Goal: Task Accomplishment & Management: Complete application form

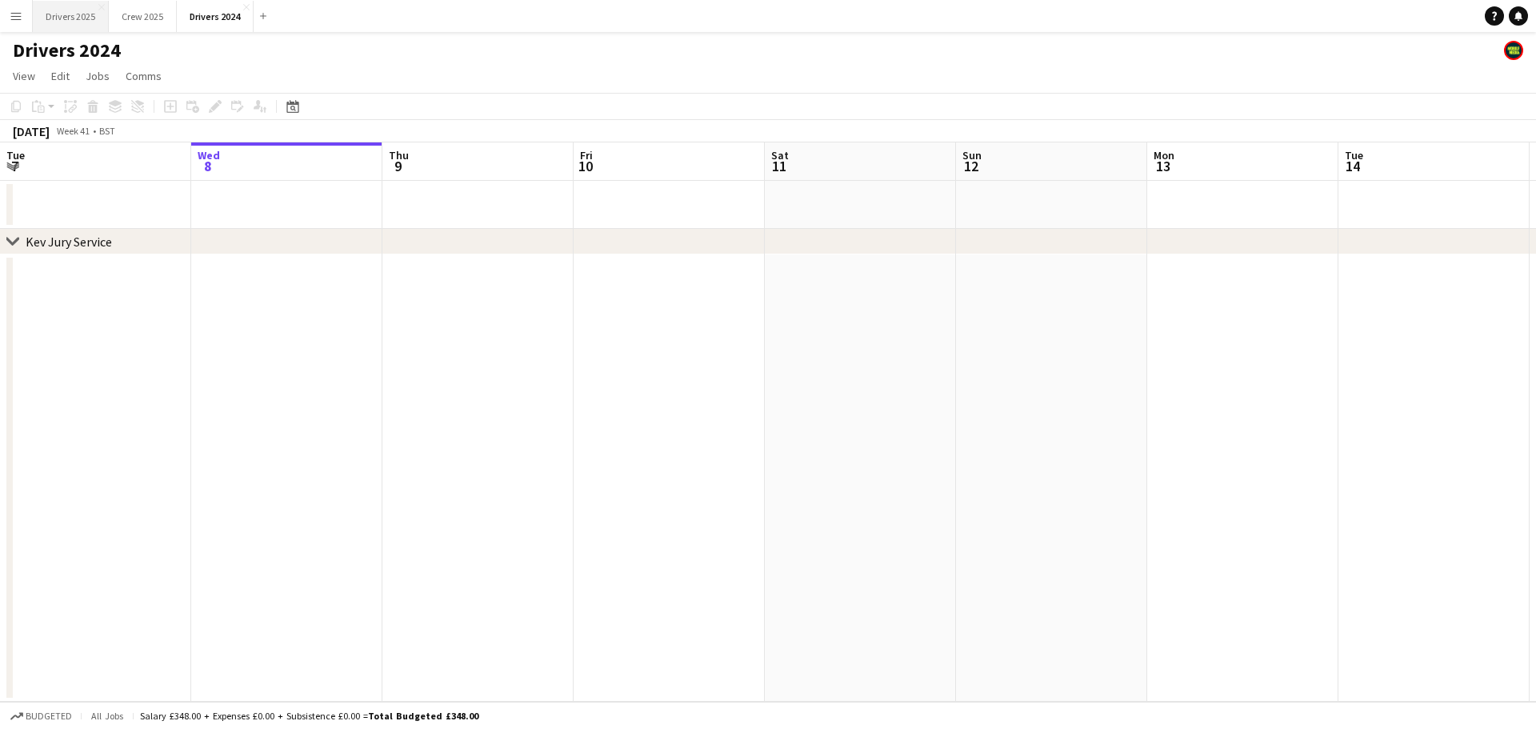
click at [76, 18] on button "Drivers 2025 Close" at bounding box center [71, 16] width 76 height 31
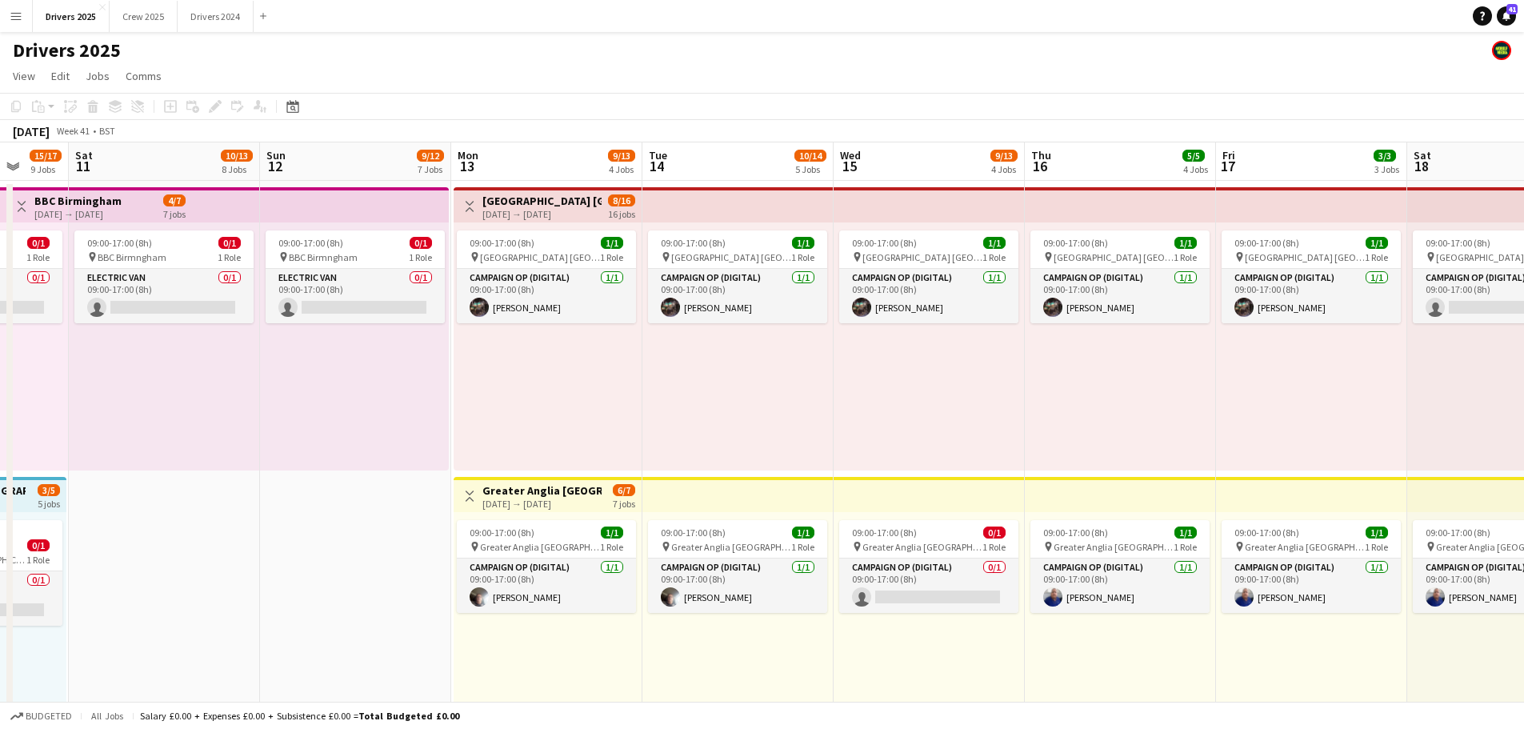
scroll to position [0, 520]
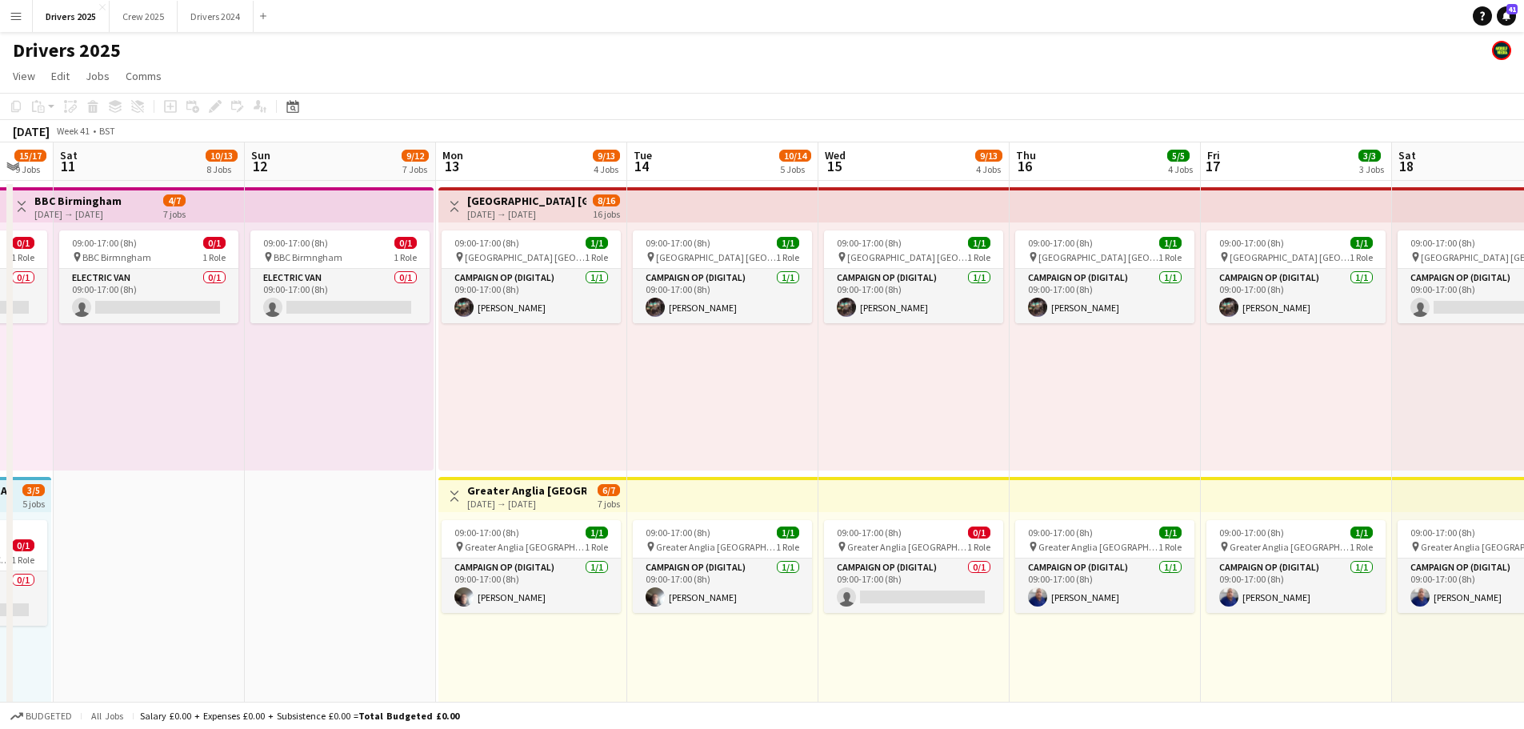
drag, startPoint x: 1023, startPoint y: 407, endPoint x: 312, endPoint y: 382, distance: 711.6
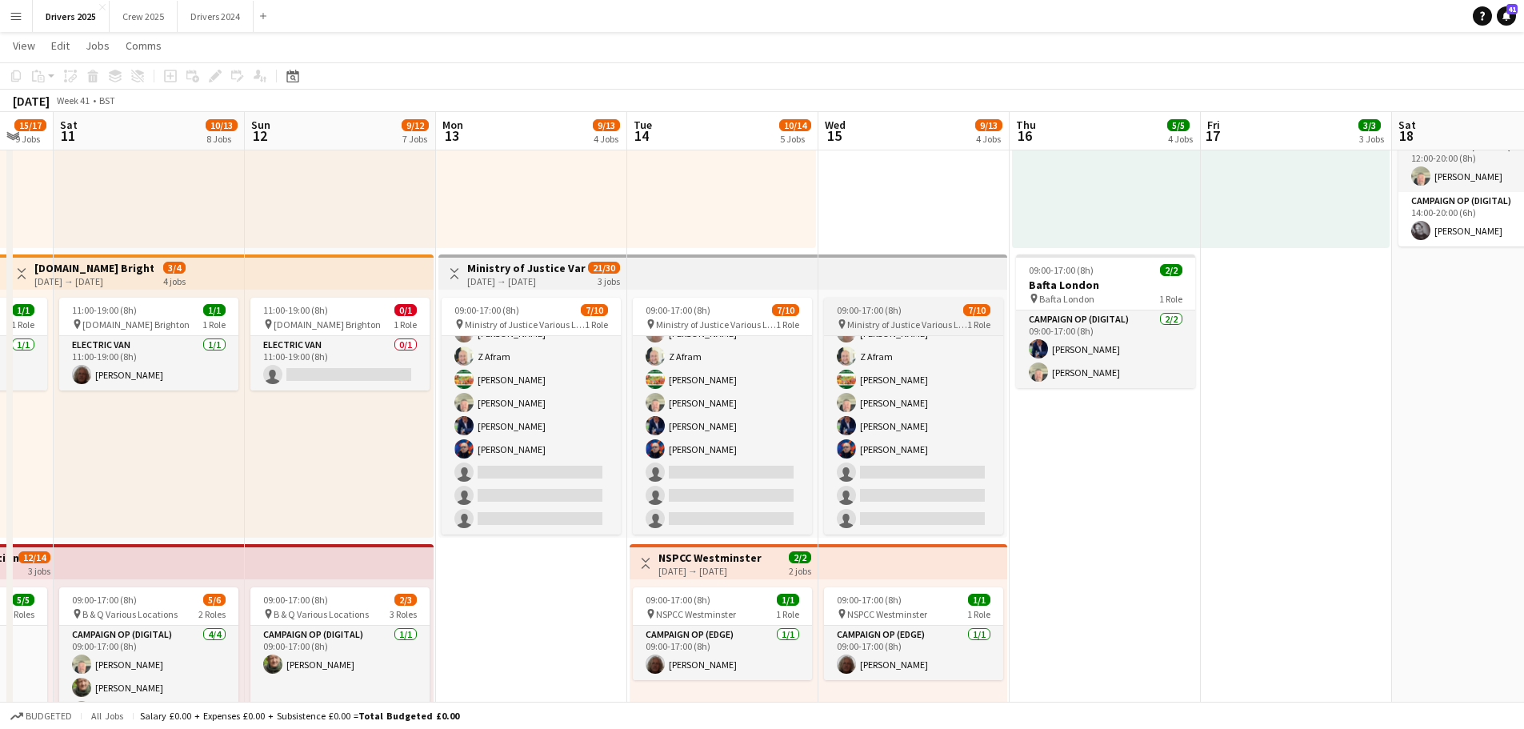
scroll to position [0, 0]
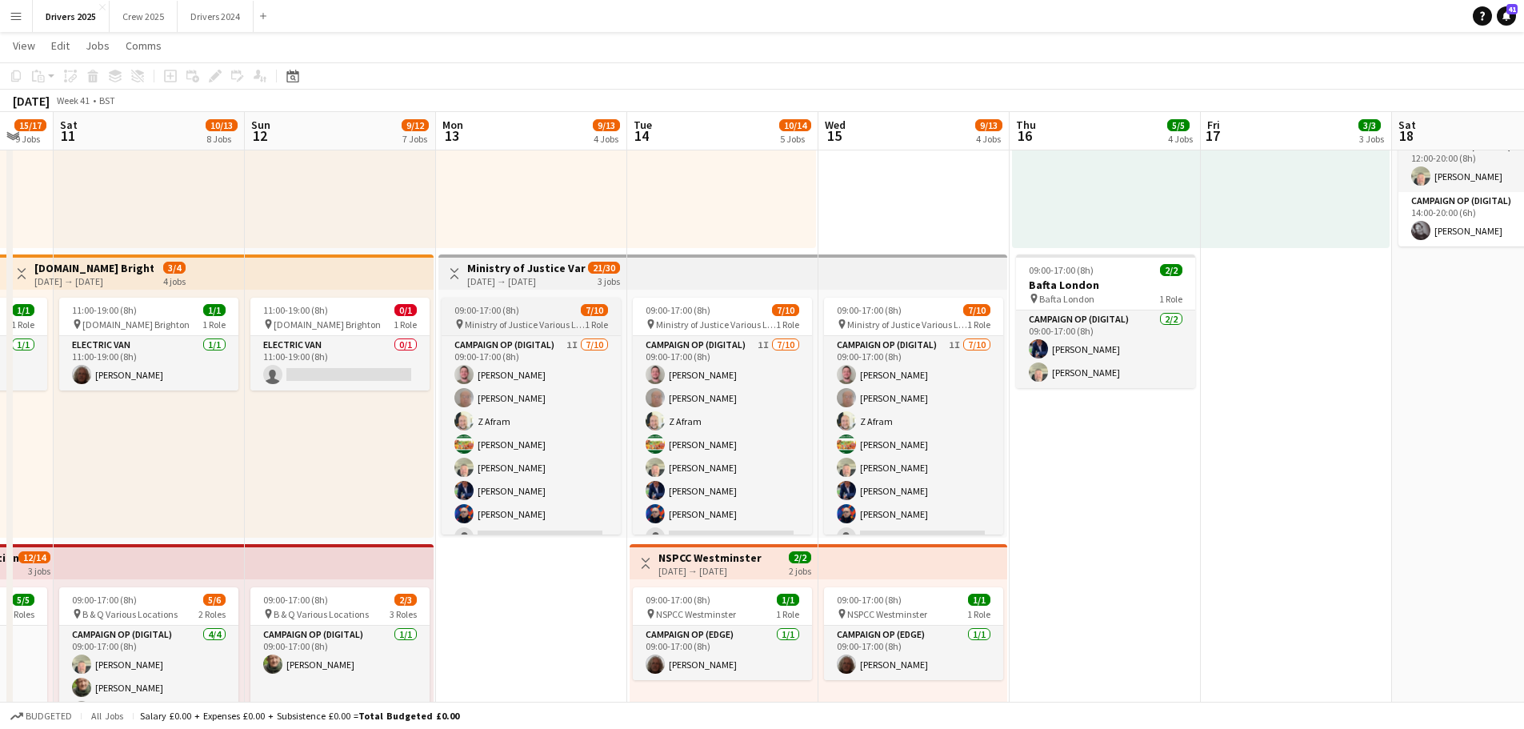
click at [514, 310] on span "09:00-17:00 (8h)" at bounding box center [486, 310] width 65 height 12
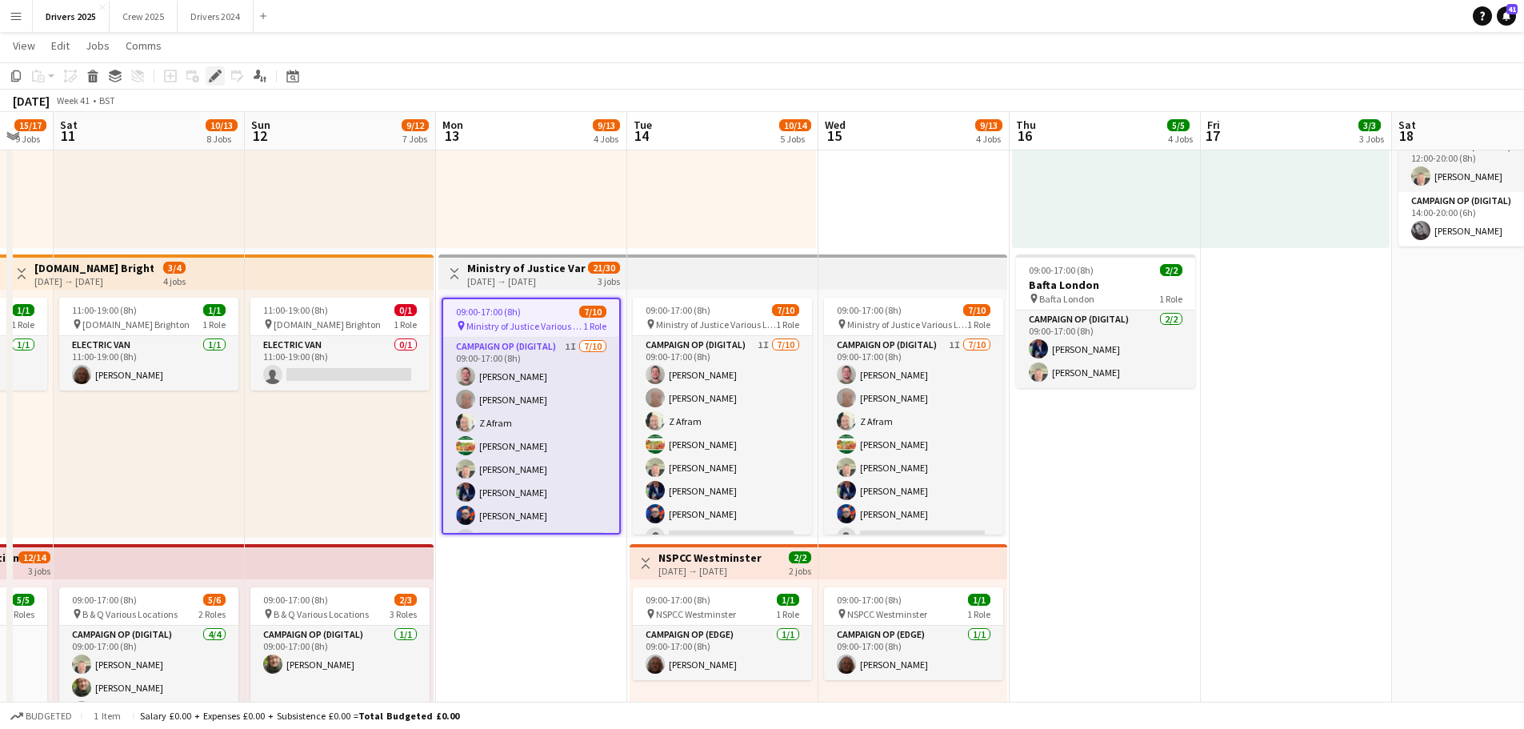
click at [206, 69] on div "Edit" at bounding box center [215, 75] width 19 height 19
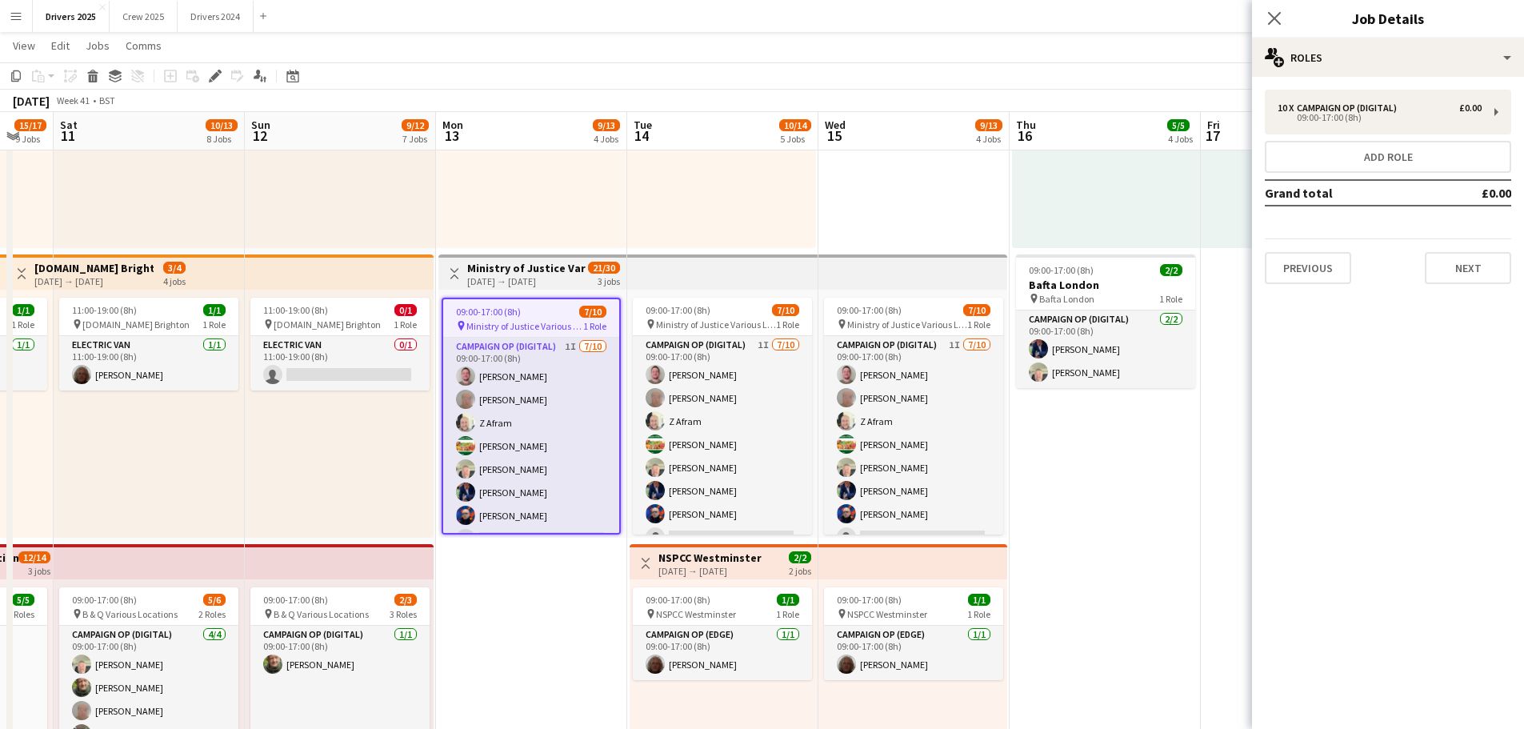
click at [567, 640] on app-date-cell "Toggle View [GEOGRAPHIC_DATA] [GEOGRAPHIC_DATA] [DATE] → [DATE] 8/16 16 jobs 09…" at bounding box center [531, 612] width 191 height 2467
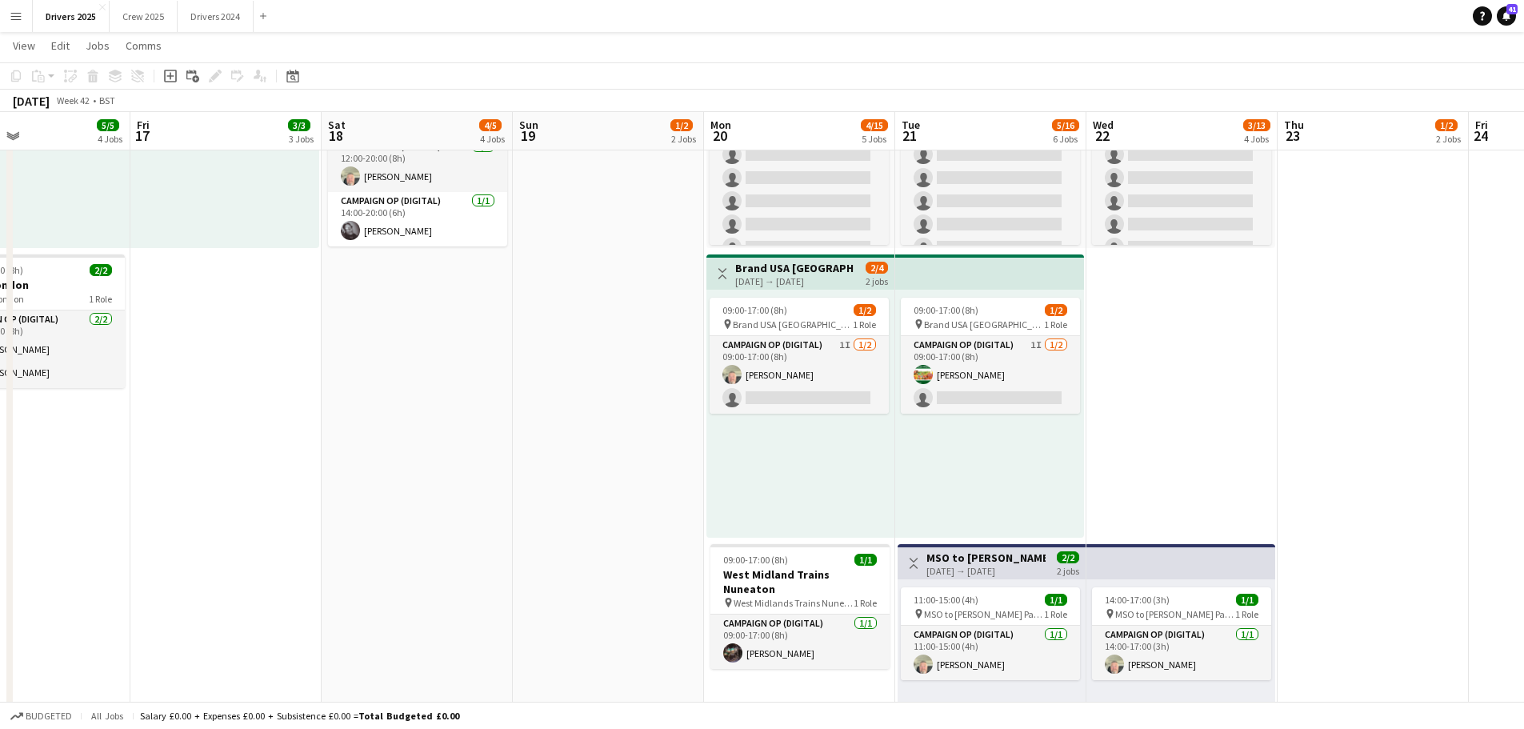
drag, startPoint x: 1222, startPoint y: 536, endPoint x: 151, endPoint y: 352, distance: 1086.0
click at [151, 352] on app-calendar-viewport "Mon 13 9/13 4 Jobs Tue 14 10/14 5 Jobs Wed 15 9/13 4 Jobs Thu 16 5/5 4 Jobs Fri…" at bounding box center [762, 554] width 1524 height 2584
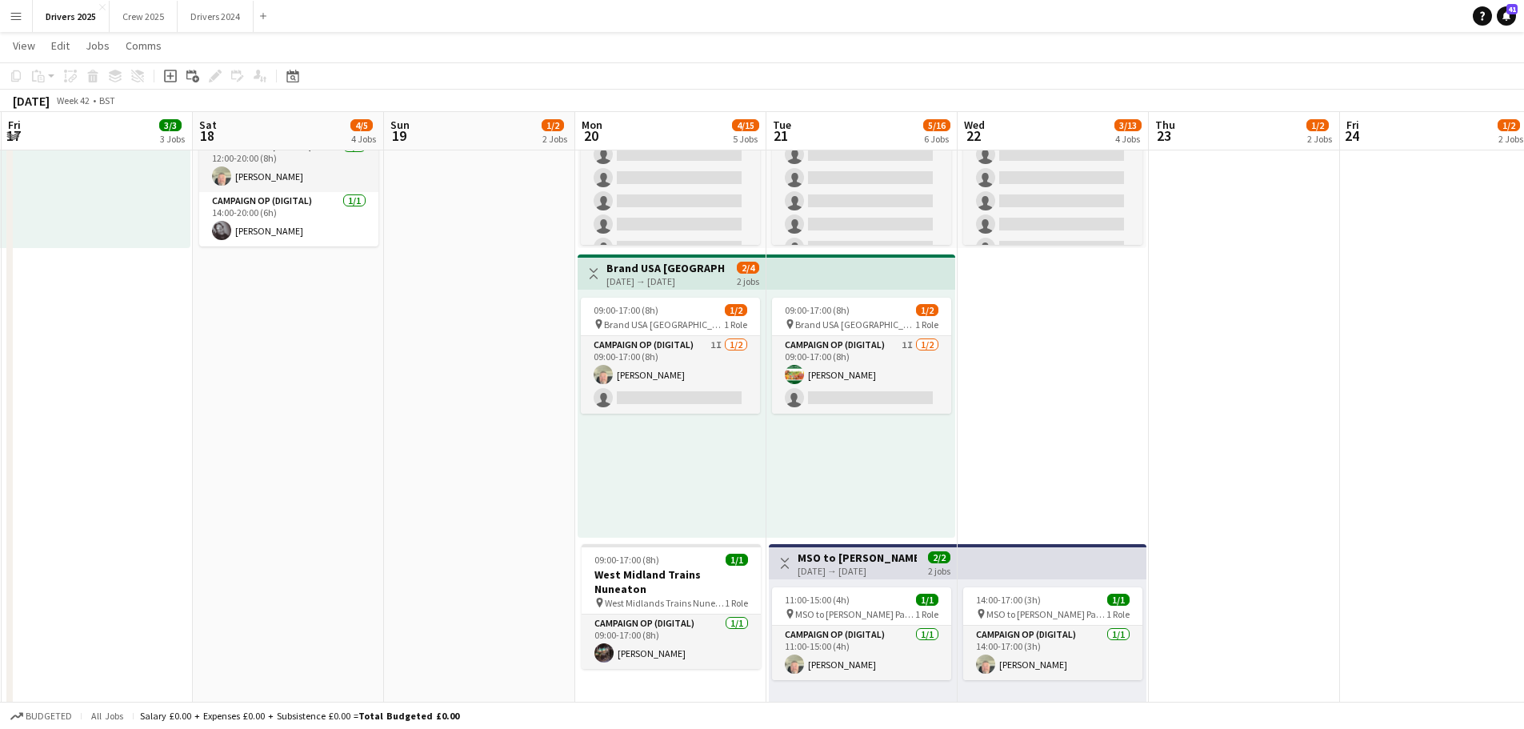
scroll to position [0, 630]
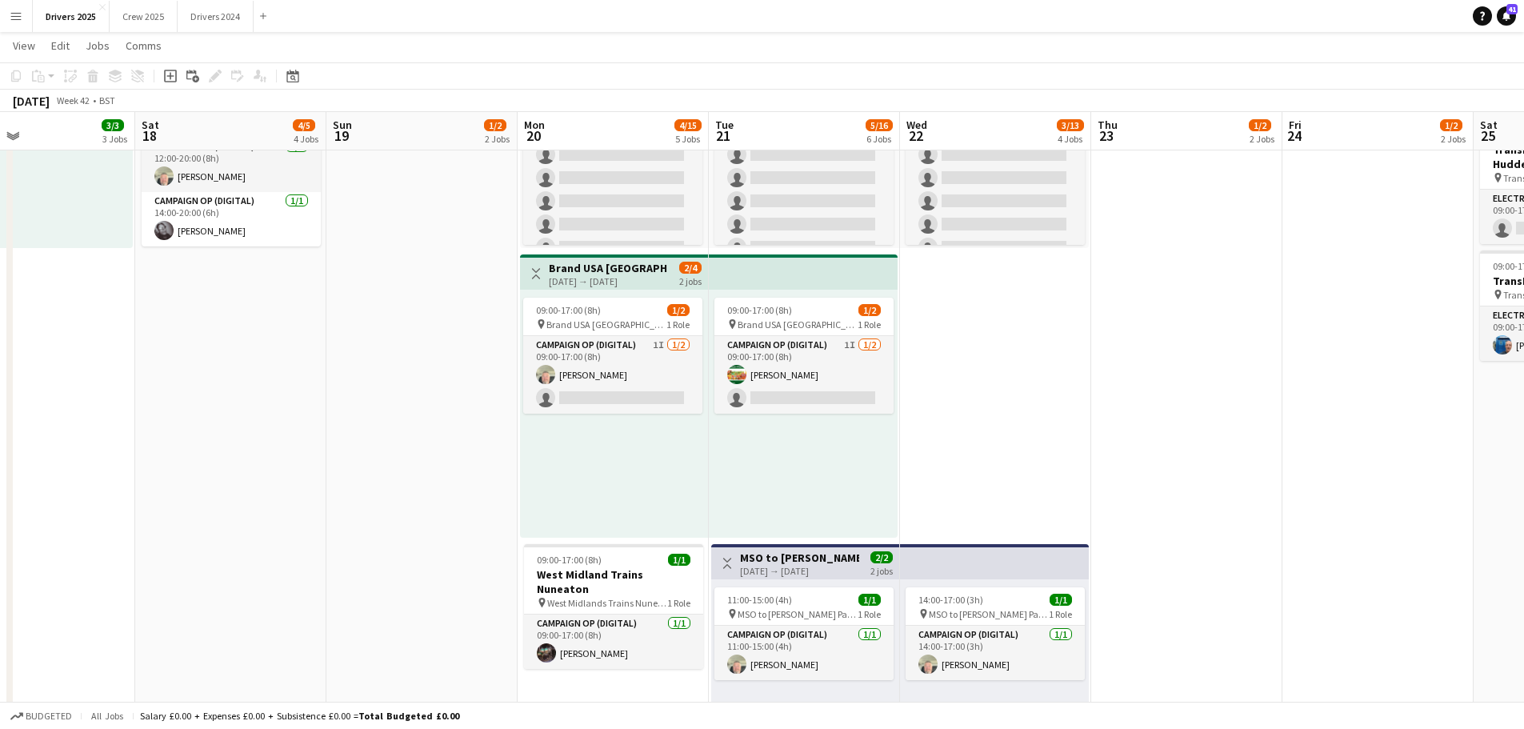
drag, startPoint x: 600, startPoint y: 378, endPoint x: 414, endPoint y: 386, distance: 186.6
click at [414, 386] on app-calendar-viewport "Tue 14 10/14 5 Jobs Wed 15 9/13 4 Jobs Thu 16 5/5 4 Jobs Fri 17 3/3 3 Jobs Sat …" at bounding box center [762, 554] width 1524 height 2584
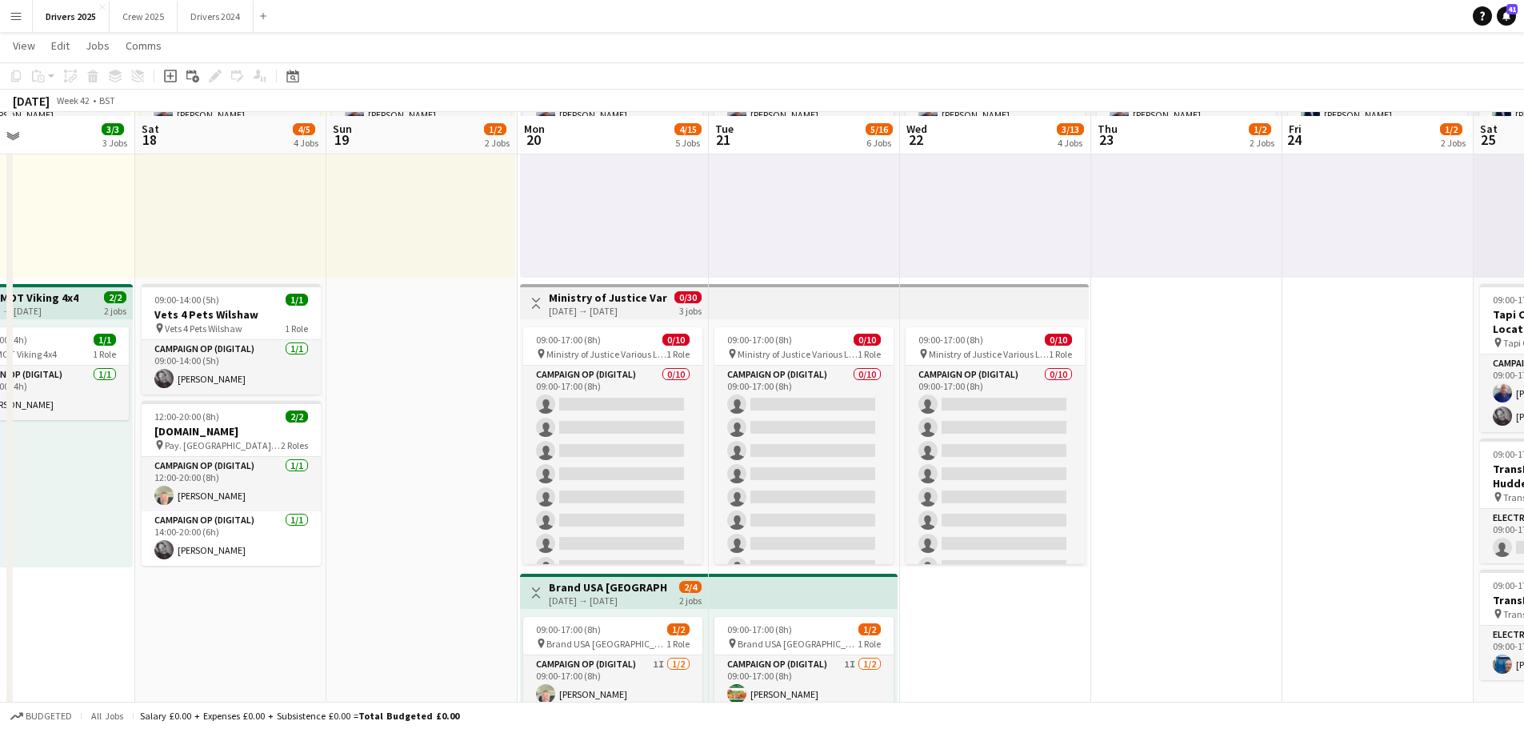
scroll to position [480, 0]
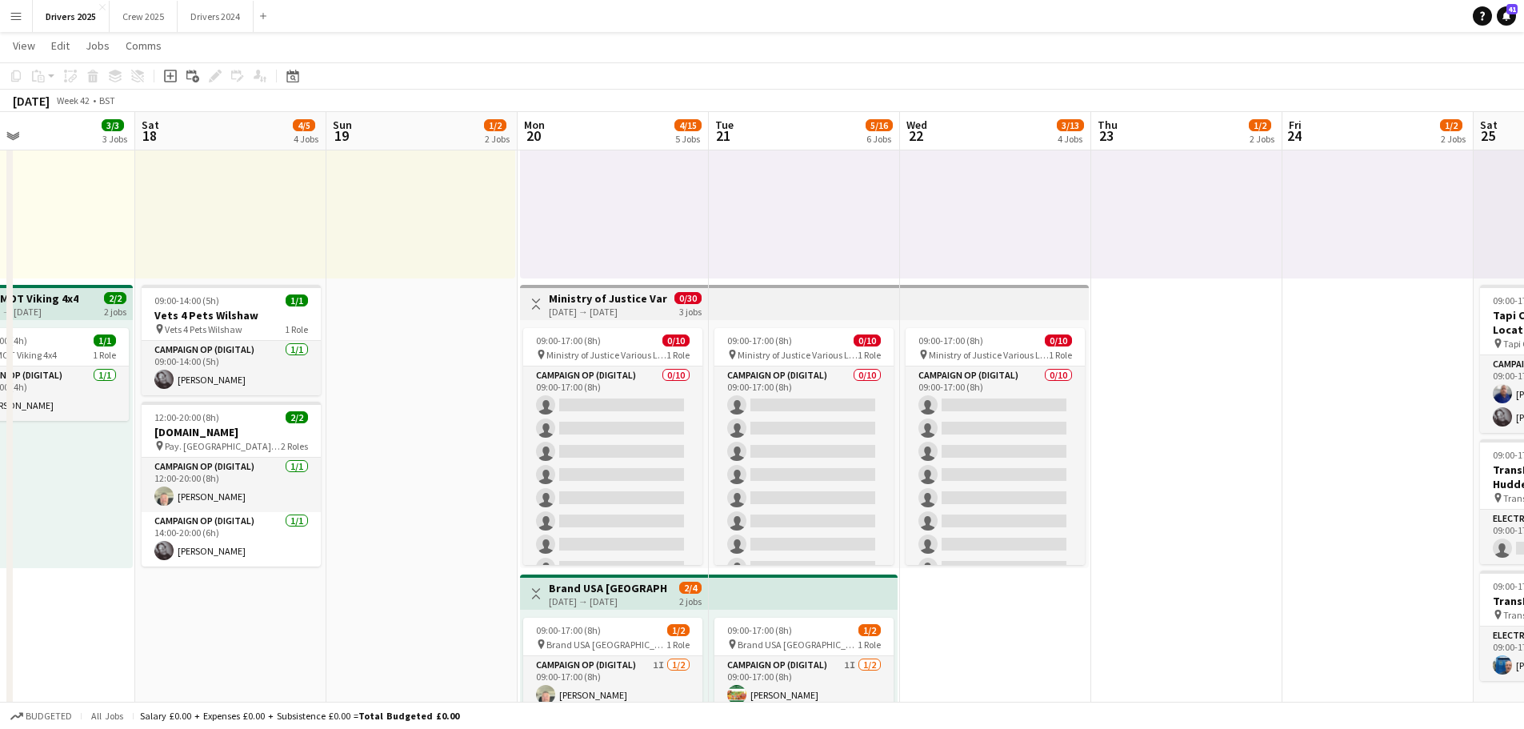
click at [627, 318] on app-top-bar "Toggle View Ministry of Justice Various Locations [DATE] → [DATE] 0/30 3 jobs" at bounding box center [614, 302] width 188 height 35
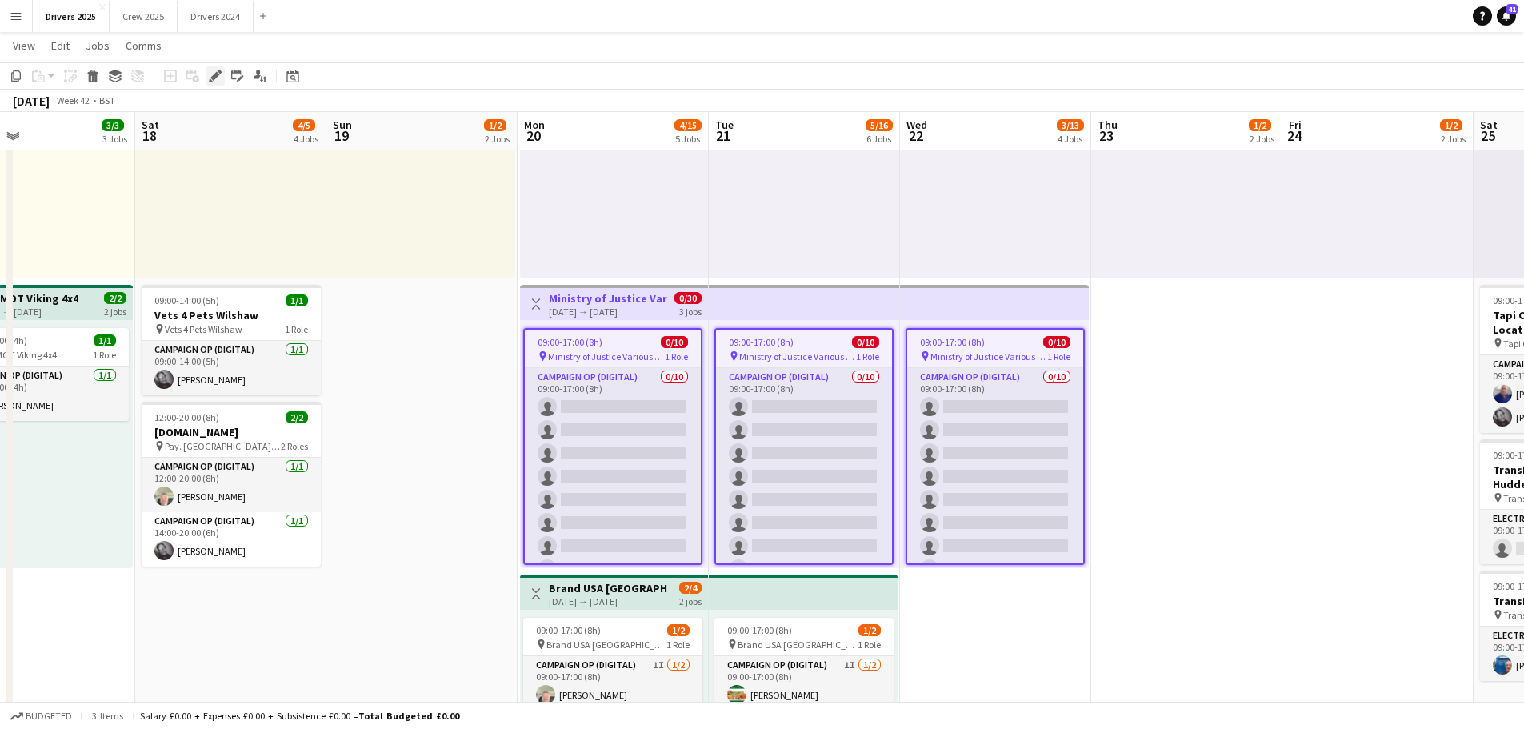
click at [210, 76] on icon "Edit" at bounding box center [215, 76] width 13 height 13
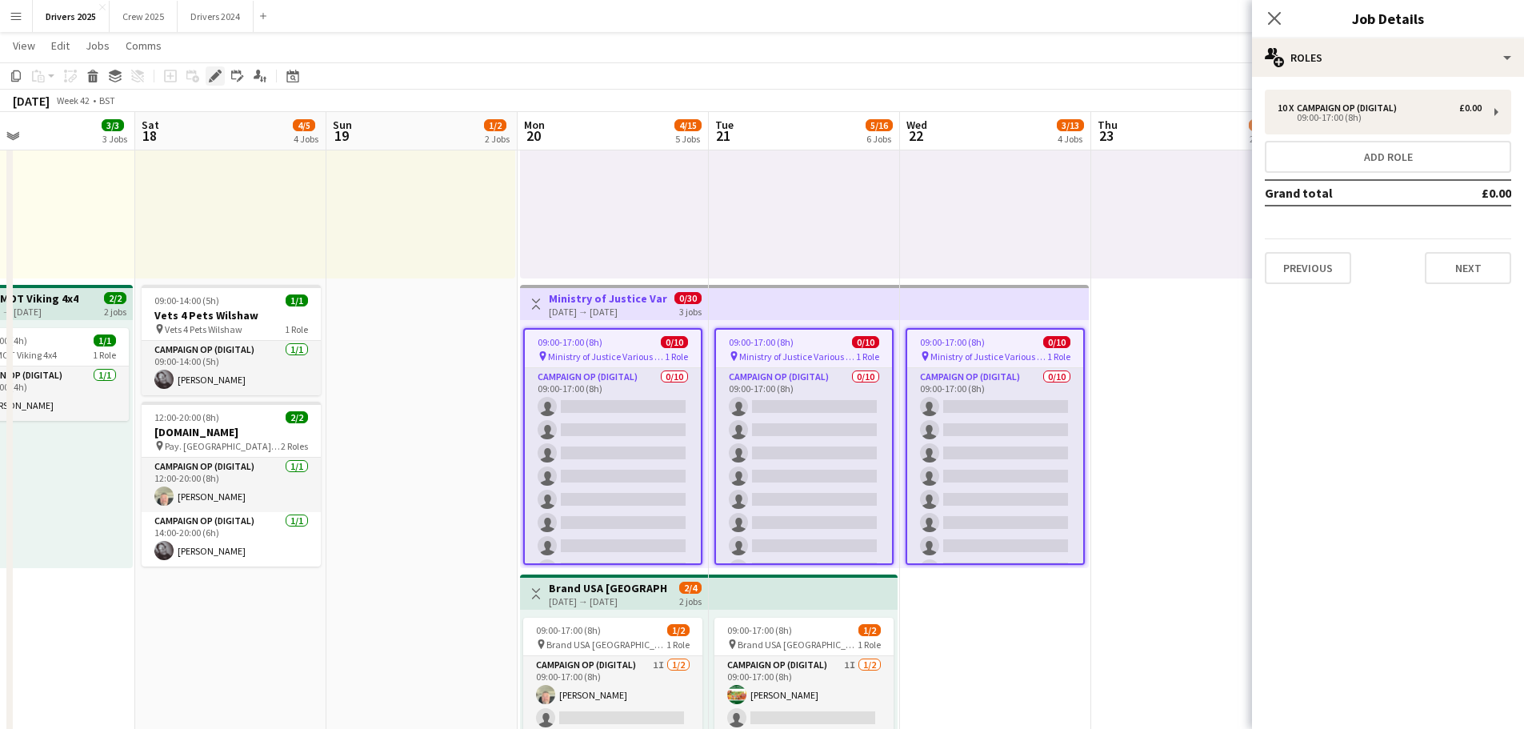
click at [210, 76] on icon "Edit" at bounding box center [215, 76] width 13 height 13
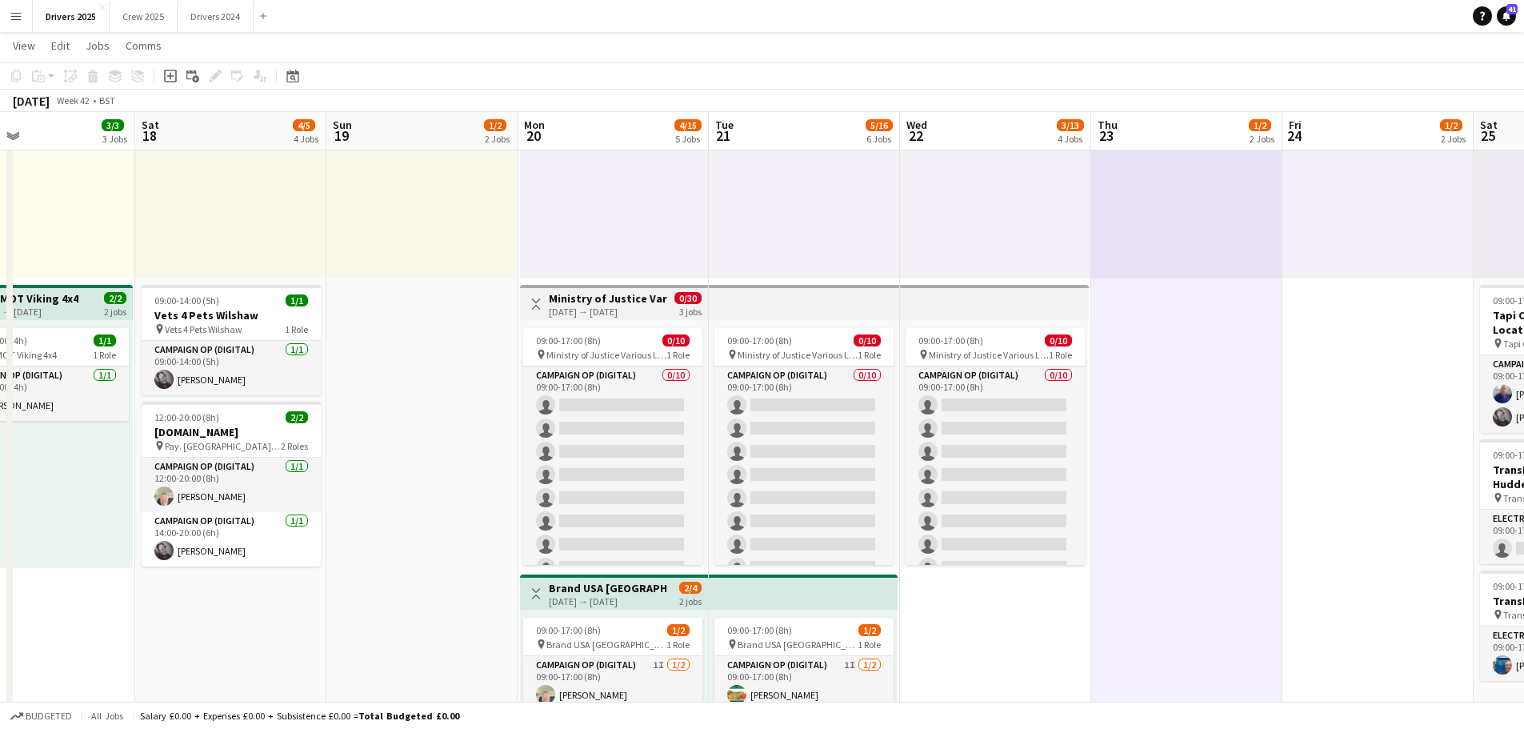
click at [28, 7] on button "Menu" at bounding box center [16, 16] width 32 height 32
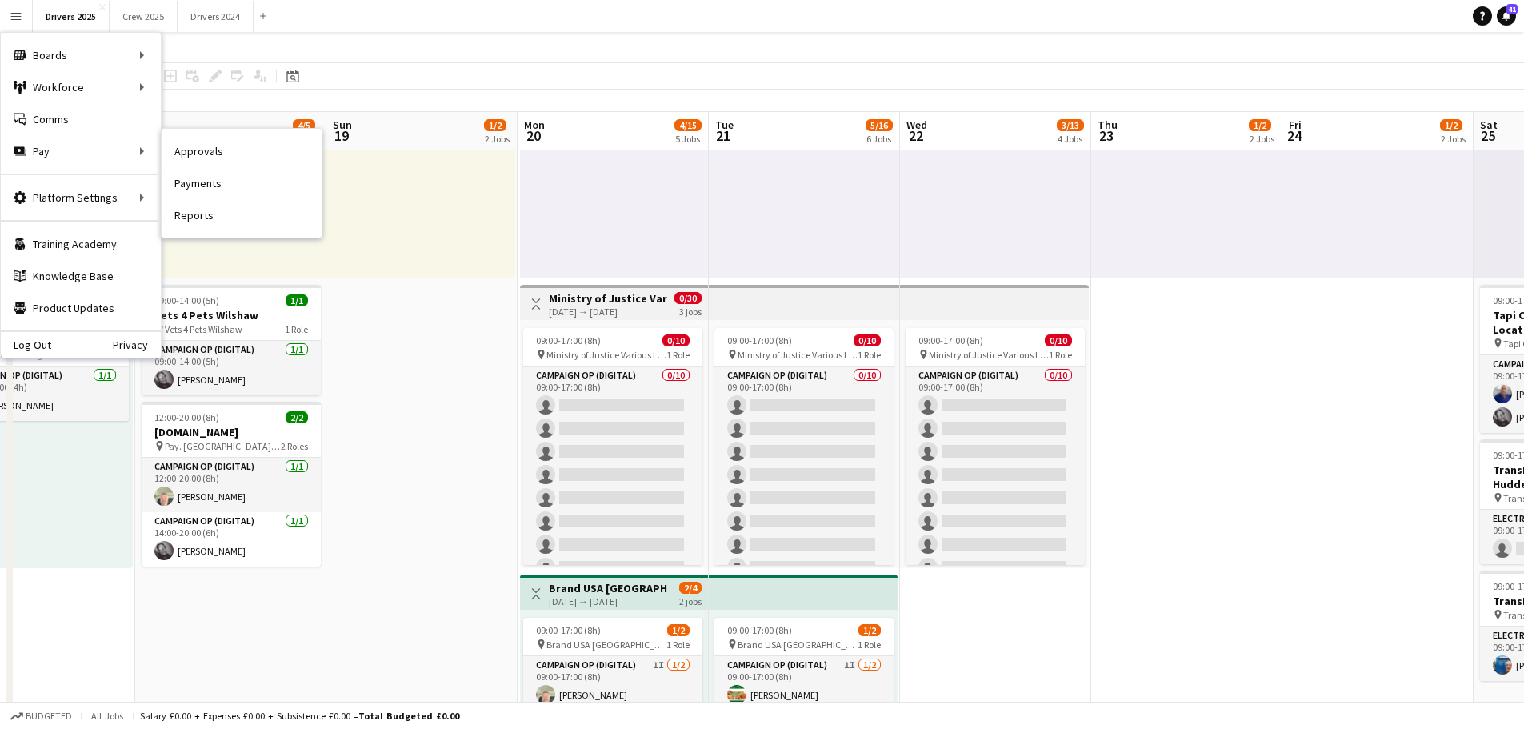
click at [234, 158] on link "Approvals" at bounding box center [242, 151] width 160 height 32
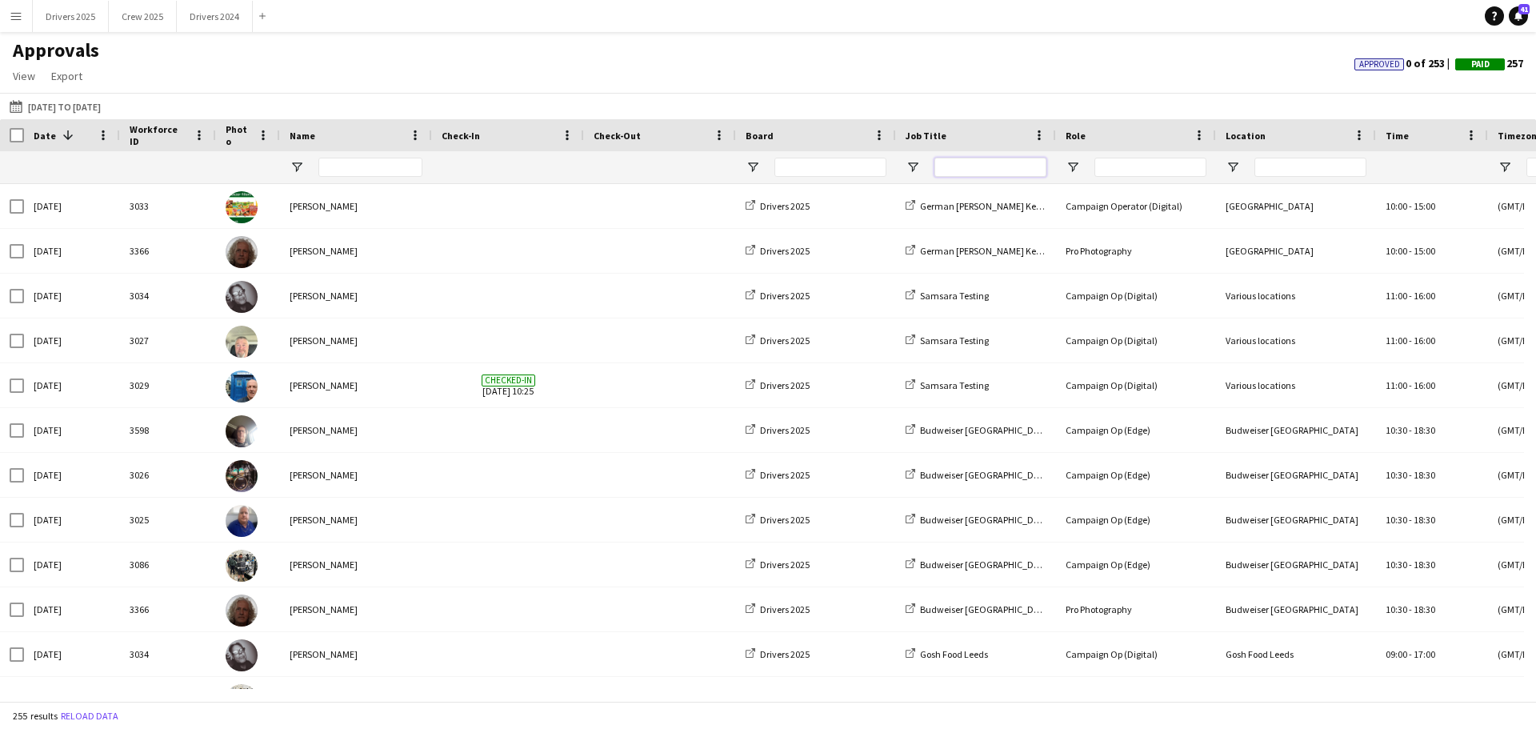
click at [975, 168] on input "Job Title Filter Input" at bounding box center [990, 167] width 112 height 19
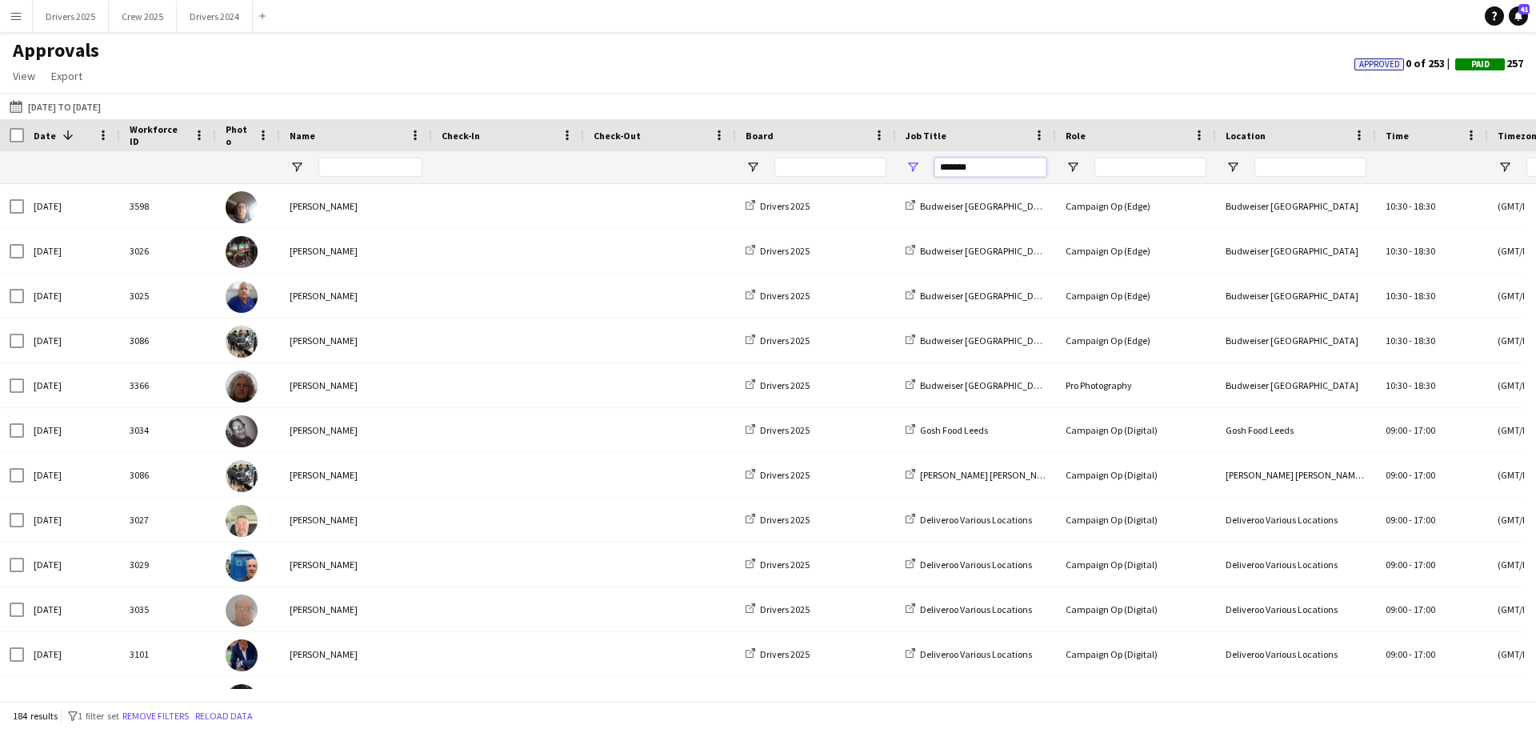
type input "*******"
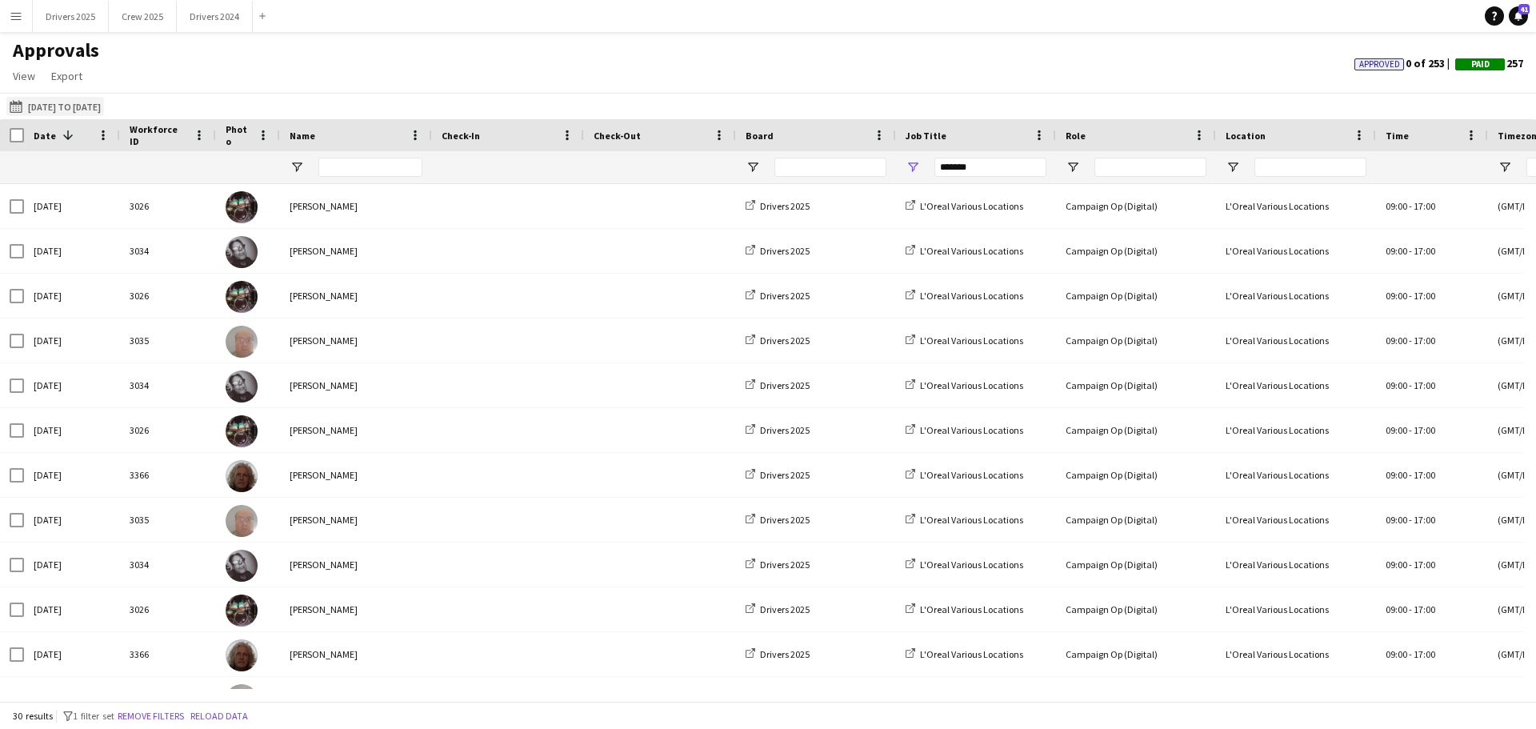
click at [93, 109] on button "[DATE] to [DATE] [DATE] to [DATE]" at bounding box center [55, 106] width 98 height 19
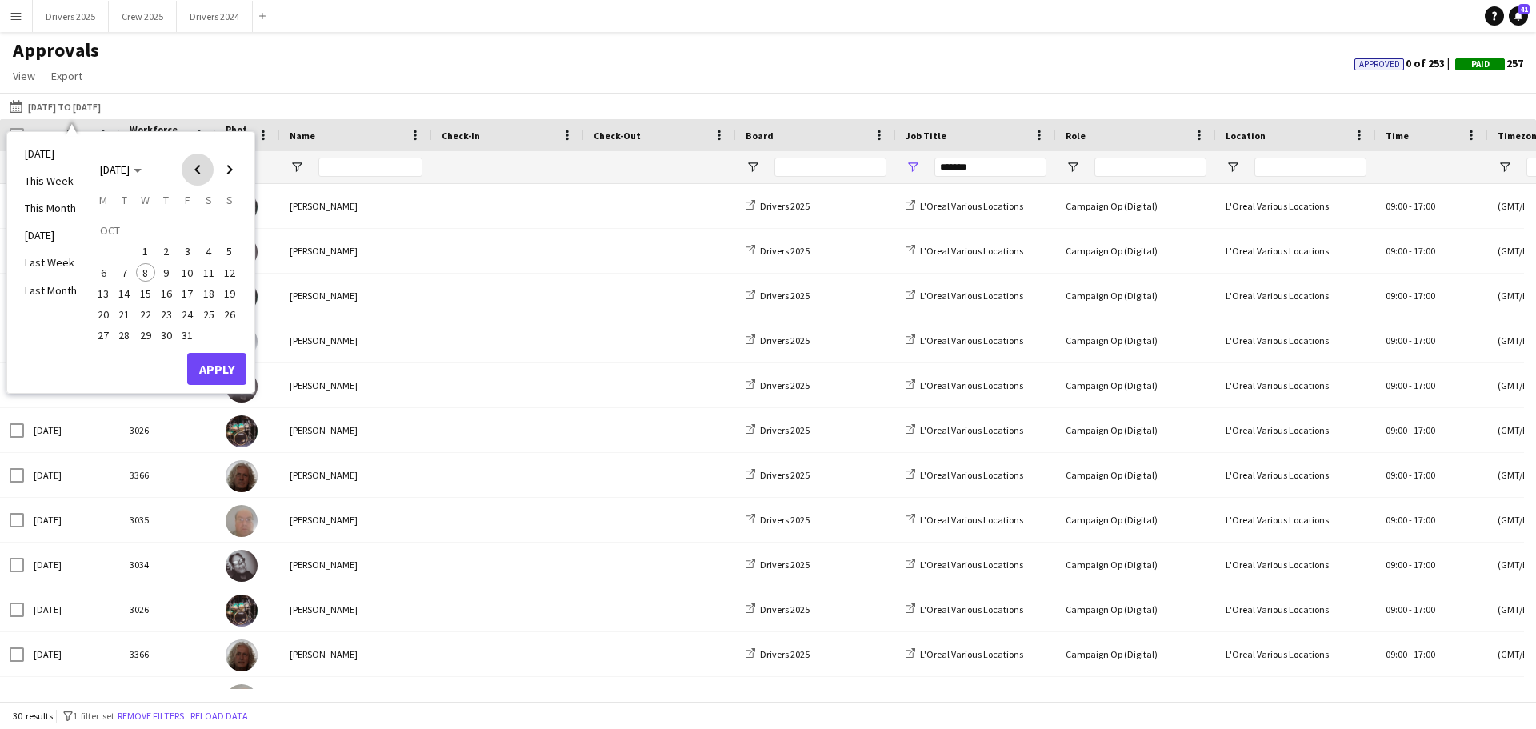
click at [196, 178] on span "Previous month" at bounding box center [198, 170] width 32 height 32
click at [102, 298] on span "15" at bounding box center [103, 293] width 19 height 19
click at [106, 338] on span "29" at bounding box center [103, 335] width 19 height 19
click at [218, 368] on button "Apply" at bounding box center [216, 369] width 59 height 32
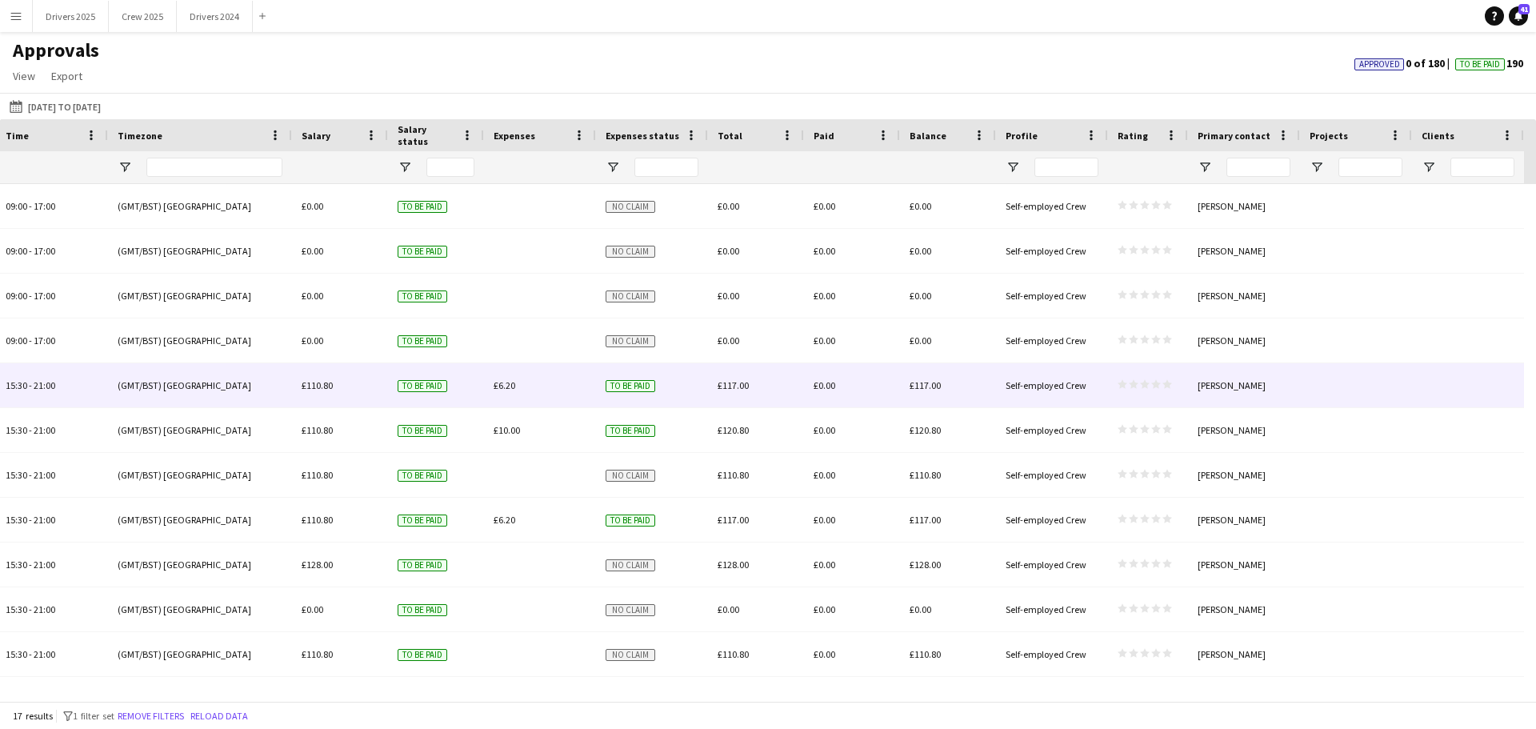
click at [1177, 388] on div "star star star star star star star star star star" at bounding box center [1148, 385] width 80 height 44
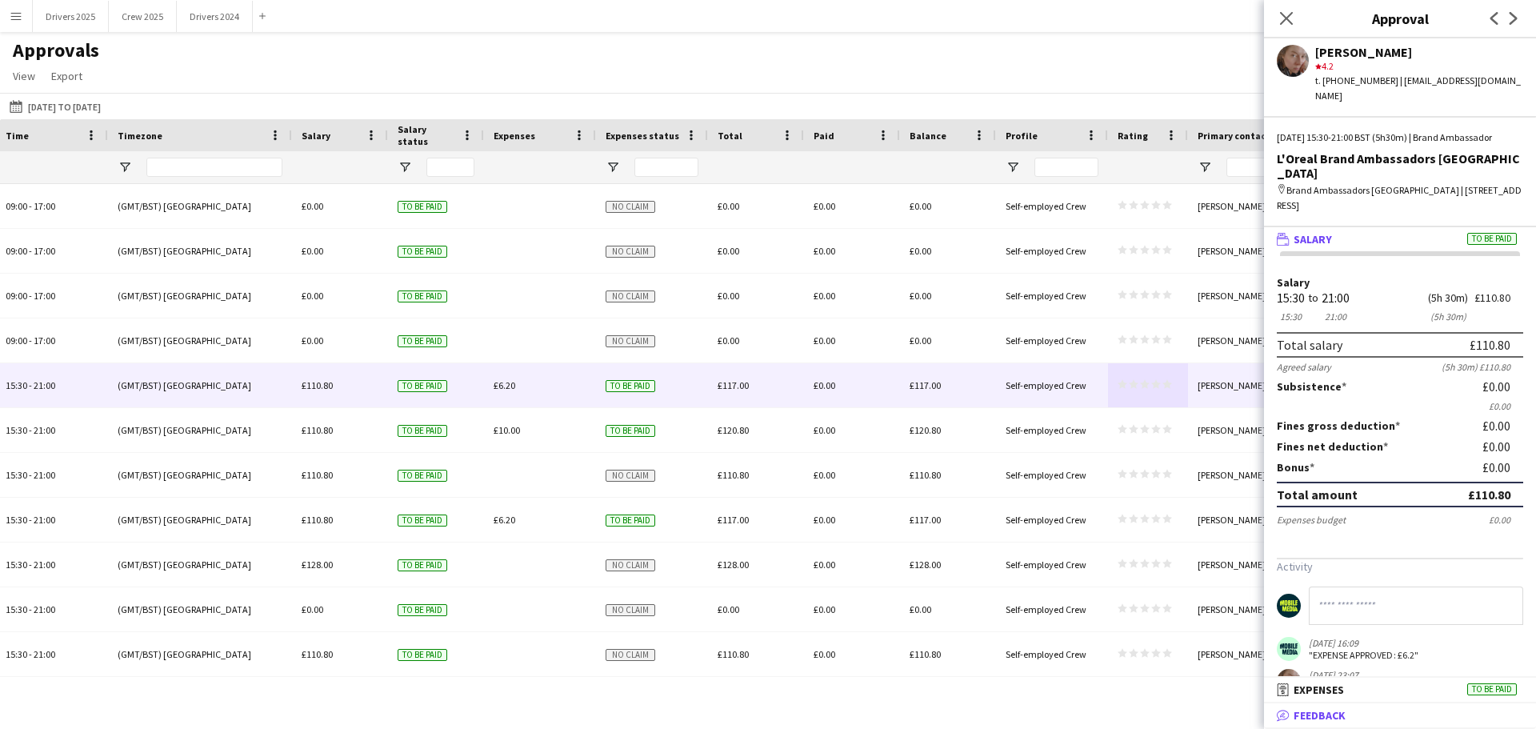
click at [1382, 710] on mat-panel-title "bubble-pencil Feedback" at bounding box center [1397, 715] width 266 height 14
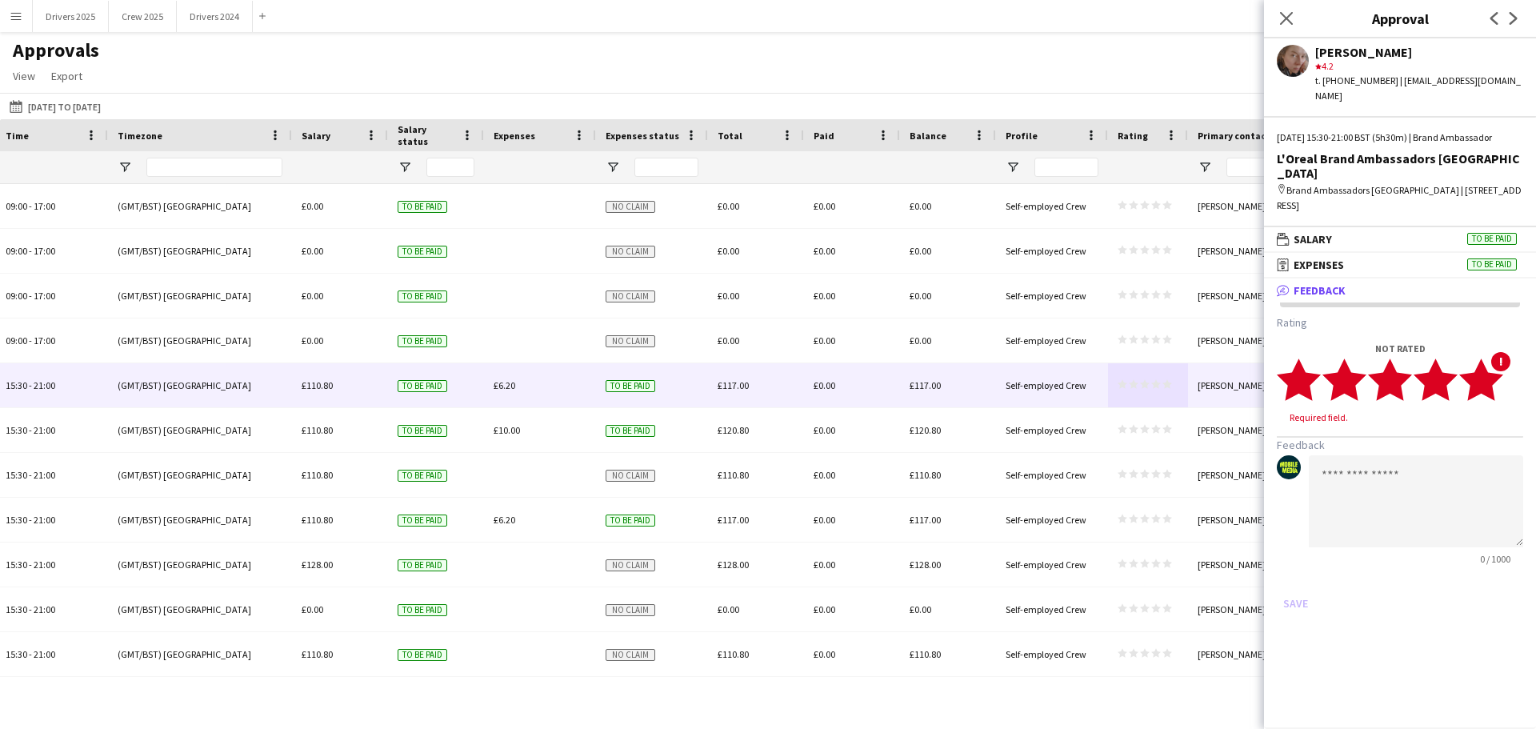
click at [1498, 385] on icon "star" at bounding box center [1481, 380] width 44 height 44
click at [1297, 590] on button "Save" at bounding box center [1296, 588] width 38 height 26
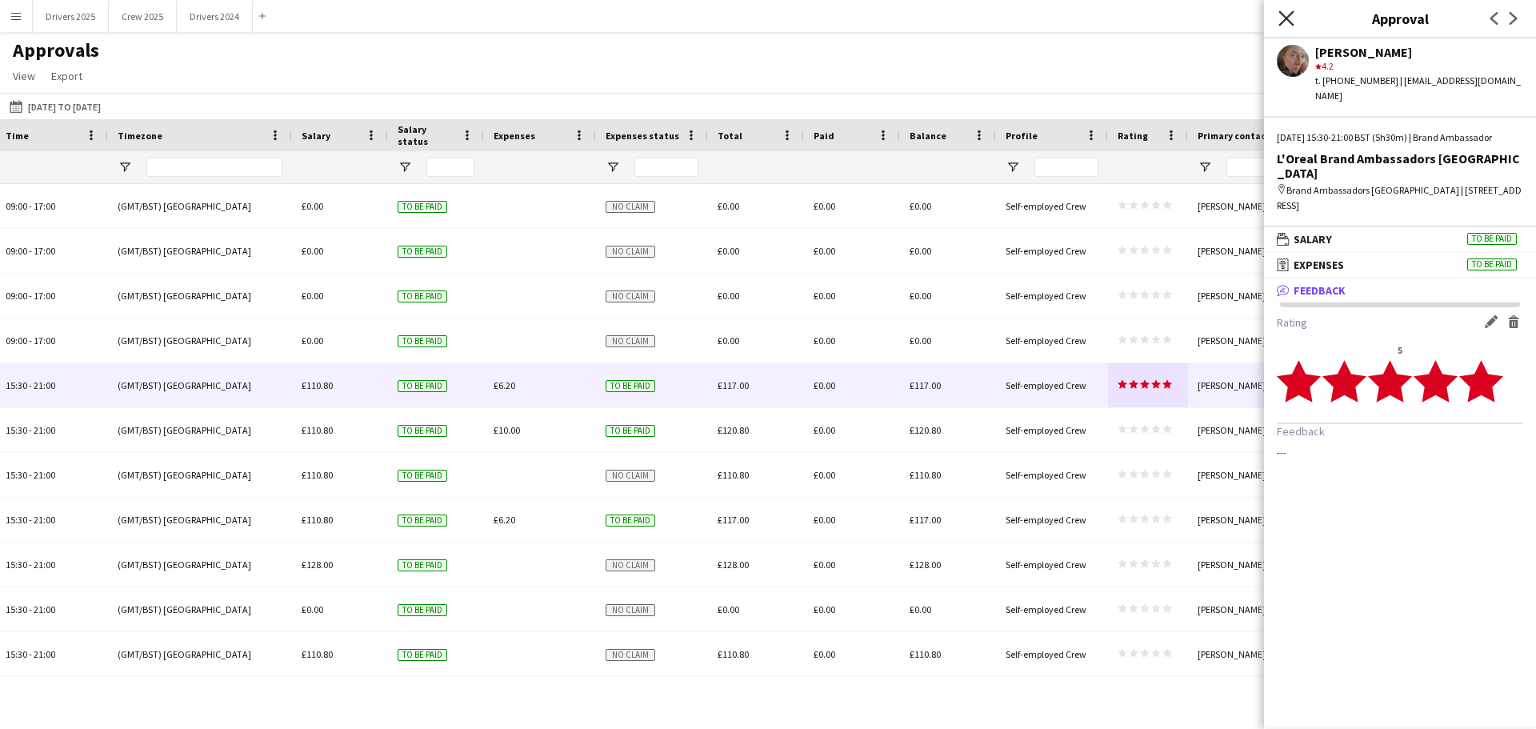
click at [1285, 21] on icon at bounding box center [1285, 17] width 15 height 15
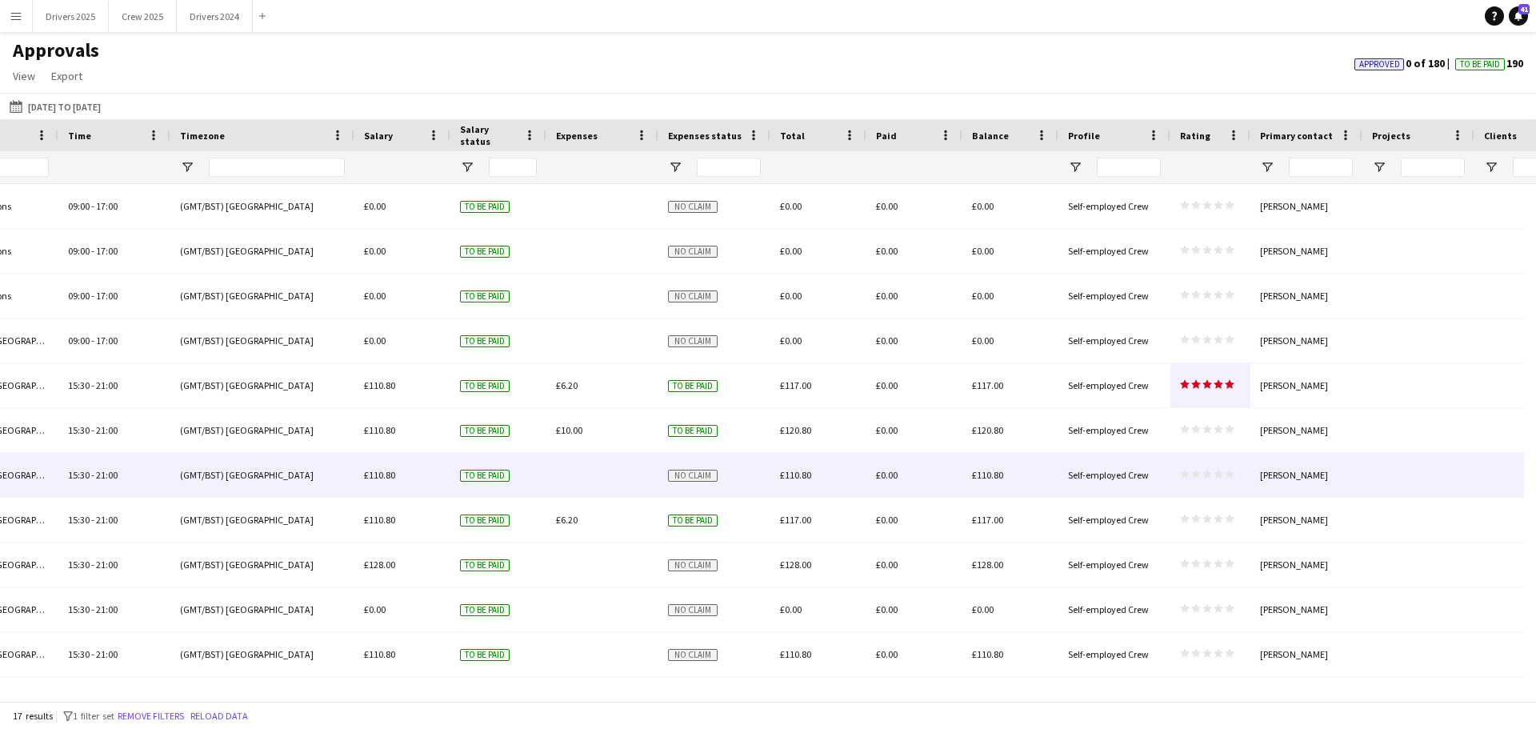
click at [1230, 474] on polygon at bounding box center [1230, 474] width 10 height 9
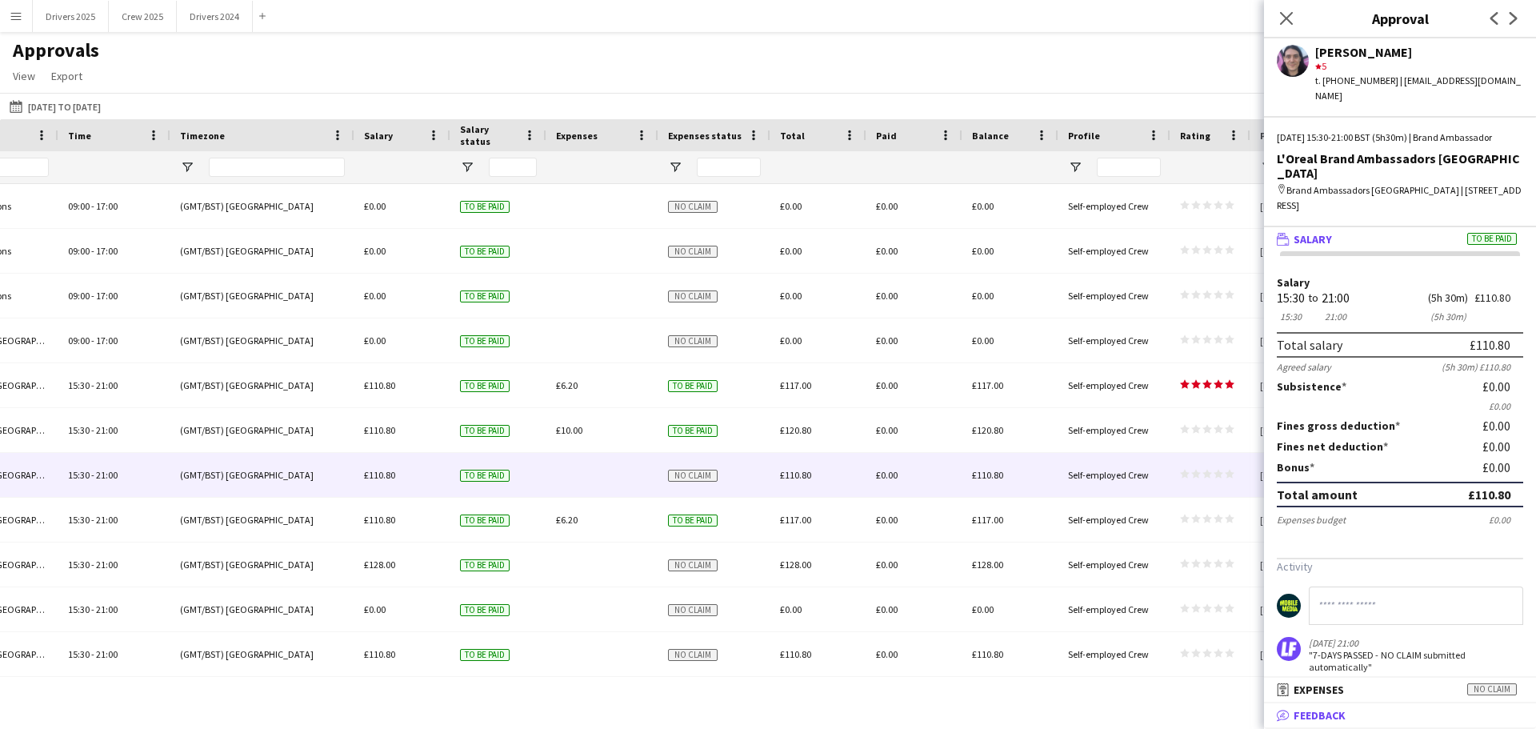
click at [1311, 716] on span "Feedback" at bounding box center [1320, 715] width 52 height 14
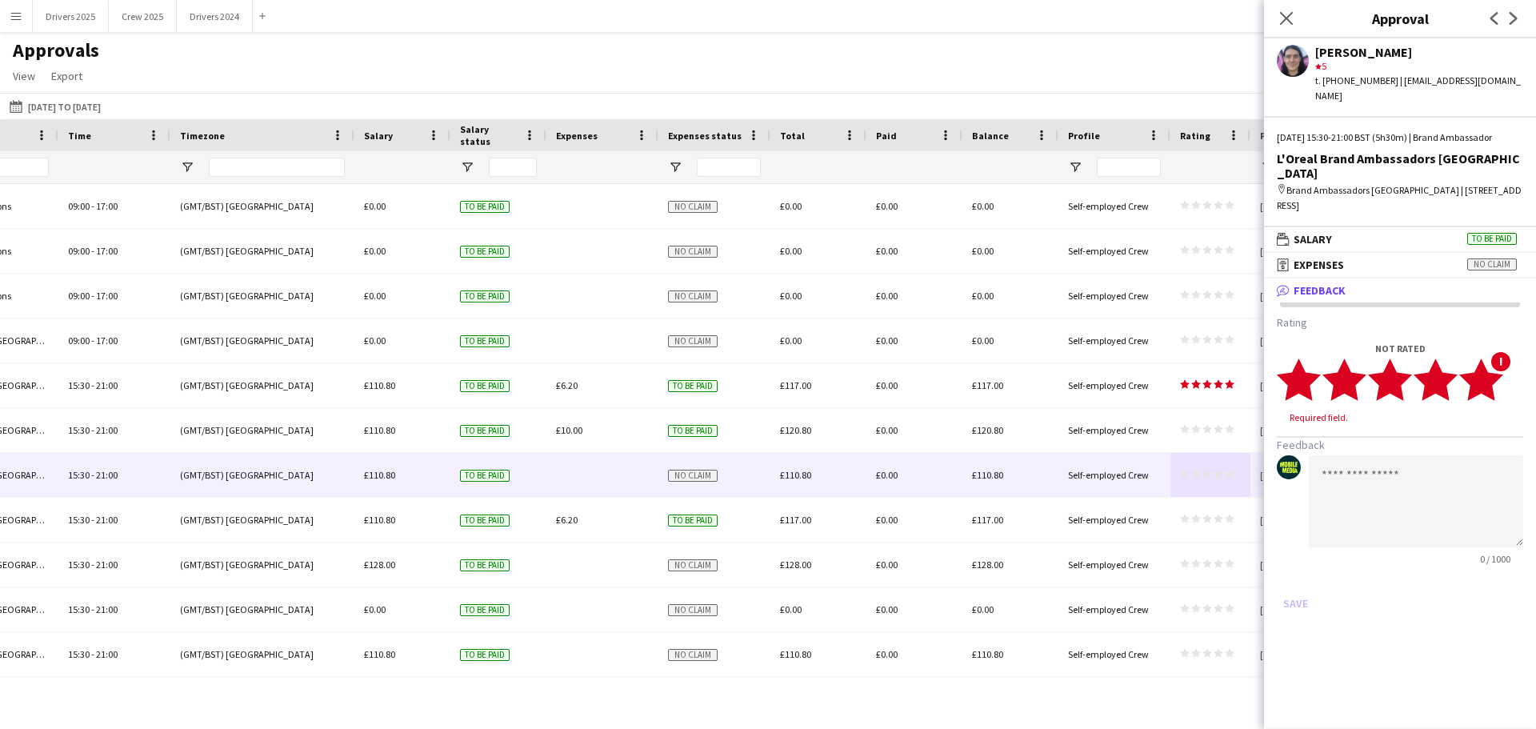
click at [1498, 389] on icon "star" at bounding box center [1481, 380] width 44 height 44
click at [1302, 590] on button "Save" at bounding box center [1296, 588] width 38 height 26
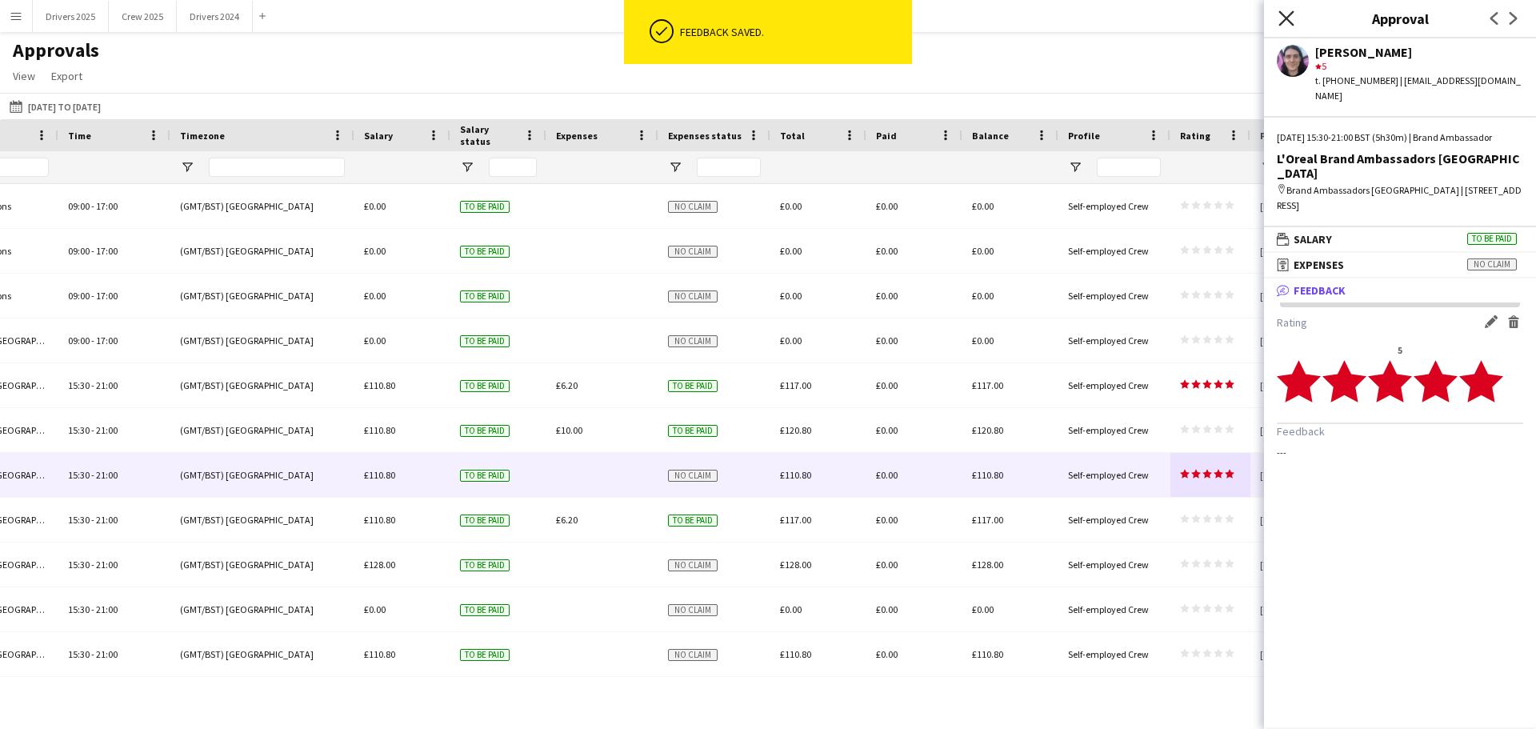
click at [1284, 18] on icon "Close pop-in" at bounding box center [1285, 17] width 15 height 15
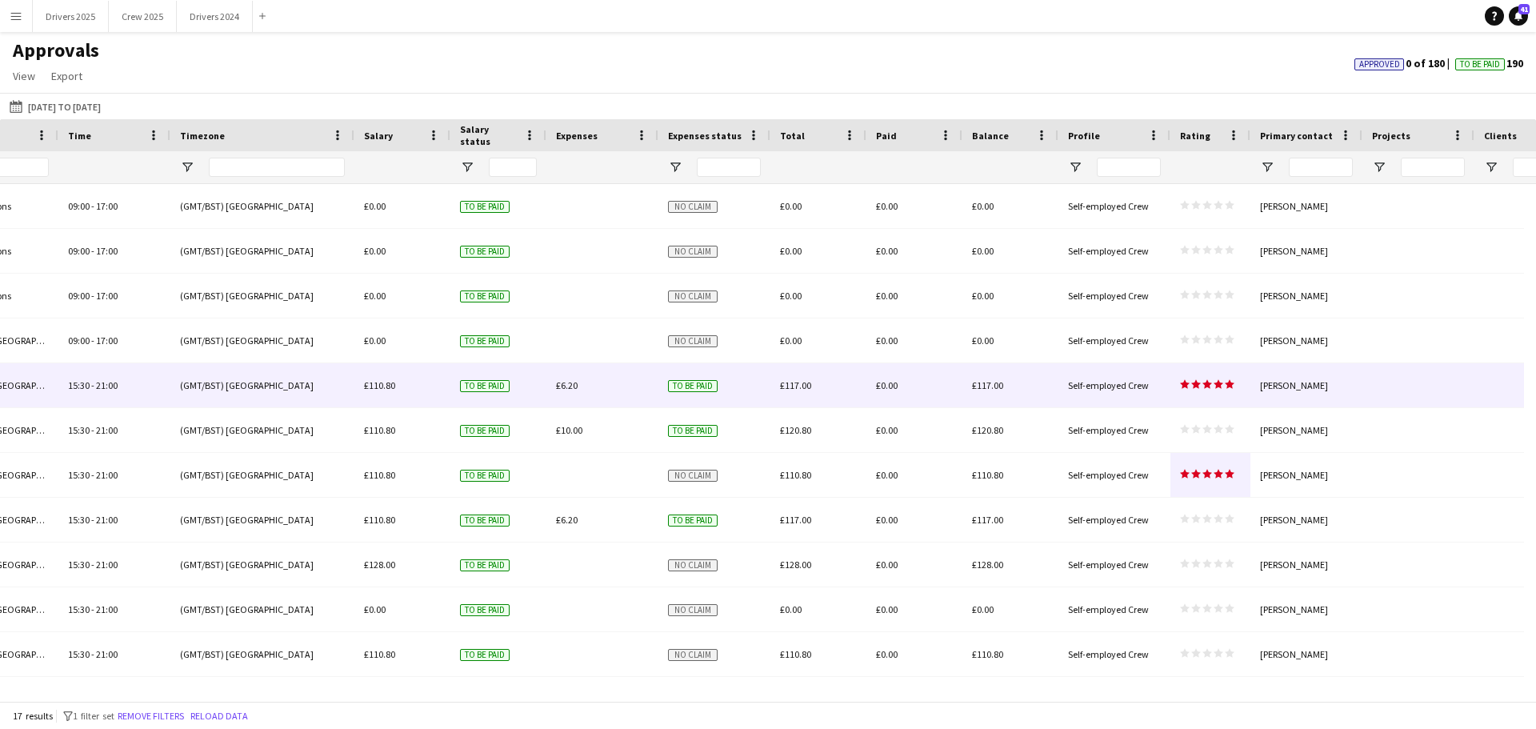
click at [1205, 393] on div "star star star star star star star star star star" at bounding box center [1210, 385] width 80 height 44
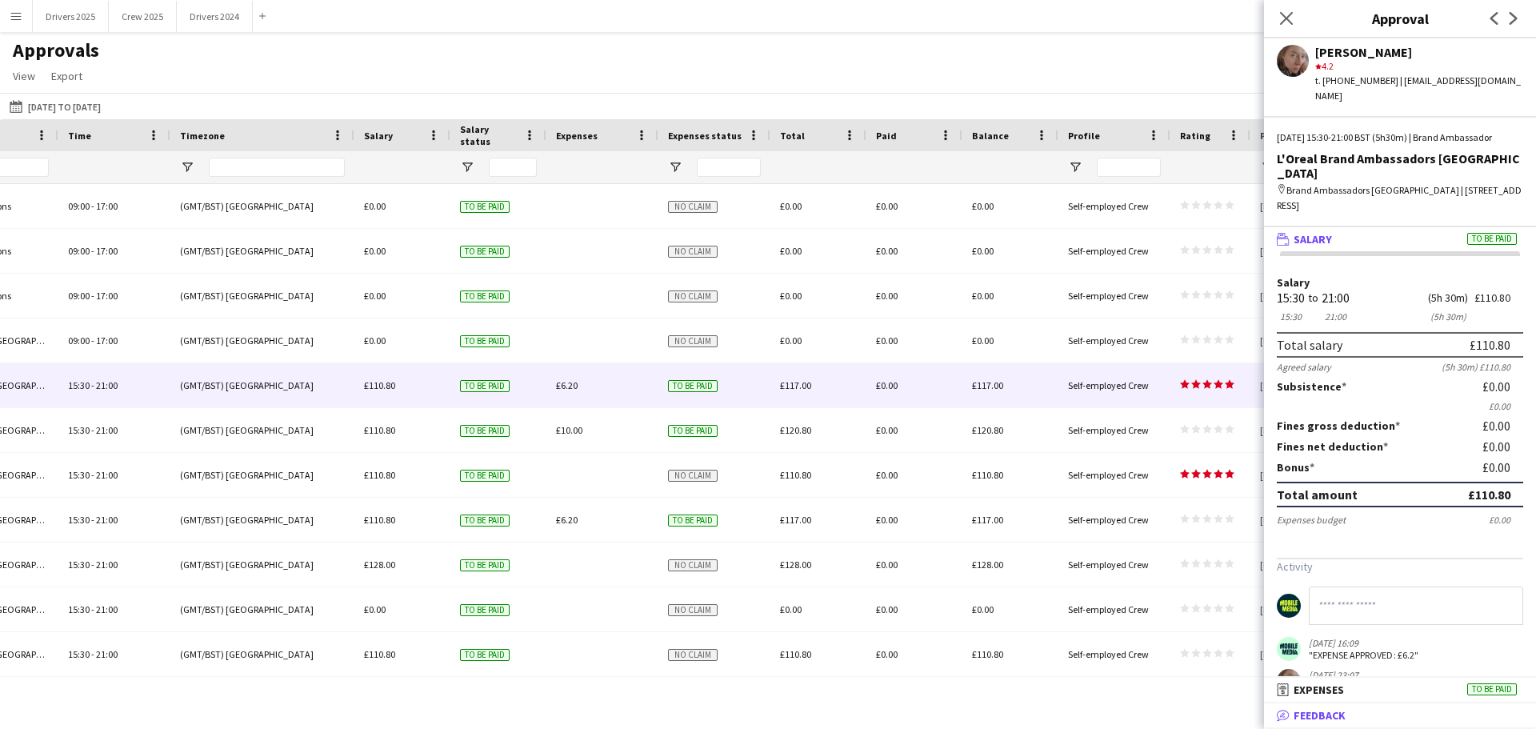
click at [1354, 712] on mat-panel-title "bubble-pencil Feedback" at bounding box center [1397, 715] width 266 height 14
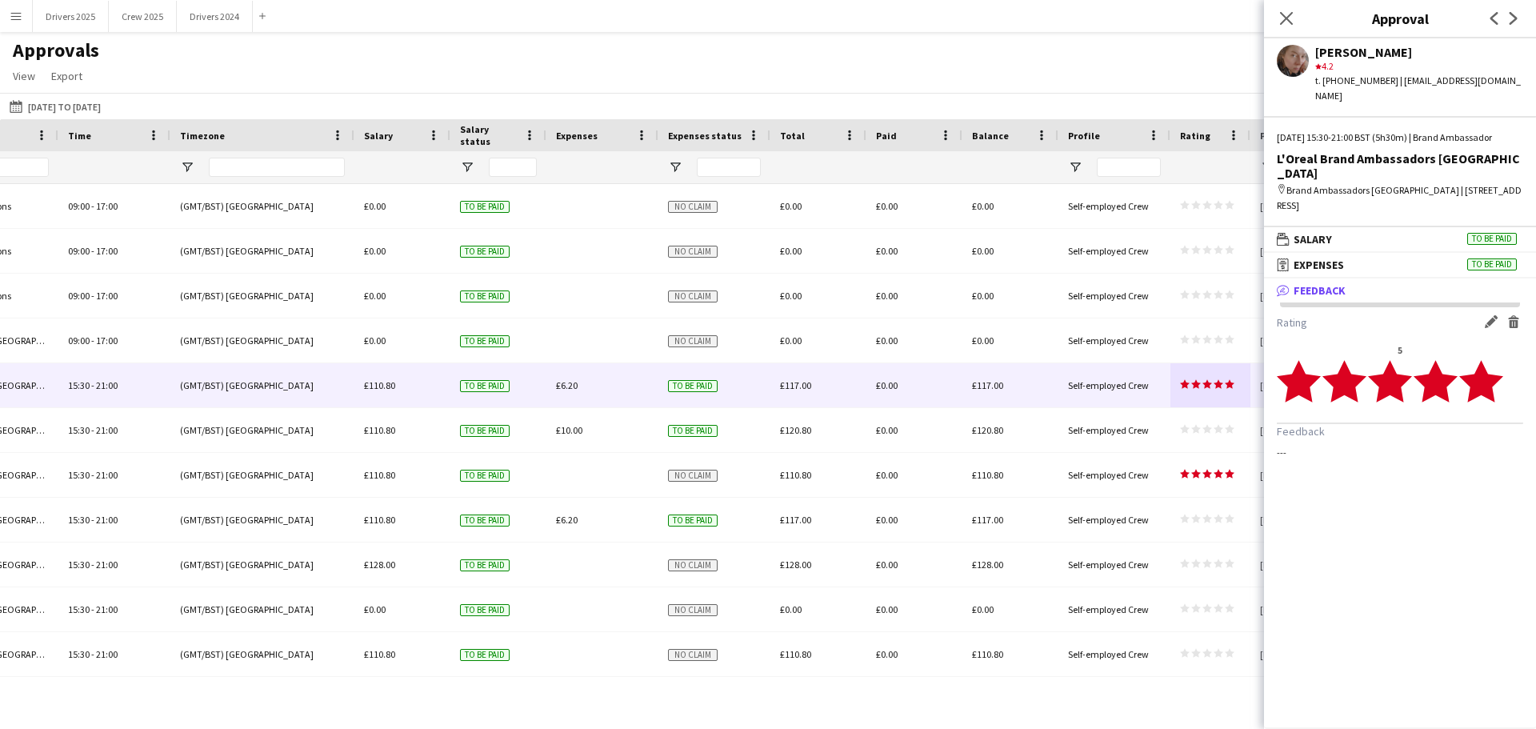
click at [1482, 386] on polygon at bounding box center [1481, 381] width 44 height 42
click at [1494, 319] on app-icon "Edit feedback" at bounding box center [1491, 321] width 13 height 13
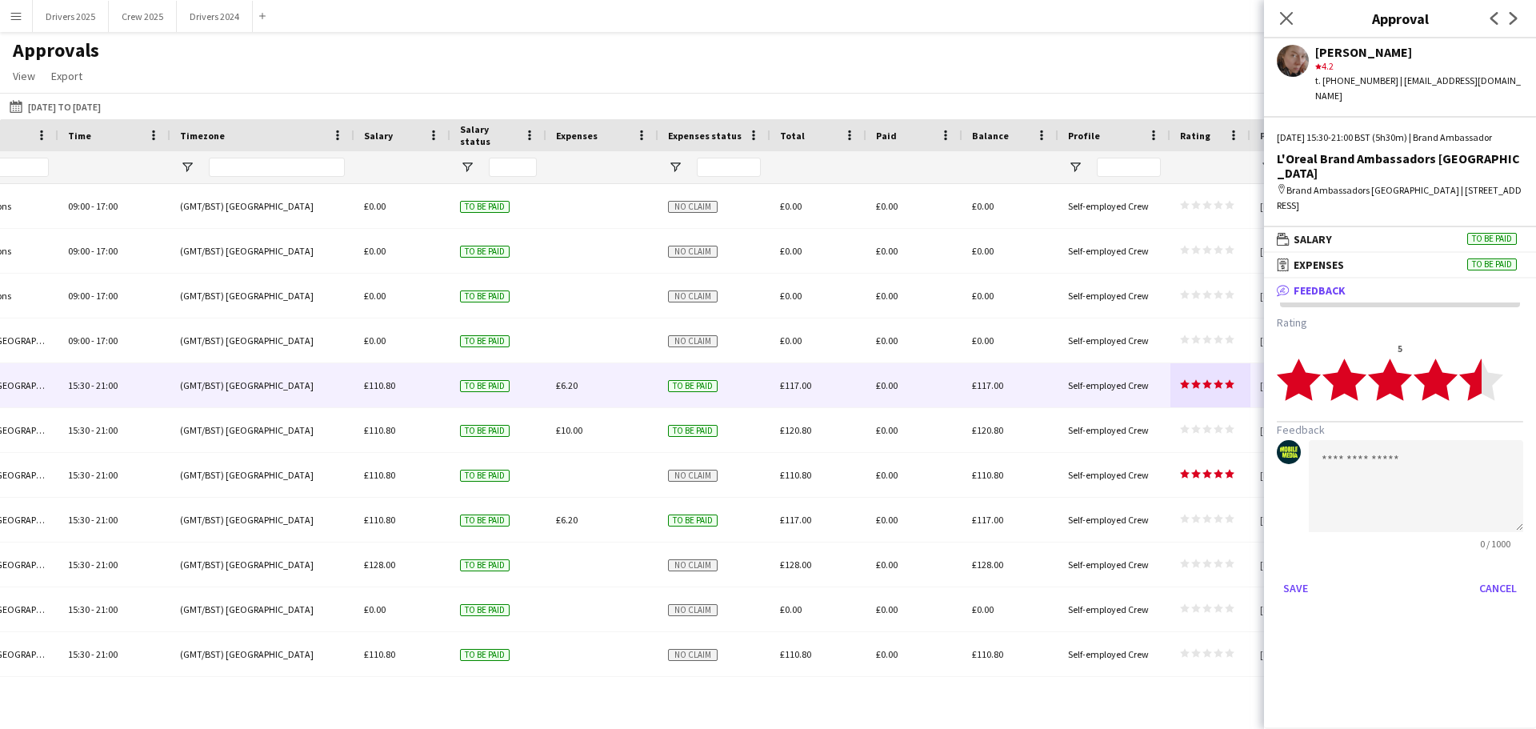
click at [1471, 390] on polygon at bounding box center [1481, 379] width 44 height 42
click at [1294, 590] on button "Save" at bounding box center [1296, 588] width 38 height 26
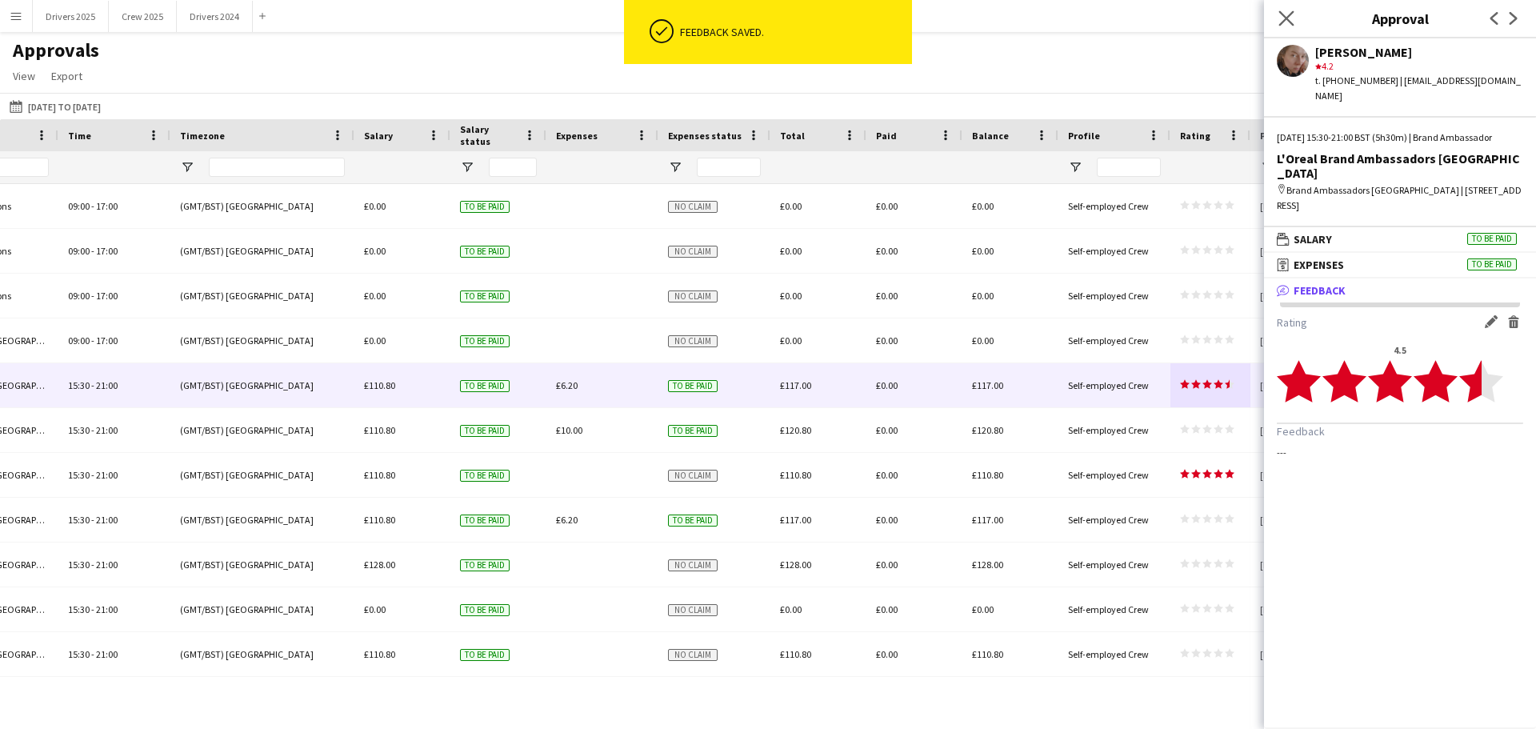
click at [1289, 10] on app-icon "Close pop-in" at bounding box center [1286, 18] width 23 height 23
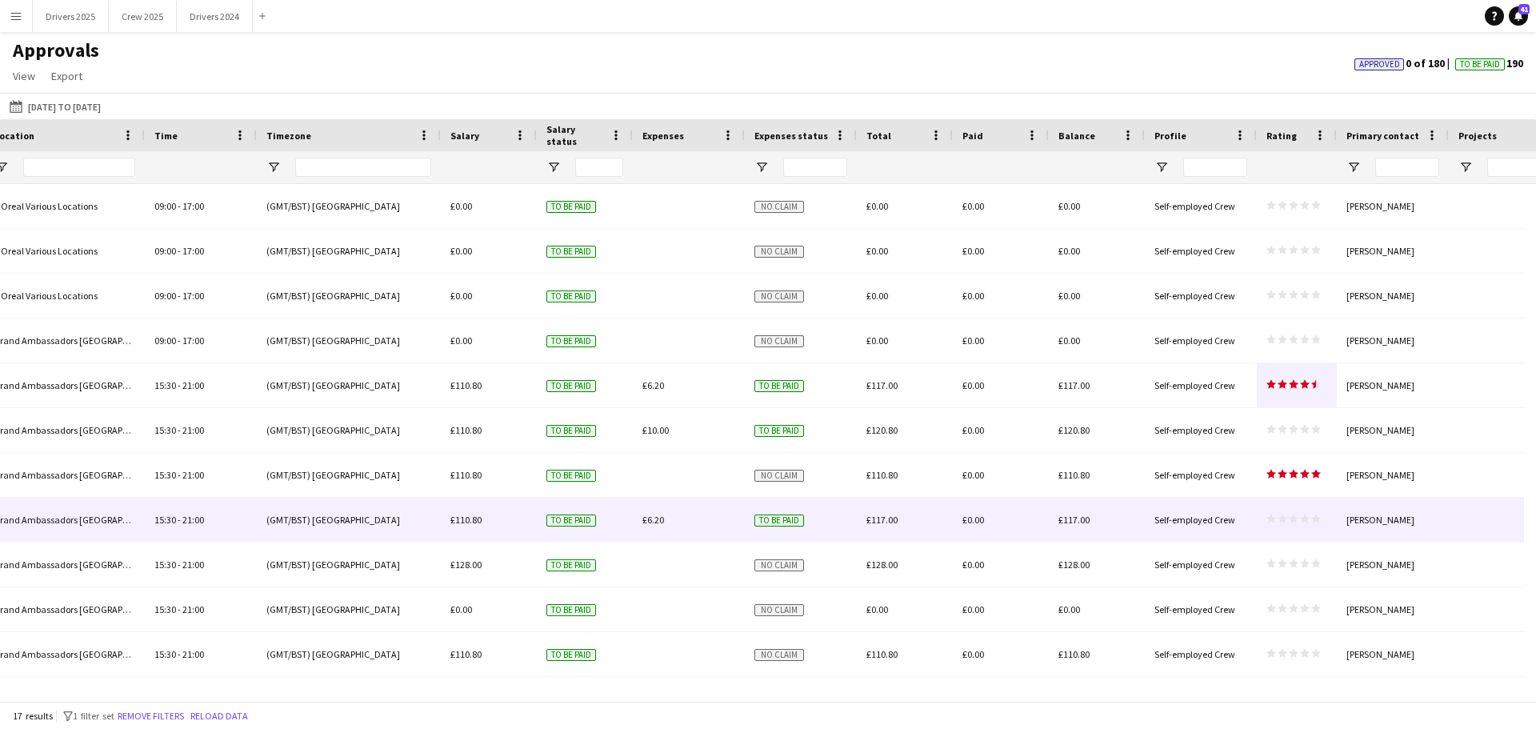
click at [1317, 518] on polygon at bounding box center [1316, 518] width 10 height 9
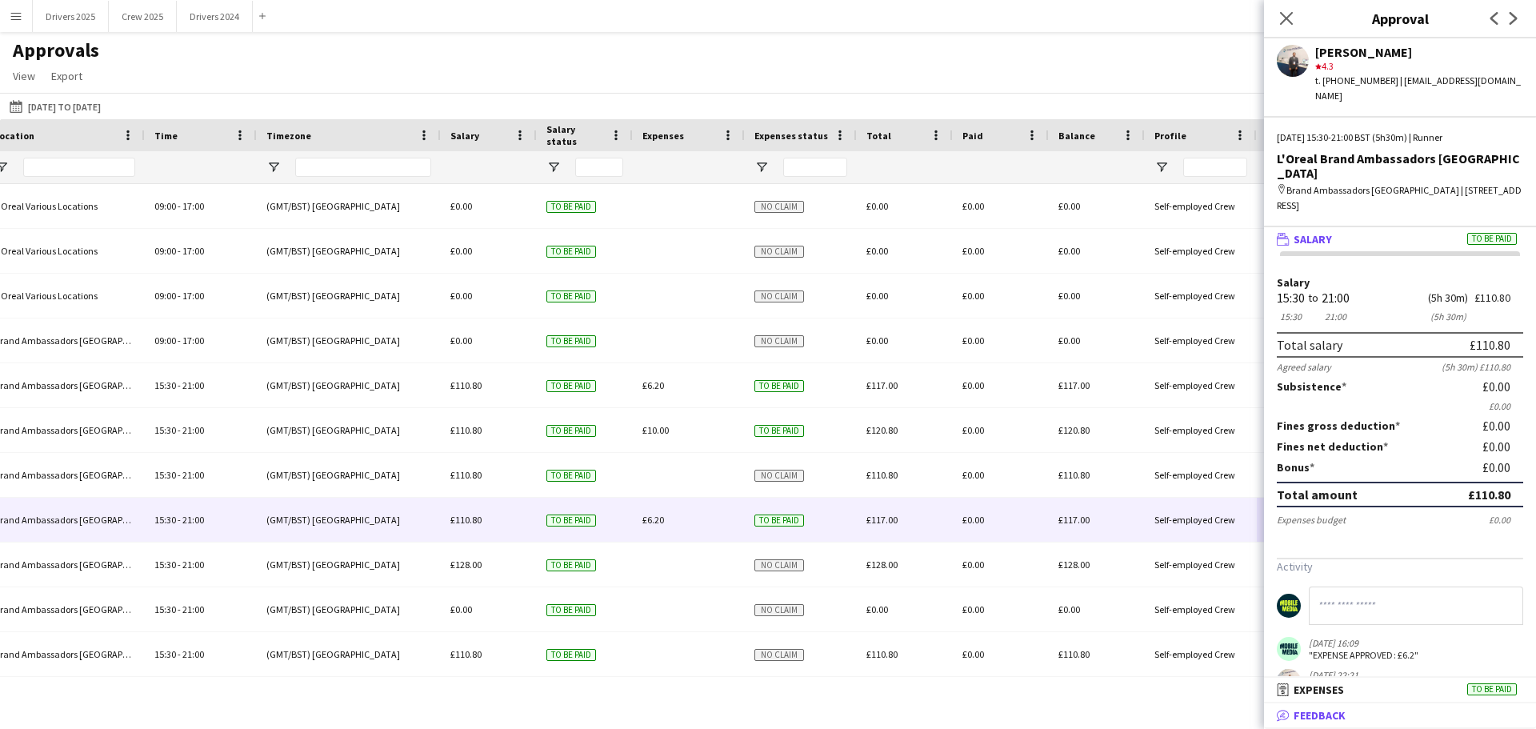
click at [1414, 708] on mat-panel-title "bubble-pencil Feedback" at bounding box center [1397, 715] width 266 height 14
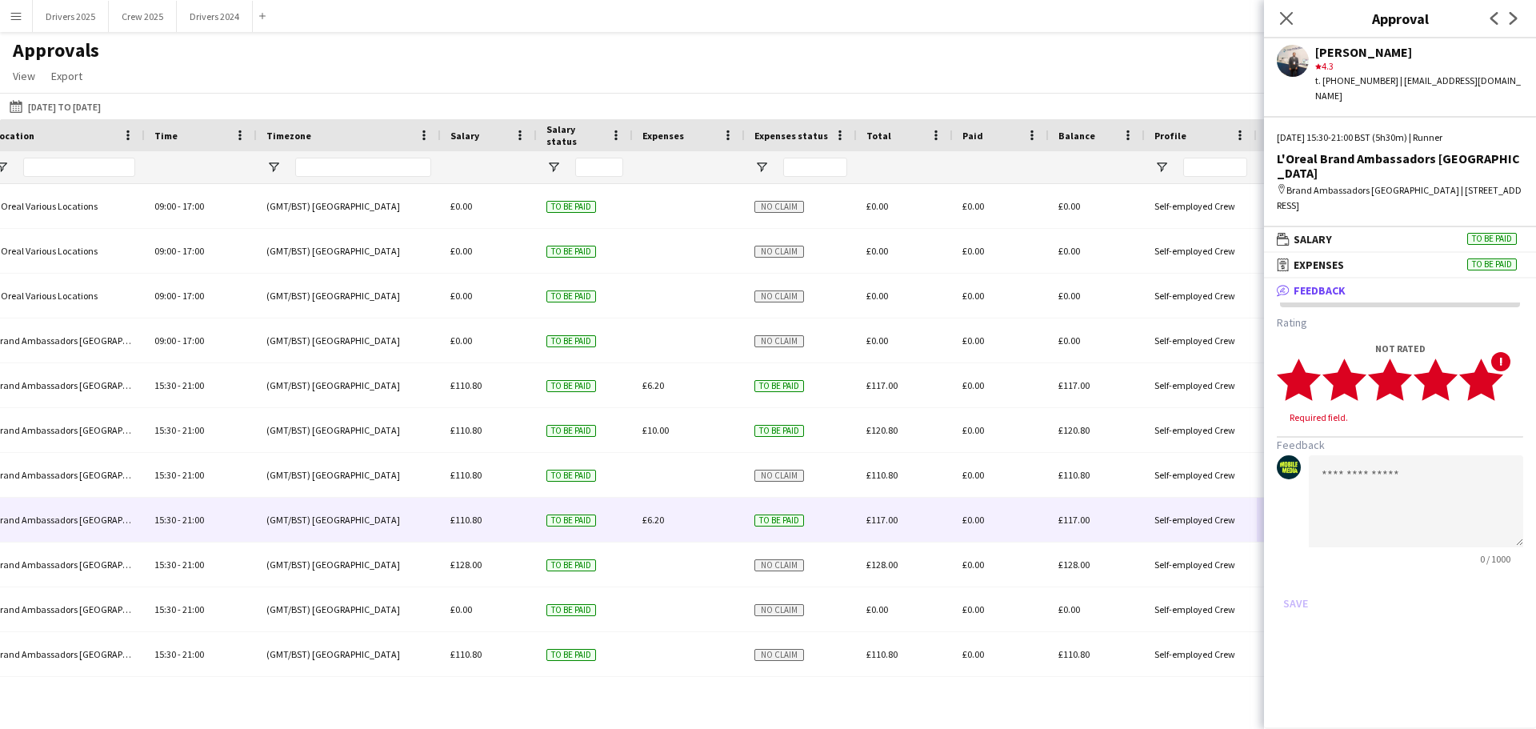
click at [1499, 366] on icon "star" at bounding box center [1481, 380] width 44 height 44
click at [1286, 18] on icon at bounding box center [1285, 17] width 15 height 15
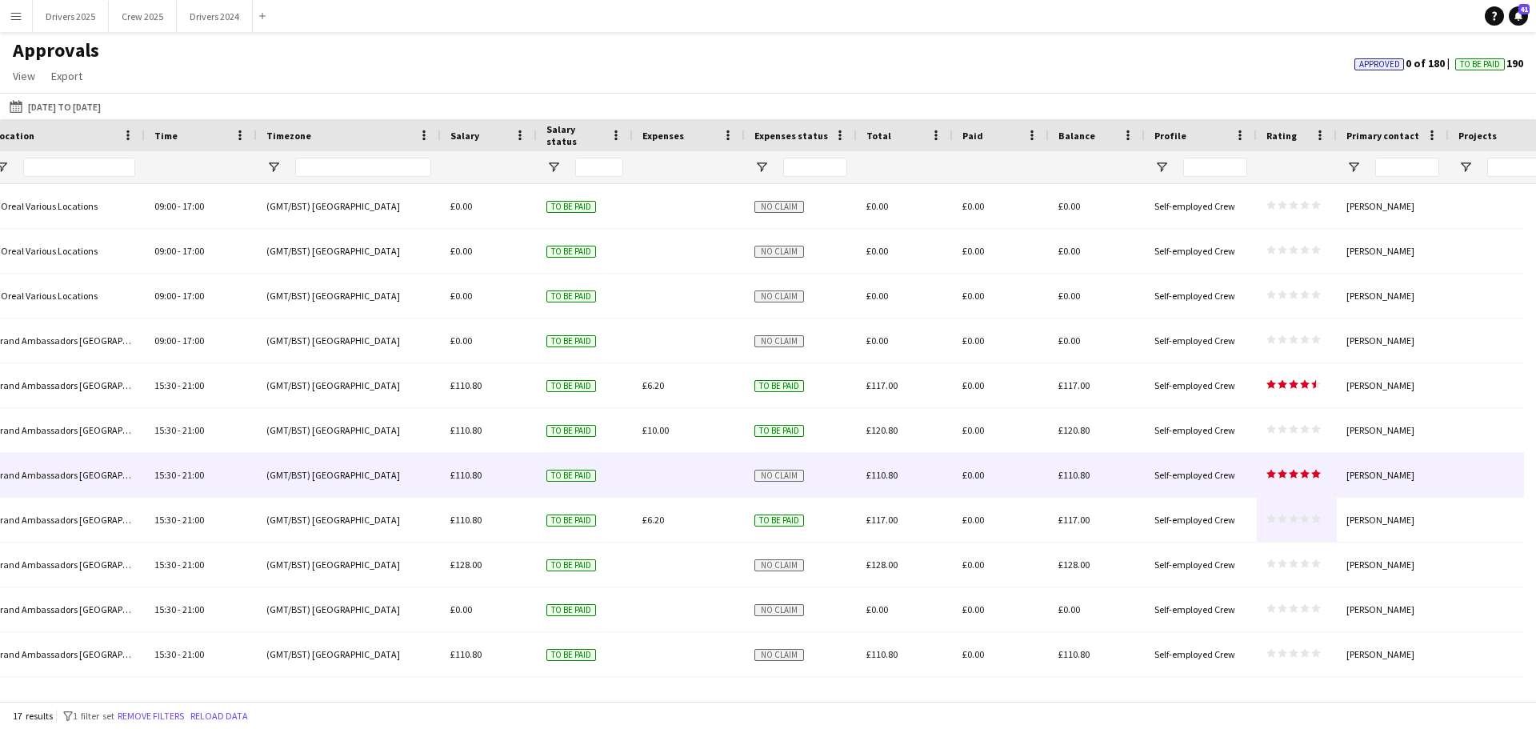
click at [1306, 474] on polygon at bounding box center [1305, 474] width 10 height 9
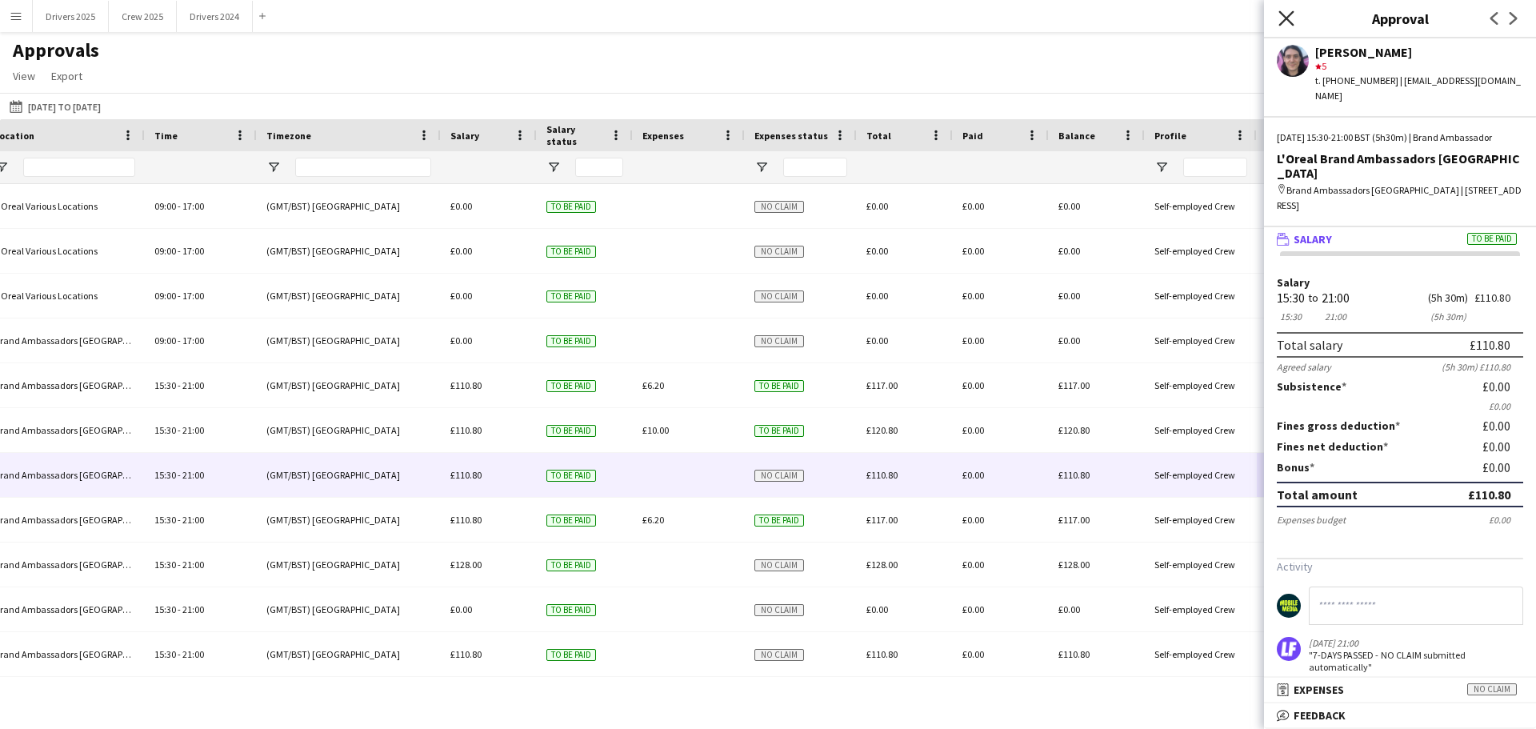
click at [1282, 18] on icon "Close pop-in" at bounding box center [1285, 17] width 15 height 15
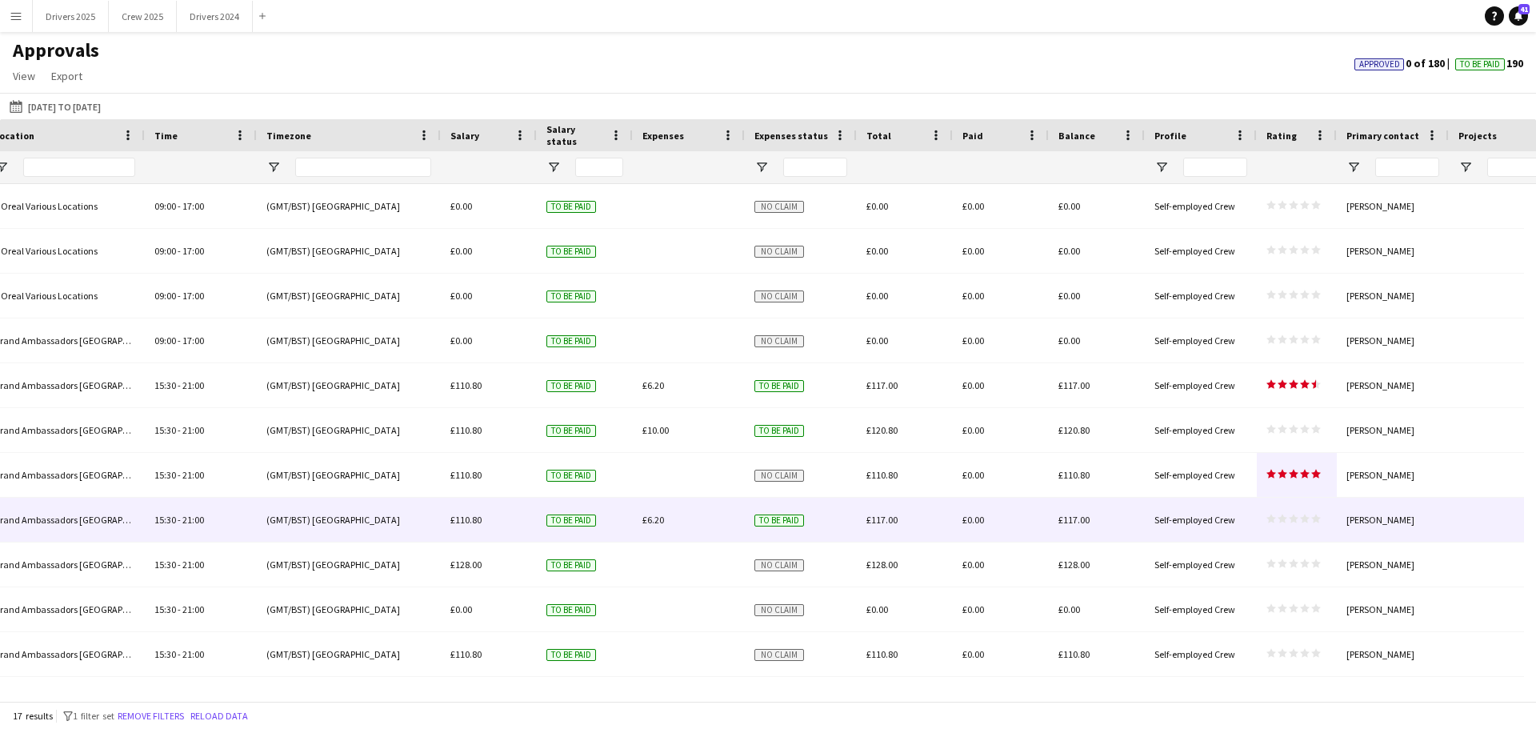
click at [1312, 517] on icon "star" at bounding box center [1316, 519] width 10 height 10
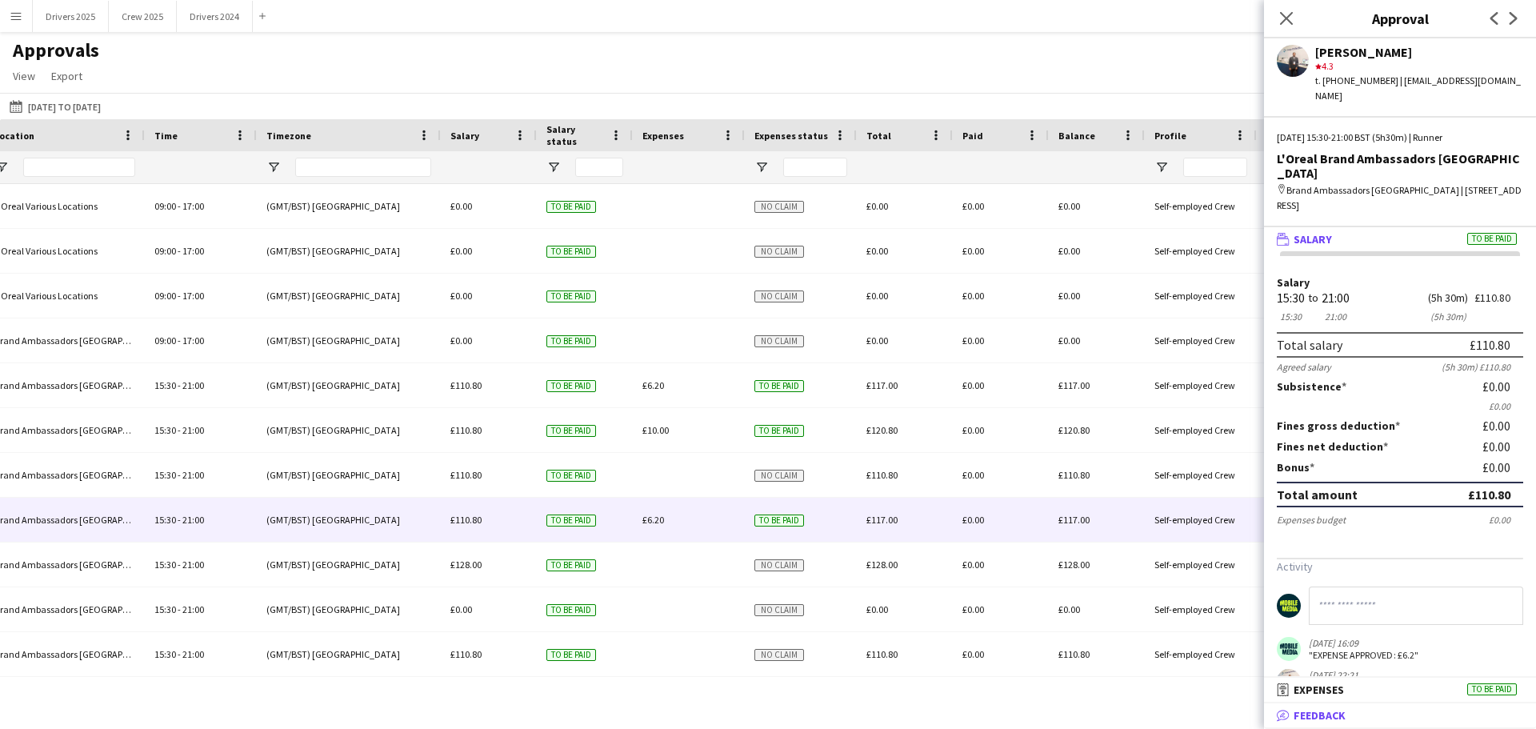
click at [1332, 714] on span "Feedback" at bounding box center [1320, 715] width 52 height 14
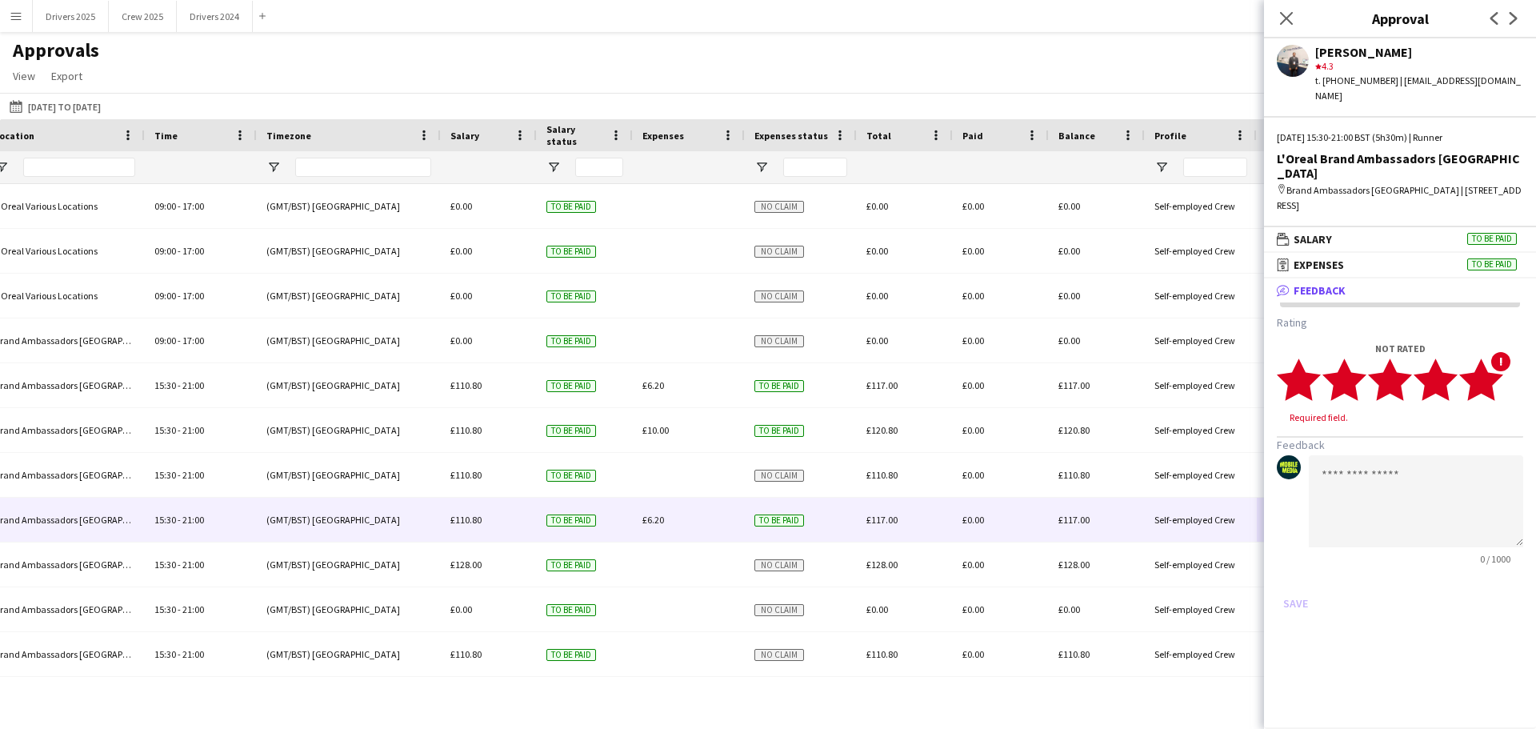
click at [1491, 358] on polygon at bounding box center [1481, 379] width 44 height 42
click at [1301, 575] on button "Save" at bounding box center [1296, 588] width 38 height 26
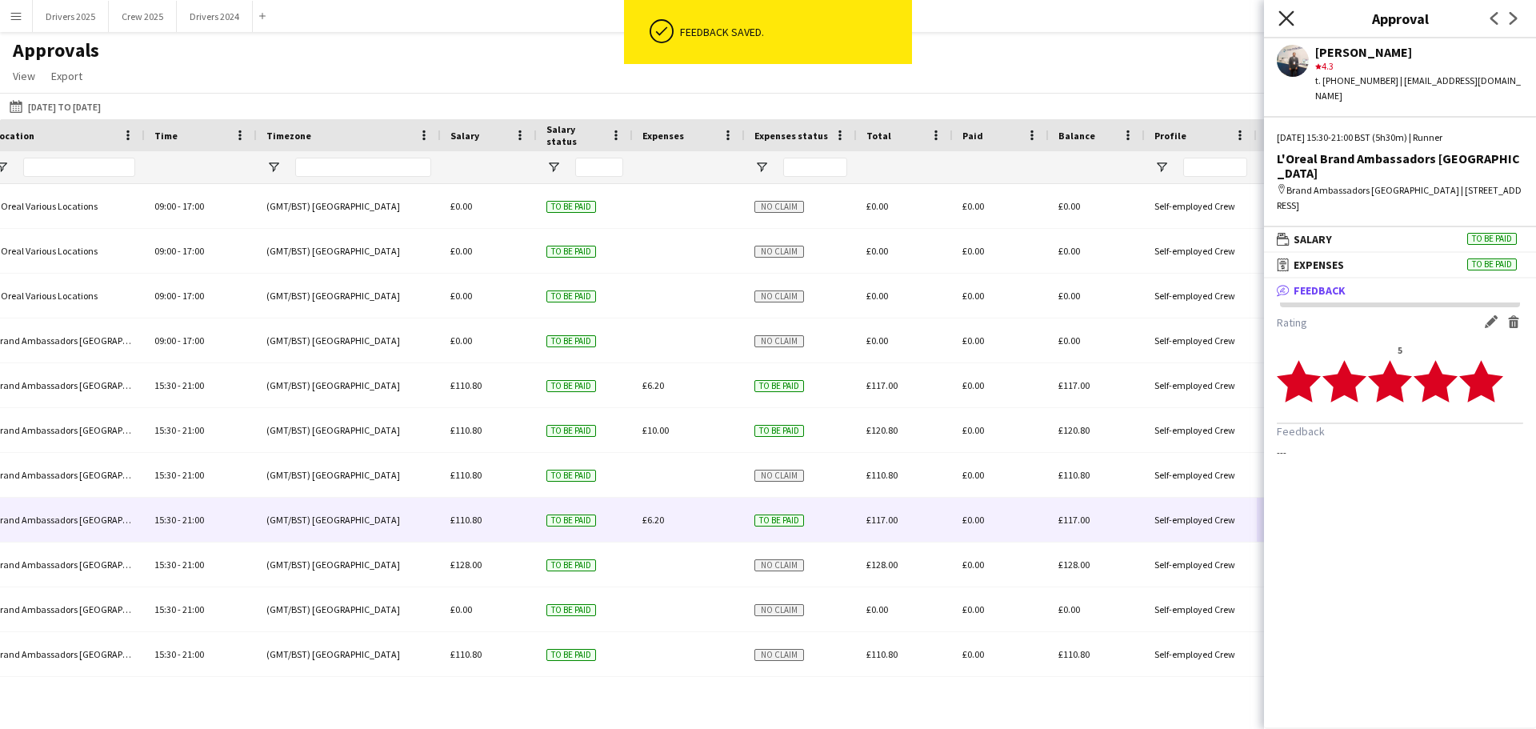
click at [1287, 16] on icon "Close pop-in" at bounding box center [1285, 17] width 15 height 15
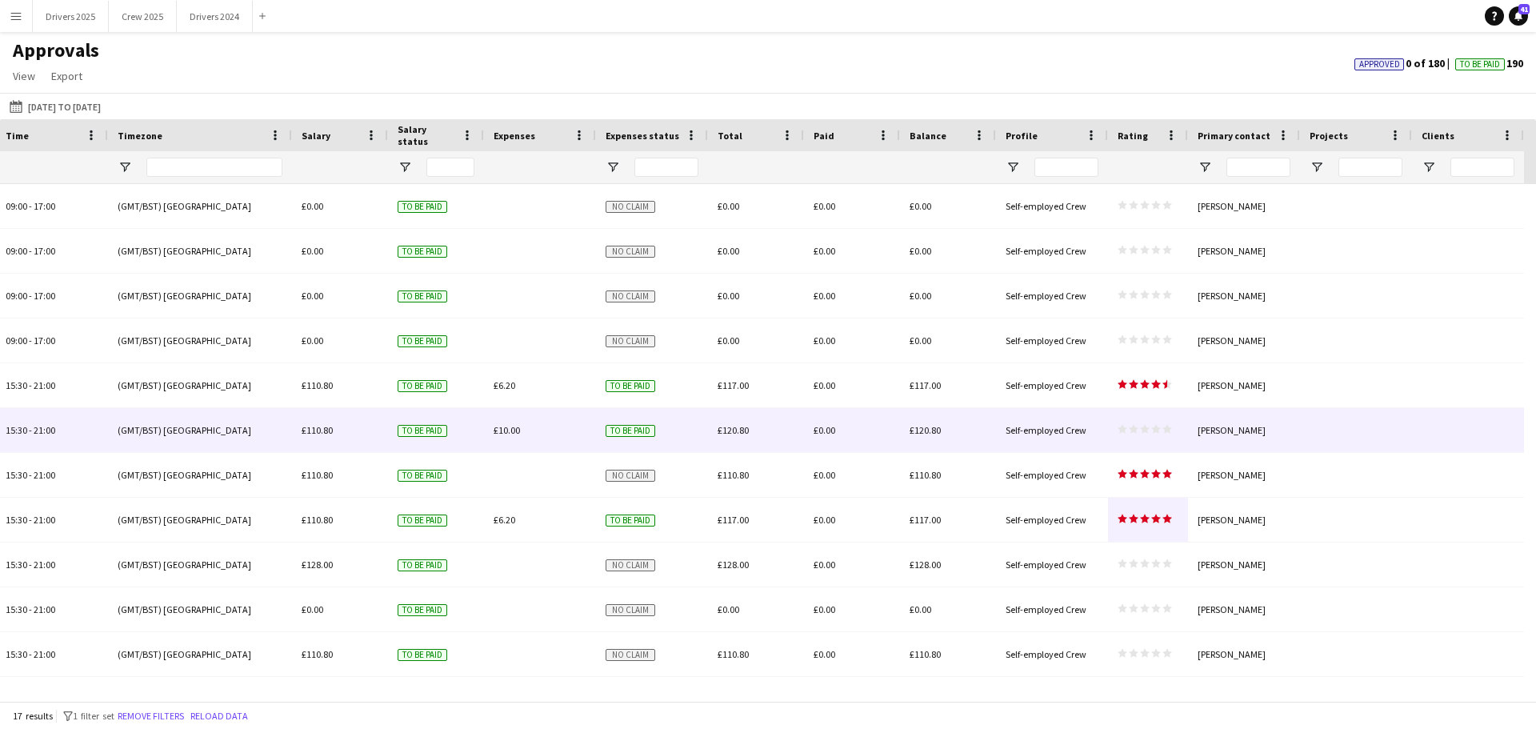
click at [1144, 422] on div "star star star star star star star star star star" at bounding box center [1148, 430] width 80 height 44
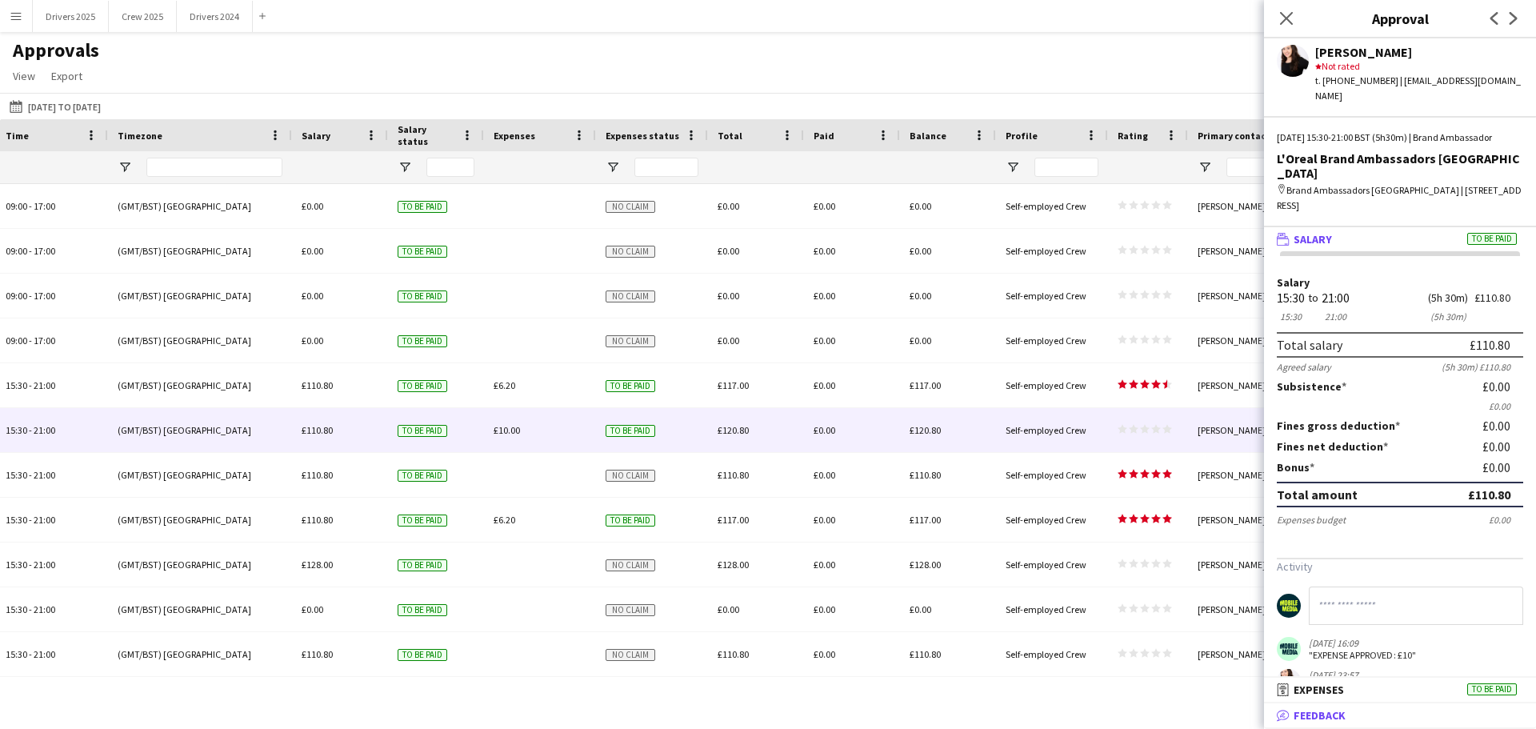
click at [1348, 710] on mat-panel-title "bubble-pencil Feedback" at bounding box center [1397, 715] width 266 height 14
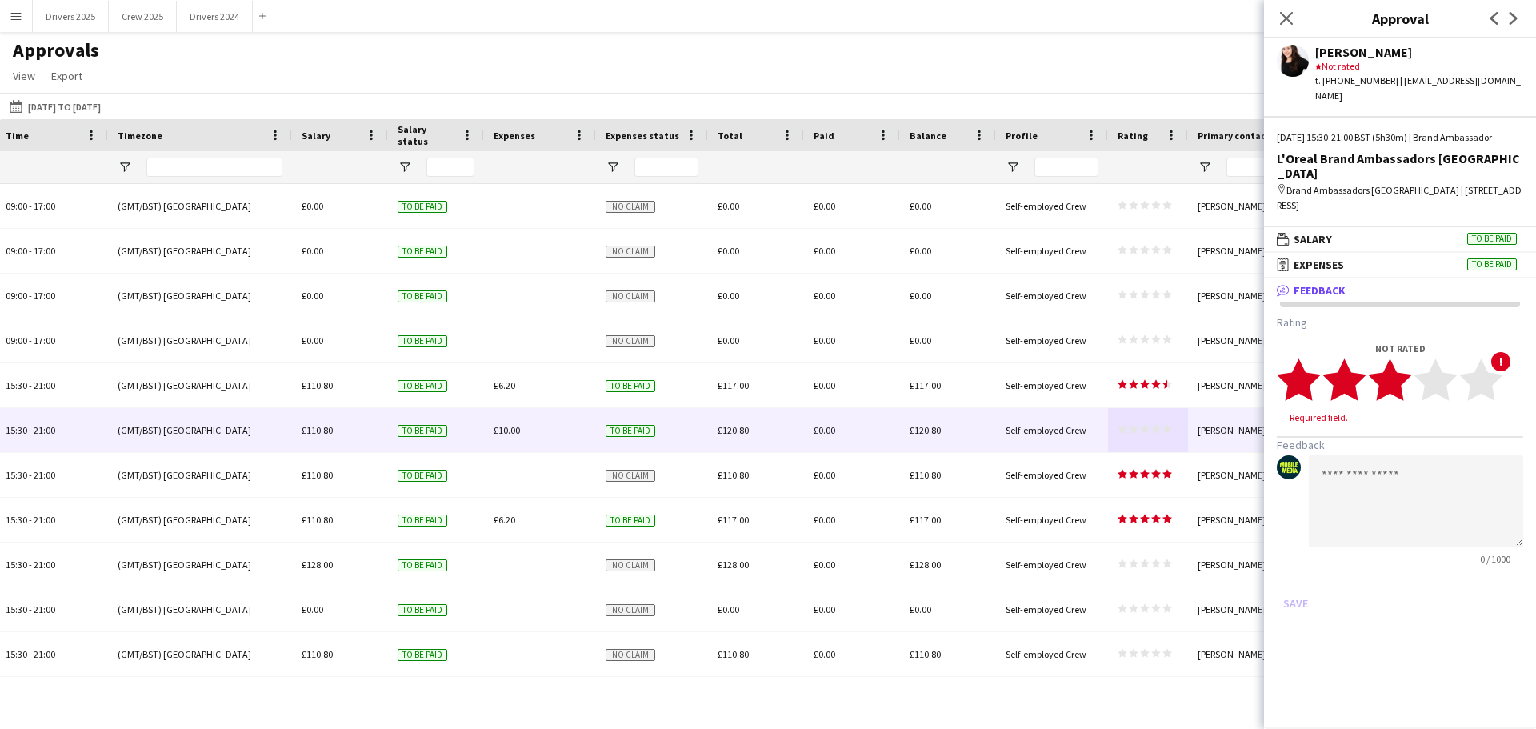
click at [1406, 386] on icon "star" at bounding box center [1390, 380] width 44 height 44
click at [1296, 584] on button "Save" at bounding box center [1296, 588] width 38 height 26
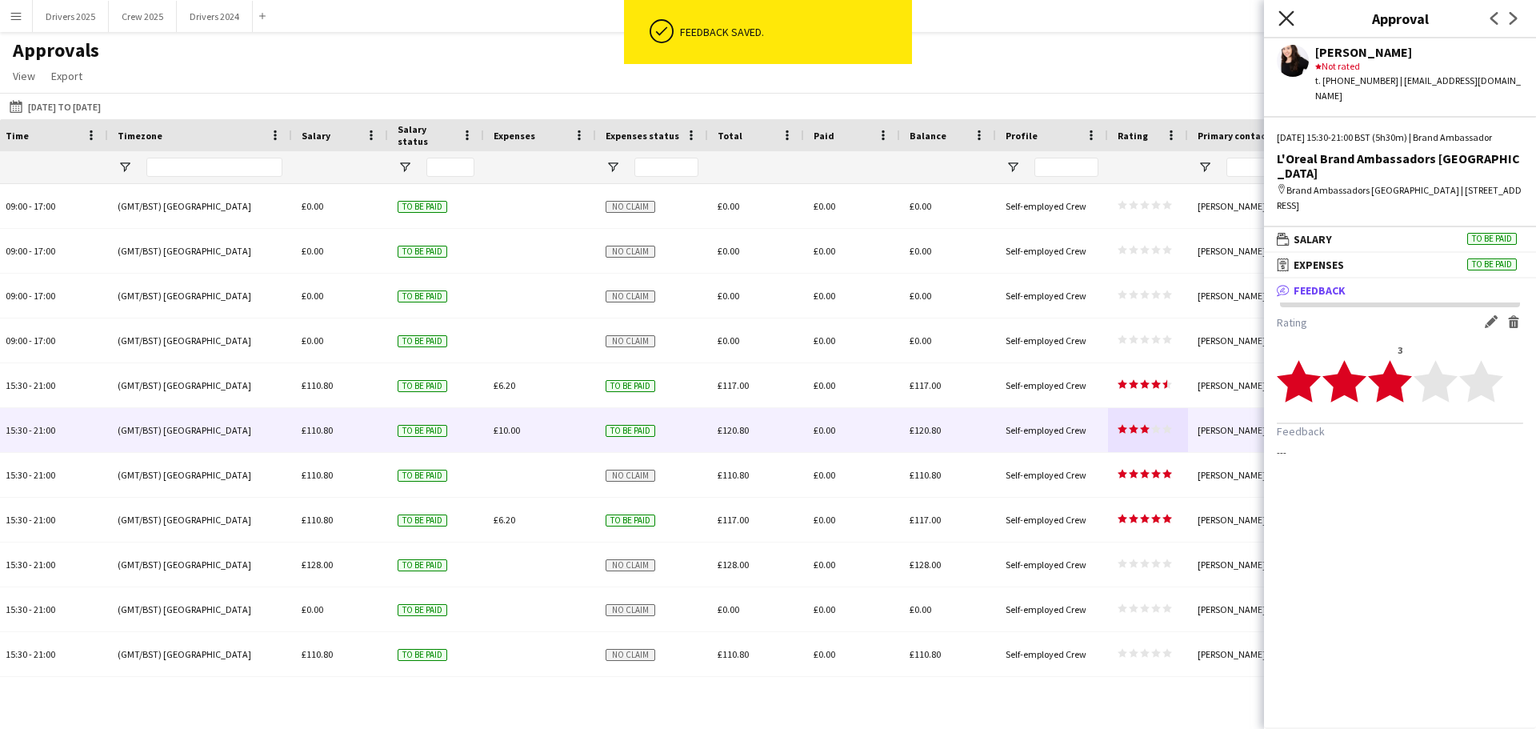
click at [1282, 13] on icon at bounding box center [1285, 17] width 15 height 15
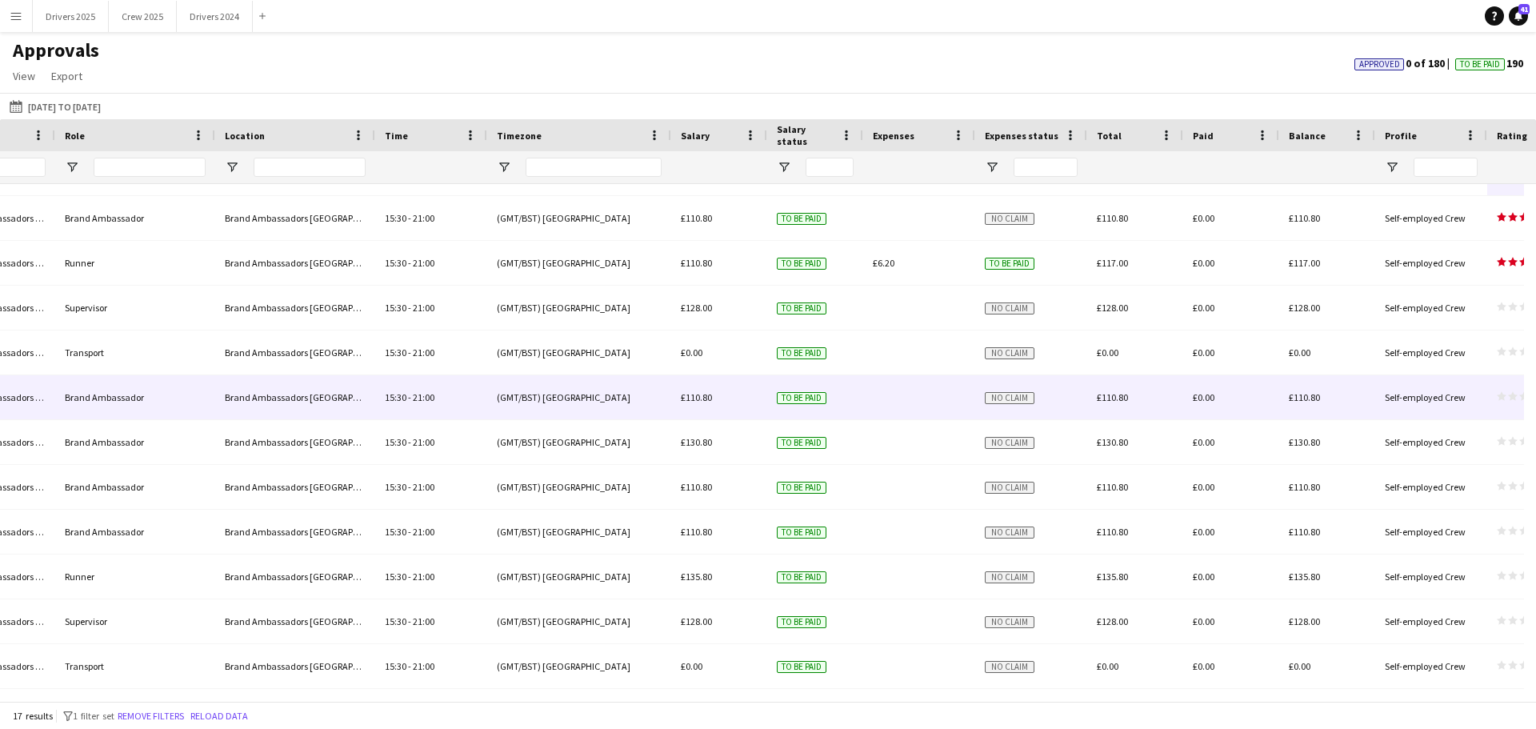
click at [1506, 394] on icon "star" at bounding box center [1502, 396] width 10 height 10
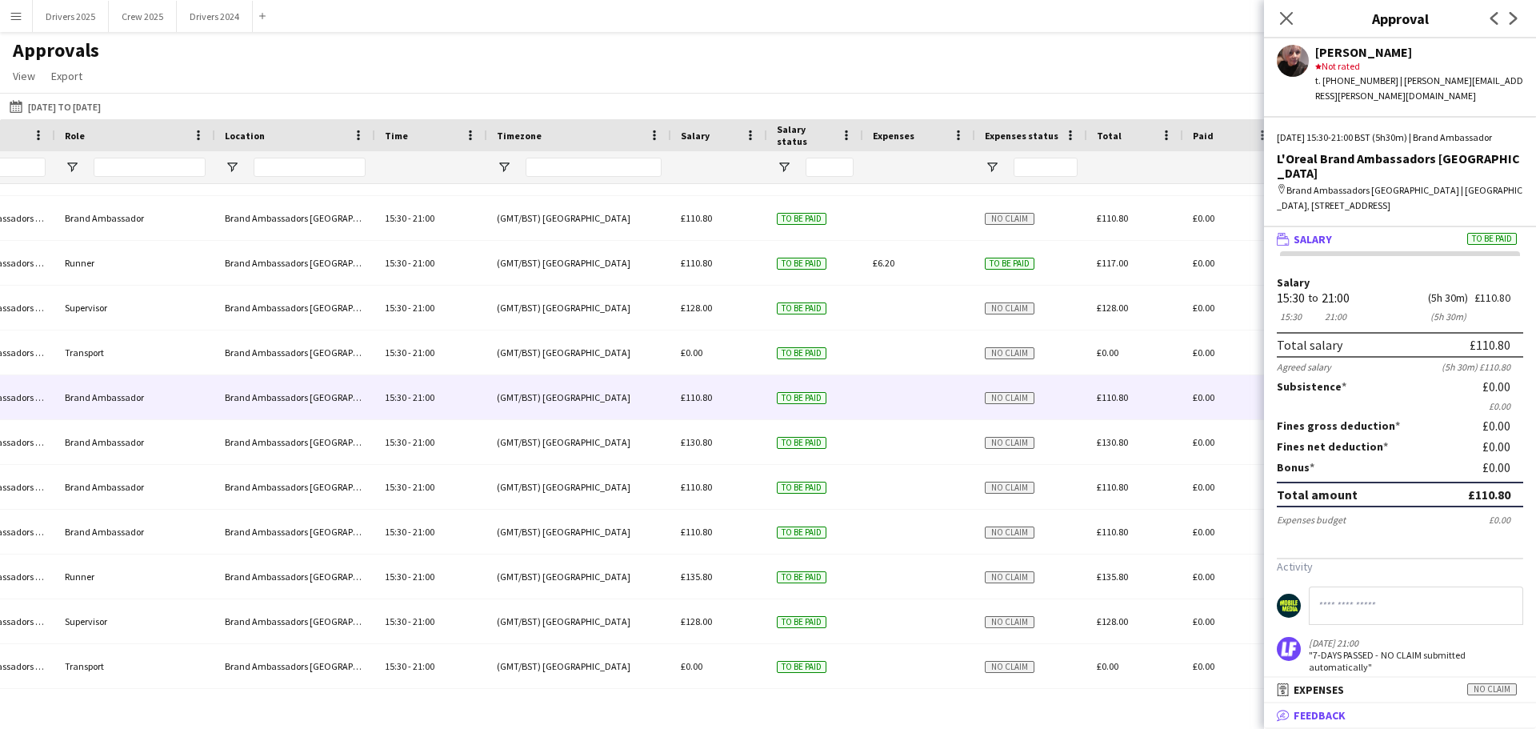
click at [1366, 716] on mat-panel-title "bubble-pencil Feedback" at bounding box center [1397, 715] width 266 height 14
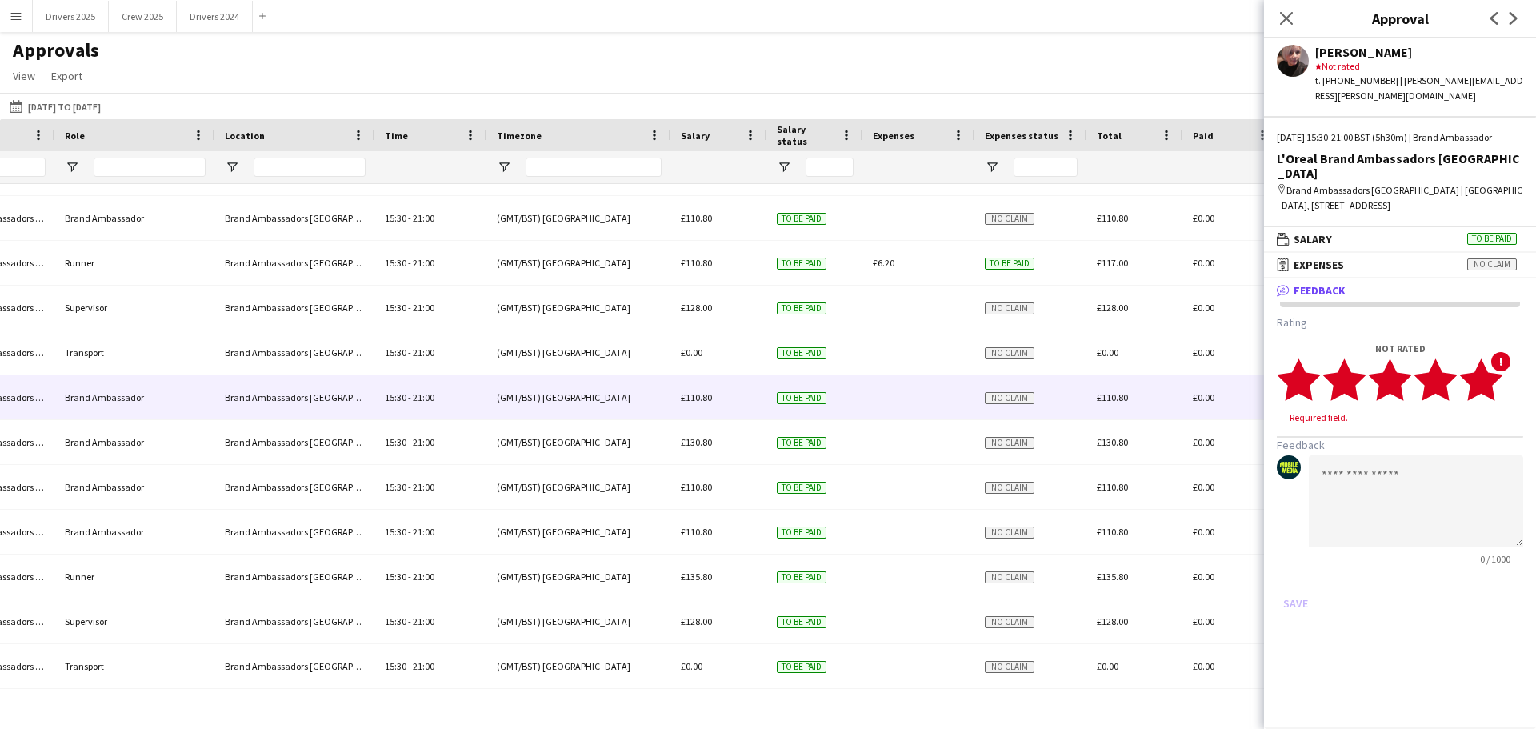
click at [1492, 392] on polygon at bounding box center [1481, 379] width 44 height 42
click at [1289, 14] on icon "Close pop-in" at bounding box center [1285, 17] width 15 height 15
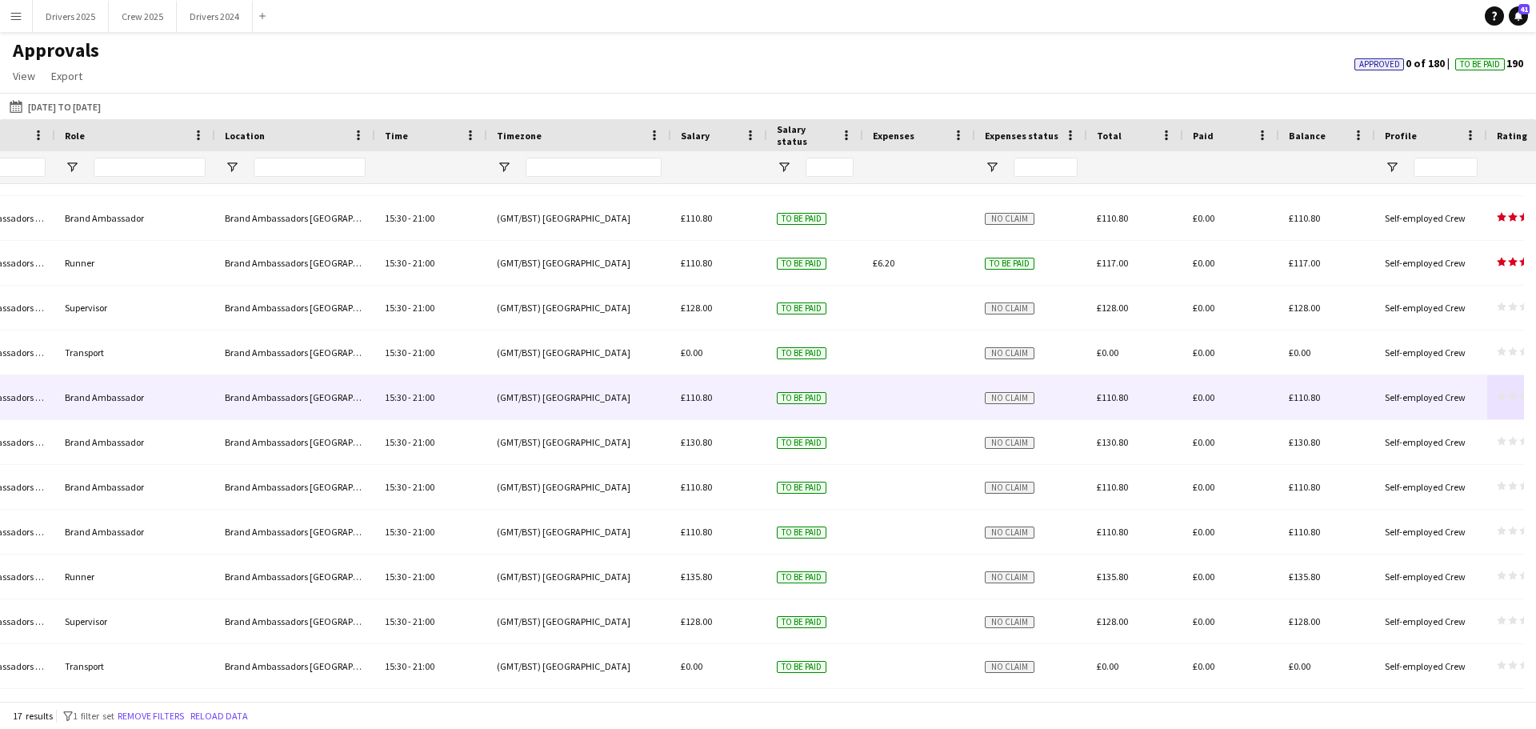
click at [1503, 400] on polygon at bounding box center [1502, 396] width 10 height 9
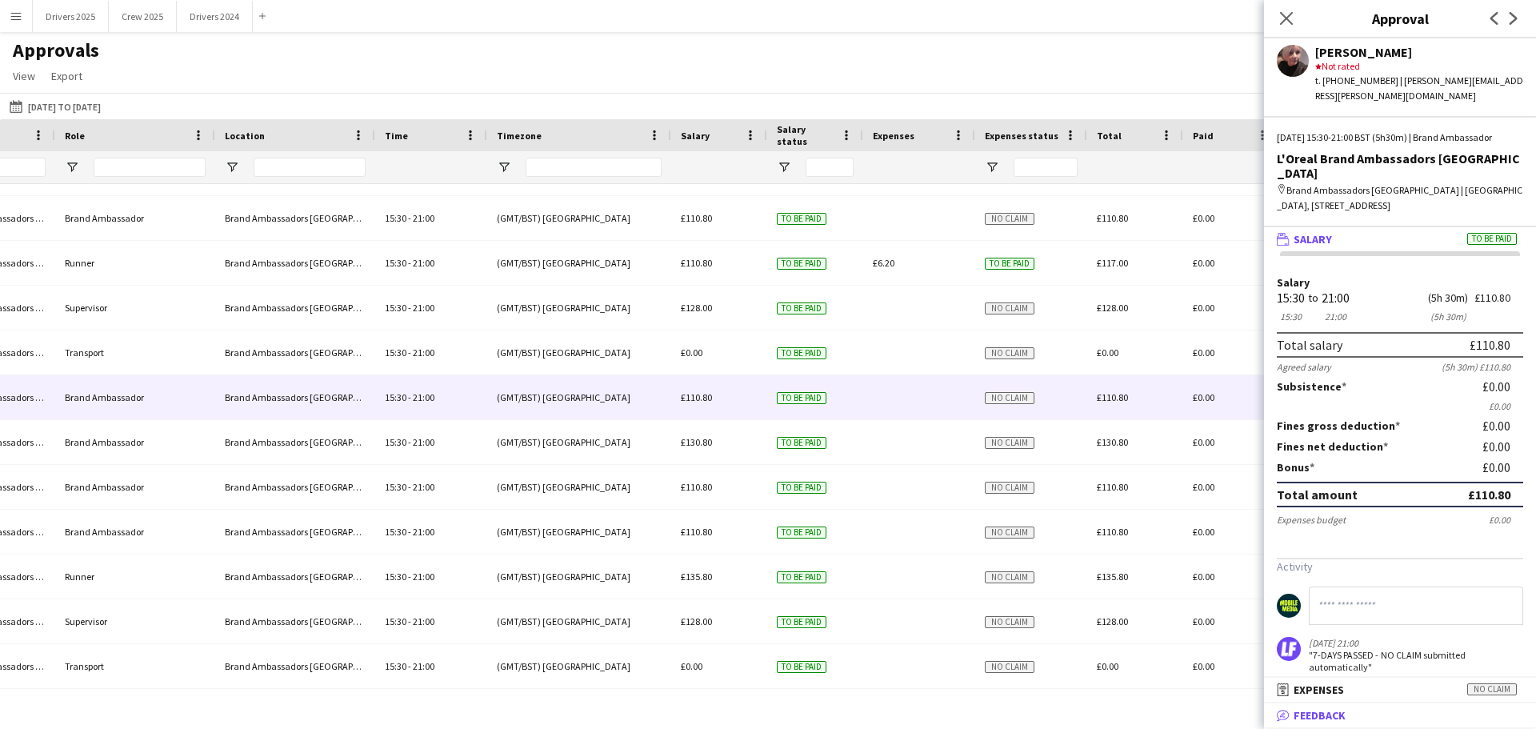
click at [1442, 708] on mat-panel-title "bubble-pencil Feedback" at bounding box center [1397, 715] width 266 height 14
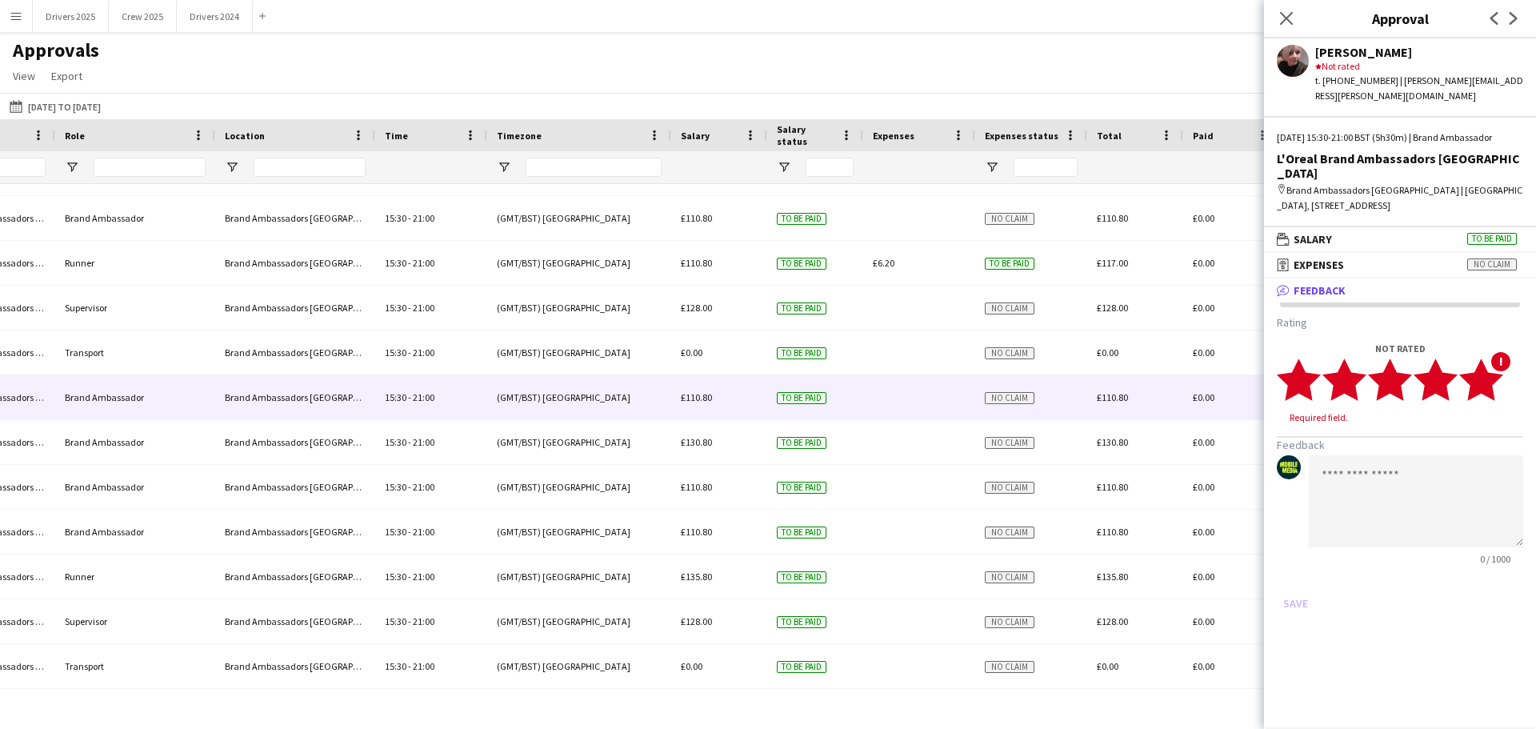
click at [1492, 394] on polygon at bounding box center [1481, 379] width 44 height 42
click at [1291, 601] on button "Save" at bounding box center [1296, 588] width 38 height 26
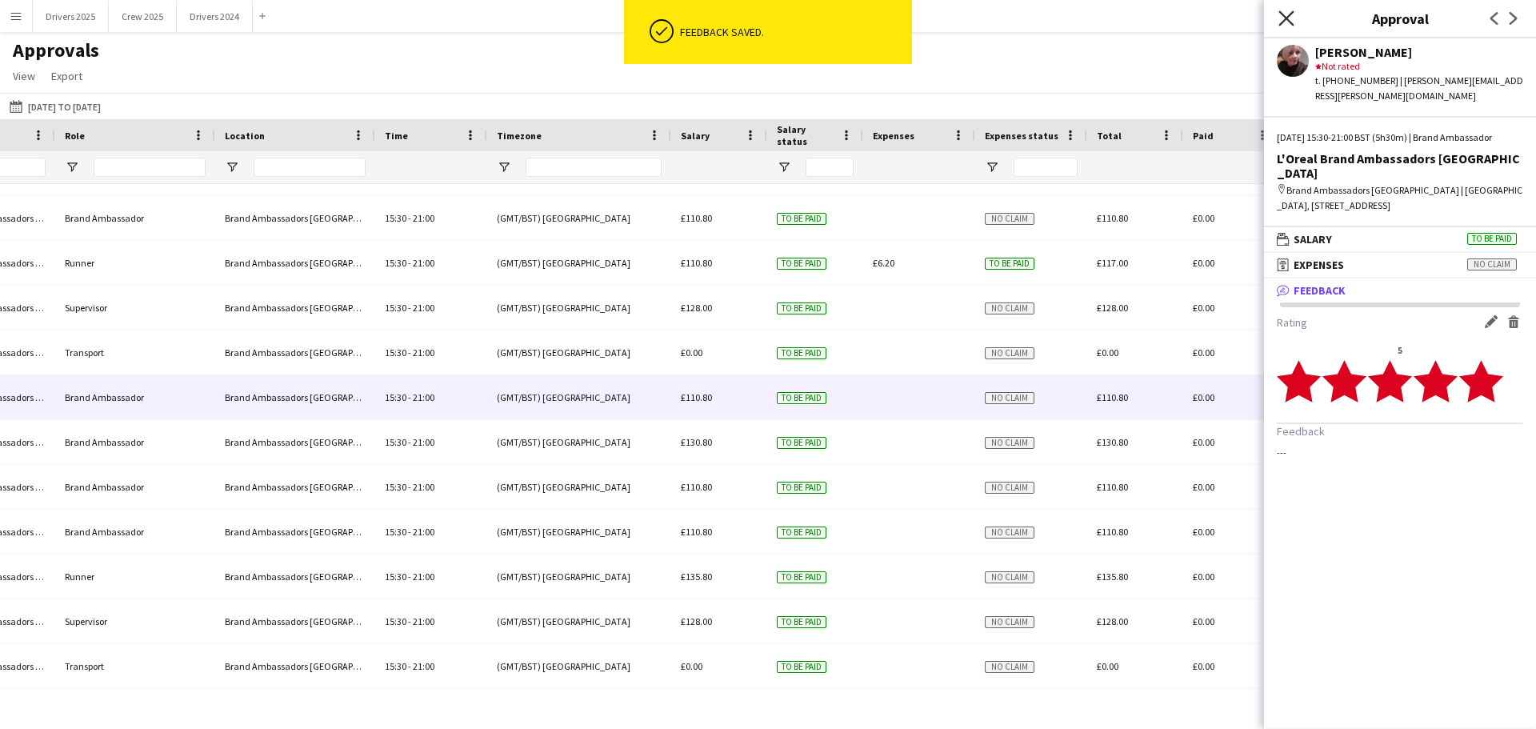
click at [1289, 17] on icon at bounding box center [1285, 17] width 15 height 15
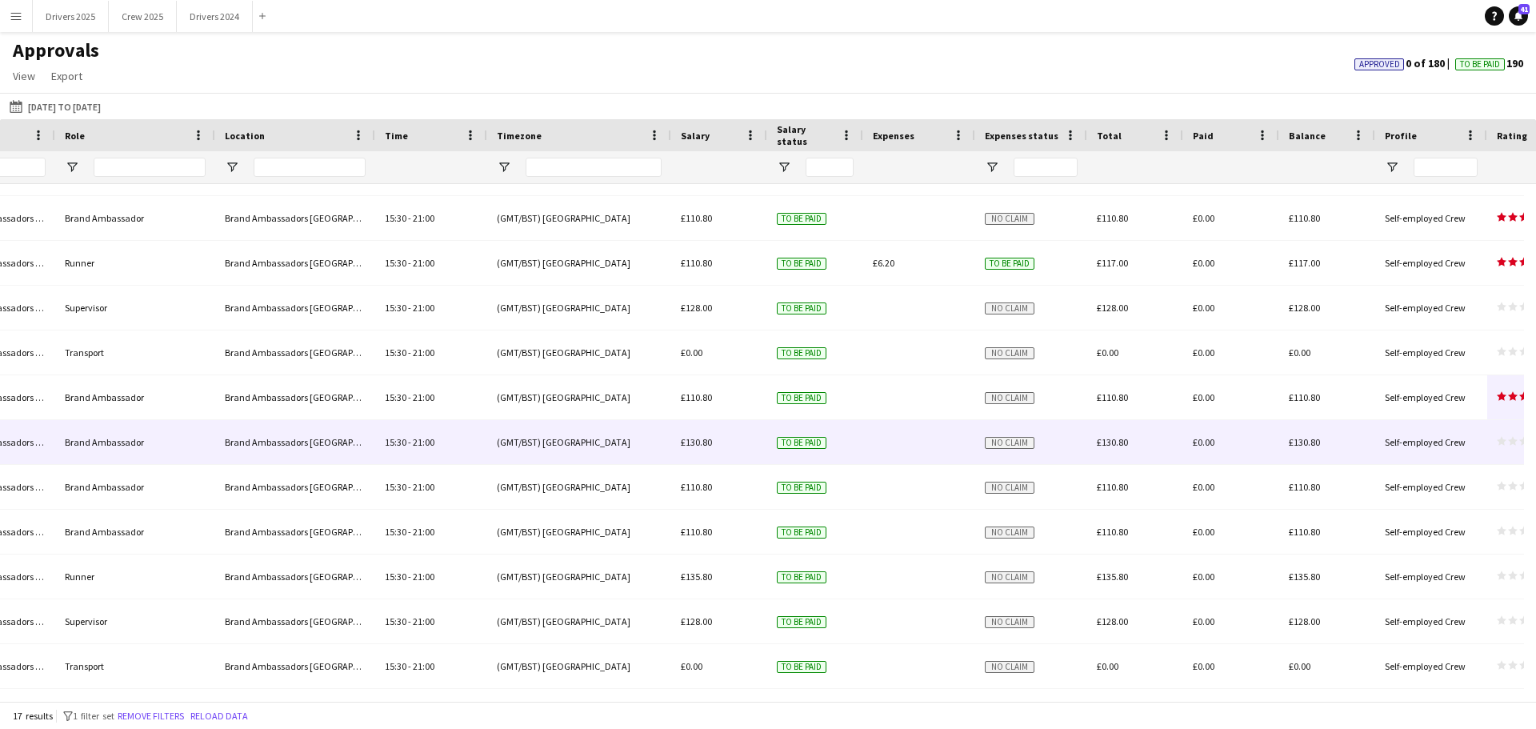
click at [1508, 442] on icon "star" at bounding box center [1513, 441] width 10 height 10
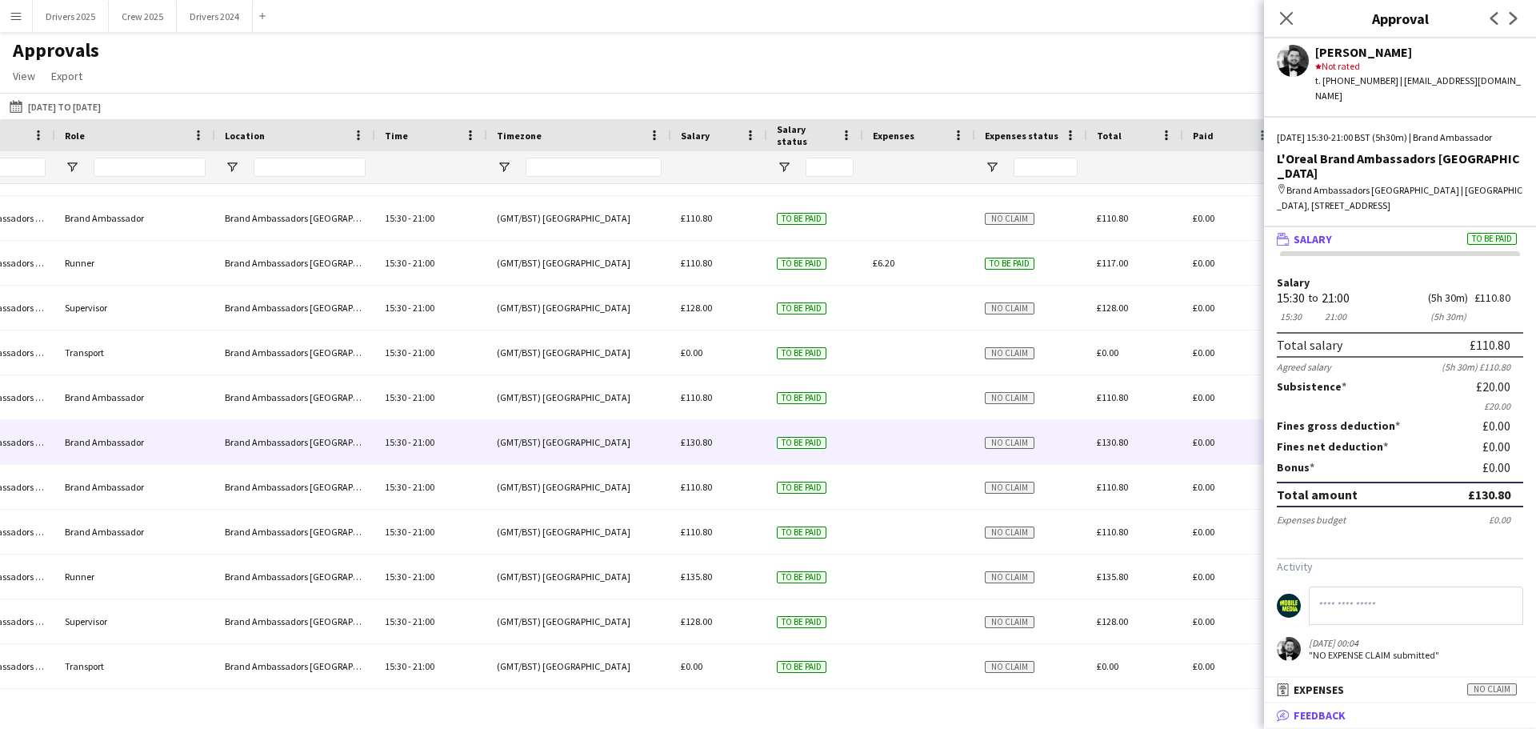
click at [1326, 708] on span "Feedback" at bounding box center [1320, 715] width 52 height 14
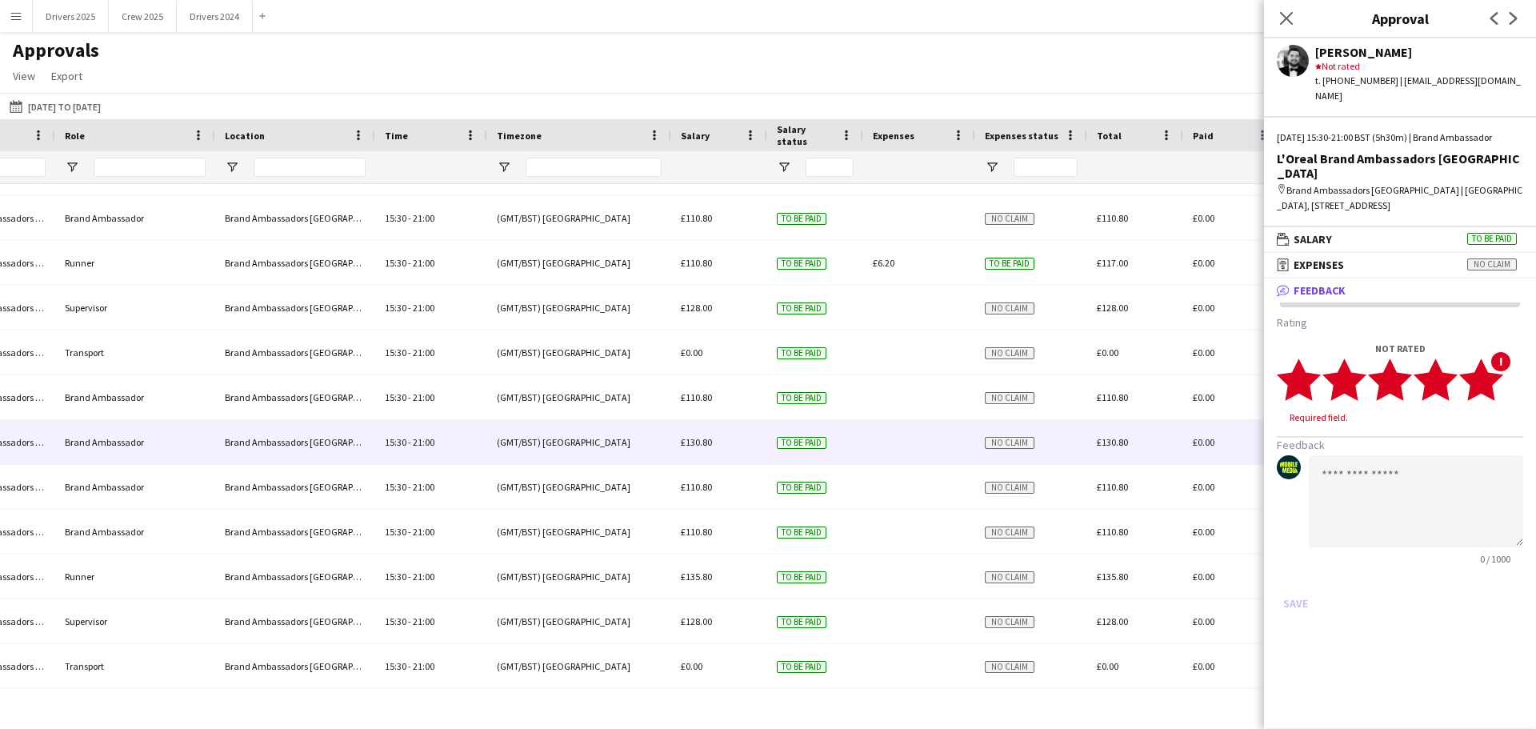
click at [1487, 400] on polygon at bounding box center [1481, 379] width 44 height 42
click at [1296, 601] on button "Save" at bounding box center [1296, 588] width 38 height 26
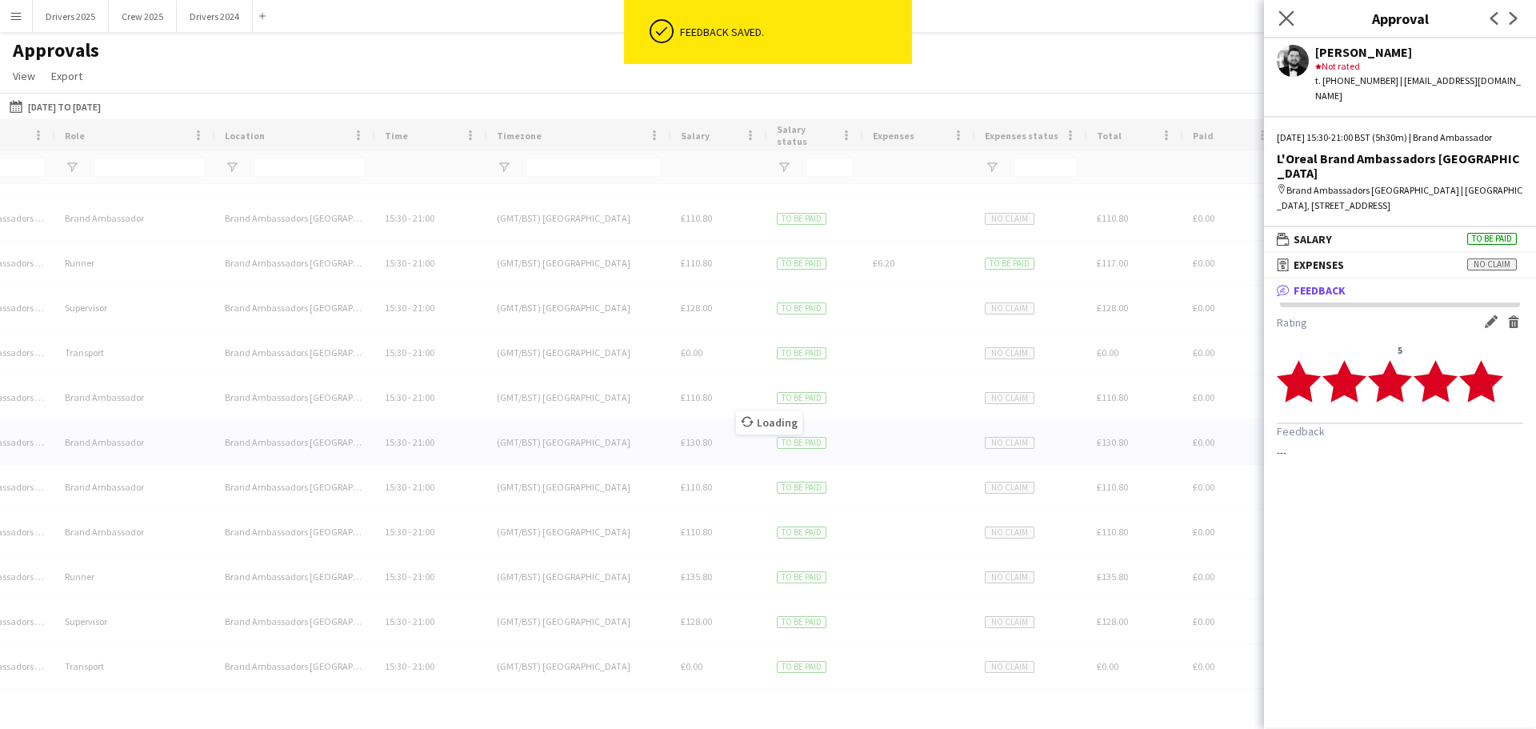
click at [1277, 19] on app-icon "Close pop-in" at bounding box center [1286, 18] width 23 height 23
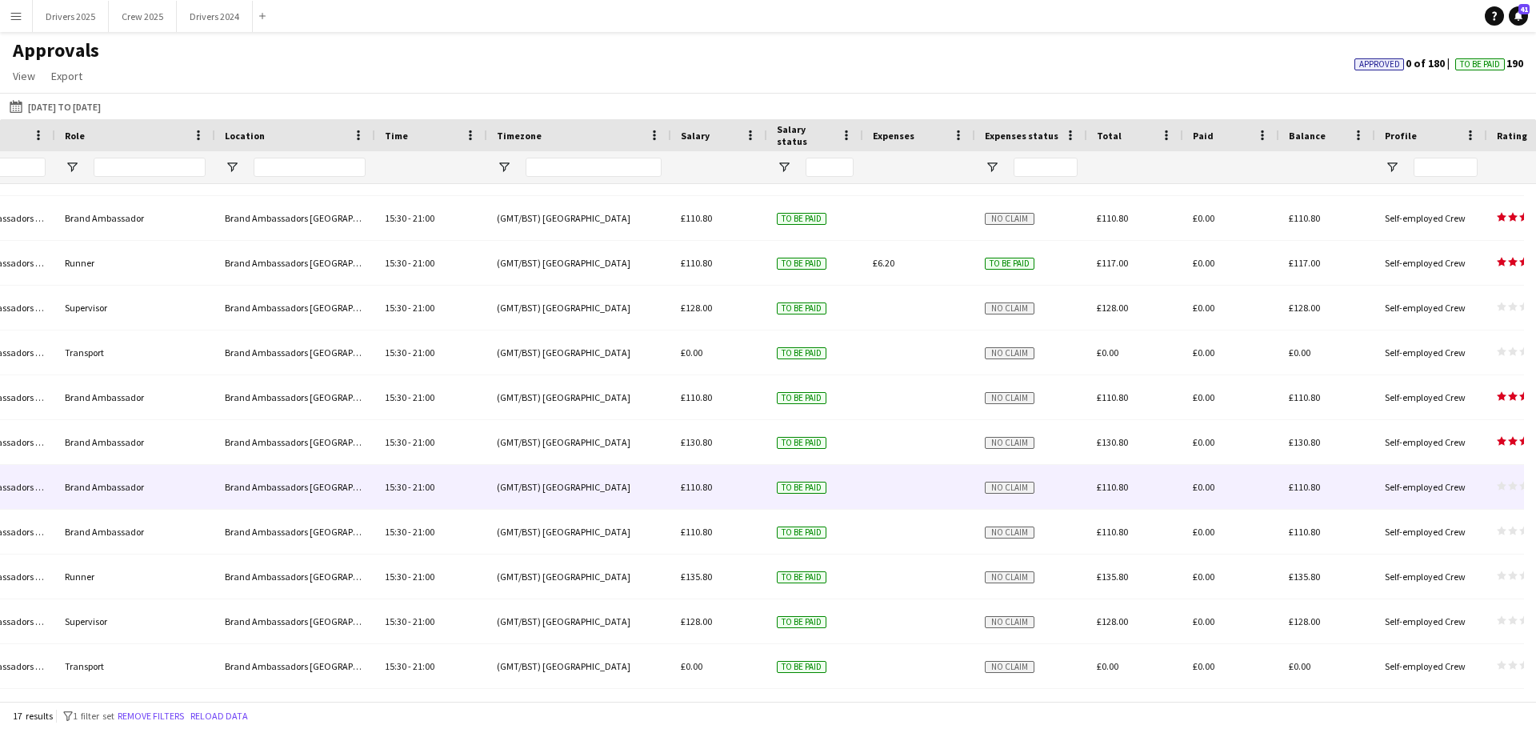
click at [1509, 482] on icon "star" at bounding box center [1513, 486] width 10 height 10
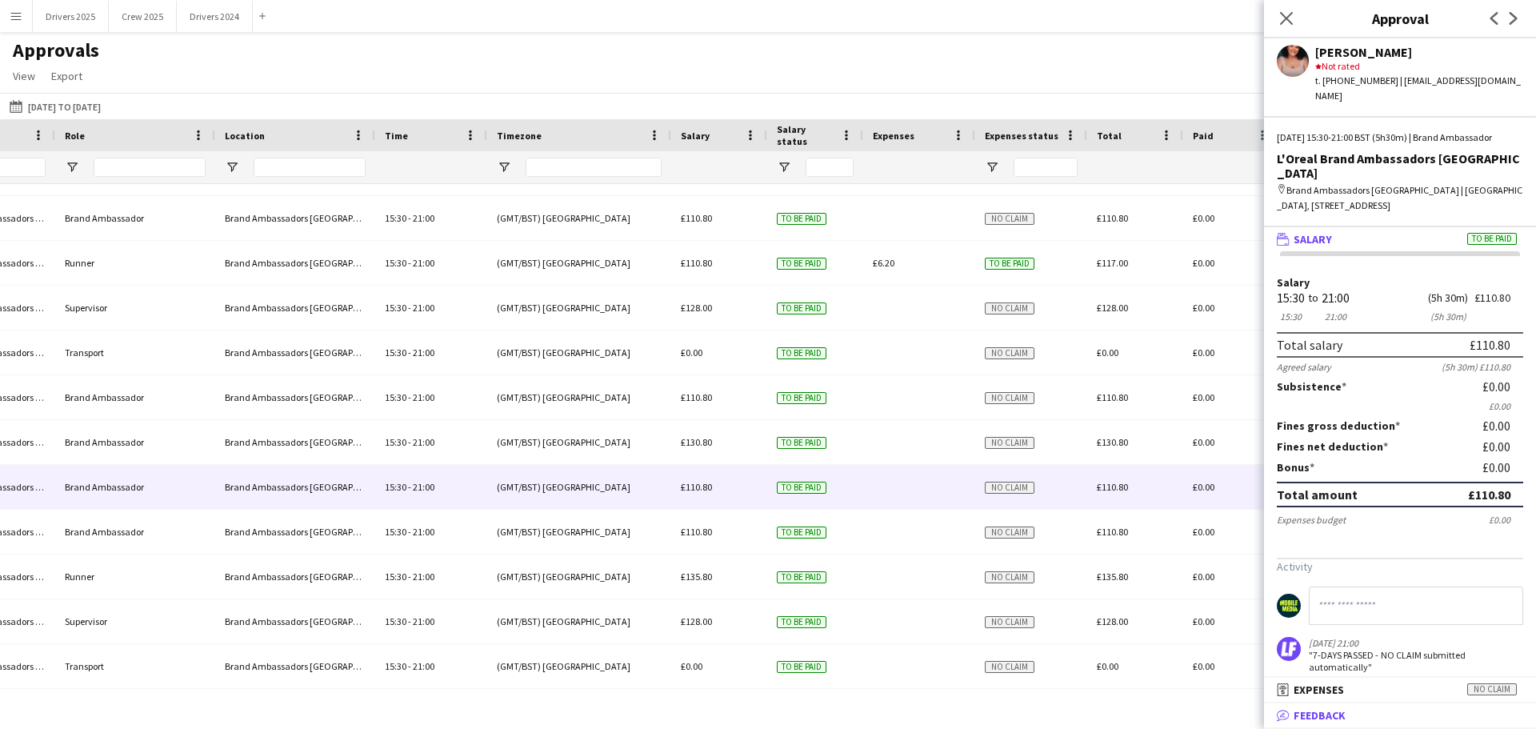
click at [1356, 722] on mat-panel-title "bubble-pencil Feedback" at bounding box center [1397, 715] width 266 height 14
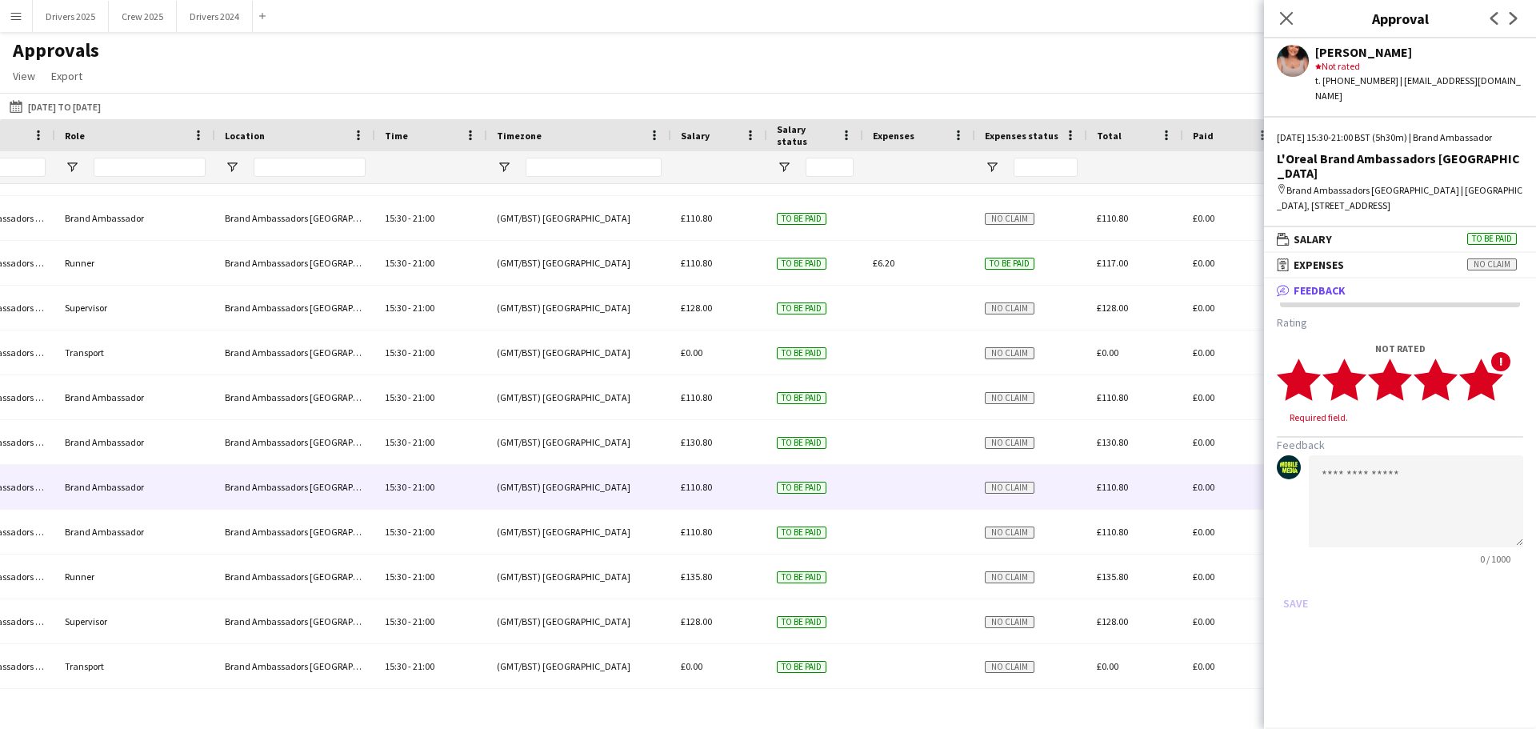
click at [1490, 400] on polygon at bounding box center [1481, 379] width 44 height 42
click at [1298, 601] on button "Save" at bounding box center [1296, 588] width 38 height 26
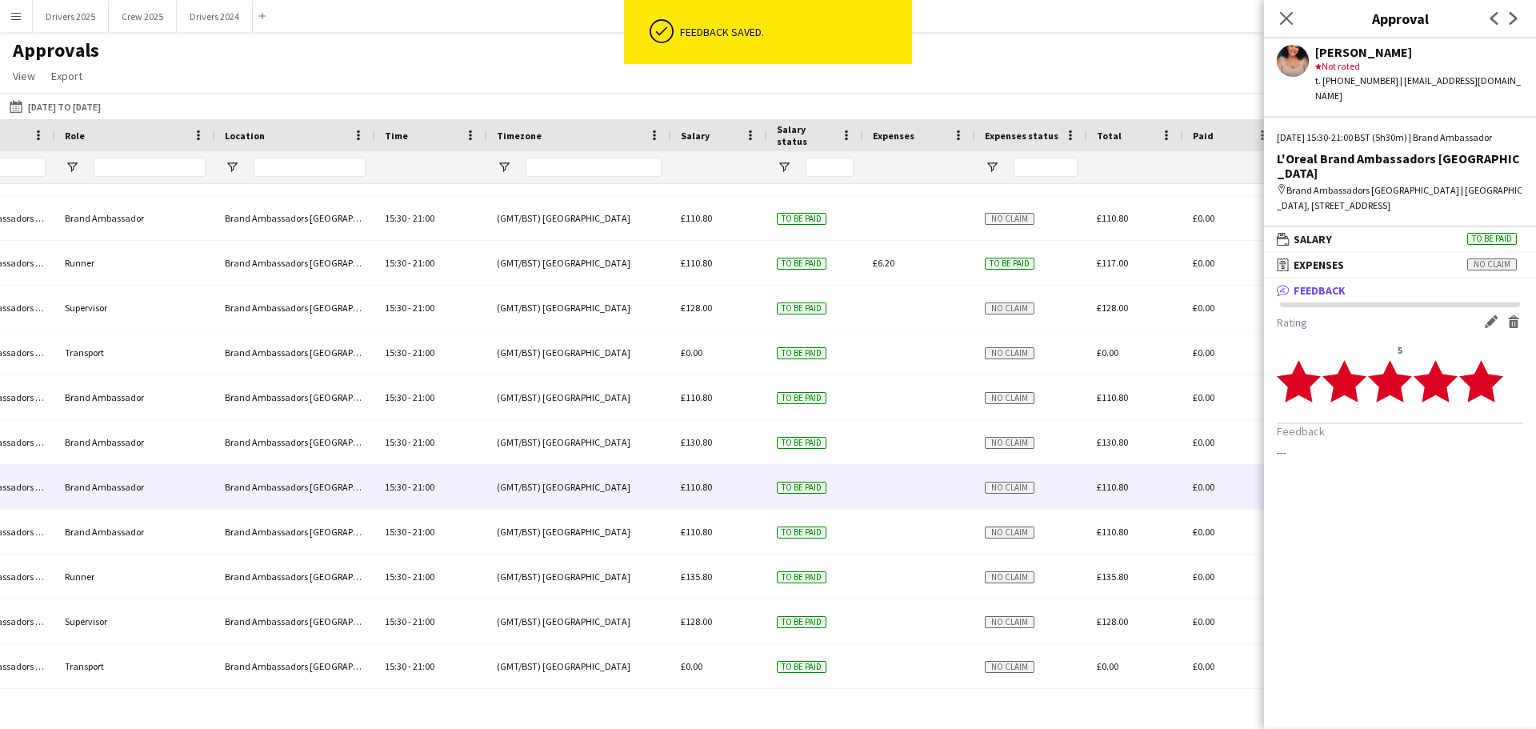
click at [1274, 15] on div "Close pop-in" at bounding box center [1286, 18] width 45 height 37
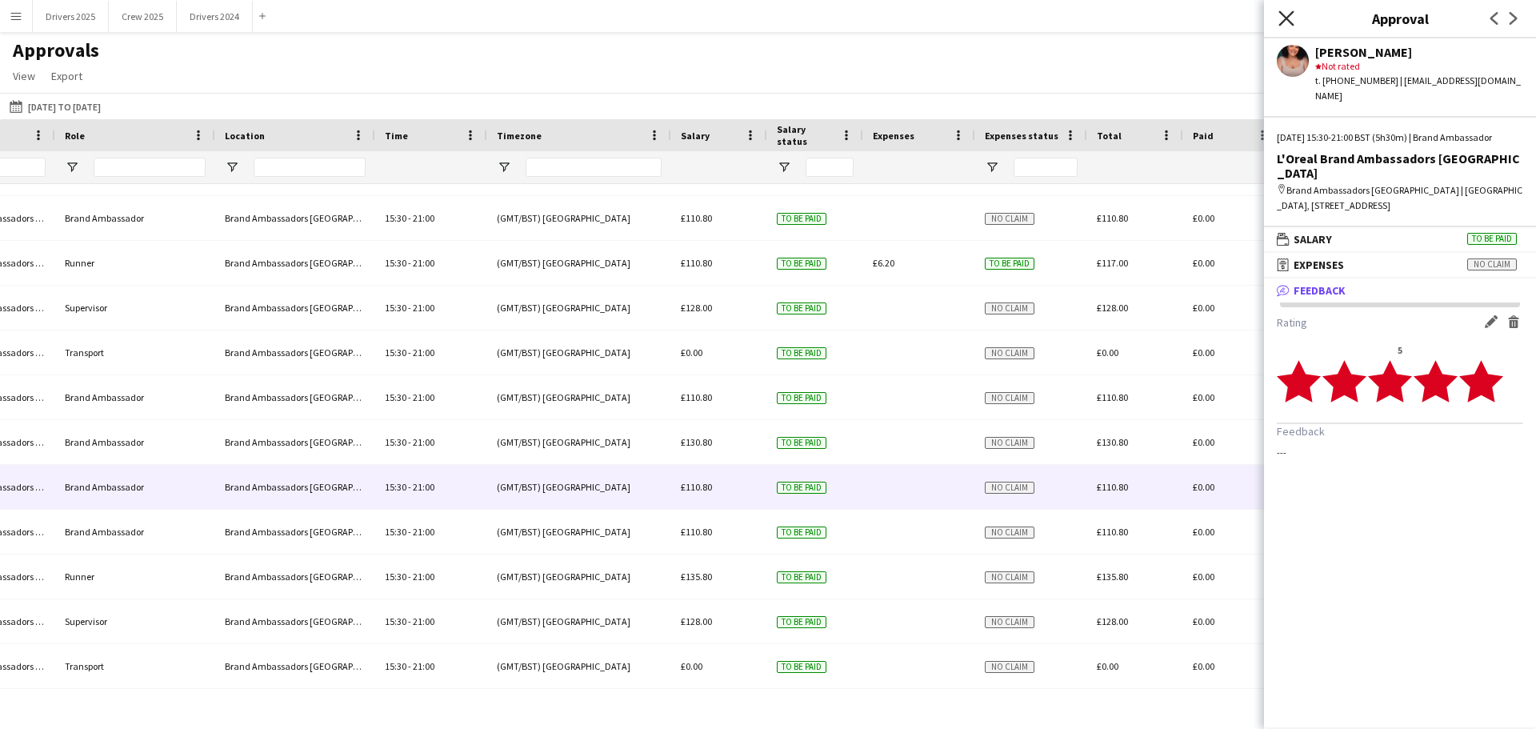
click at [1286, 17] on icon "Close pop-in" at bounding box center [1285, 17] width 15 height 15
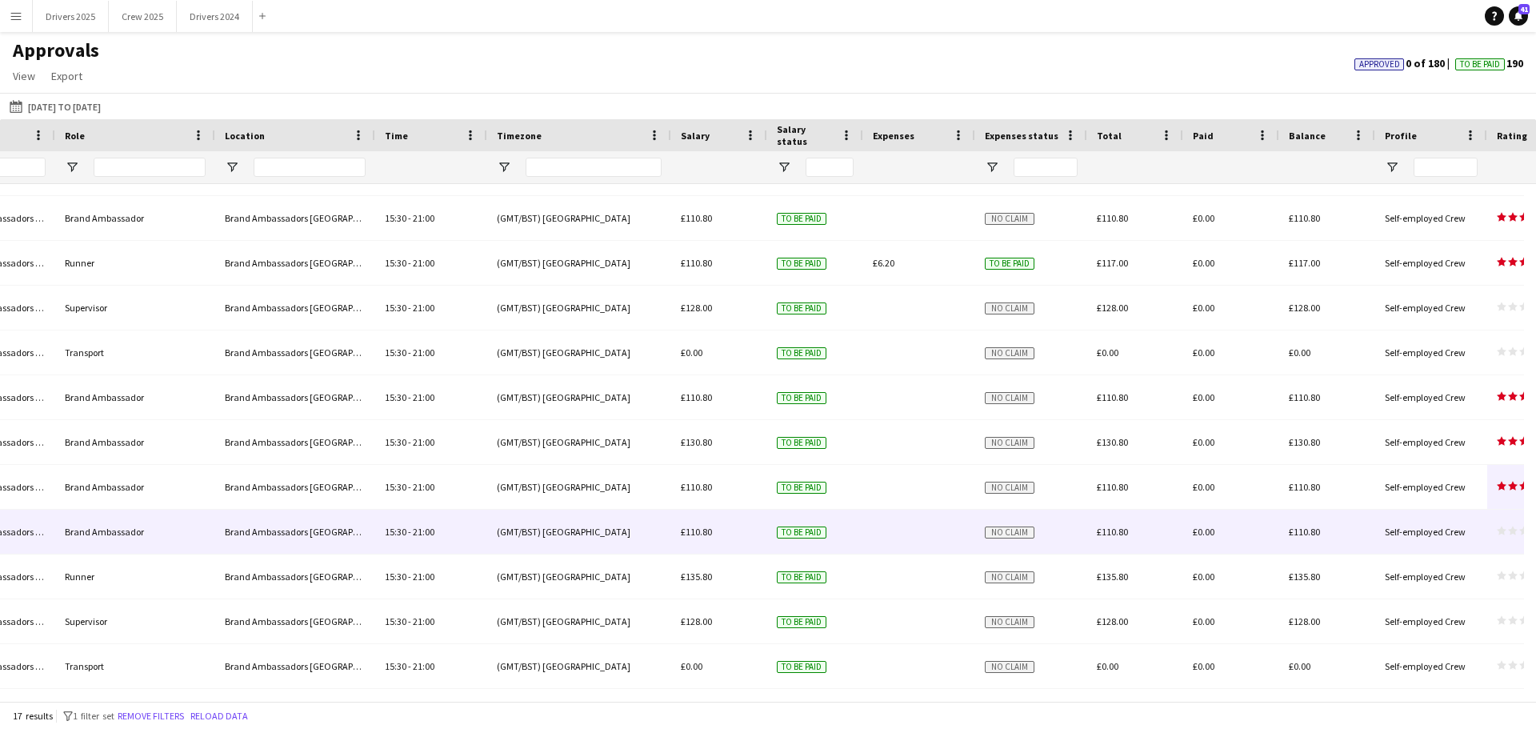
click at [1514, 536] on app-approvals-table-rating-cell "star star star star star star star star star star" at bounding box center [1524, 532] width 54 height 12
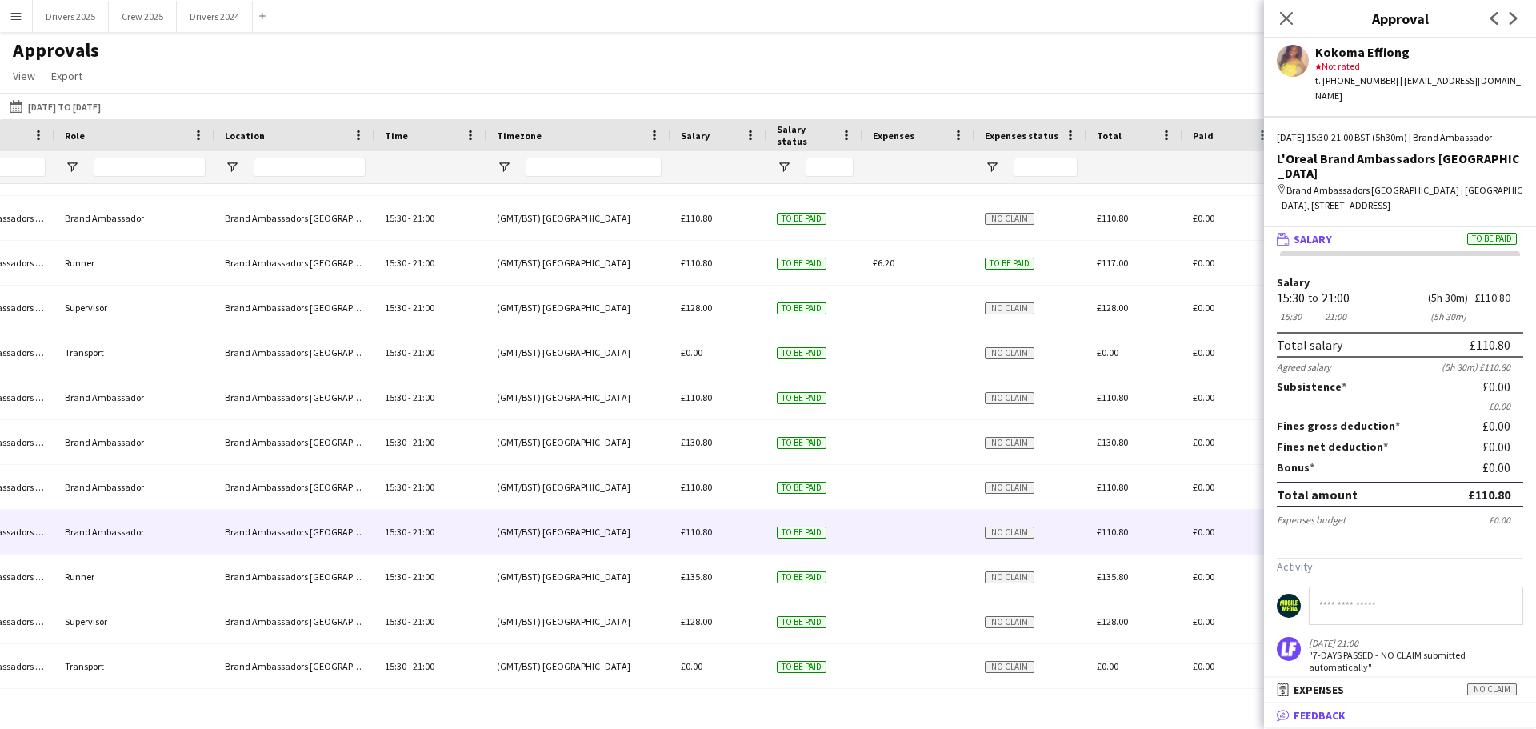
click at [1354, 712] on mat-panel-title "bubble-pencil Feedback" at bounding box center [1397, 715] width 266 height 14
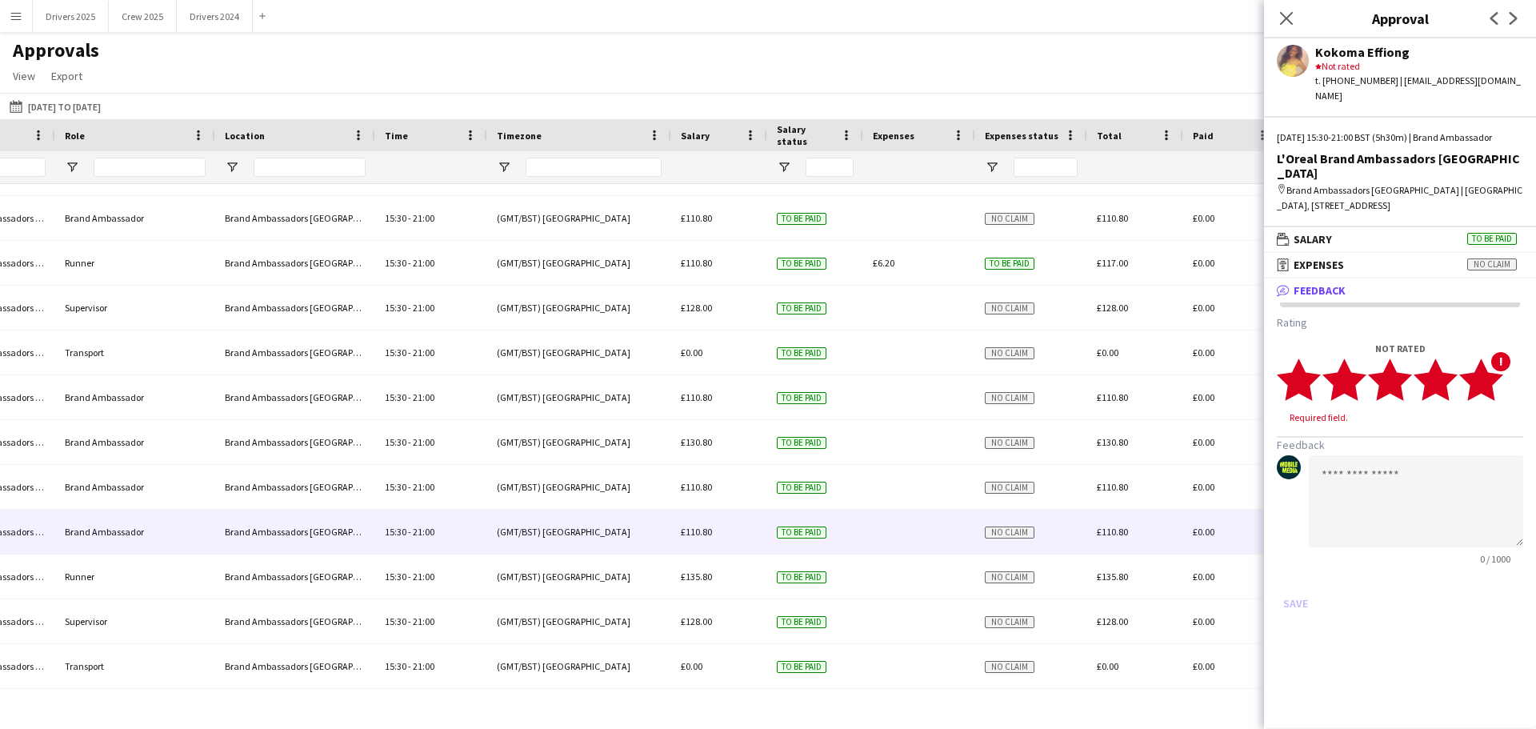
click at [1490, 393] on polygon at bounding box center [1481, 379] width 44 height 42
click at [1302, 595] on button "Save" at bounding box center [1296, 588] width 38 height 26
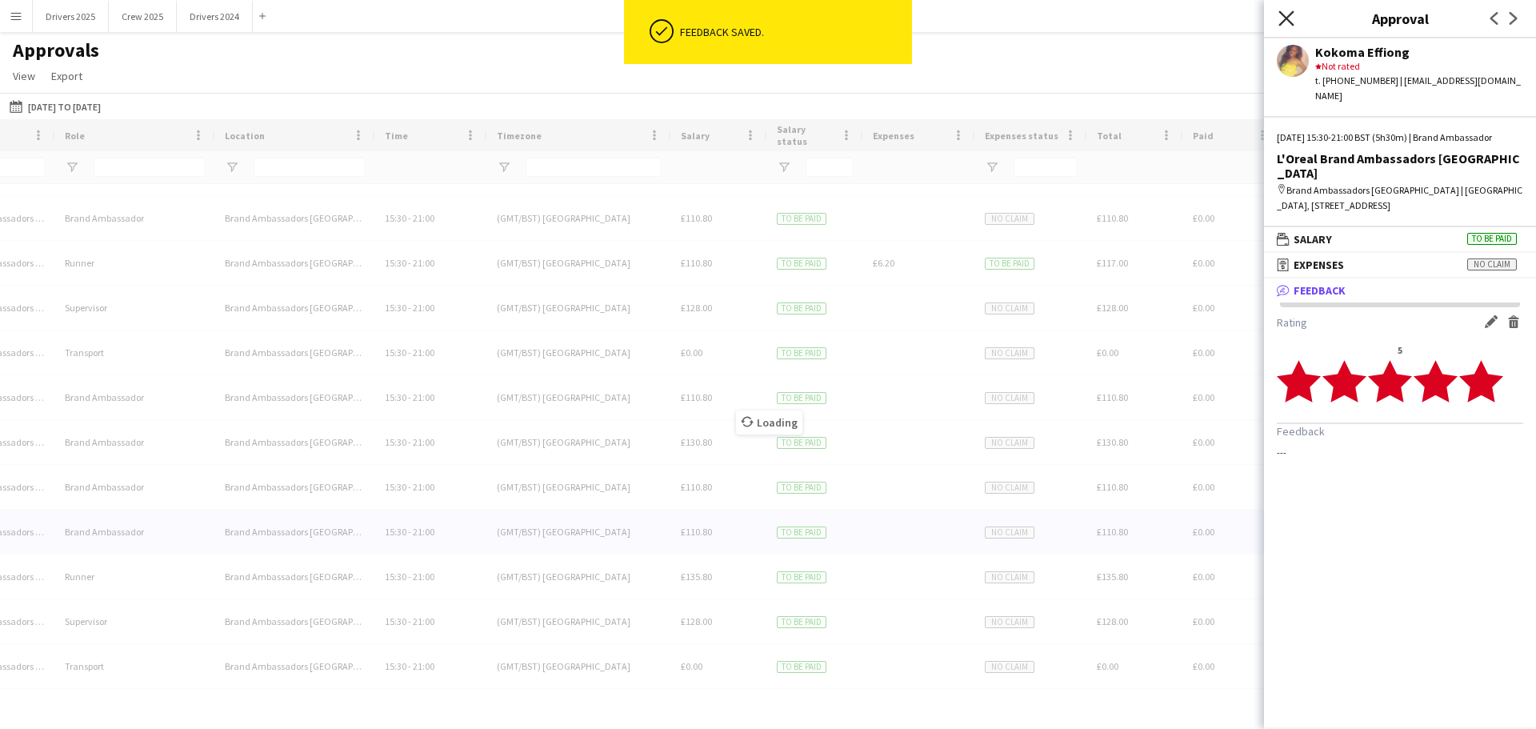
click at [1285, 16] on icon at bounding box center [1285, 17] width 15 height 15
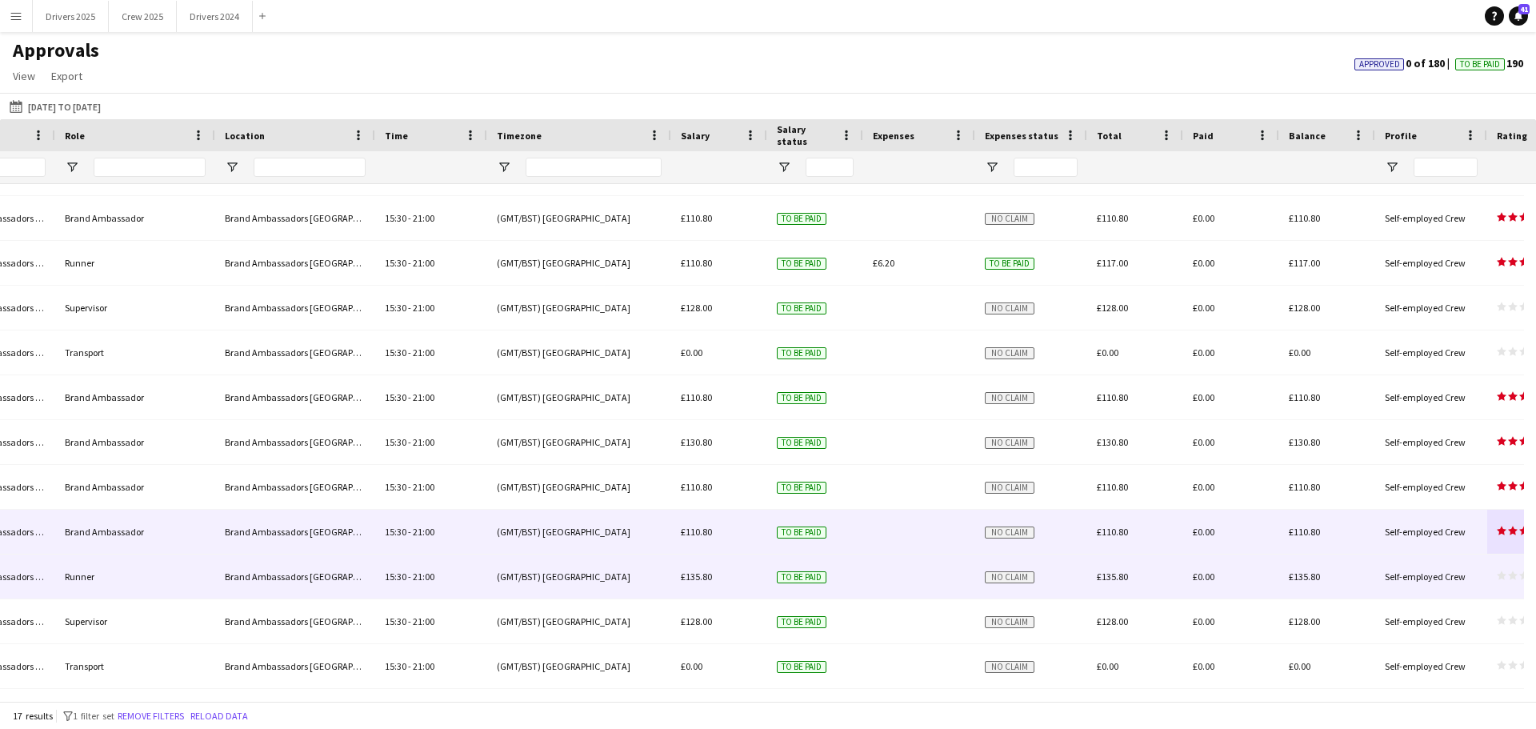
click at [1508, 568] on div "star star star star star star star star star star" at bounding box center [1527, 576] width 80 height 44
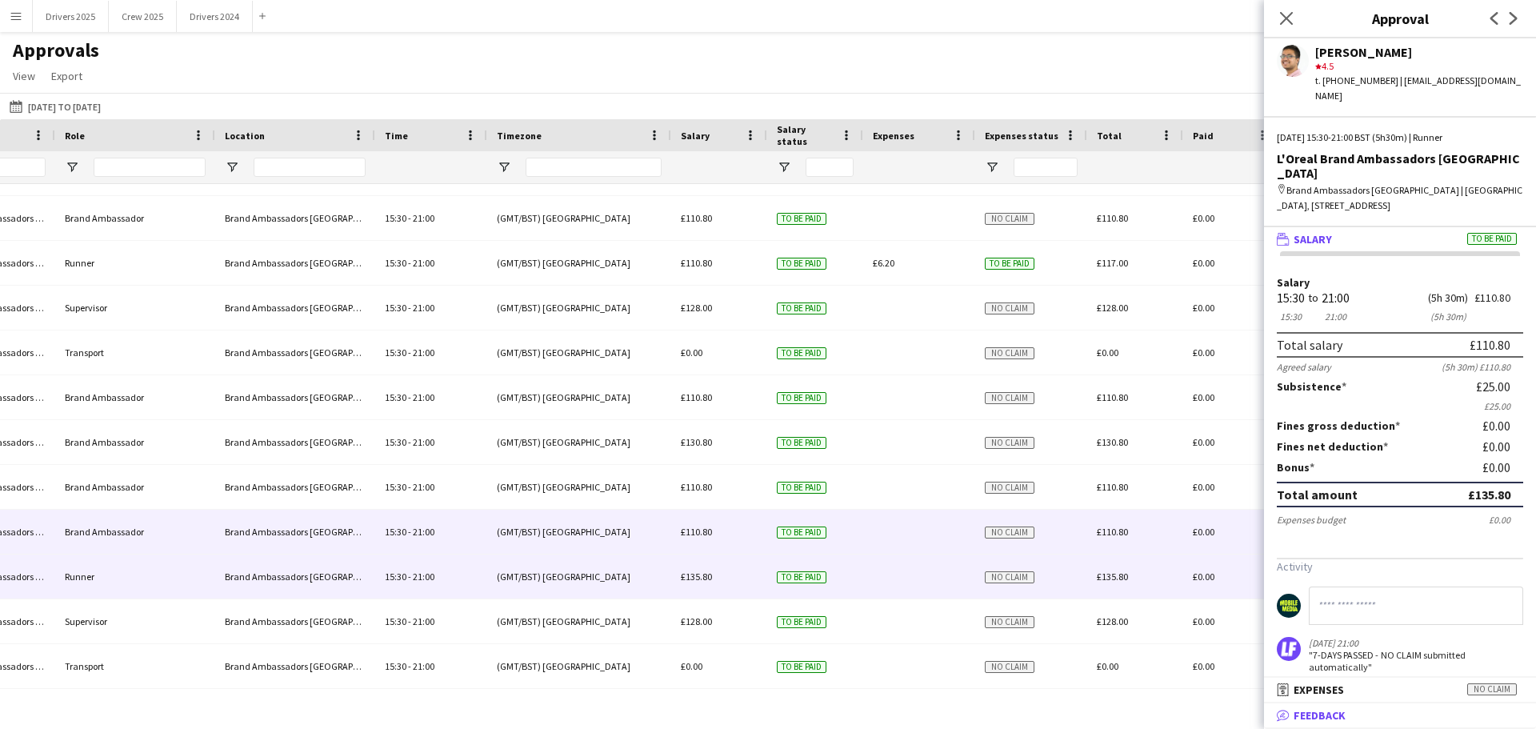
click at [1394, 715] on mat-panel-title "bubble-pencil Feedback" at bounding box center [1397, 715] width 266 height 14
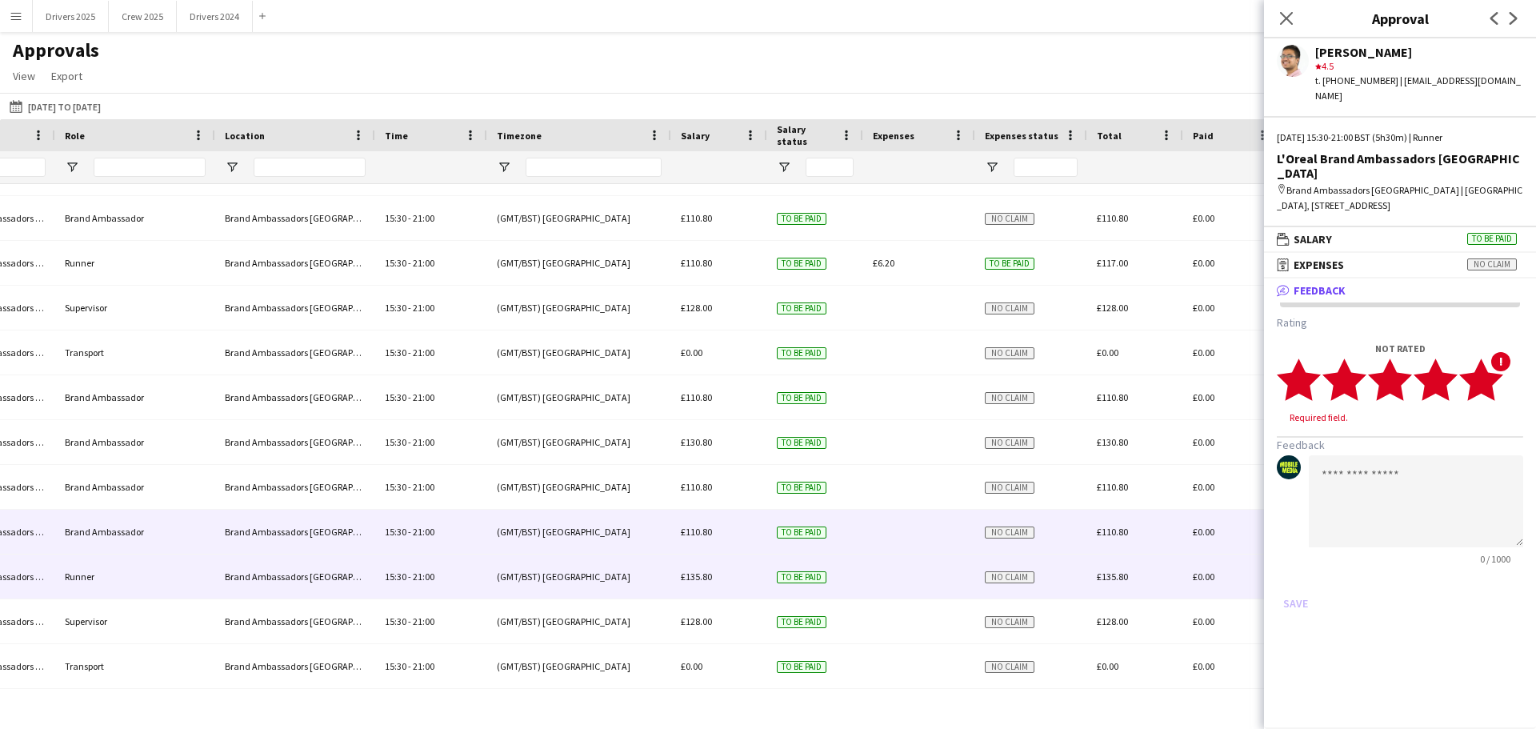
click at [1490, 390] on polygon at bounding box center [1481, 379] width 44 height 42
click at [1298, 582] on button "Save" at bounding box center [1296, 588] width 38 height 26
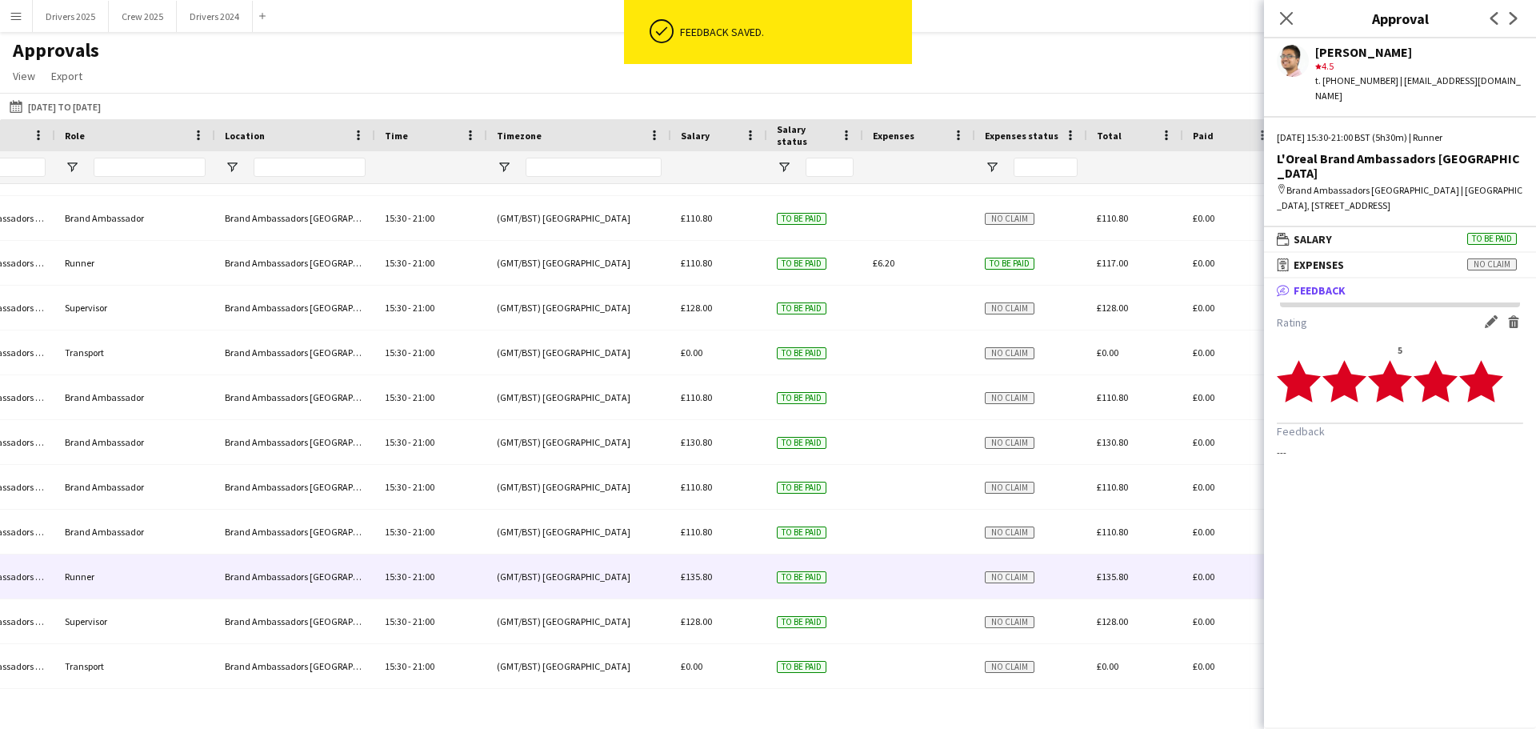
click at [1286, 17] on icon at bounding box center [1286, 18] width 13 height 13
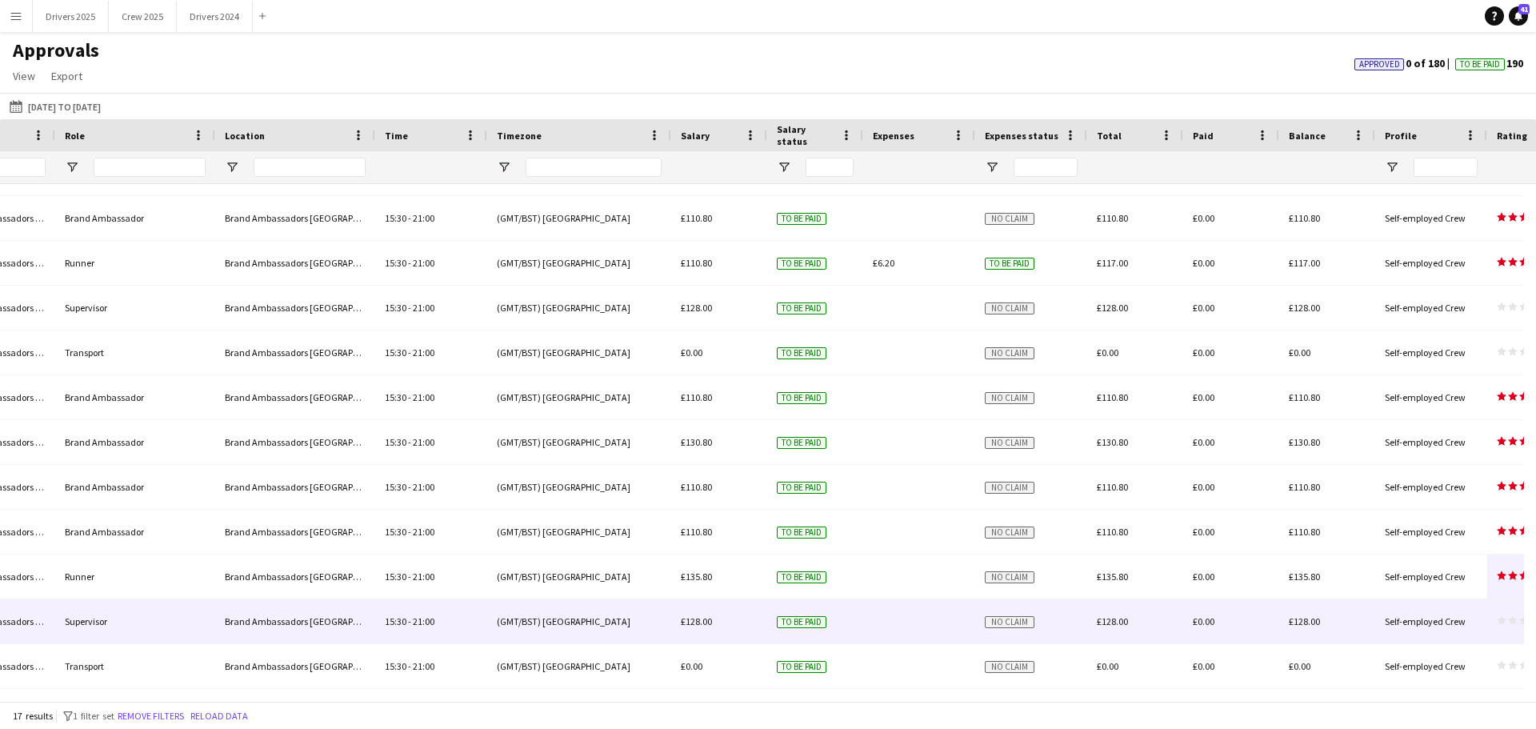
click at [1516, 625] on icon "star" at bounding box center [1513, 620] width 10 height 10
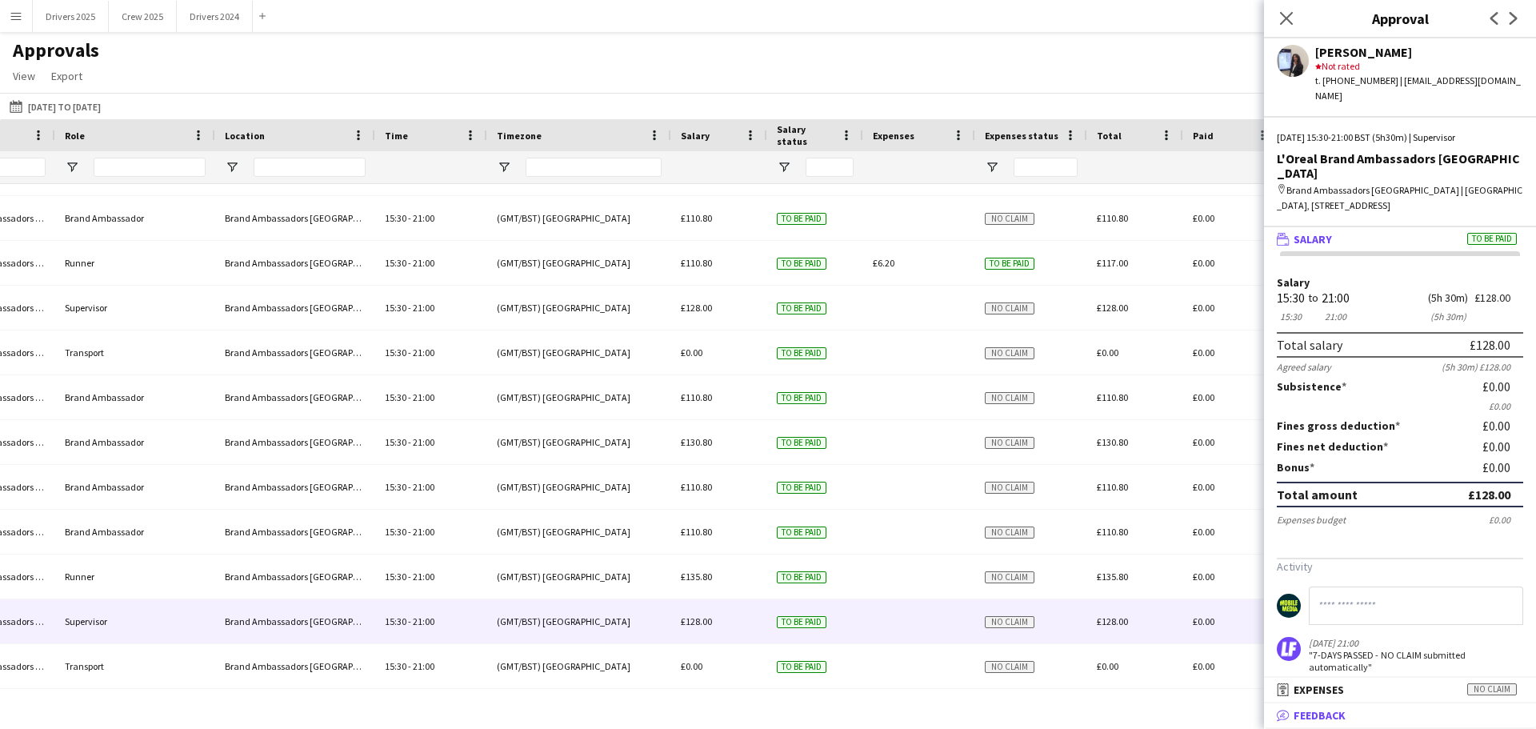
click at [1453, 714] on mat-panel-title "bubble-pencil Feedback" at bounding box center [1397, 715] width 266 height 14
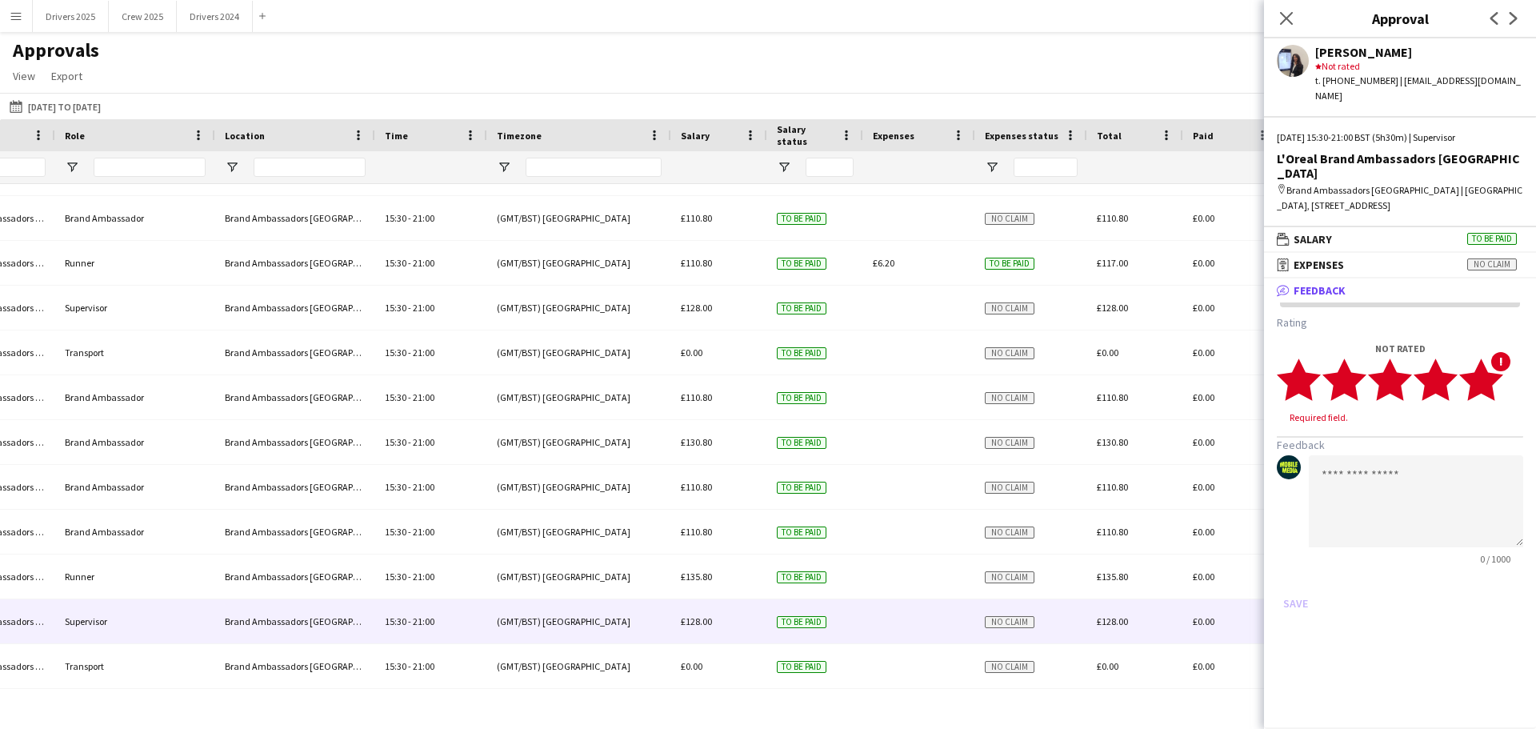
click at [1496, 392] on polygon at bounding box center [1481, 379] width 44 height 42
click at [1297, 594] on button "Save" at bounding box center [1296, 588] width 38 height 26
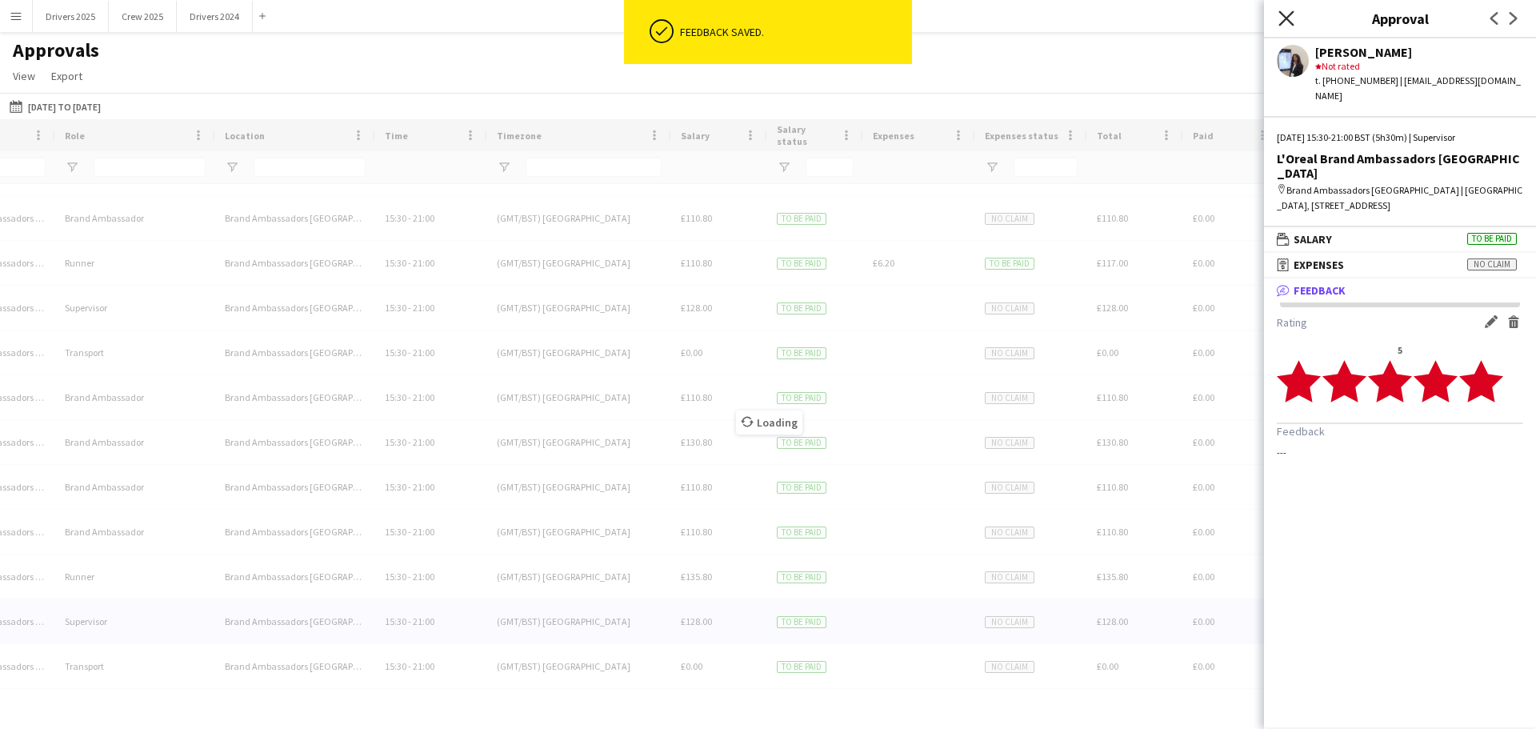
click at [1293, 14] on icon "Close pop-in" at bounding box center [1285, 17] width 15 height 15
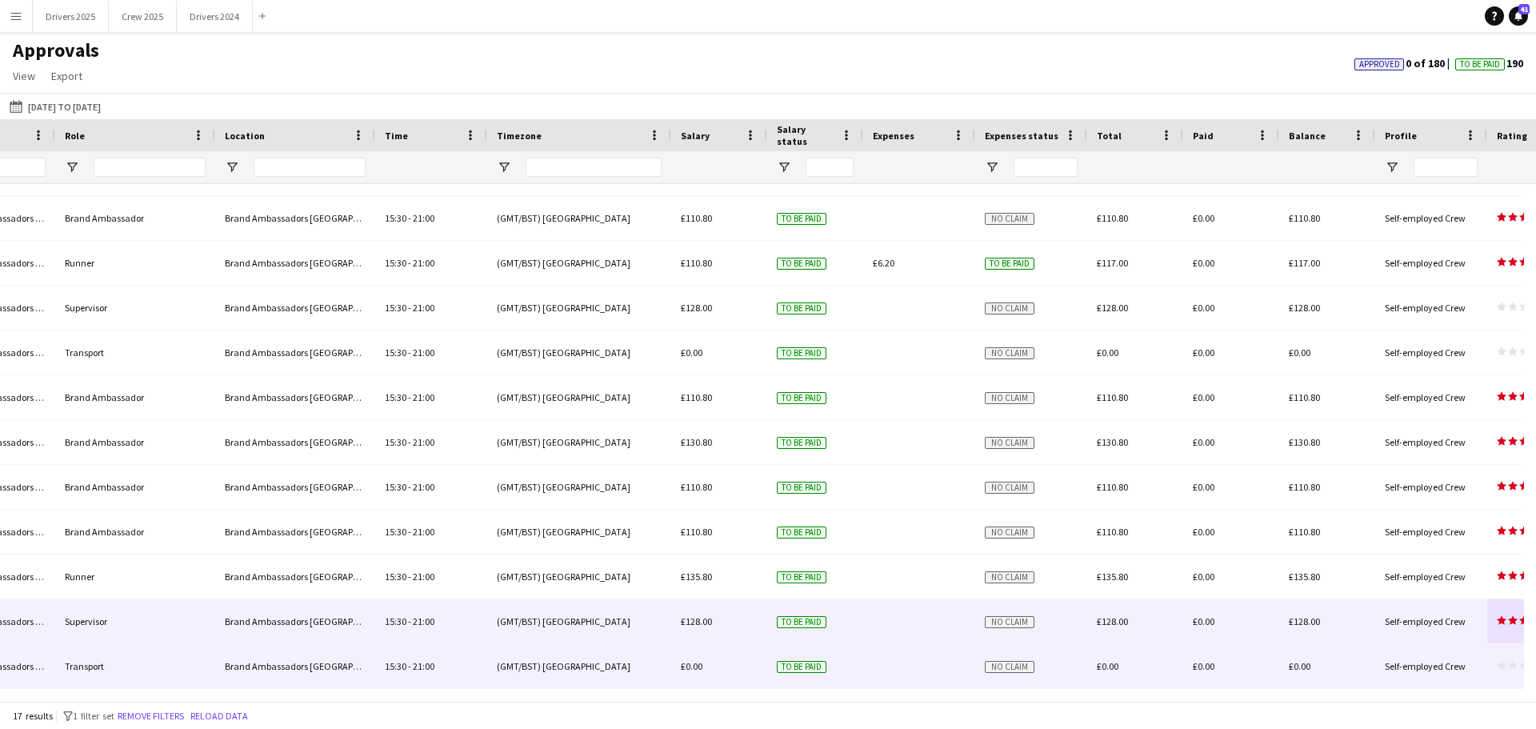
click at [1507, 664] on span "star star star star star" at bounding box center [1524, 665] width 54 height 10
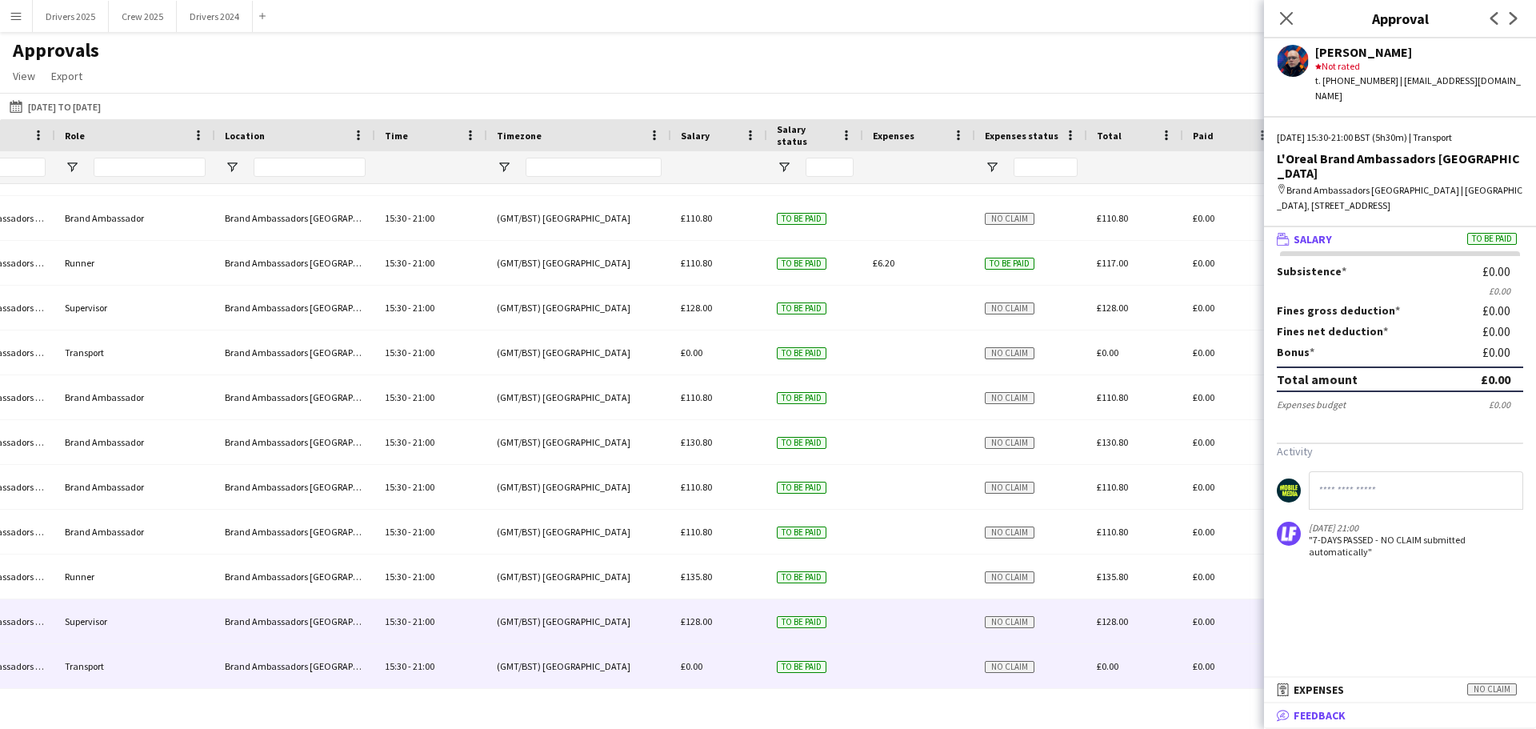
click at [1339, 717] on span "Feedback" at bounding box center [1320, 715] width 52 height 14
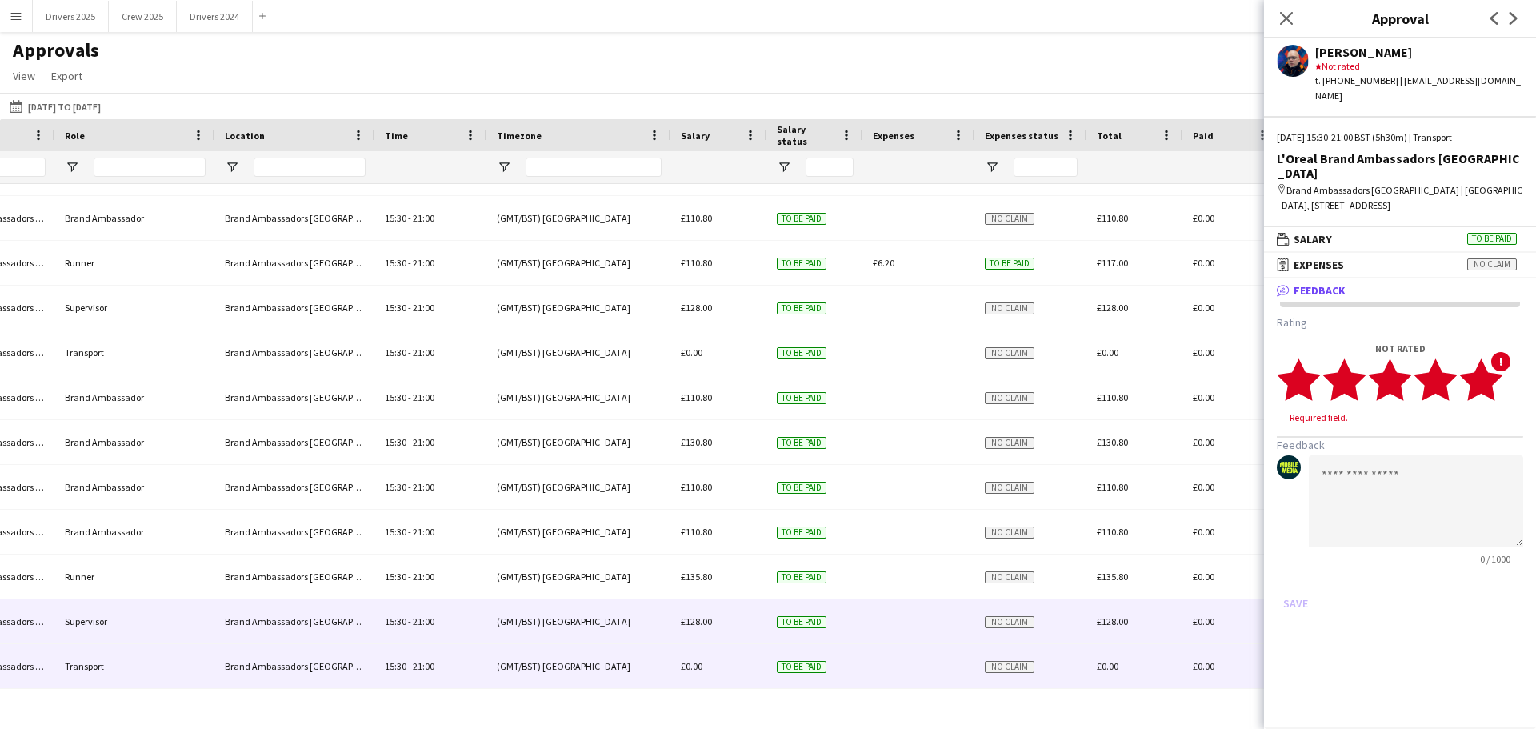
click at [1503, 383] on span "star star star star star" at bounding box center [1391, 380] width 228 height 44
click at [1304, 590] on button "Save" at bounding box center [1296, 588] width 38 height 26
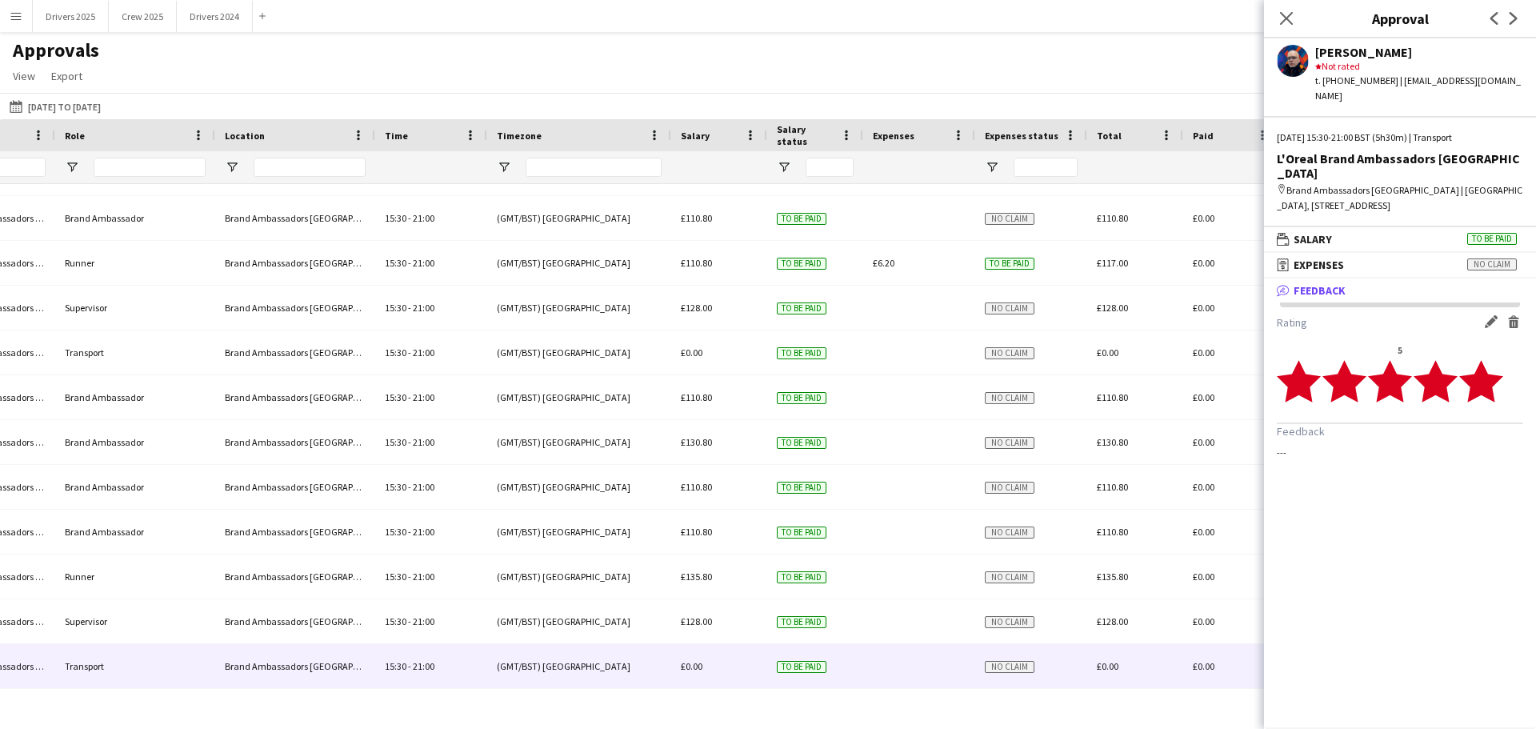
click at [1516, 324] on app-icon "Delete feedback" at bounding box center [1513, 321] width 13 height 13
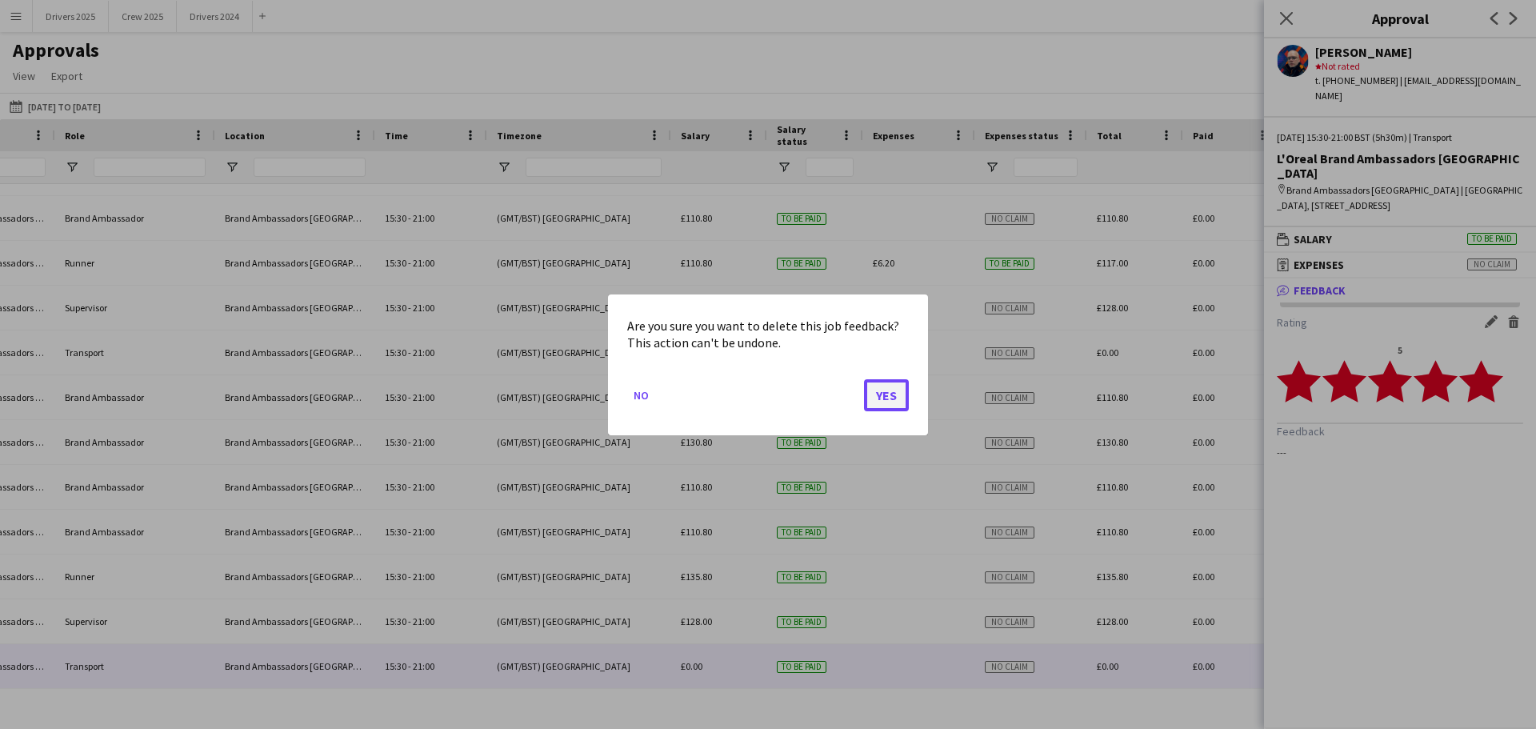
click at [892, 395] on button "Yes" at bounding box center [886, 394] width 45 height 32
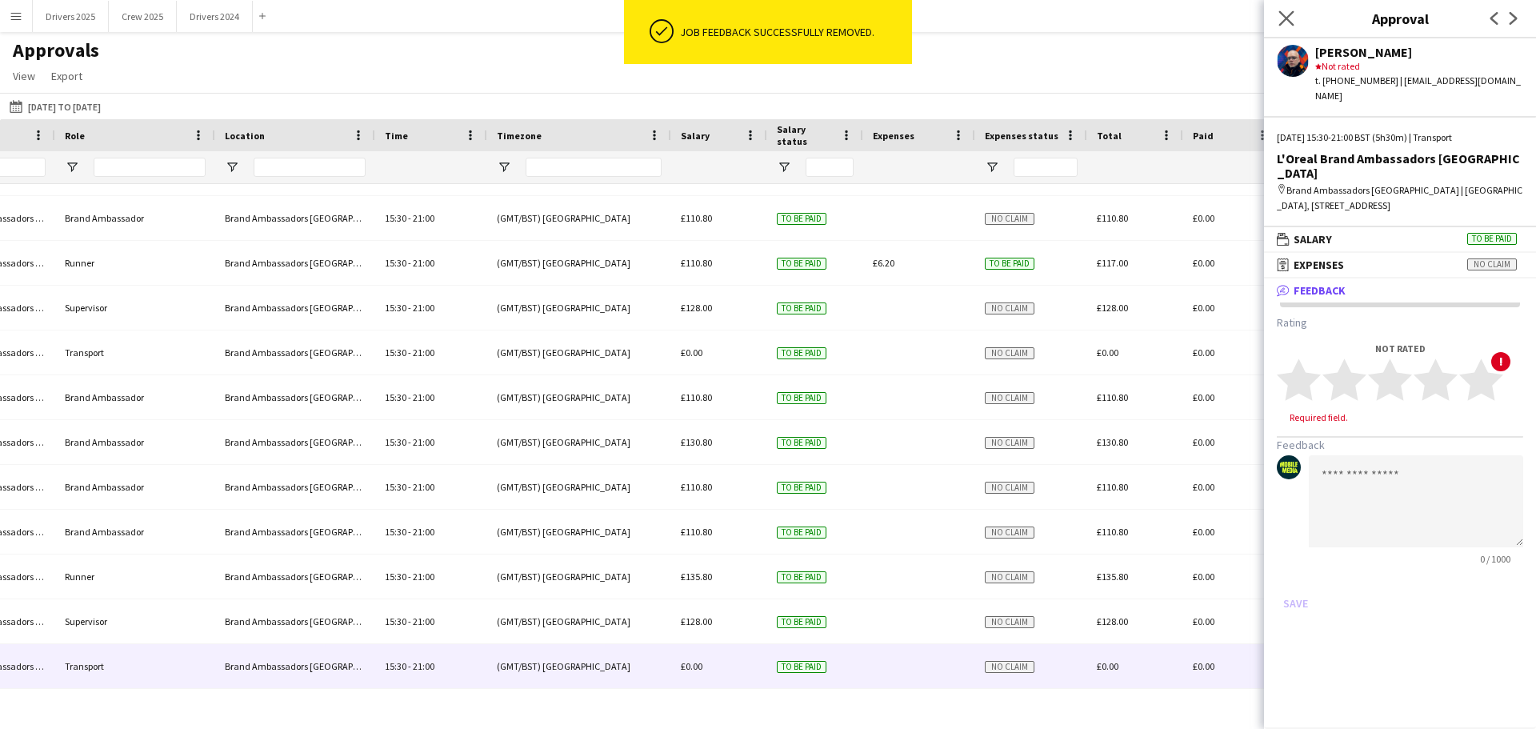
click at [1290, 18] on icon "Close pop-in" at bounding box center [1285, 17] width 15 height 15
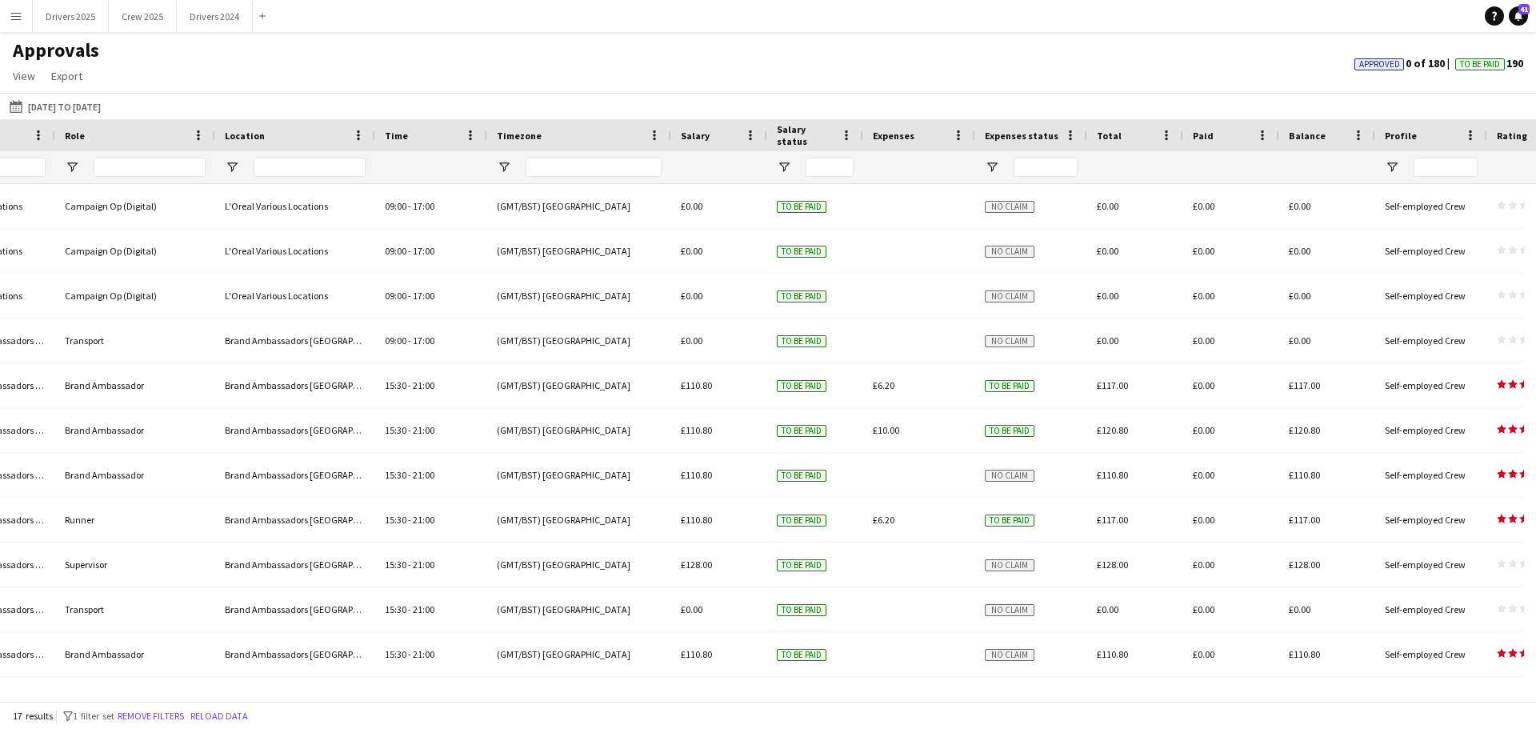
click at [15, 15] on app-icon "Menu" at bounding box center [16, 16] width 13 height 13
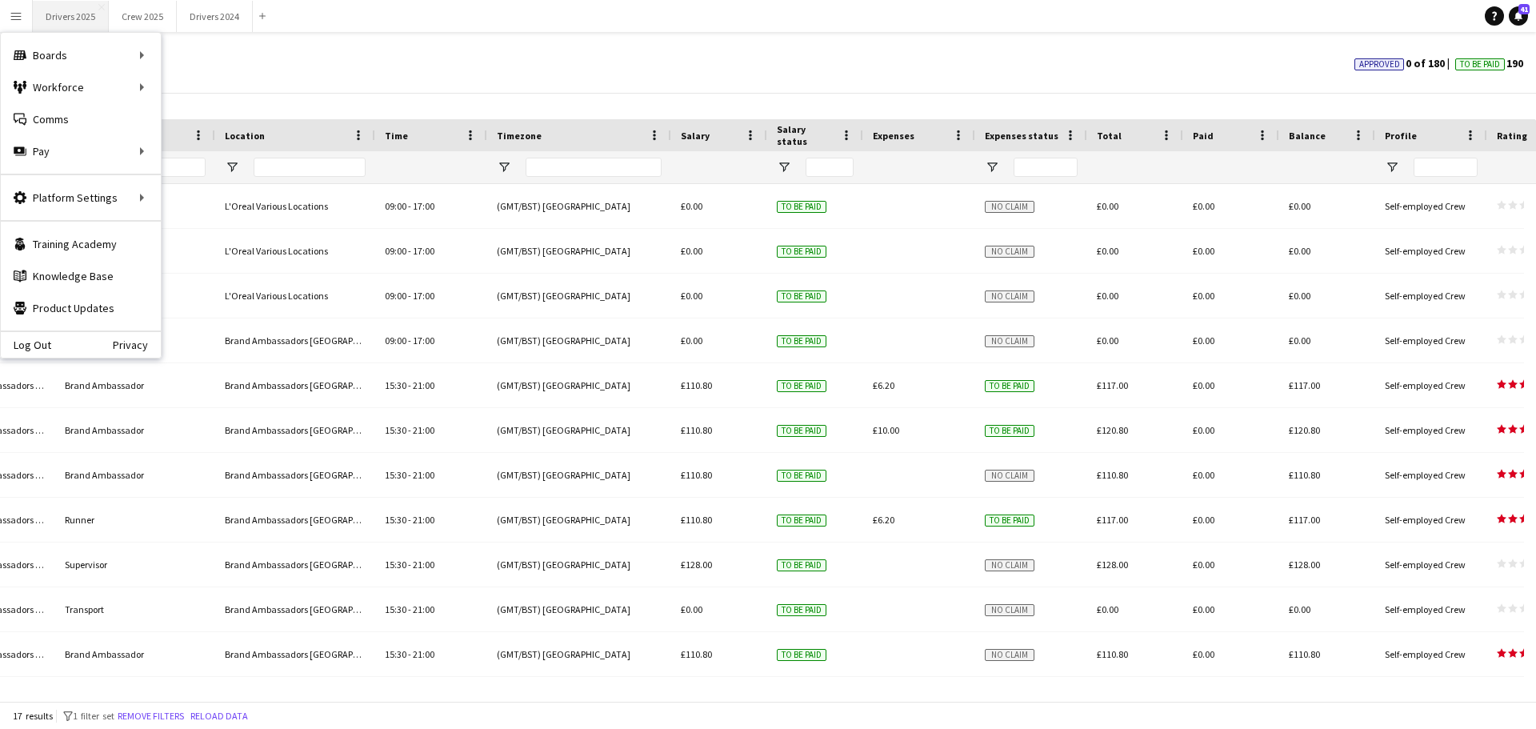
click at [83, 25] on button "Drivers 2025 Close" at bounding box center [71, 16] width 76 height 31
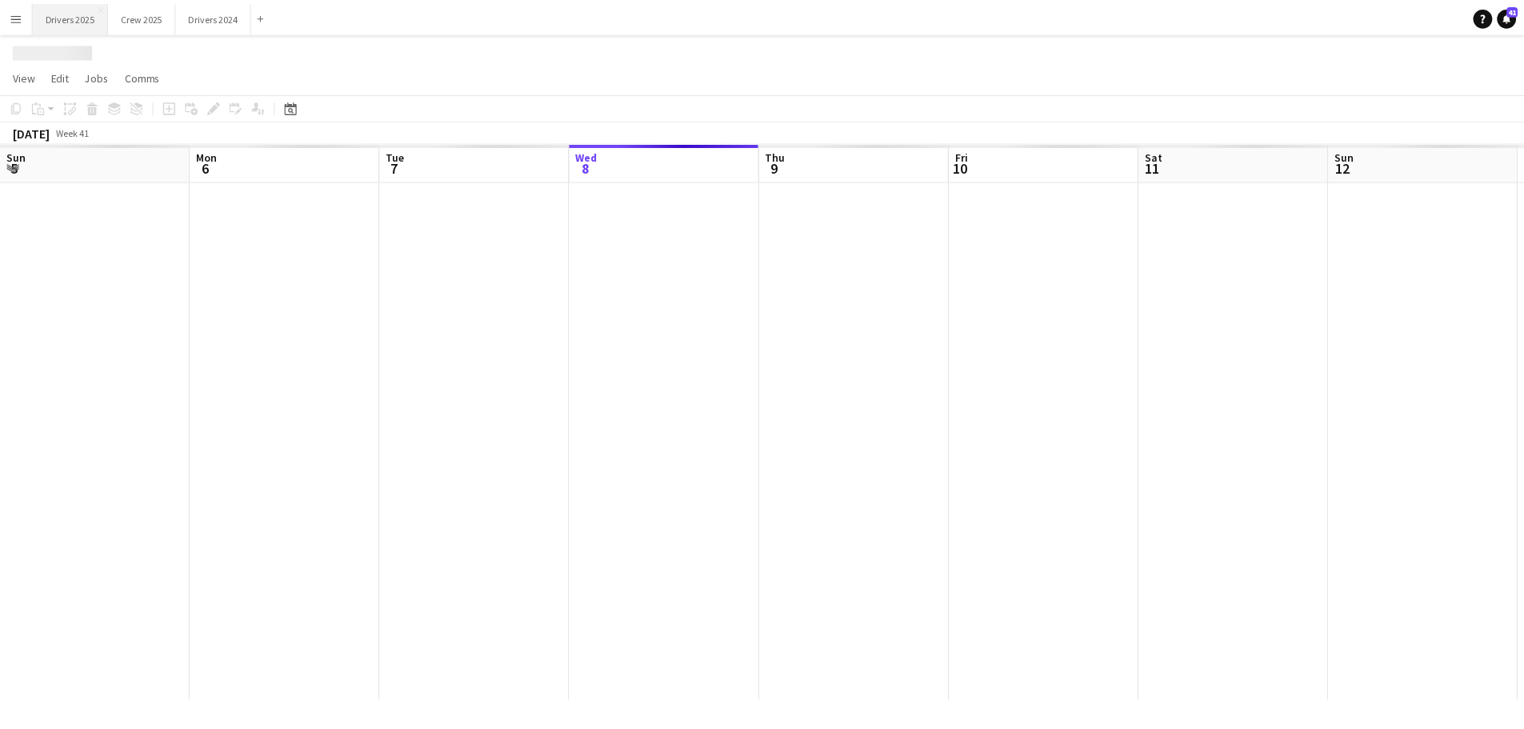
scroll to position [0, 382]
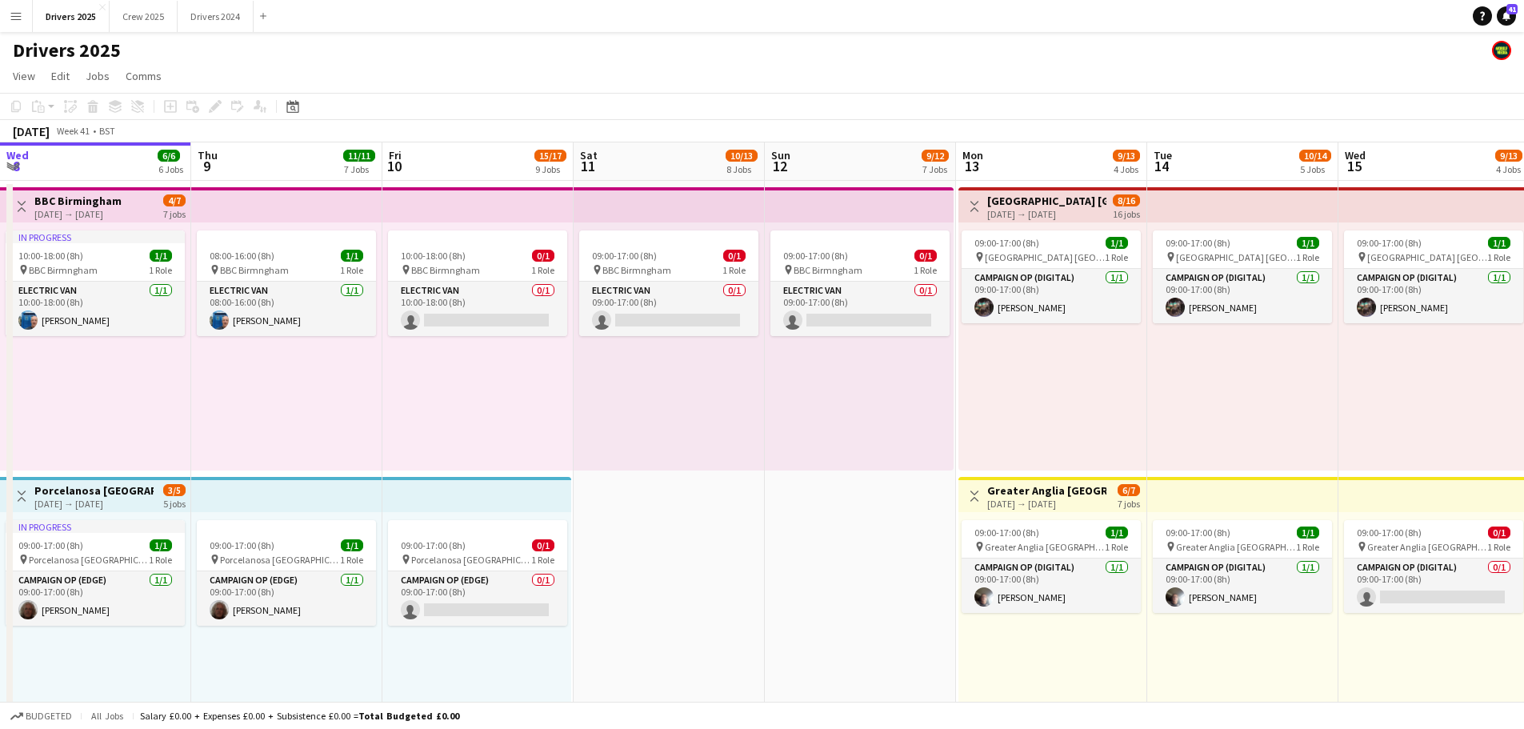
drag, startPoint x: 151, startPoint y: 500, endPoint x: 277, endPoint y: 436, distance: 141.0
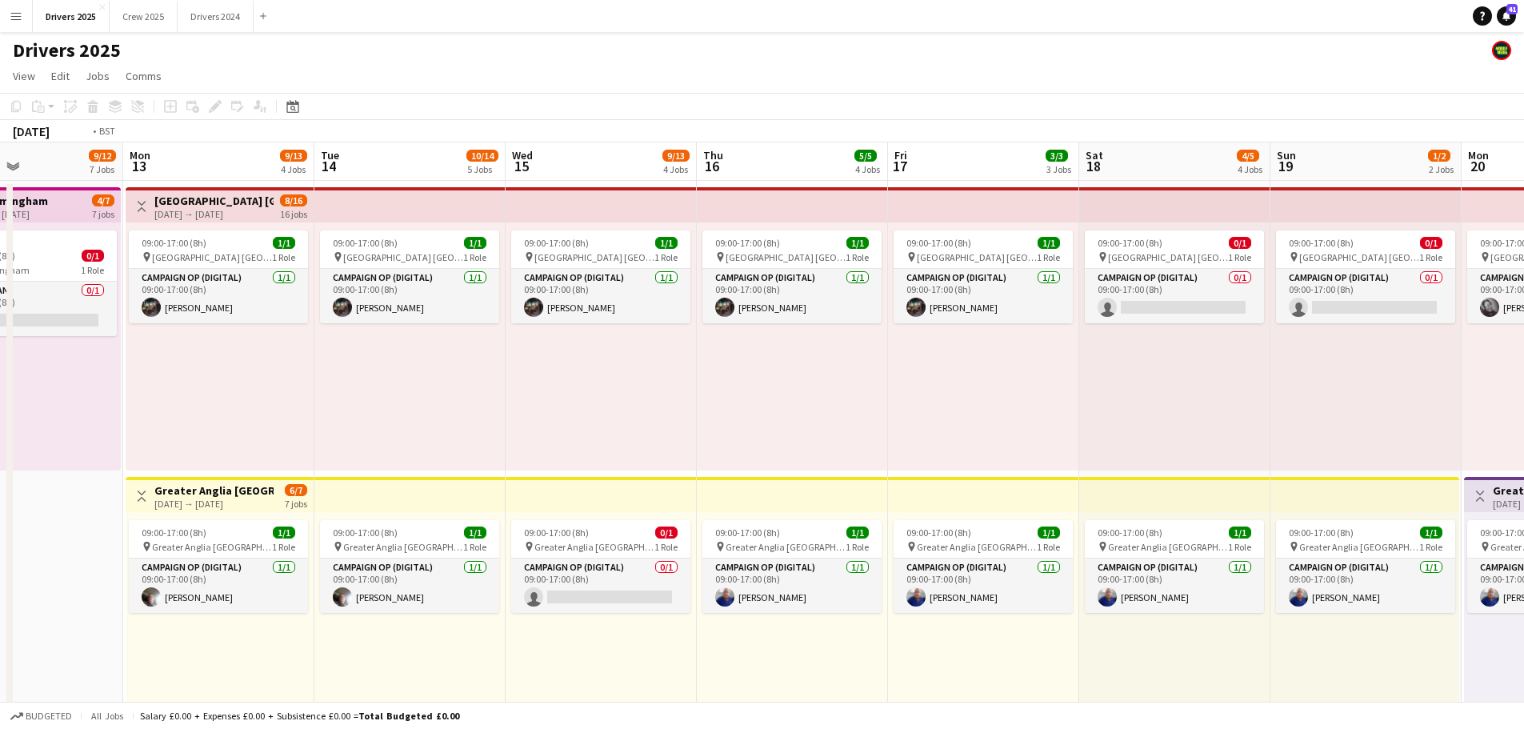
drag, startPoint x: 175, startPoint y: 404, endPoint x: 805, endPoint y: 330, distance: 633.8
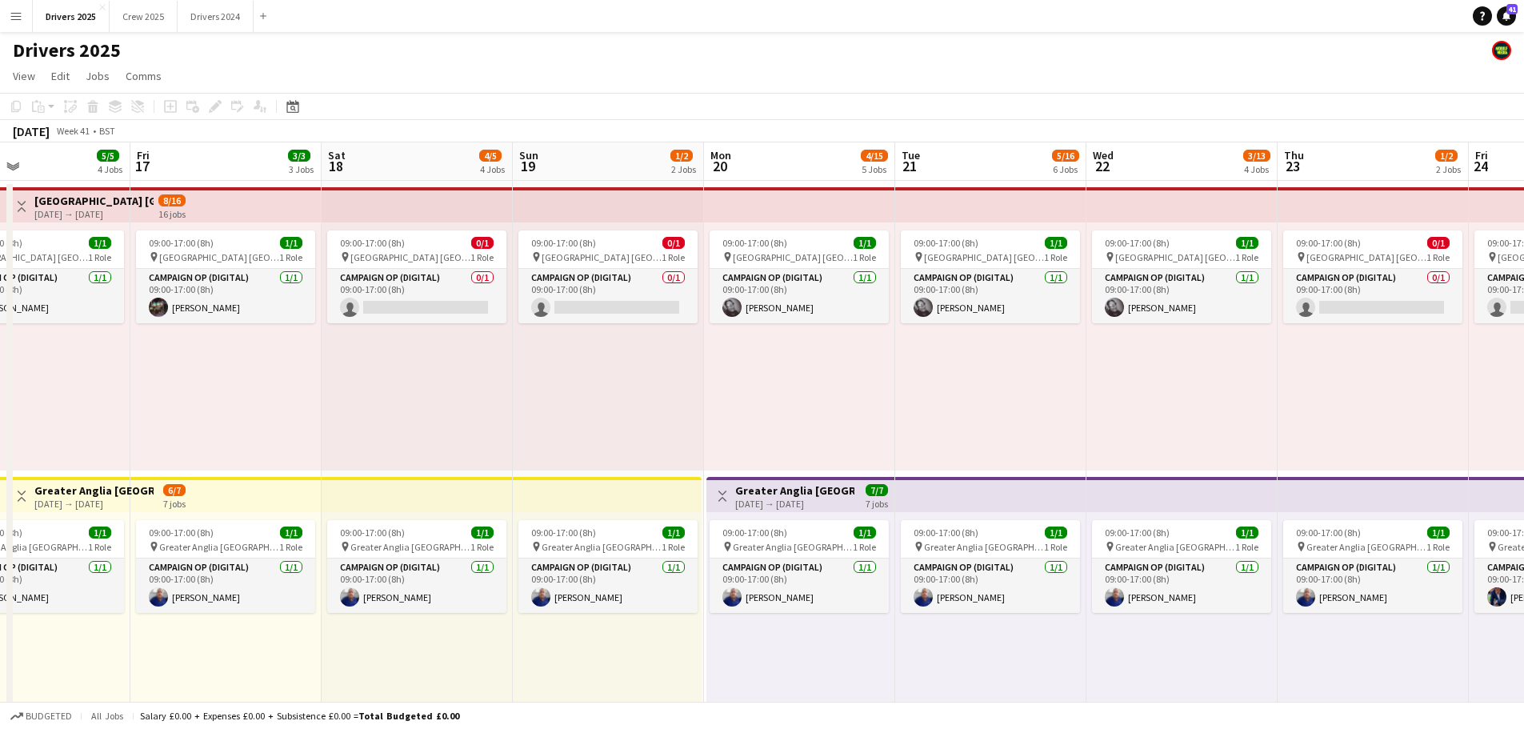
drag, startPoint x: 730, startPoint y: 334, endPoint x: 34, endPoint y: 350, distance: 697.0
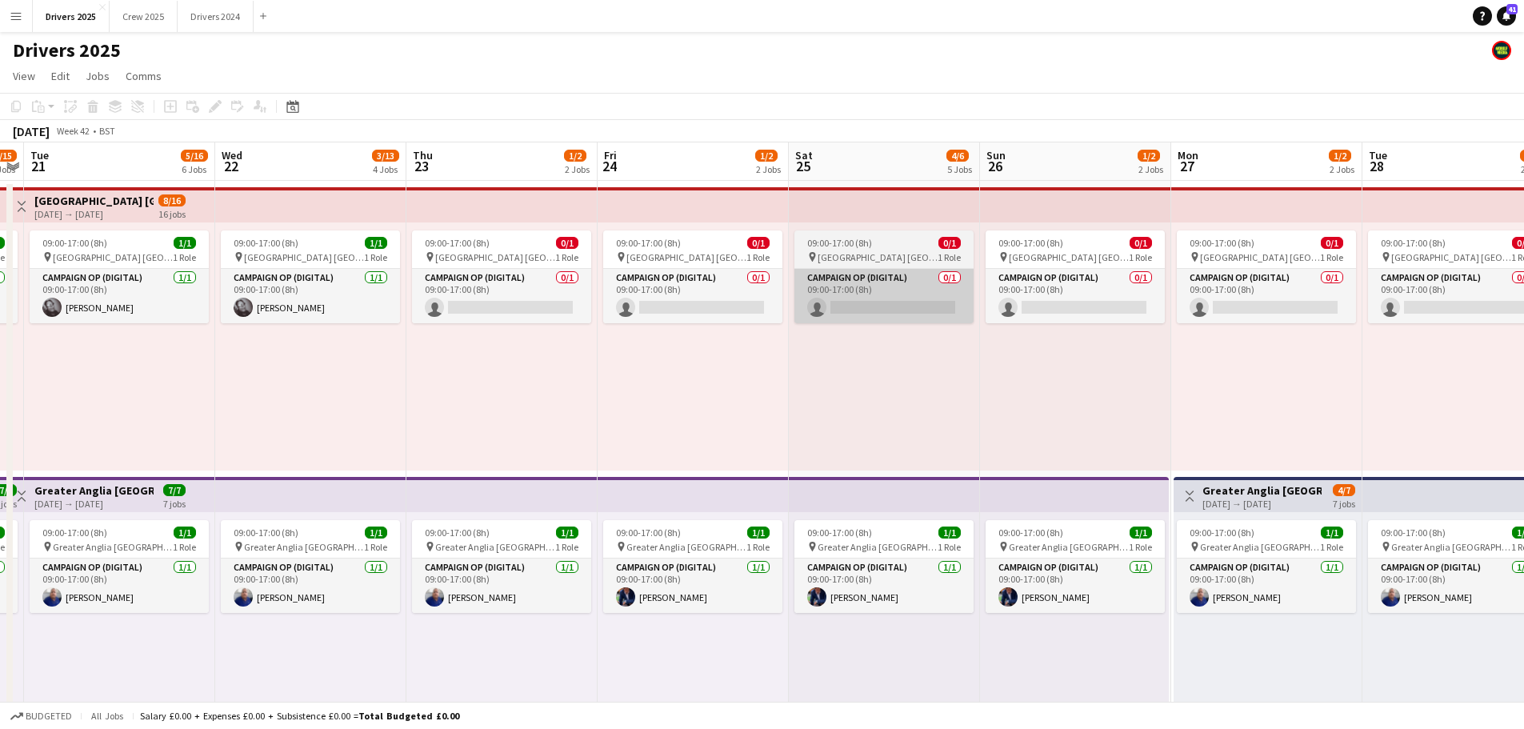
drag, startPoint x: 759, startPoint y: 317, endPoint x: 118, endPoint y: 308, distance: 641.6
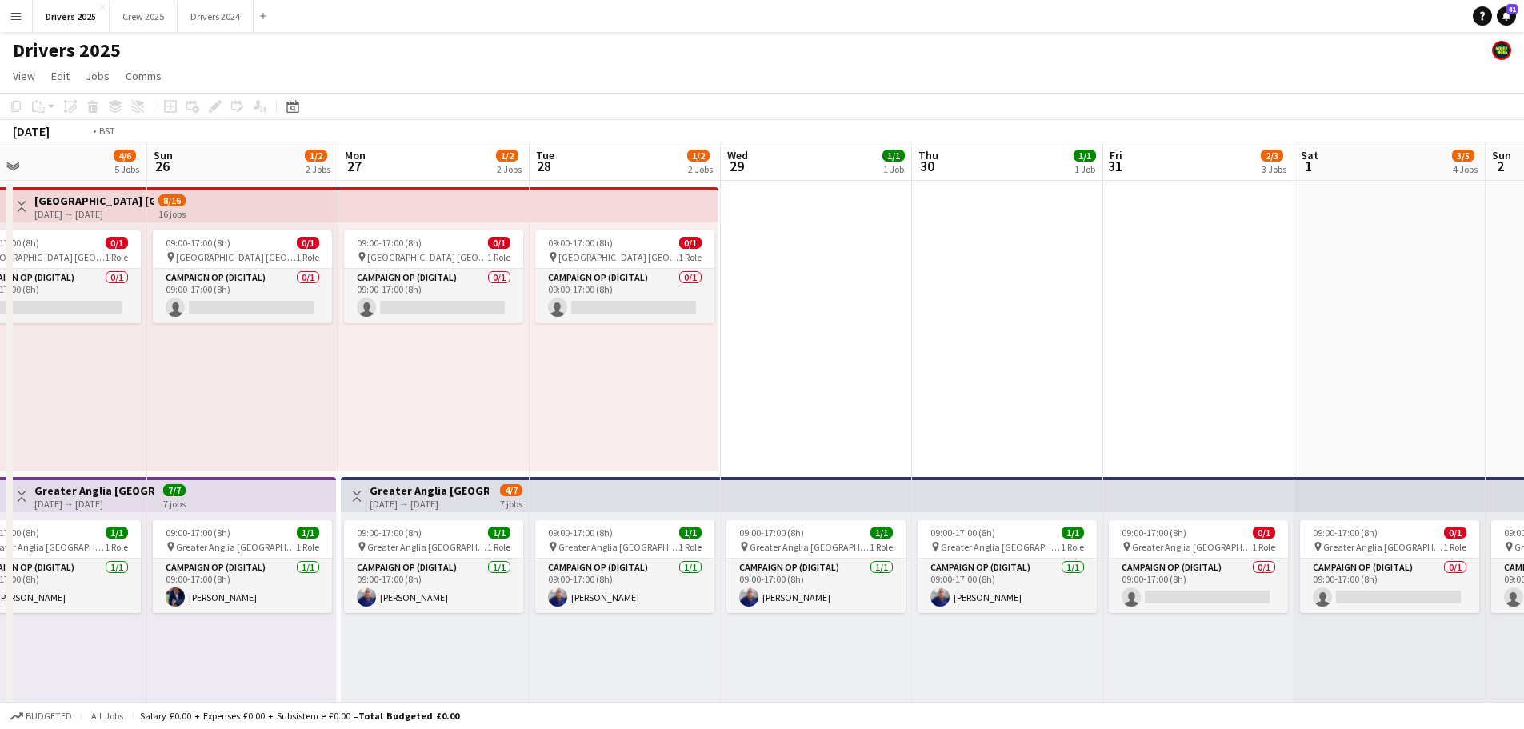
drag, startPoint x: 717, startPoint y: 314, endPoint x: 282, endPoint y: 372, distance: 439.1
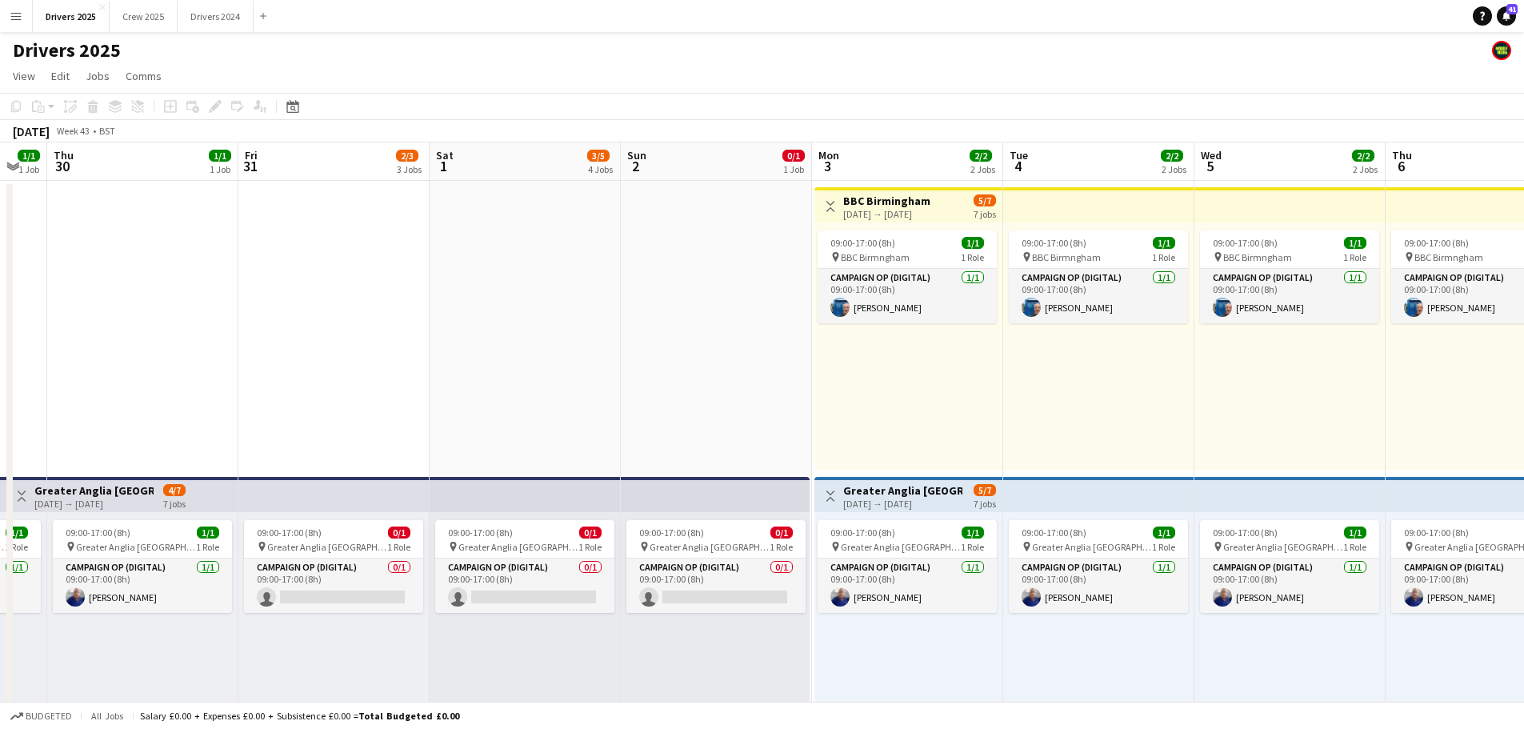
drag, startPoint x: 829, startPoint y: 356, endPoint x: 202, endPoint y: 385, distance: 627.0
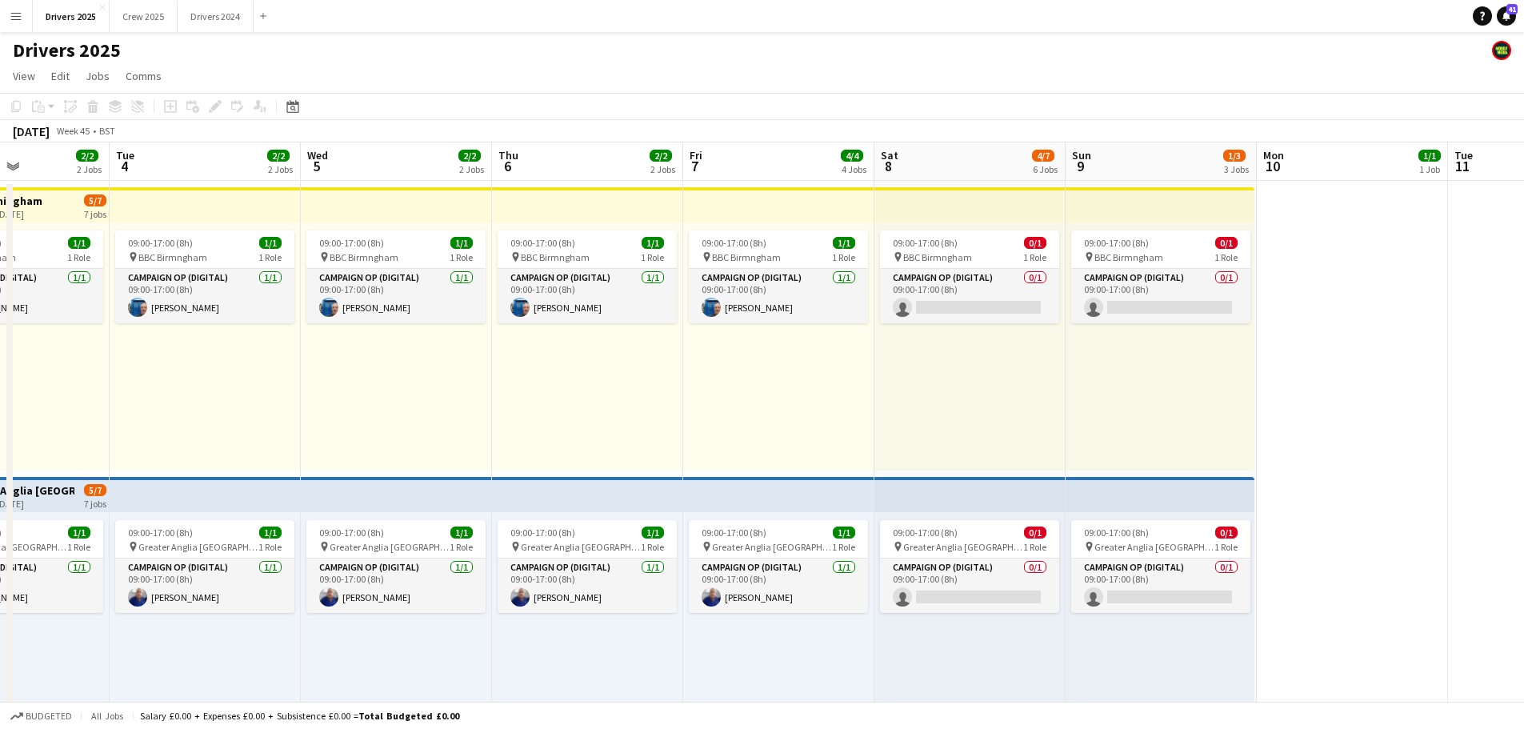
drag, startPoint x: 755, startPoint y: 535, endPoint x: 489, endPoint y: 423, distance: 289.0
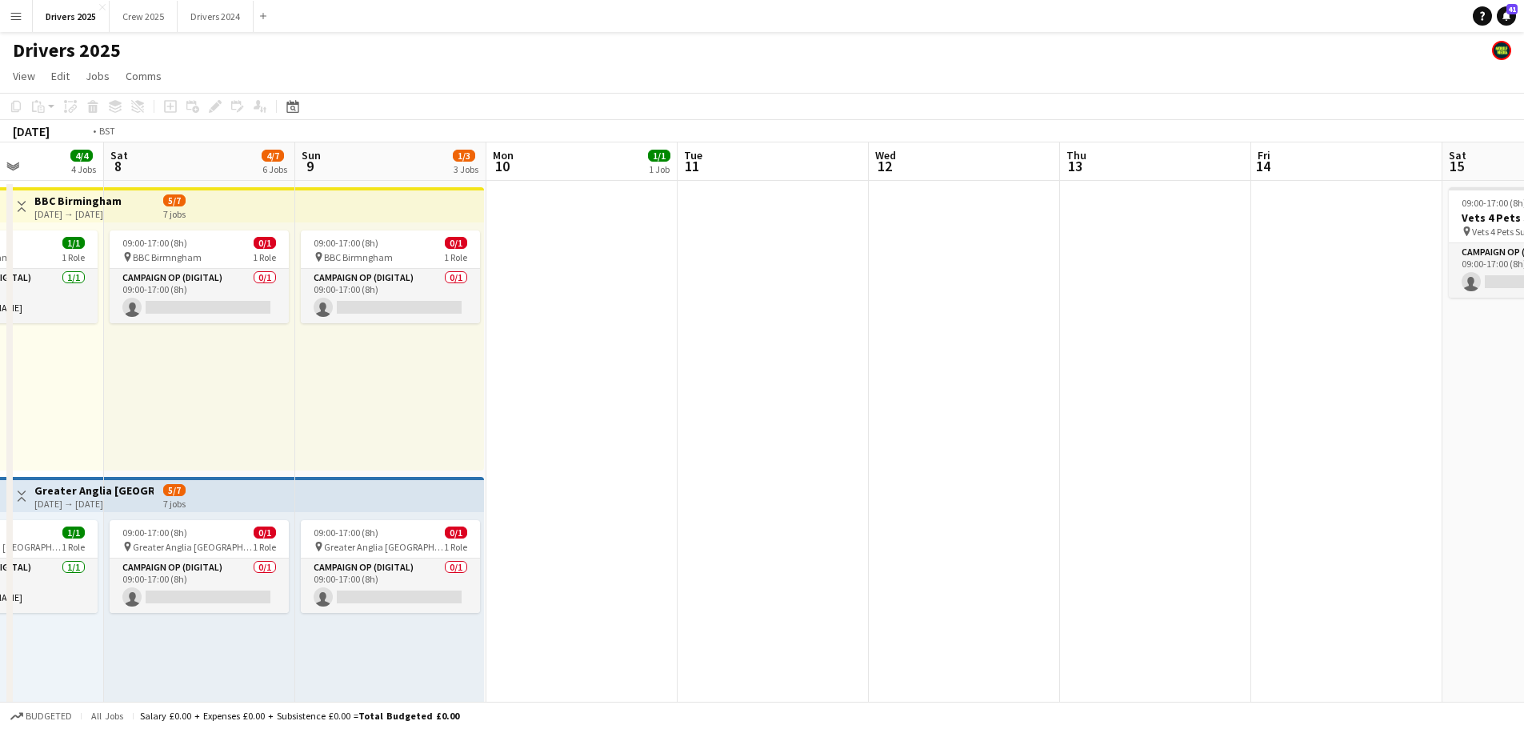
drag, startPoint x: 934, startPoint y: 414, endPoint x: 240, endPoint y: 301, distance: 703.5
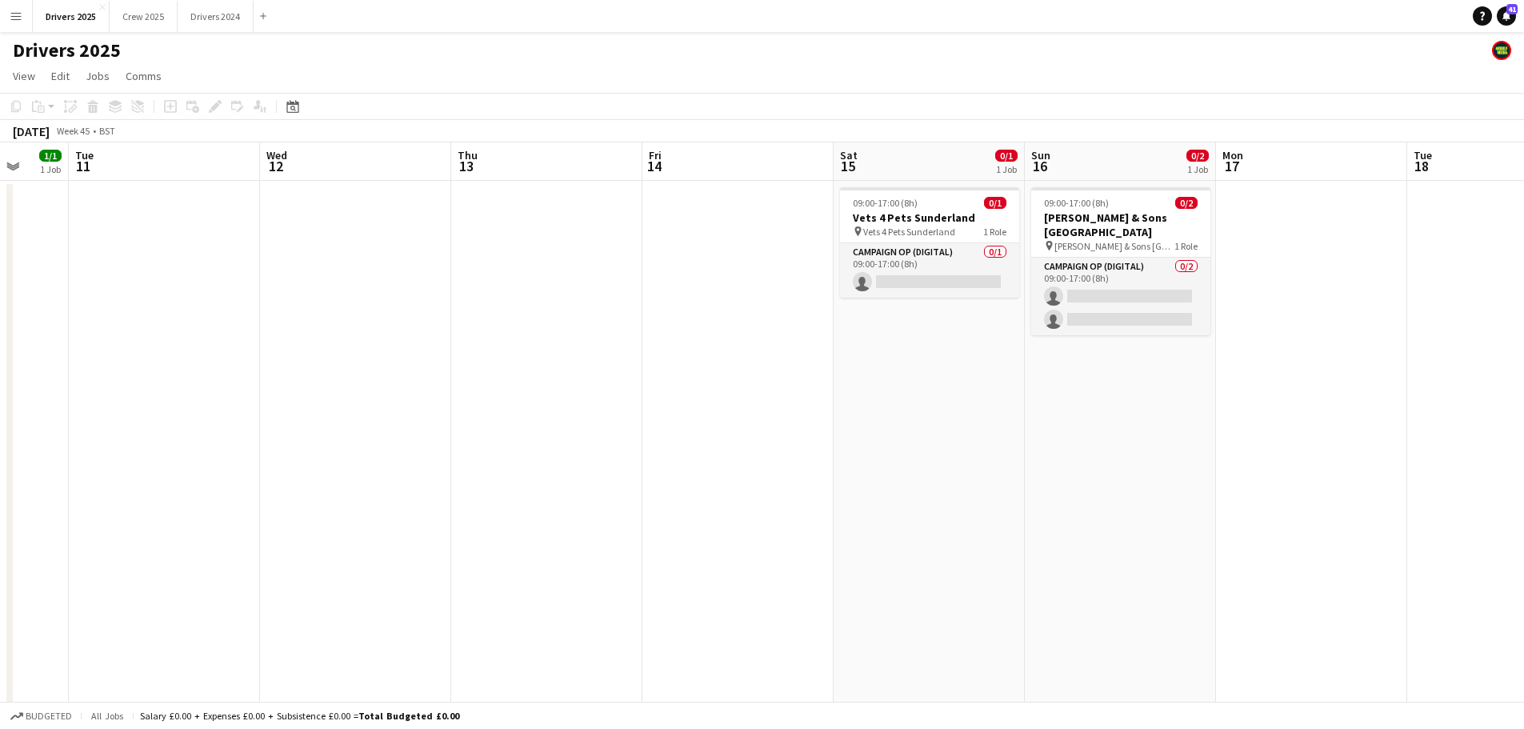
drag, startPoint x: 731, startPoint y: 414, endPoint x: 397, endPoint y: 416, distance: 334.4
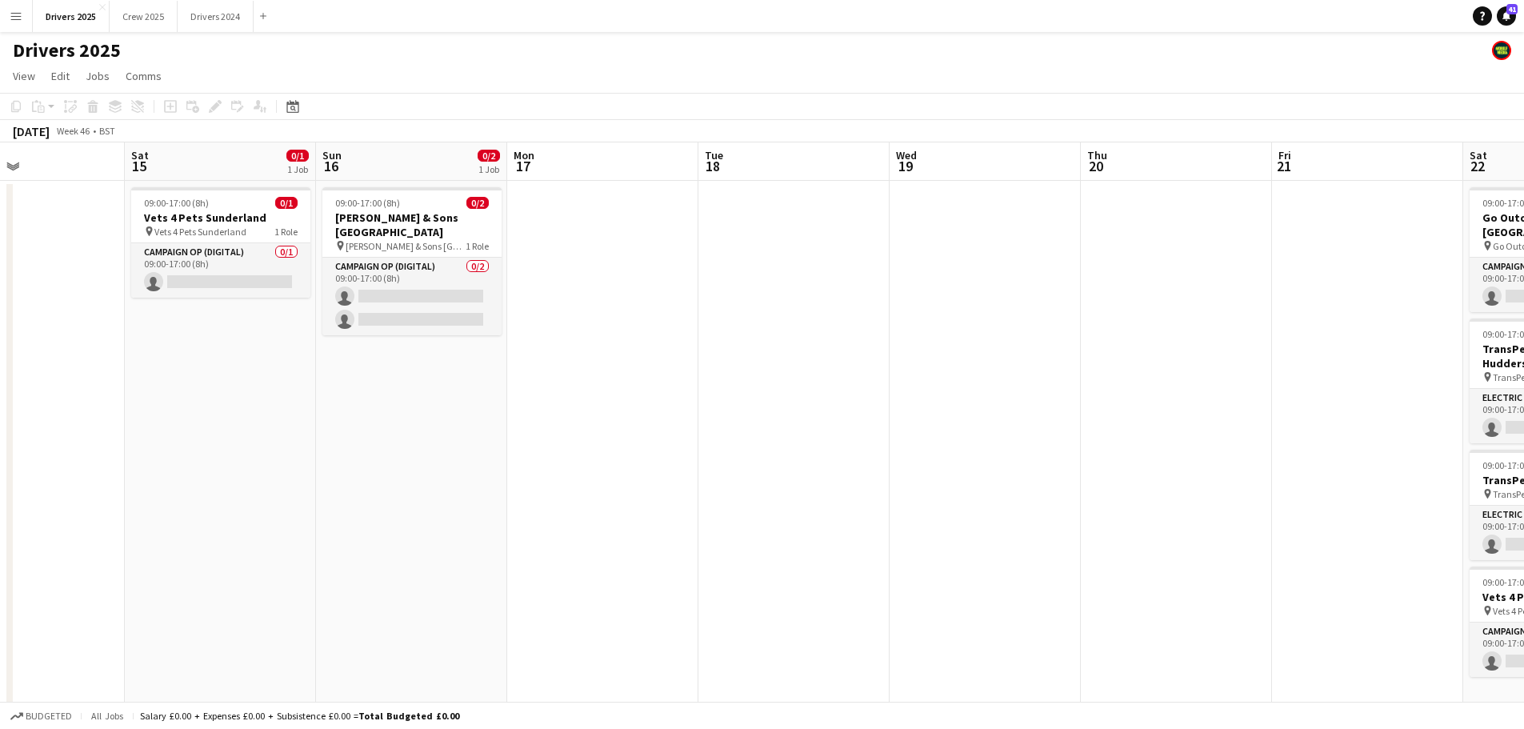
drag, startPoint x: 731, startPoint y: 448, endPoint x: 479, endPoint y: 436, distance: 252.3
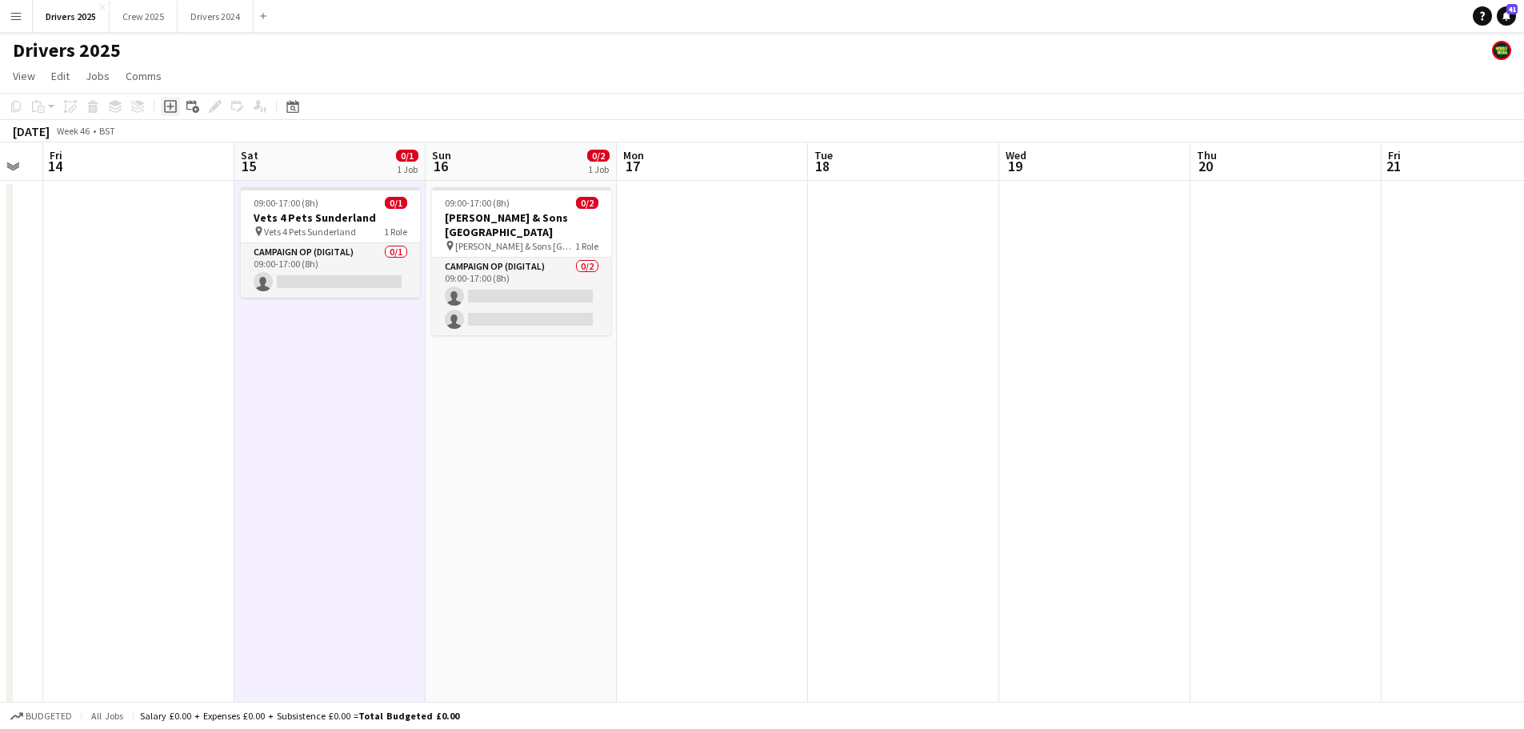
click at [167, 108] on icon "Add job" at bounding box center [170, 106] width 13 height 13
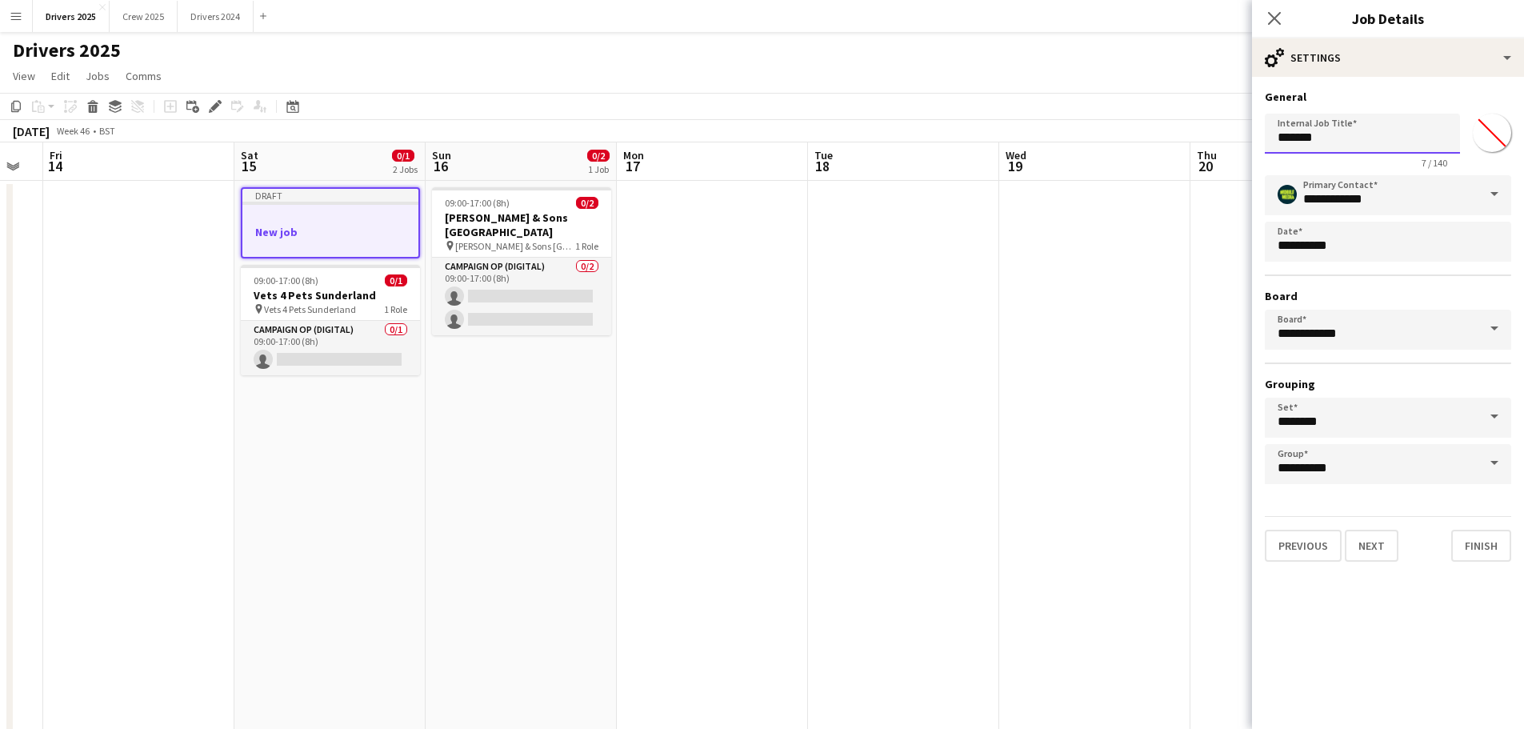
click at [1360, 144] on input "*******" at bounding box center [1362, 134] width 195 height 40
drag, startPoint x: 1392, startPoint y: 134, endPoint x: 1227, endPoint y: 140, distance: 164.9
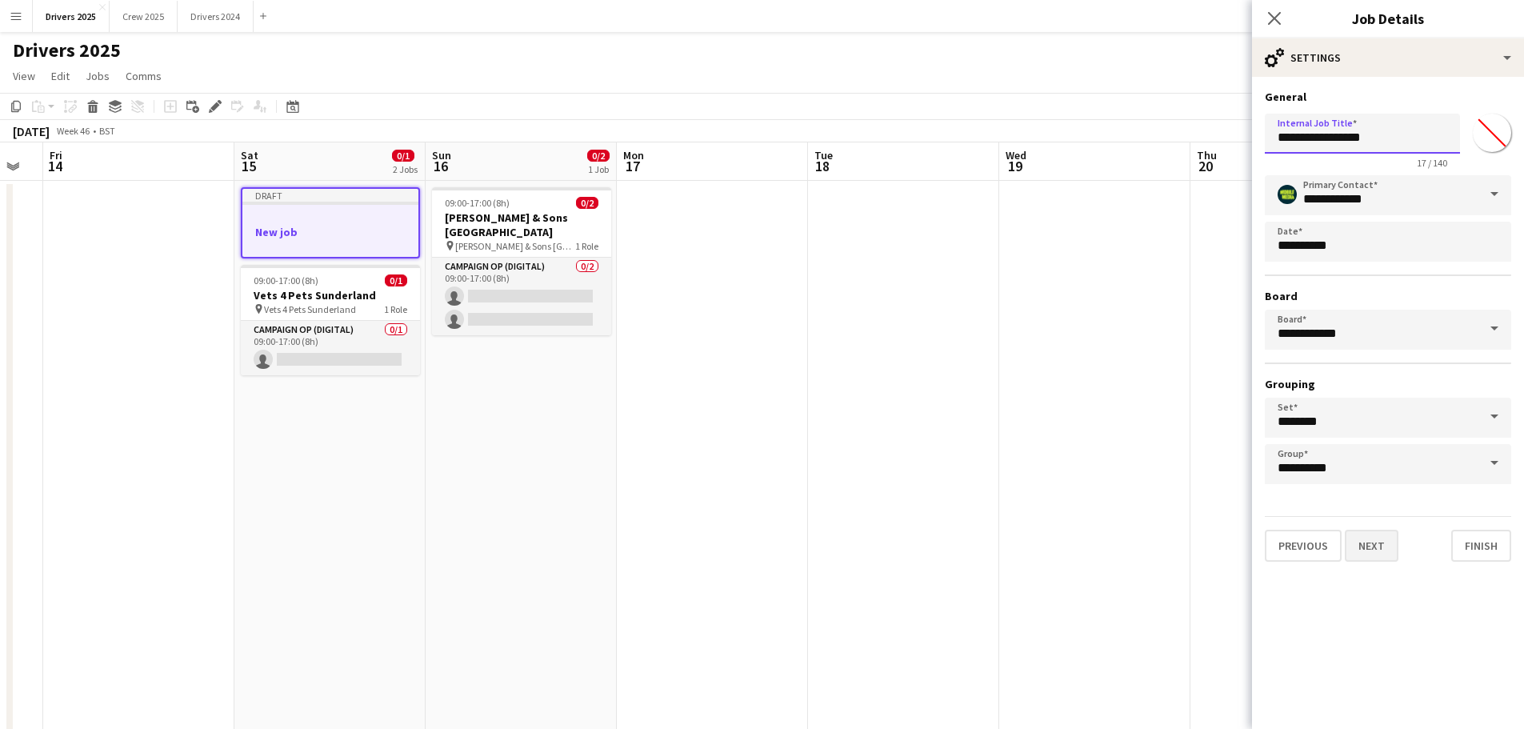
type input "**********"
click at [1374, 543] on button "Next" at bounding box center [1372, 546] width 54 height 32
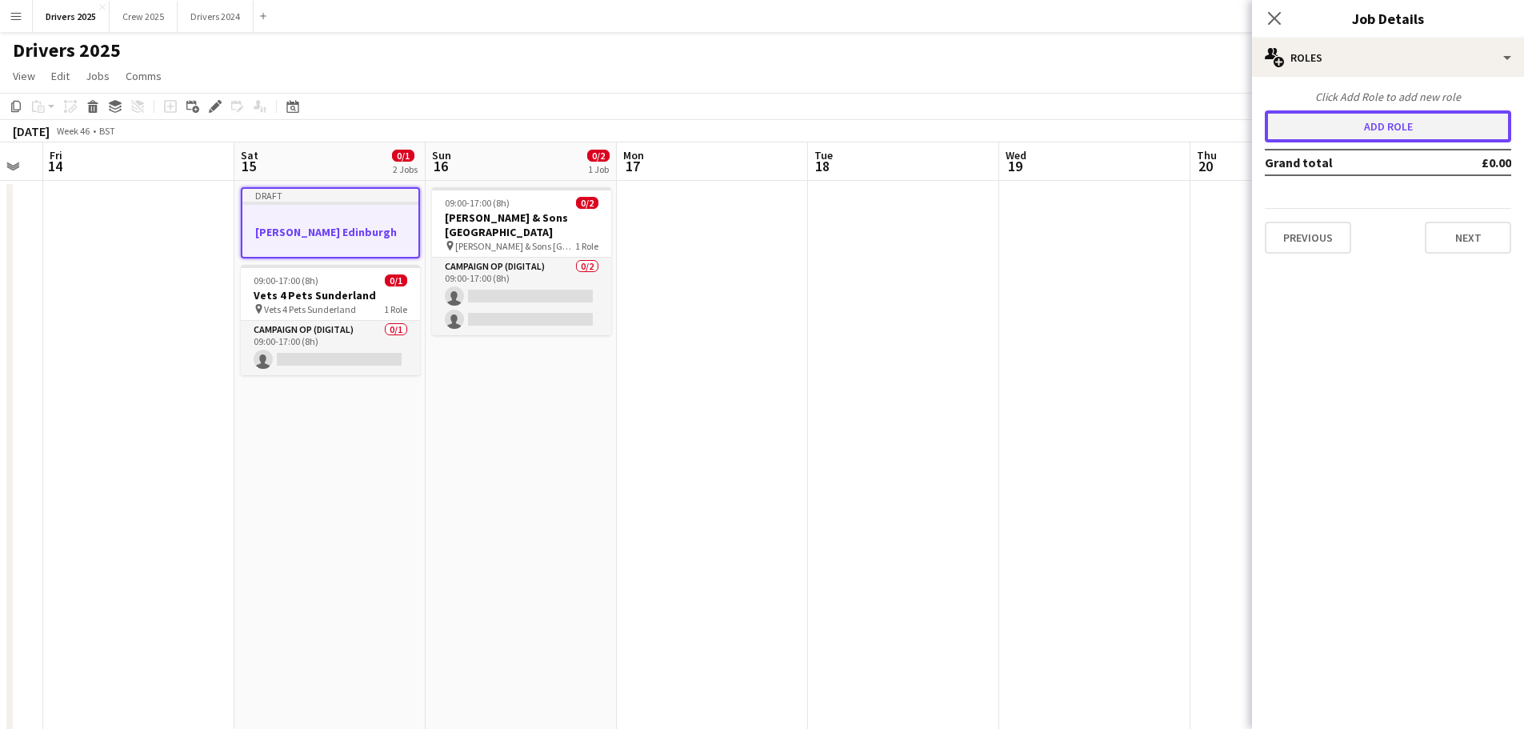
click at [1344, 132] on button "Add role" at bounding box center [1388, 126] width 246 height 32
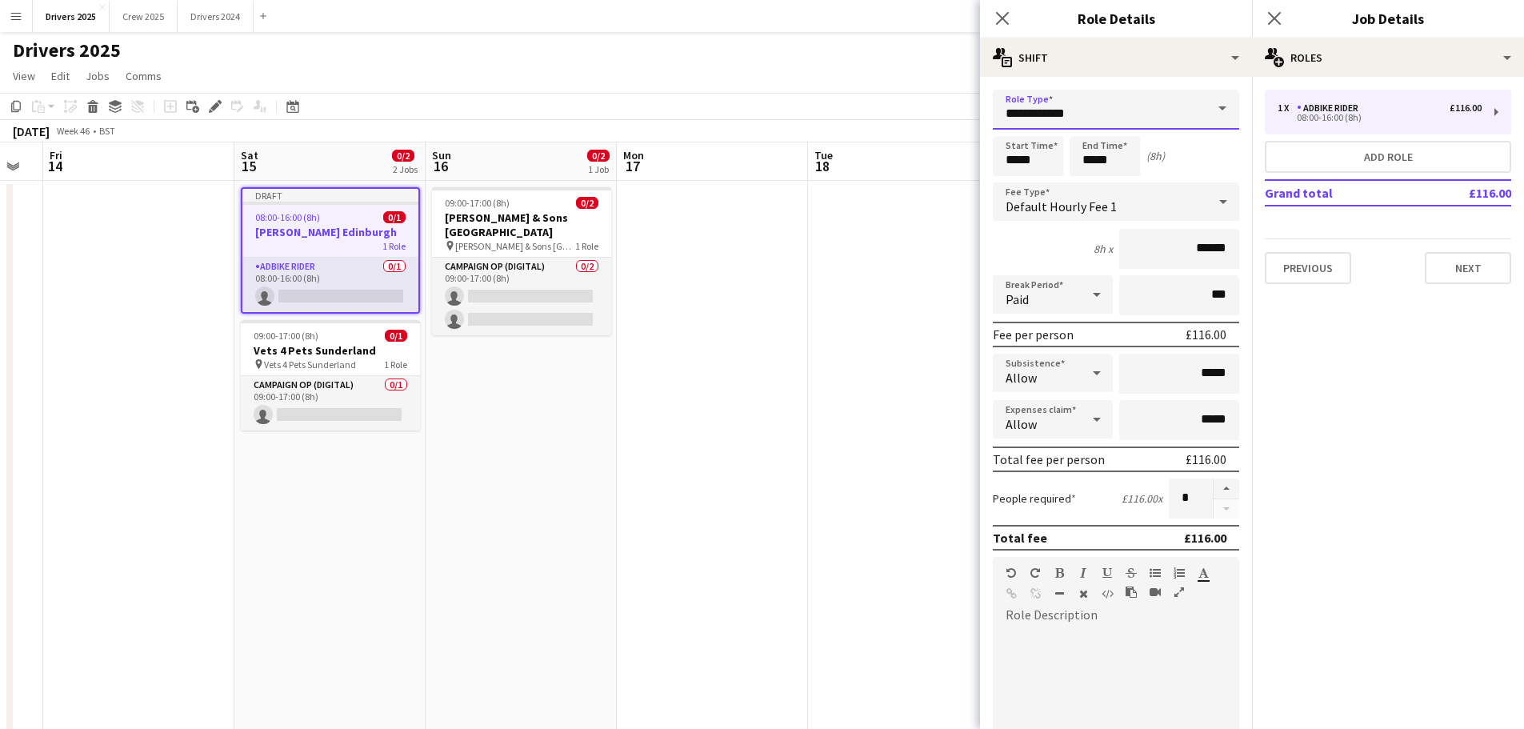
click at [1062, 111] on input "**********" at bounding box center [1116, 110] width 246 height 40
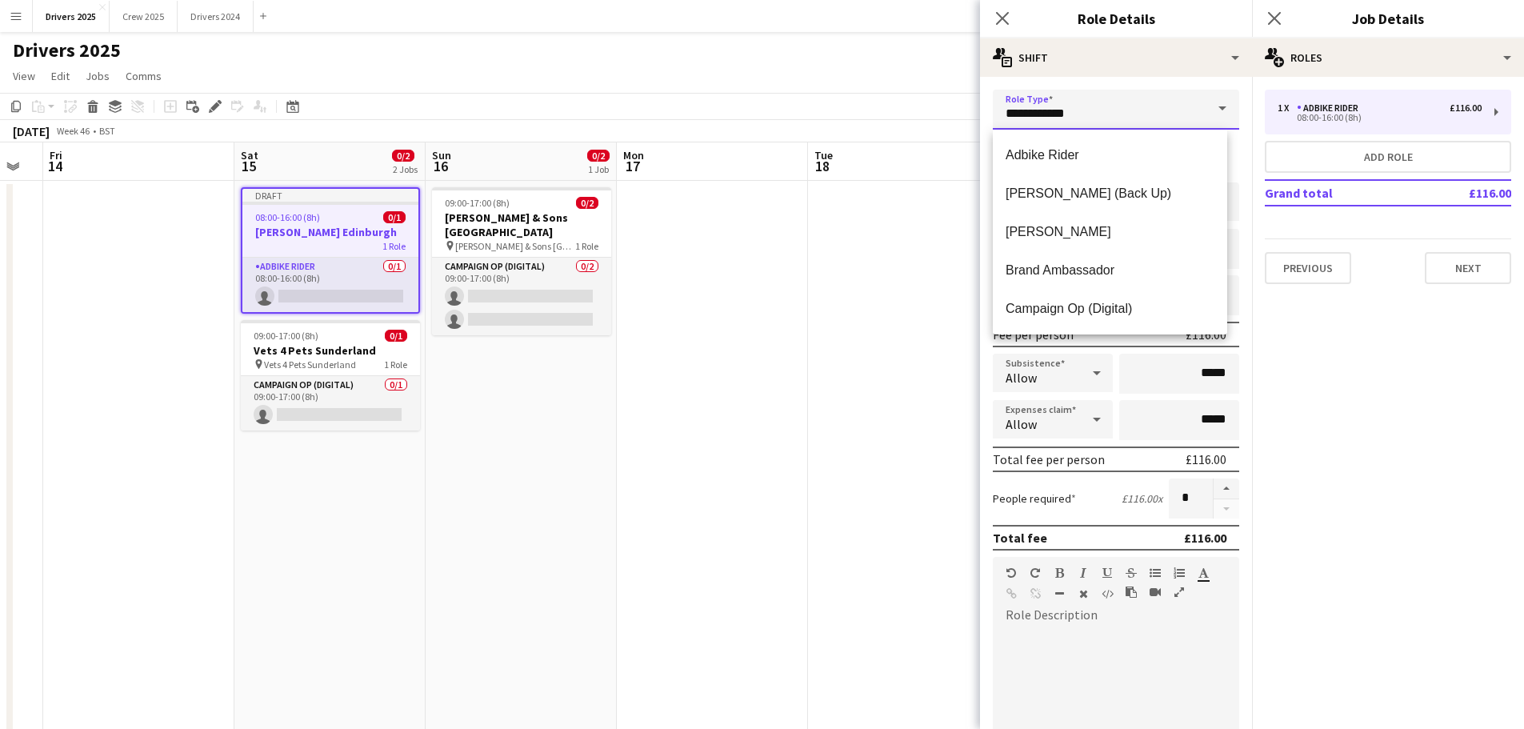
scroll to position [32, 0]
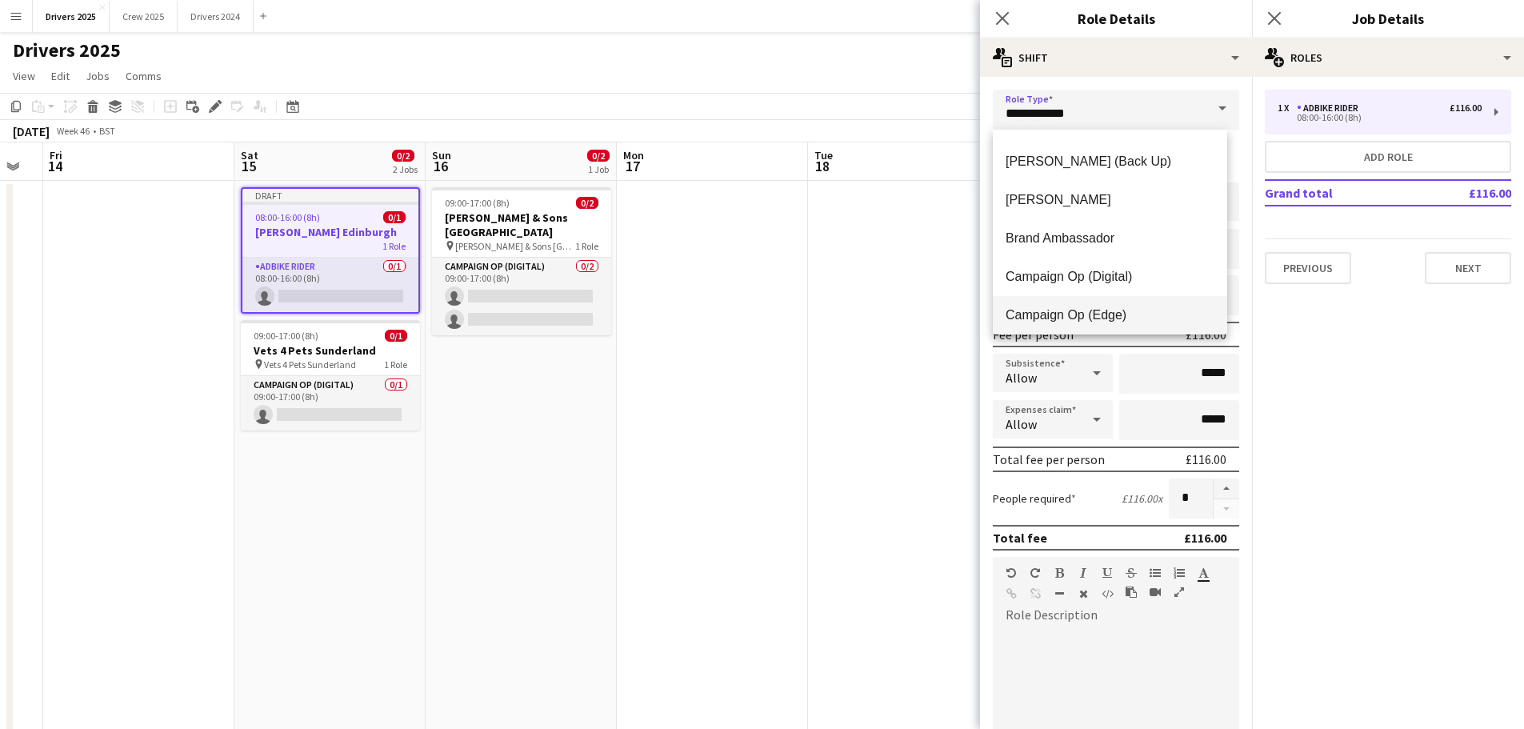
click at [1146, 316] on span "Campaign Op (Edge)" at bounding box center [1110, 314] width 209 height 15
type input "**********"
type input "*****"
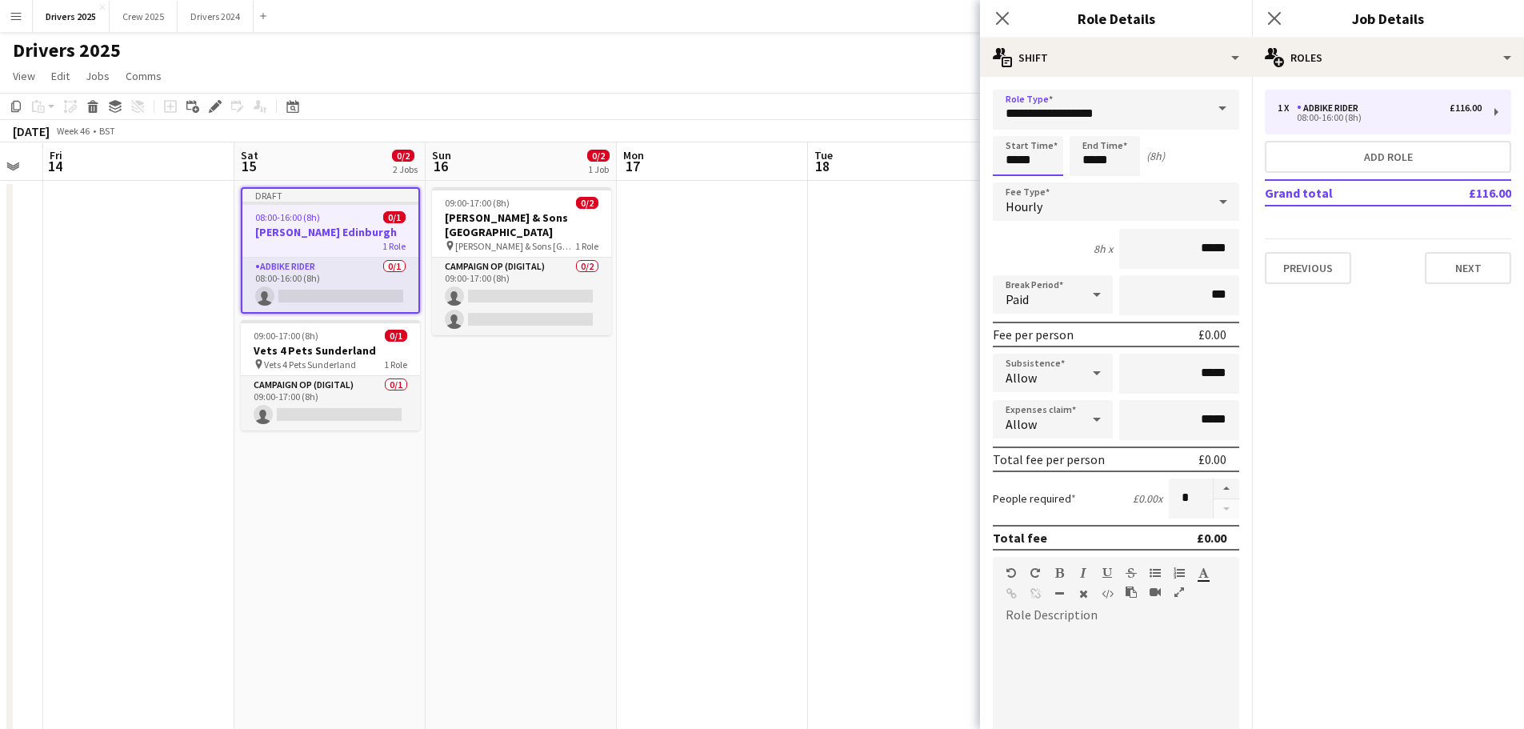
click at [1034, 166] on input "*****" at bounding box center [1028, 156] width 70 height 40
type input "*****"
click at [1007, 122] on div at bounding box center [1012, 128] width 32 height 16
click at [1086, 151] on input "*****" at bounding box center [1105, 156] width 70 height 40
click at [1094, 136] on input "*****" at bounding box center [1105, 156] width 70 height 40
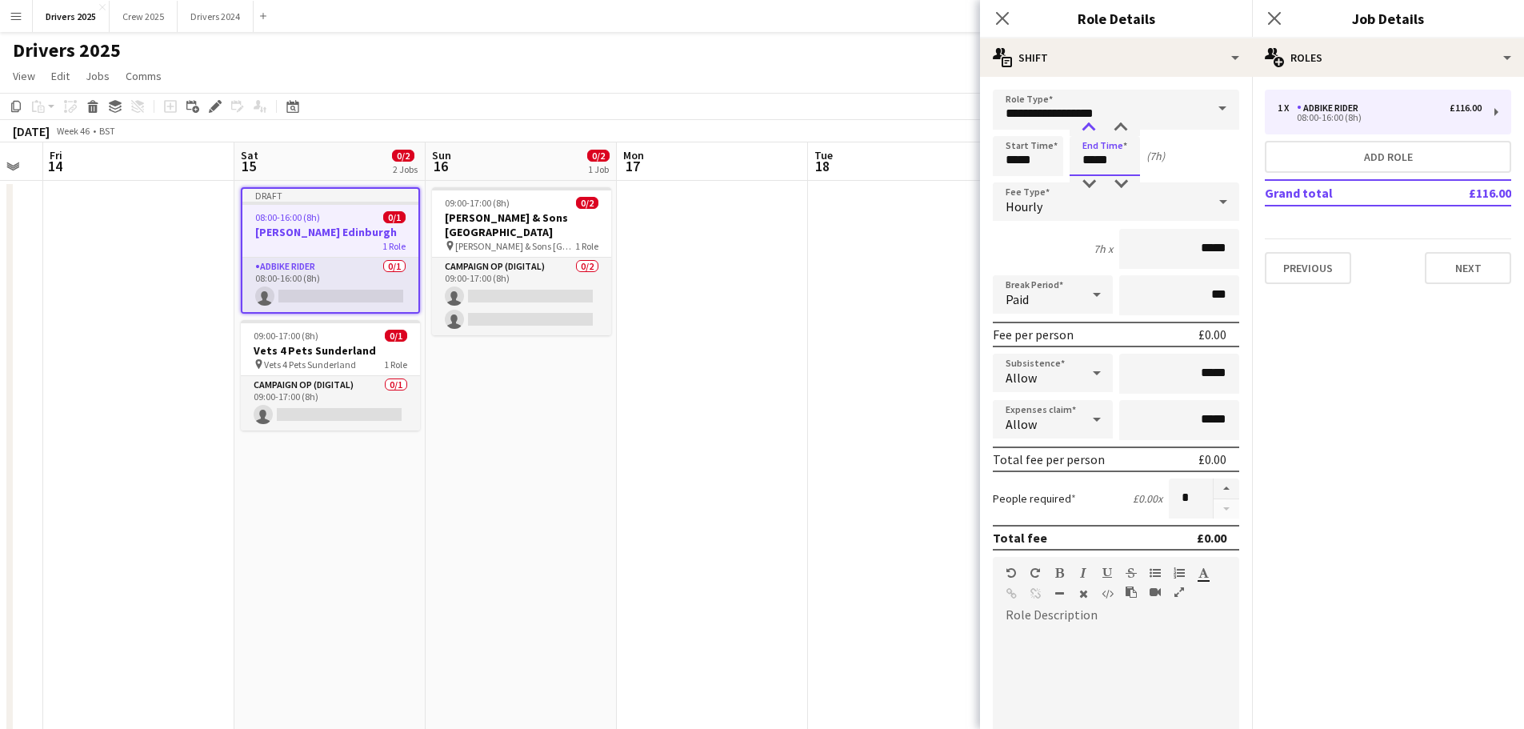
type input "*****"
click at [1086, 127] on div at bounding box center [1089, 128] width 32 height 16
click at [1054, 200] on div "Hourly" at bounding box center [1100, 201] width 214 height 38
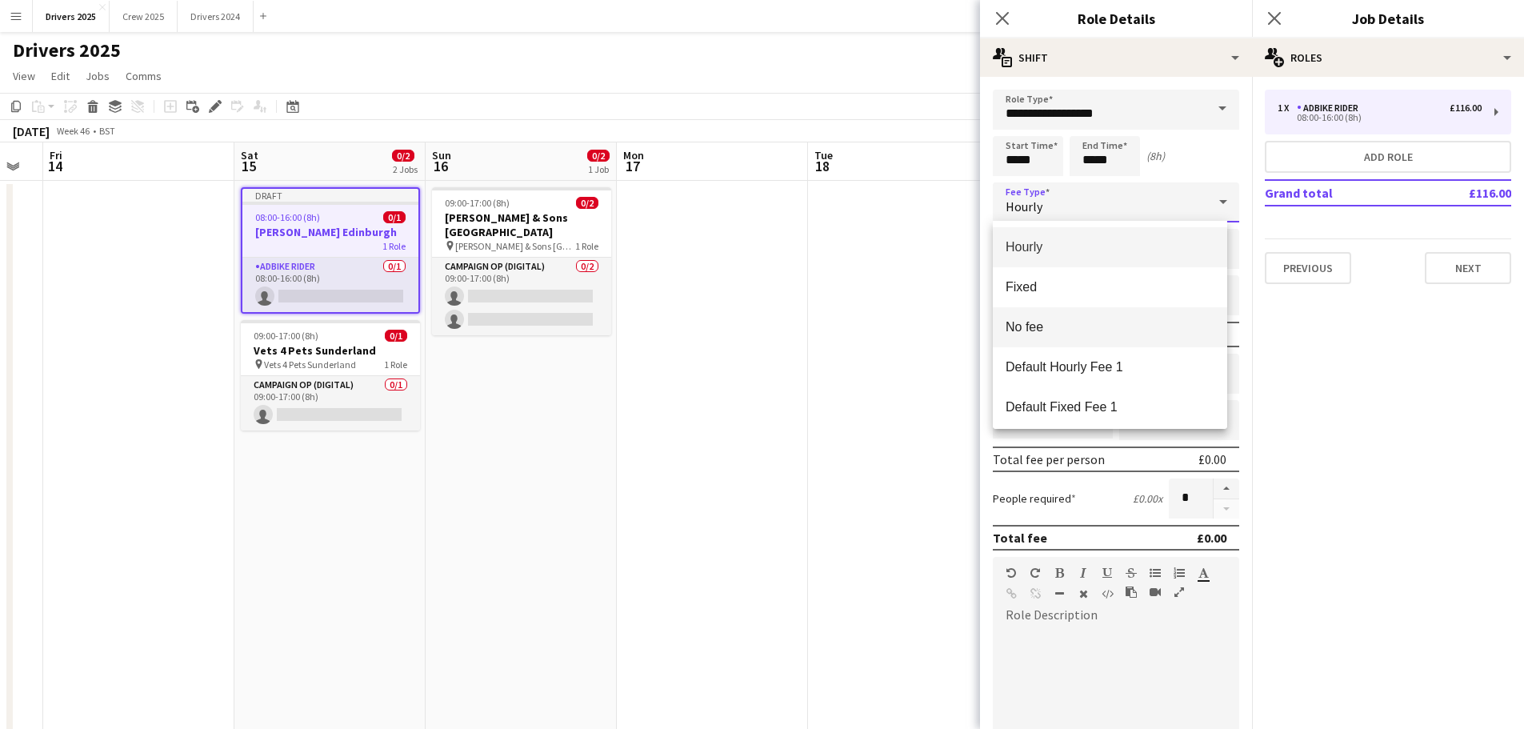
click at [1078, 323] on span "No fee" at bounding box center [1110, 326] width 209 height 15
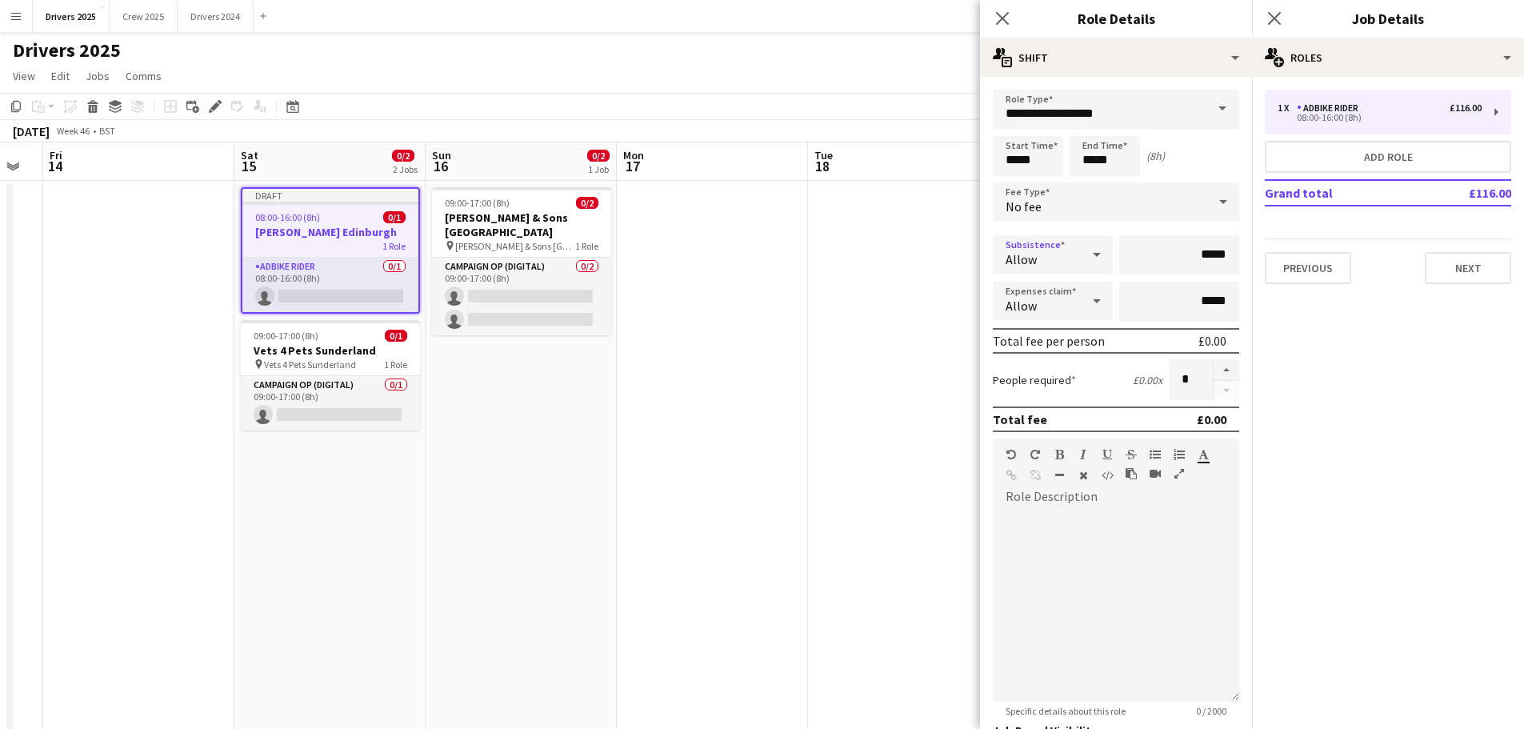
click at [1087, 263] on icon at bounding box center [1096, 254] width 19 height 32
click at [1084, 338] on span "Don't allow" at bounding box center [1050, 339] width 89 height 15
click at [1073, 290] on div "Allow" at bounding box center [1037, 301] width 88 height 38
click at [1070, 262] on div at bounding box center [762, 364] width 1524 height 729
click at [1092, 250] on icon at bounding box center [1096, 254] width 19 height 32
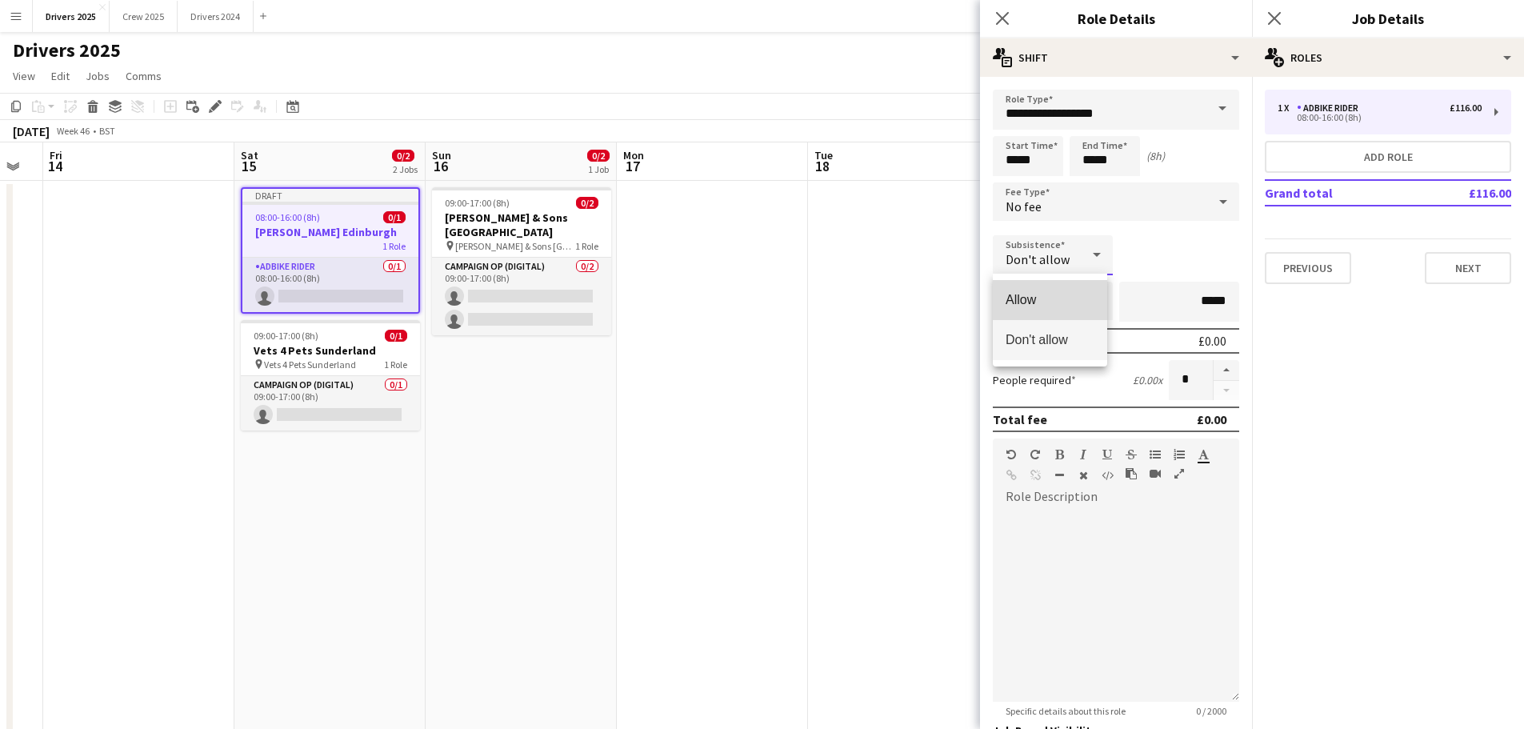
click at [1074, 302] on span "Allow" at bounding box center [1050, 299] width 89 height 15
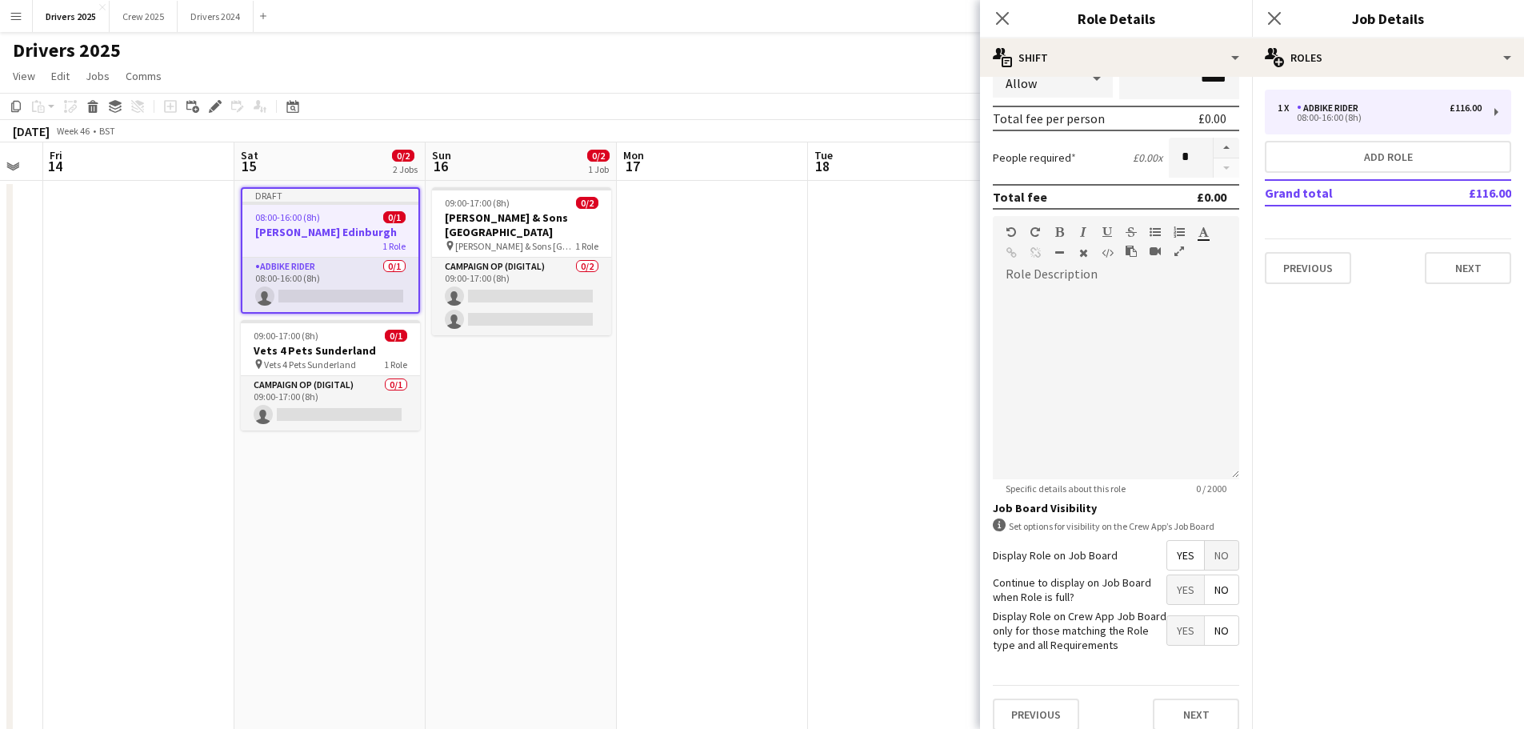
scroll to position [237, 0]
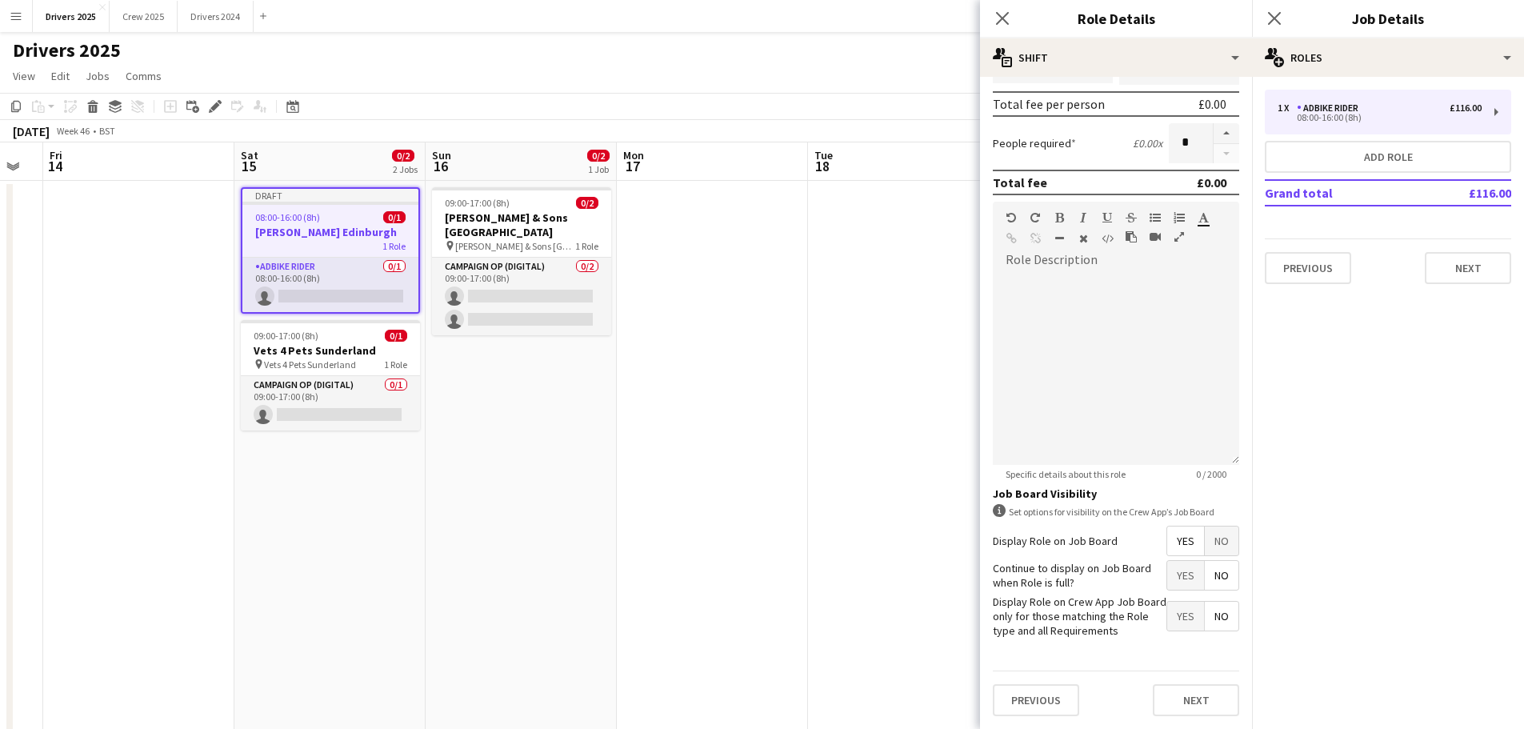
click at [1217, 538] on span "No" at bounding box center [1222, 540] width 34 height 29
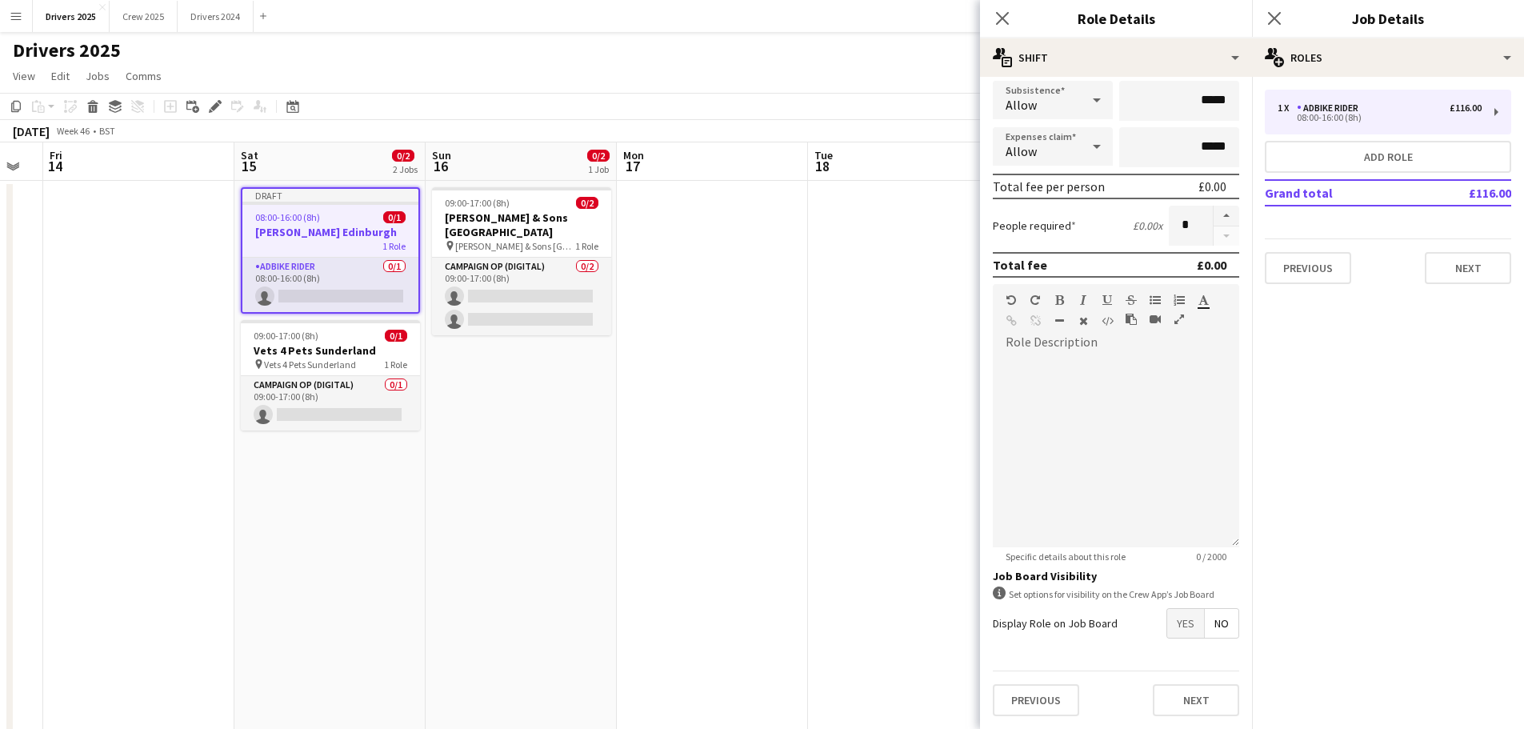
click at [1221, 619] on span "No" at bounding box center [1222, 623] width 34 height 29
click at [1190, 695] on button "Next" at bounding box center [1196, 700] width 86 height 32
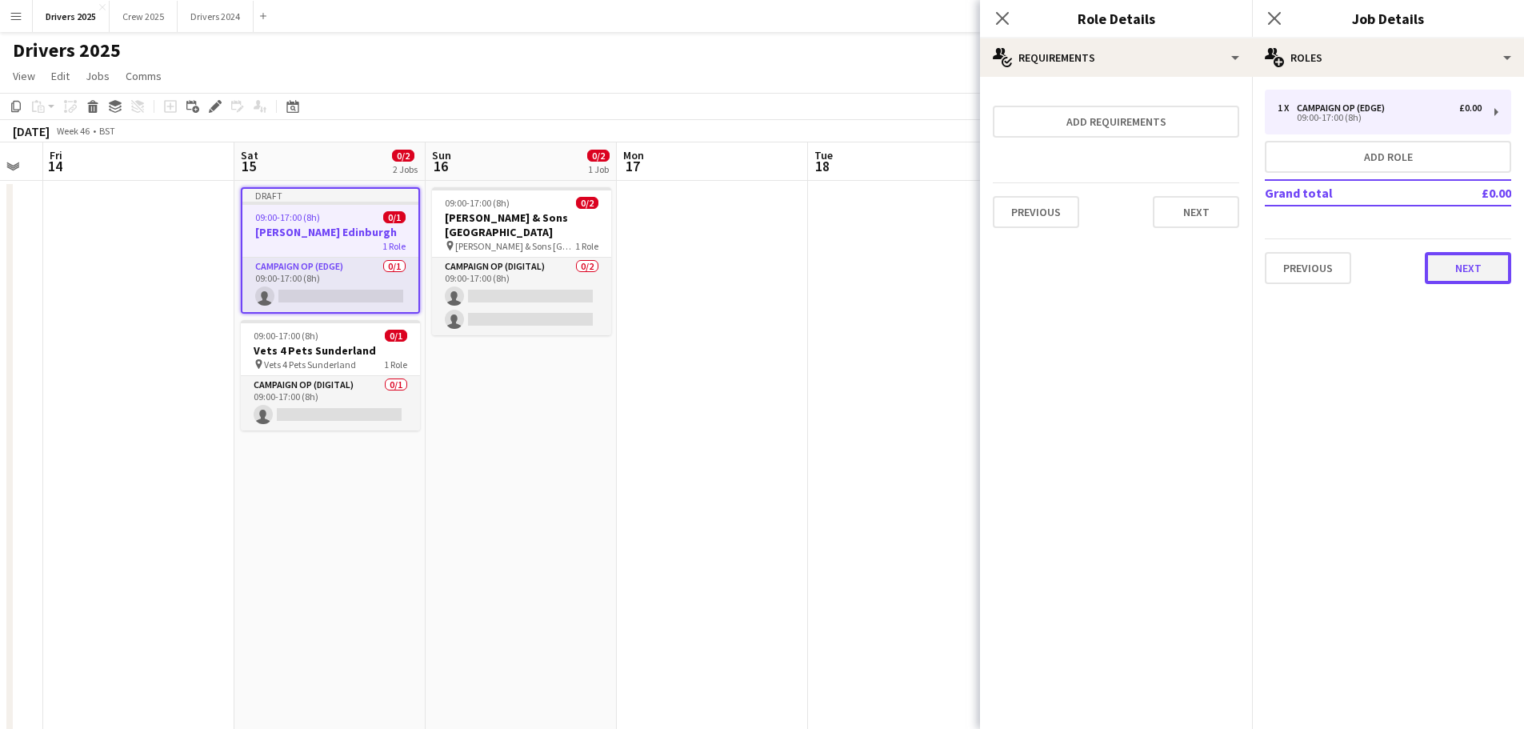
click at [1467, 273] on button "Next" at bounding box center [1468, 268] width 86 height 32
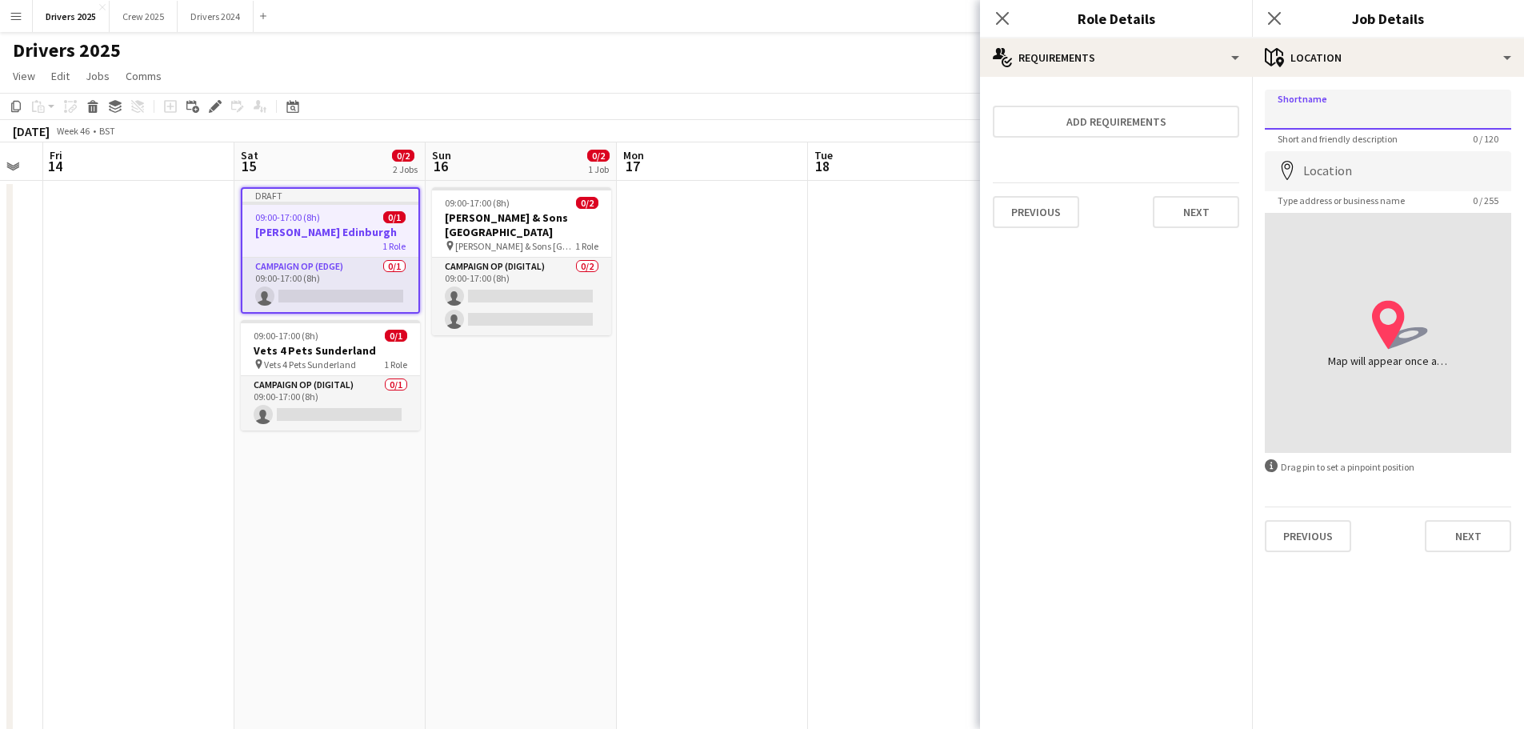
click at [1346, 106] on input "Shortname" at bounding box center [1388, 110] width 246 height 40
paste input "**********"
type input "**********"
click at [1324, 168] on input "Location" at bounding box center [1388, 171] width 246 height 40
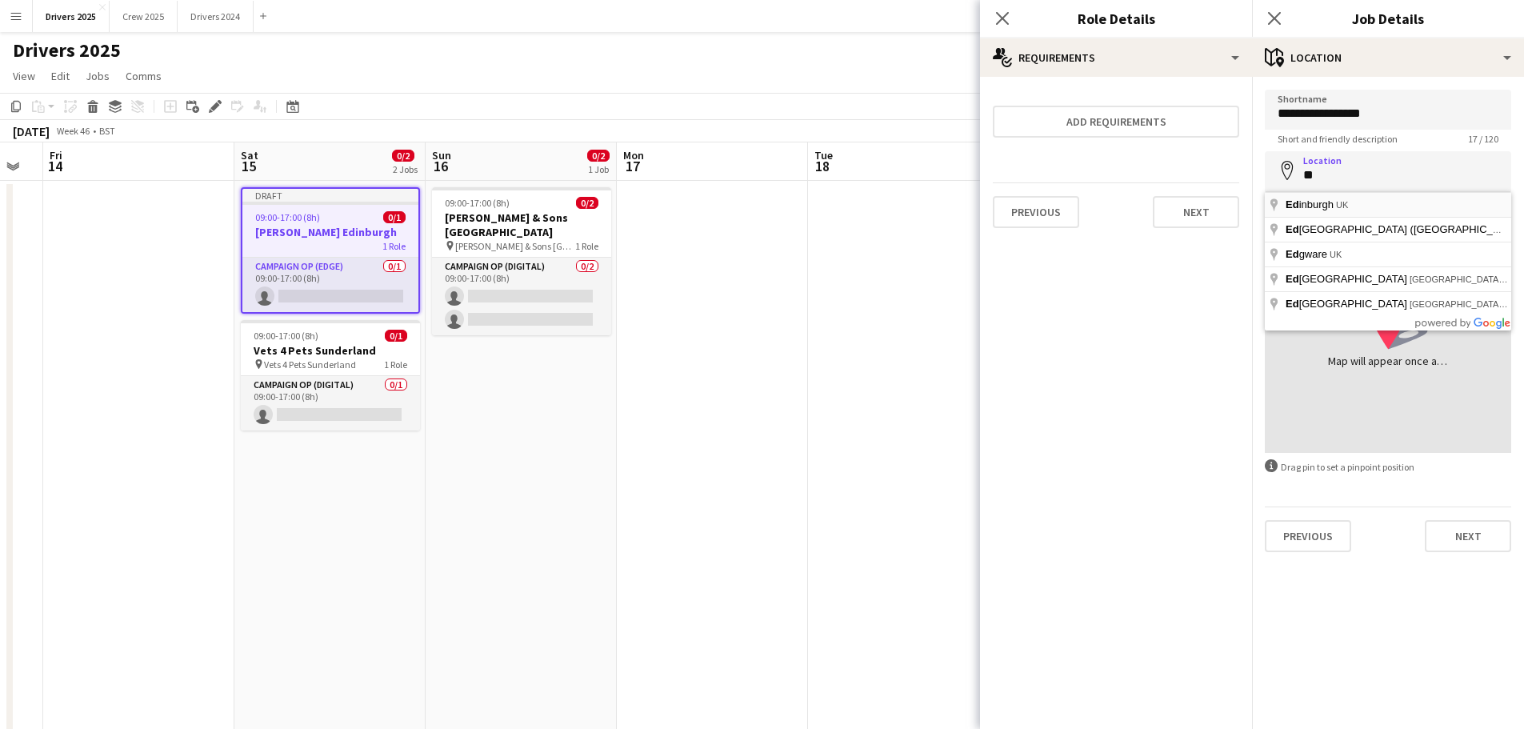
type input "**********"
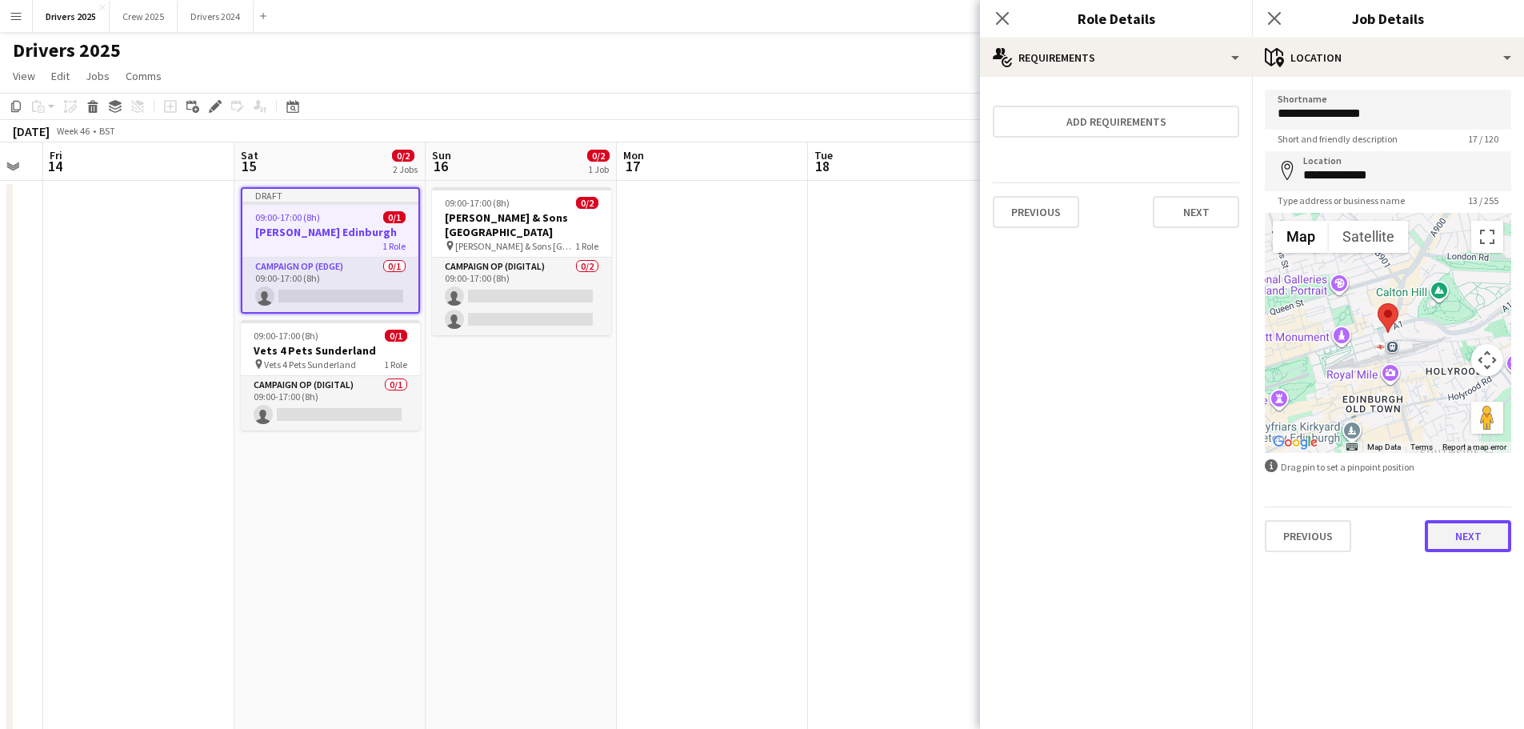
click at [1488, 541] on button "Next" at bounding box center [1468, 536] width 86 height 32
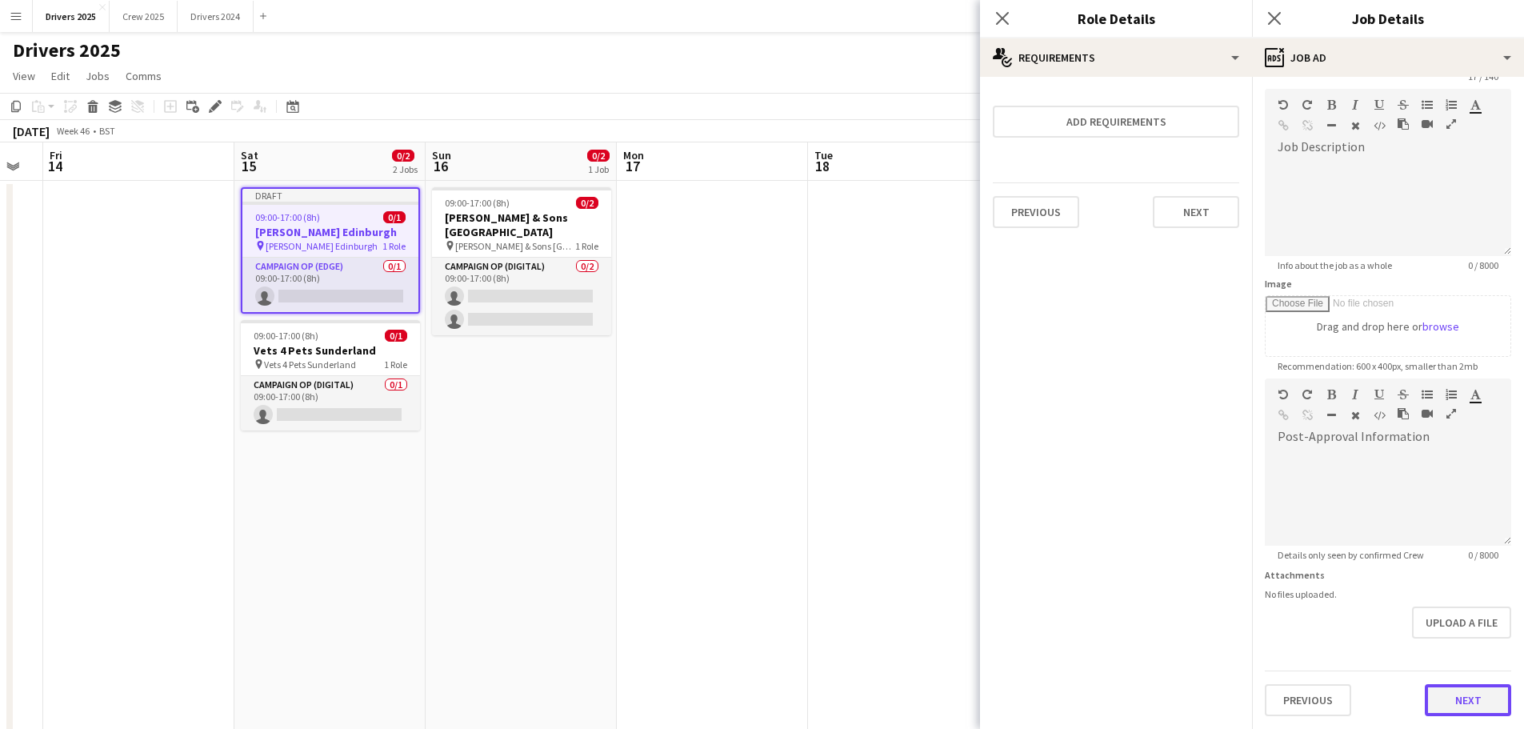
click at [1466, 656] on form "**********" at bounding box center [1388, 371] width 272 height 689
click at [1474, 704] on button "Next" at bounding box center [1468, 700] width 86 height 32
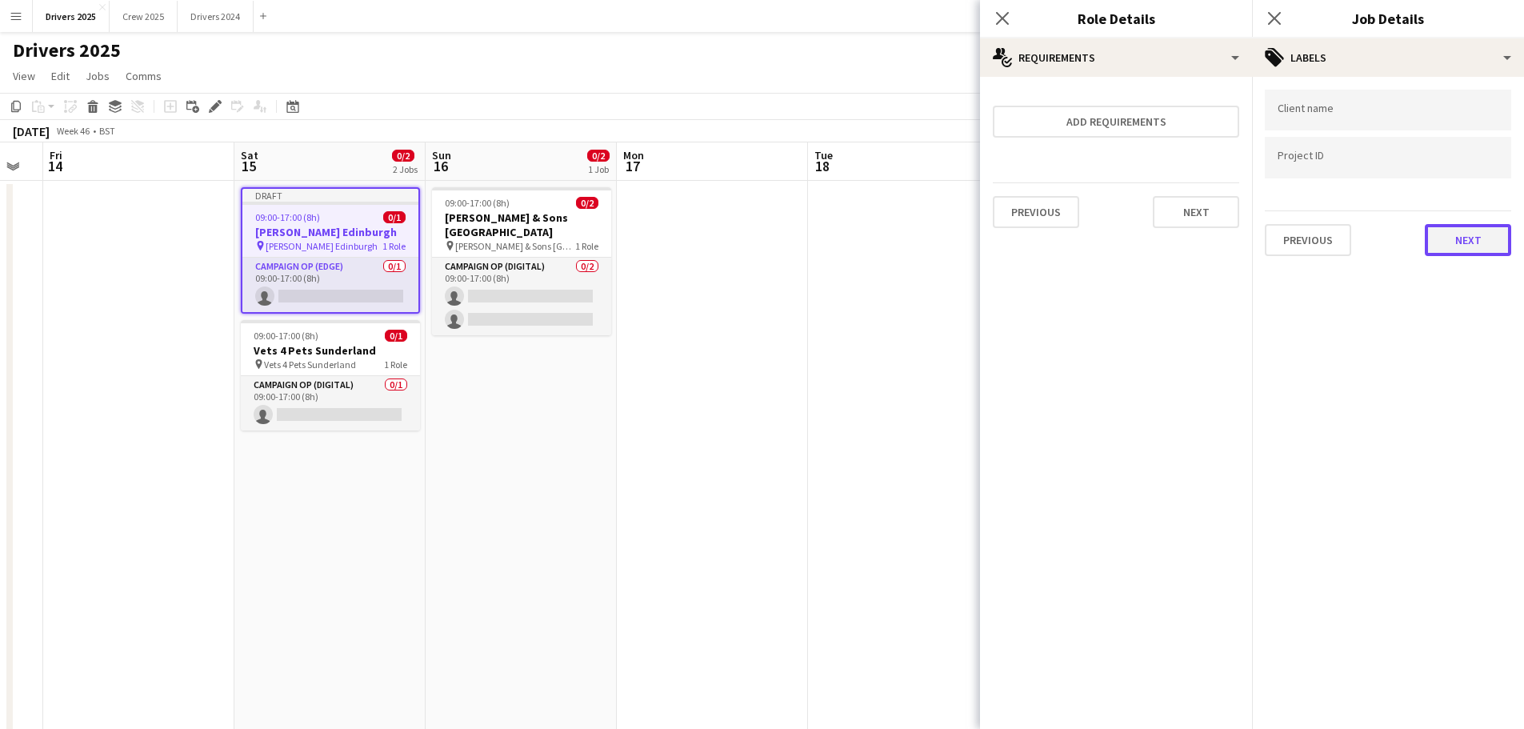
click at [1474, 243] on button "Next" at bounding box center [1468, 240] width 86 height 32
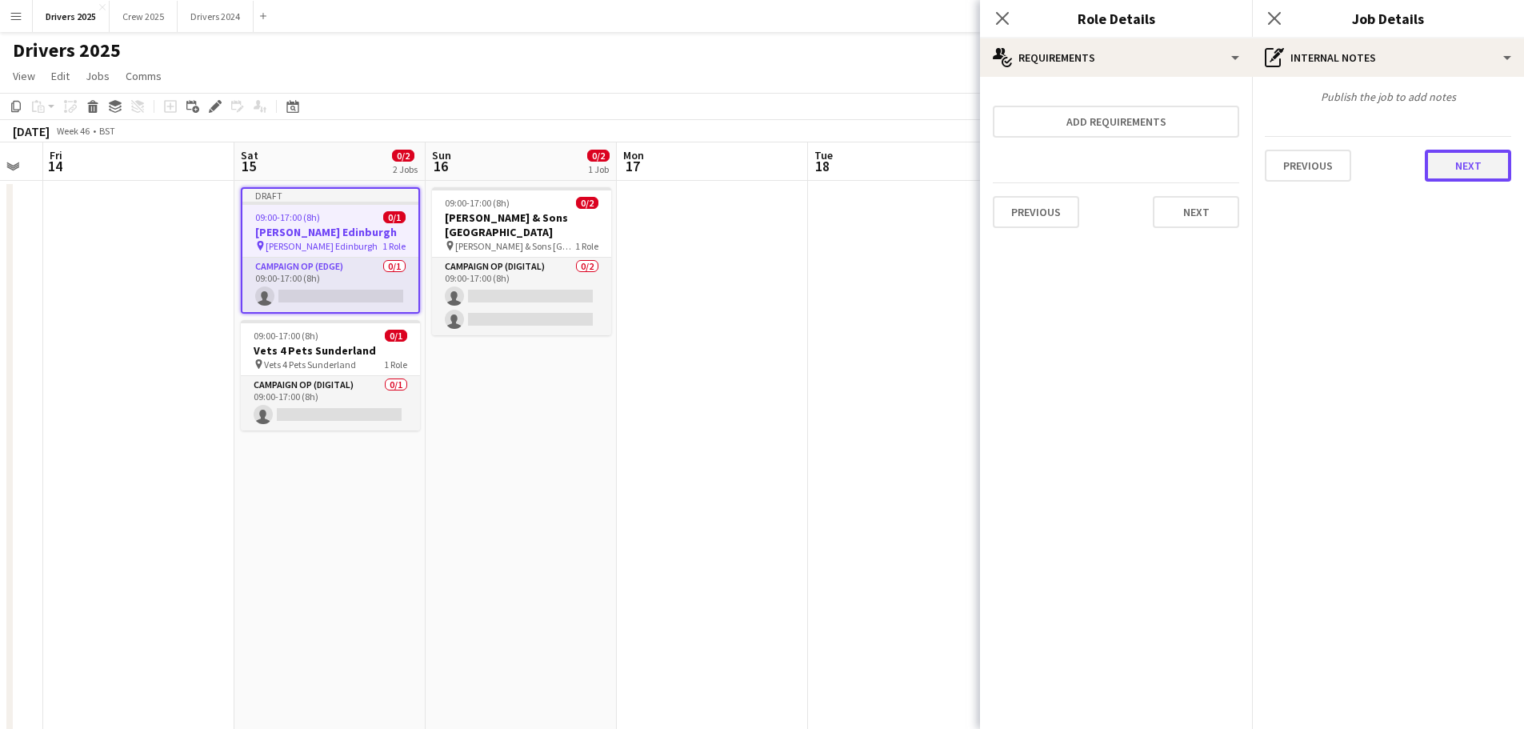
click at [1464, 160] on button "Next" at bounding box center [1468, 166] width 86 height 32
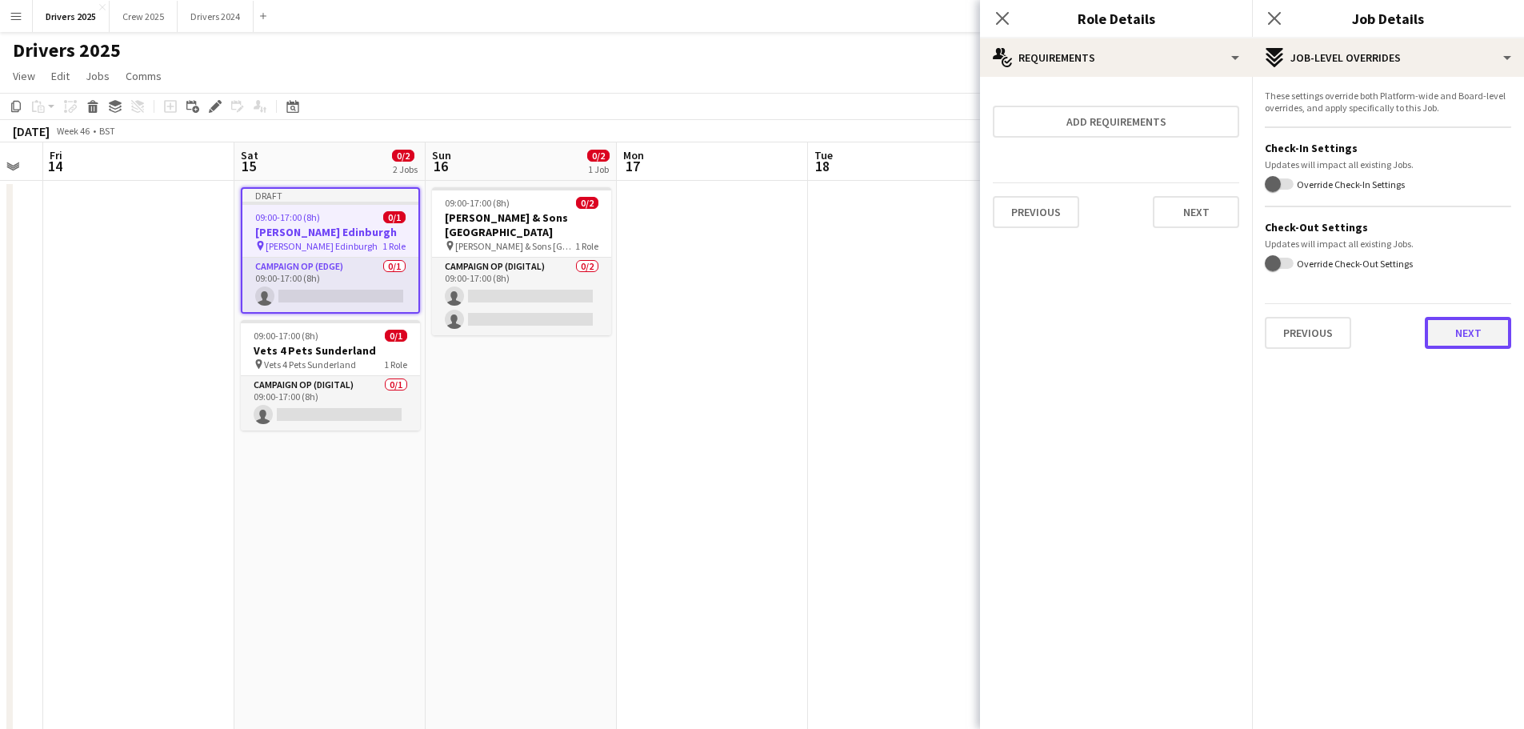
click at [1466, 333] on button "Next" at bounding box center [1468, 333] width 86 height 32
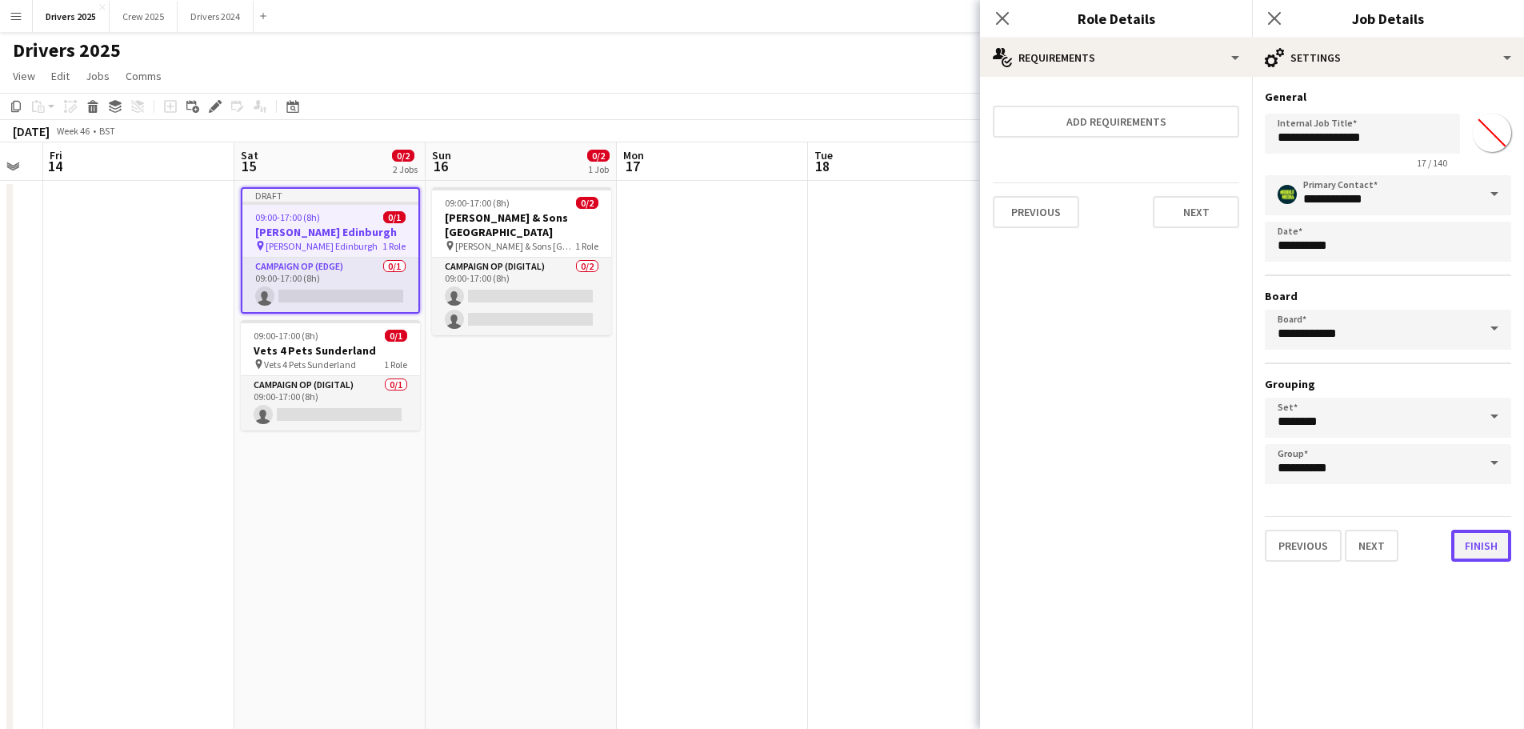
click at [1498, 544] on button "Finish" at bounding box center [1481, 546] width 60 height 32
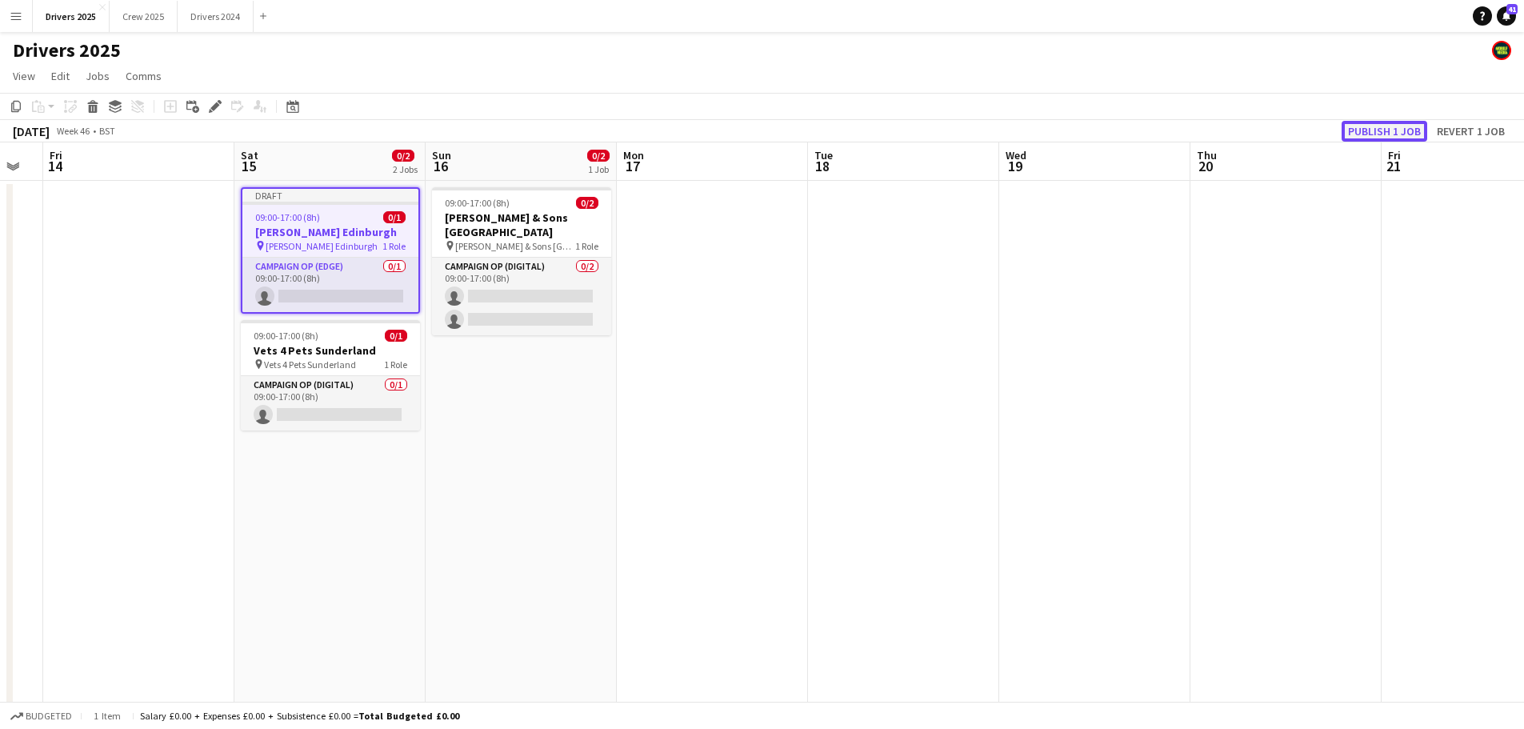
click at [1405, 129] on button "Publish 1 job" at bounding box center [1385, 131] width 86 height 21
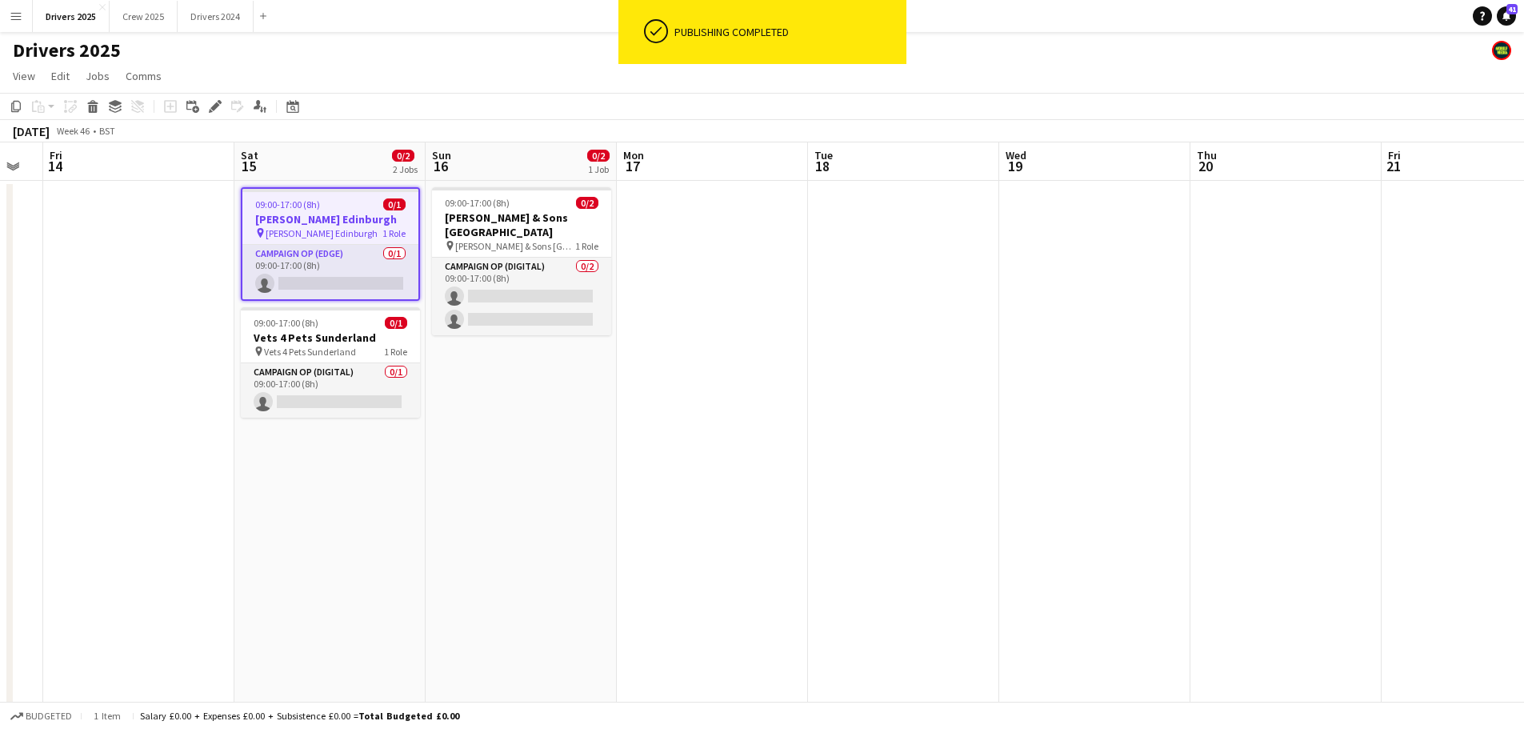
click at [321, 196] on app-job-card "09:00-17:00 (8h) 0/1 [PERSON_NAME] Edinburgh pin [PERSON_NAME] Edinburgh 1 Role…" at bounding box center [330, 244] width 179 height 114
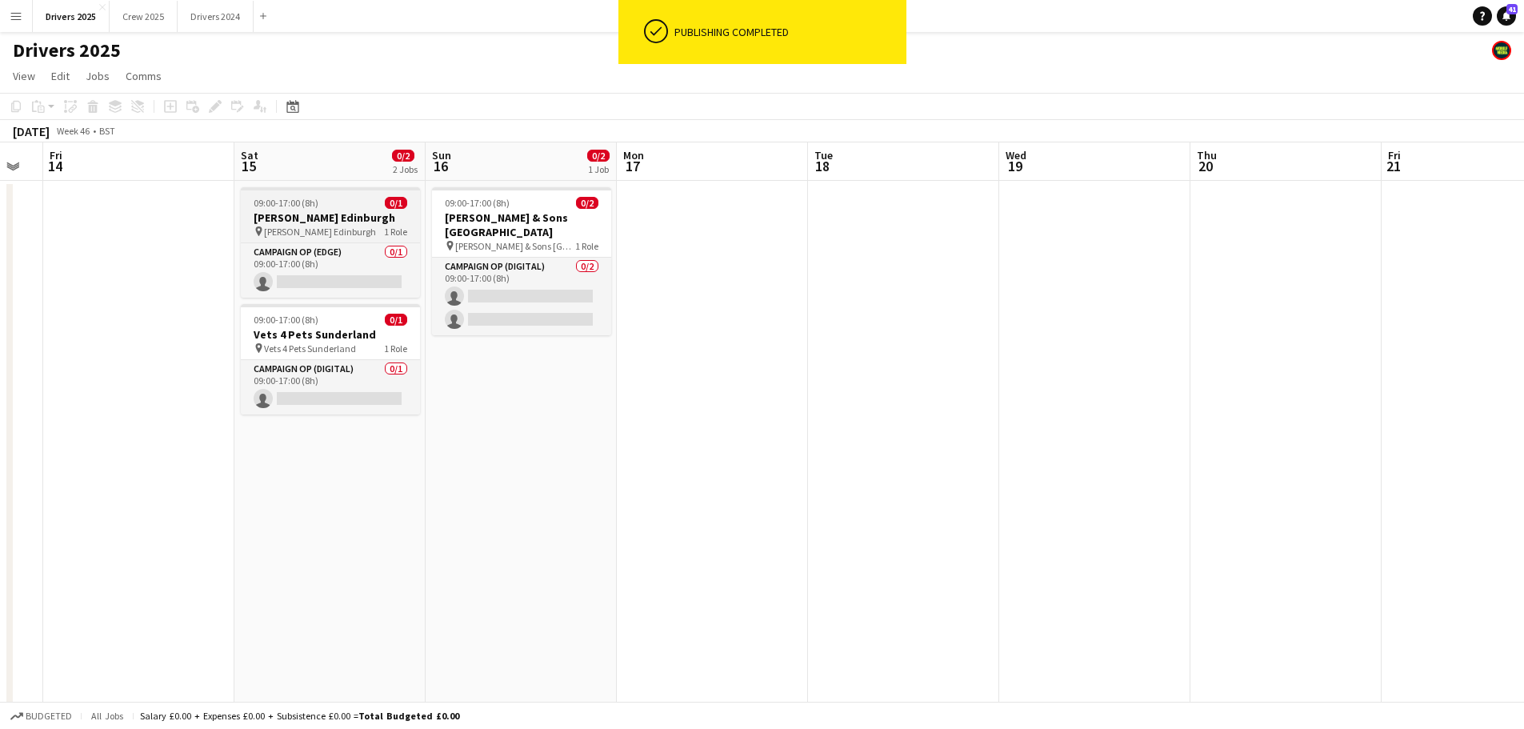
click at [322, 189] on div at bounding box center [330, 188] width 179 height 3
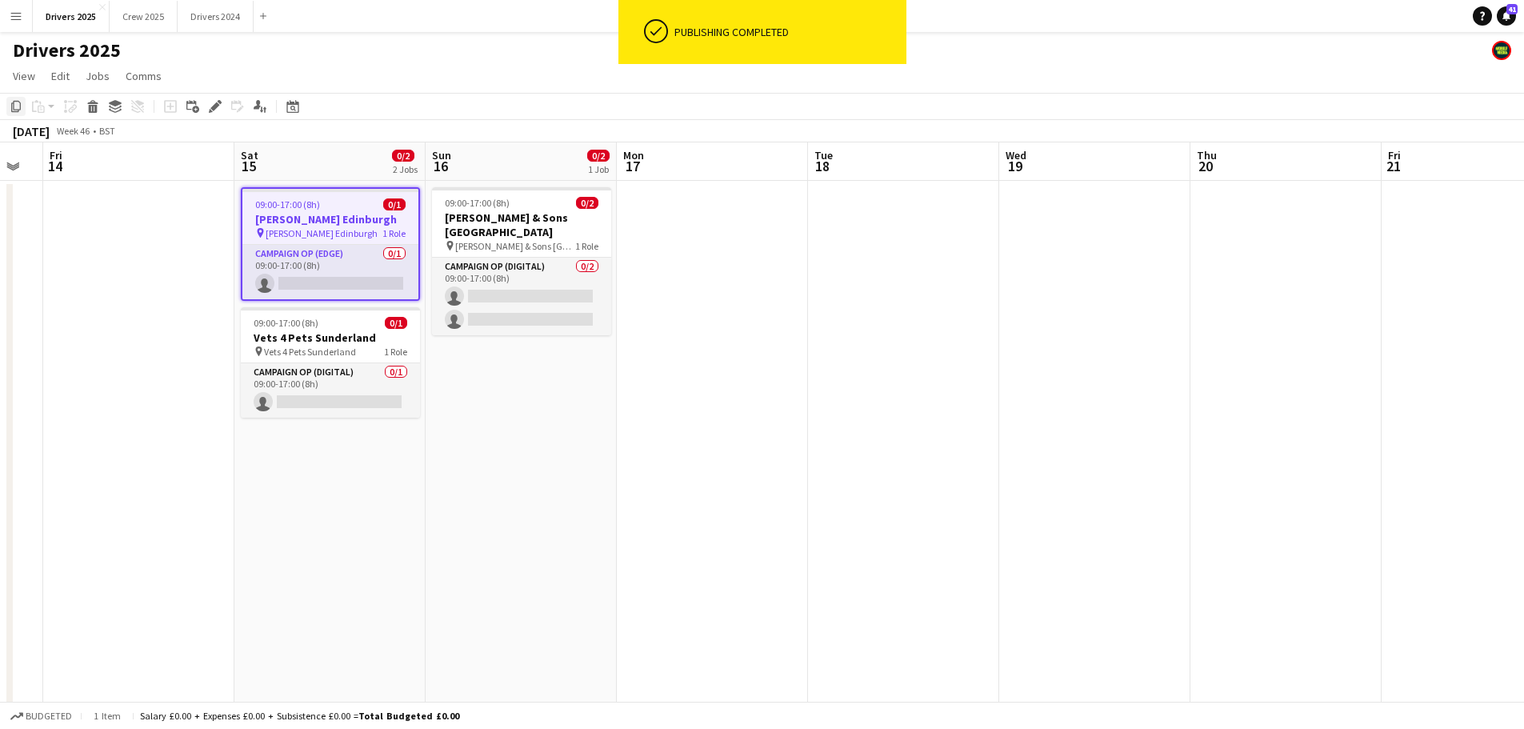
click at [20, 105] on icon at bounding box center [16, 106] width 10 height 11
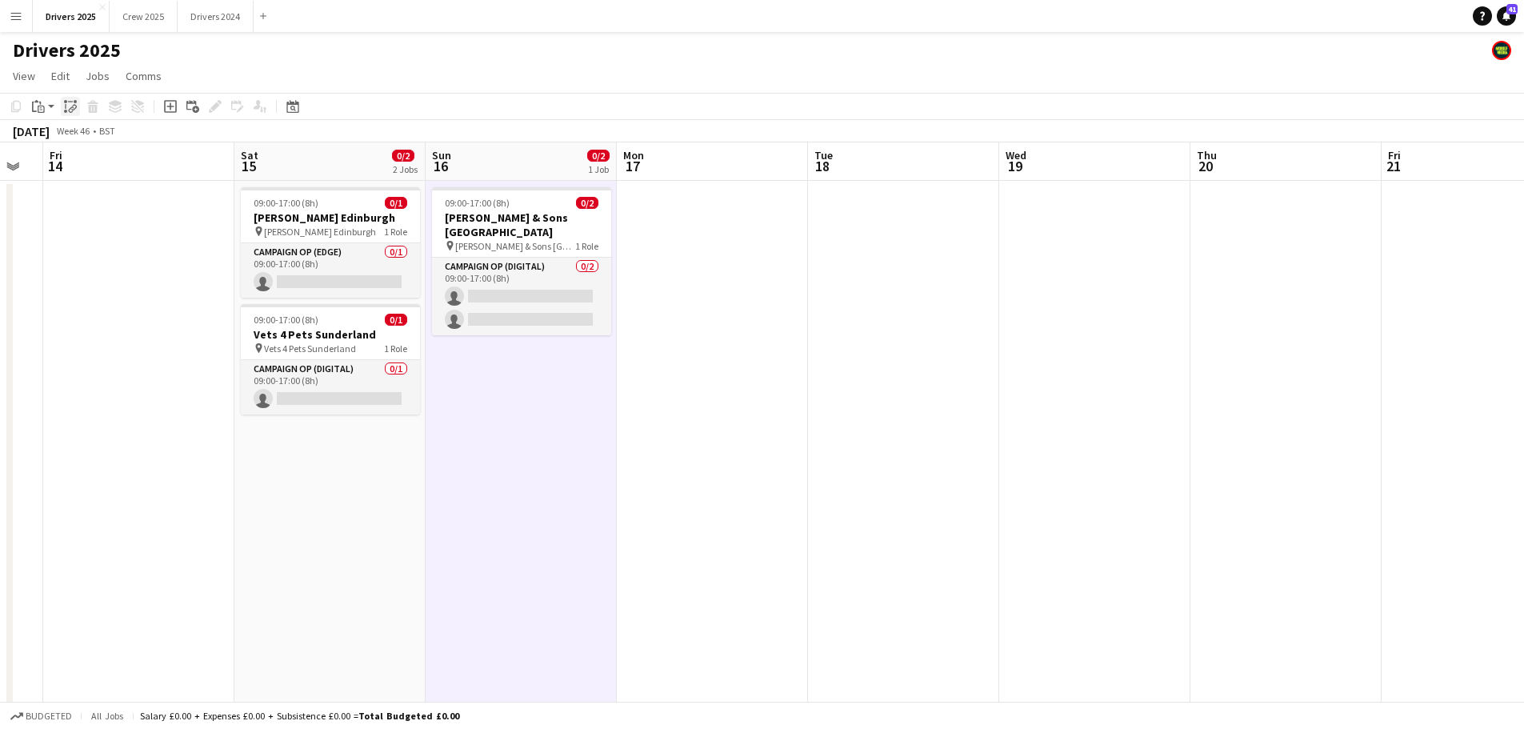
click at [71, 102] on icon at bounding box center [70, 102] width 5 height 1
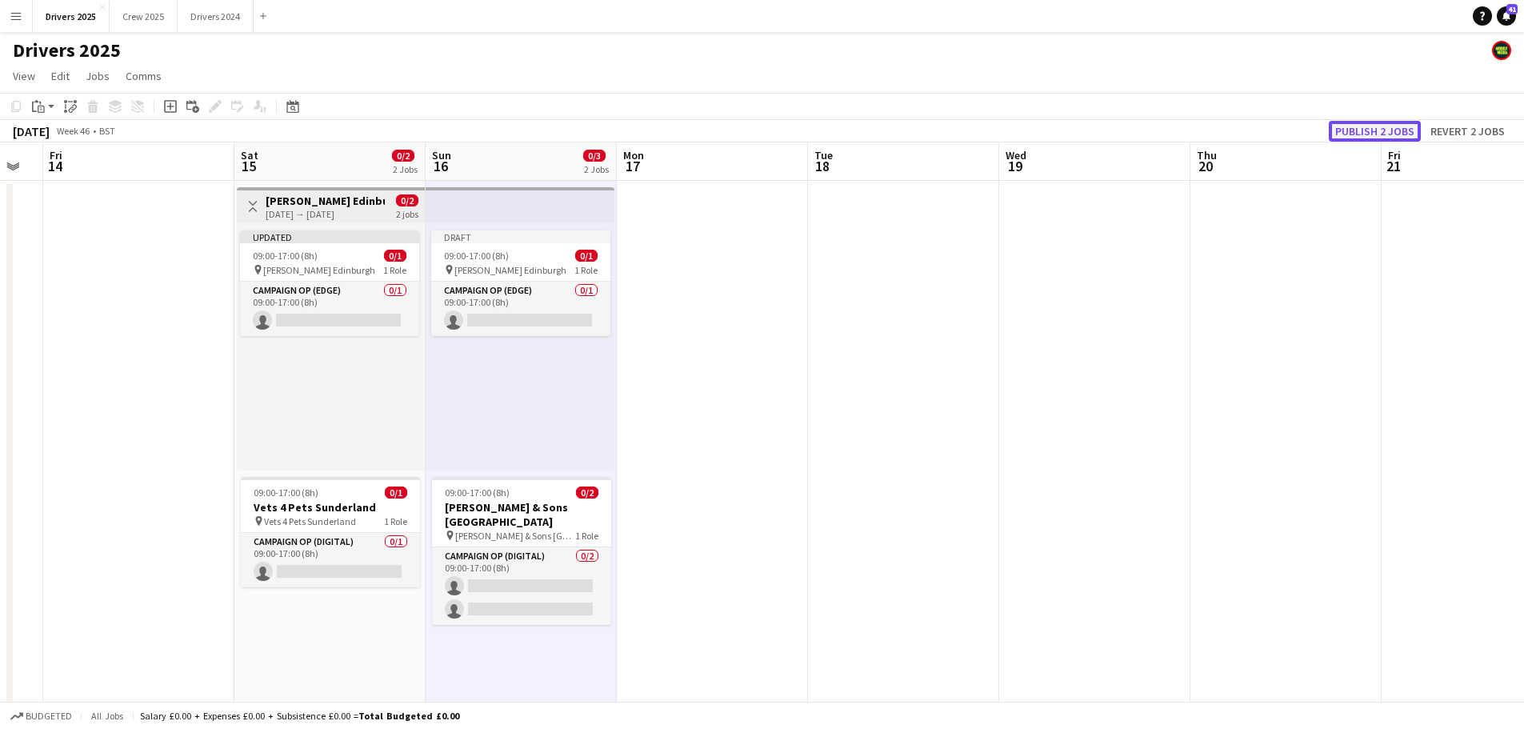
click at [1395, 138] on button "Publish 2 jobs" at bounding box center [1375, 131] width 92 height 21
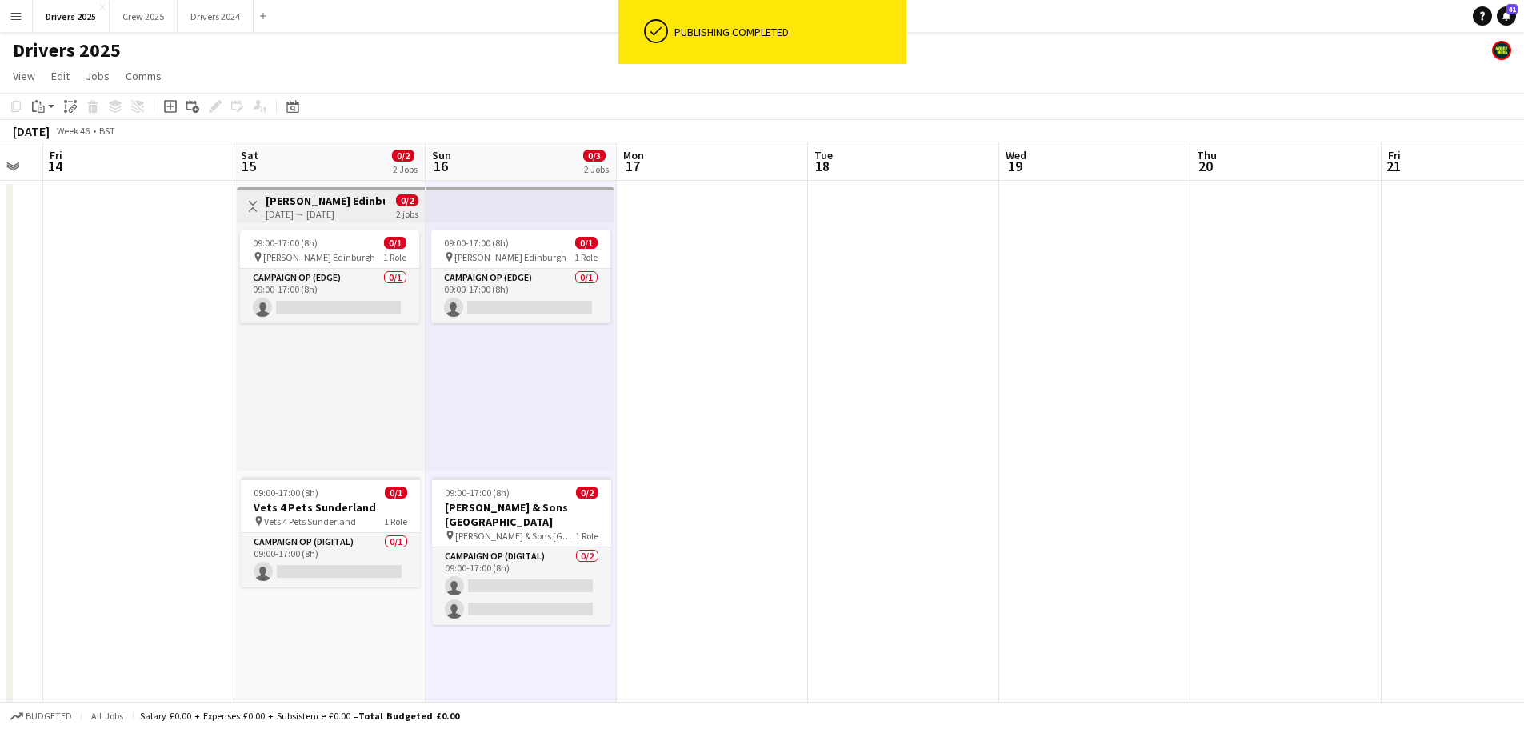
click at [338, 198] on h3 "[PERSON_NAME] Edinburgh" at bounding box center [325, 201] width 119 height 14
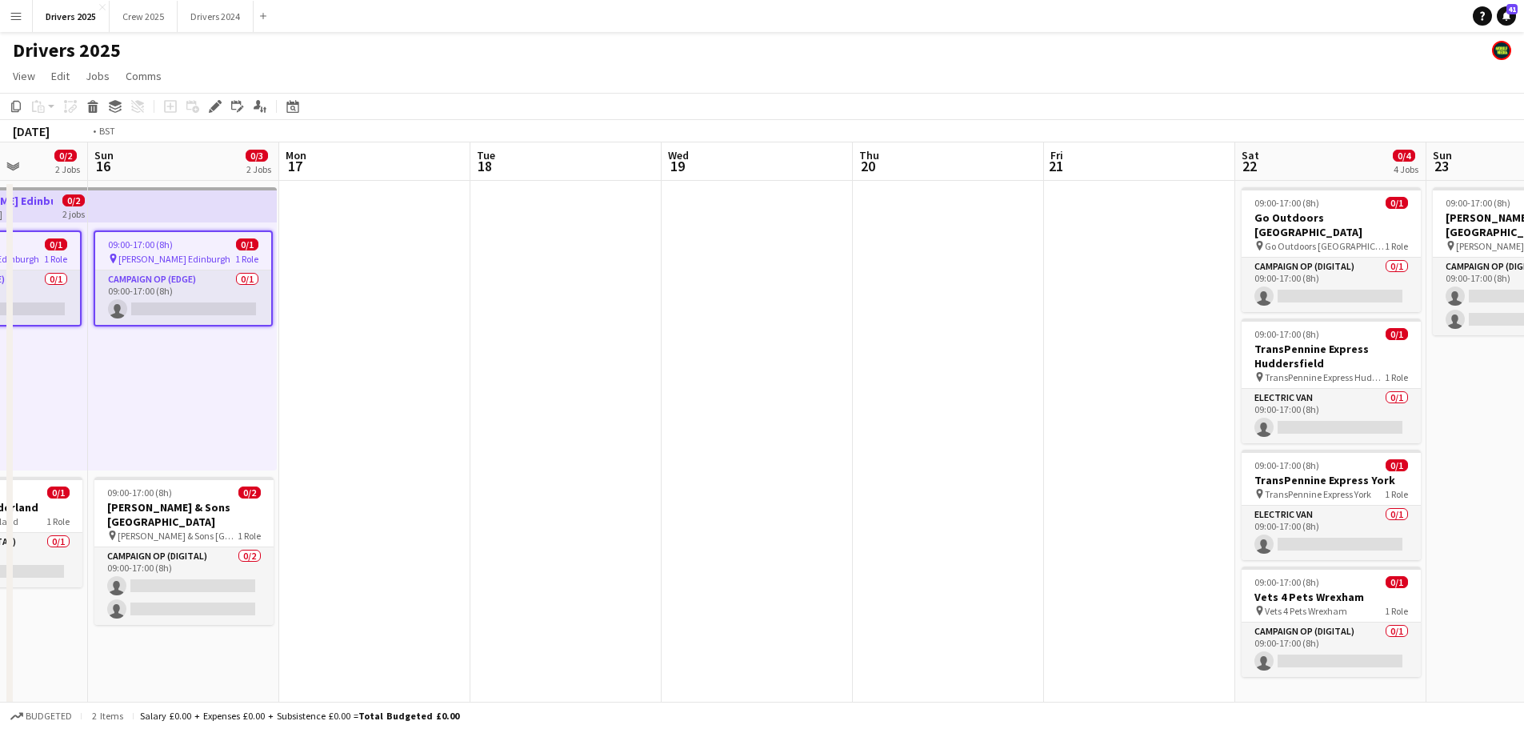
drag, startPoint x: 1119, startPoint y: 337, endPoint x: 406, endPoint y: 306, distance: 714.2
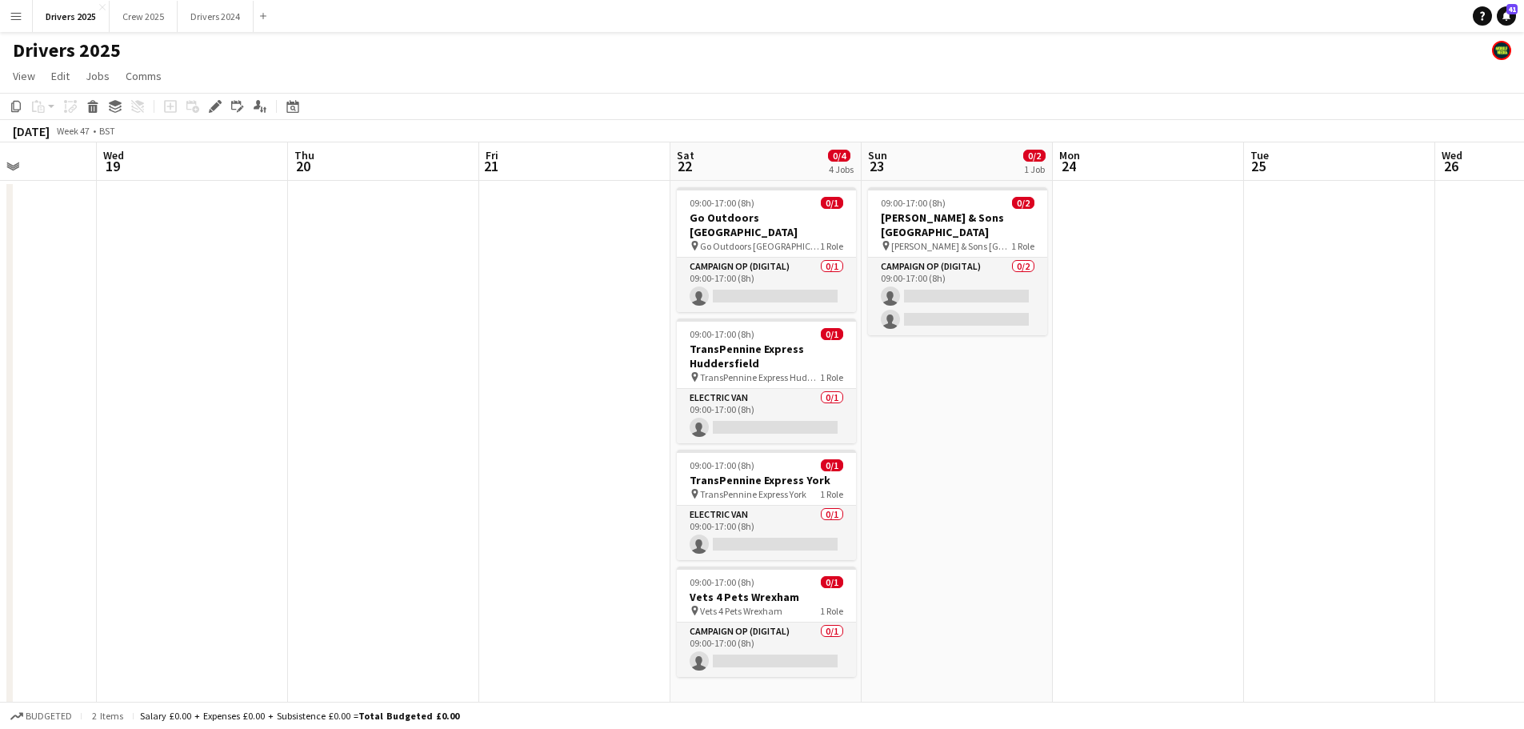
drag, startPoint x: 449, startPoint y: 286, endPoint x: 351, endPoint y: 263, distance: 100.3
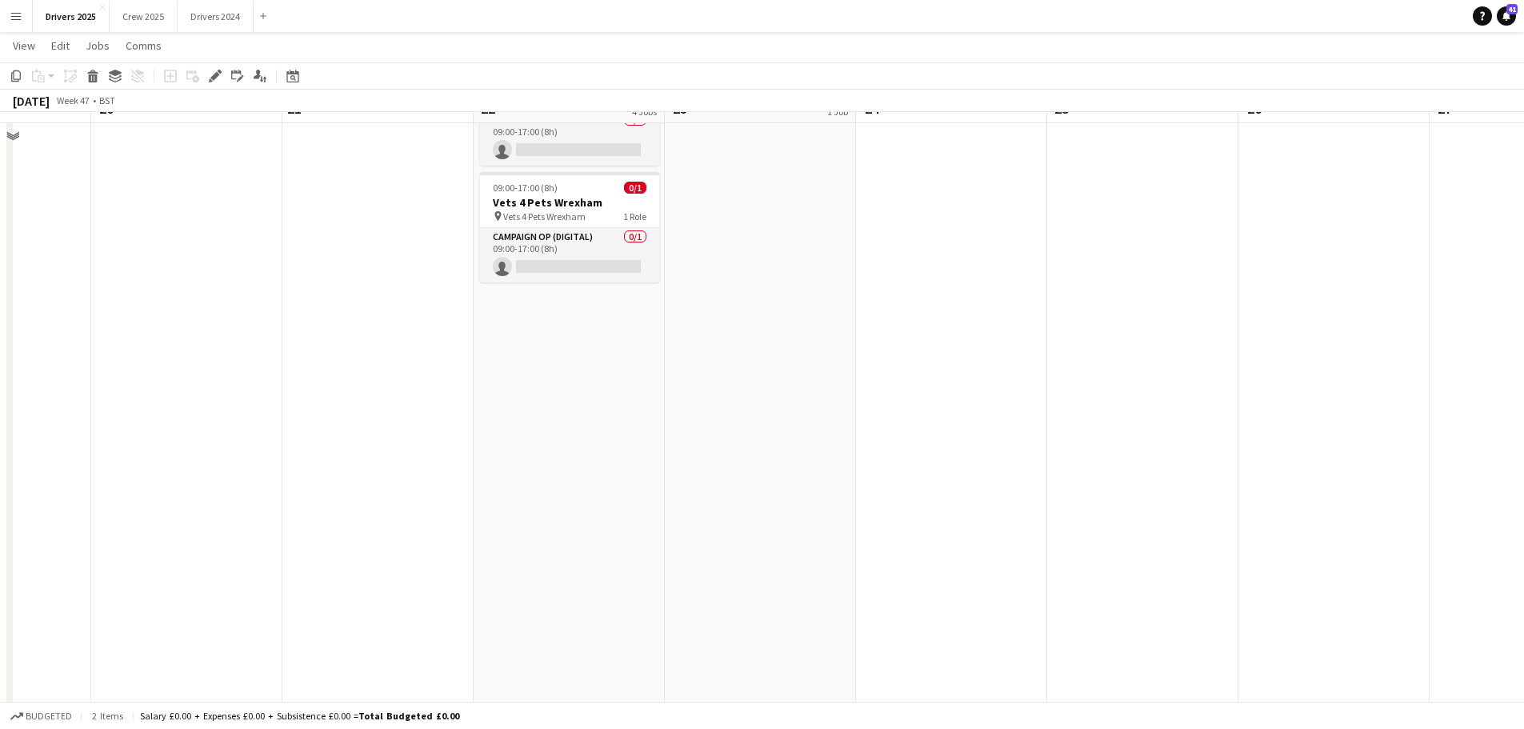
scroll to position [400, 0]
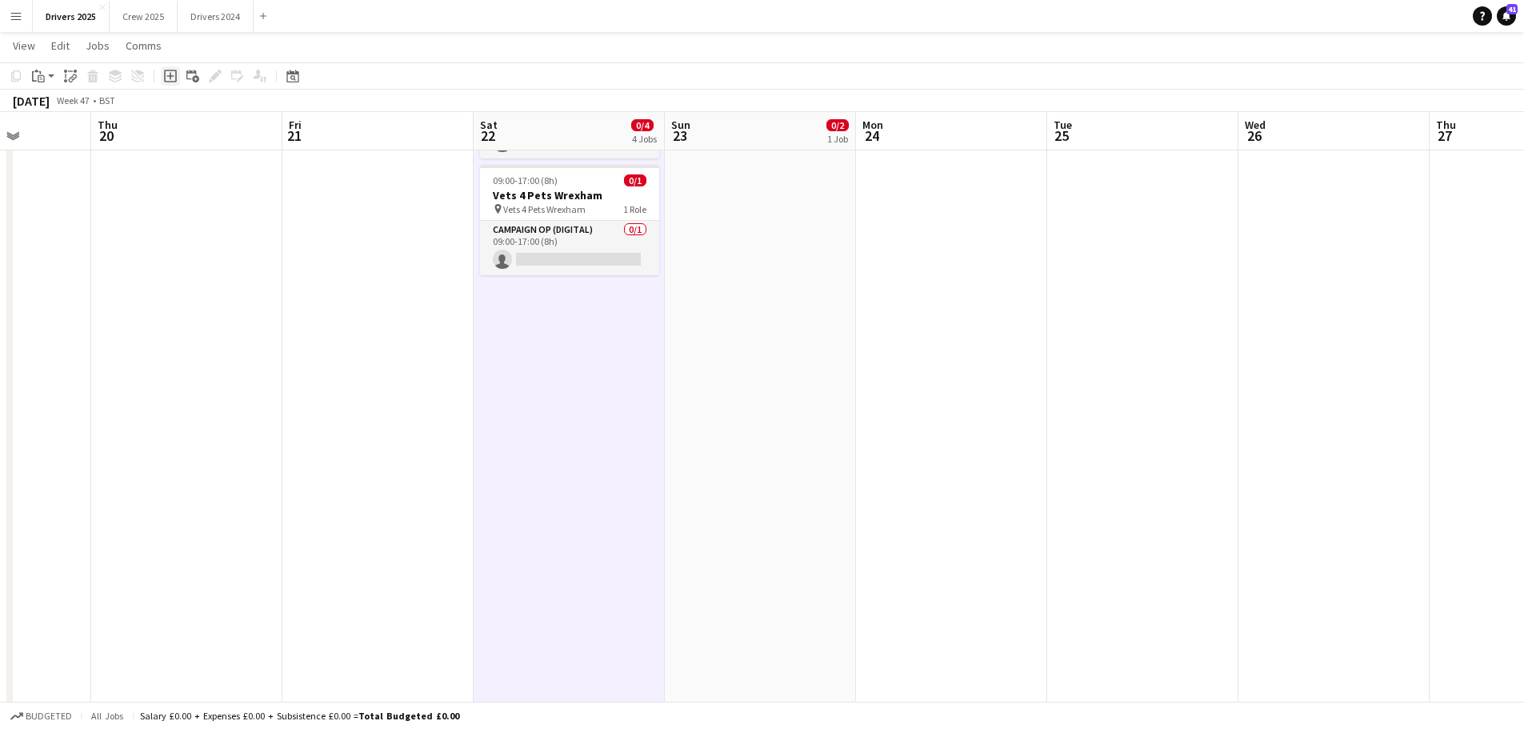
click at [170, 74] on icon "Add job" at bounding box center [170, 76] width 13 height 13
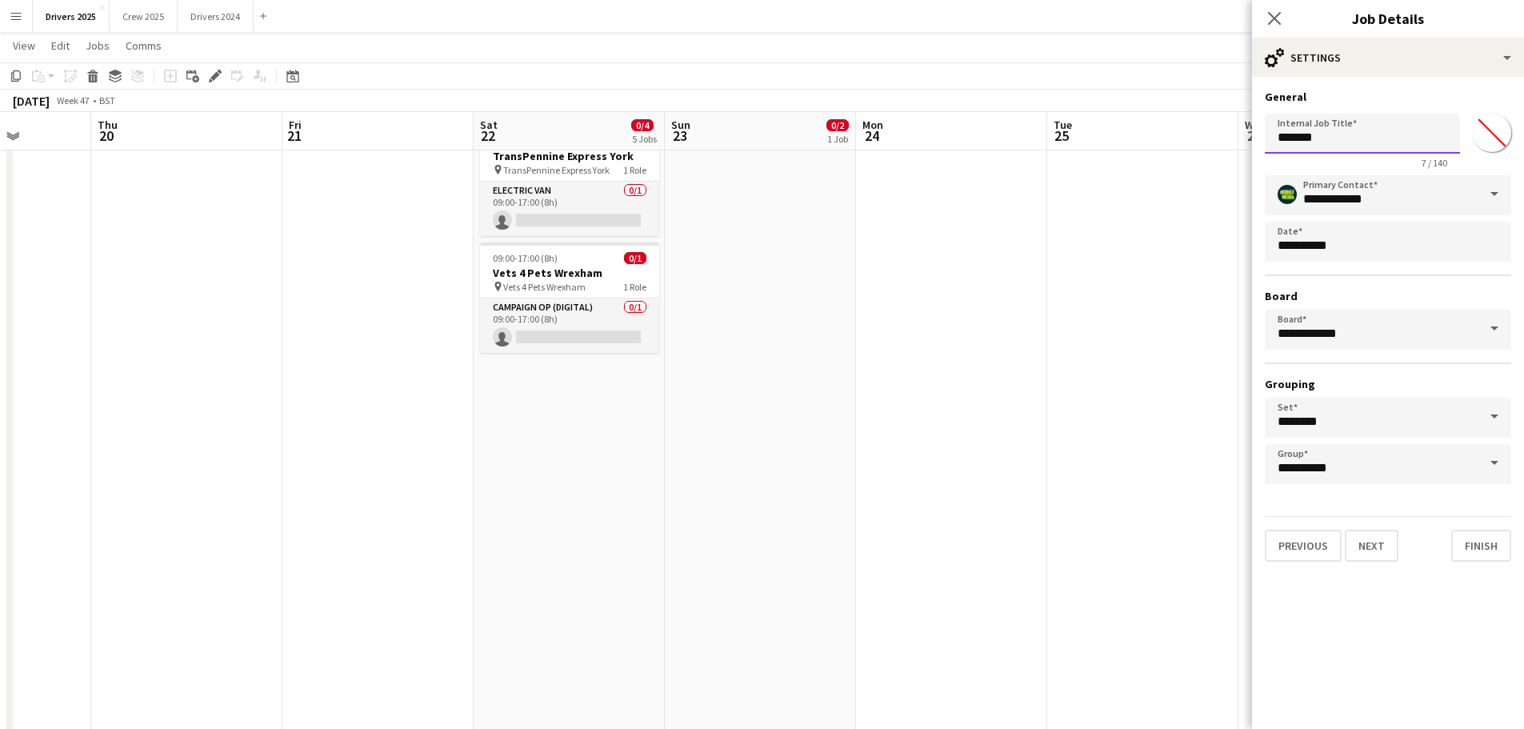
click at [1322, 138] on input "*******" at bounding box center [1362, 134] width 195 height 40
click at [1318, 138] on input "**********" at bounding box center [1362, 134] width 195 height 40
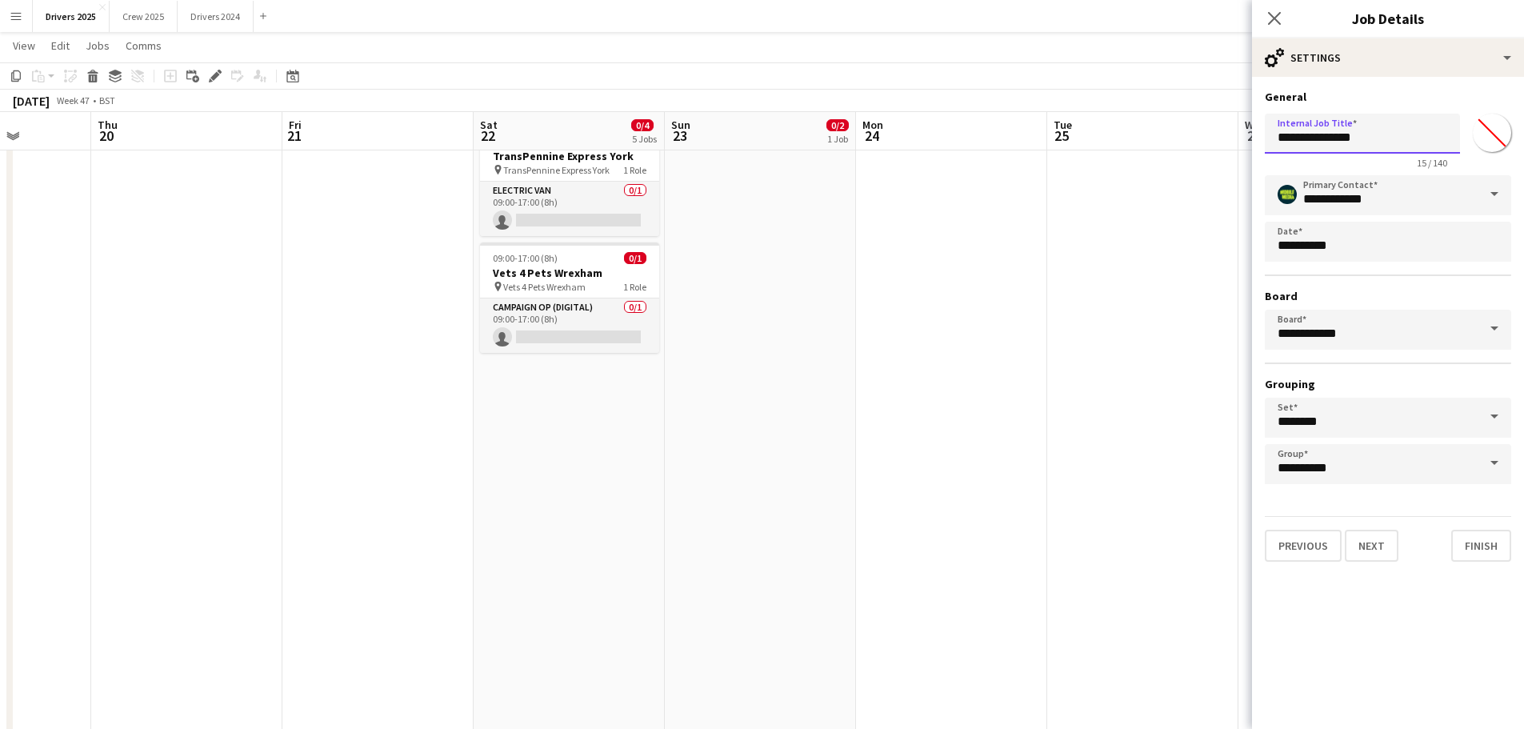
click at [1318, 138] on input "**********" at bounding box center [1362, 134] width 195 height 40
type input "**********"
click at [1383, 550] on button "Next" at bounding box center [1372, 546] width 54 height 32
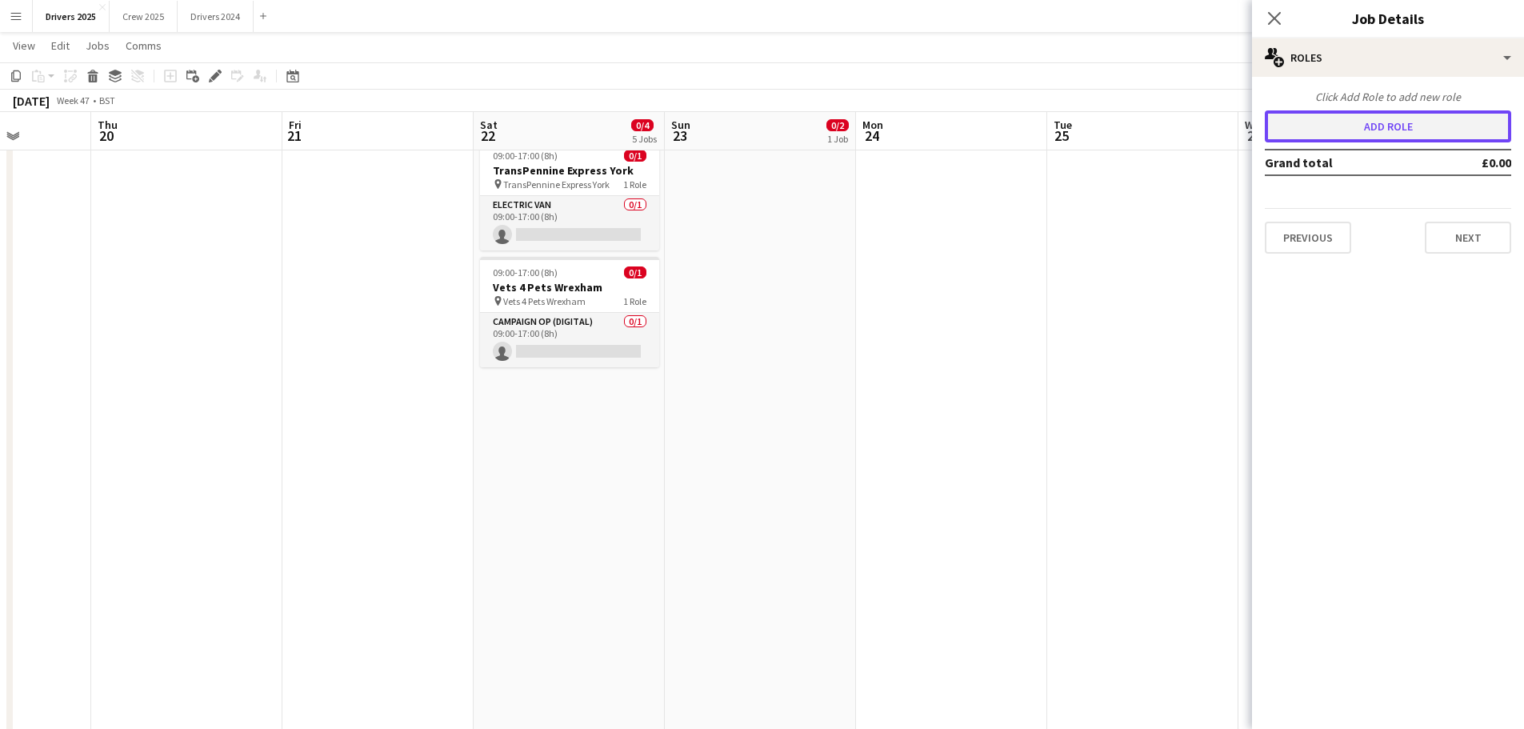
click at [1408, 122] on button "Add role" at bounding box center [1388, 126] width 246 height 32
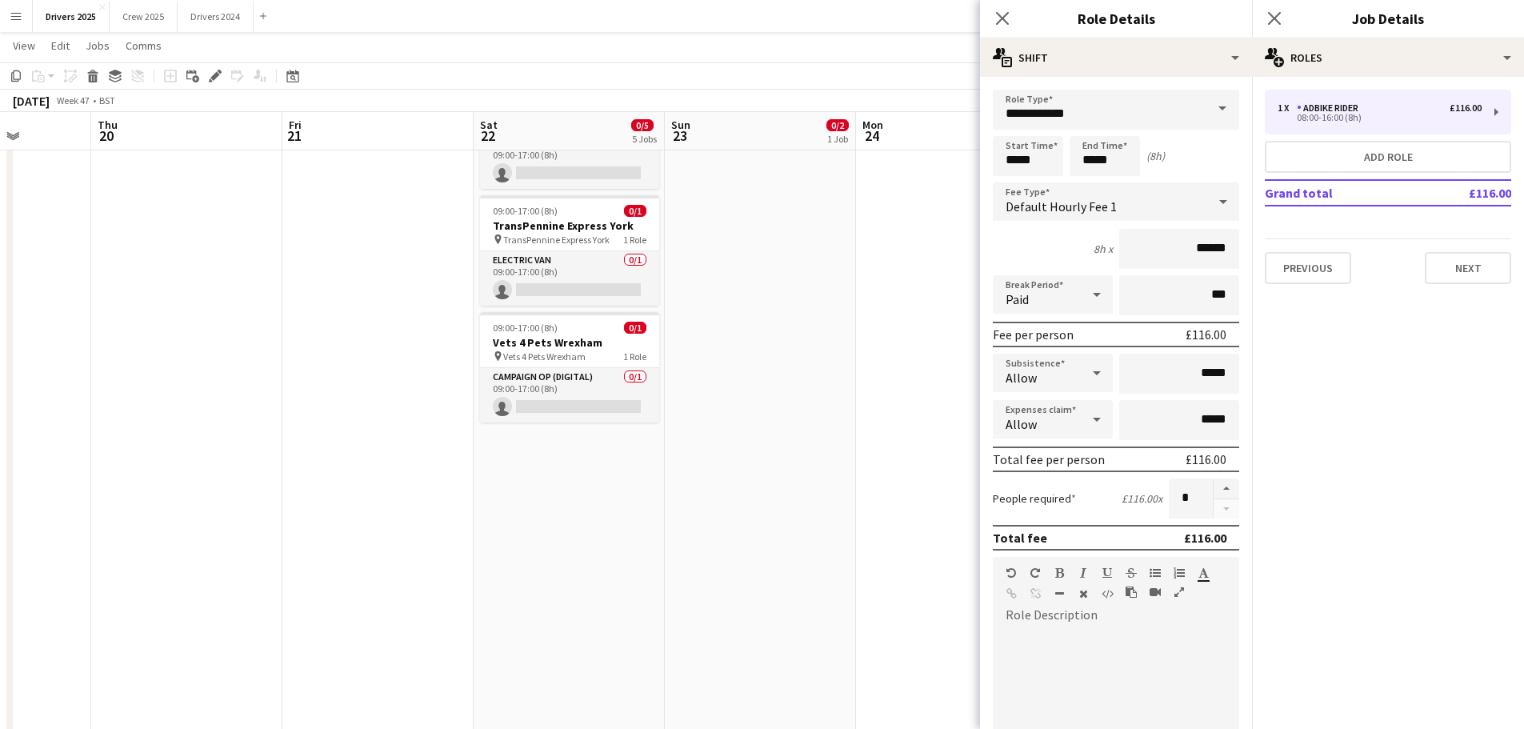
click at [1214, 110] on span at bounding box center [1223, 109] width 34 height 38
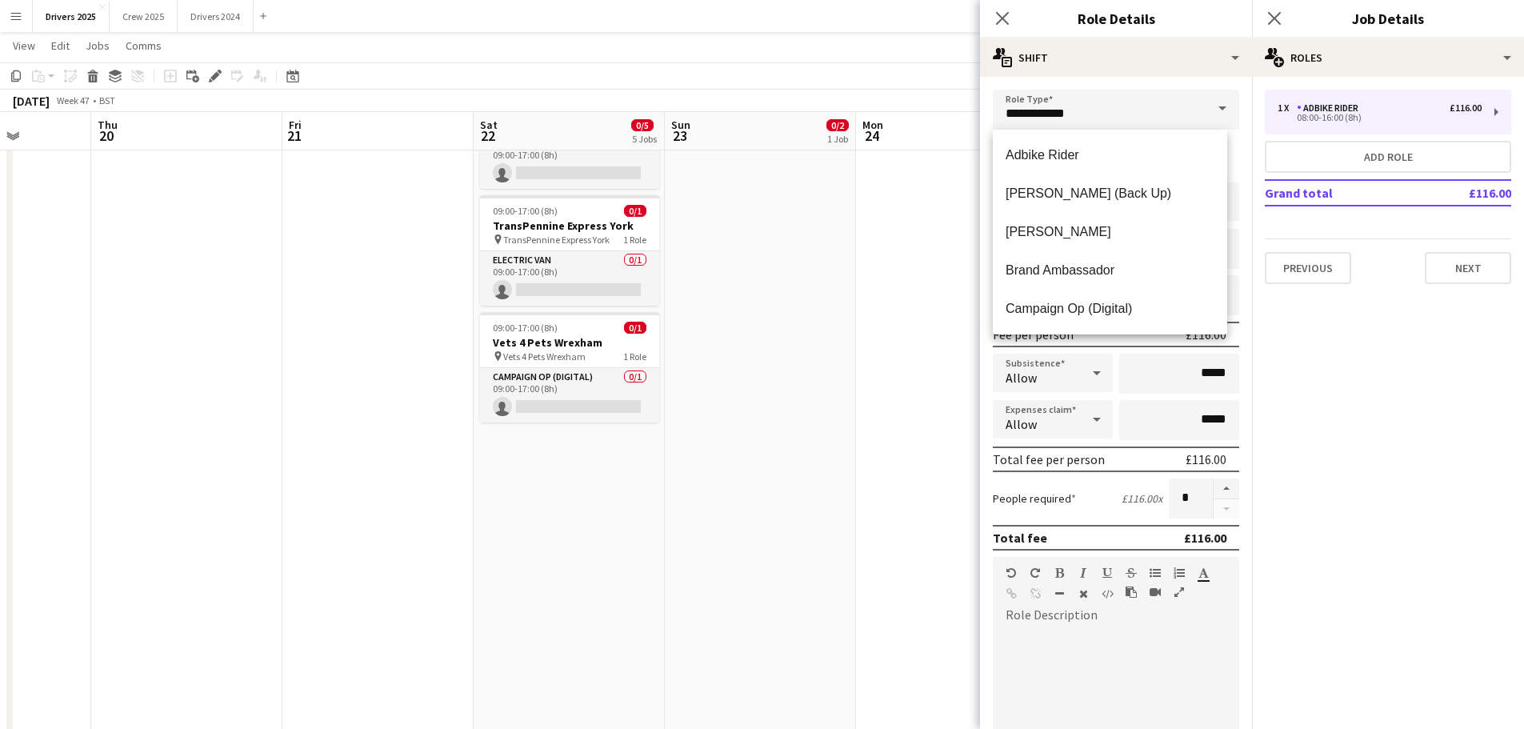
scroll to position [32, 0]
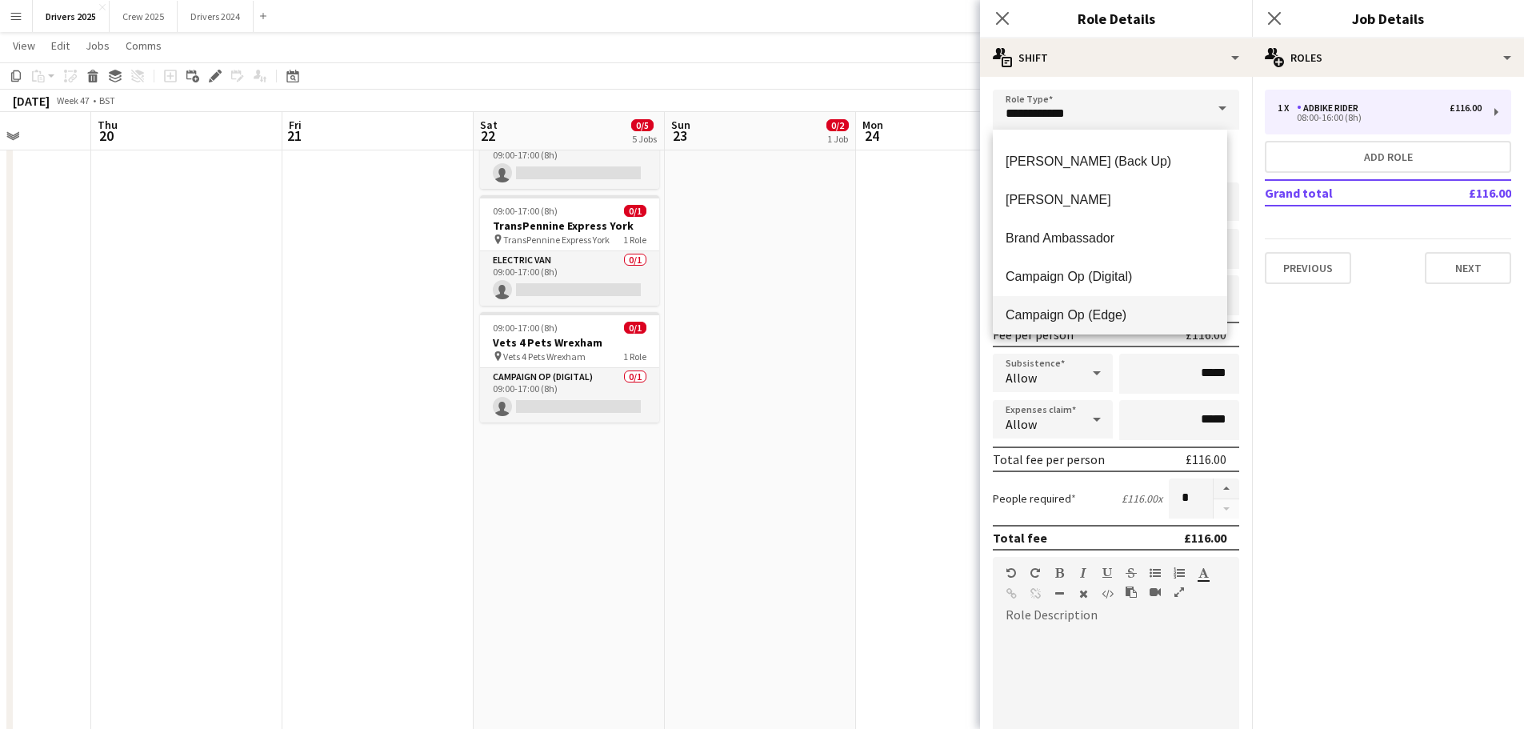
click at [1126, 307] on span "Campaign Op (Edge)" at bounding box center [1110, 314] width 209 height 15
type input "**********"
type input "*****"
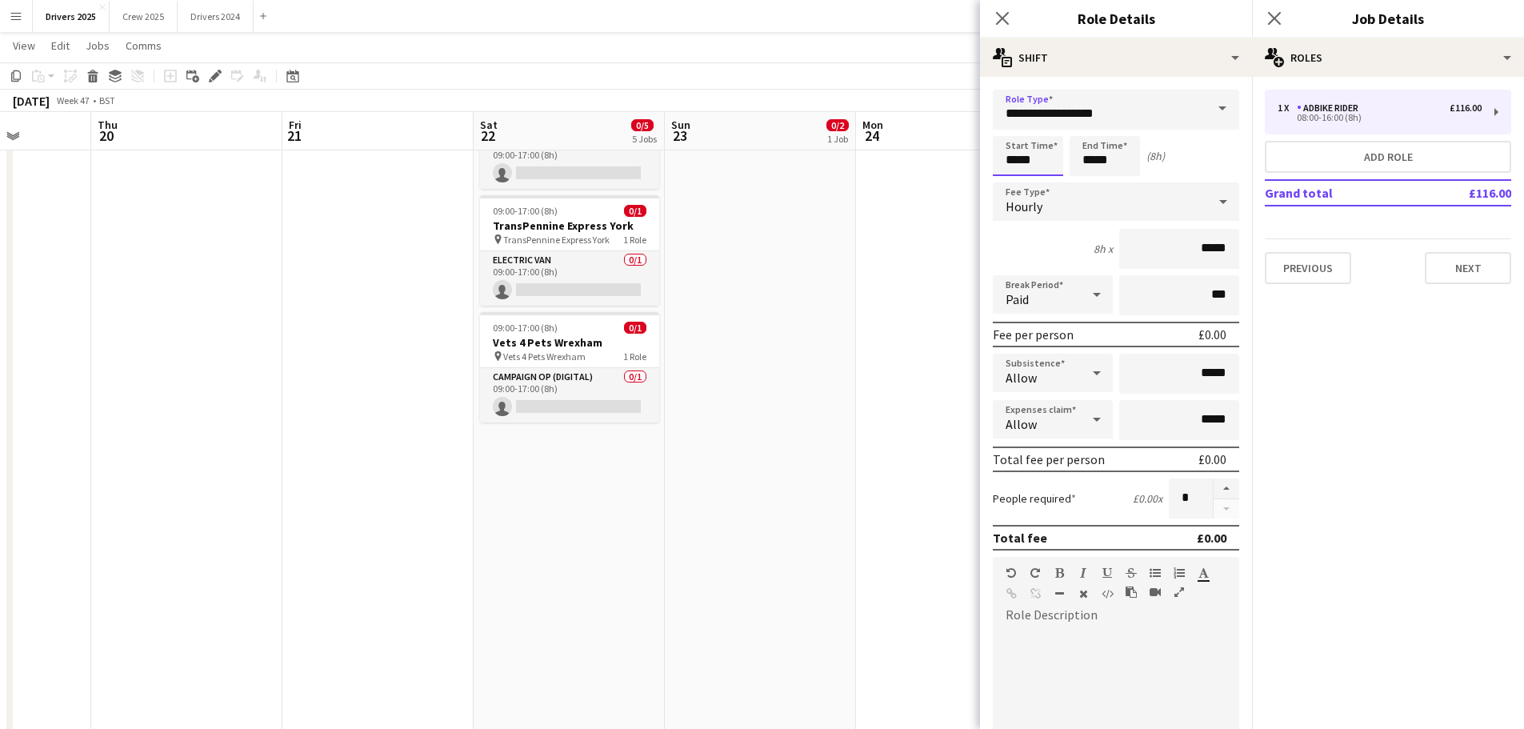
click at [1038, 159] on input "*****" at bounding box center [1028, 156] width 70 height 40
type input "*****"
click at [1012, 123] on div at bounding box center [1012, 128] width 32 height 16
click at [1094, 153] on input "*****" at bounding box center [1105, 156] width 70 height 40
type input "*****"
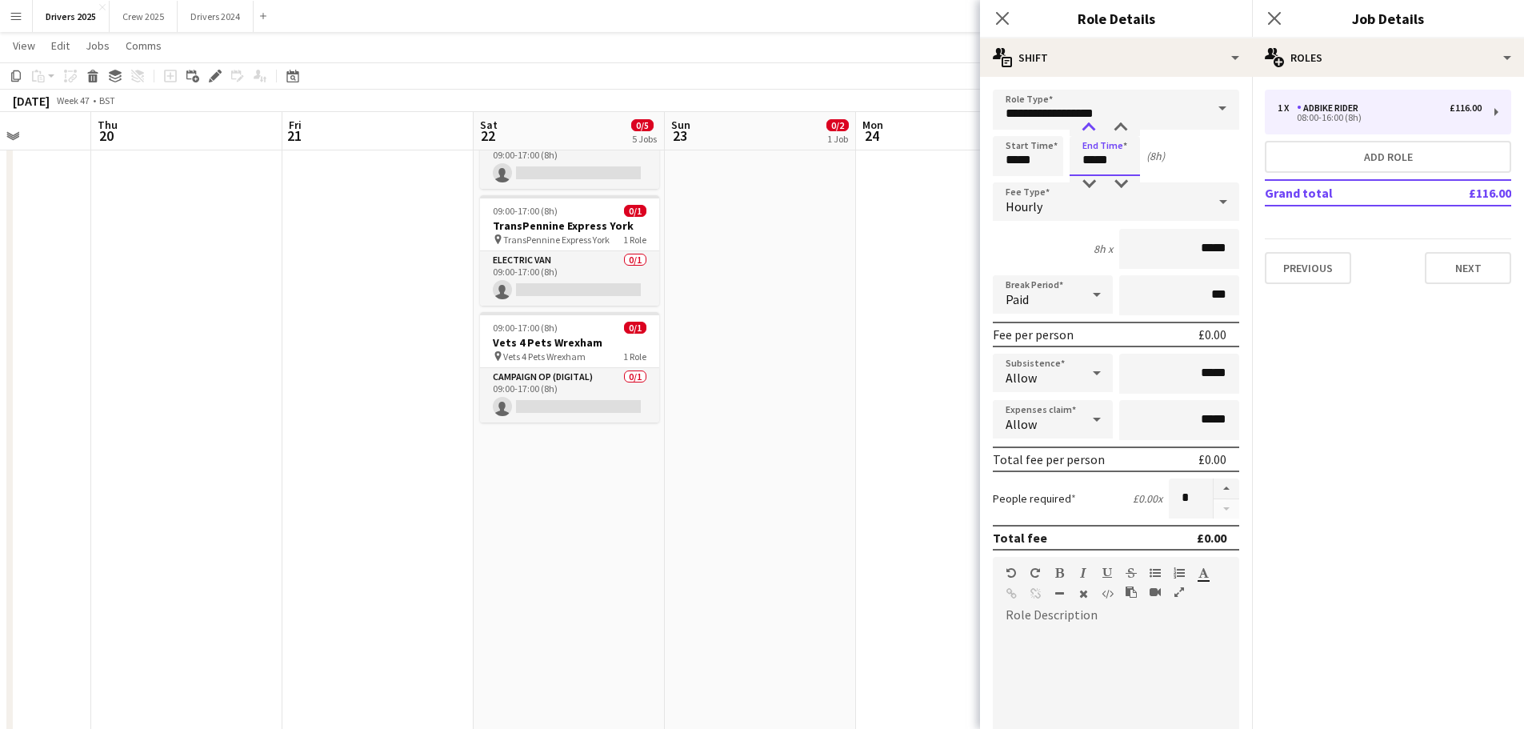
click at [1085, 129] on div at bounding box center [1089, 128] width 32 height 16
click at [1046, 206] on div "Hourly" at bounding box center [1100, 201] width 214 height 38
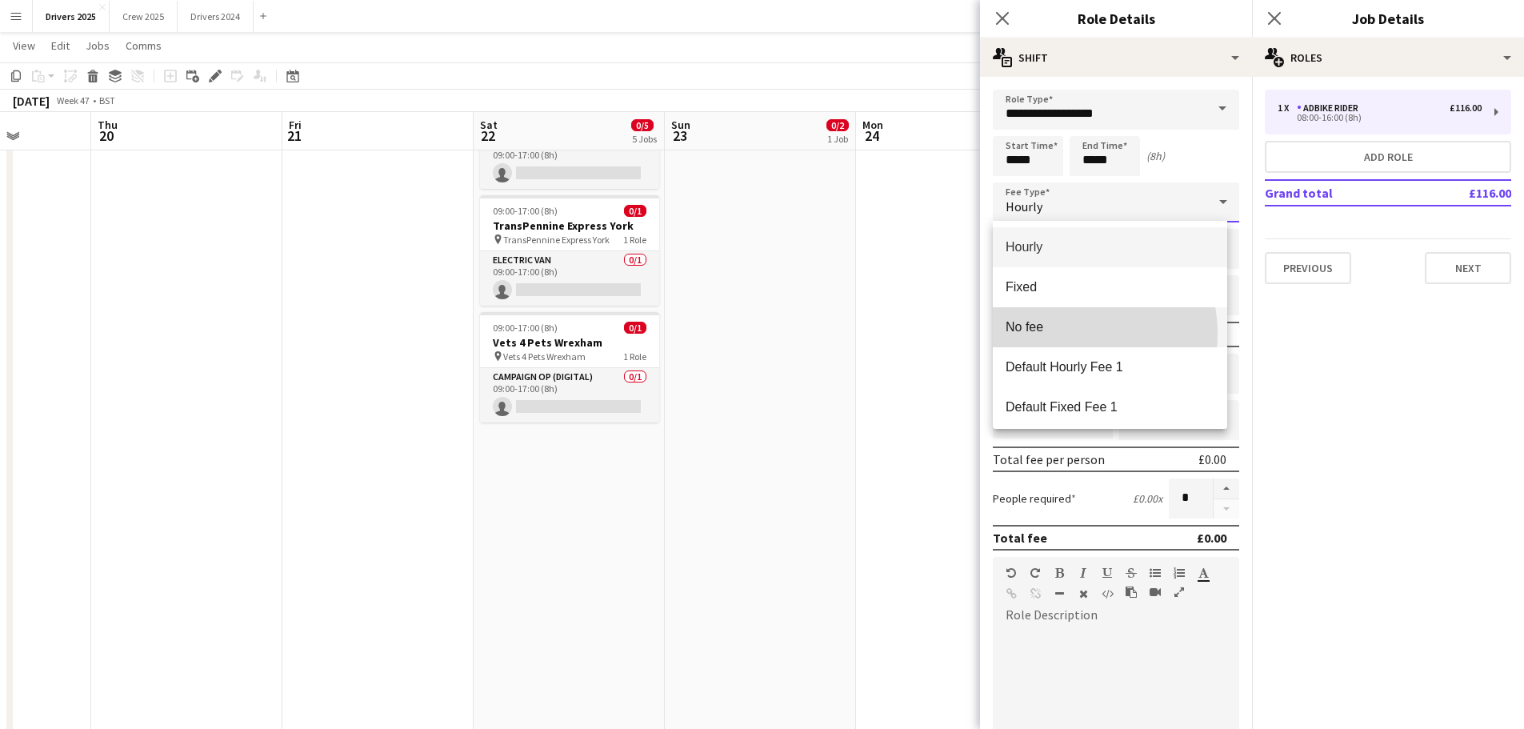
click at [1053, 334] on span "No fee" at bounding box center [1110, 326] width 209 height 15
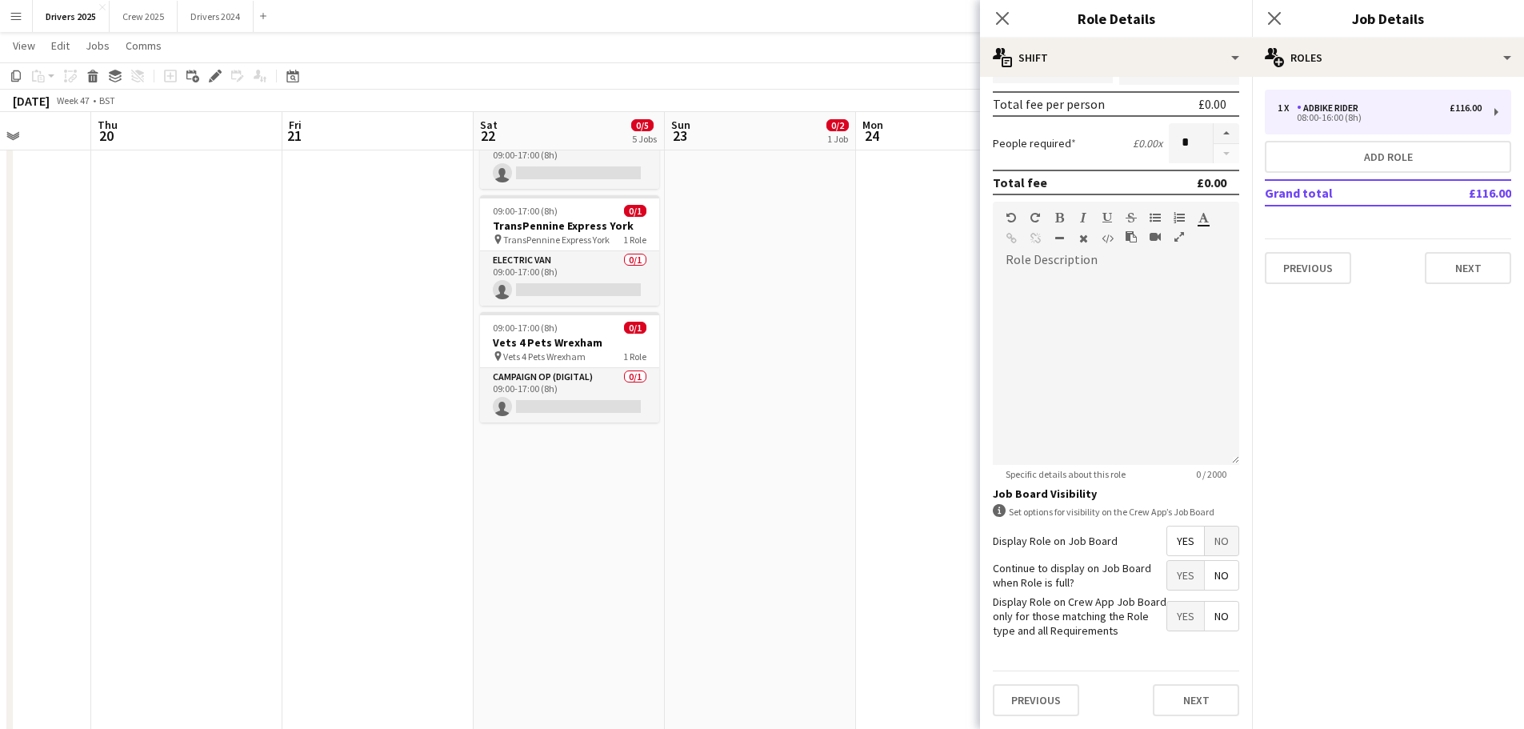
click at [1207, 530] on span "No" at bounding box center [1222, 540] width 34 height 29
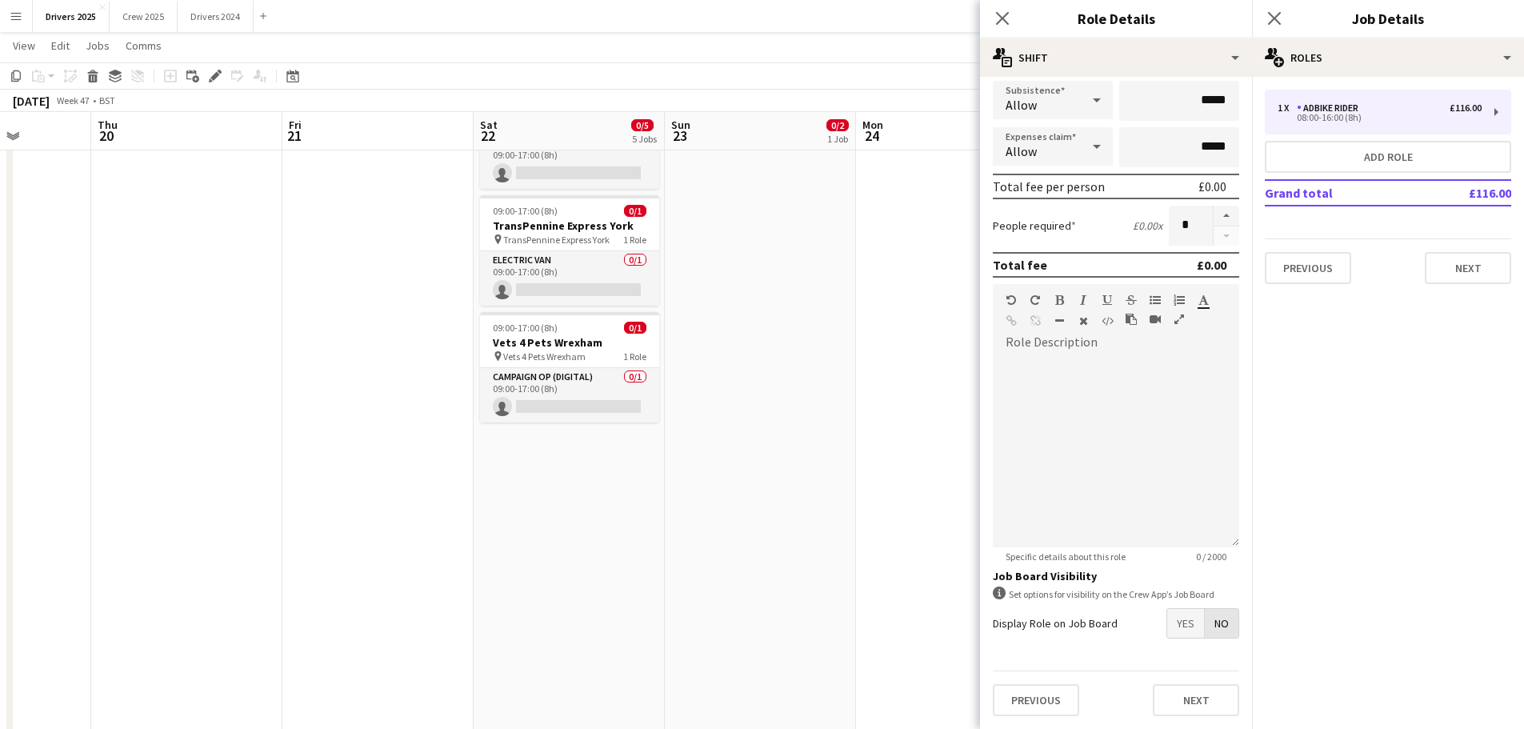
scroll to position [154, 0]
click at [1213, 625] on span "No" at bounding box center [1222, 623] width 34 height 29
click at [1187, 702] on button "Next" at bounding box center [1196, 700] width 86 height 32
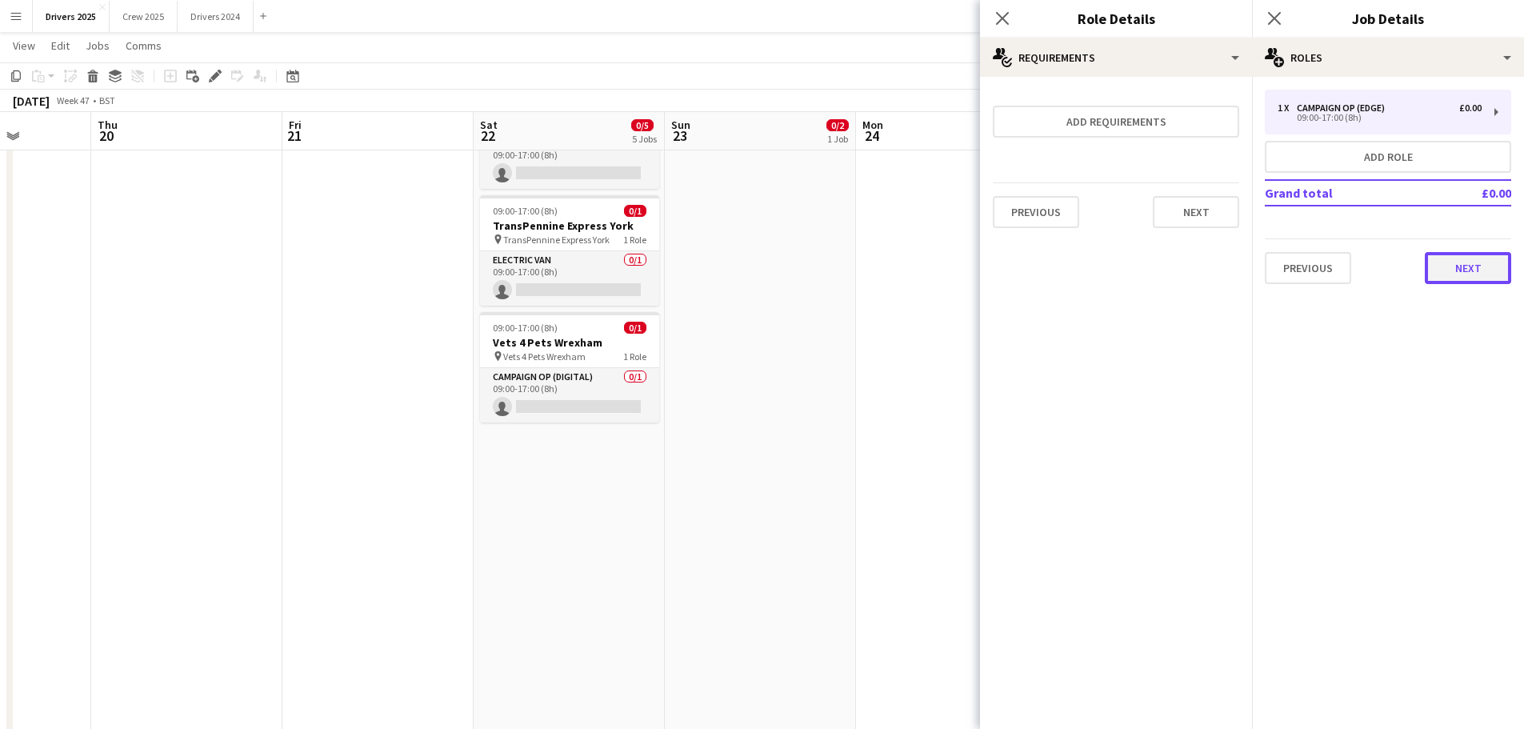
click at [1452, 270] on button "Next" at bounding box center [1468, 268] width 86 height 32
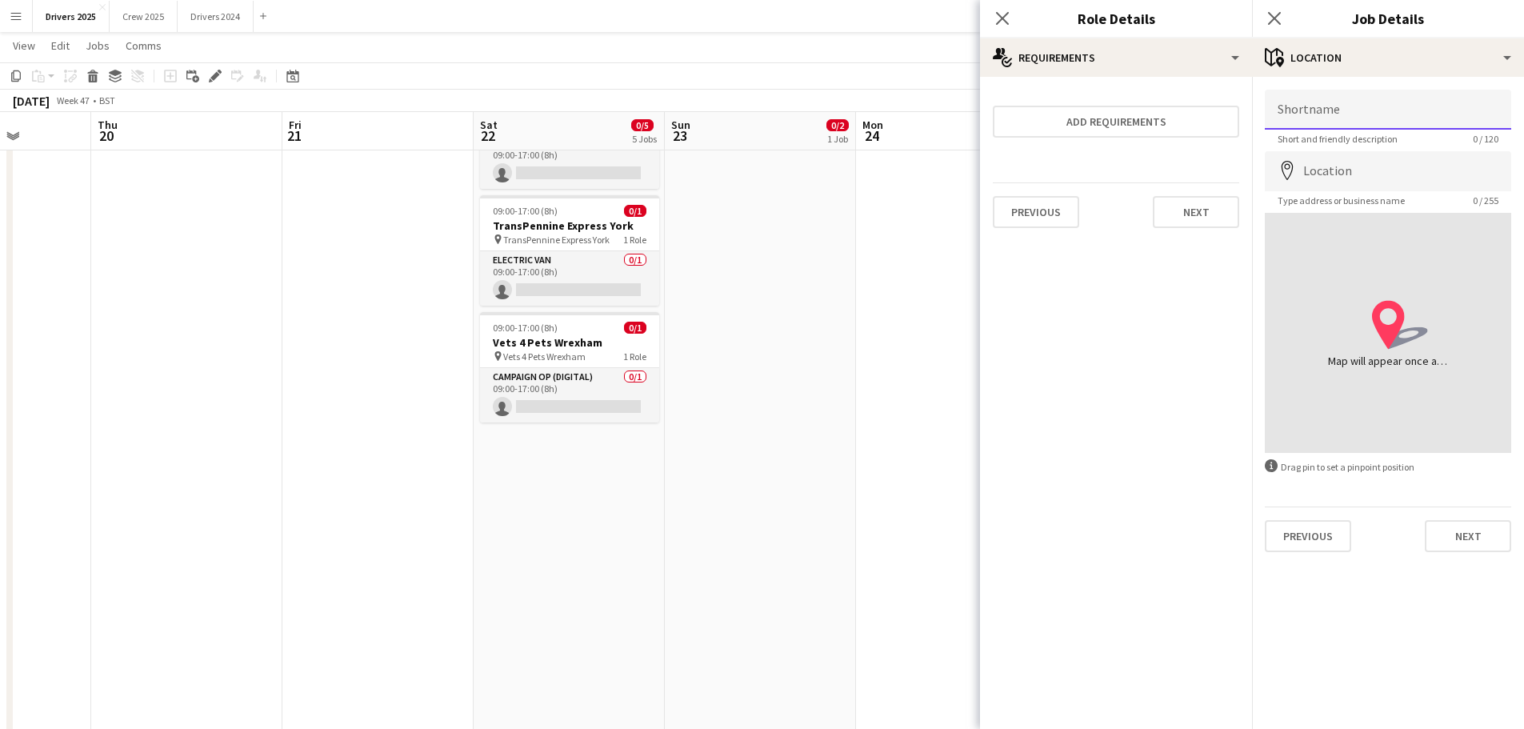
click at [1314, 112] on input "Shortname" at bounding box center [1388, 110] width 246 height 40
paste input "**********"
type input "**********"
click at [1315, 187] on input "Location" at bounding box center [1388, 171] width 246 height 40
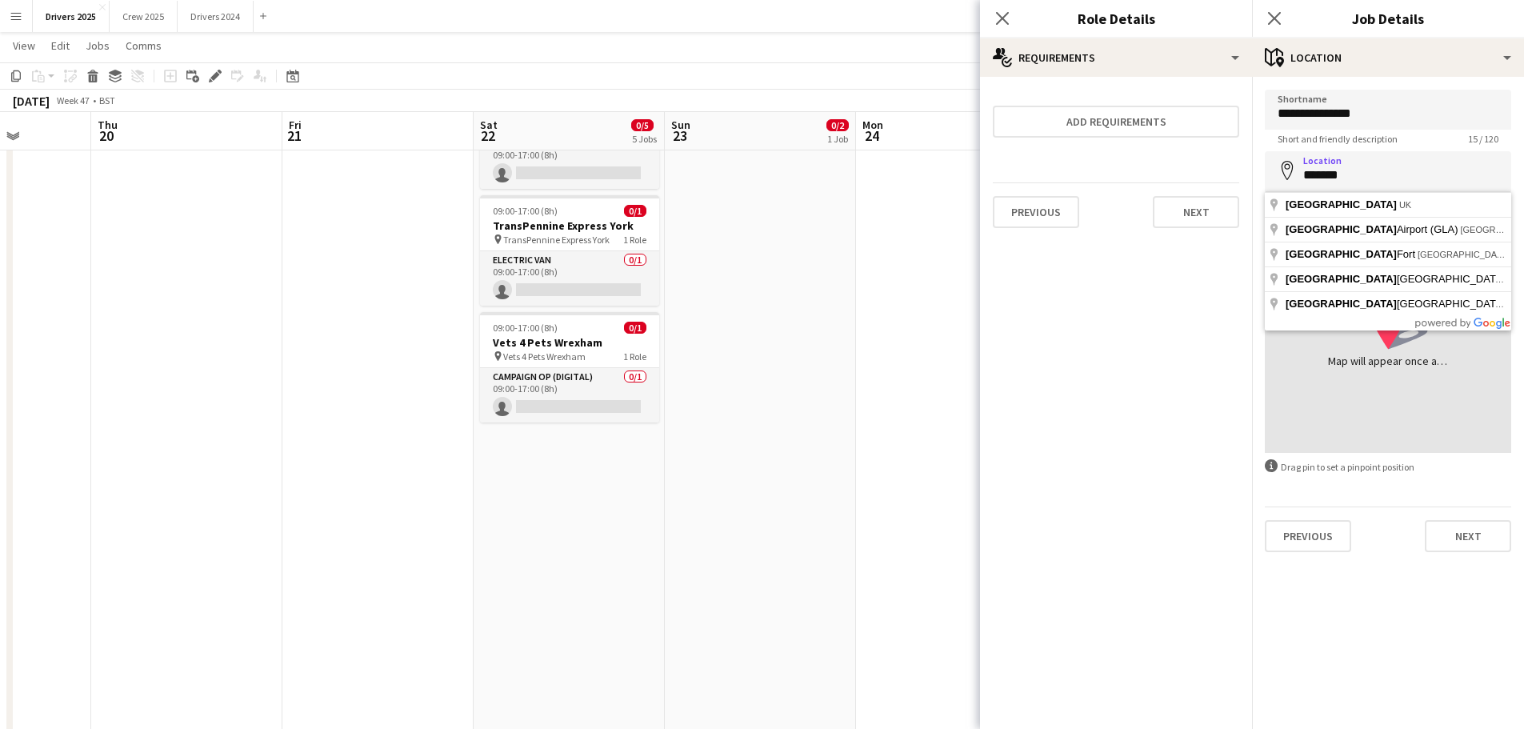
type input "**********"
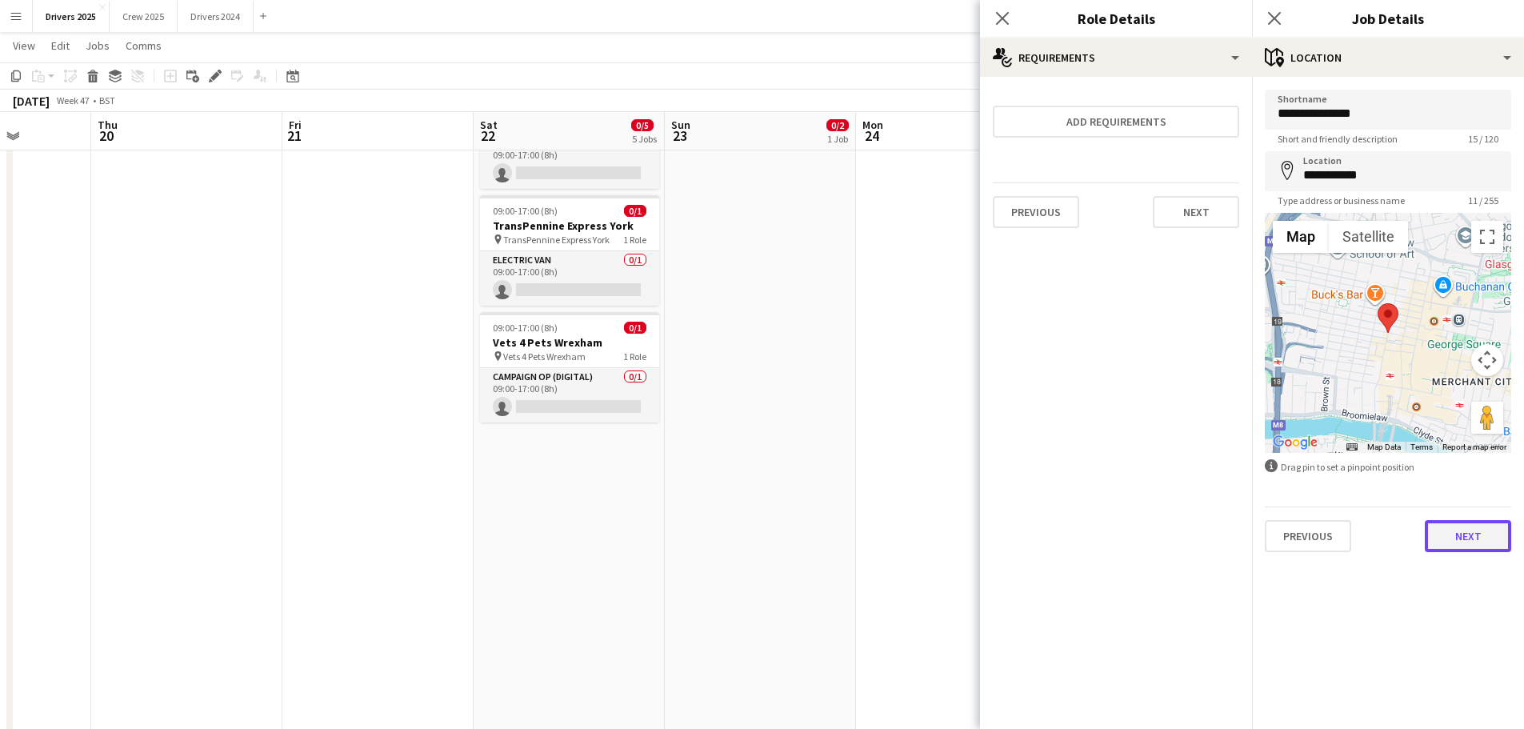
click at [1467, 538] on button "Next" at bounding box center [1468, 536] width 86 height 32
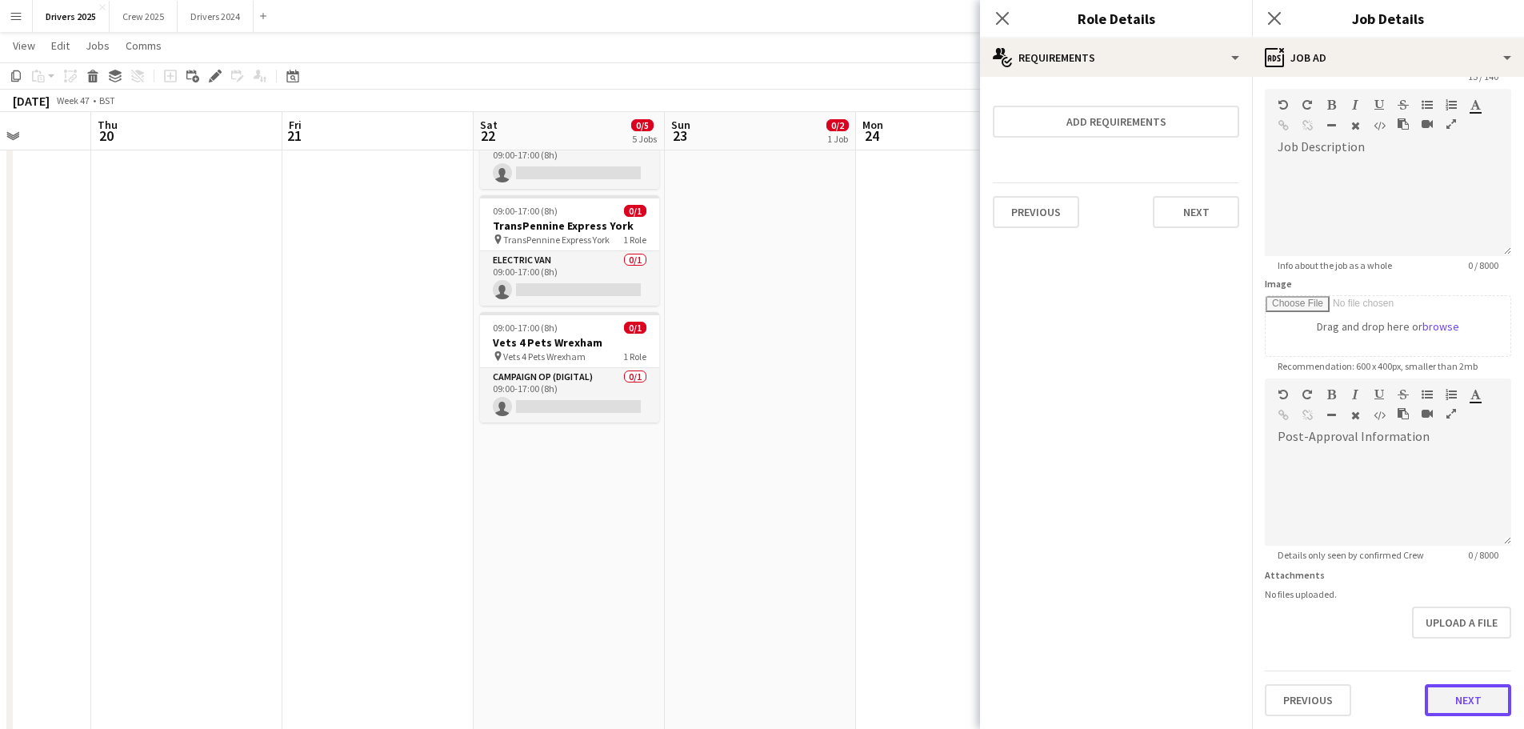
click at [1482, 654] on form "**********" at bounding box center [1388, 371] width 272 height 689
click at [1458, 695] on button "Next" at bounding box center [1468, 700] width 86 height 32
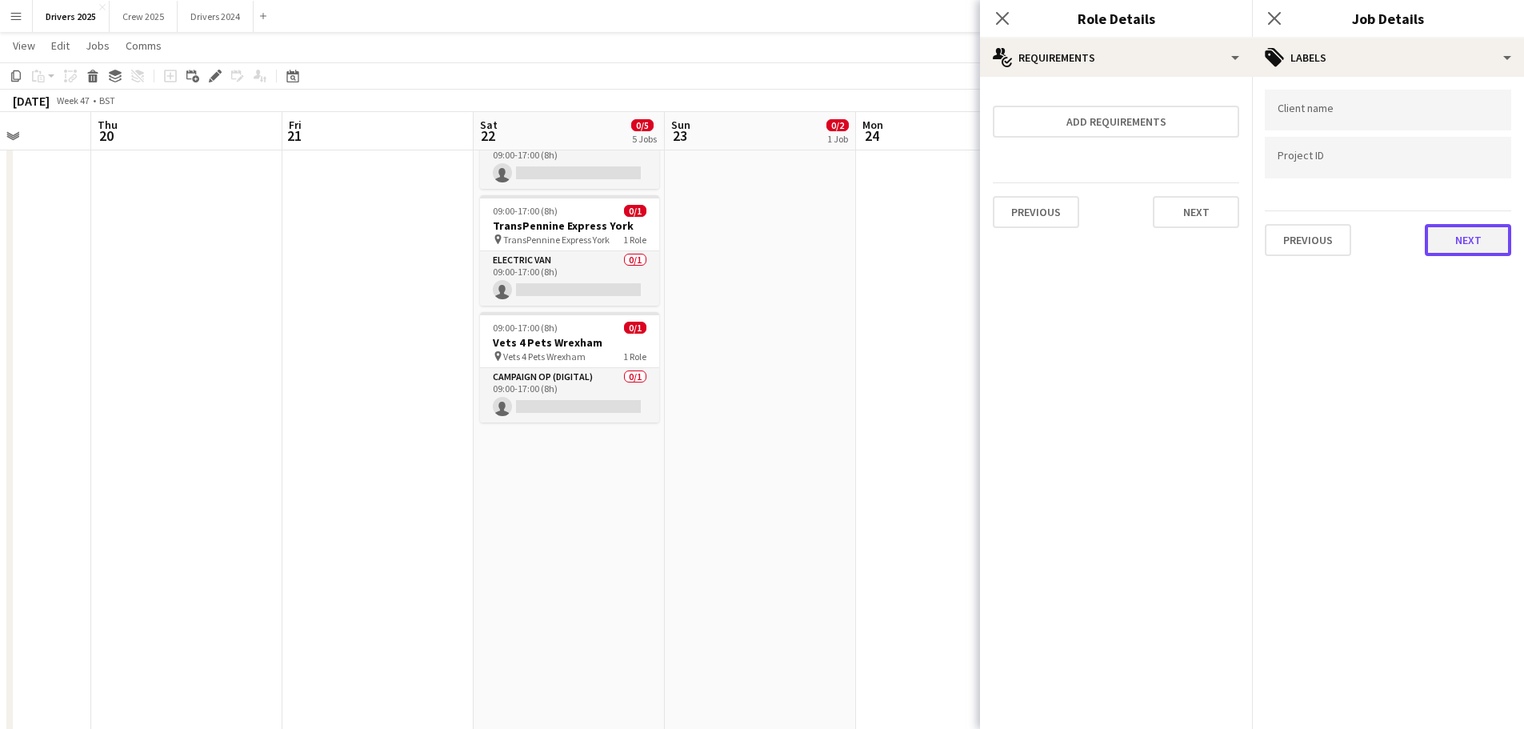
click at [1458, 250] on button "Next" at bounding box center [1468, 240] width 86 height 32
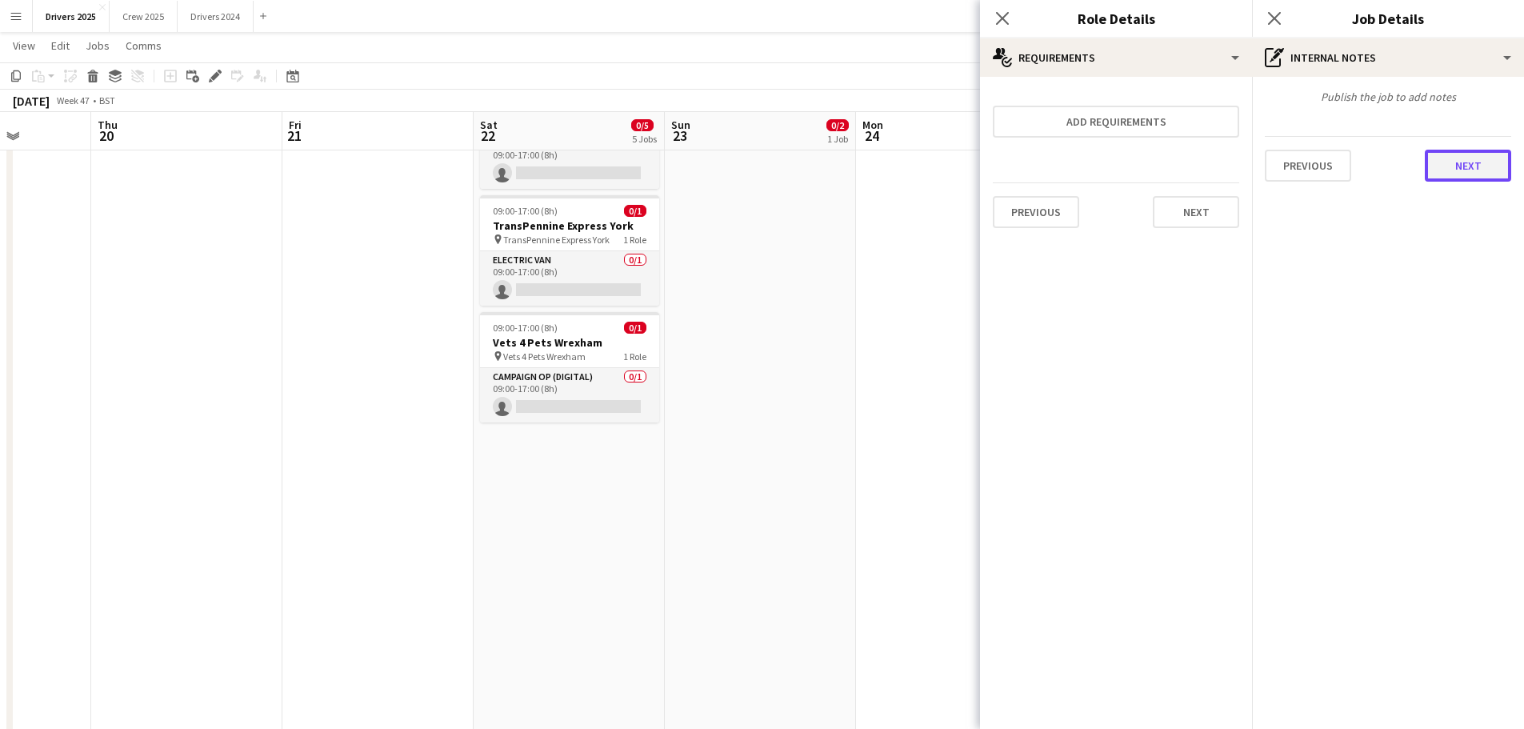
click at [1477, 156] on button "Next" at bounding box center [1468, 166] width 86 height 32
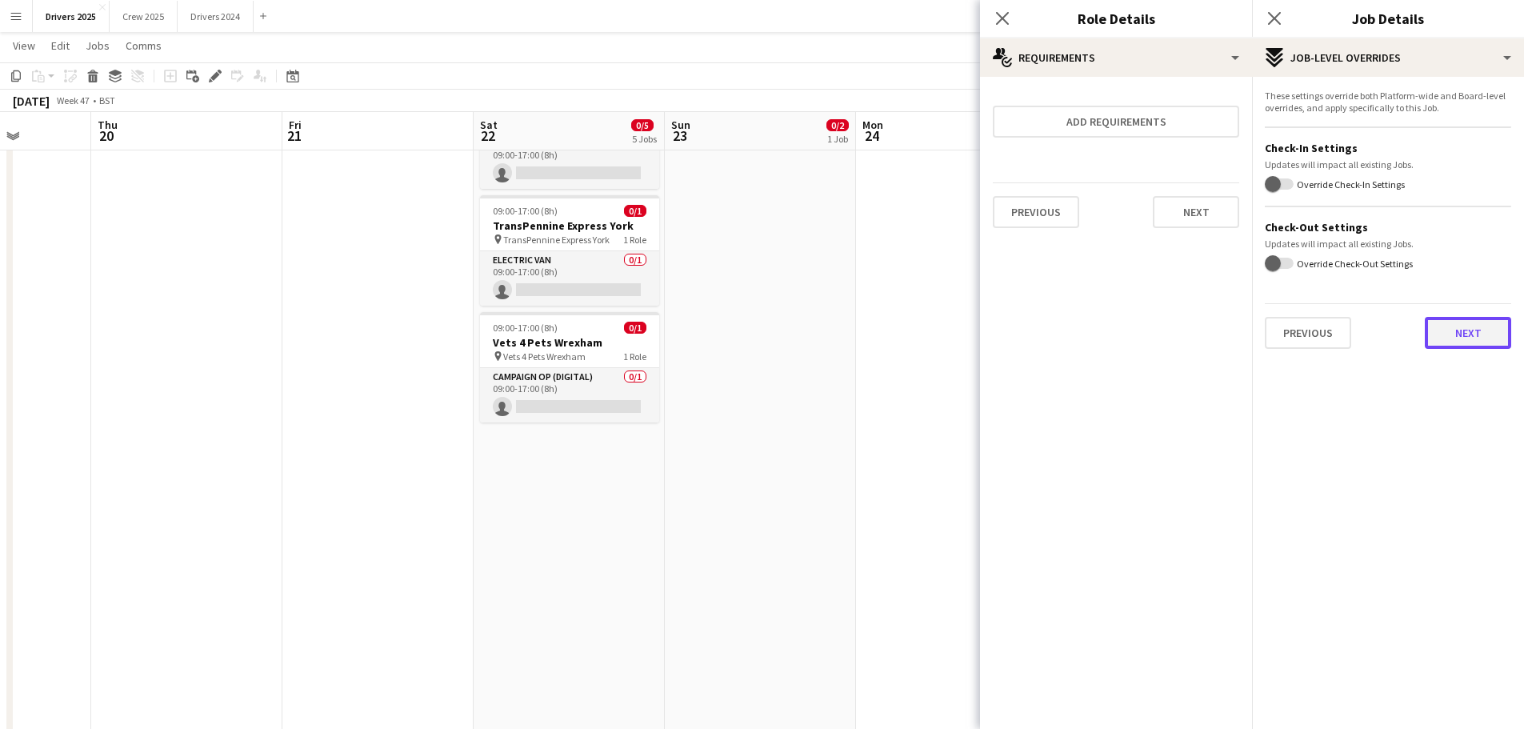
click at [1462, 329] on button "Next" at bounding box center [1468, 333] width 86 height 32
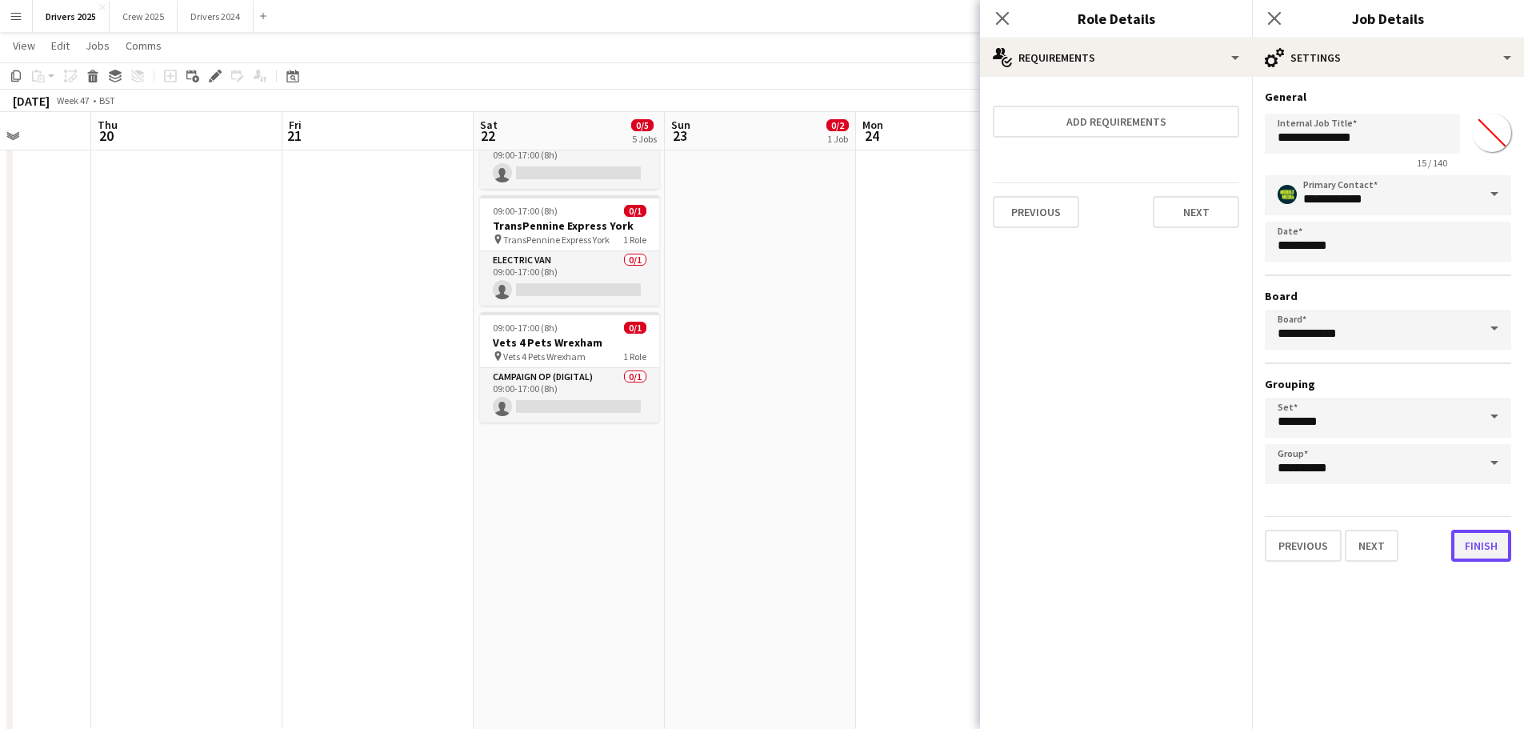
click at [1490, 546] on button "Finish" at bounding box center [1481, 546] width 60 height 32
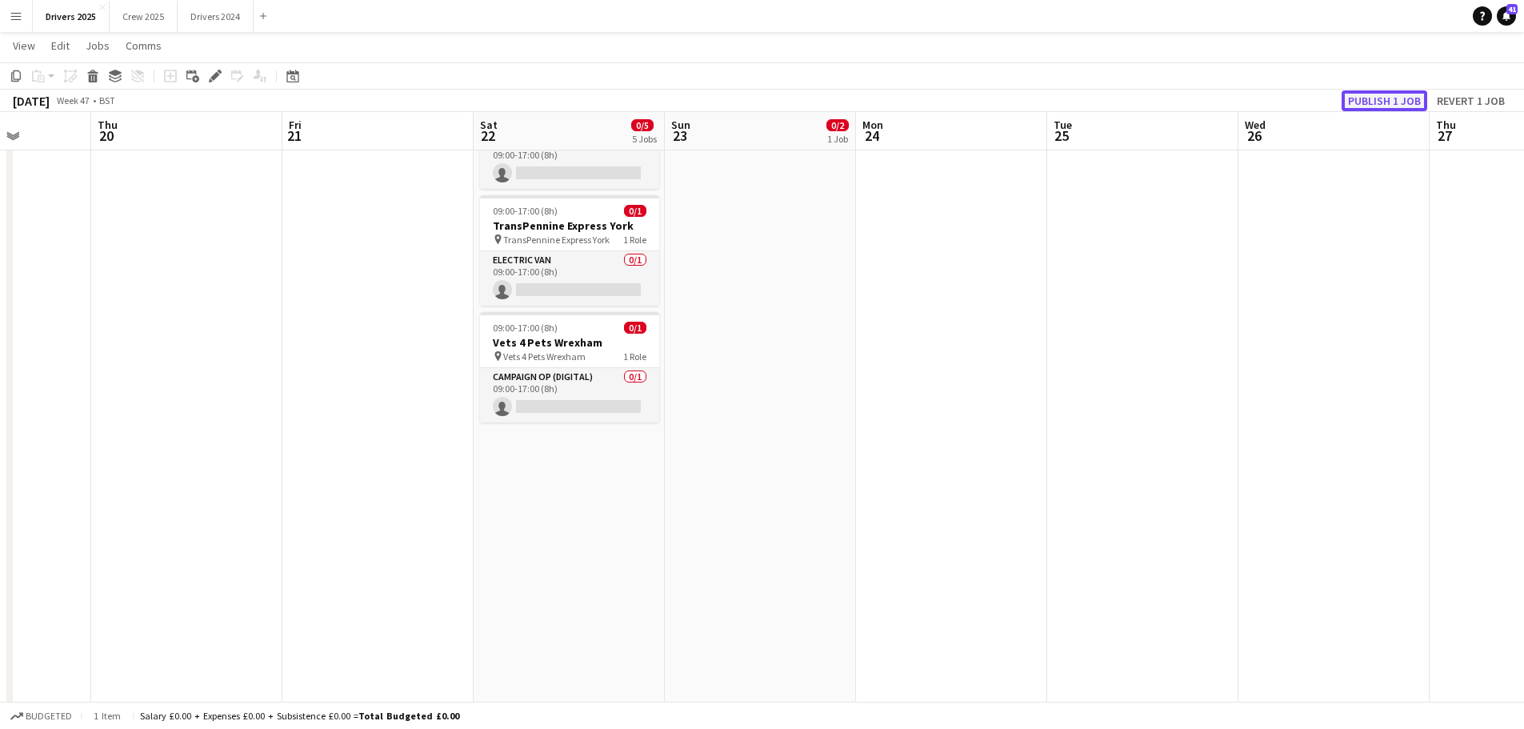
click at [1394, 99] on button "Publish 1 job" at bounding box center [1385, 100] width 86 height 21
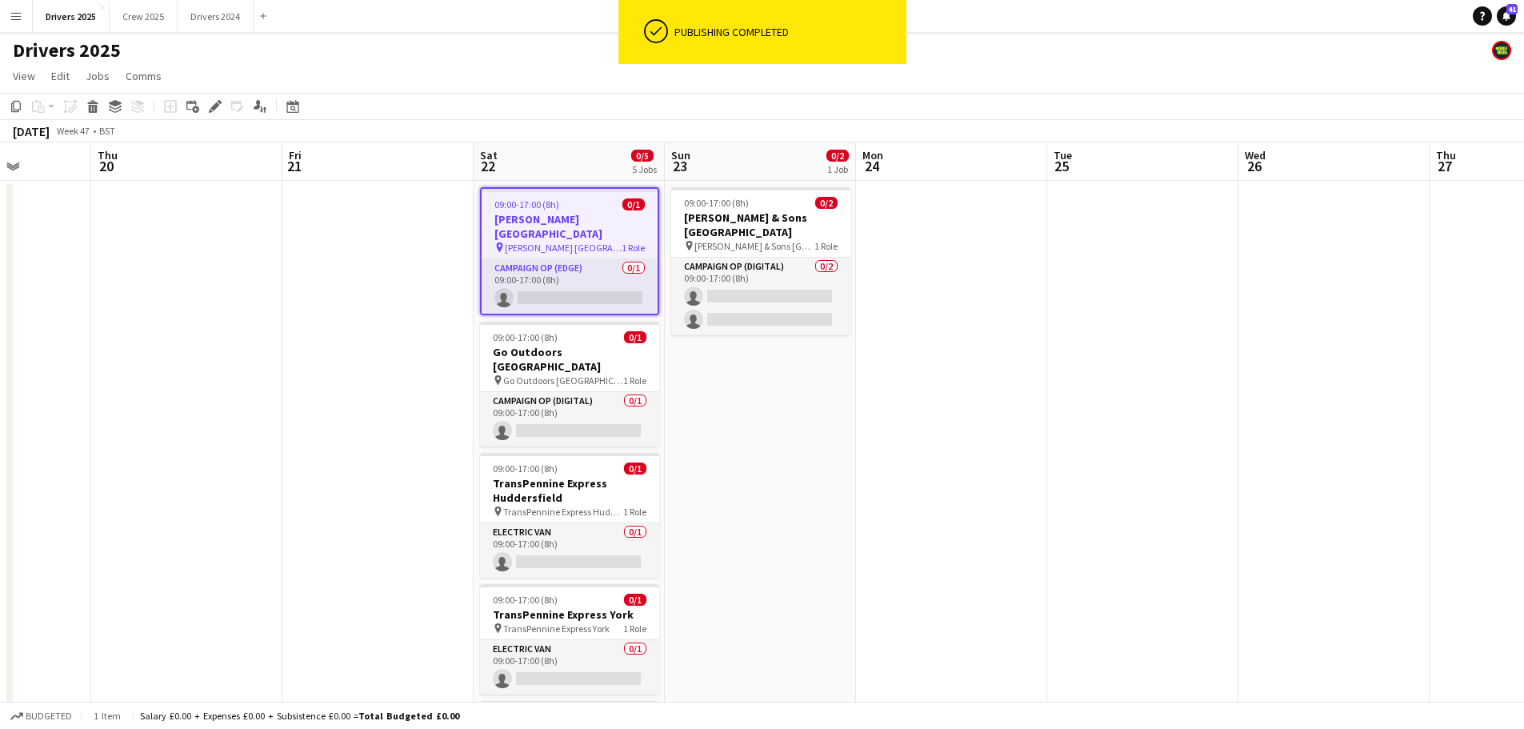
click at [558, 205] on div "09:00-17:00 (8h) 0/1" at bounding box center [570, 204] width 176 height 12
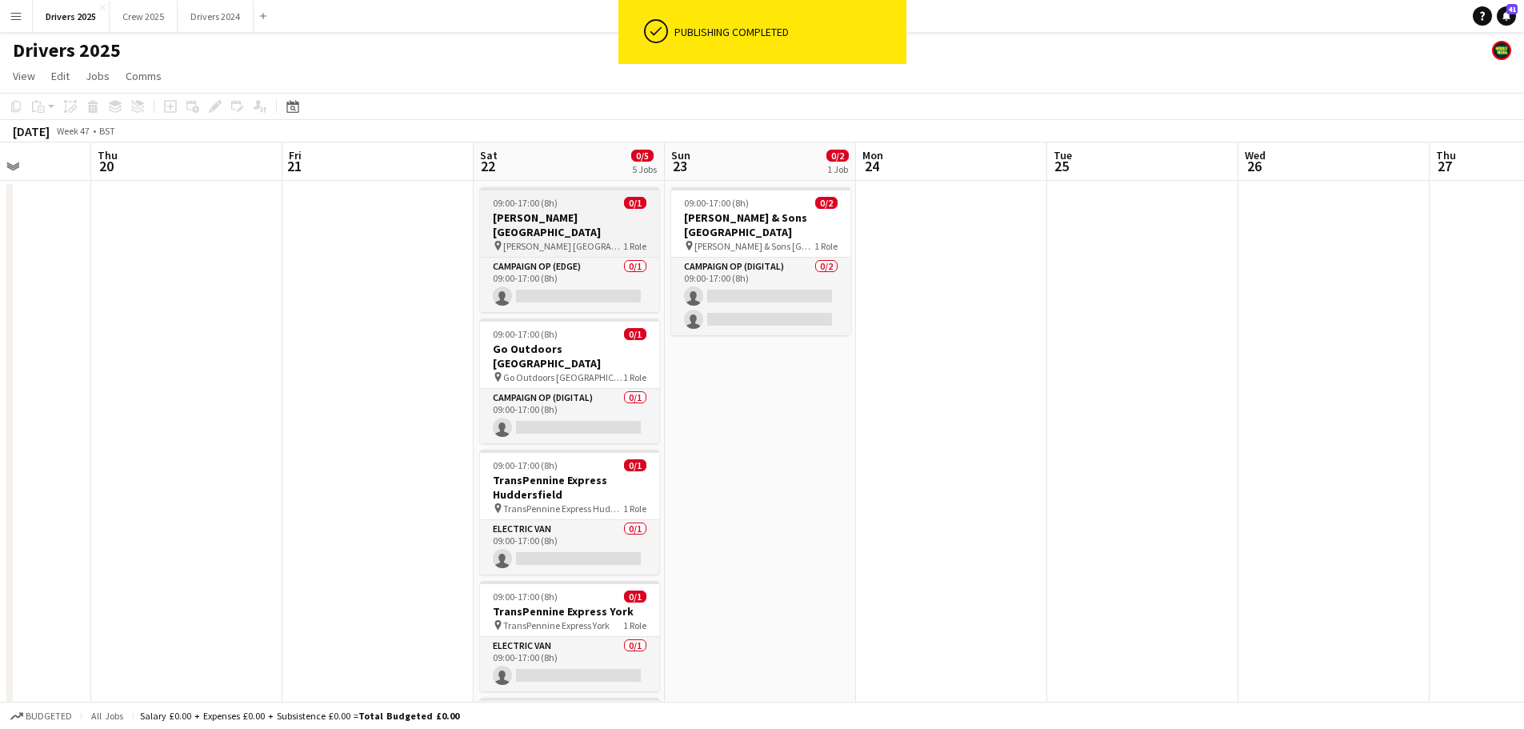
click at [558, 205] on div "09:00-17:00 (8h) 0/1" at bounding box center [569, 203] width 179 height 12
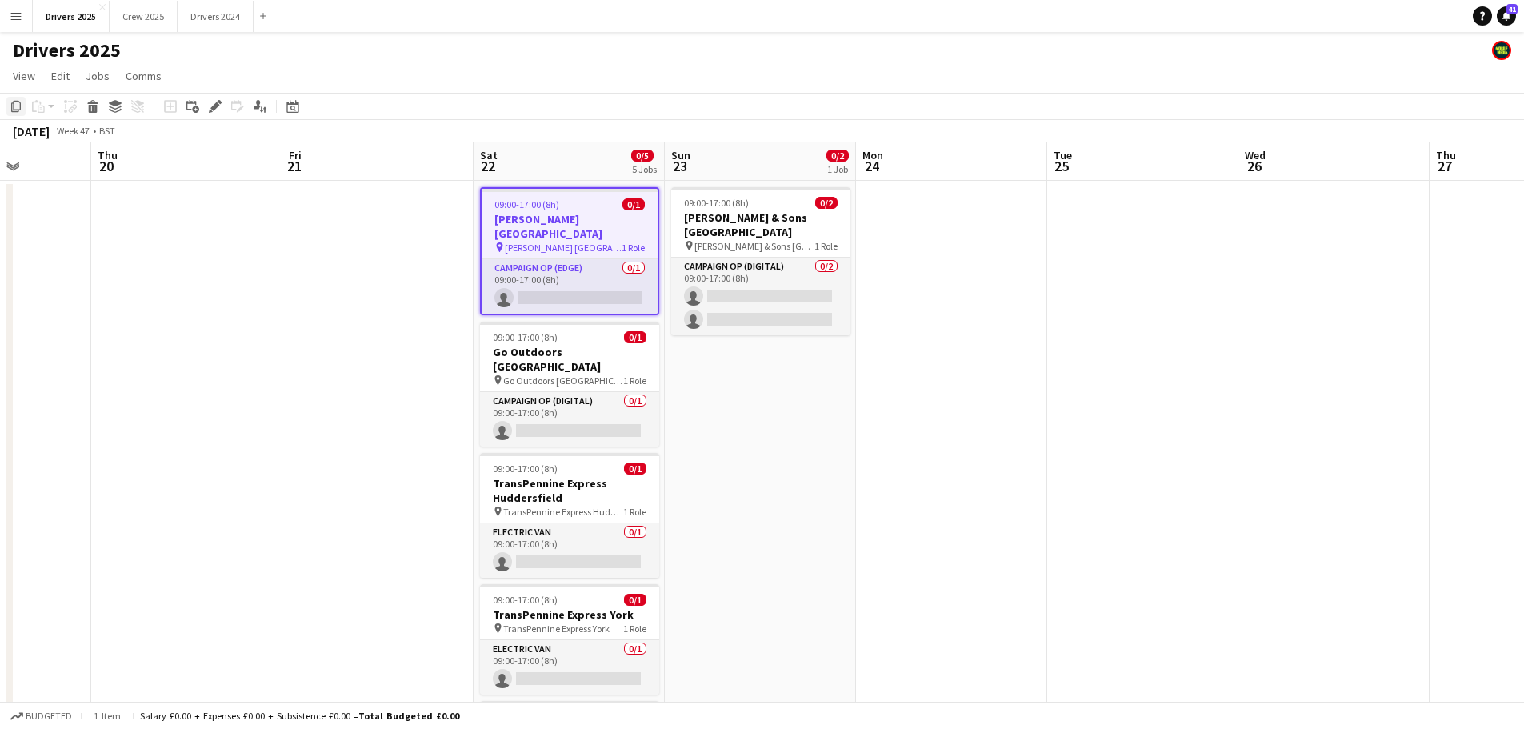
click at [11, 99] on div "Copy" at bounding box center [15, 106] width 19 height 19
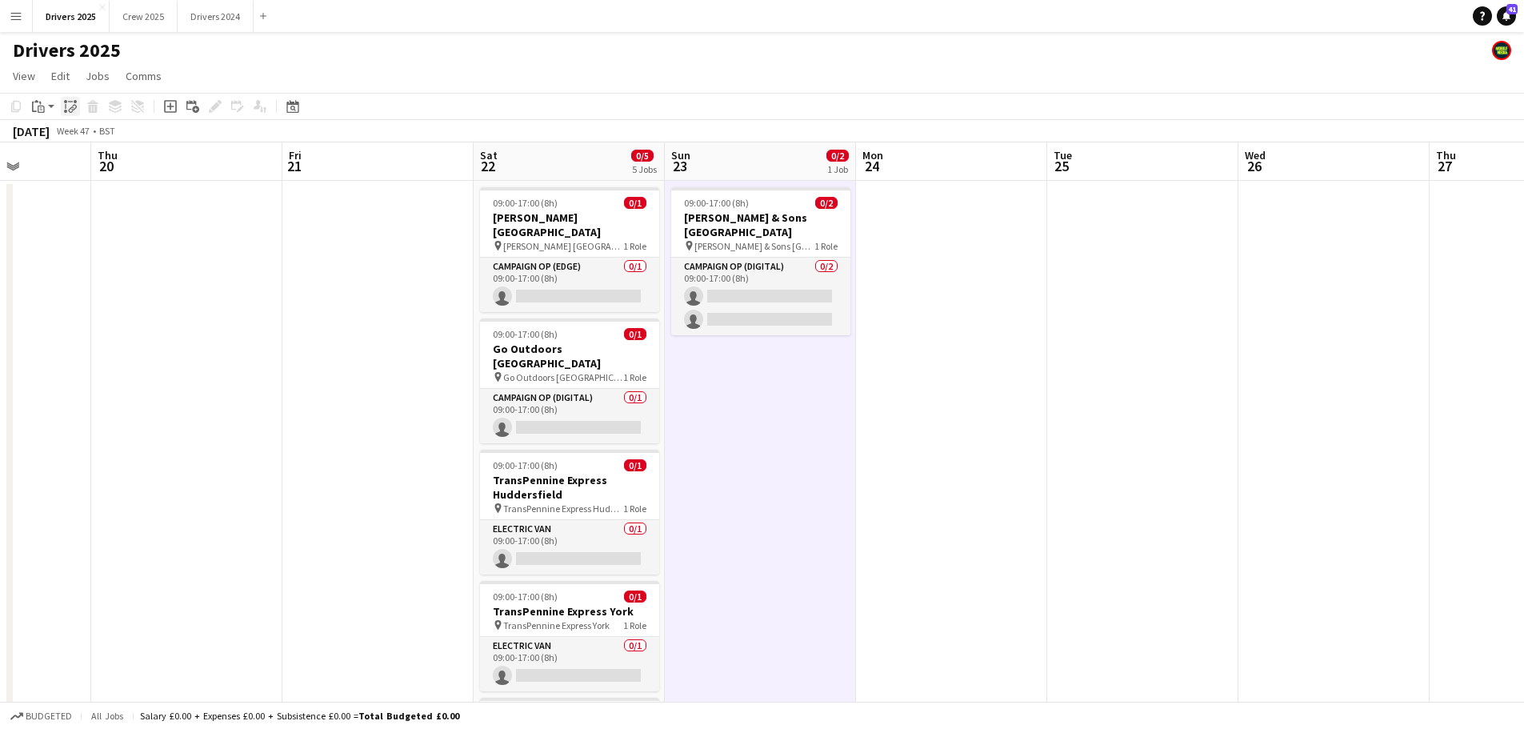
click at [73, 106] on icon at bounding box center [74, 108] width 6 height 6
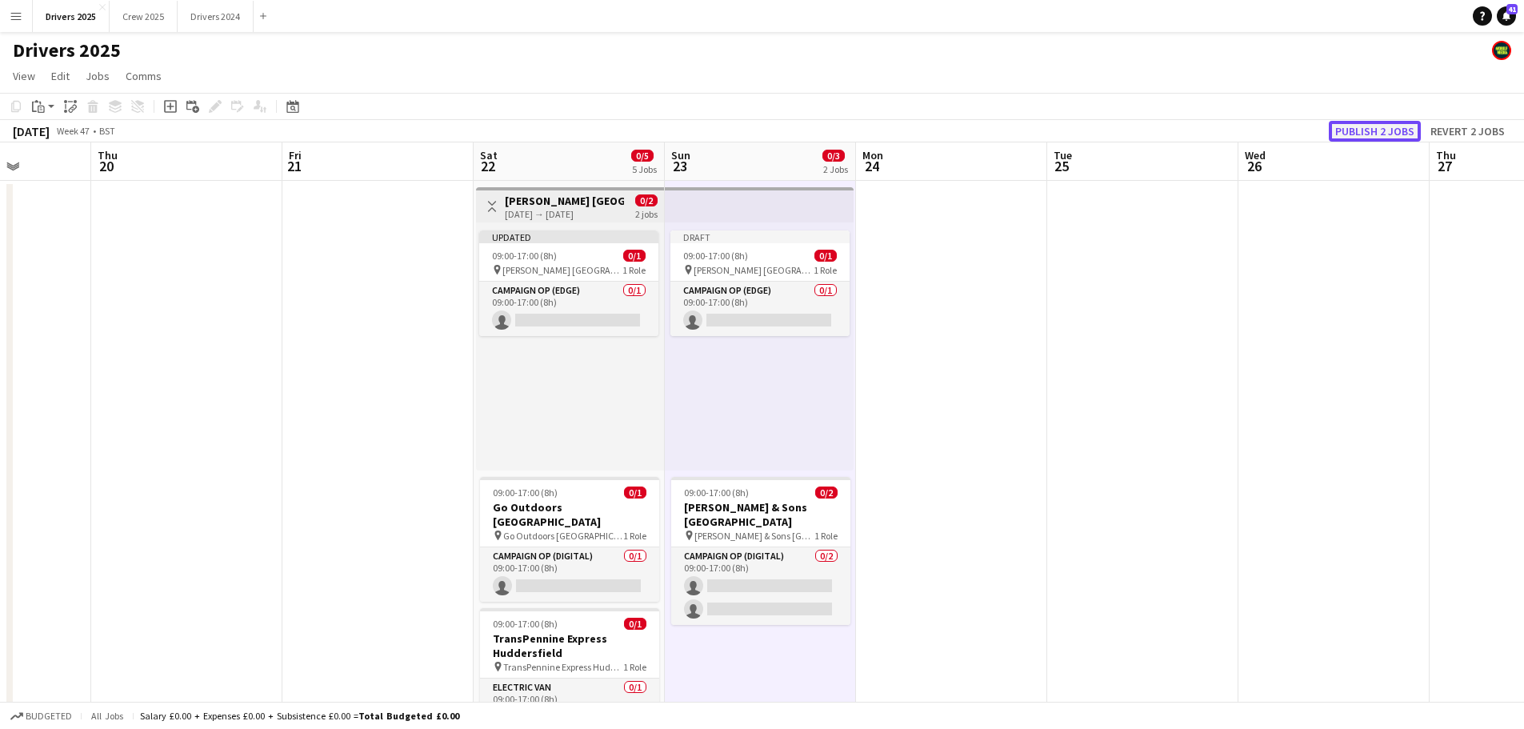
click at [1390, 125] on button "Publish 2 jobs" at bounding box center [1375, 131] width 92 height 21
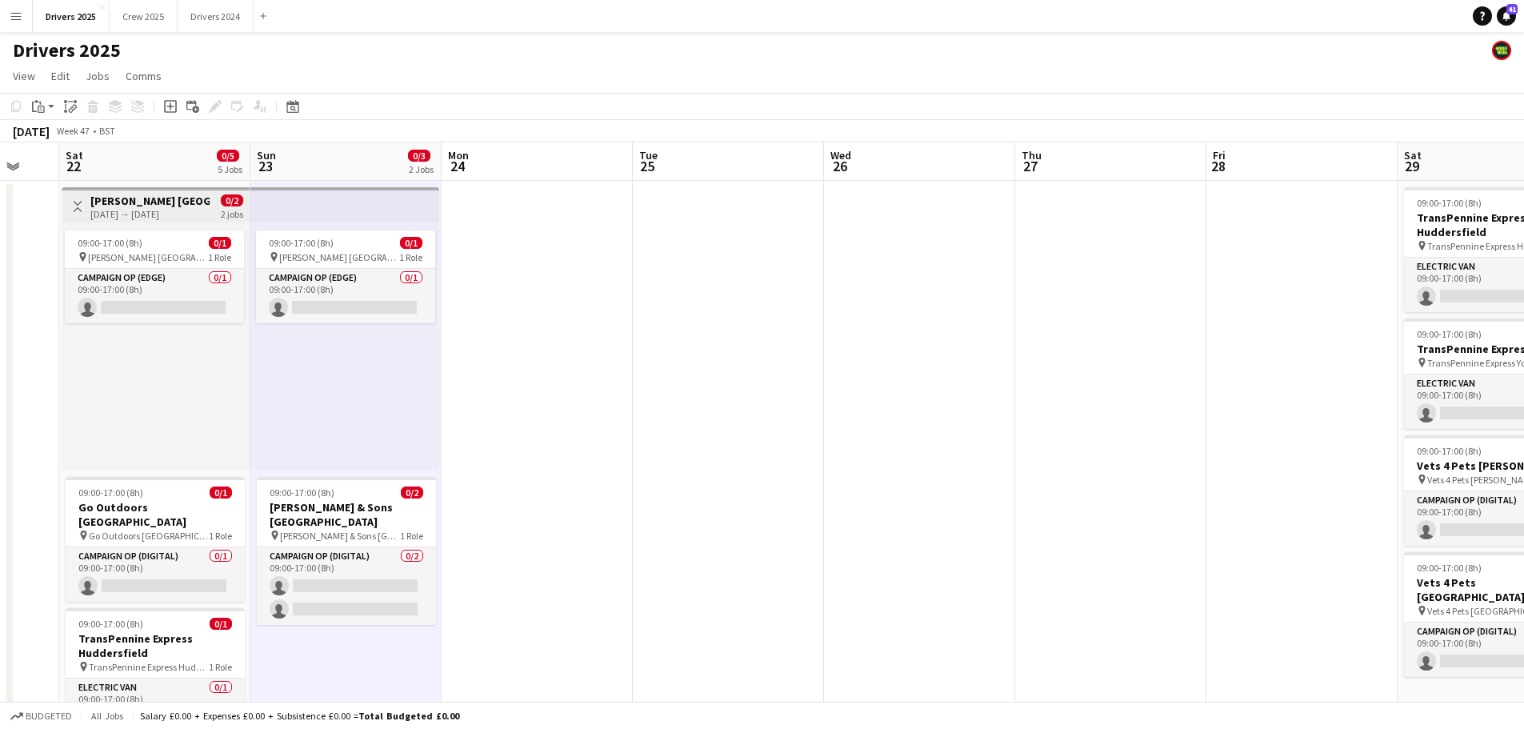
drag, startPoint x: 1242, startPoint y: 434, endPoint x: 780, endPoint y: 418, distance: 462.7
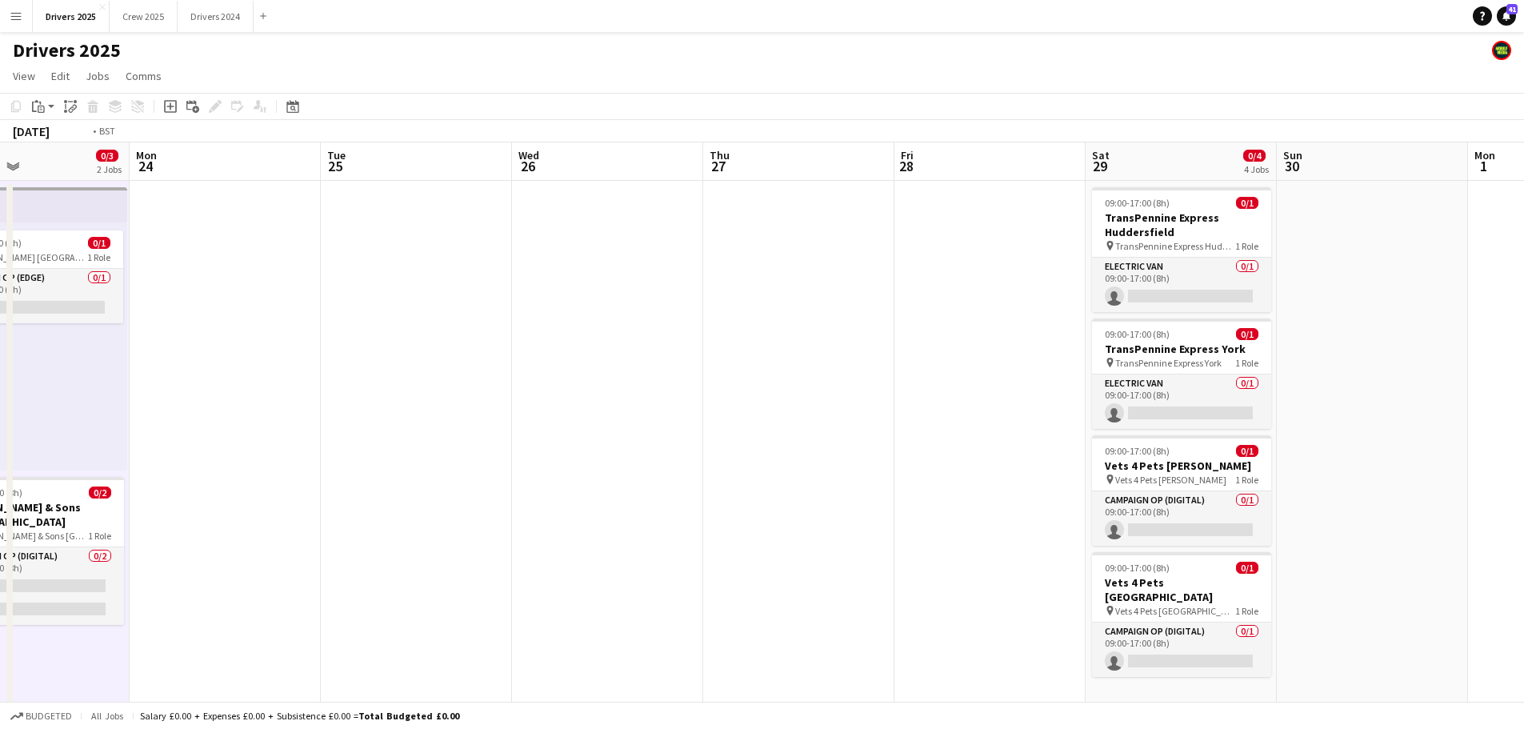
drag, startPoint x: 1066, startPoint y: 438, endPoint x: 661, endPoint y: 426, distance: 405.0
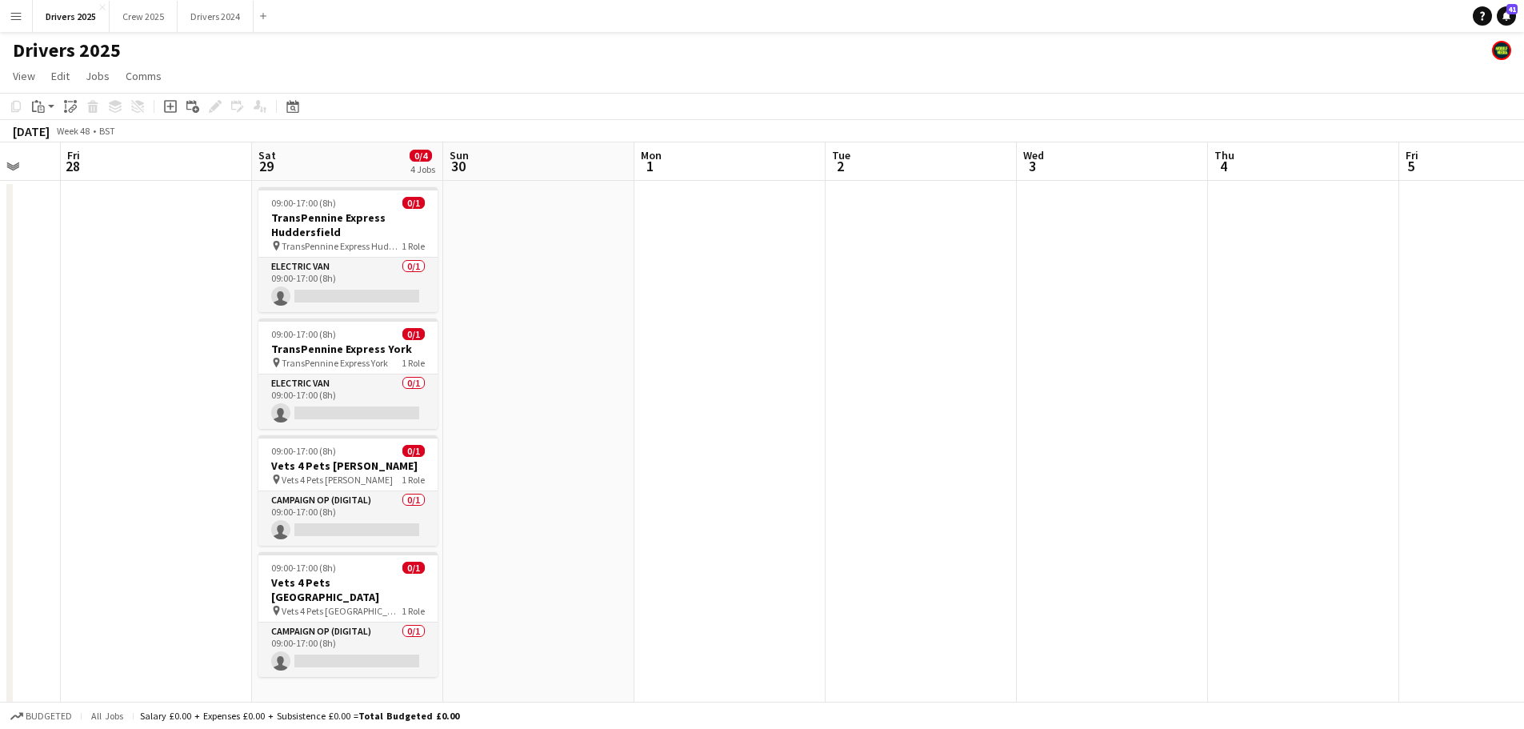
drag, startPoint x: 1231, startPoint y: 410, endPoint x: 738, endPoint y: 406, distance: 493.6
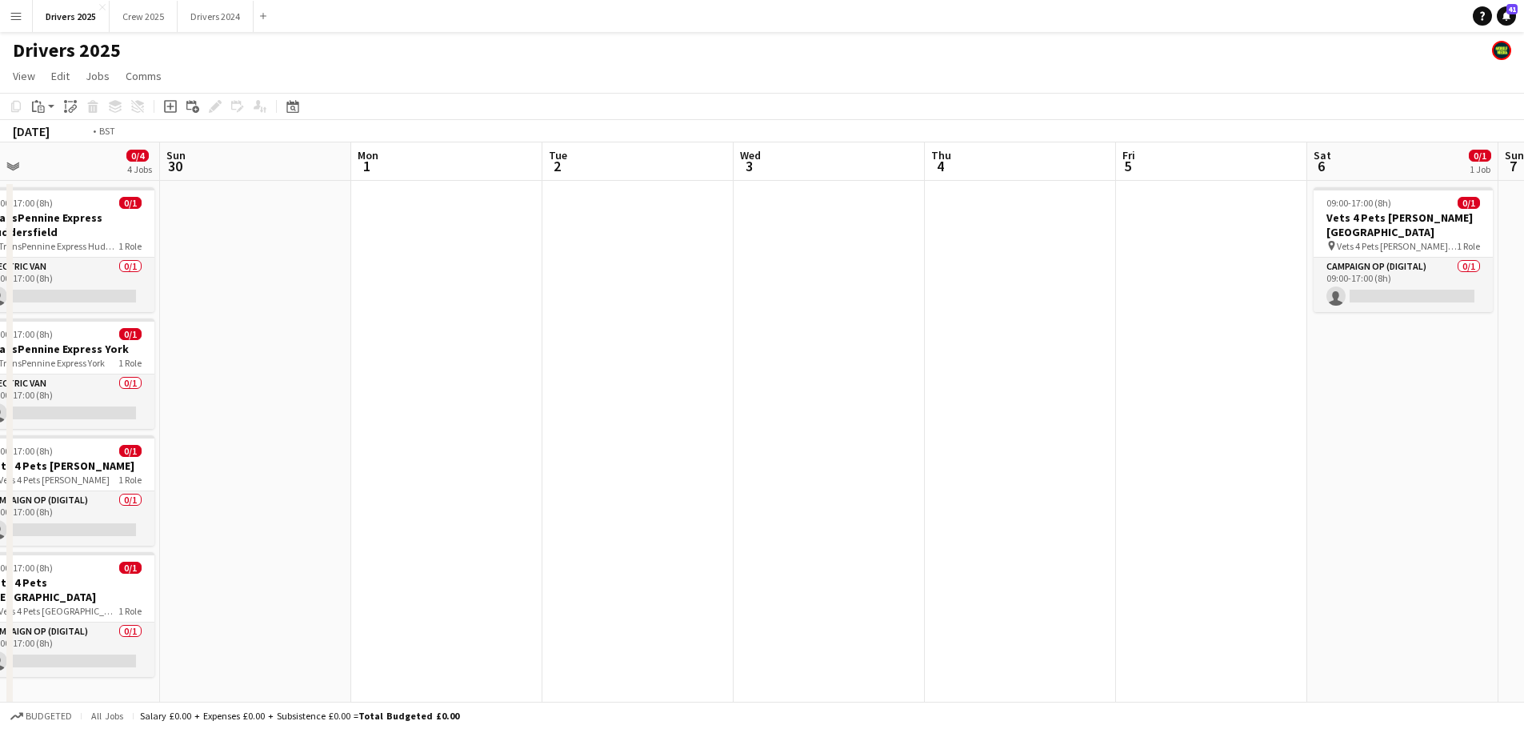
drag, startPoint x: 1055, startPoint y: 426, endPoint x: 602, endPoint y: 414, distance: 452.9
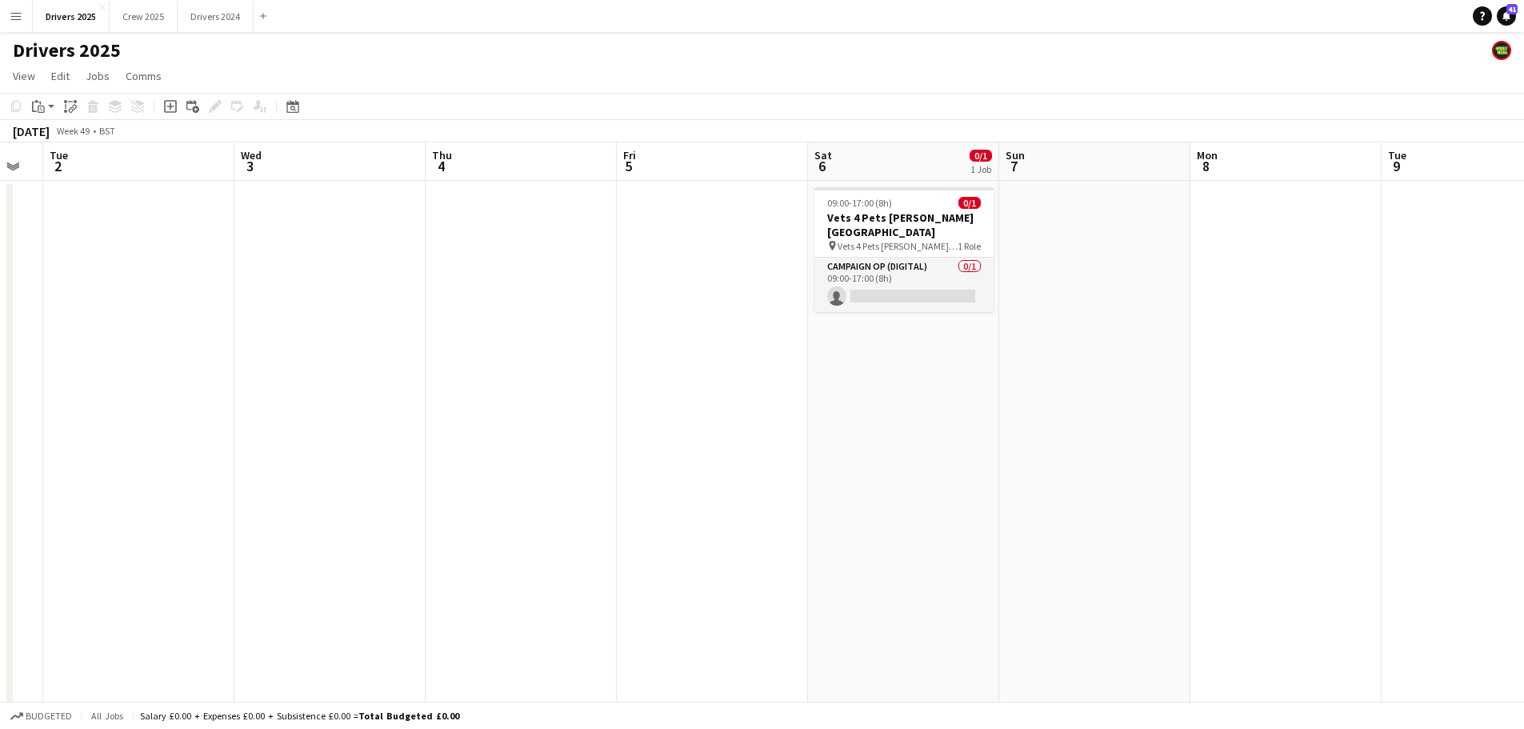
drag, startPoint x: 957, startPoint y: 401, endPoint x: 813, endPoint y: 429, distance: 146.7
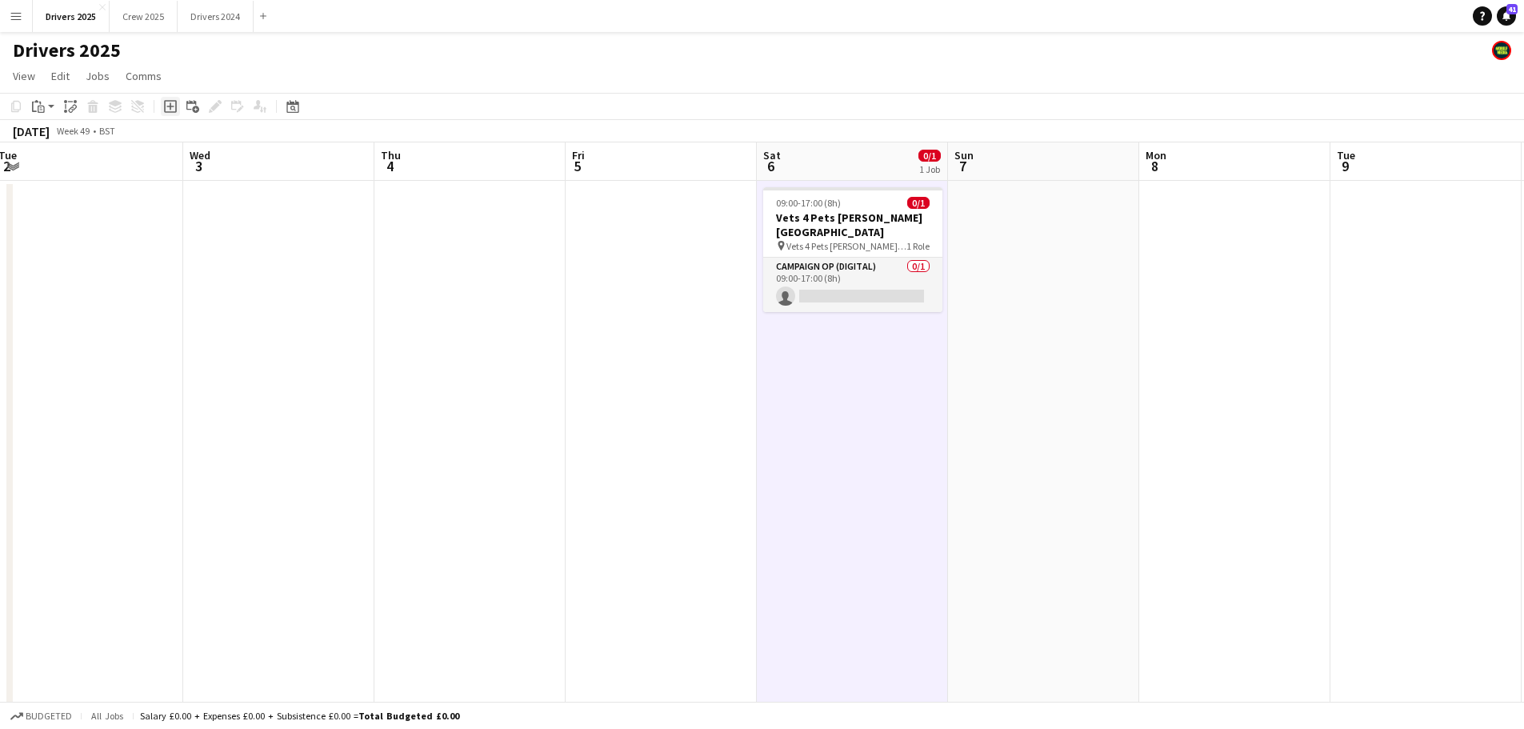
click at [171, 110] on icon "Add job" at bounding box center [170, 106] width 13 height 13
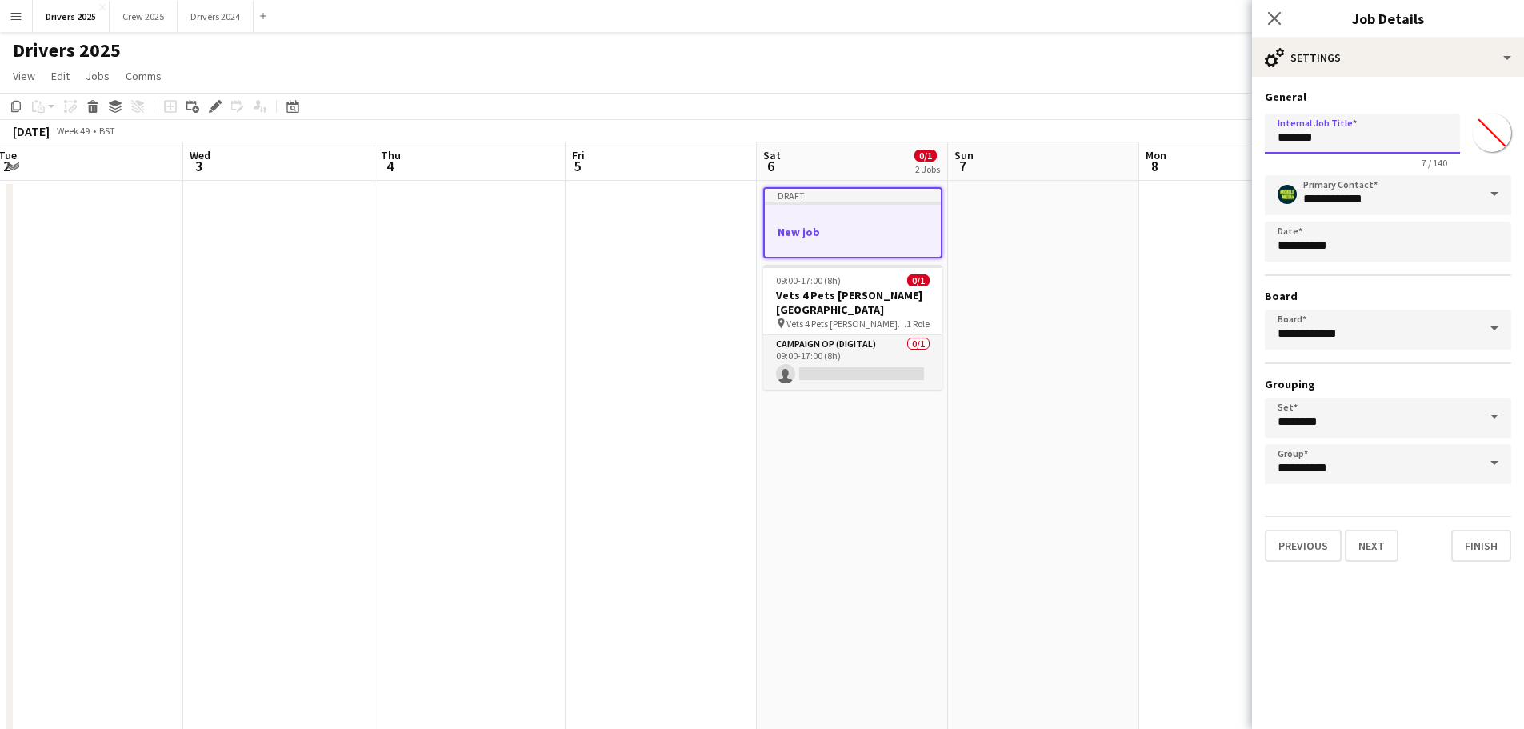
click at [1353, 146] on input "*******" at bounding box center [1362, 134] width 195 height 40
drag, startPoint x: 1378, startPoint y: 139, endPoint x: 1402, endPoint y: 141, distance: 24.1
click at [1402, 141] on input "**********" at bounding box center [1362, 134] width 195 height 40
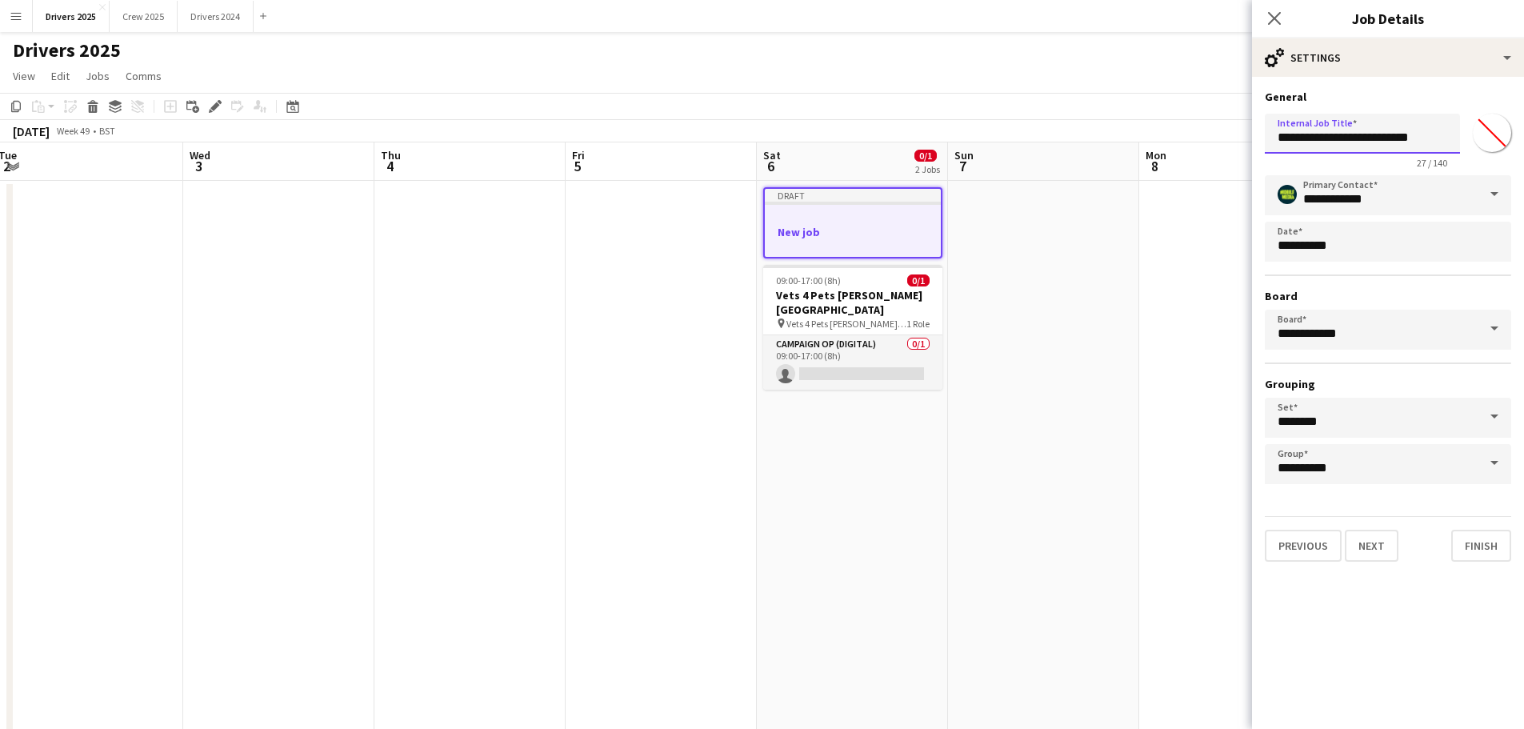
click at [1436, 141] on input "**********" at bounding box center [1362, 134] width 195 height 40
type input "**********"
click at [1372, 547] on button "Next" at bounding box center [1372, 546] width 54 height 32
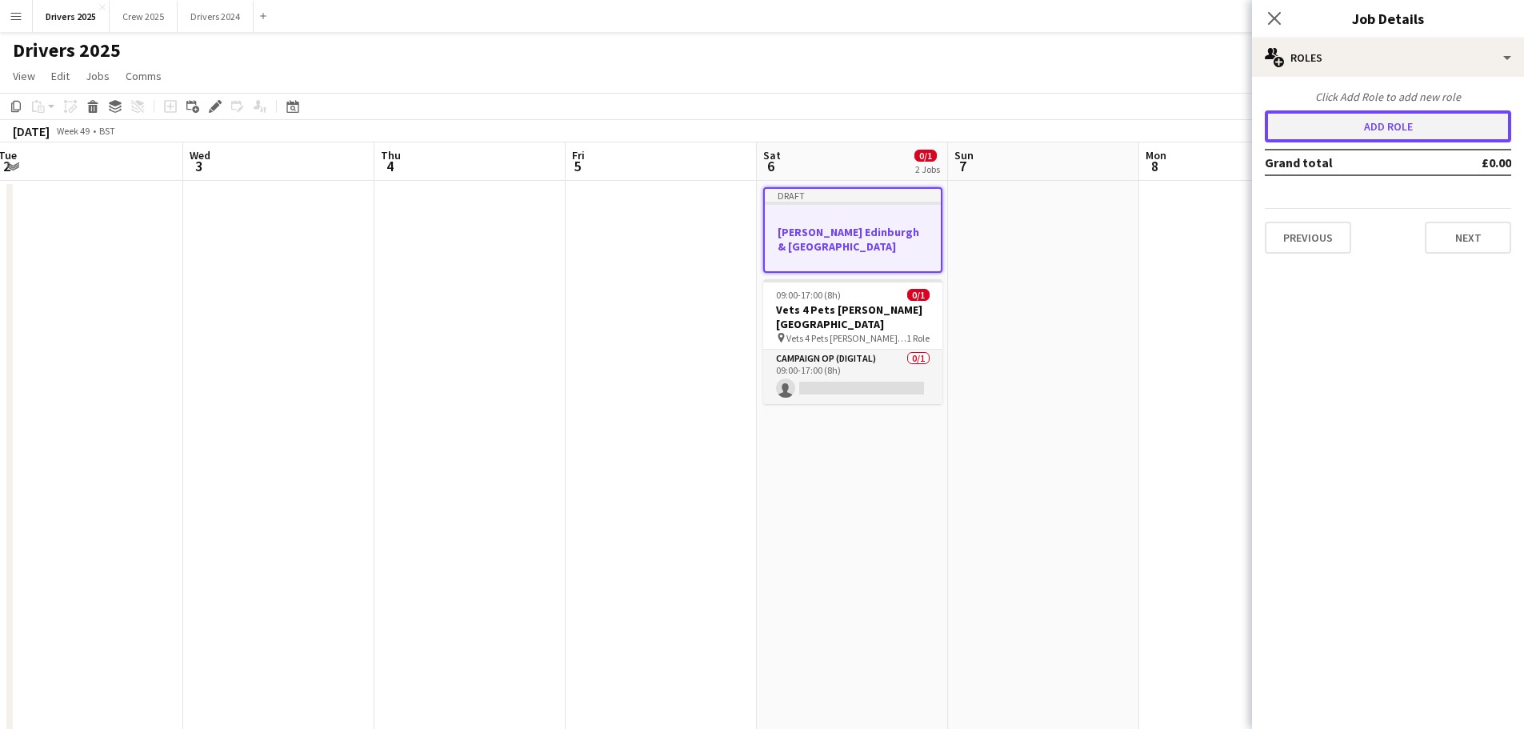
click at [1390, 110] on button "Add role" at bounding box center [1388, 126] width 246 height 32
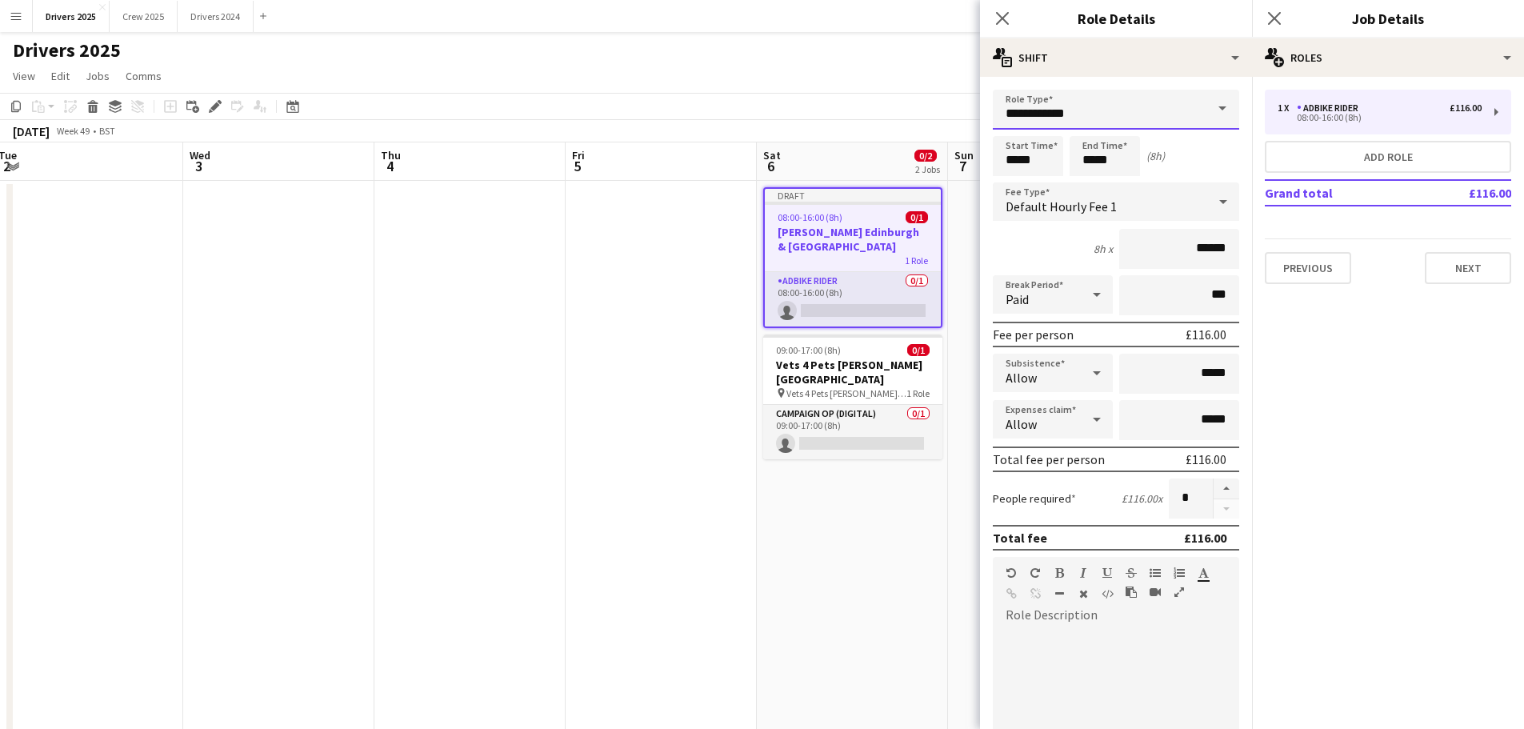
click at [1152, 108] on input "**********" at bounding box center [1116, 110] width 246 height 40
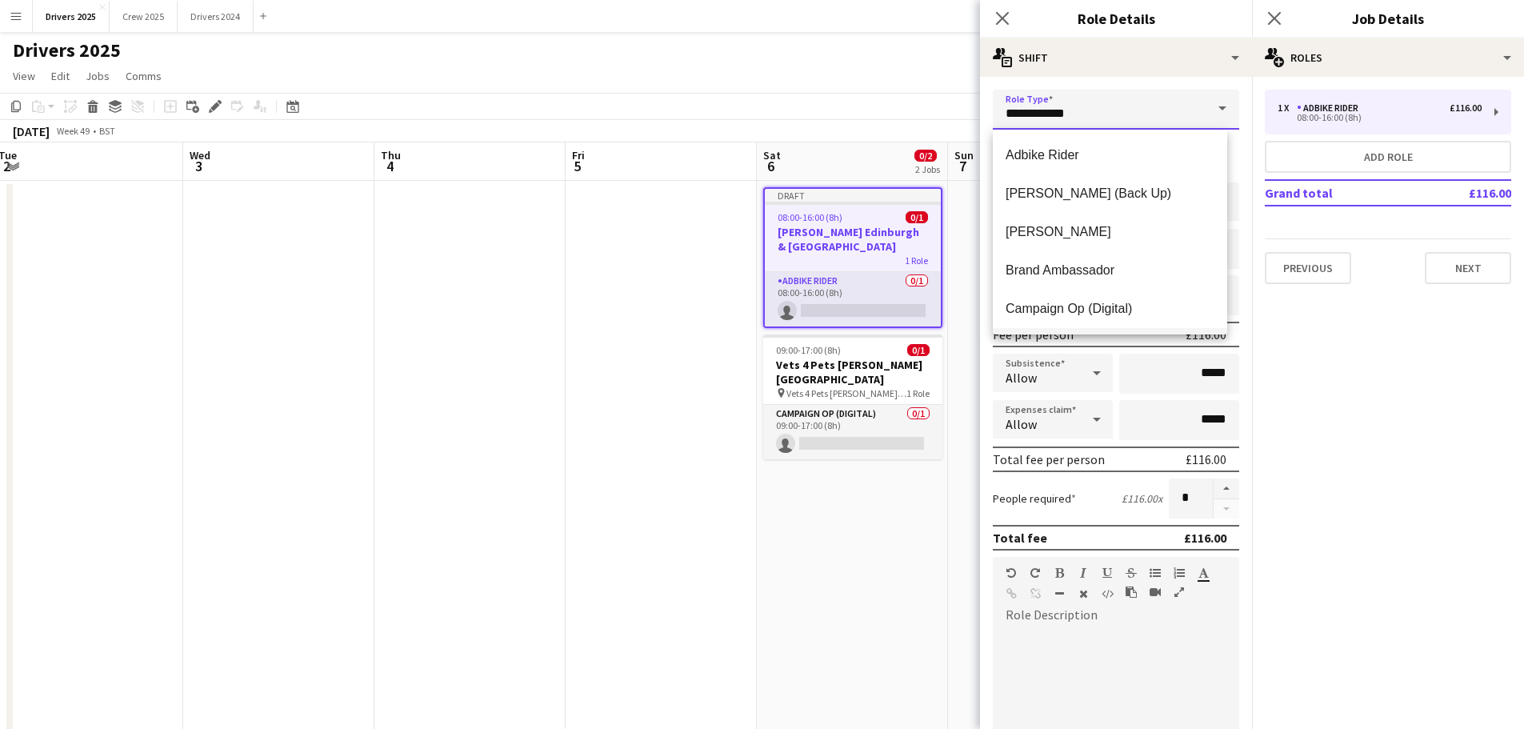
scroll to position [32, 0]
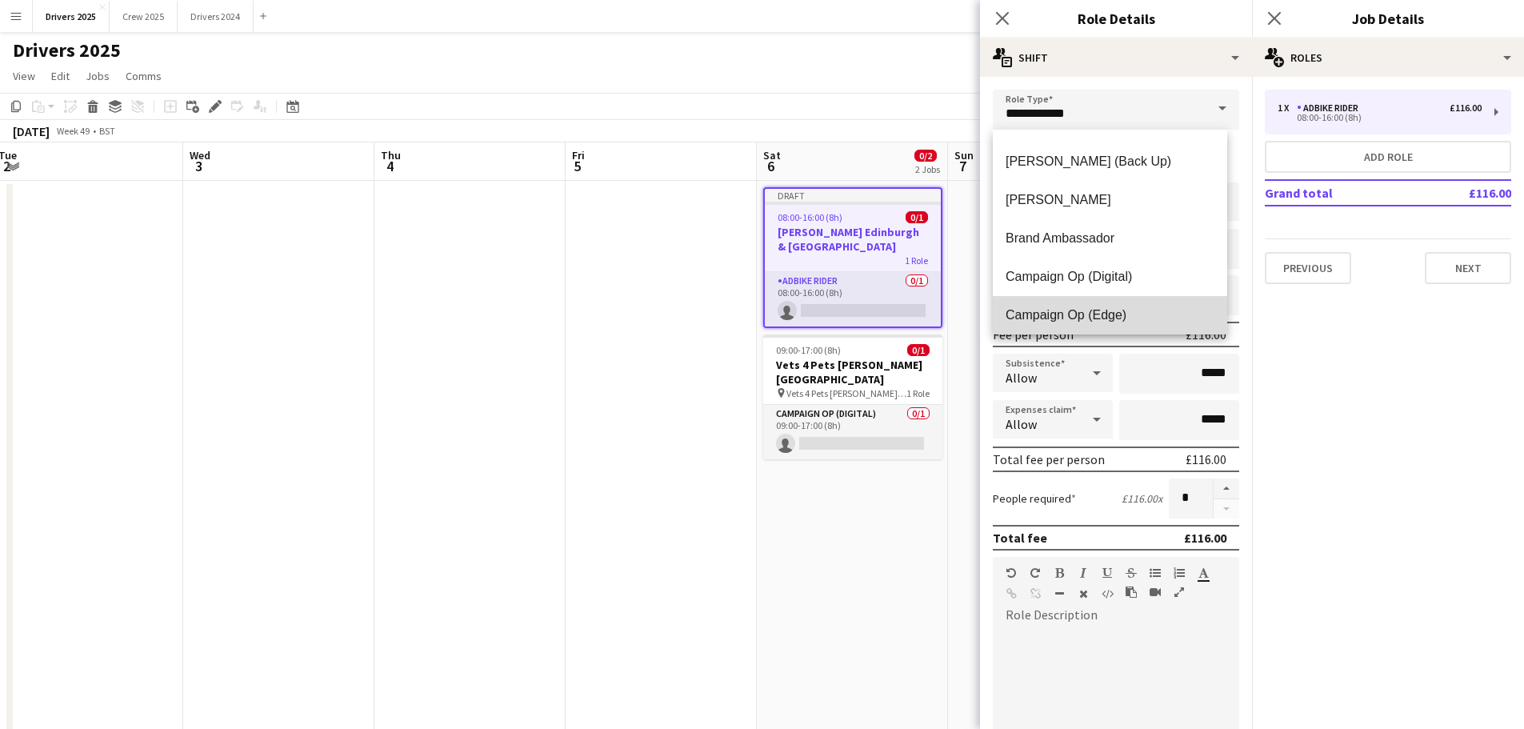
click at [1126, 314] on span "Campaign Op (Edge)" at bounding box center [1110, 314] width 209 height 15
type input "**********"
type input "*****"
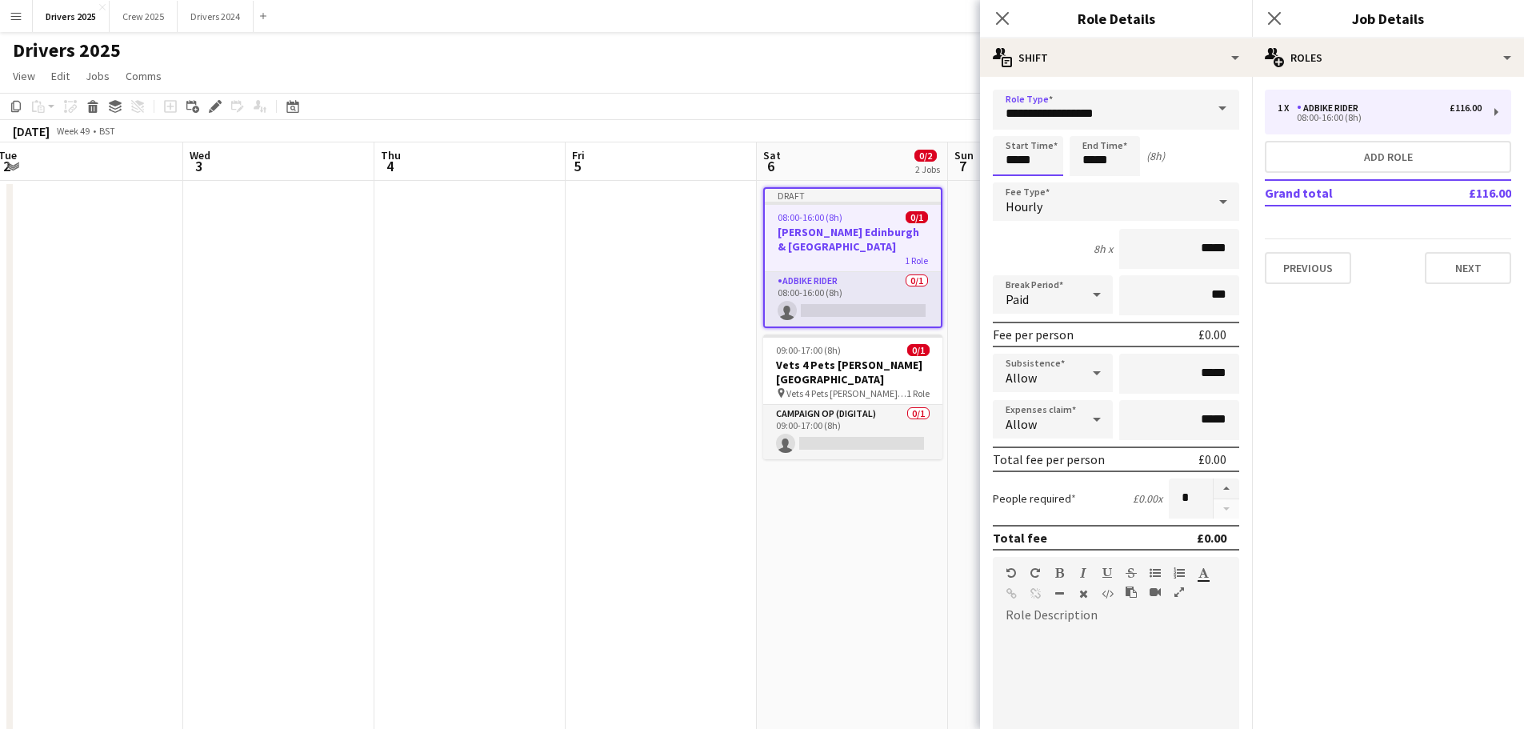
click at [1042, 160] on input "*****" at bounding box center [1028, 156] width 70 height 40
type input "*****"
click at [1022, 129] on div at bounding box center [1012, 128] width 32 height 16
click at [1104, 139] on input "*****" at bounding box center [1105, 156] width 70 height 40
type input "*****"
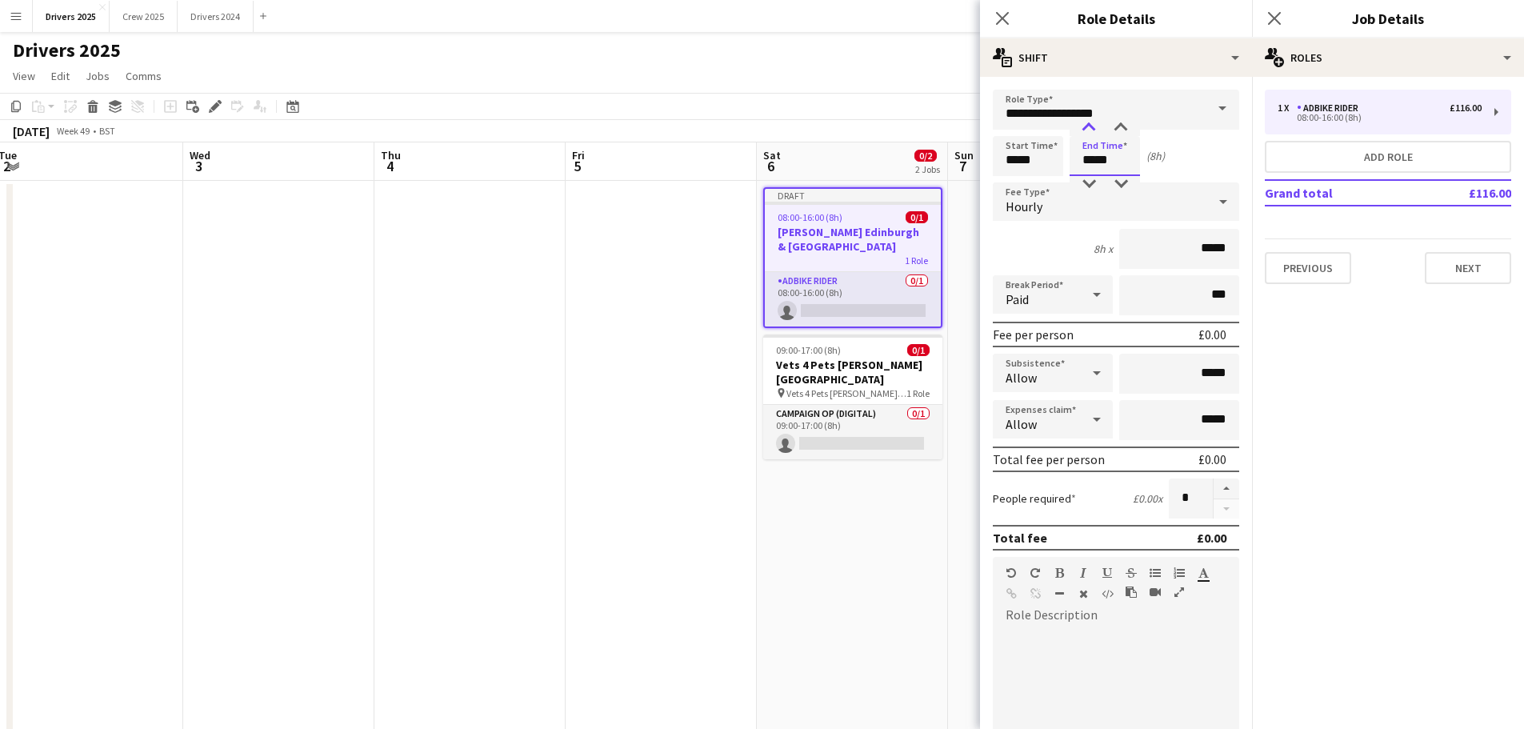
click at [1086, 130] on div at bounding box center [1089, 128] width 32 height 16
click at [1051, 206] on div "Hourly" at bounding box center [1100, 201] width 214 height 38
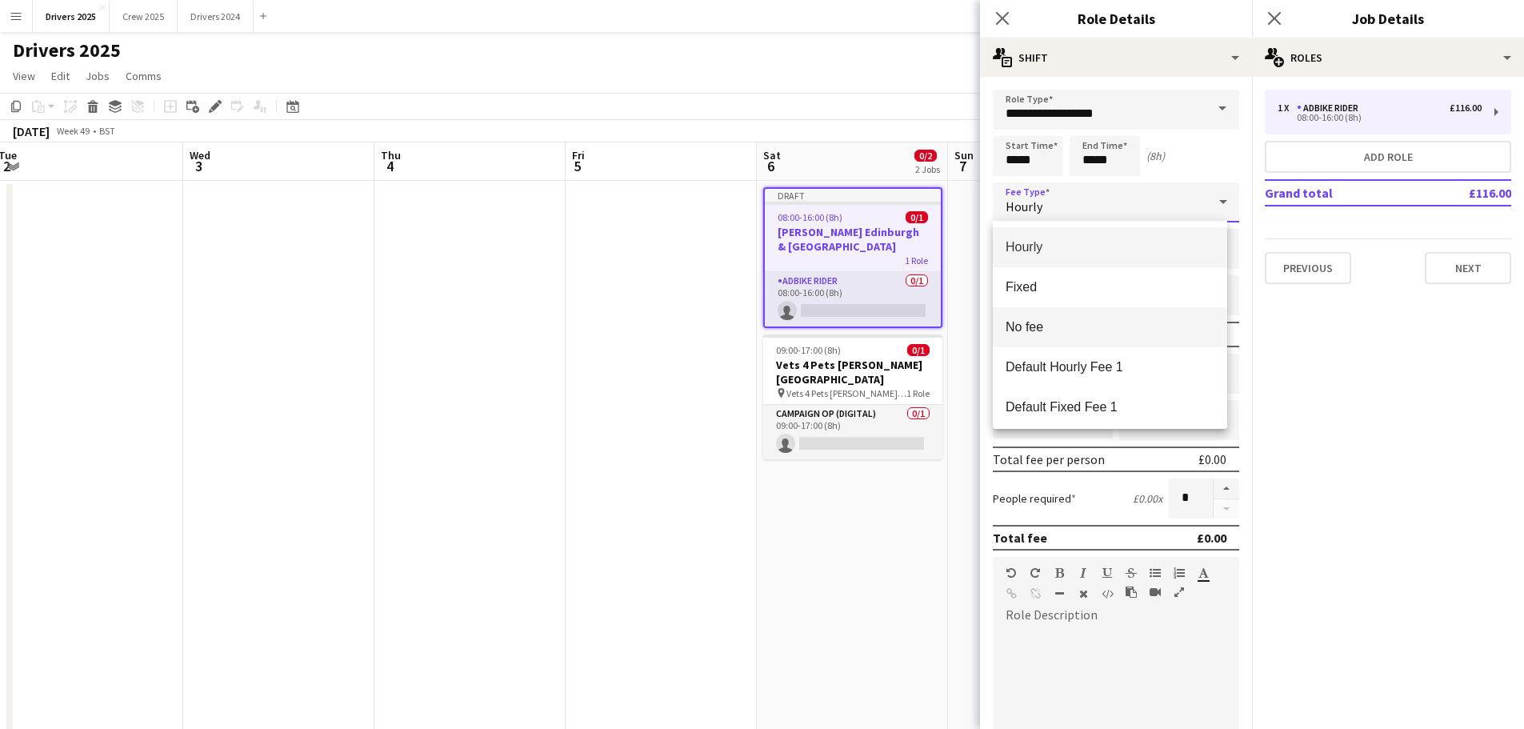
click at [1057, 316] on mat-option "No fee" at bounding box center [1110, 327] width 234 height 40
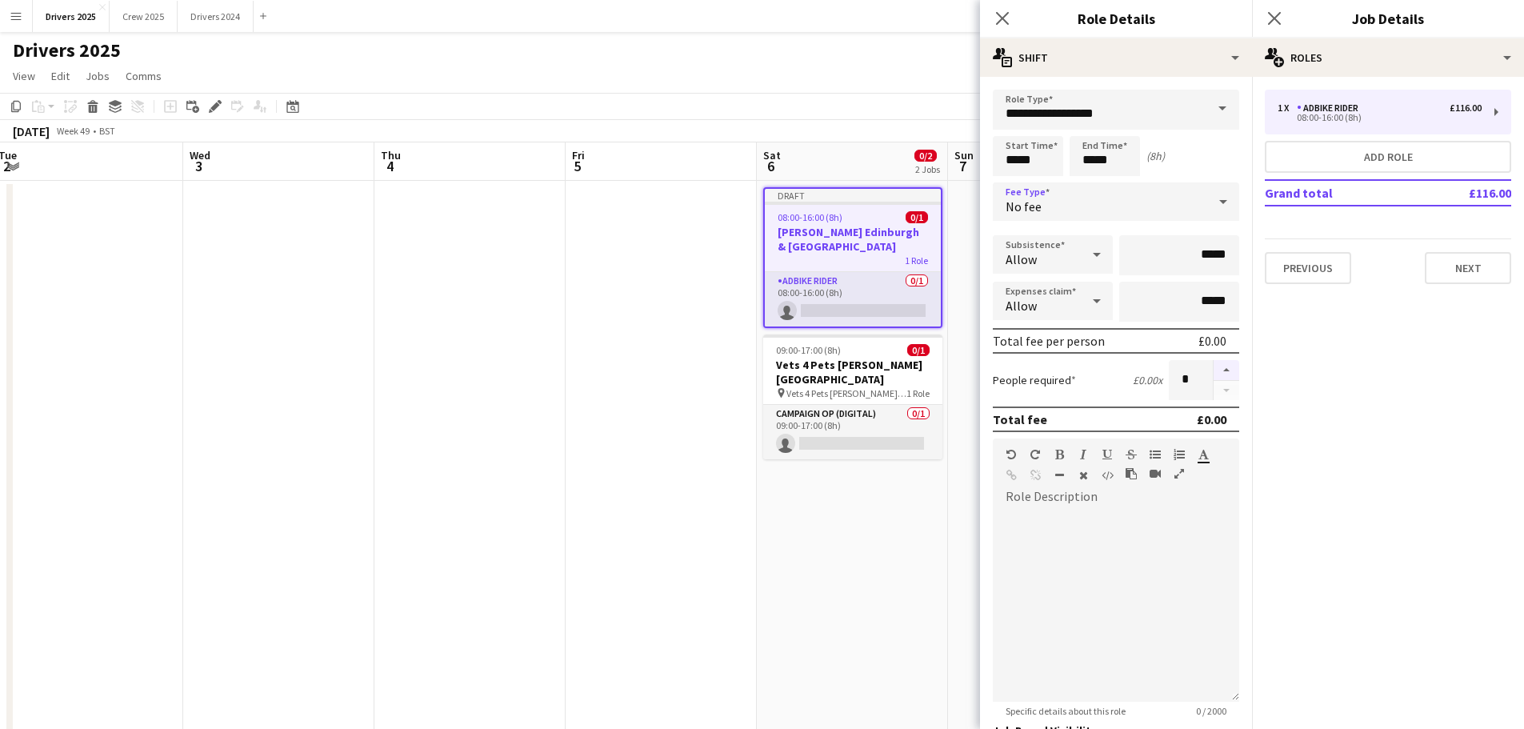
click at [1226, 366] on button "button" at bounding box center [1227, 370] width 26 height 21
type input "*"
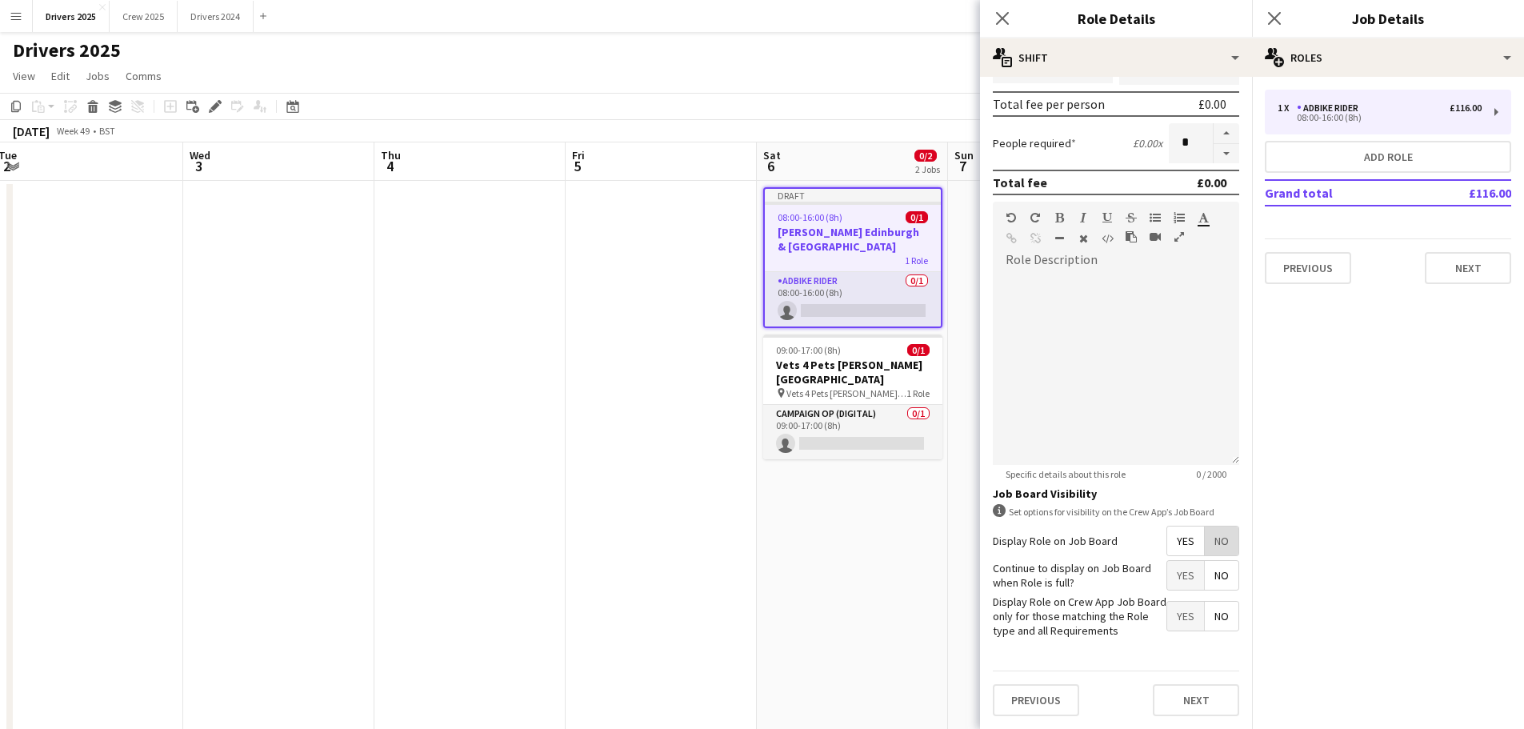
click at [1209, 552] on span "No" at bounding box center [1222, 540] width 34 height 29
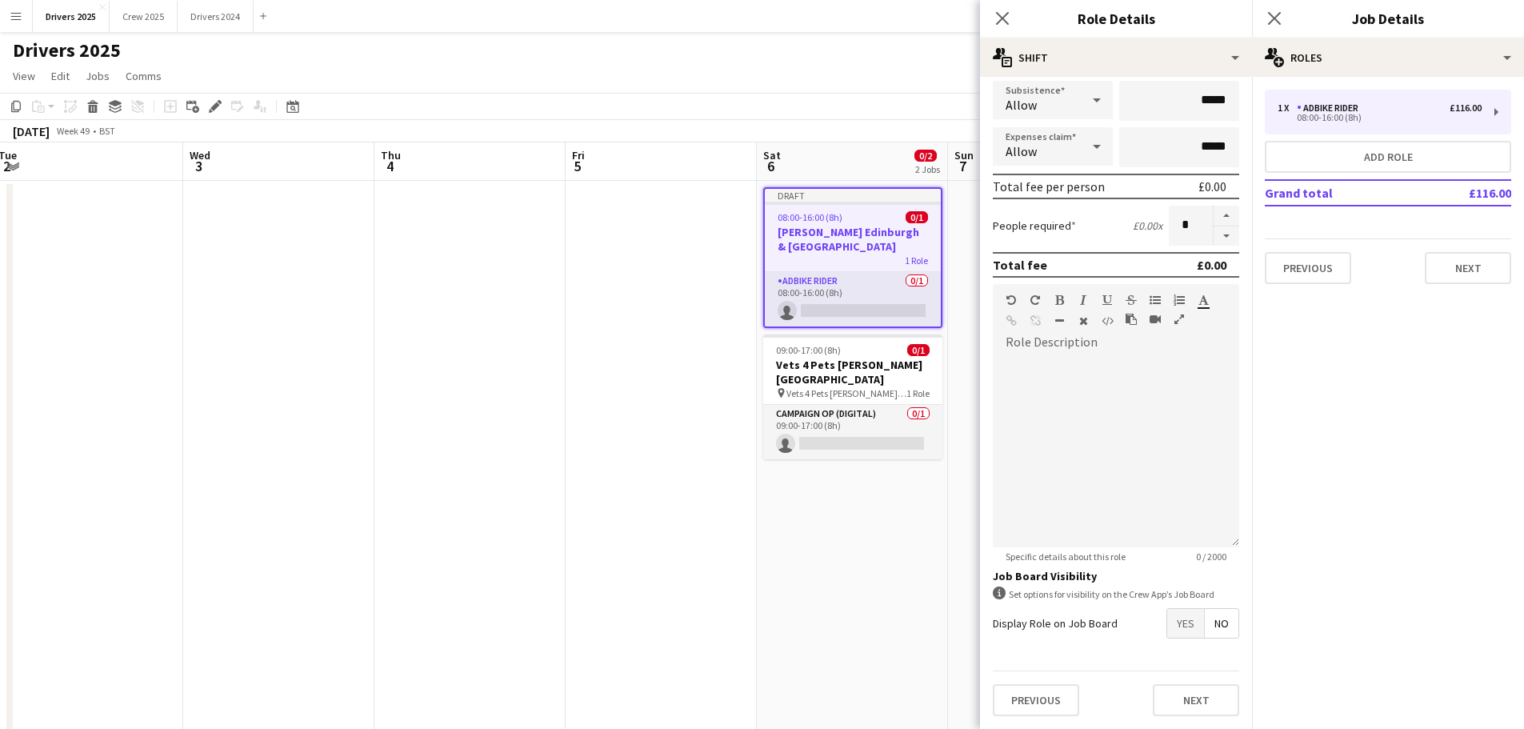
drag, startPoint x: 1218, startPoint y: 602, endPoint x: 1218, endPoint y: 612, distance: 10.4
click at [1218, 605] on form "**********" at bounding box center [1116, 332] width 272 height 794
click at [1210, 624] on span "No" at bounding box center [1222, 623] width 34 height 29
click at [1170, 696] on button "Next" at bounding box center [1196, 700] width 86 height 32
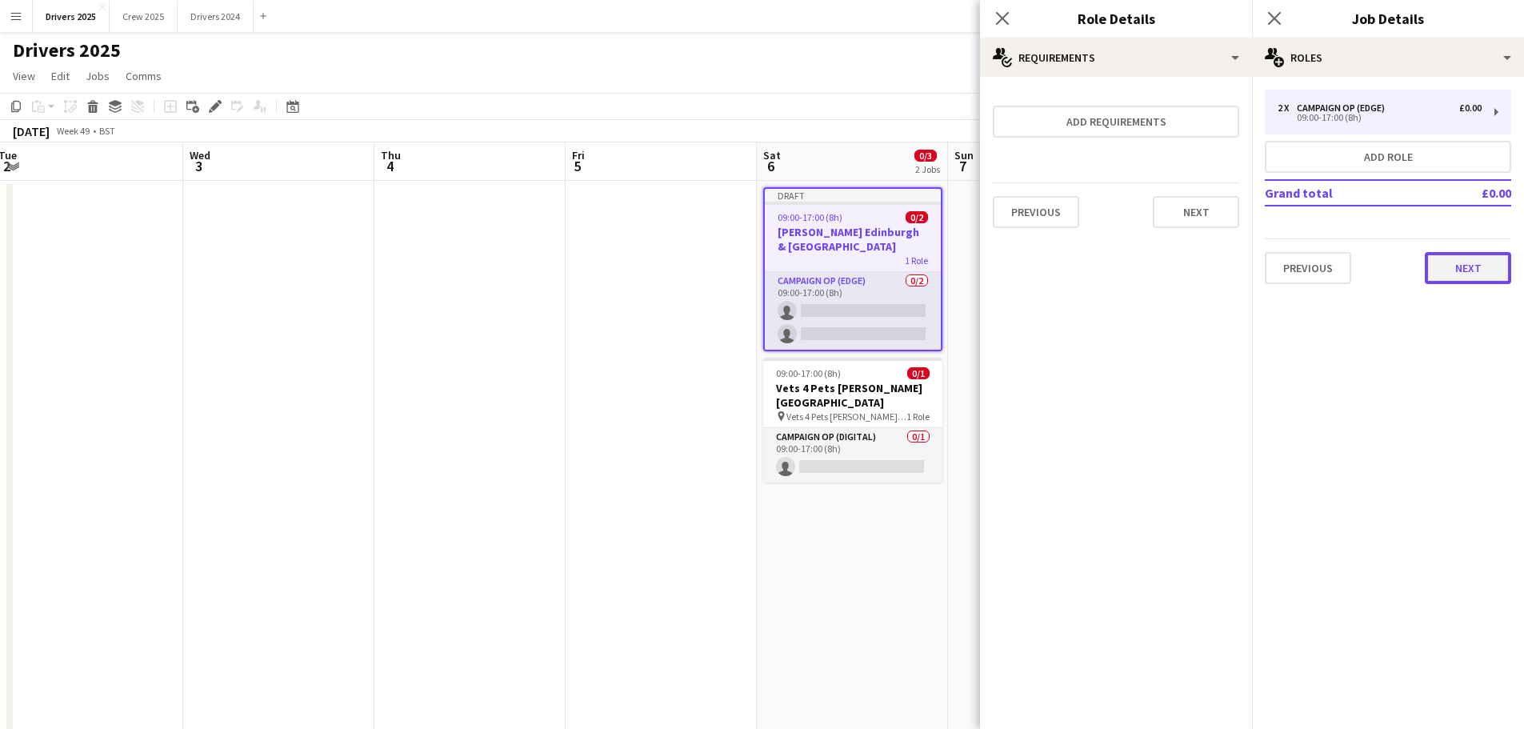
click at [1467, 270] on button "Next" at bounding box center [1468, 268] width 86 height 32
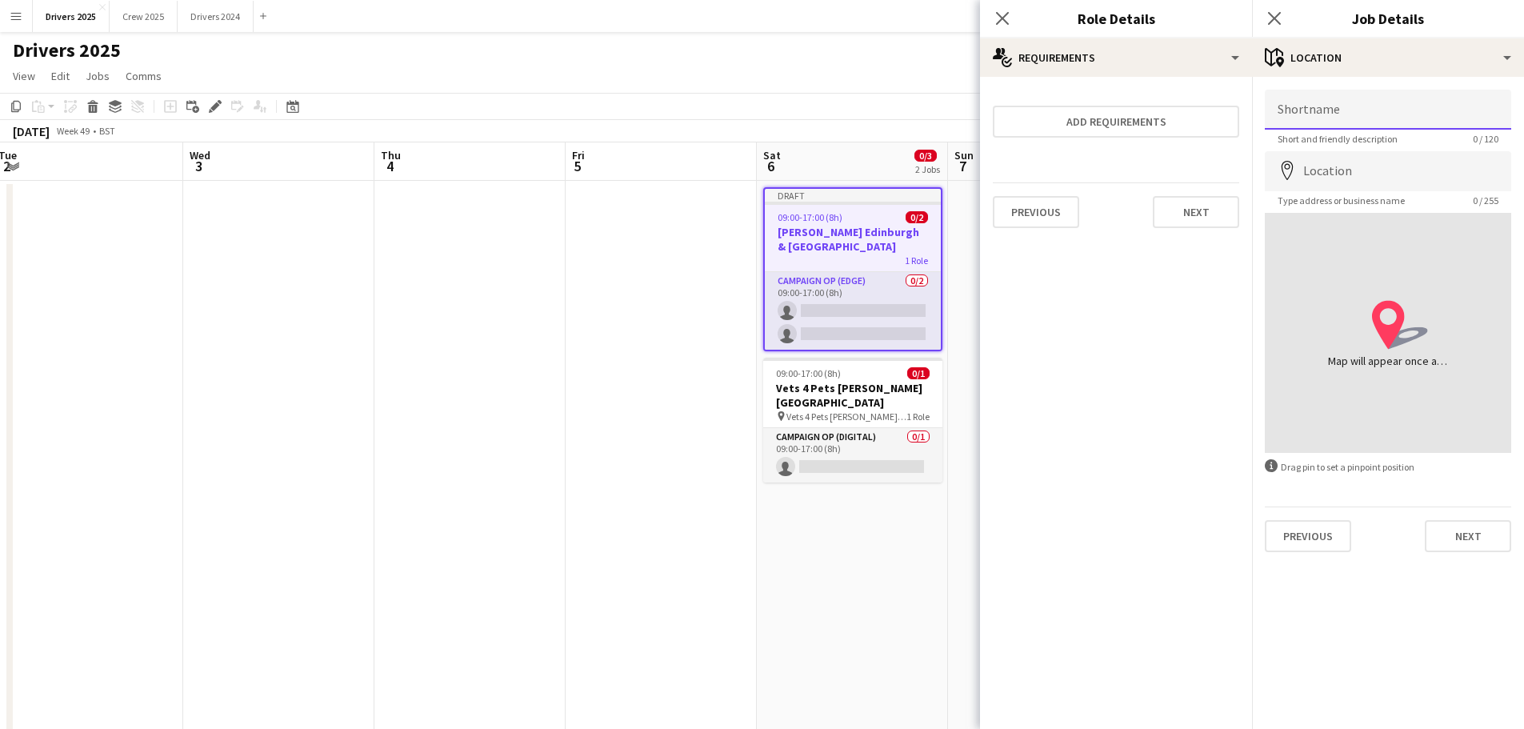
click at [1392, 122] on input "Shortname" at bounding box center [1388, 110] width 246 height 40
paste input "**********"
type input "**********"
click at [1364, 170] on input "Location" at bounding box center [1388, 171] width 246 height 40
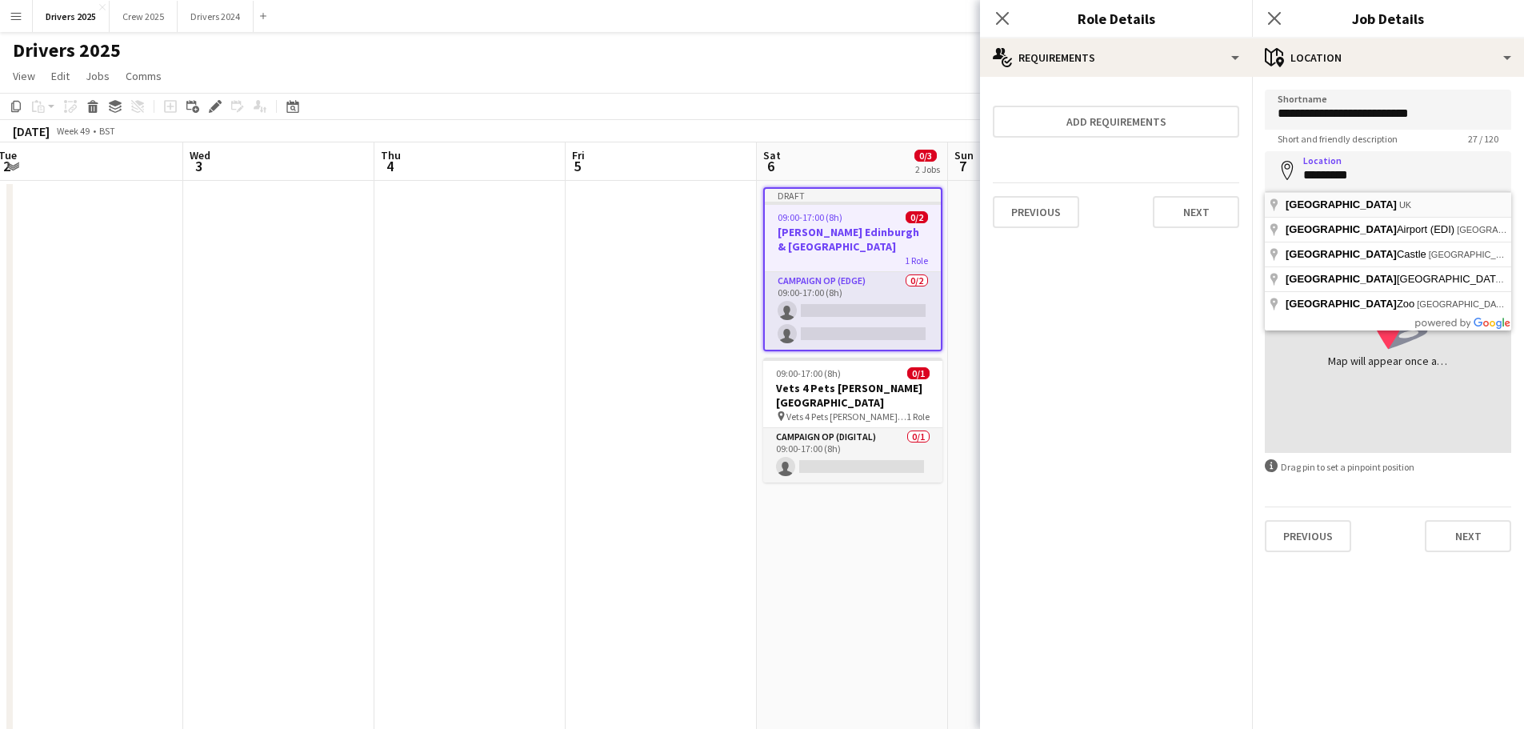
type input "**********"
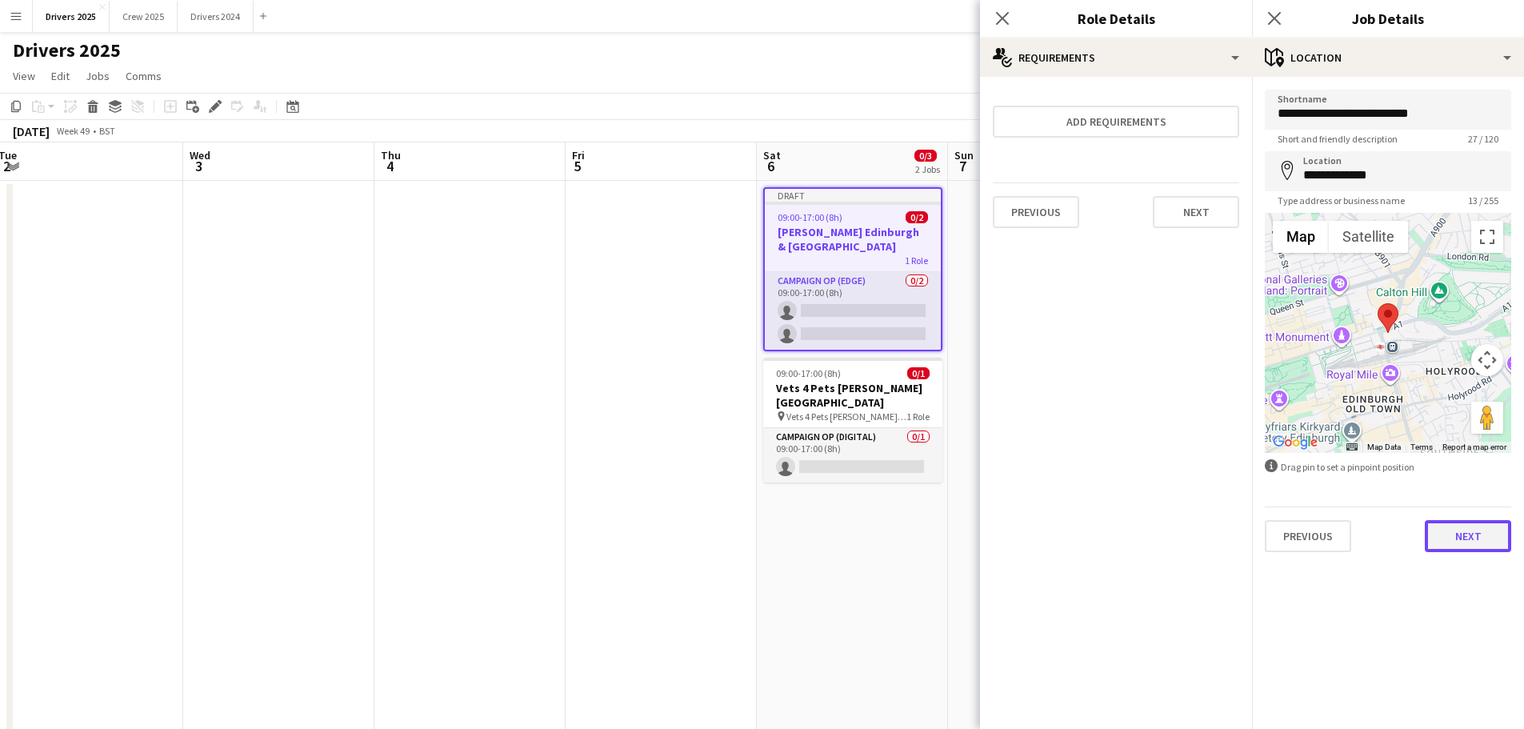
click at [1470, 542] on button "Next" at bounding box center [1468, 536] width 86 height 32
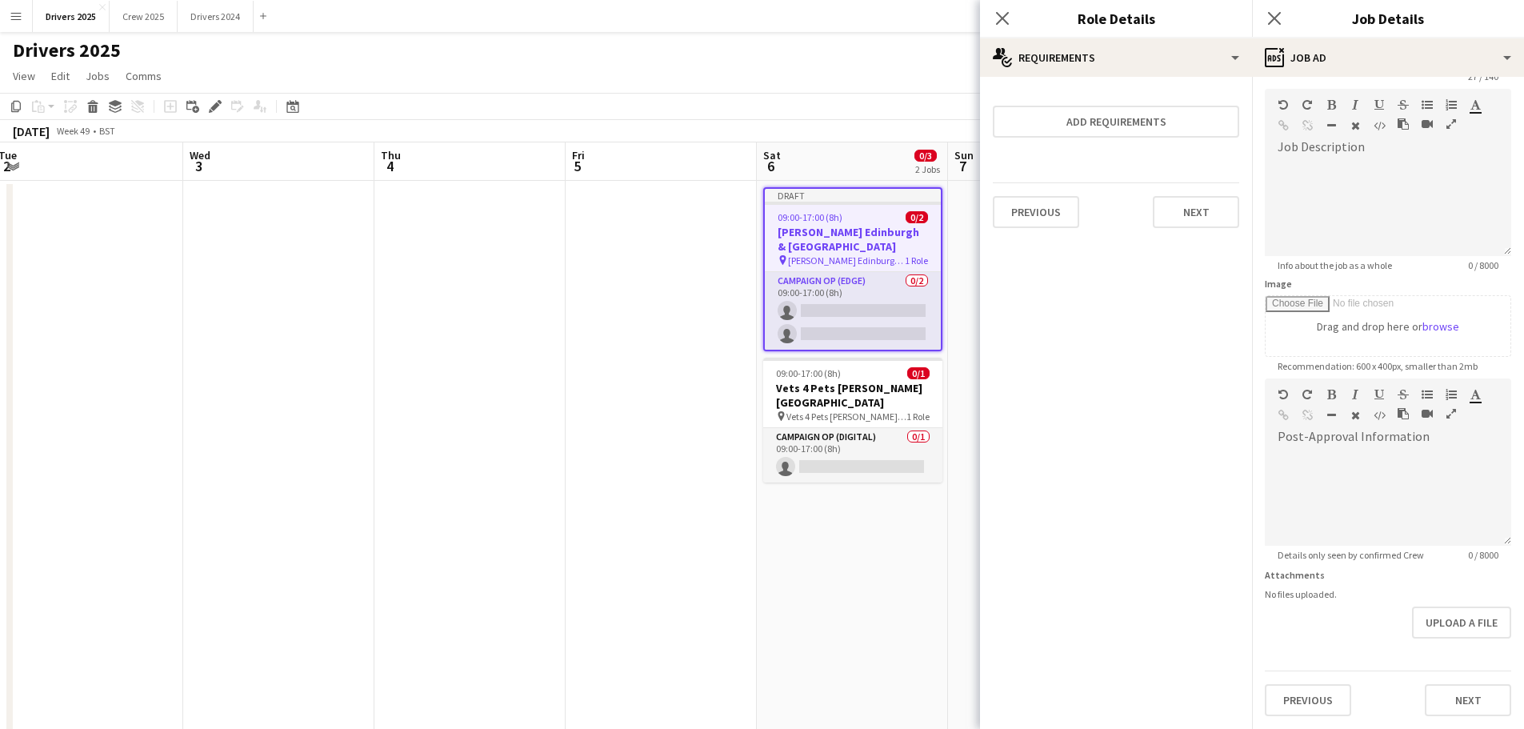
scroll to position [81, 0]
click at [1458, 690] on button "Next" at bounding box center [1468, 700] width 86 height 32
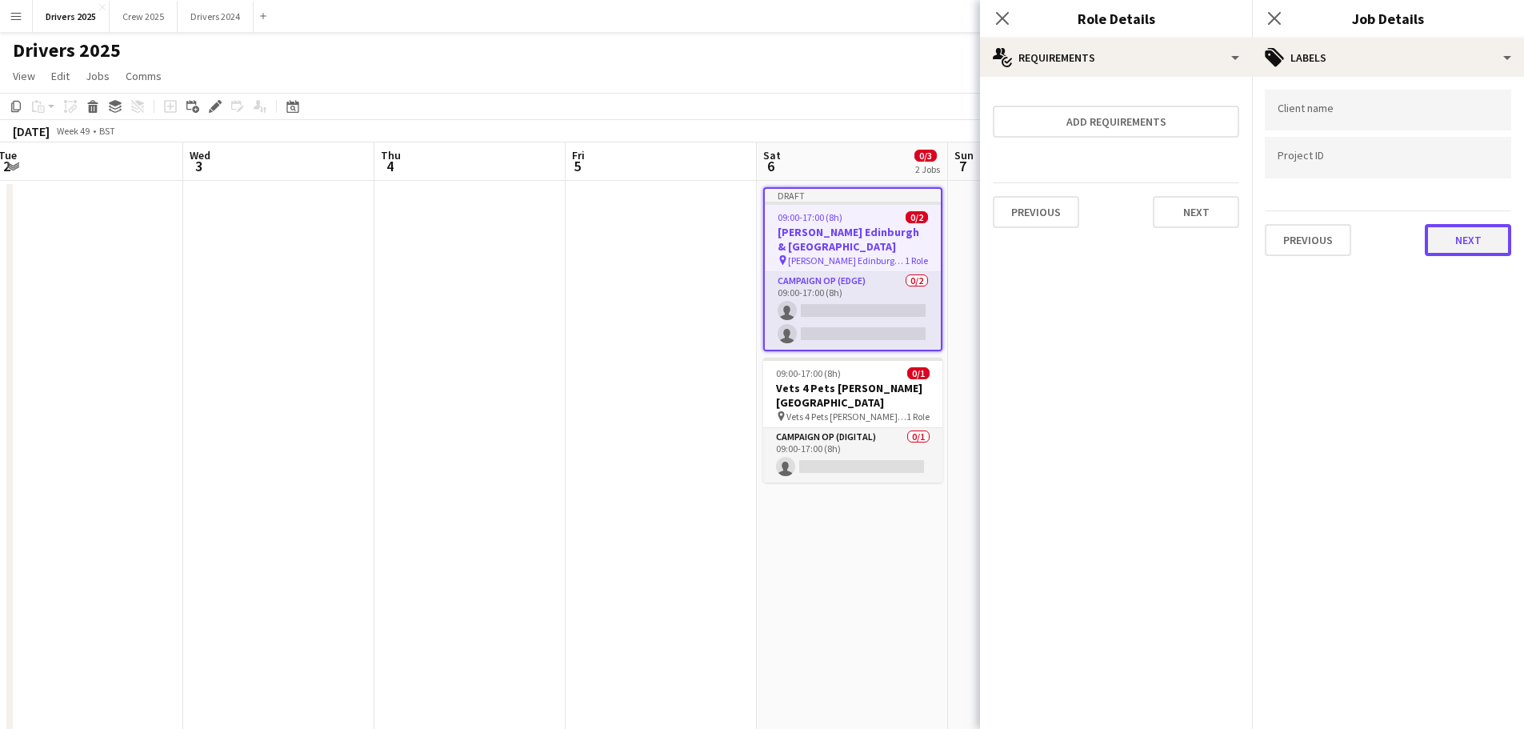
click at [1478, 239] on button "Next" at bounding box center [1468, 240] width 86 height 32
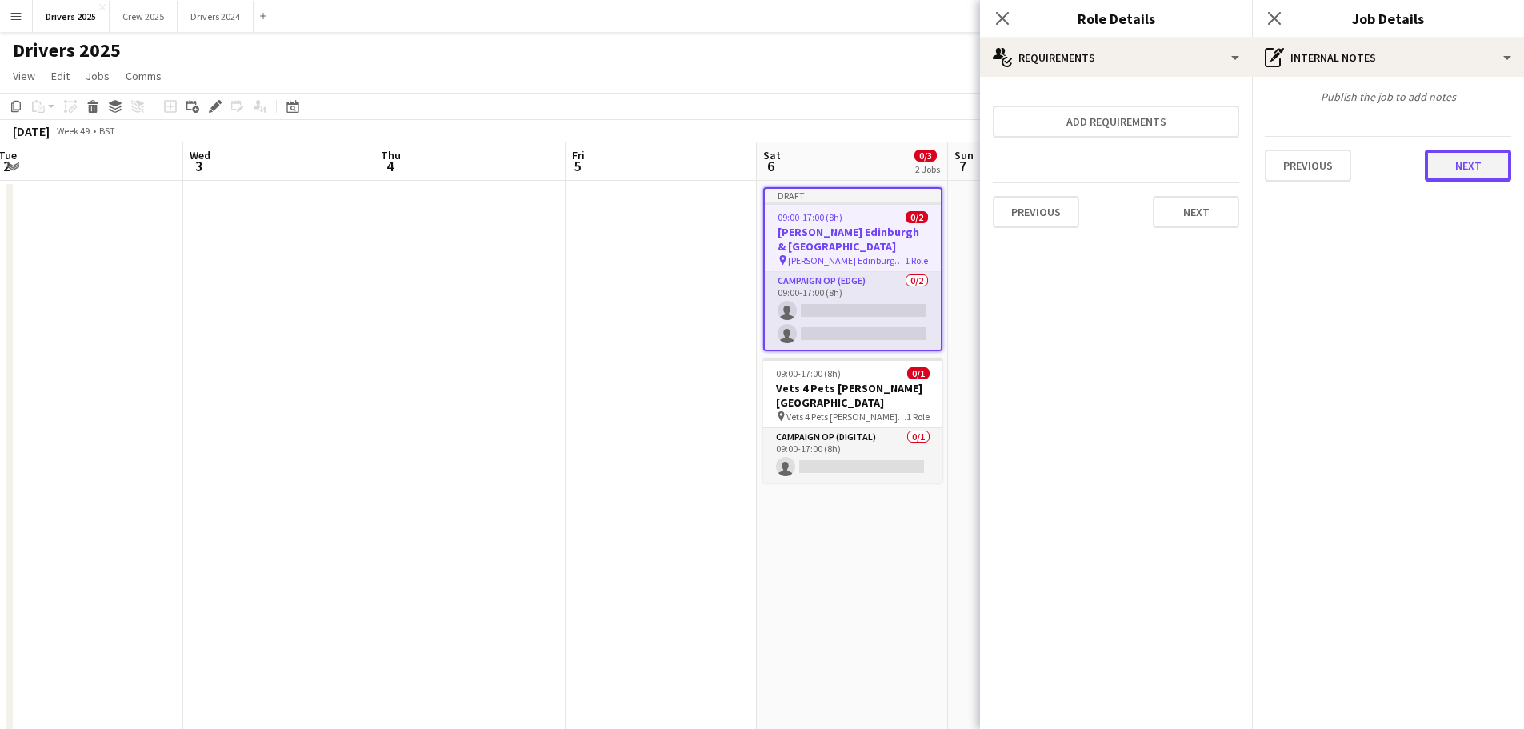
click at [1469, 169] on button "Next" at bounding box center [1468, 166] width 86 height 32
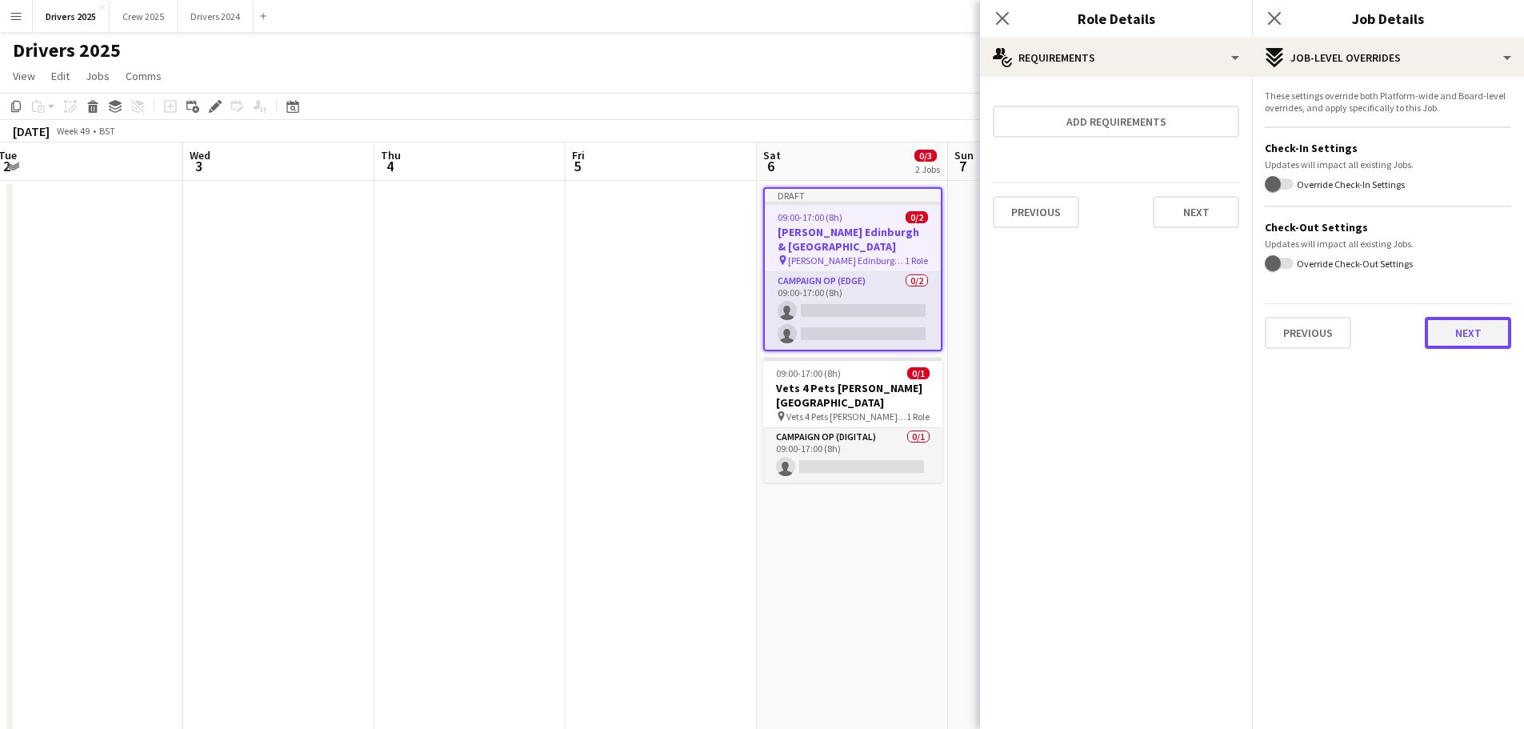
click at [1470, 330] on button "Next" at bounding box center [1468, 333] width 86 height 32
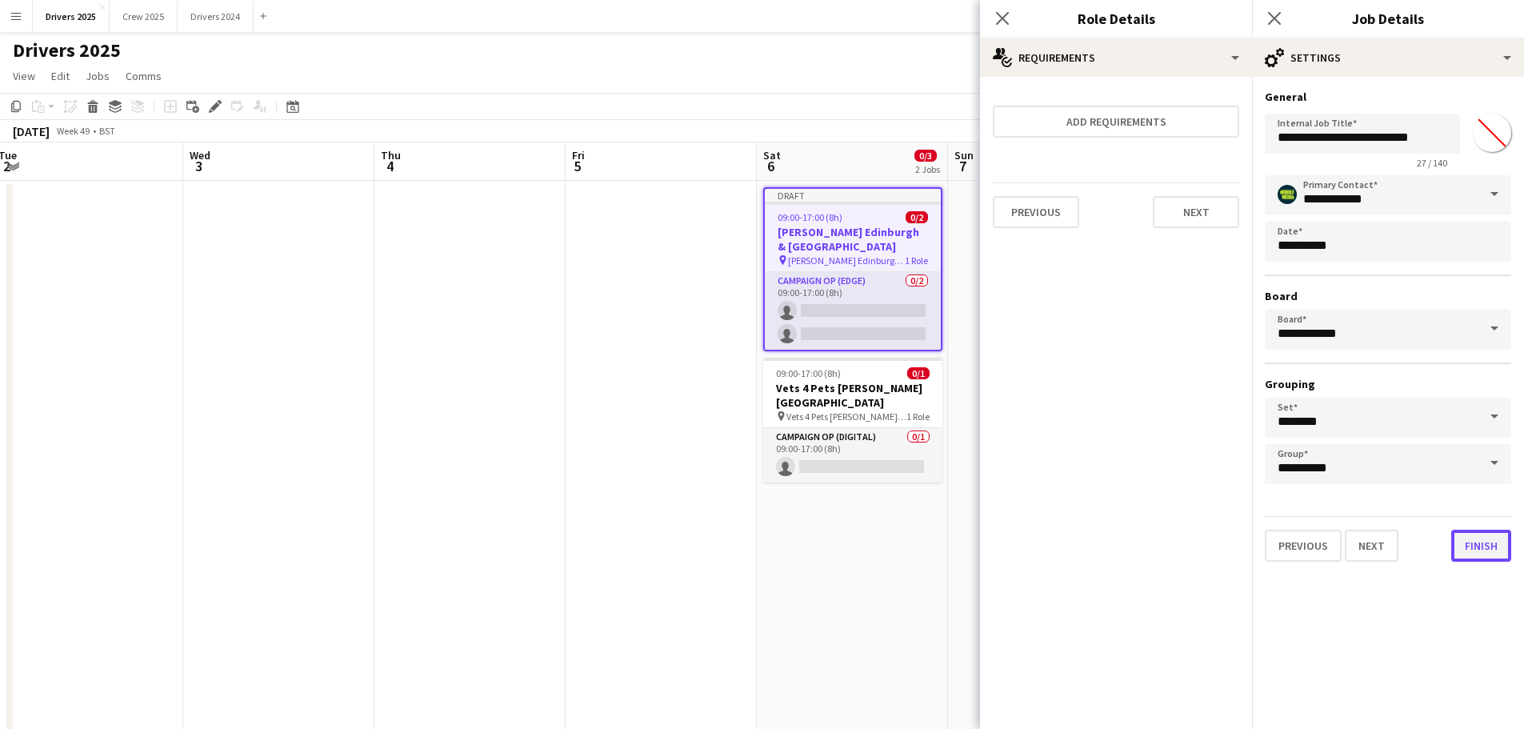
click at [1482, 550] on button "Finish" at bounding box center [1481, 546] width 60 height 32
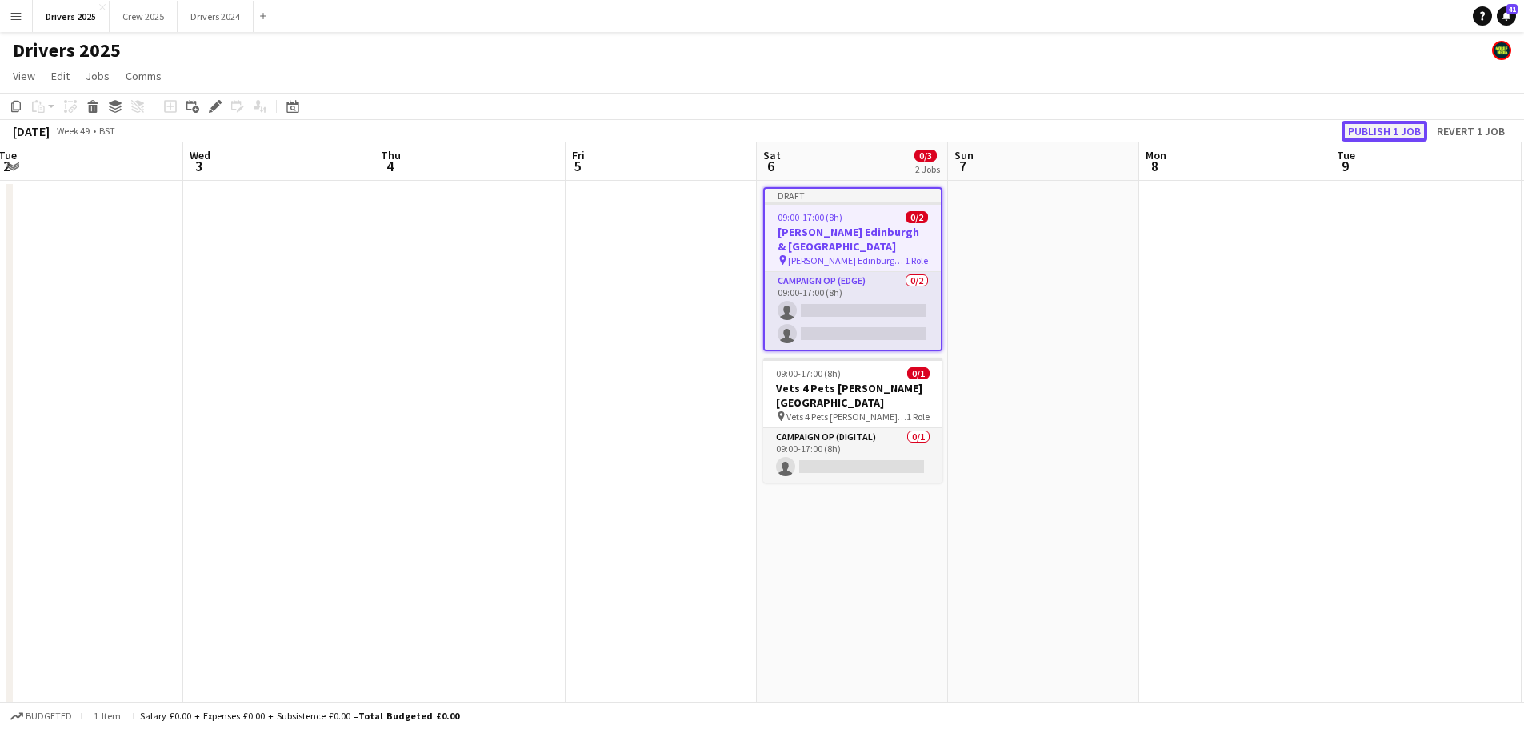
click at [1390, 131] on button "Publish 1 job" at bounding box center [1385, 131] width 86 height 21
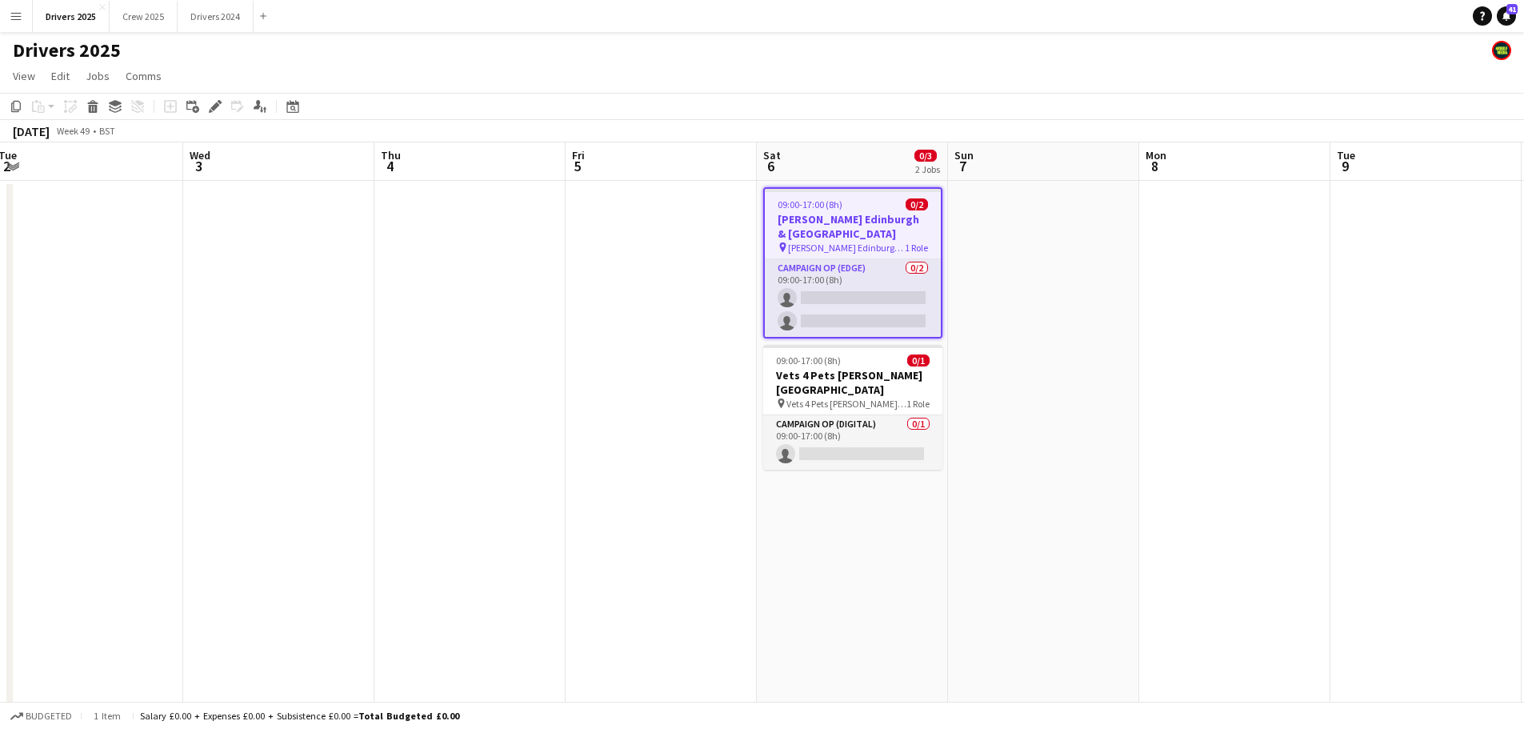
click at [839, 204] on span "09:00-17:00 (8h)" at bounding box center [810, 204] width 65 height 12
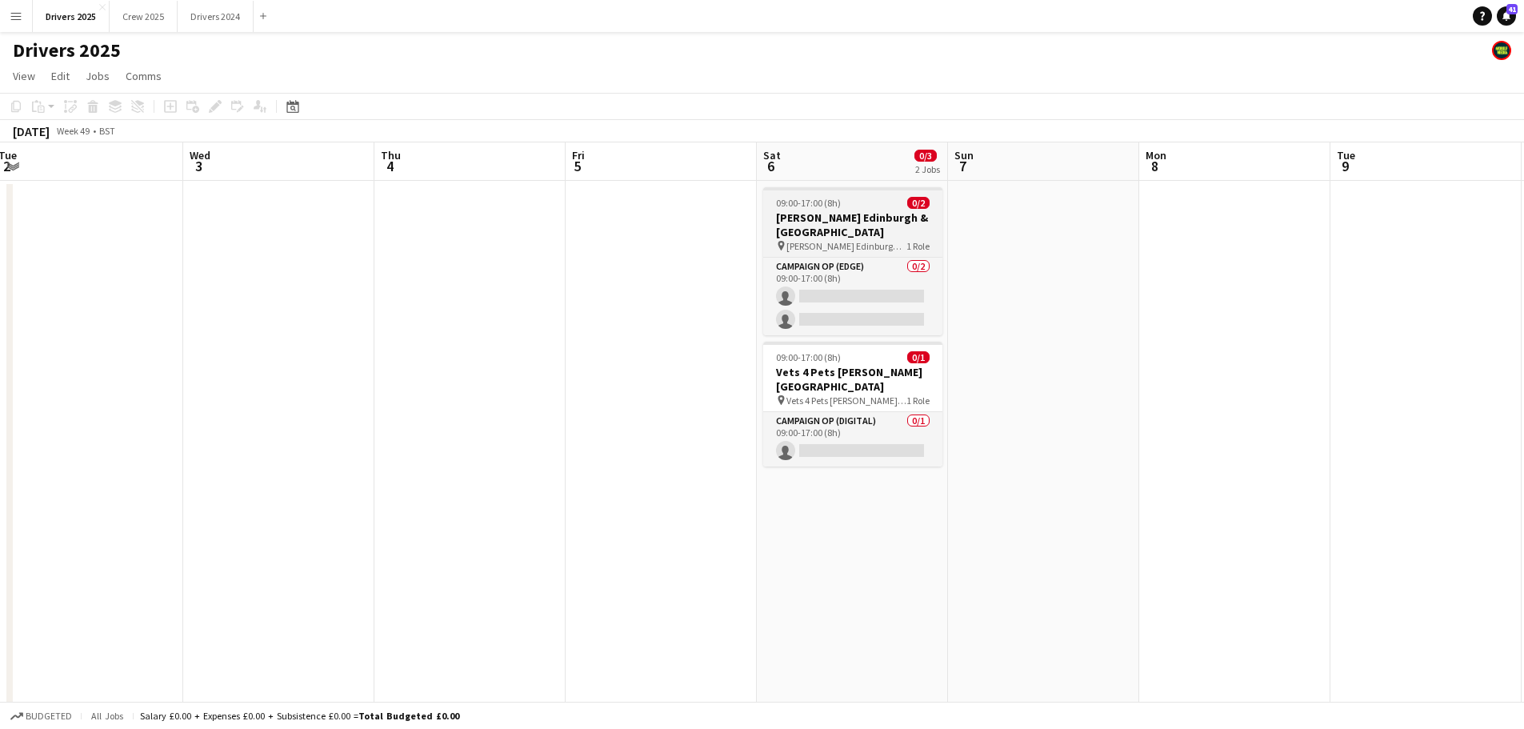
click at [870, 213] on h3 "[PERSON_NAME] Edinburgh & [GEOGRAPHIC_DATA]" at bounding box center [852, 224] width 179 height 29
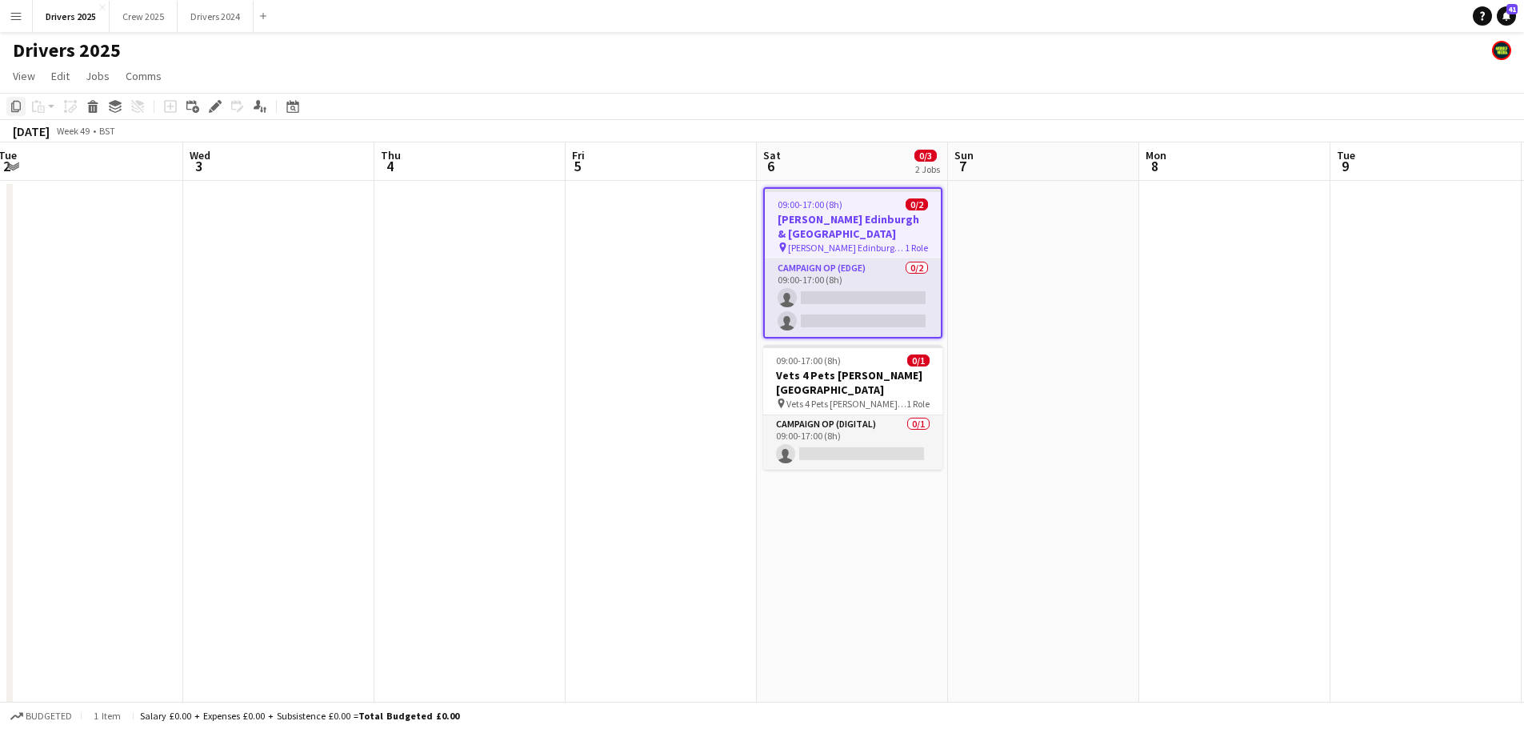
click at [14, 109] on icon "Copy" at bounding box center [16, 106] width 13 height 13
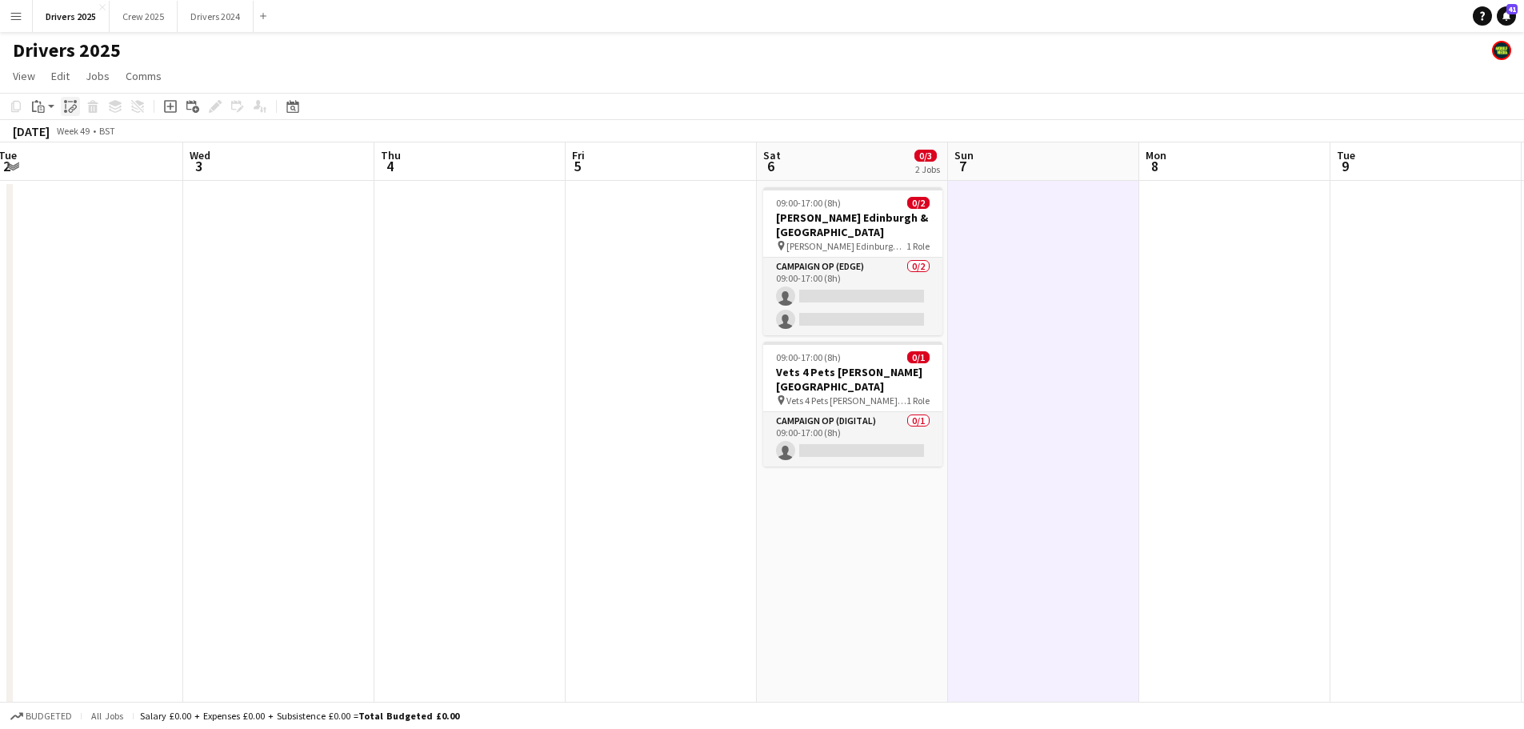
click at [69, 109] on icon "Paste linked Job" at bounding box center [70, 106] width 13 height 13
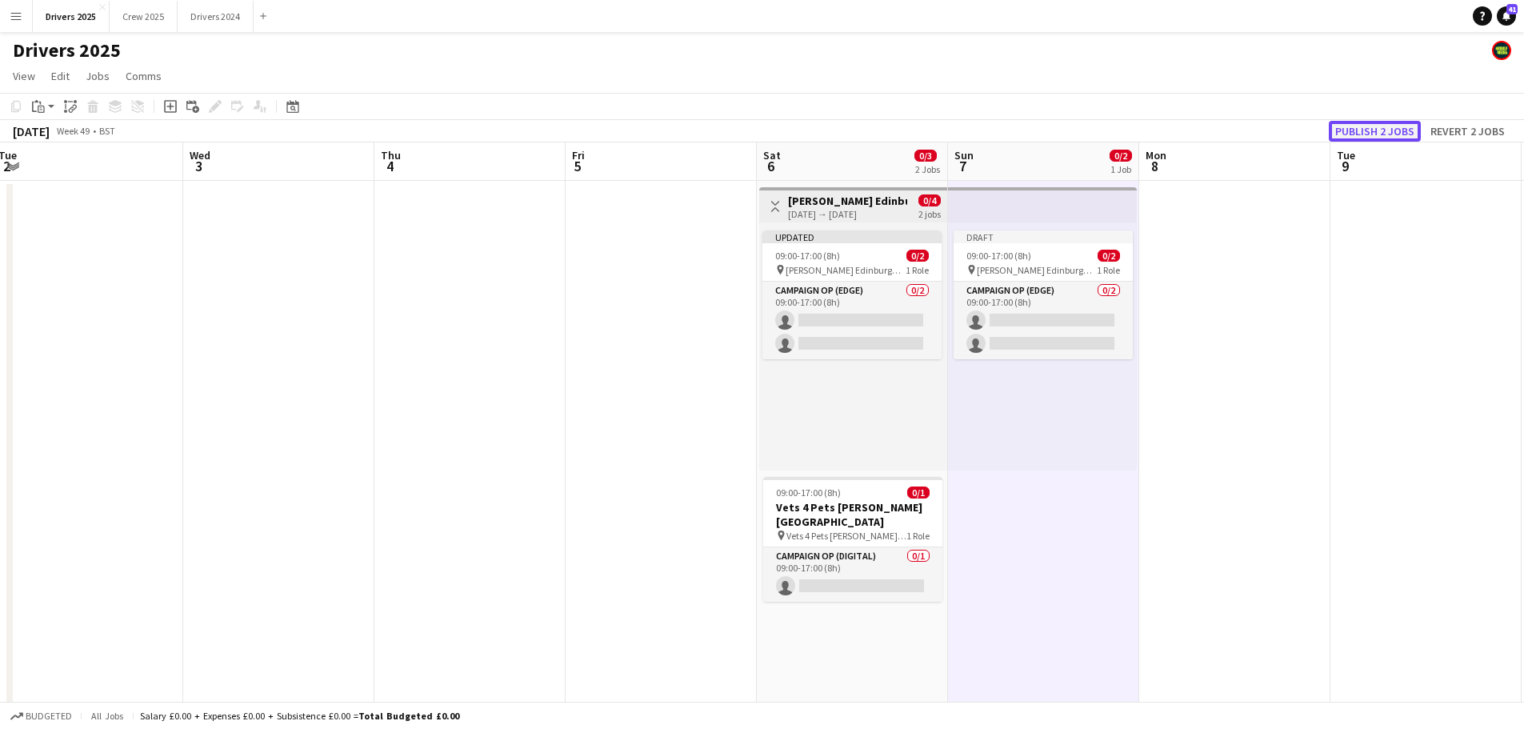
click at [1406, 134] on button "Publish 2 jobs" at bounding box center [1375, 131] width 92 height 21
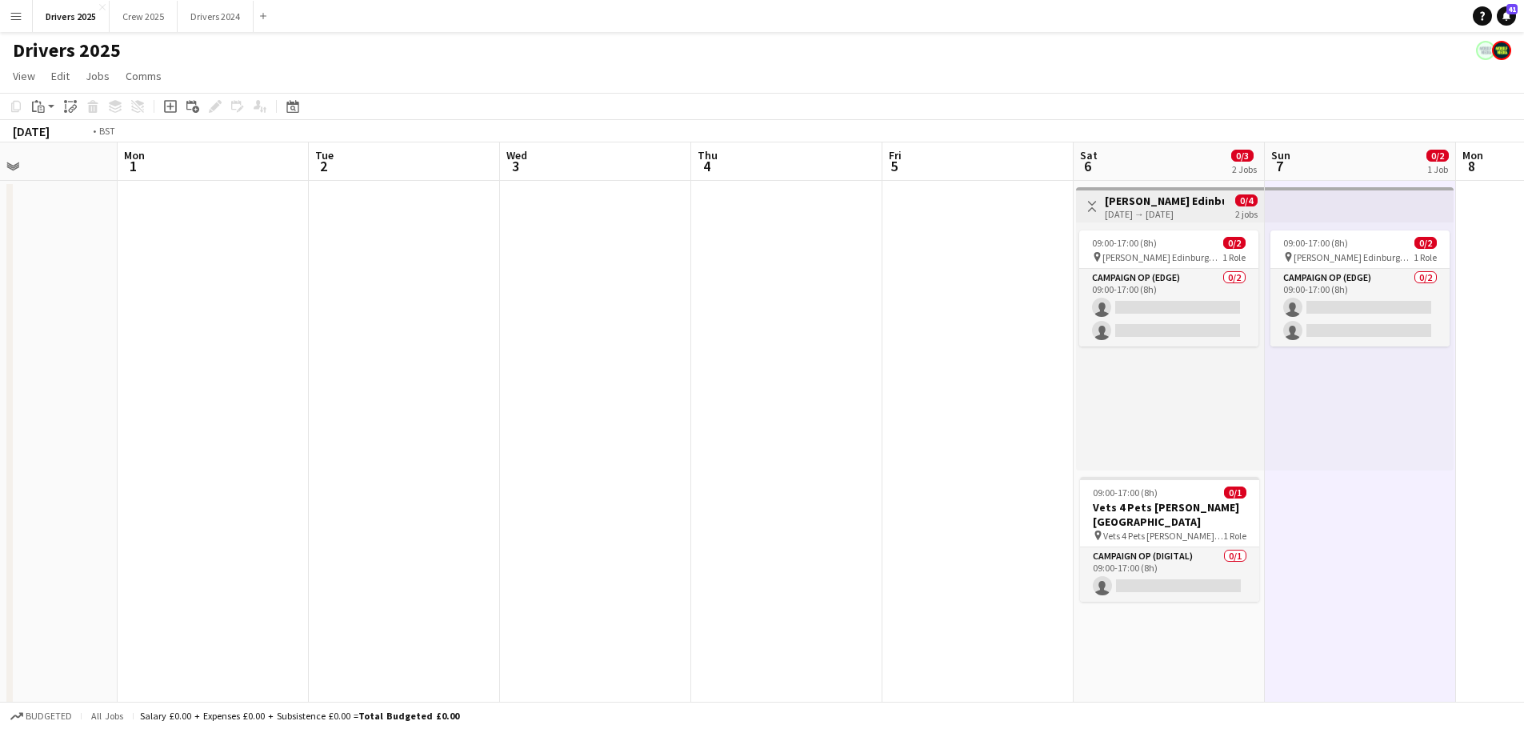
drag, startPoint x: 302, startPoint y: 345, endPoint x: 1078, endPoint y: 347, distance: 776.8
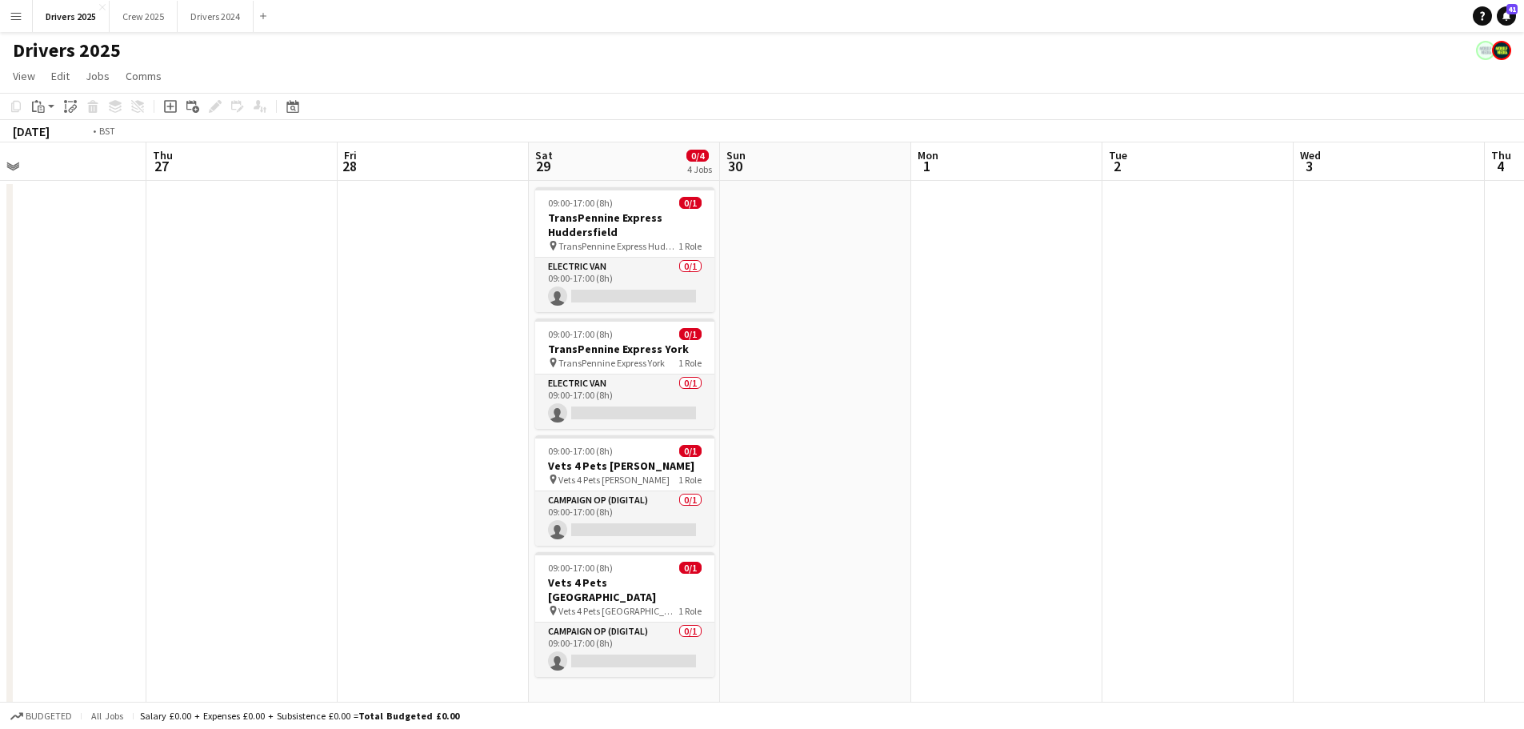
drag, startPoint x: 529, startPoint y: 338, endPoint x: 1283, endPoint y: 336, distance: 754.4
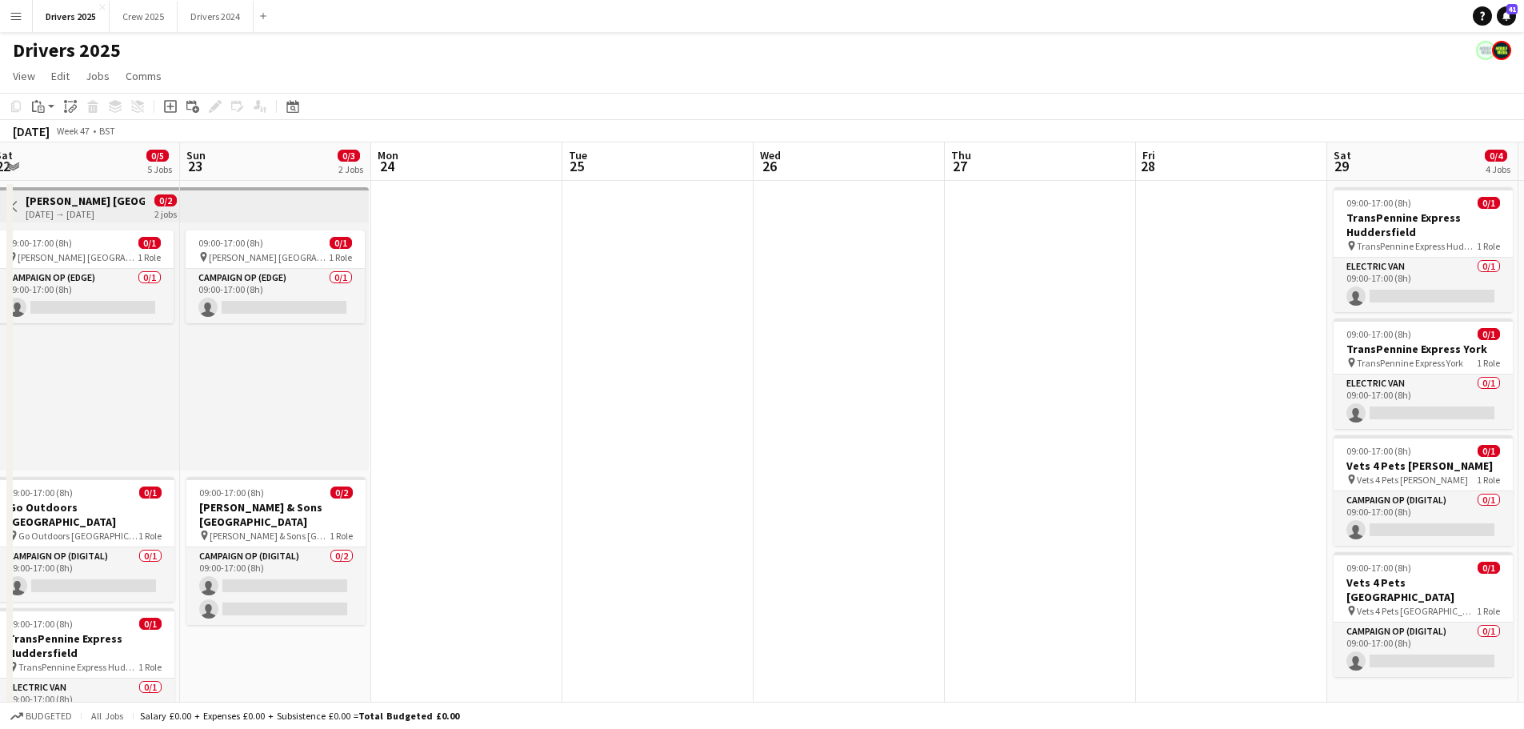
drag, startPoint x: 411, startPoint y: 340, endPoint x: 973, endPoint y: 310, distance: 562.4
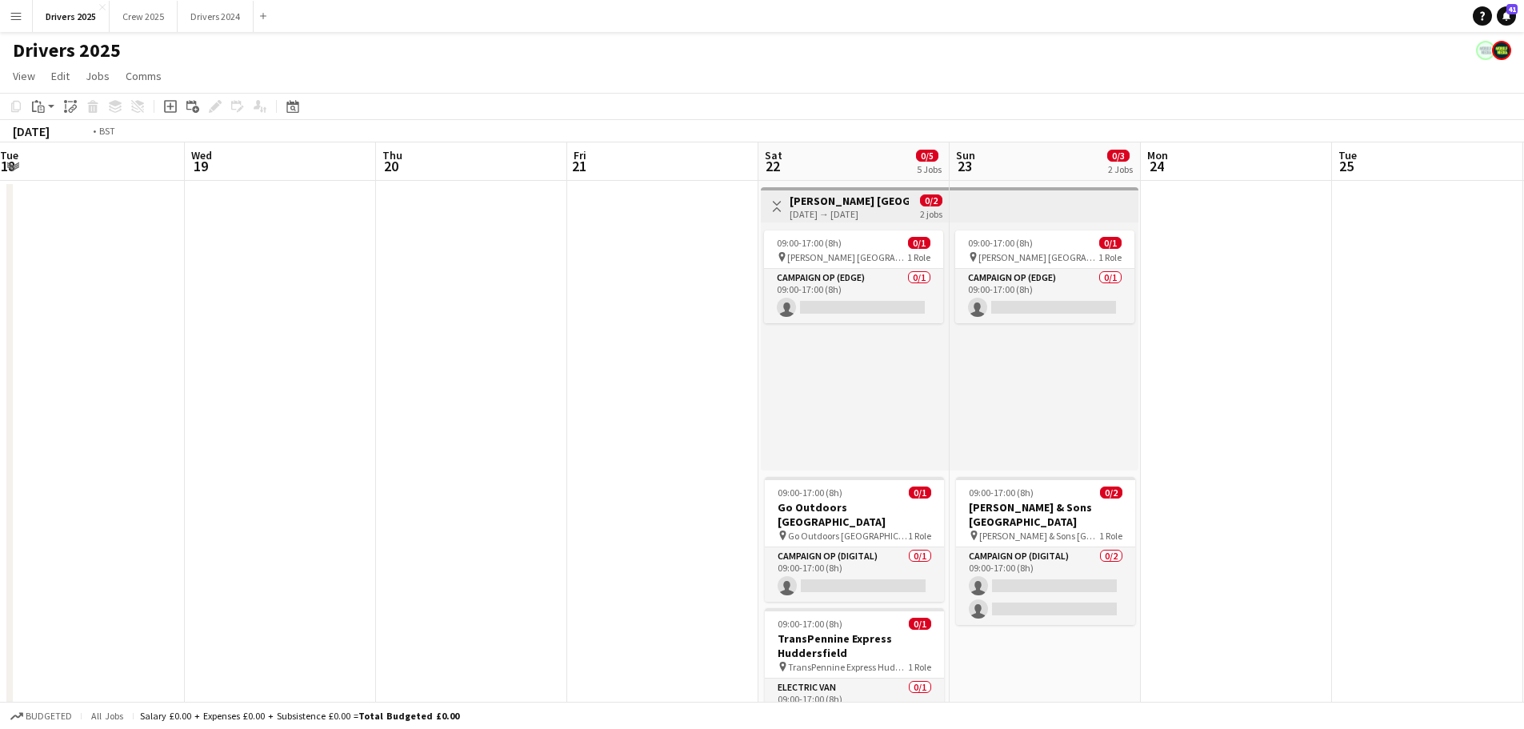
drag, startPoint x: 491, startPoint y: 332, endPoint x: 886, endPoint y: 329, distance: 395.2
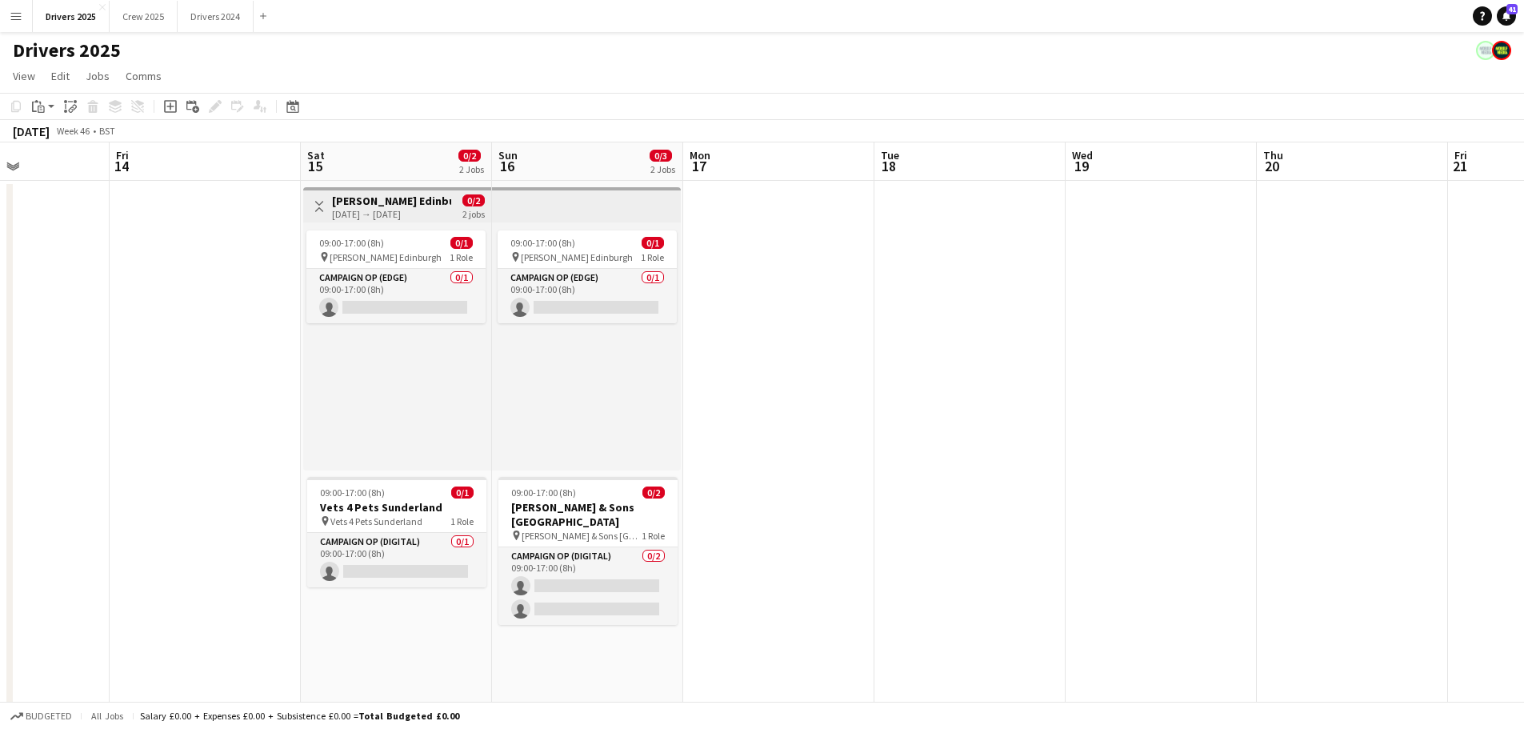
drag, startPoint x: 351, startPoint y: 438, endPoint x: 1035, endPoint y: 435, distance: 684.0
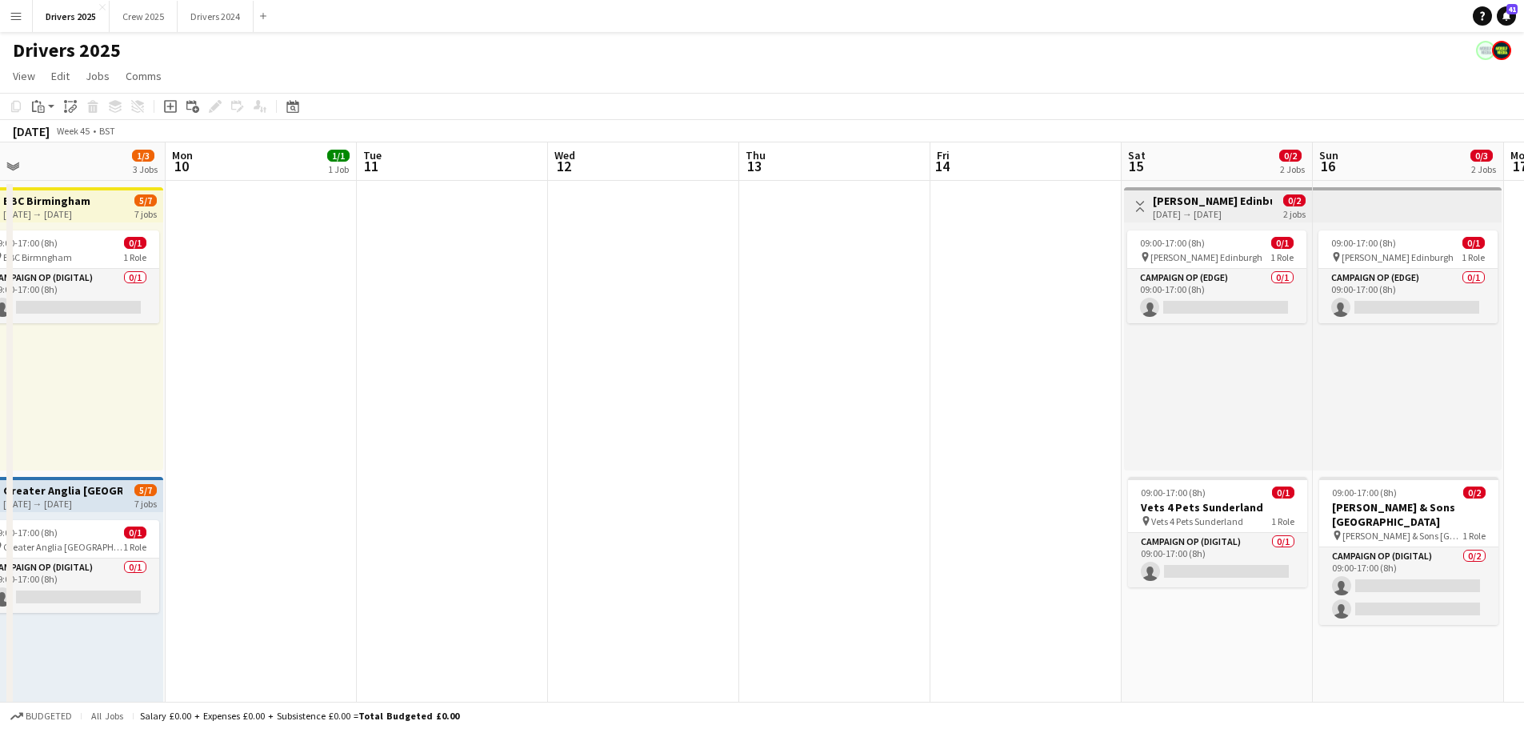
drag, startPoint x: 669, startPoint y: 422, endPoint x: 785, endPoint y: 424, distance: 116.0
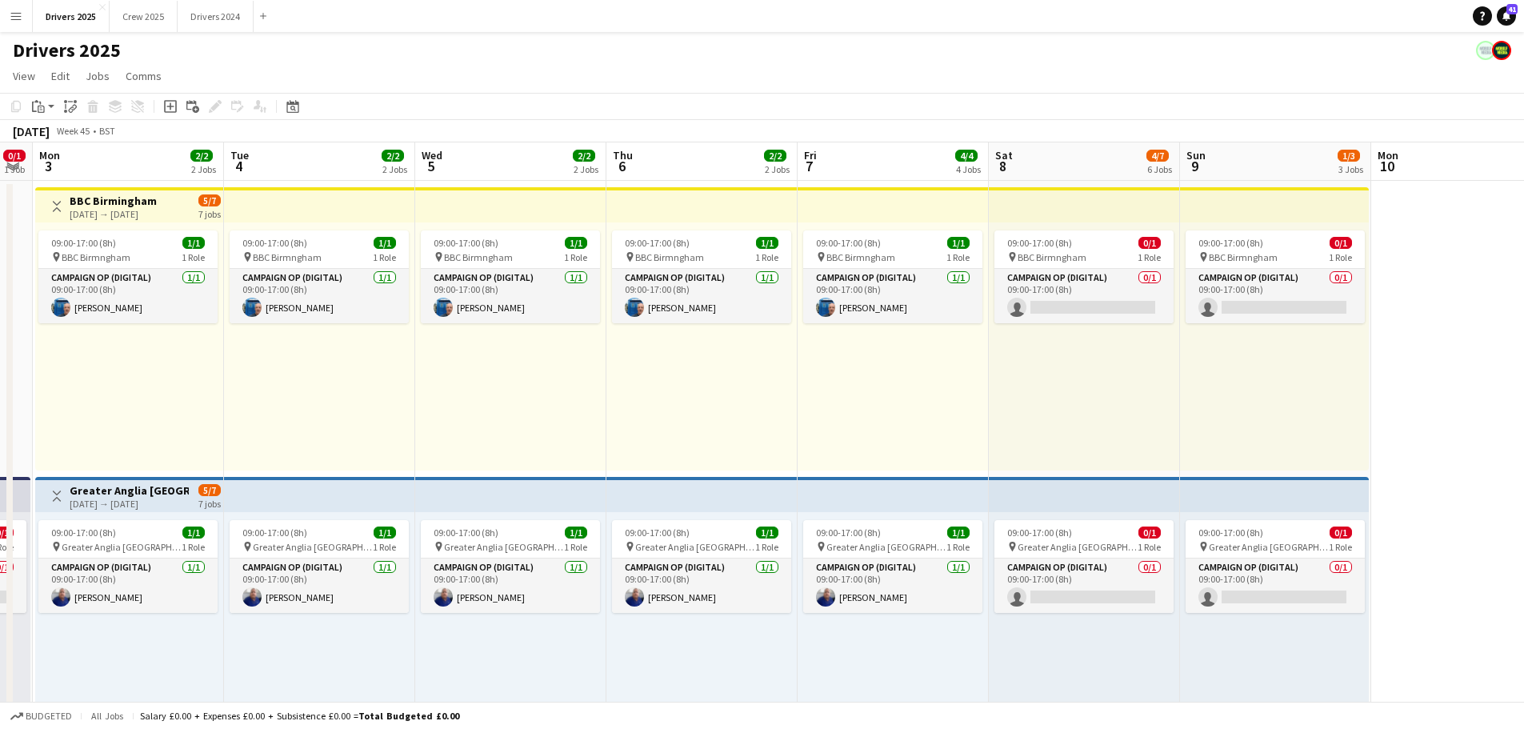
scroll to position [0, 502]
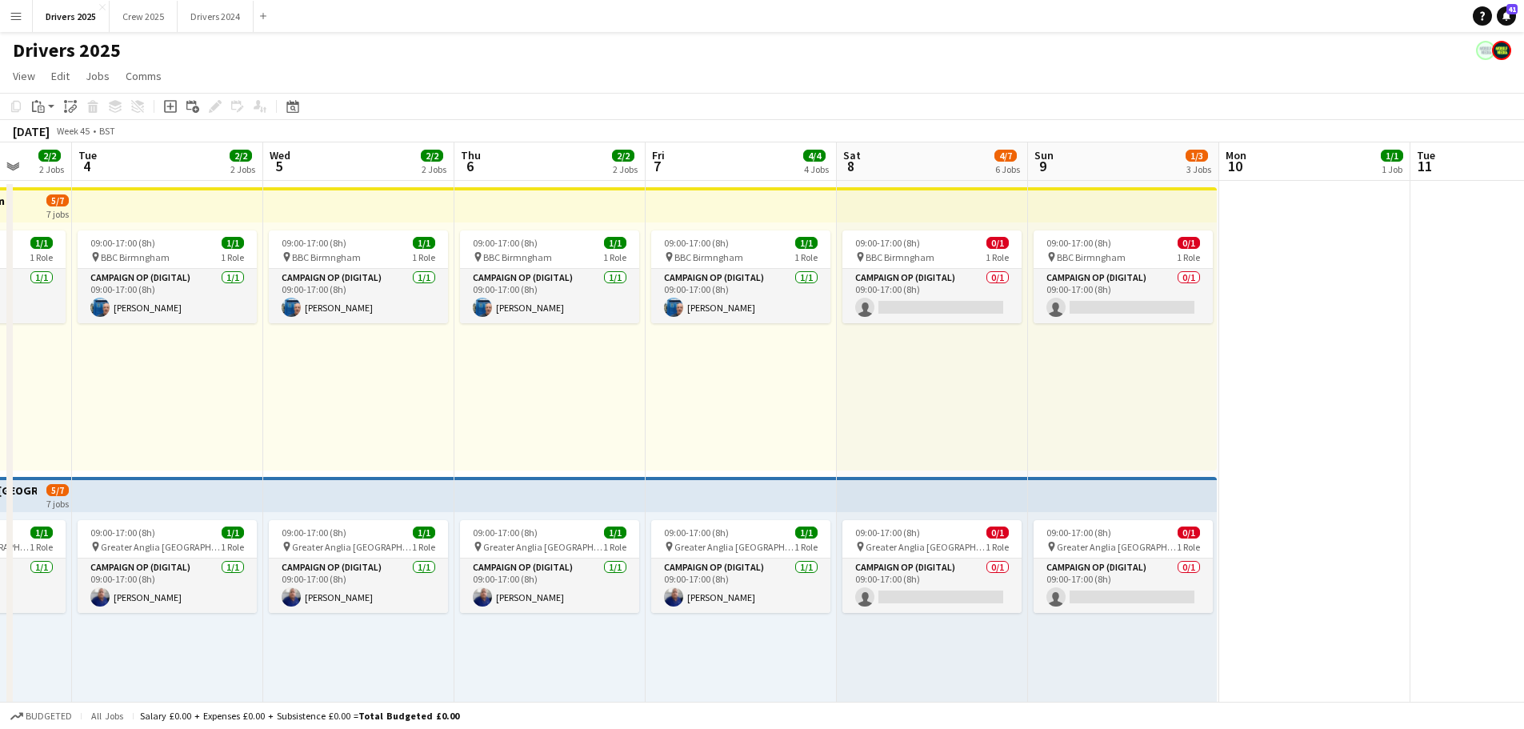
drag, startPoint x: 150, startPoint y: 424, endPoint x: 901, endPoint y: 411, distance: 751.3
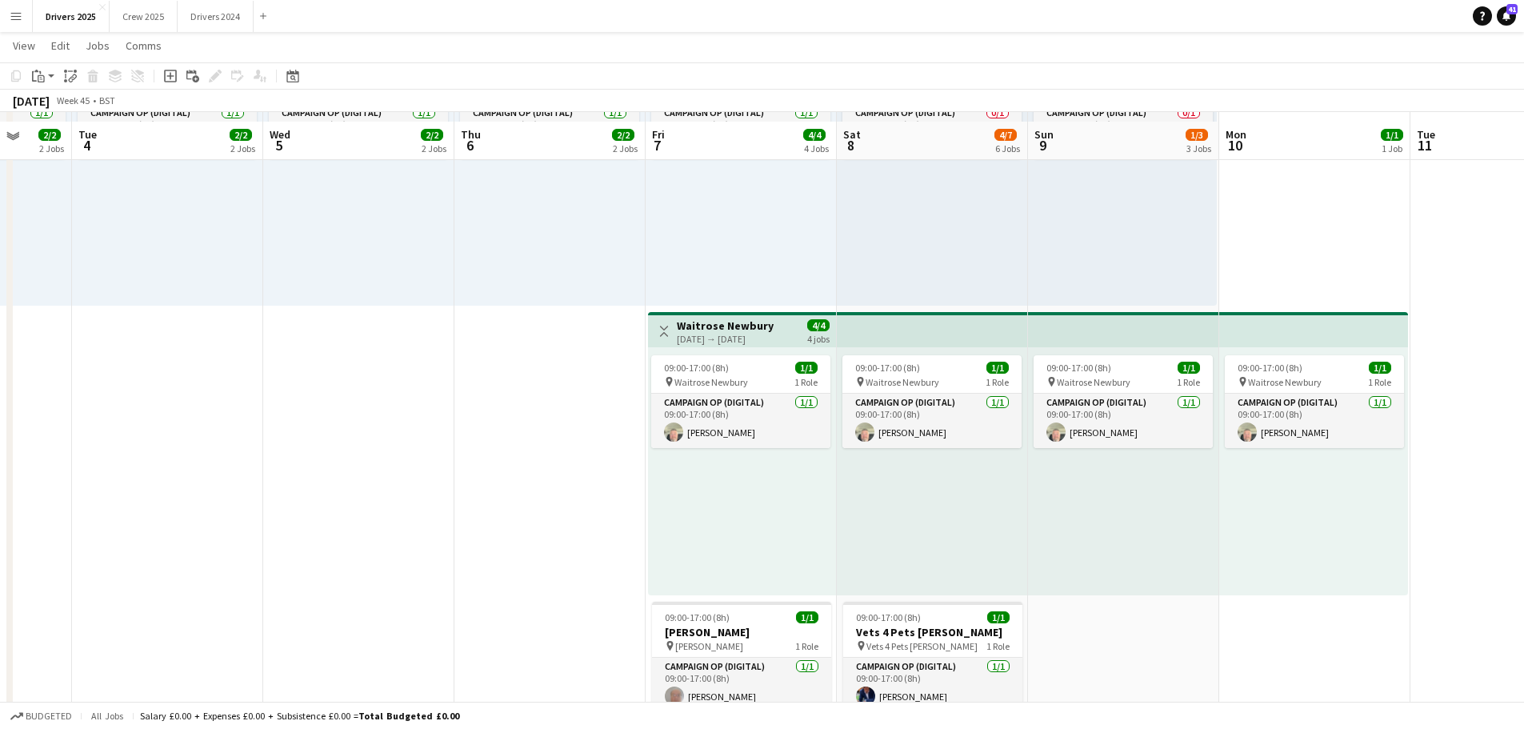
scroll to position [480, 0]
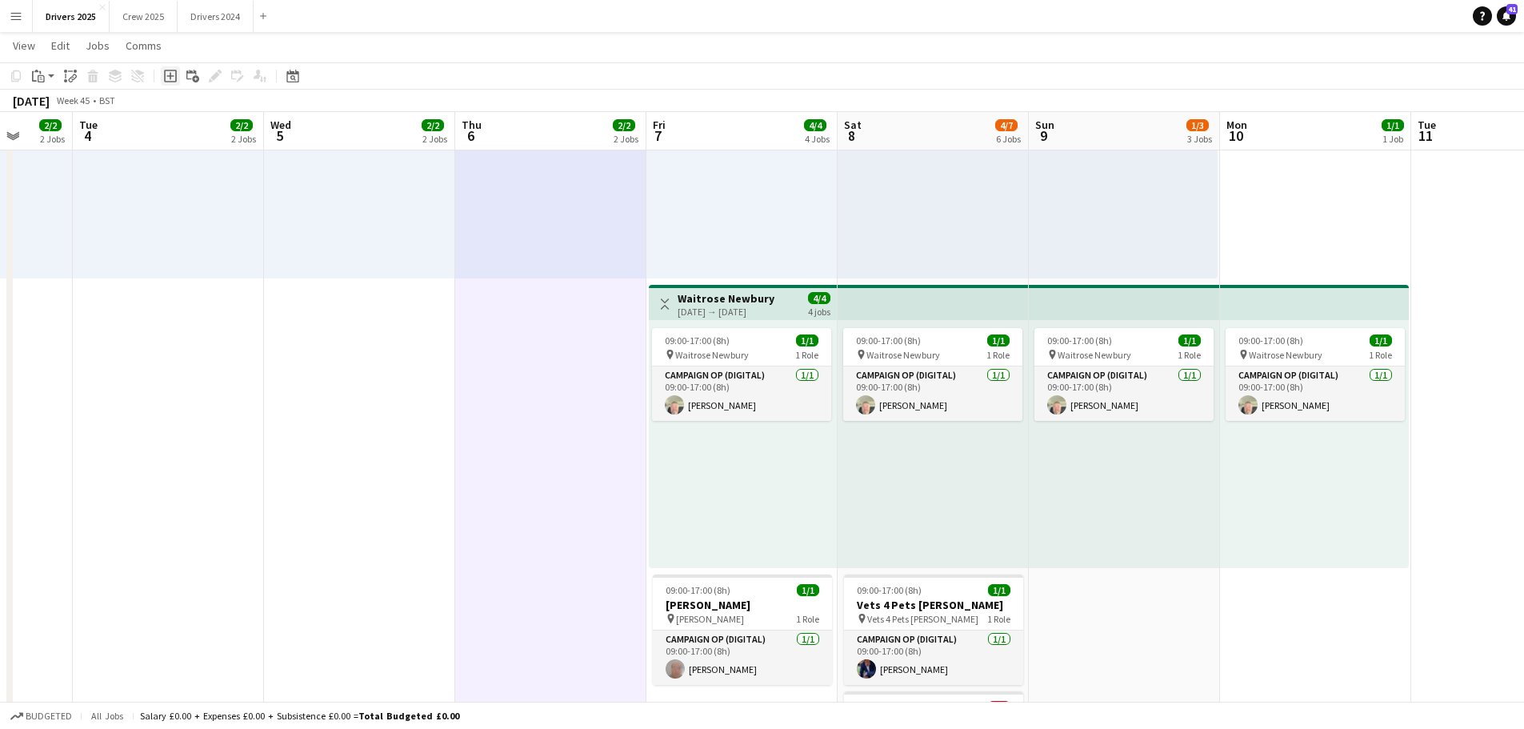
click at [171, 74] on icon "Add job" at bounding box center [170, 76] width 13 height 13
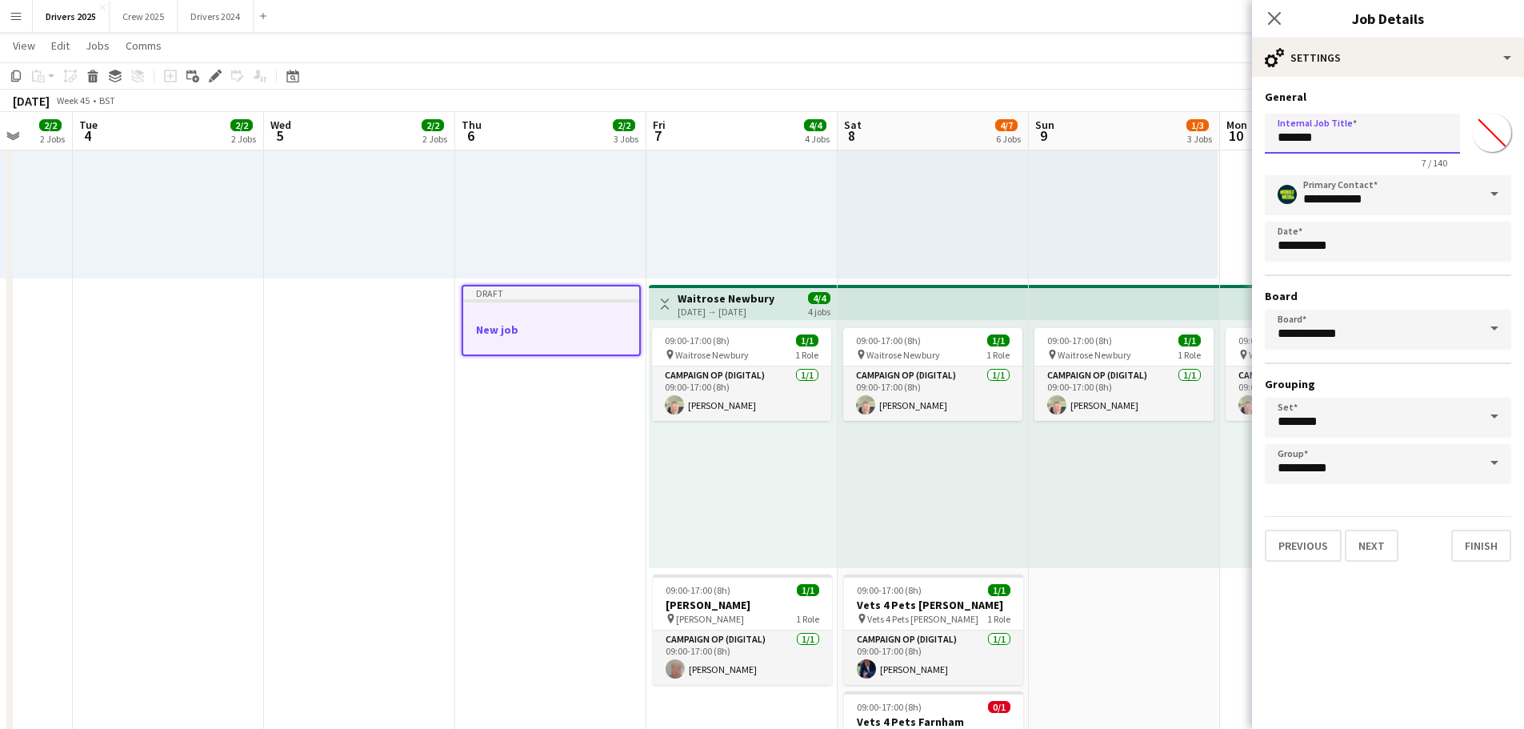
click at [1373, 146] on input "*******" at bounding box center [1362, 134] width 195 height 40
click at [1375, 146] on input "*******" at bounding box center [1362, 134] width 195 height 40
click at [1376, 145] on input "*******" at bounding box center [1362, 134] width 195 height 40
type input "**********"
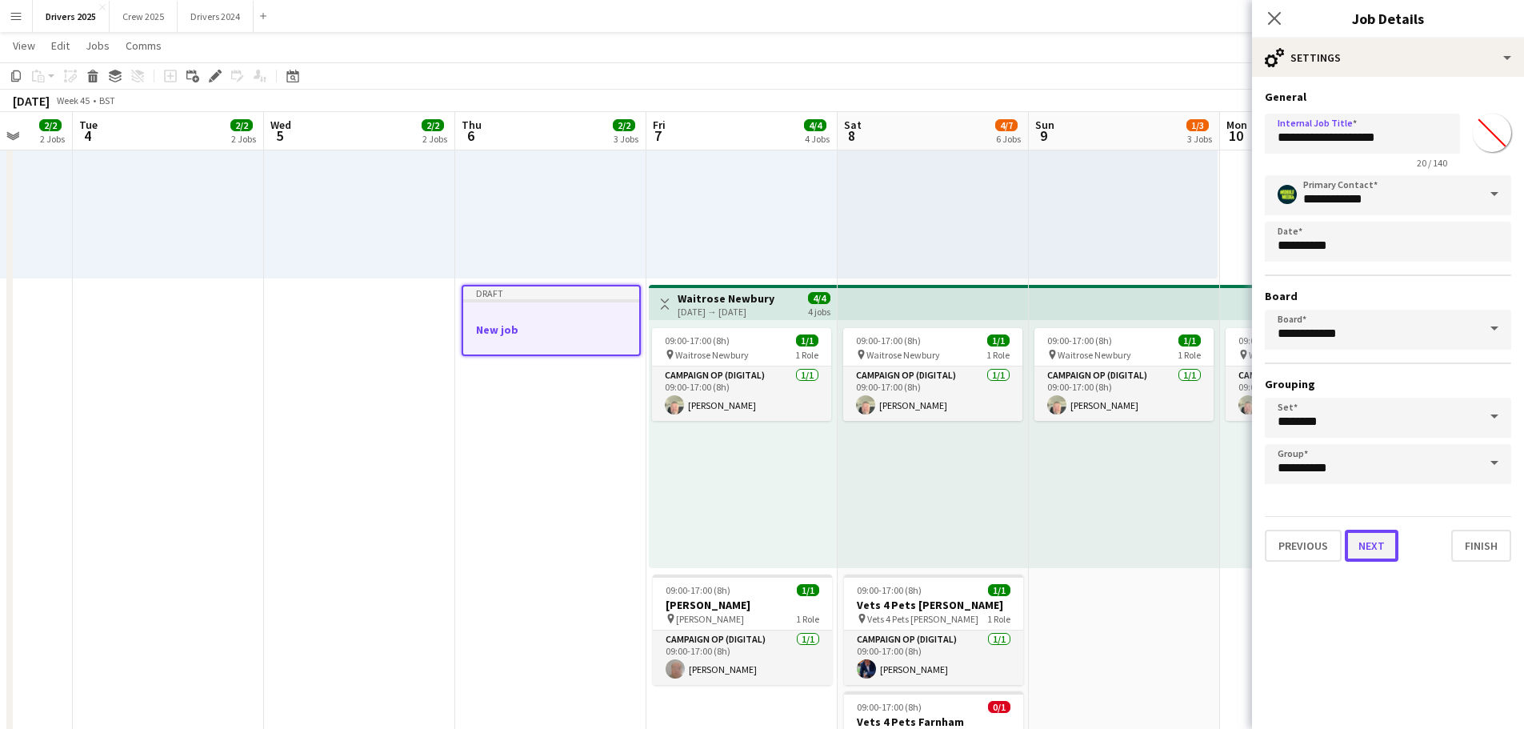
click at [1370, 549] on button "Next" at bounding box center [1372, 546] width 54 height 32
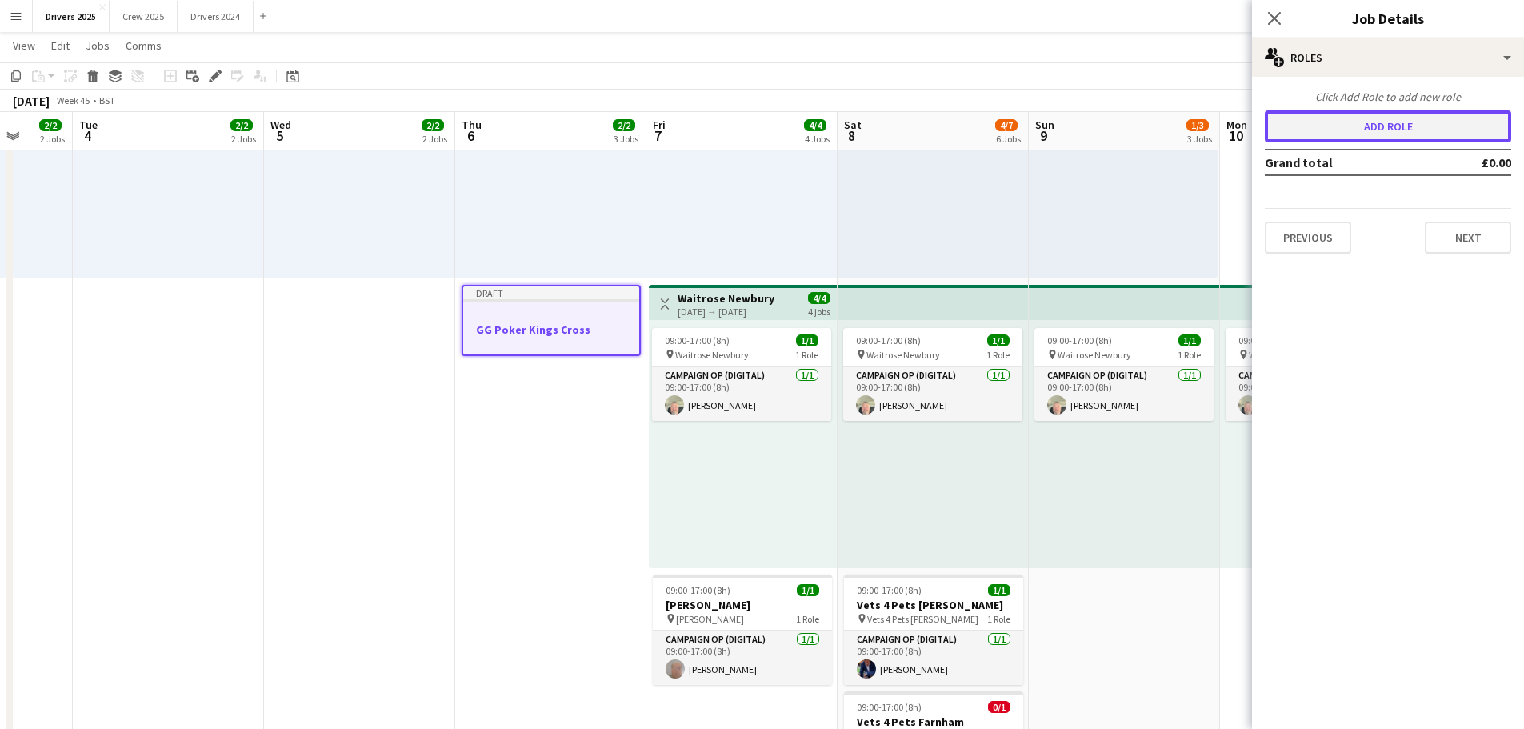
click at [1398, 131] on button "Add role" at bounding box center [1388, 126] width 246 height 32
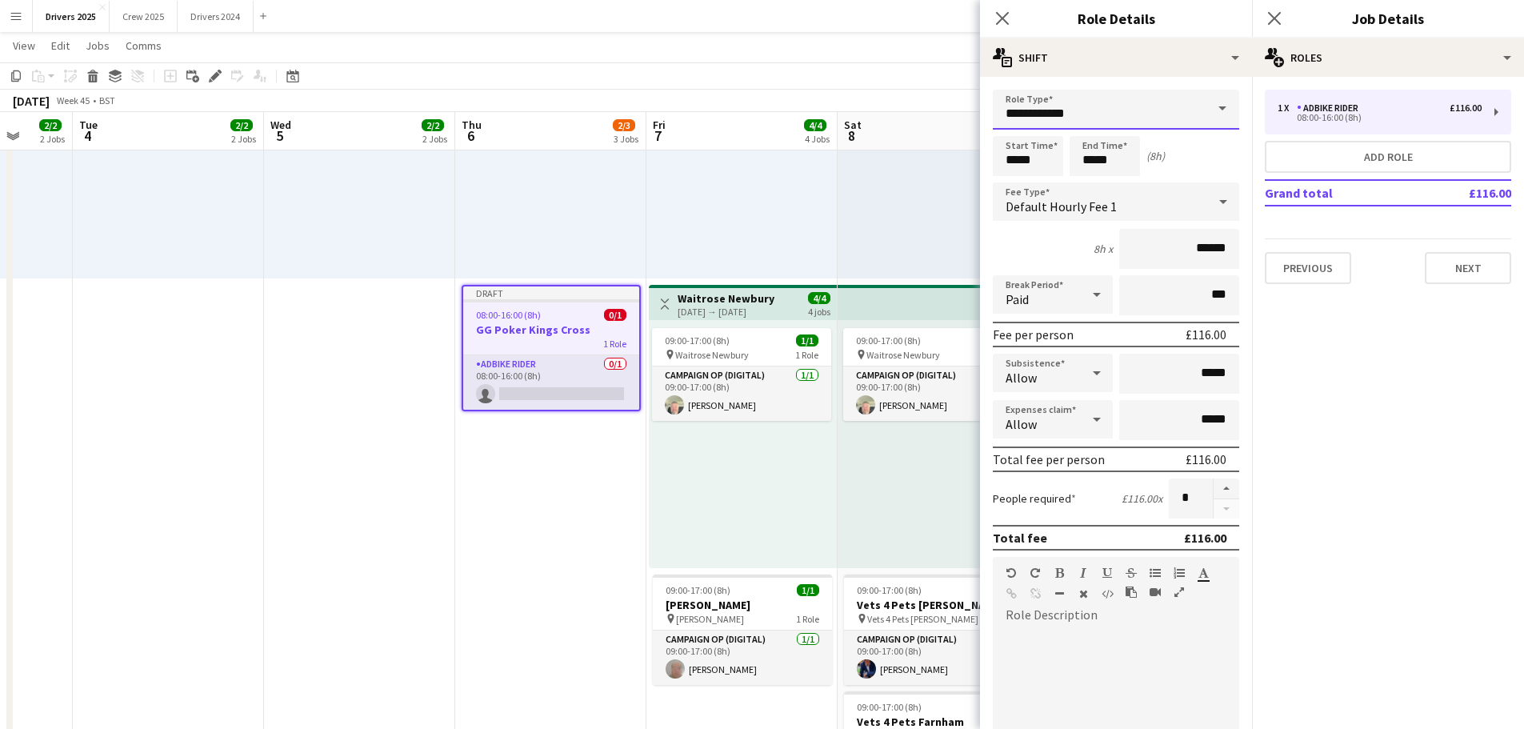
click at [1094, 114] on input "**********" at bounding box center [1116, 110] width 246 height 40
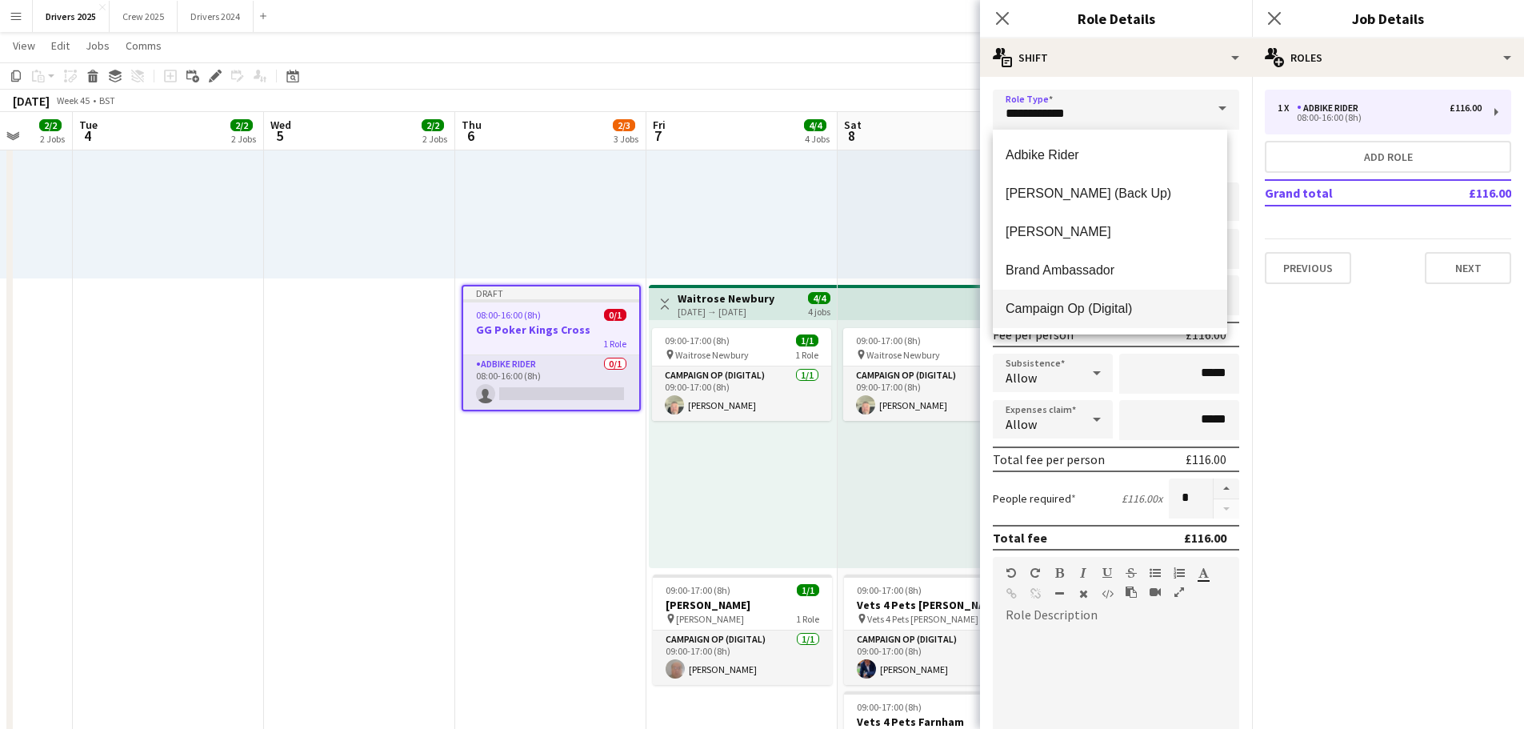
click at [1098, 302] on span "Campaign Op (Digital)" at bounding box center [1110, 308] width 209 height 15
type input "**********"
type input "*****"
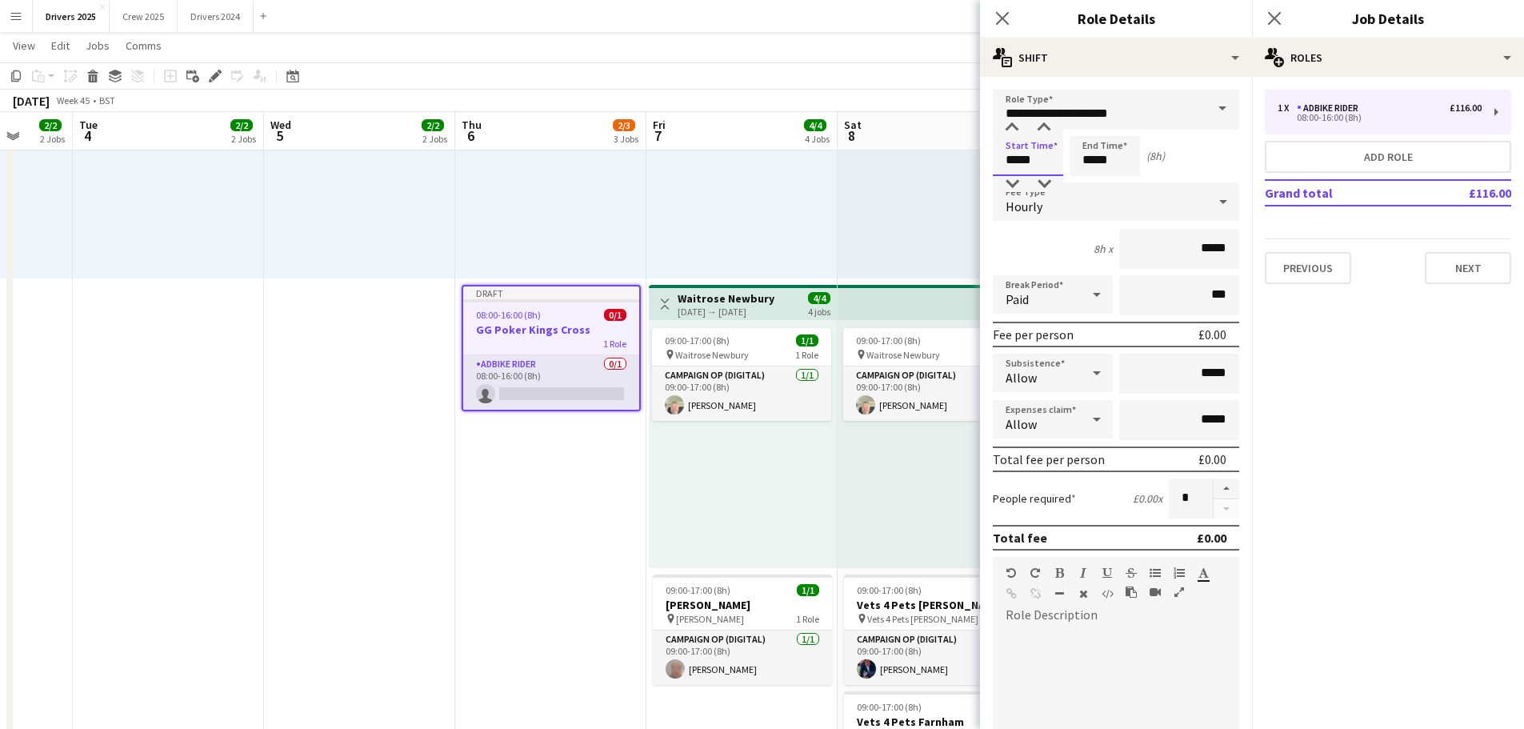
click at [1036, 148] on input "*****" at bounding box center [1028, 156] width 70 height 40
type input "*****"
click at [1011, 126] on div at bounding box center [1012, 128] width 32 height 16
click at [1109, 157] on input "*****" at bounding box center [1105, 156] width 70 height 40
type input "*****"
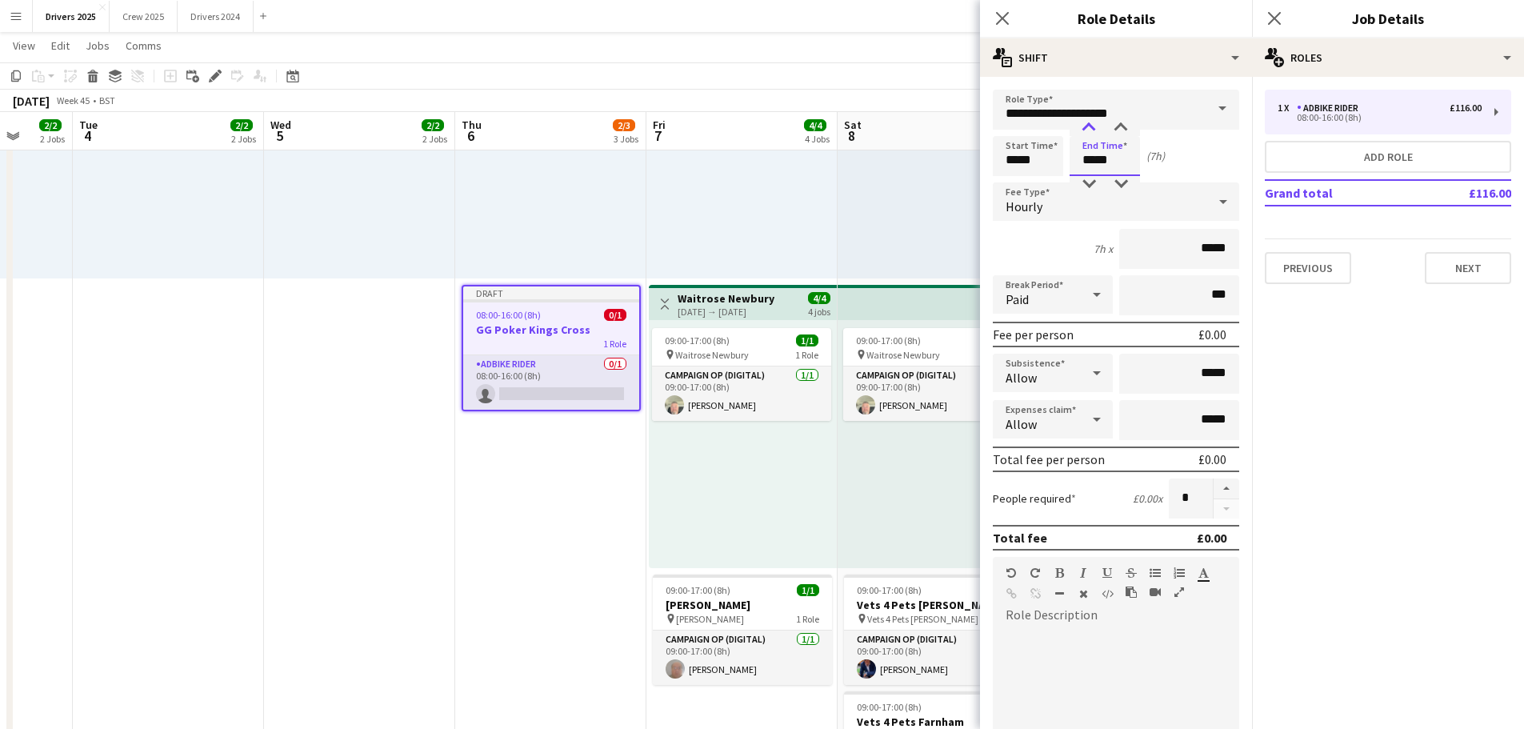
click at [1094, 134] on div at bounding box center [1089, 128] width 32 height 16
click at [1050, 194] on div "Hourly" at bounding box center [1100, 201] width 214 height 38
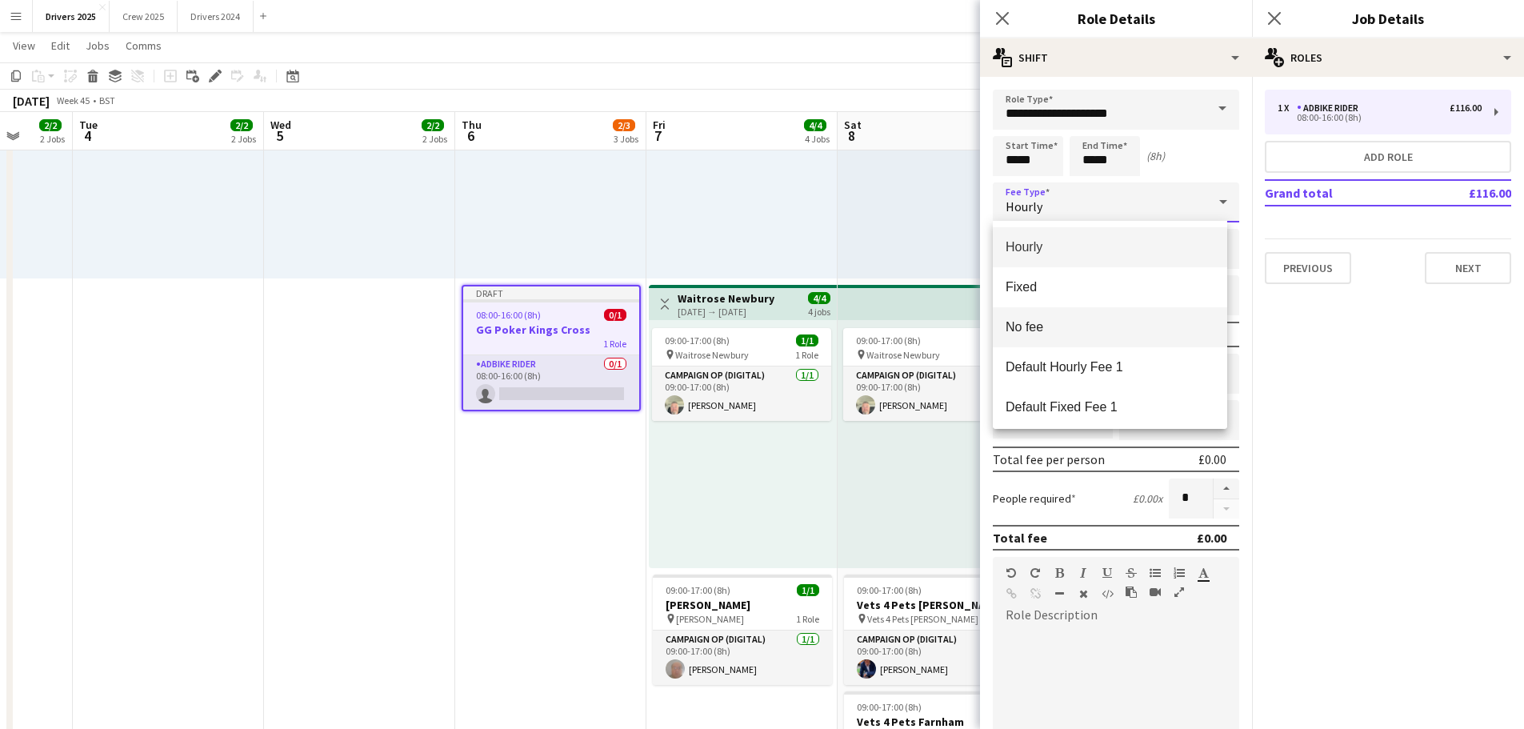
click at [1044, 334] on span "No fee" at bounding box center [1110, 326] width 209 height 15
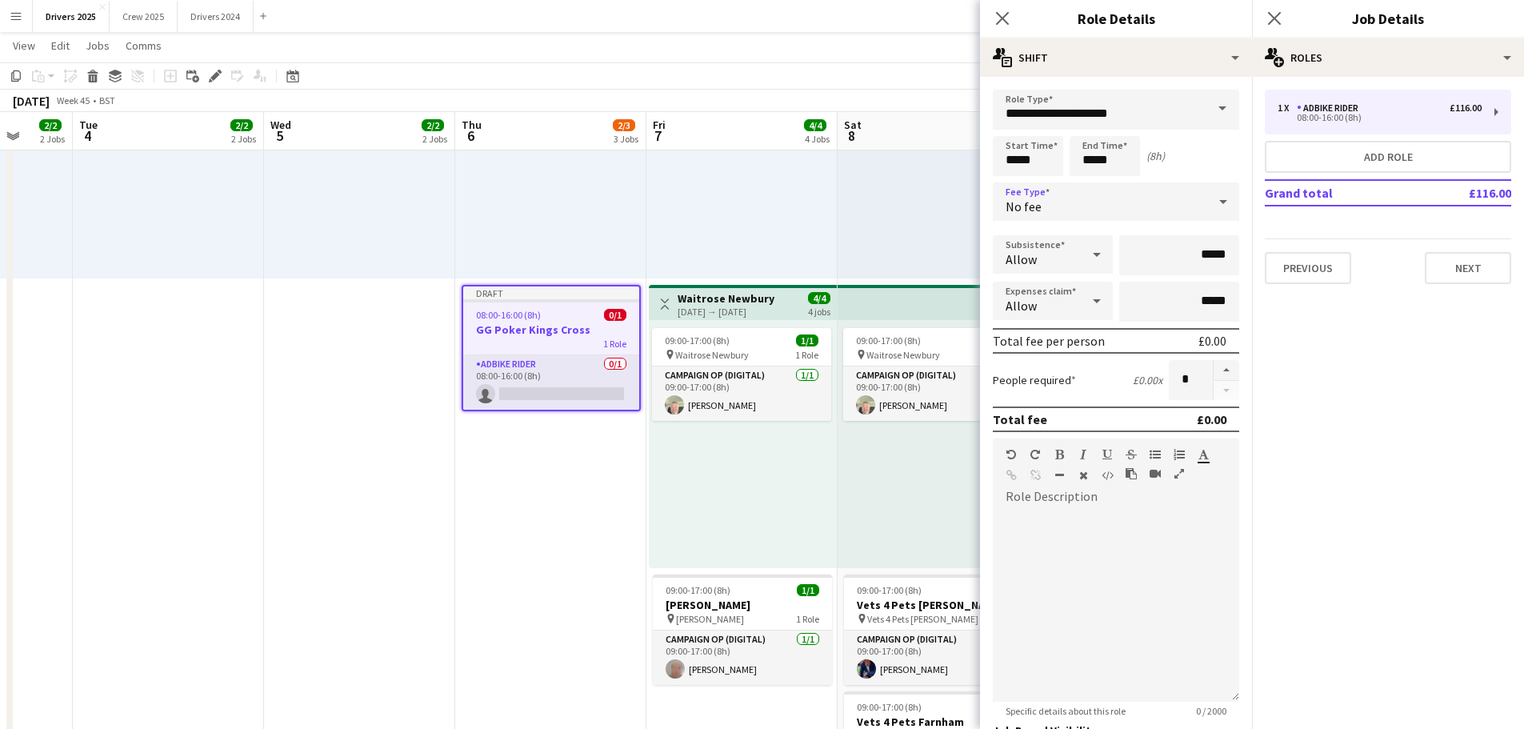
scroll to position [0, 0]
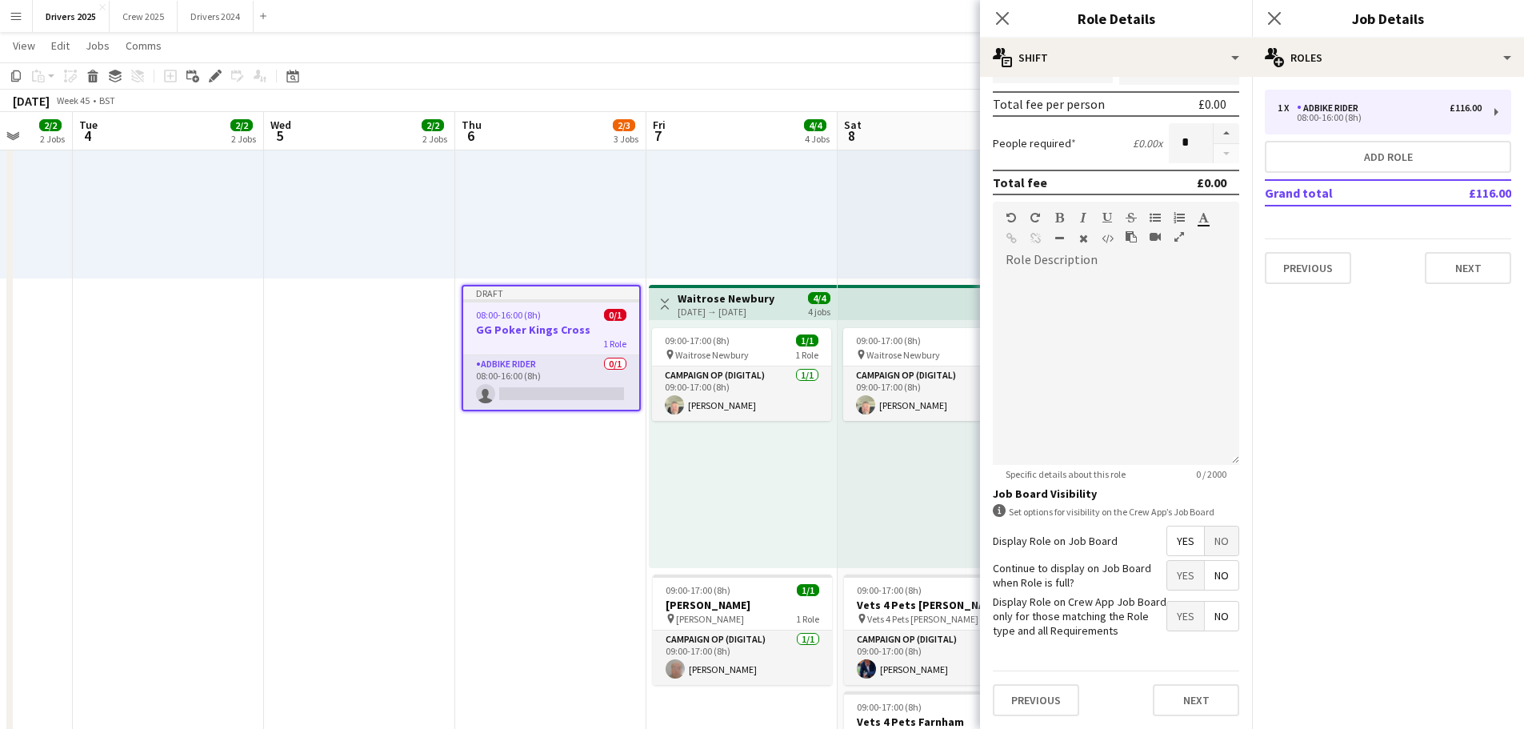
click at [1206, 546] on span "No" at bounding box center [1222, 540] width 34 height 29
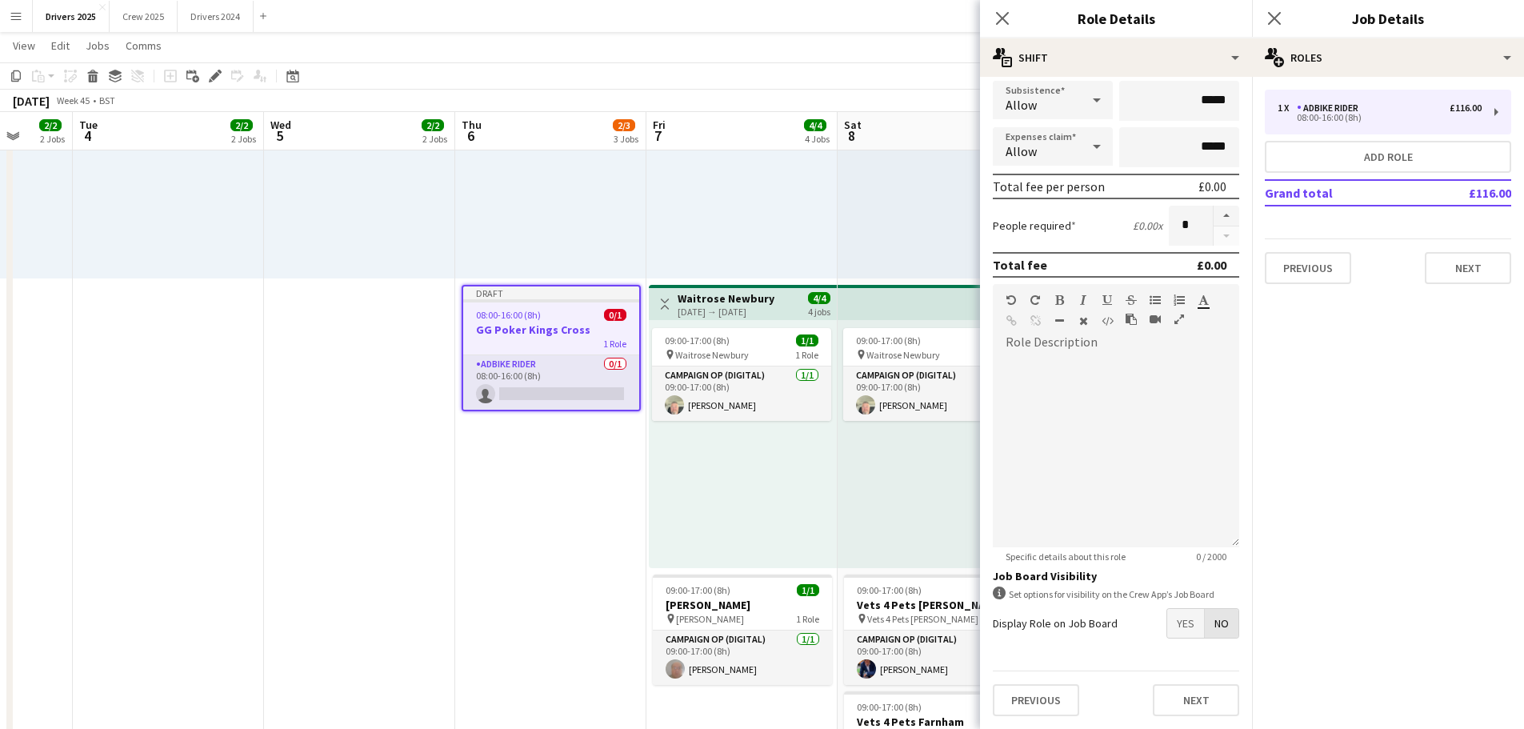
scroll to position [154, 0]
click at [1215, 621] on span "No" at bounding box center [1222, 623] width 34 height 29
click at [1186, 705] on button "Next" at bounding box center [1196, 700] width 86 height 32
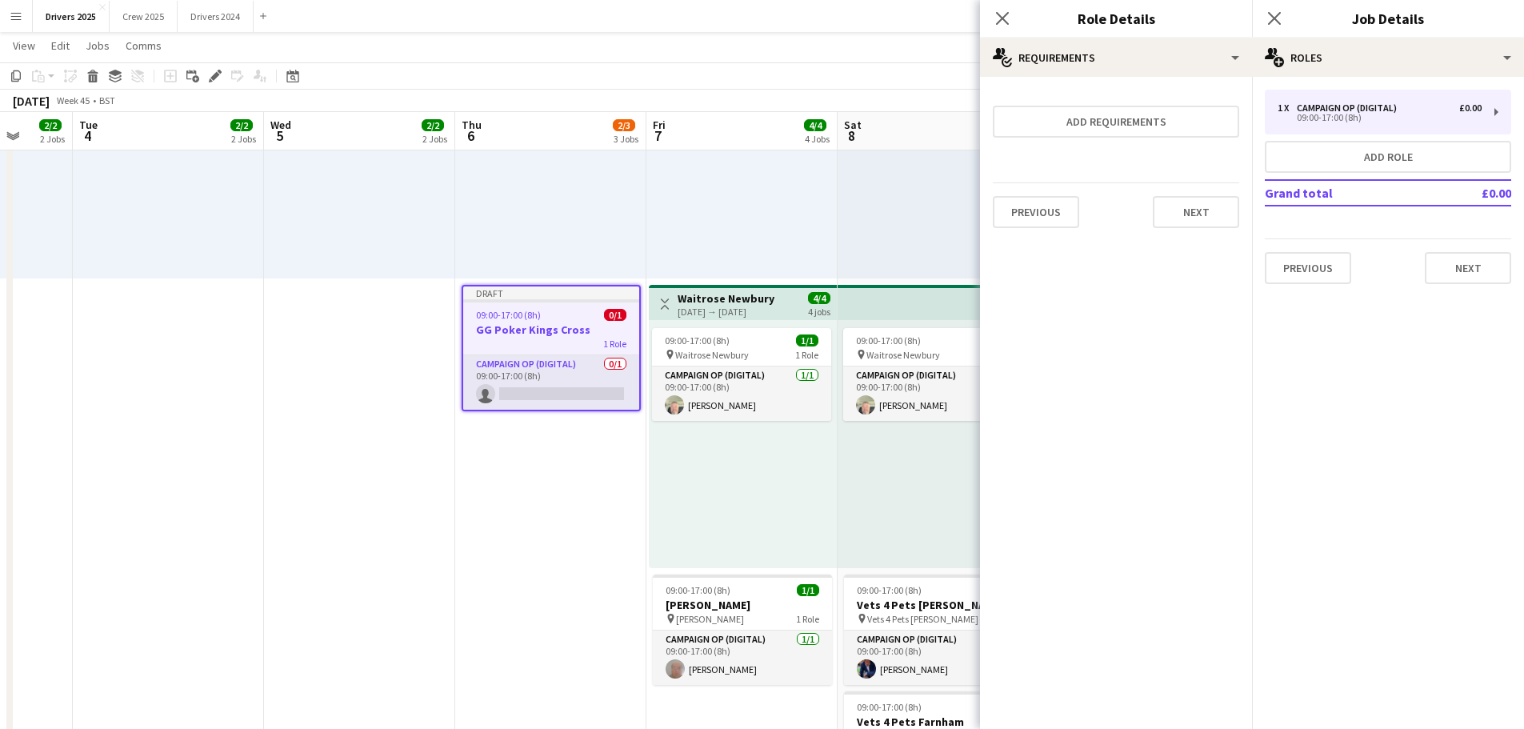
scroll to position [0, 0]
click at [1454, 266] on button "Next" at bounding box center [1468, 268] width 86 height 32
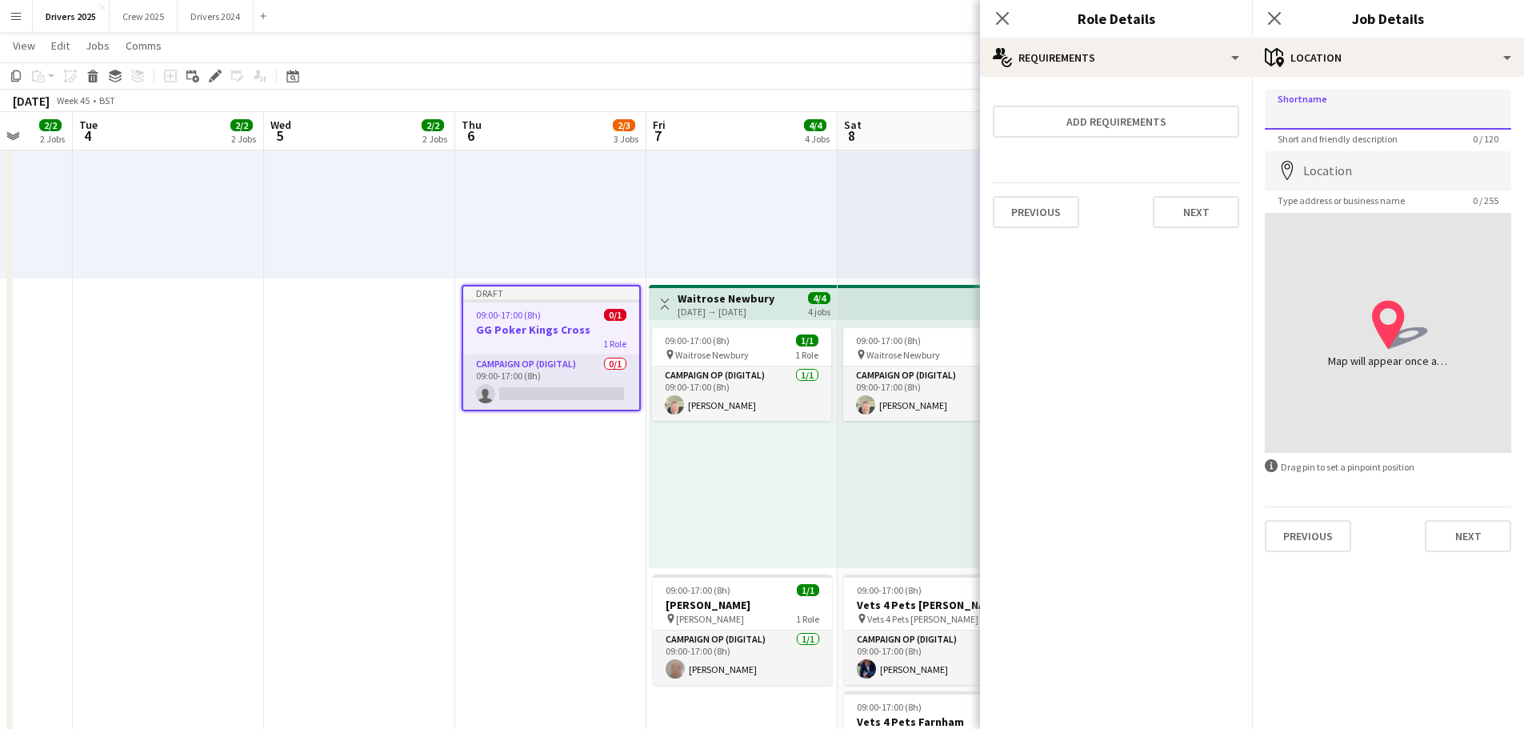
click at [1338, 99] on input "Shortname" at bounding box center [1388, 110] width 246 height 40
type input "**********"
click at [1380, 161] on input "Location" at bounding box center [1388, 171] width 246 height 40
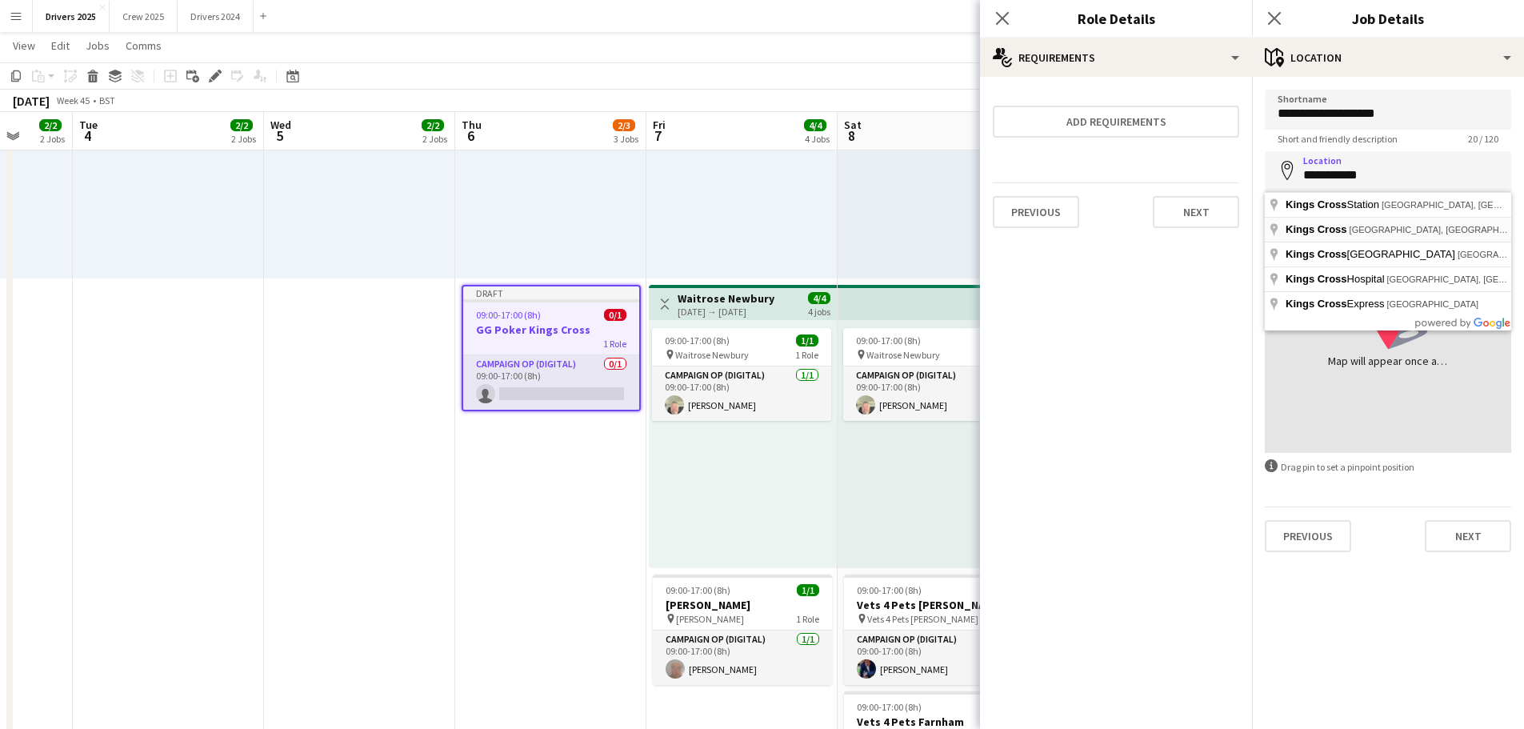
type input "**********"
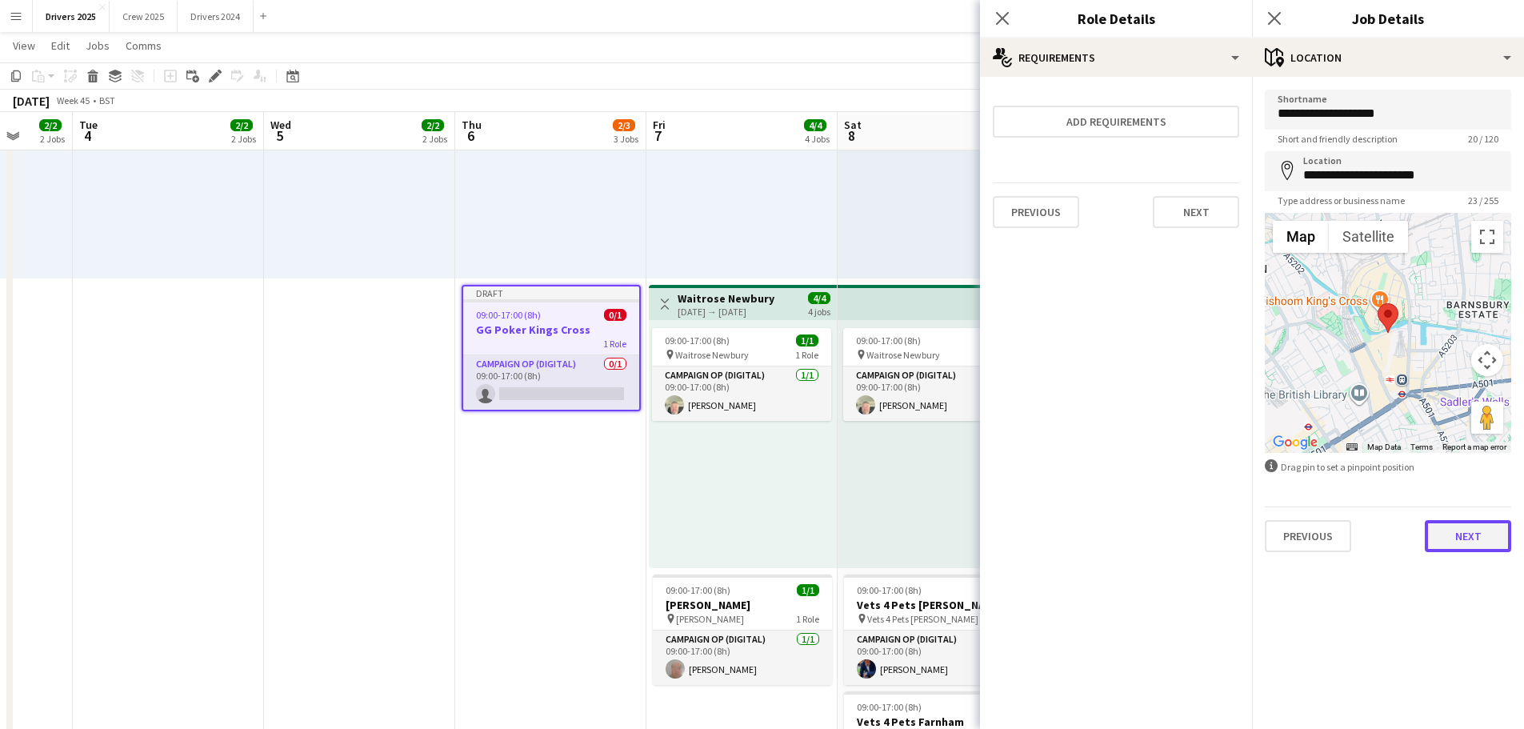
click at [1482, 540] on button "Next" at bounding box center [1468, 536] width 86 height 32
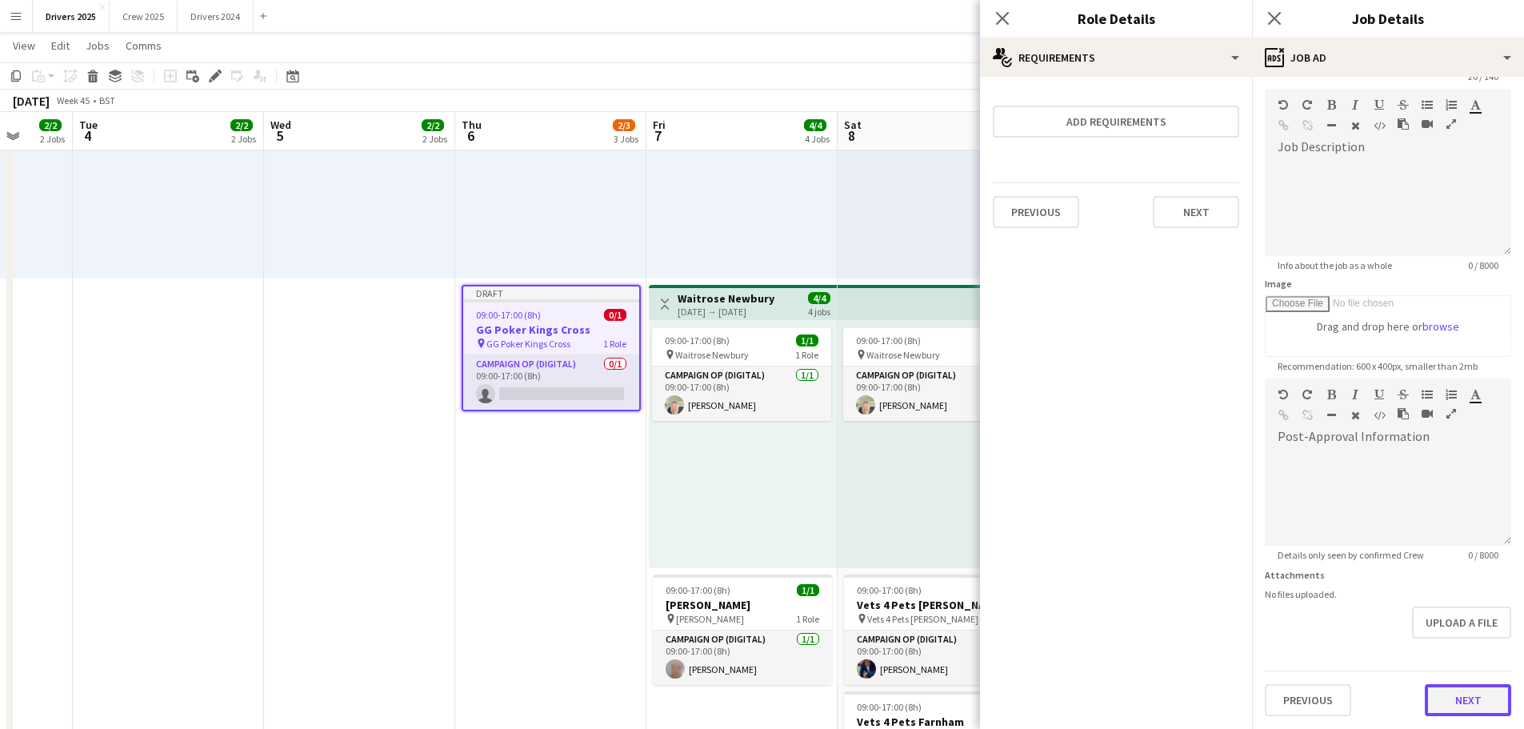
click at [1481, 647] on form "**********" at bounding box center [1388, 371] width 272 height 689
click at [1462, 702] on button "Next" at bounding box center [1468, 700] width 86 height 32
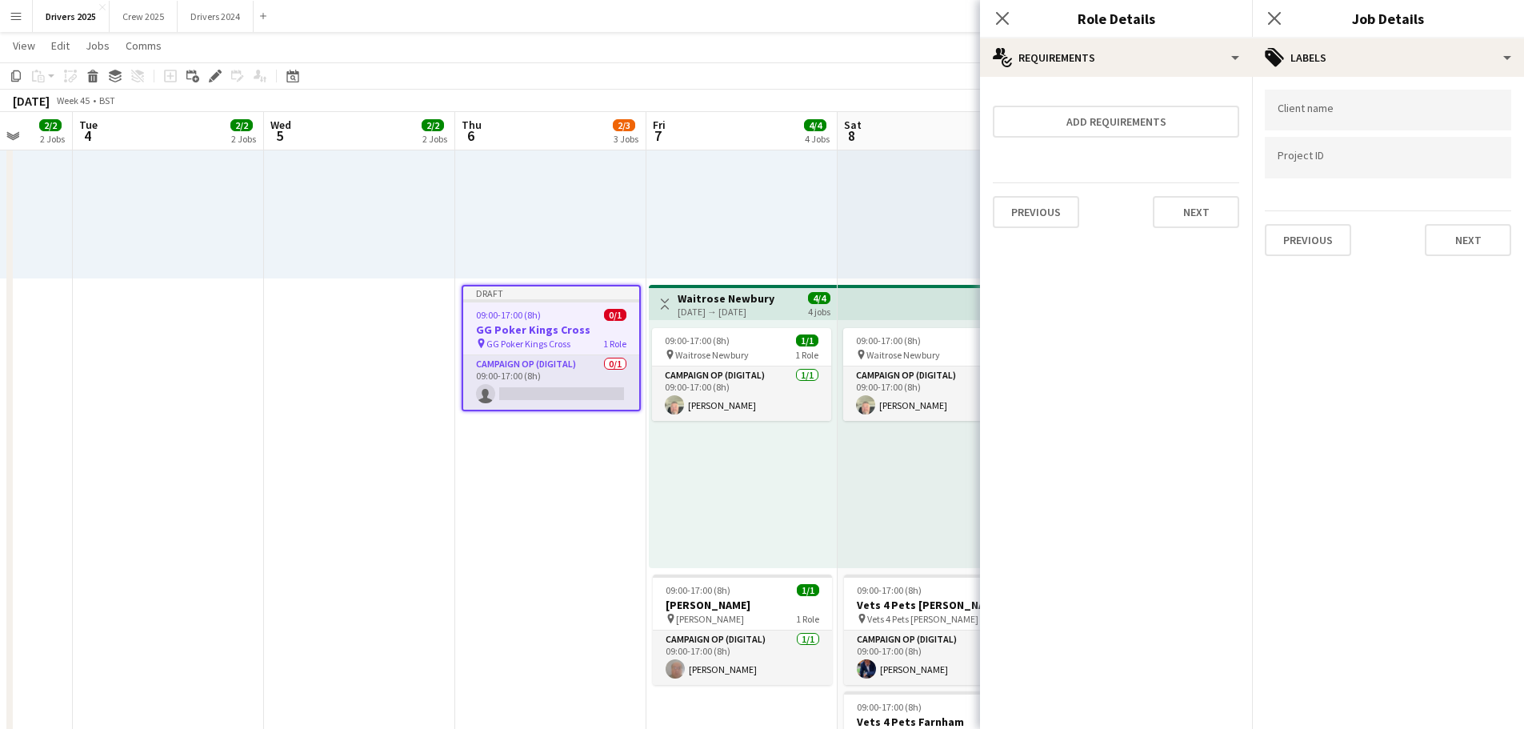
click at [1466, 217] on div "Previous Next" at bounding box center [1388, 233] width 246 height 46
click at [1466, 244] on button "Next" at bounding box center [1468, 240] width 86 height 32
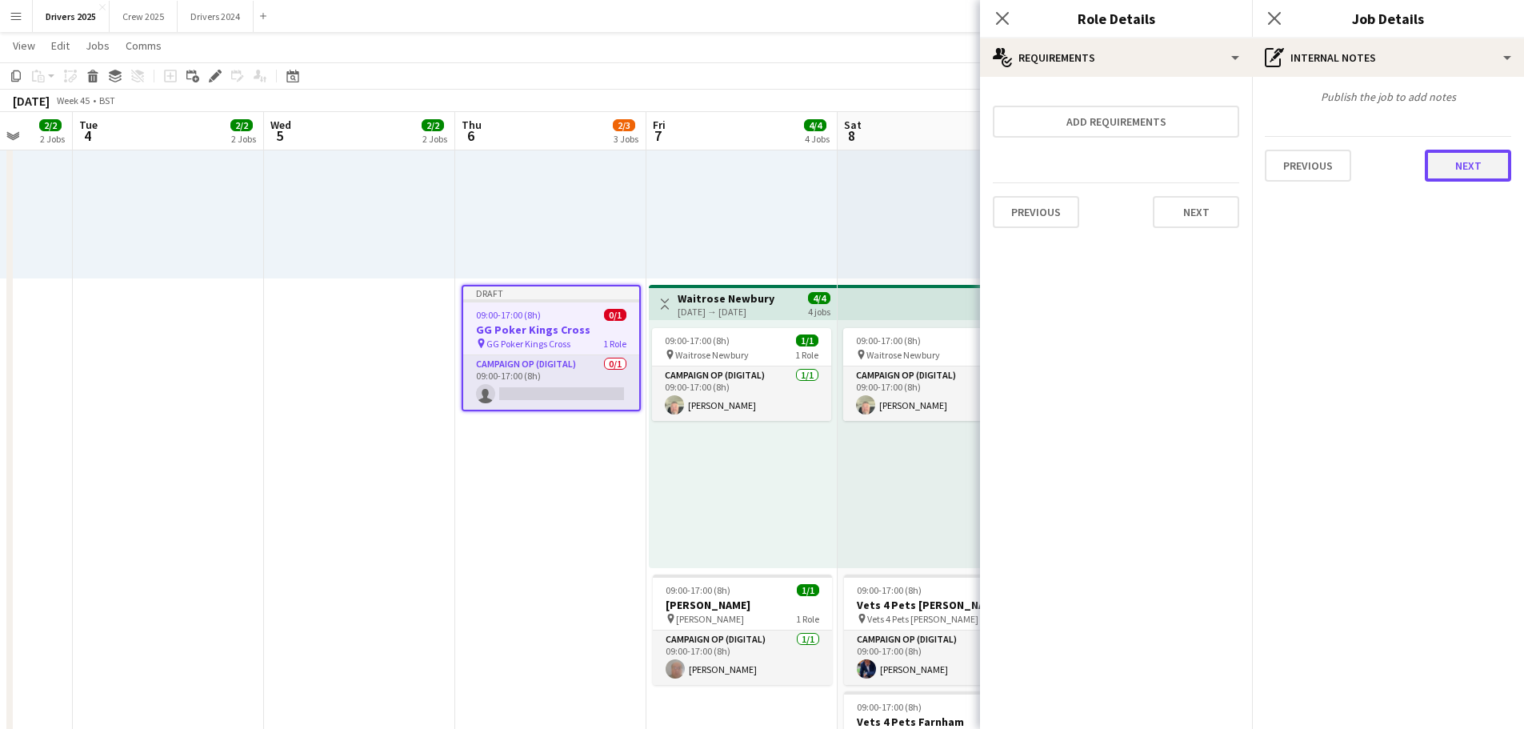
click at [1464, 178] on button "Next" at bounding box center [1468, 166] width 86 height 32
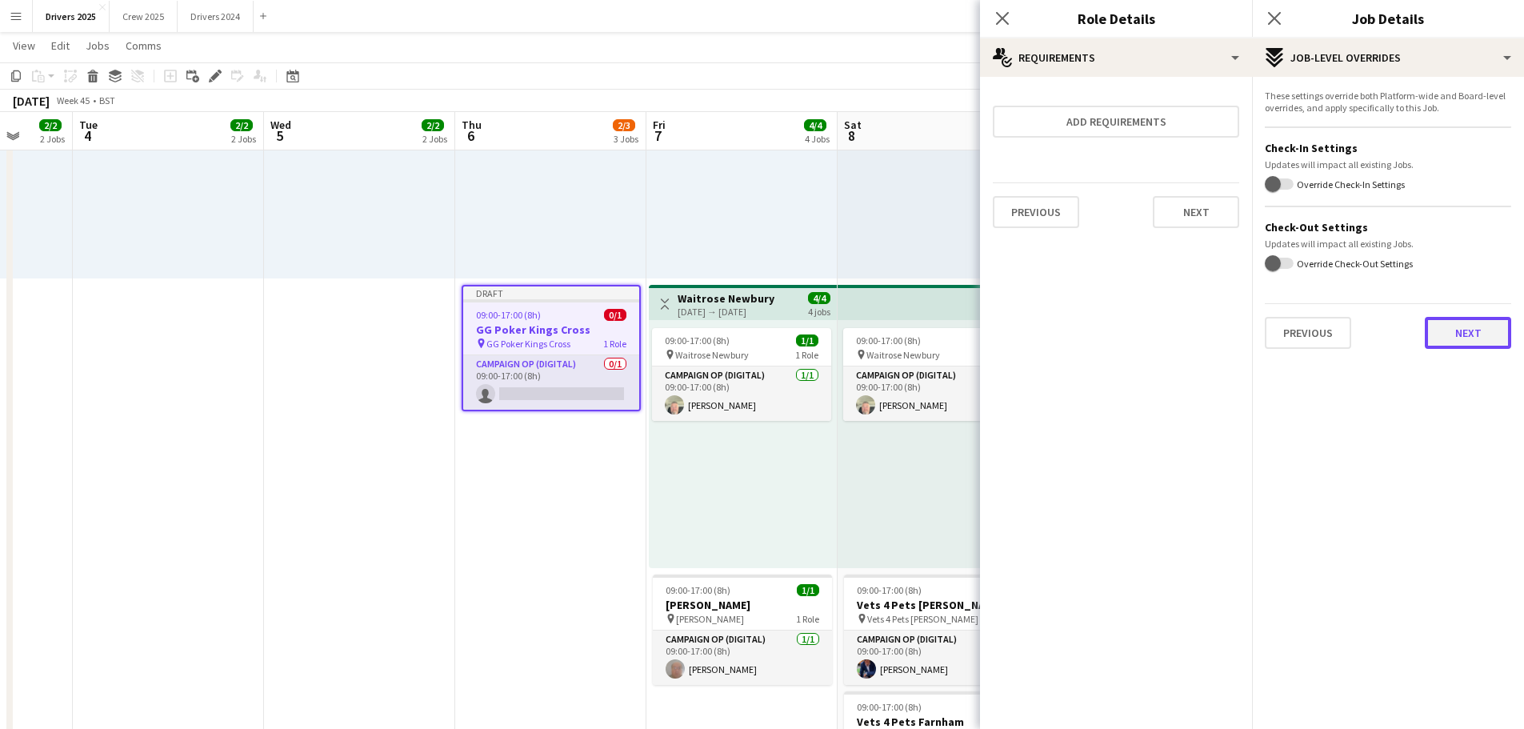
click at [1474, 339] on button "Next" at bounding box center [1468, 333] width 86 height 32
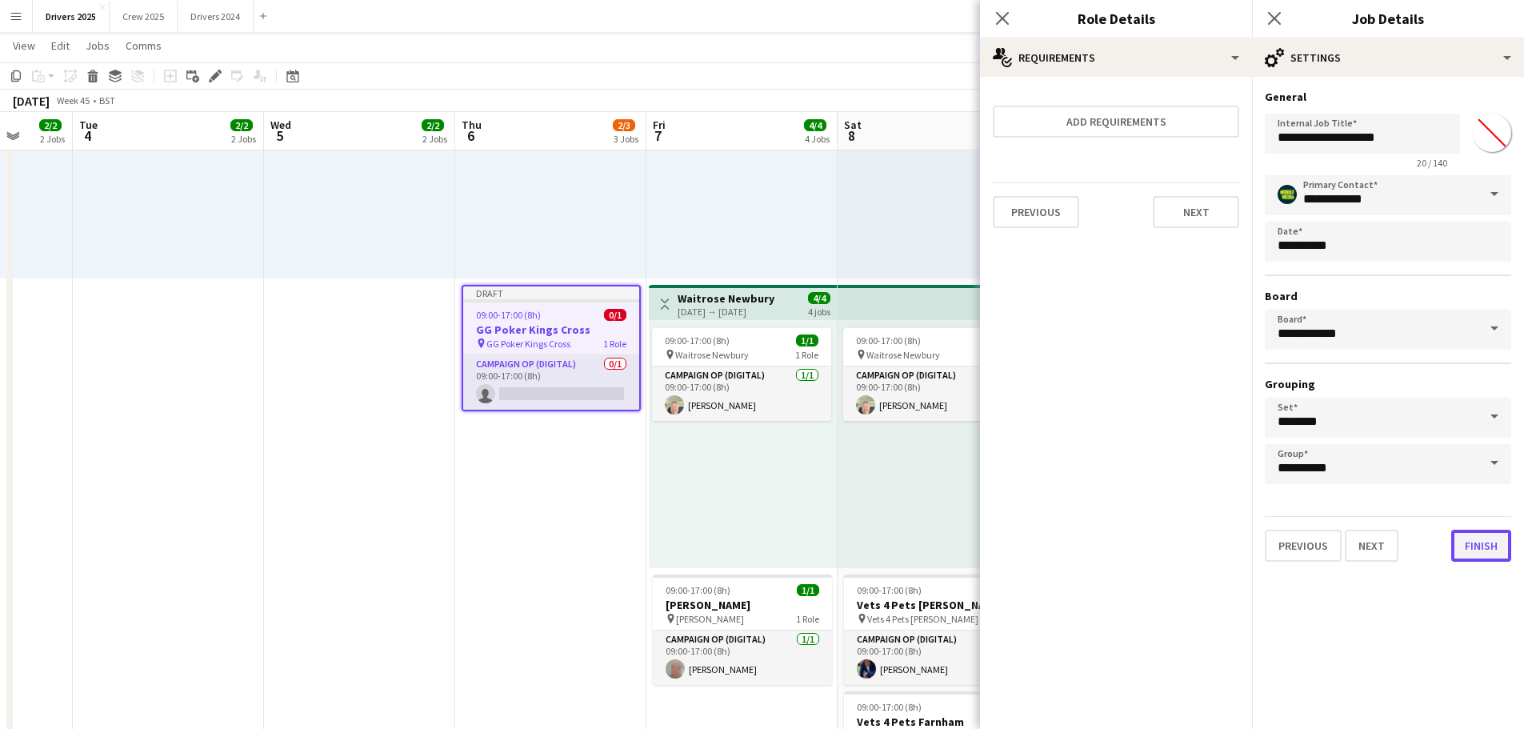
click at [1481, 544] on button "Finish" at bounding box center [1481, 546] width 60 height 32
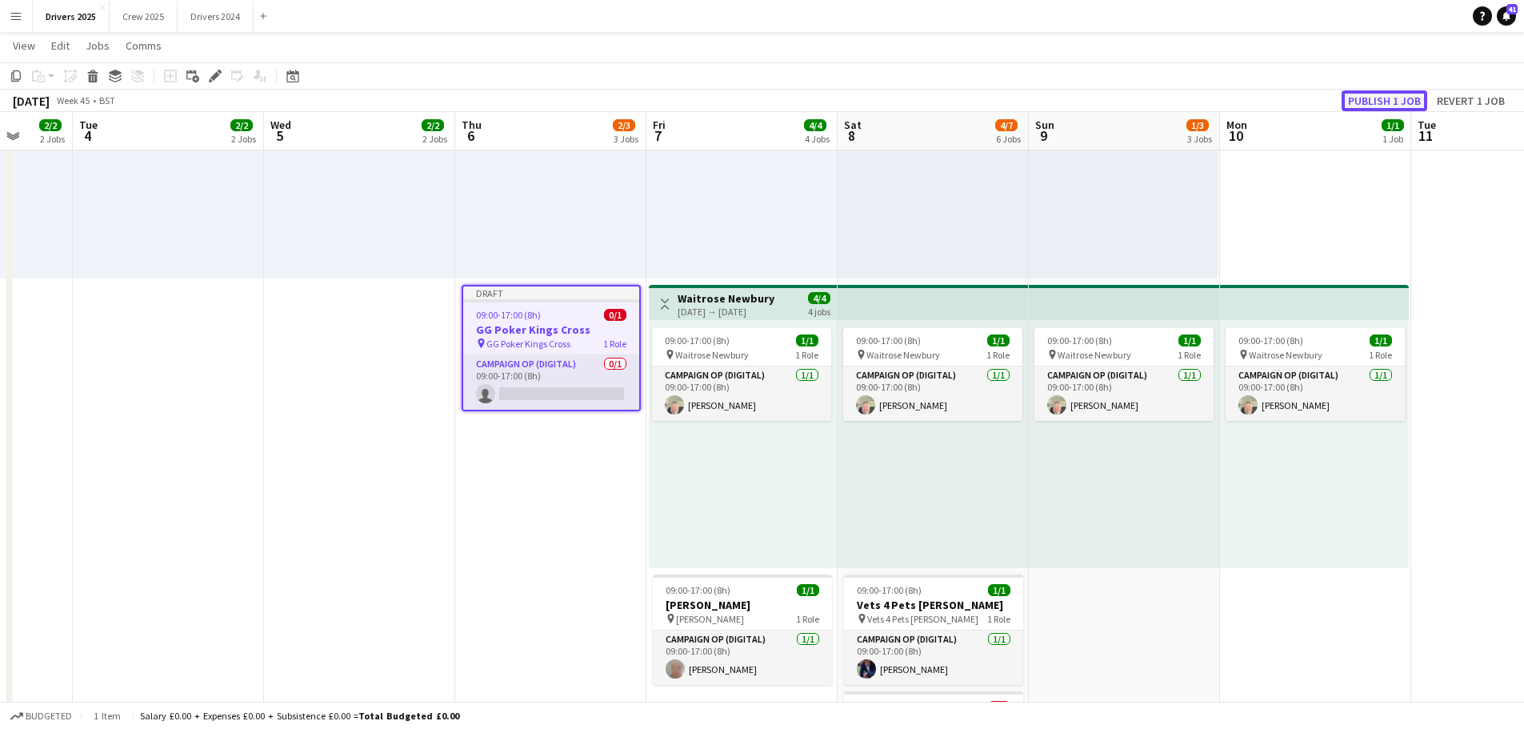
click at [1390, 99] on button "Publish 1 job" at bounding box center [1385, 100] width 86 height 21
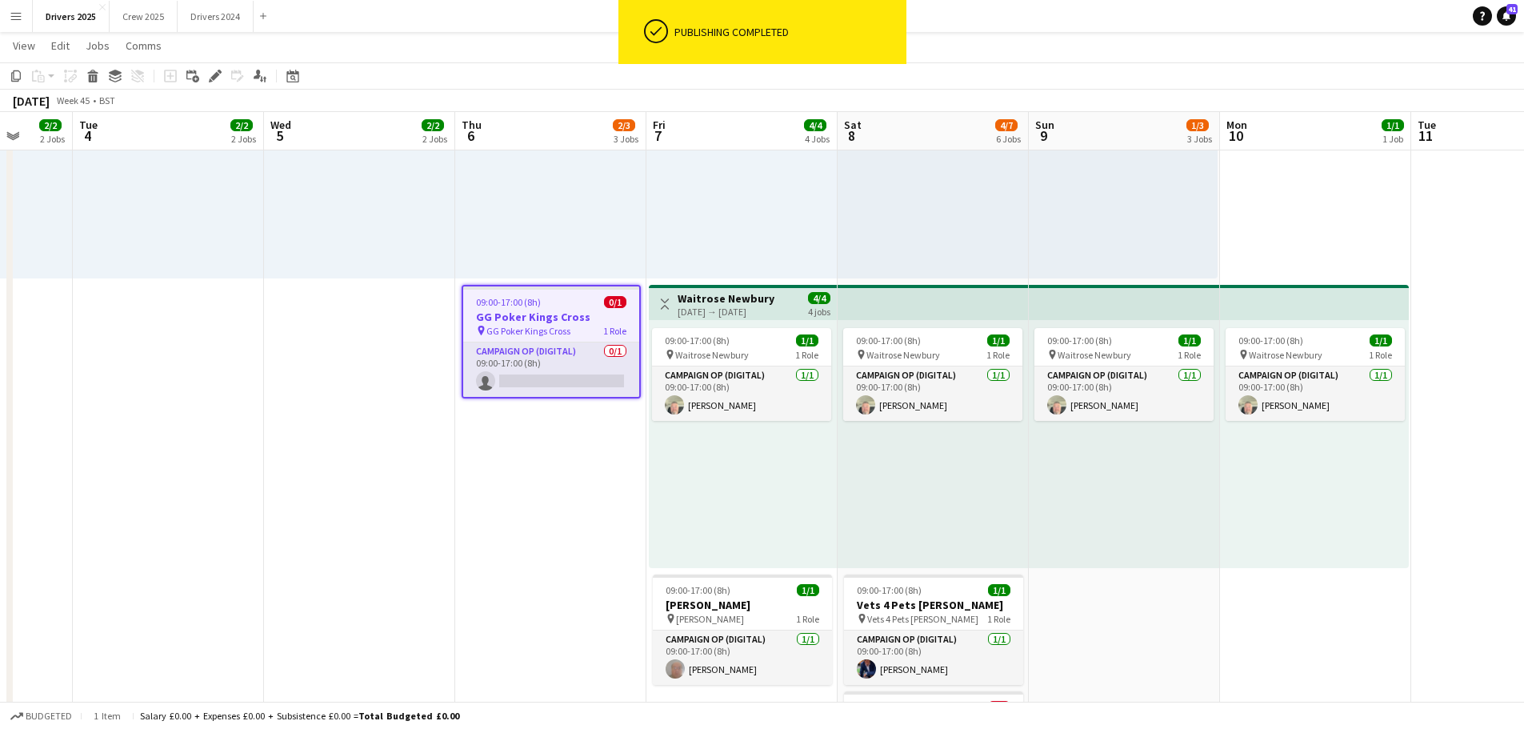
click at [550, 305] on div "09:00-17:00 (8h) 0/1" at bounding box center [551, 302] width 176 height 12
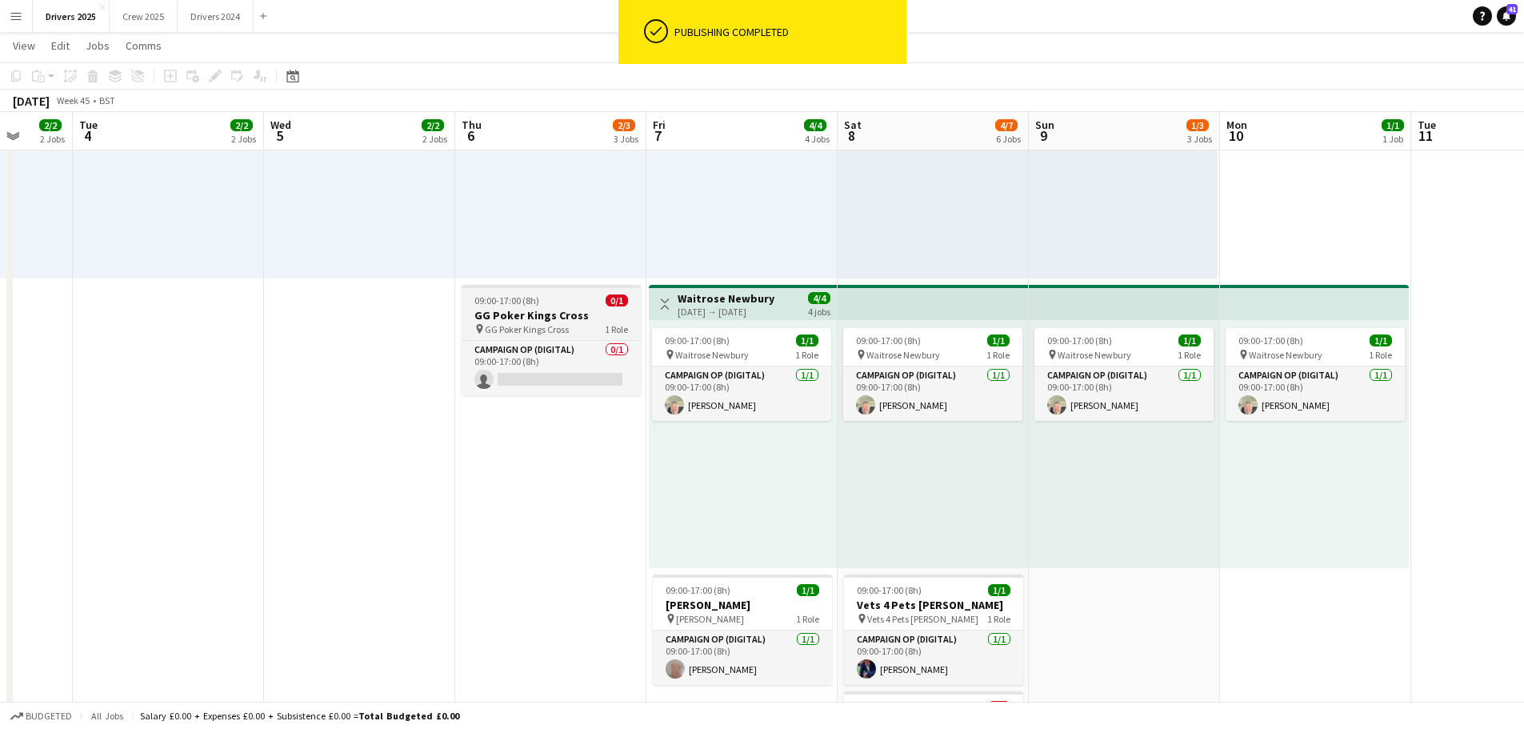
click at [558, 305] on div "09:00-17:00 (8h) 0/1" at bounding box center [551, 300] width 179 height 12
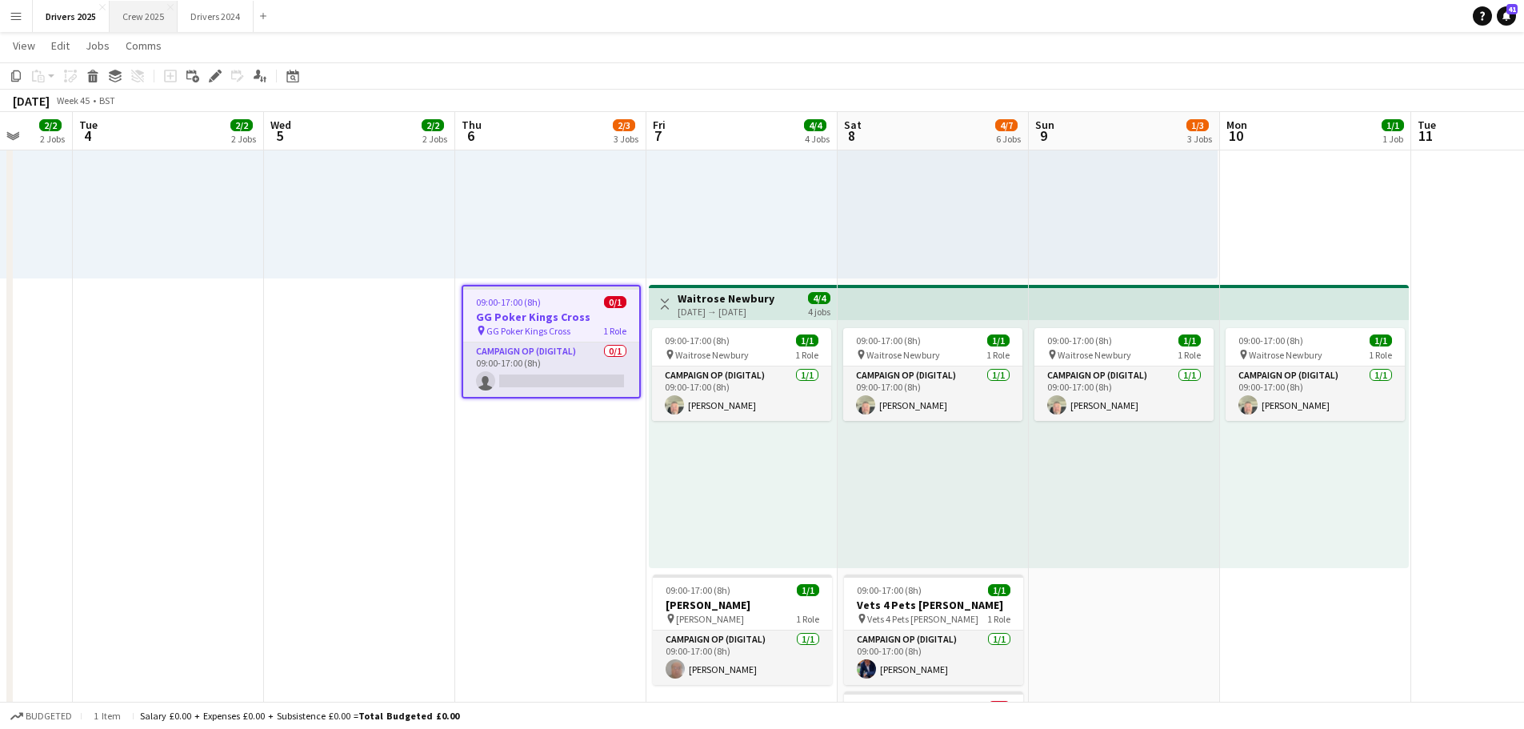
click at [138, 11] on button "Crew 2025 Close" at bounding box center [144, 16] width 68 height 31
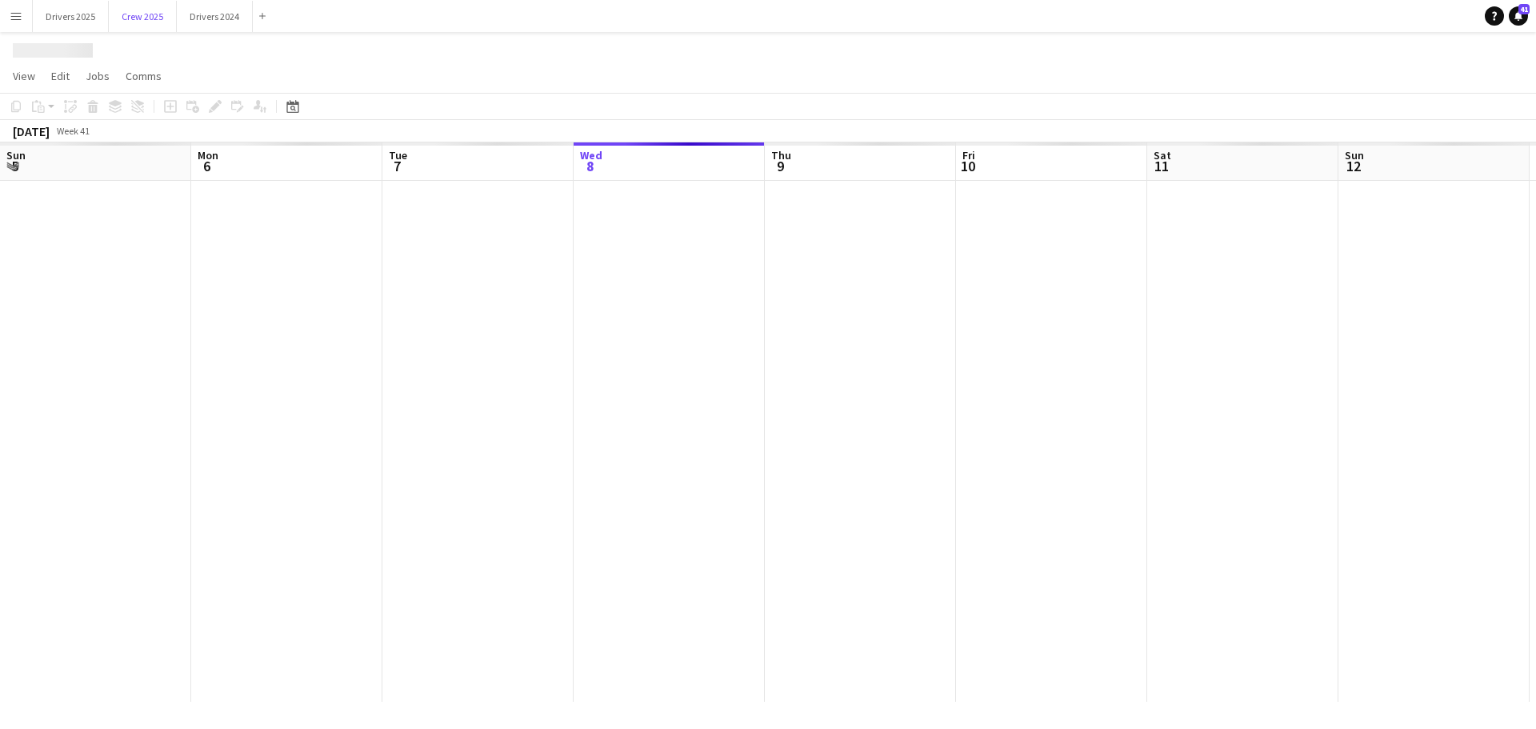
scroll to position [0, 382]
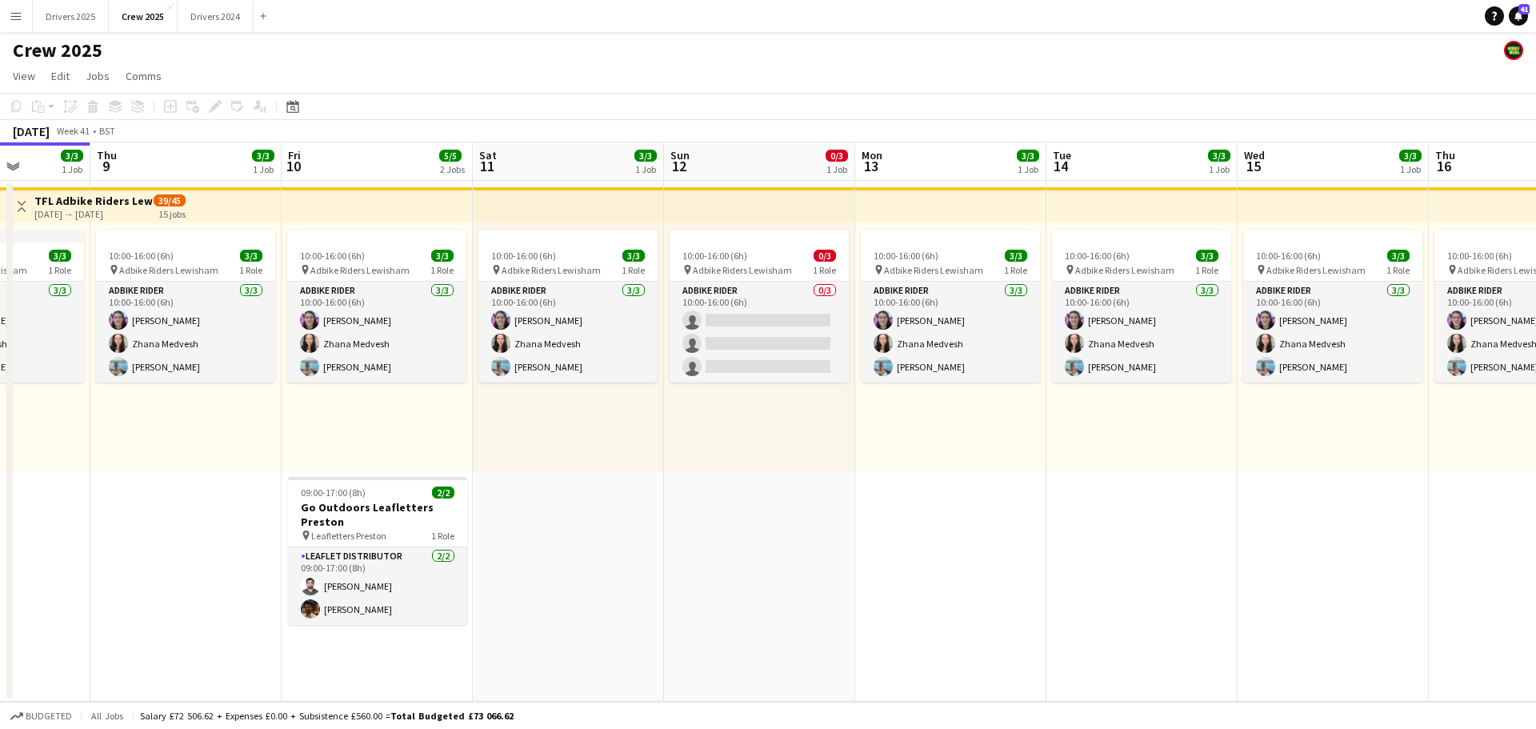
drag, startPoint x: 633, startPoint y: 534, endPoint x: 107, endPoint y: 458, distance: 530.9
click at [107, 458] on app-calendar-viewport "Sun 5 Mon 6 3/3 1 Job Tue 7 3/3 1 Job Wed 8 3/3 1 Job Thu 9 3/3 1 Job Fri 10 5/…" at bounding box center [768, 421] width 1536 height 559
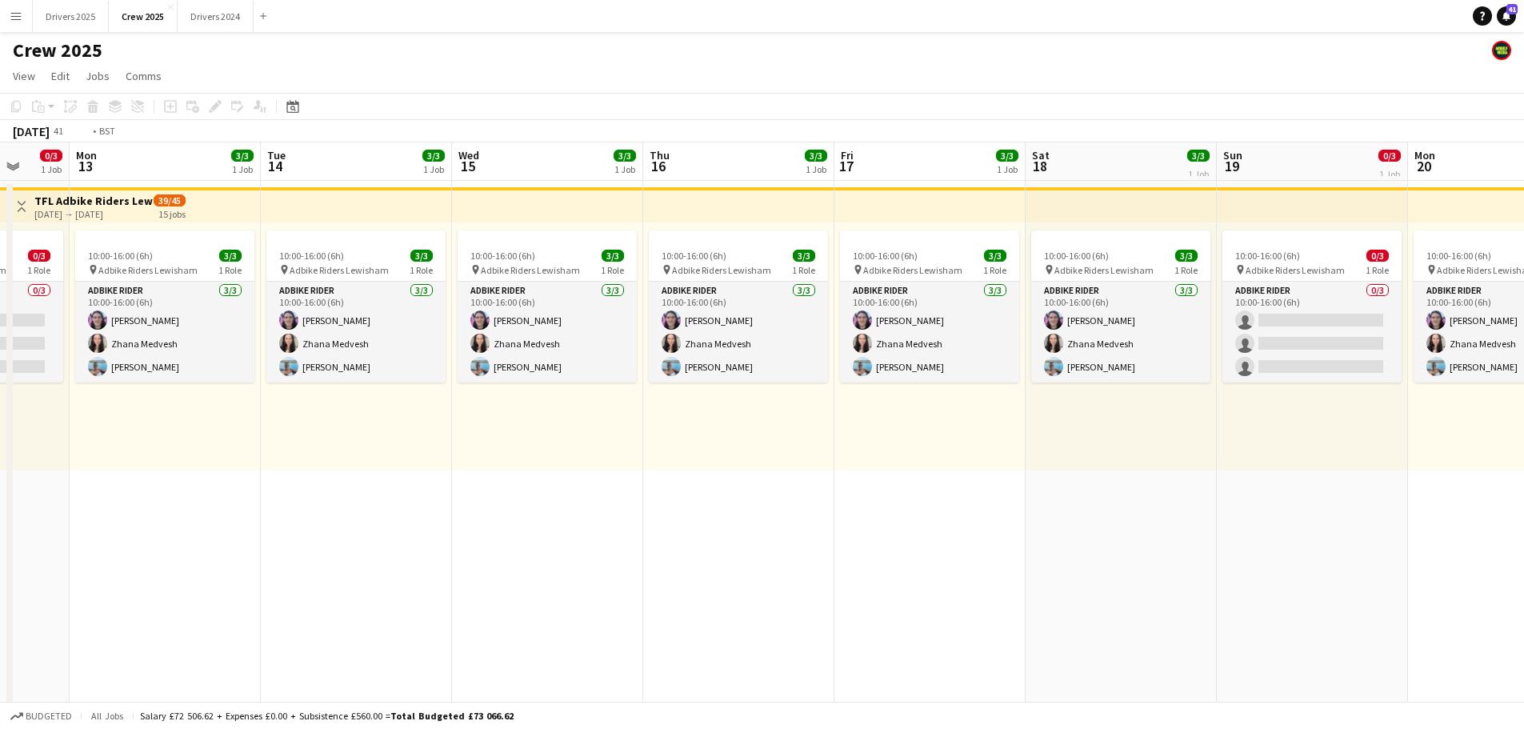
drag, startPoint x: 0, startPoint y: 222, endPoint x: 0, endPoint y: 205, distance: 17.6
click at [0, 207] on app-calendar-viewport "Thu 9 3/3 1 Job Fri 10 5/5 2 Jobs Sat 11 3/3 1 Job Sun 12 0/3 1 Job Mon 13 3/3 …" at bounding box center [762, 454] width 1524 height 624
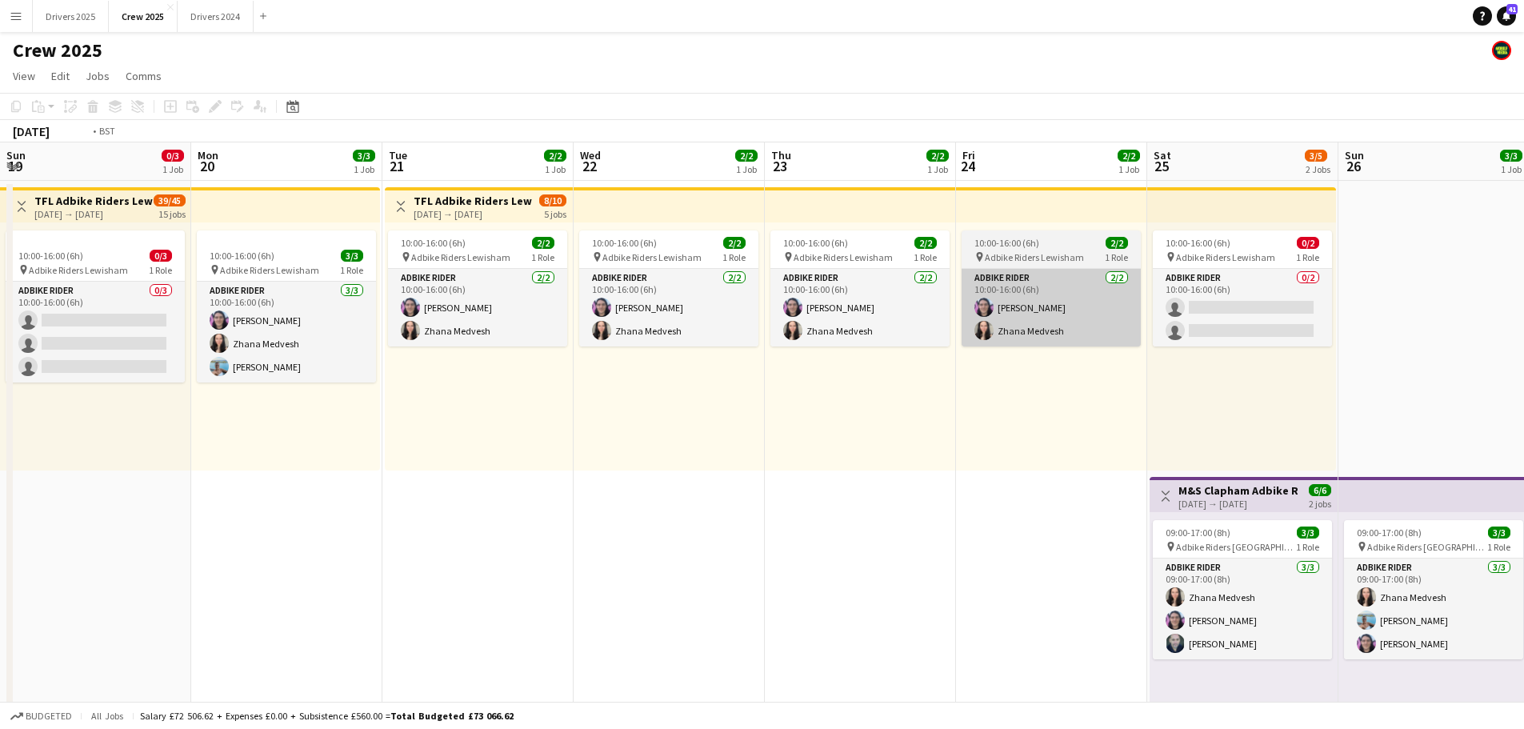
drag, startPoint x: 1132, startPoint y: 399, endPoint x: 327, endPoint y: 298, distance: 811.0
click at [328, 302] on app-calendar-viewport "Thu 16 3/3 1 Job Fri 17 3/3 1 Job Sat 18 3/3 1 Job Sun 19 0/3 1 Job Mon 20 3/3 …" at bounding box center [762, 454] width 1524 height 624
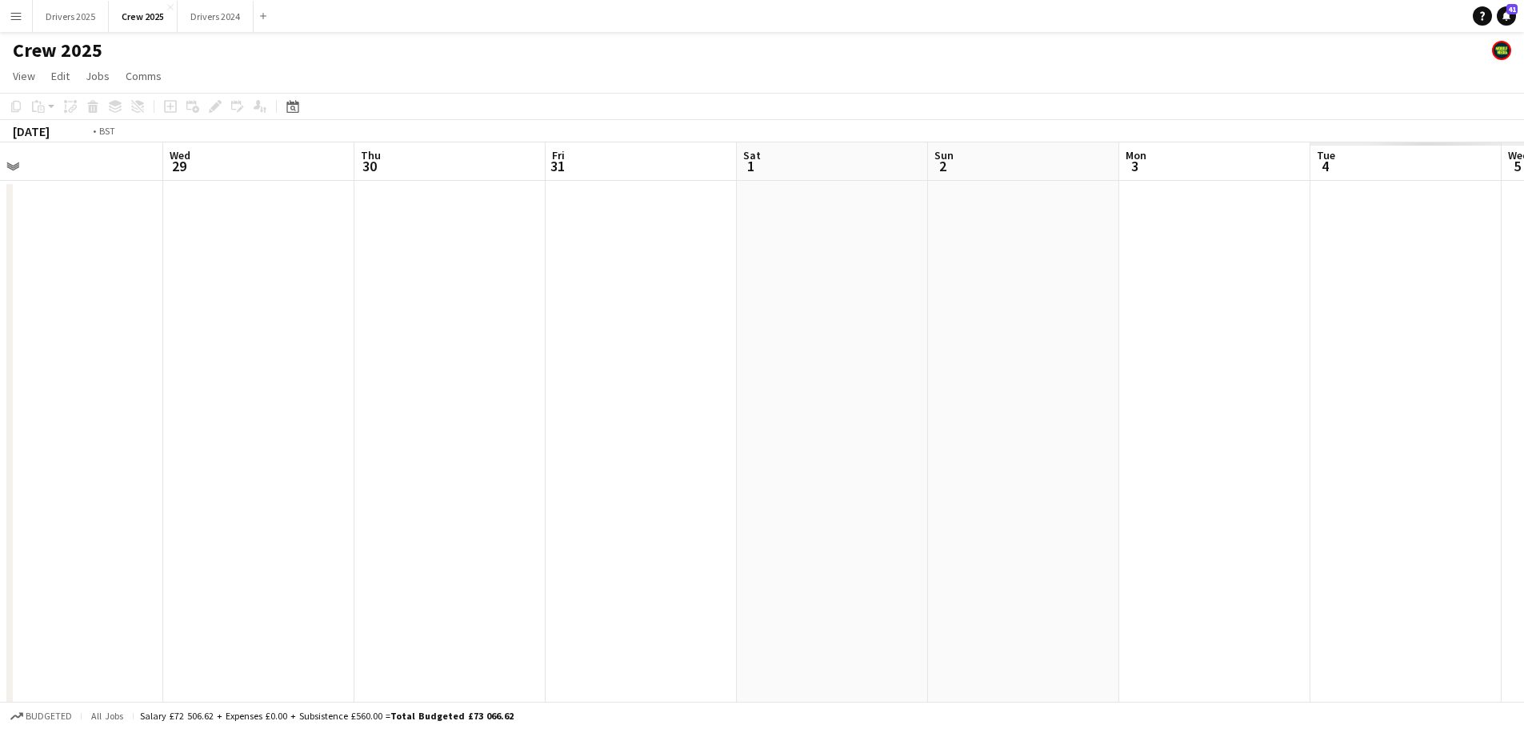
drag, startPoint x: 812, startPoint y: 371, endPoint x: 276, endPoint y: 231, distance: 553.9
click at [194, 239] on app-calendar-viewport "Fri 24 2/2 1 Job Sat 25 3/5 2 Jobs Sun 26 3/3 1 Job Mon 27 Tue 28 Wed 29 Thu 30…" at bounding box center [762, 454] width 1524 height 624
drag, startPoint x: 289, startPoint y: 258, endPoint x: 278, endPoint y: 254, distance: 11.1
click at [278, 257] on app-calendar-viewport "Sun 26 3/3 1 Job Mon 27 Tue 28 Wed 29 Thu 30 Fri 31 Sat 1 Sun 2 Mon 3 Tue 4 Wed…" at bounding box center [762, 454] width 1524 height 624
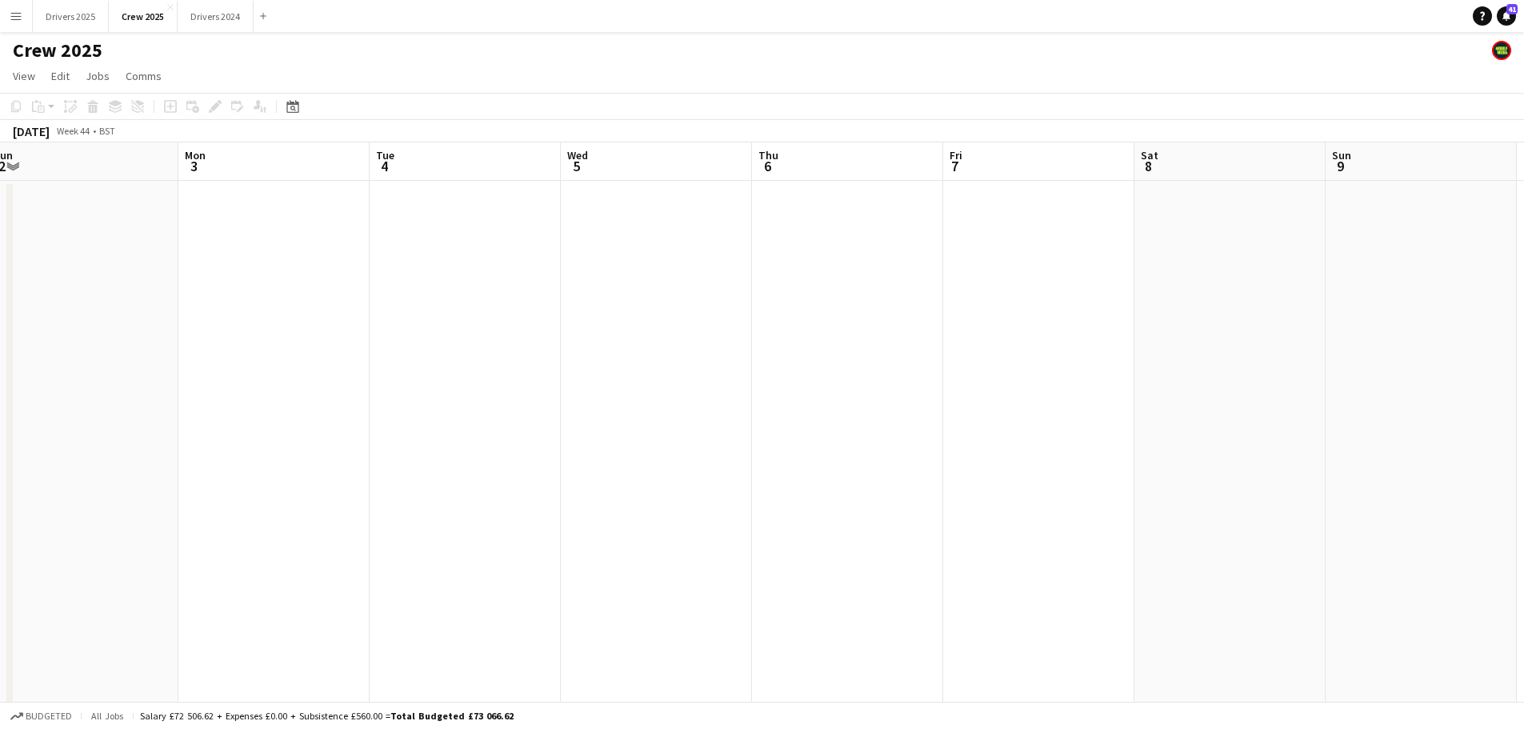
click at [880, 238] on app-date-cell at bounding box center [847, 474] width 191 height 586
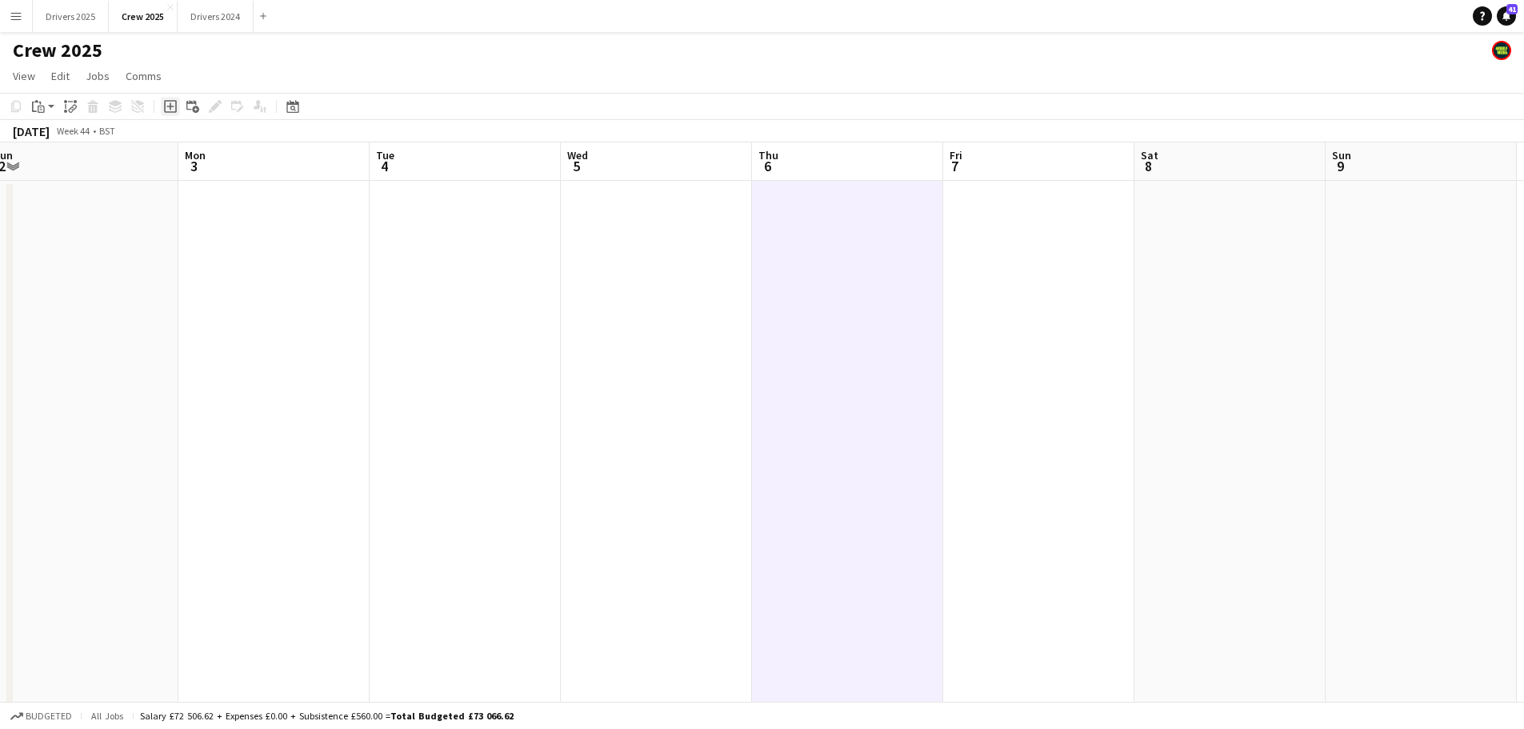
click at [169, 106] on icon "Add job" at bounding box center [170, 106] width 13 height 13
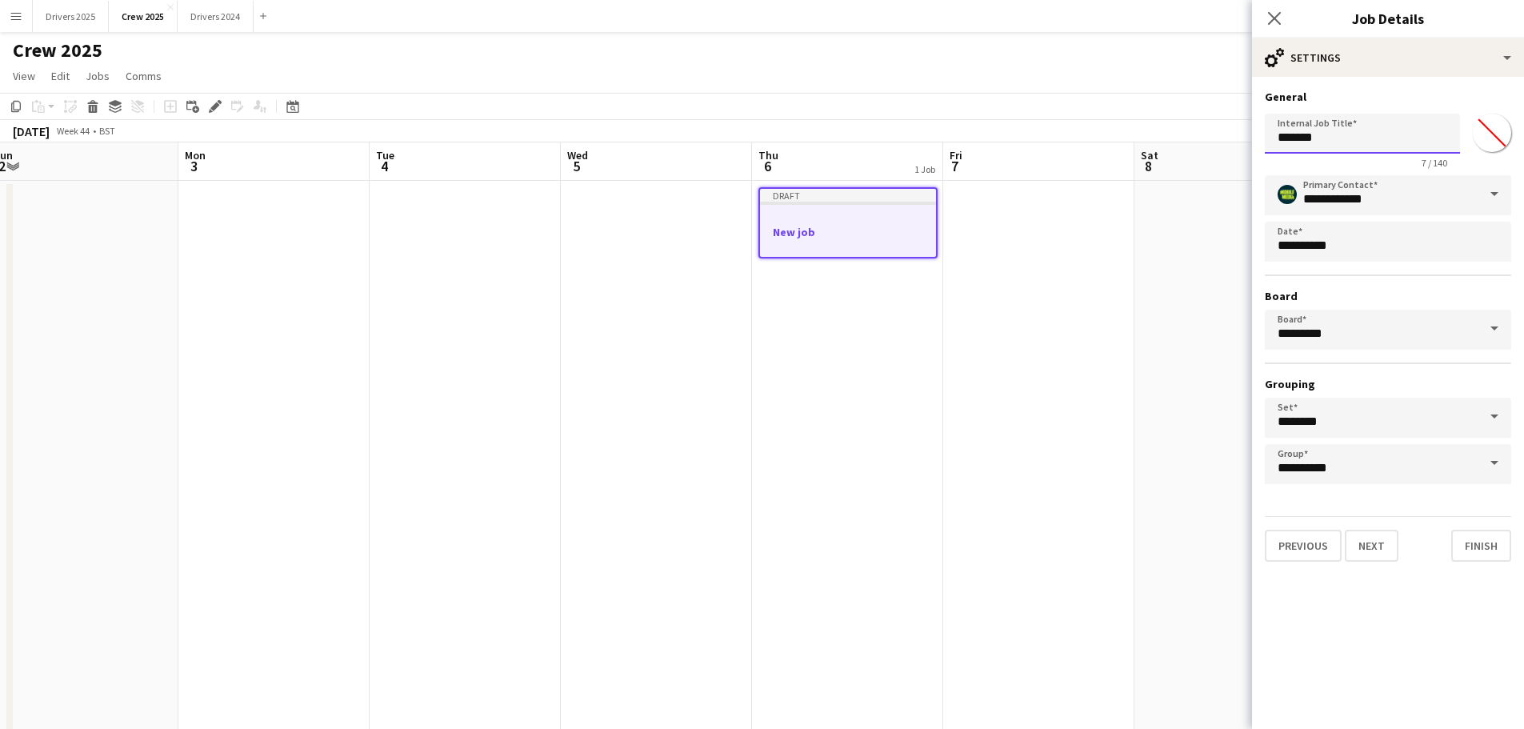
click at [1339, 143] on input "*******" at bounding box center [1362, 134] width 195 height 40
drag, startPoint x: 1341, startPoint y: 135, endPoint x: 1269, endPoint y: 141, distance: 72.2
click at [1269, 141] on input "********" at bounding box center [1362, 134] width 195 height 40
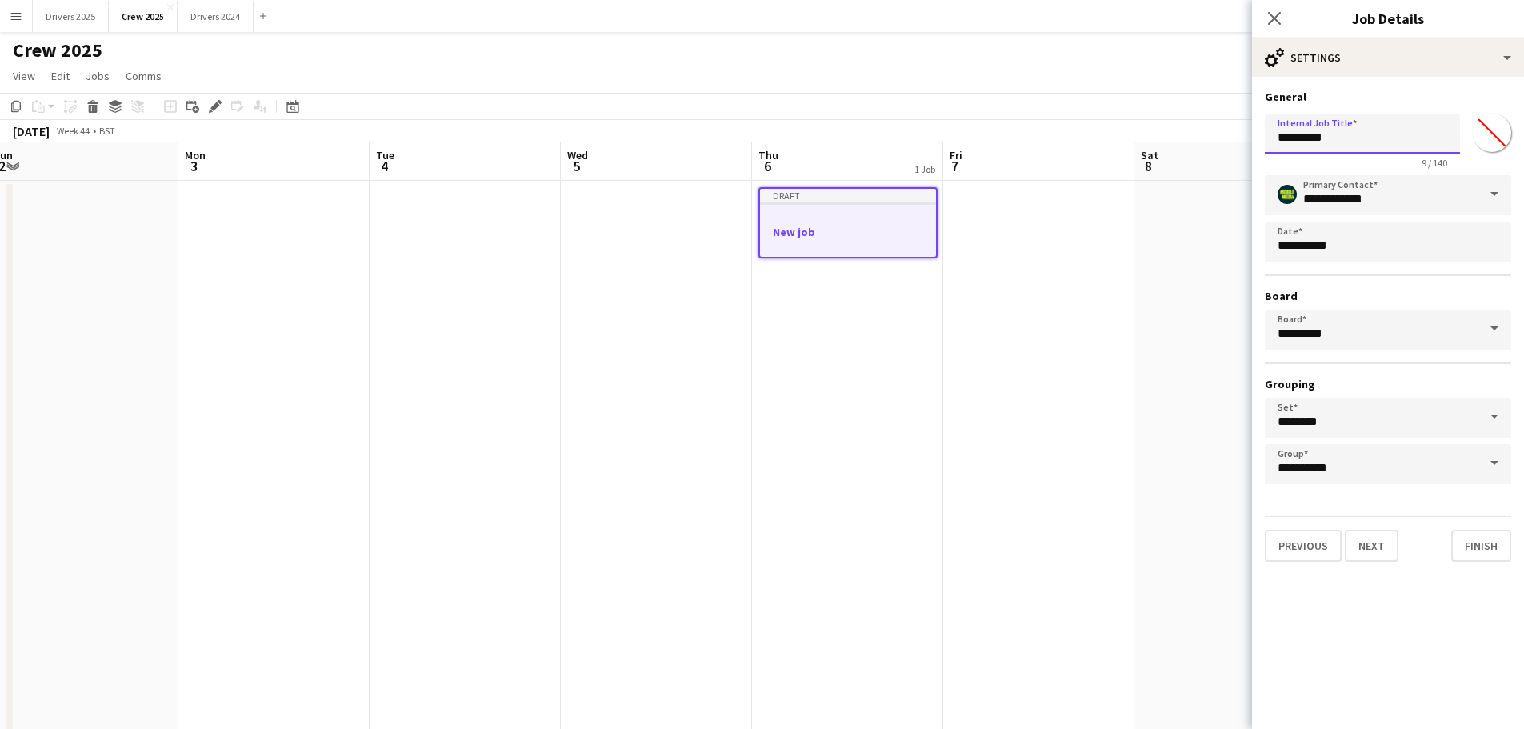
click at [1337, 142] on input "********" at bounding box center [1362, 134] width 195 height 40
click at [1276, 138] on input "********" at bounding box center [1362, 134] width 195 height 40
click at [1442, 134] on input "**********" at bounding box center [1362, 134] width 195 height 40
drag, startPoint x: 1389, startPoint y: 141, endPoint x: 1338, endPoint y: 142, distance: 50.4
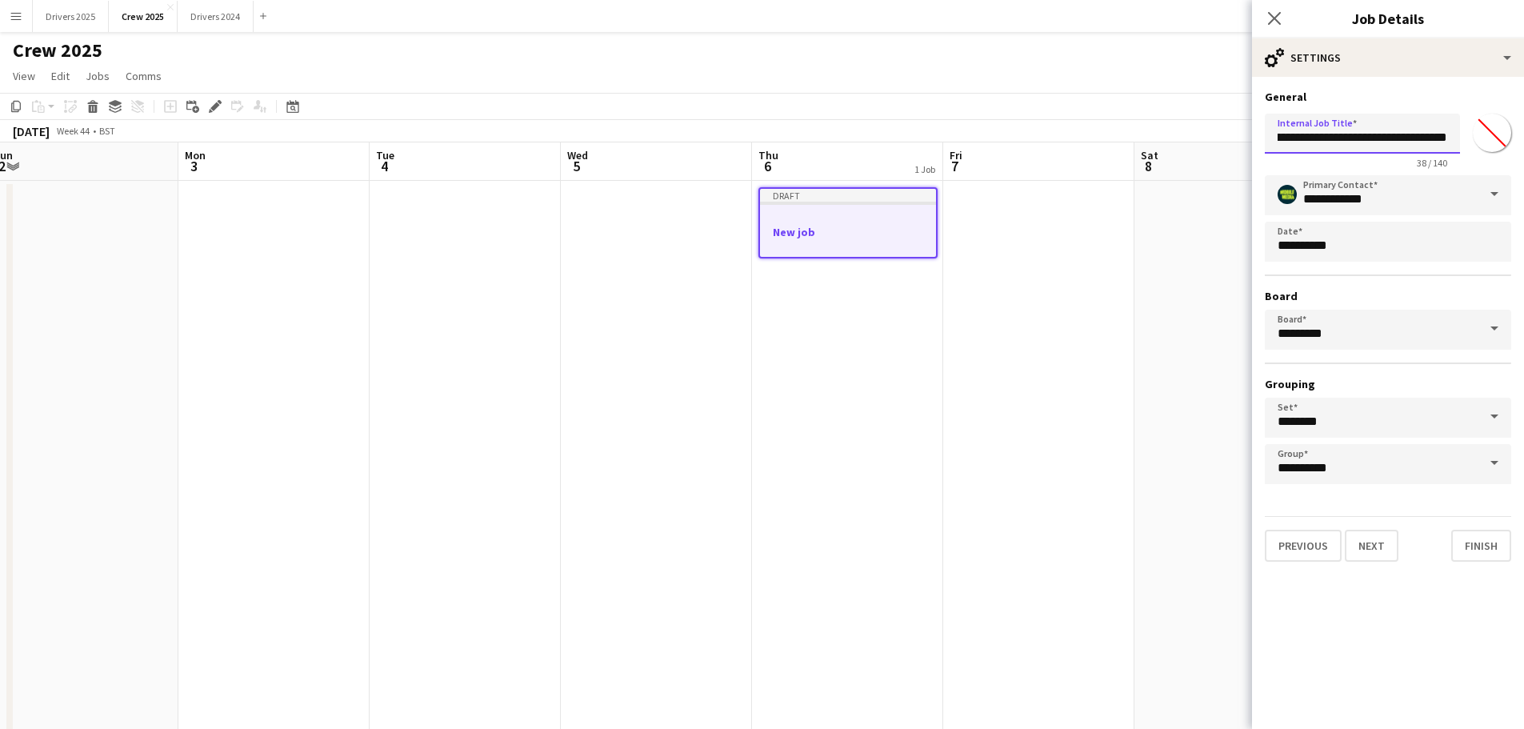
click at [1338, 142] on input "**********" at bounding box center [1362, 134] width 195 height 40
type input "**********"
click at [1381, 546] on button "Next" at bounding box center [1372, 546] width 54 height 32
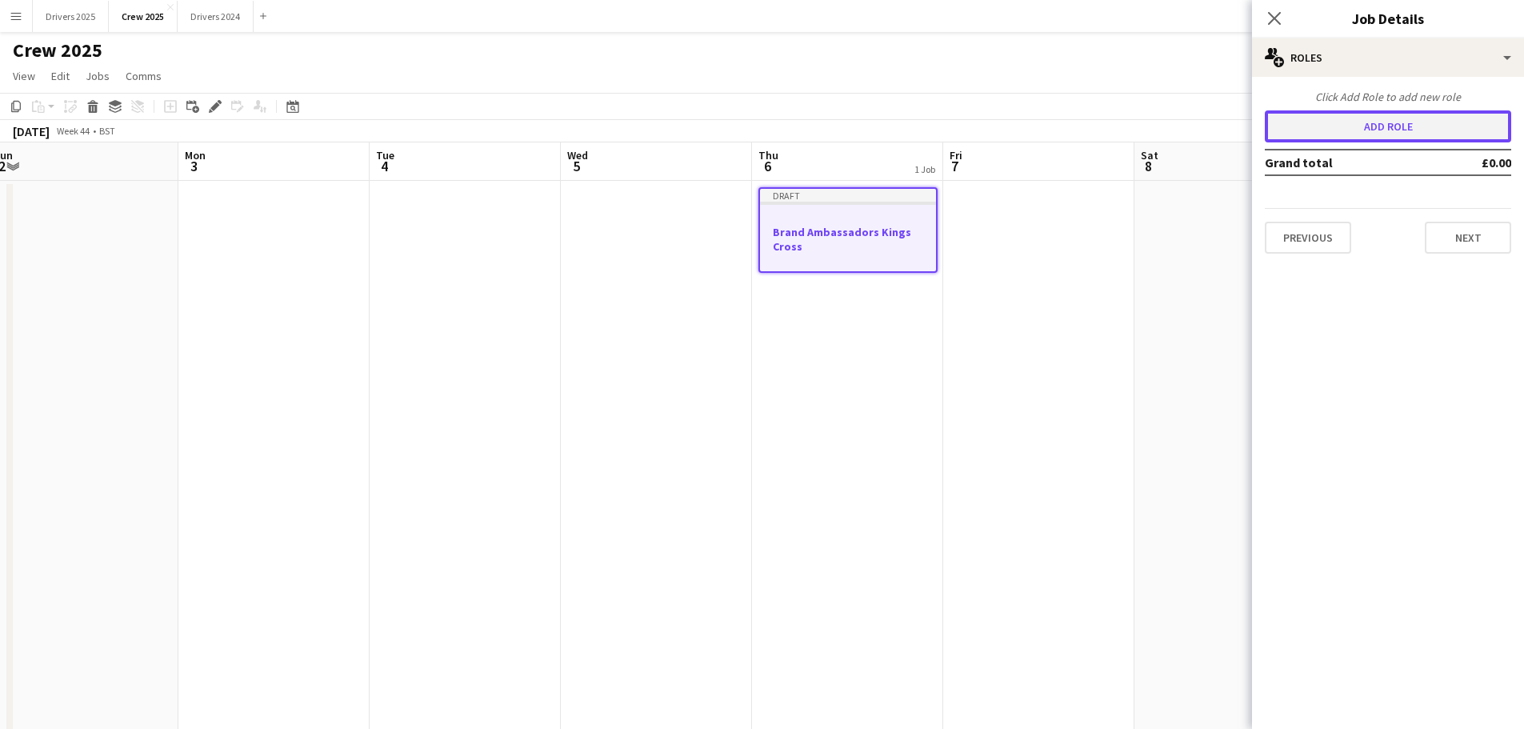
click at [1377, 126] on button "Add role" at bounding box center [1388, 126] width 246 height 32
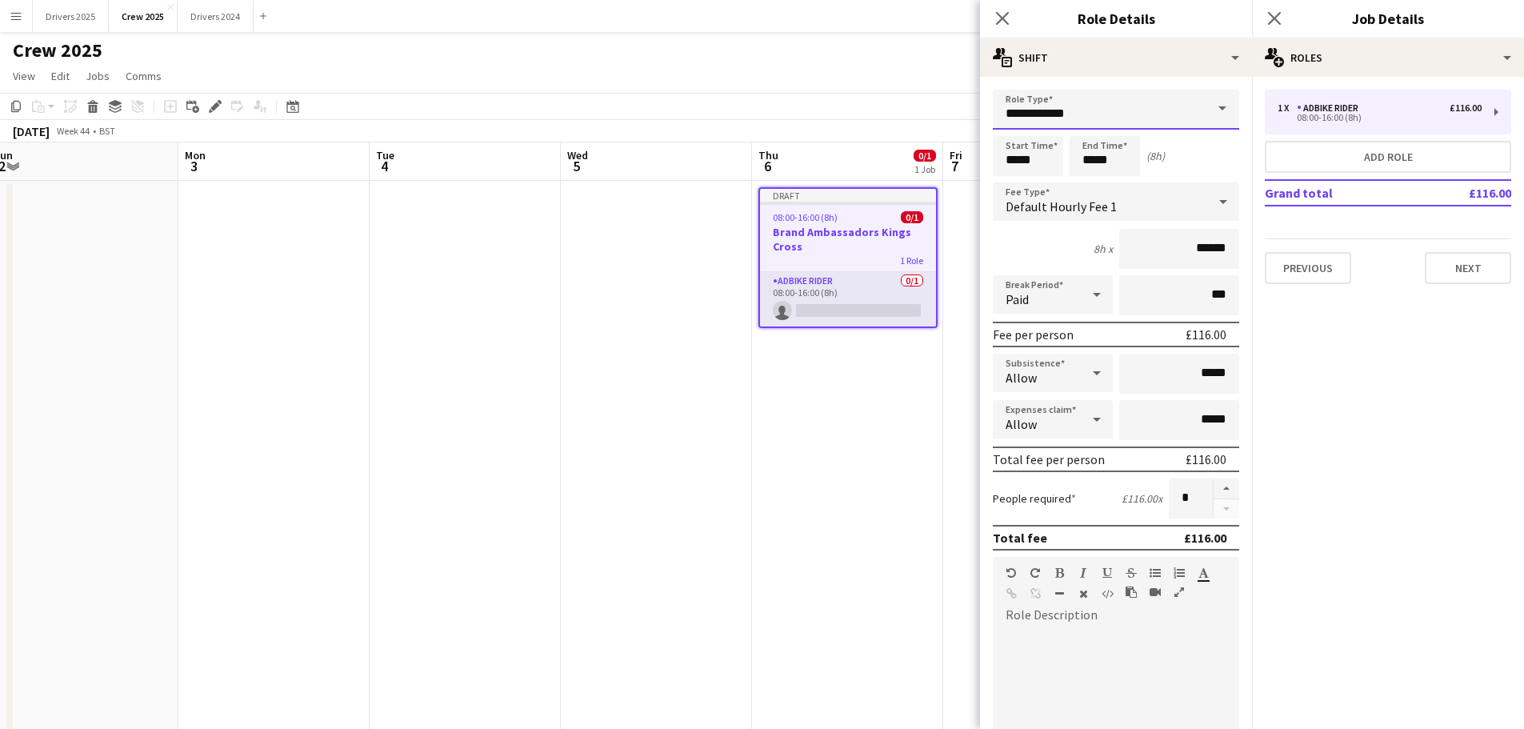
click at [1191, 110] on input "**********" at bounding box center [1116, 110] width 246 height 40
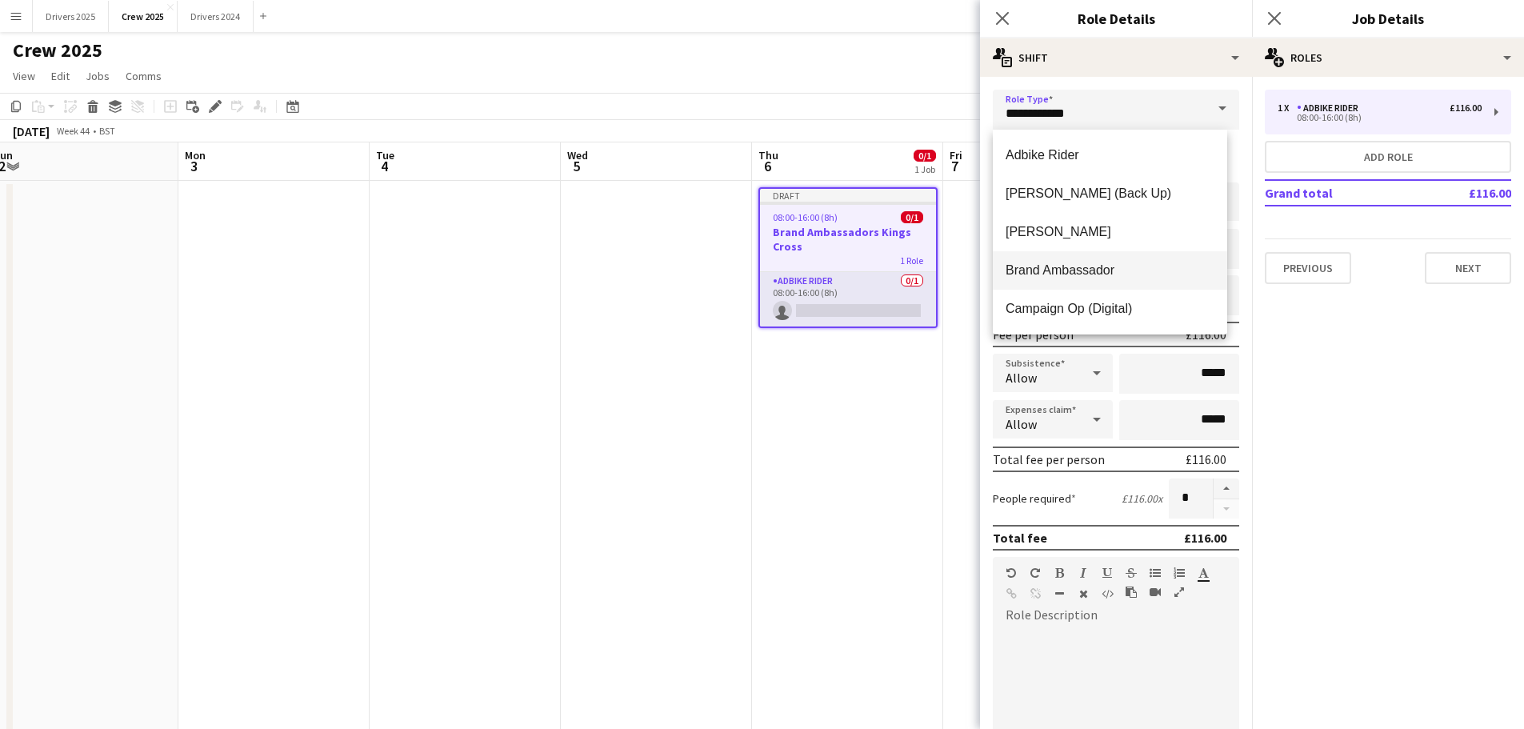
click at [1098, 269] on span "Brand Ambassador" at bounding box center [1110, 269] width 209 height 15
type input "**********"
type input "******"
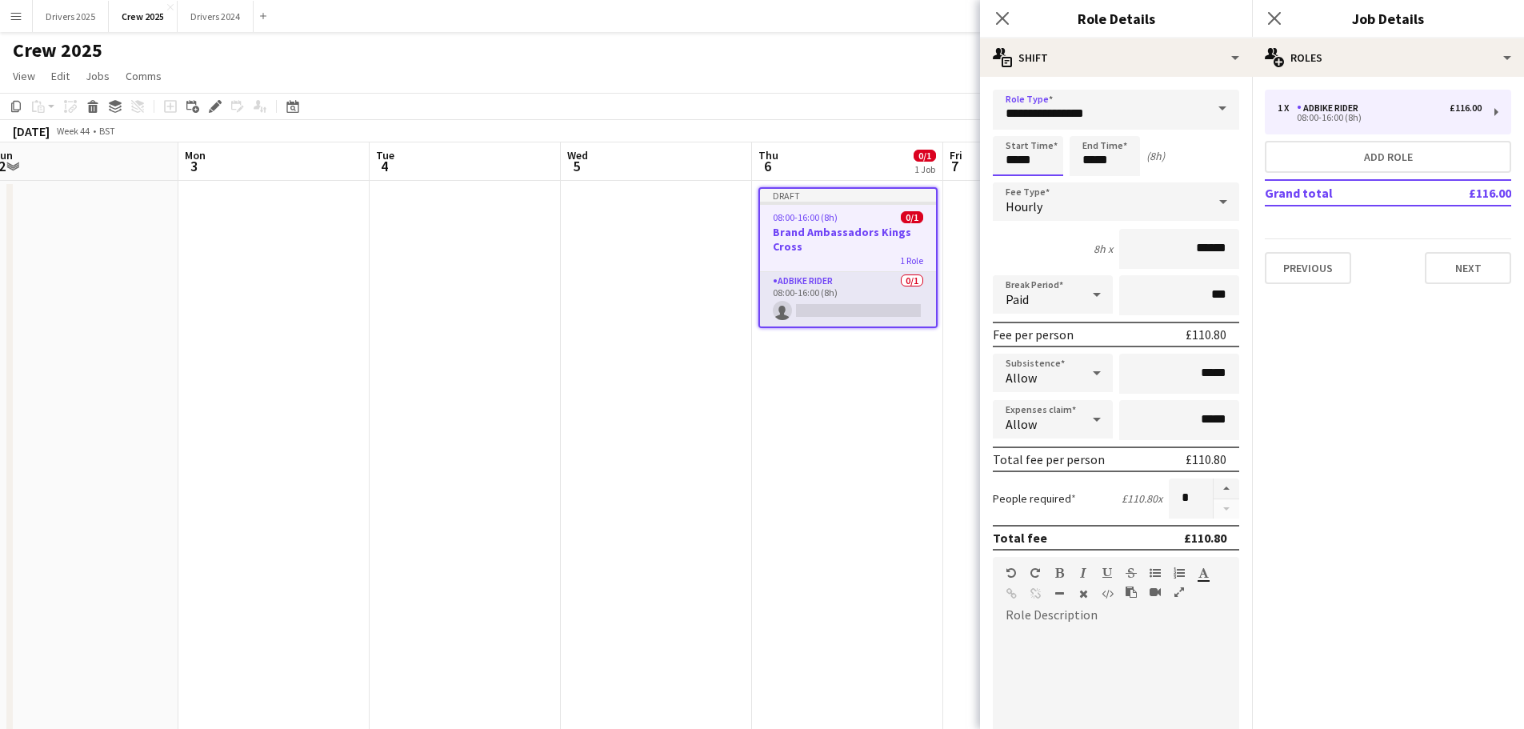
click at [1026, 163] on input "*****" at bounding box center [1028, 156] width 70 height 40
type input "*****"
click at [1006, 123] on div at bounding box center [1012, 128] width 32 height 16
click at [1115, 162] on input "*****" at bounding box center [1105, 156] width 70 height 40
type input "*****"
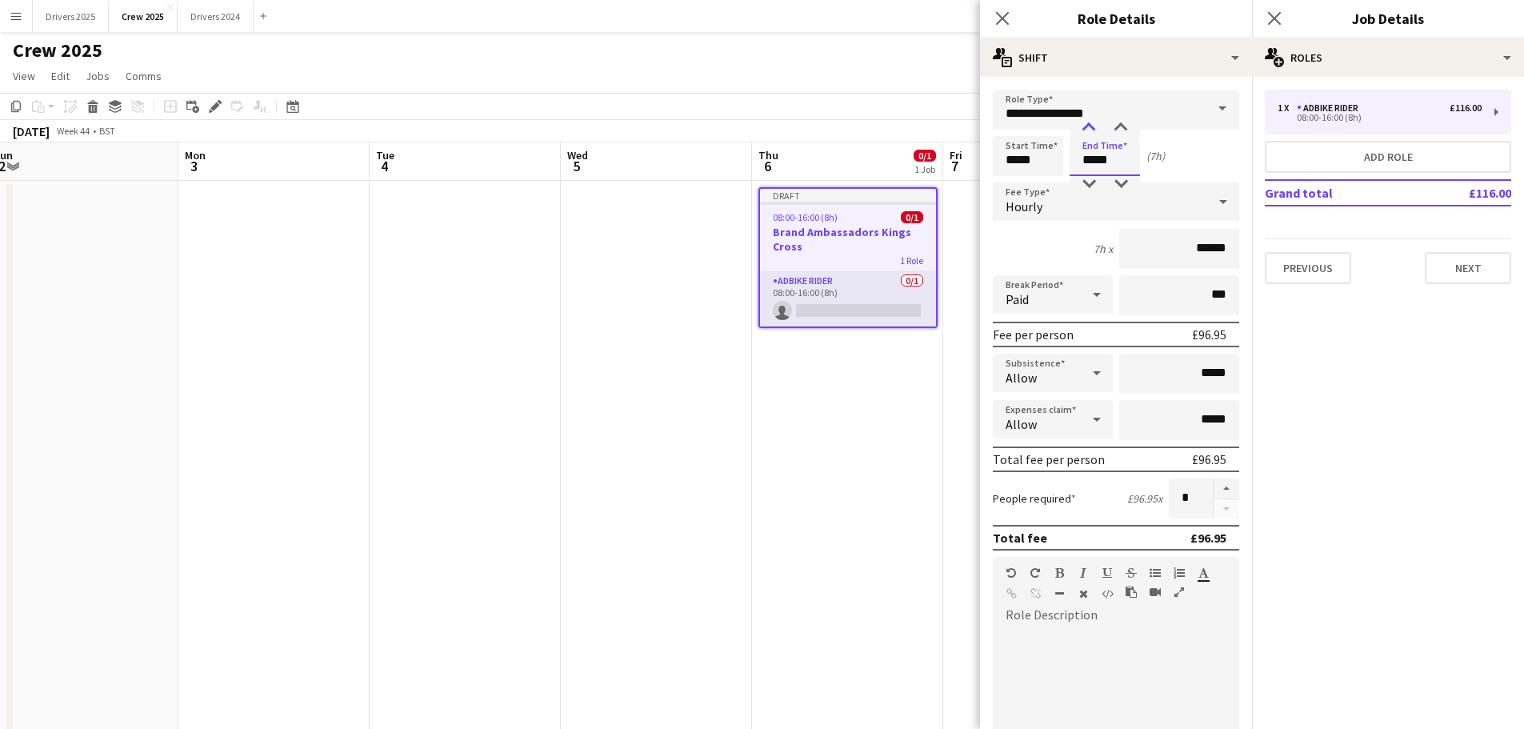
click at [1099, 126] on div at bounding box center [1089, 128] width 32 height 16
click at [1219, 488] on button "button" at bounding box center [1227, 488] width 26 height 21
type input "*"
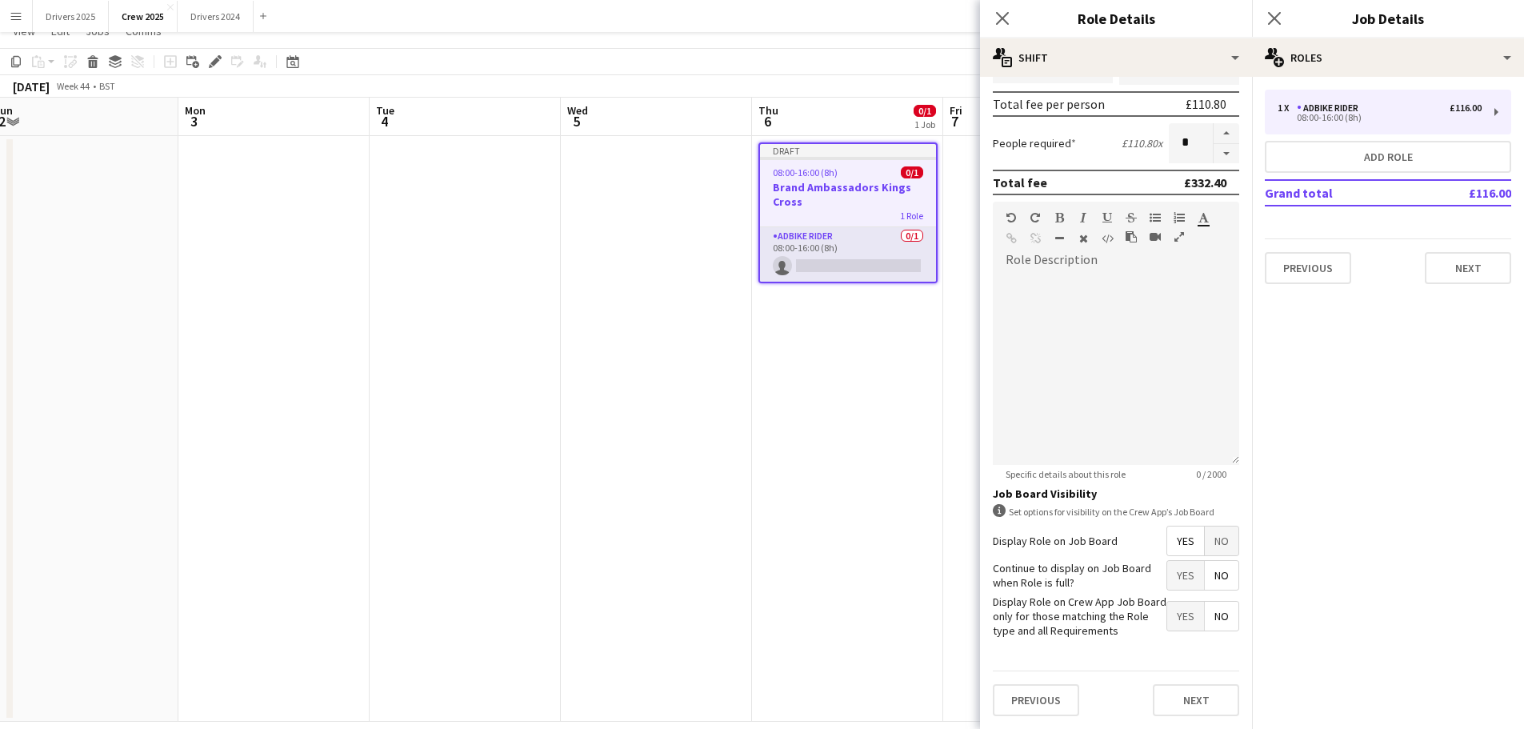
scroll to position [63, 0]
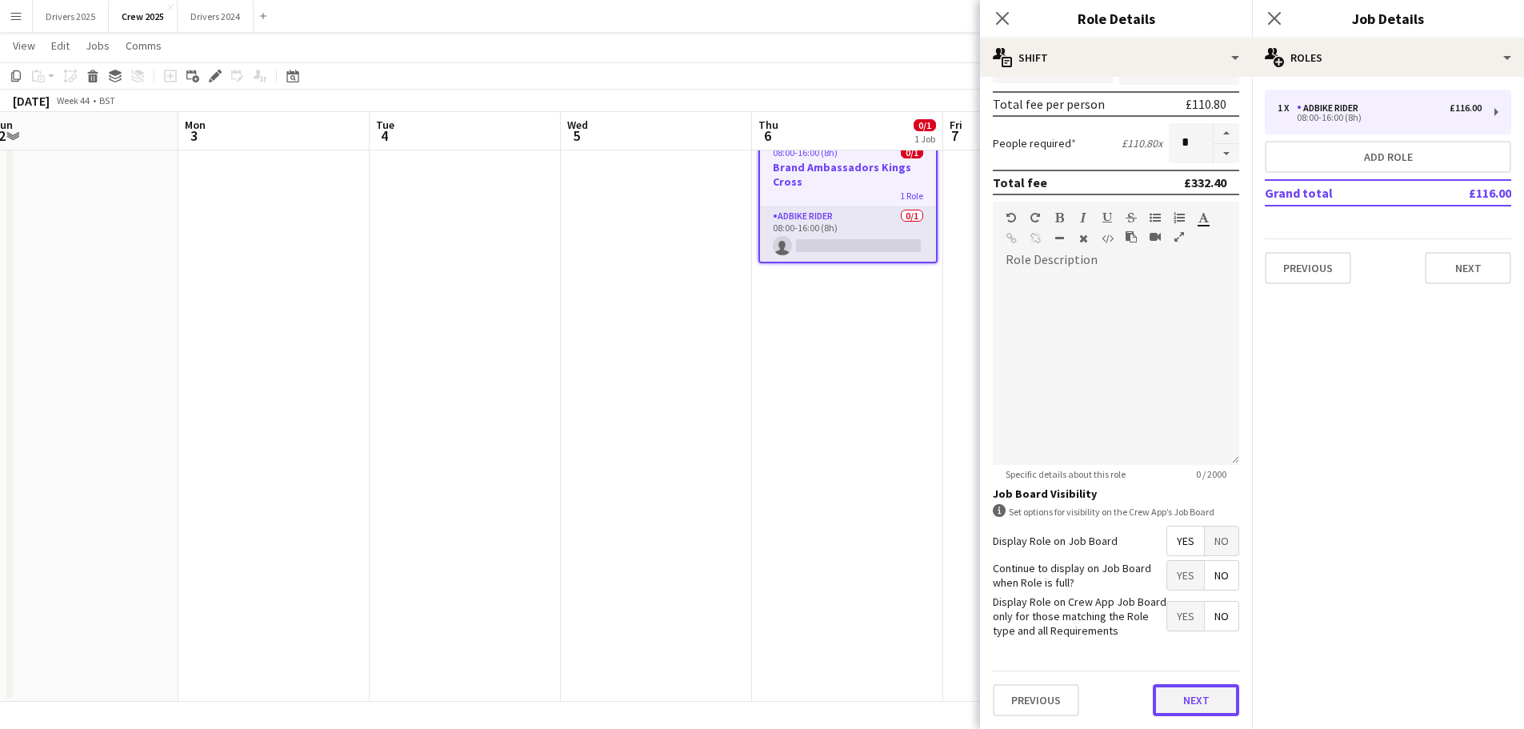
click at [1190, 706] on button "Next" at bounding box center [1196, 700] width 86 height 32
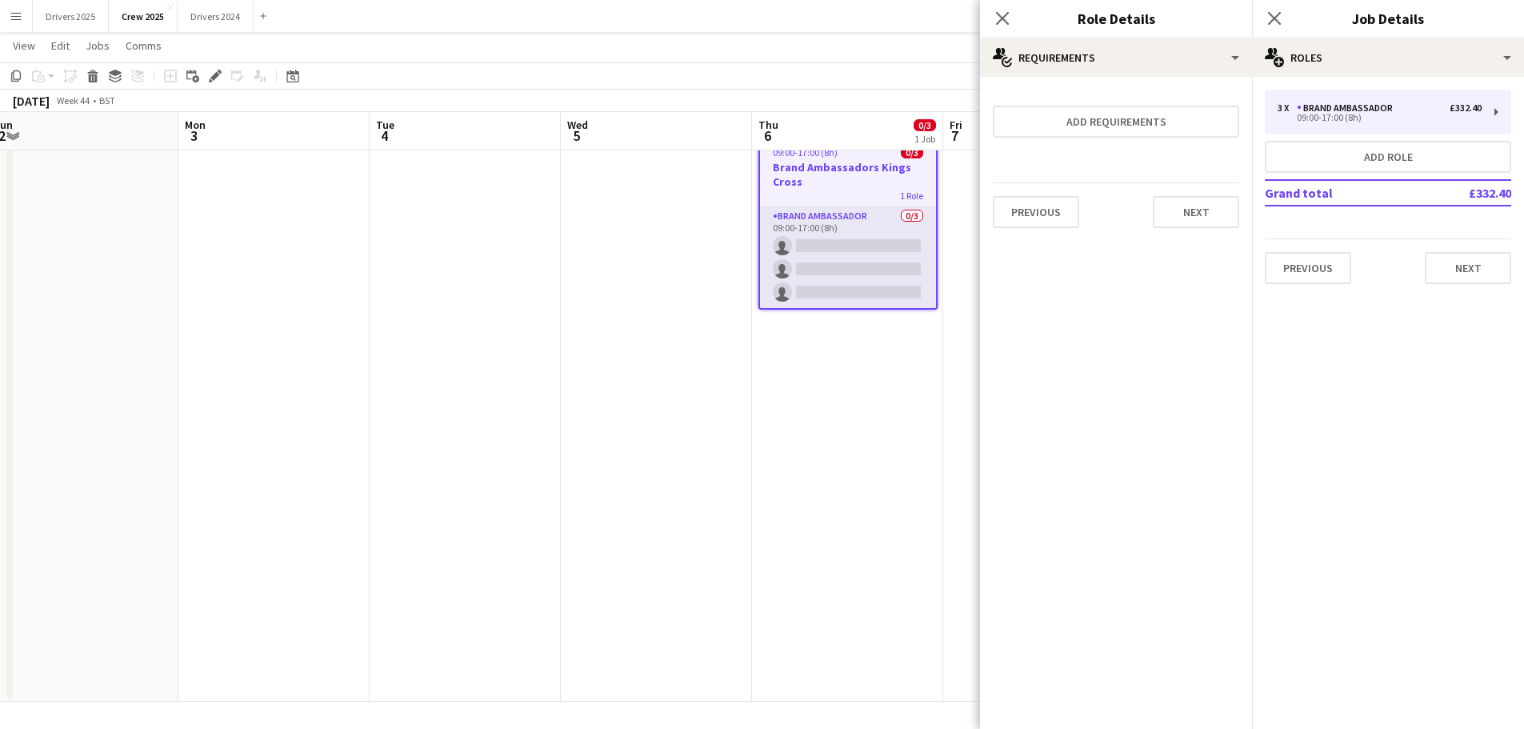
scroll to position [0, 0]
click at [1465, 253] on button "Next" at bounding box center [1468, 268] width 86 height 32
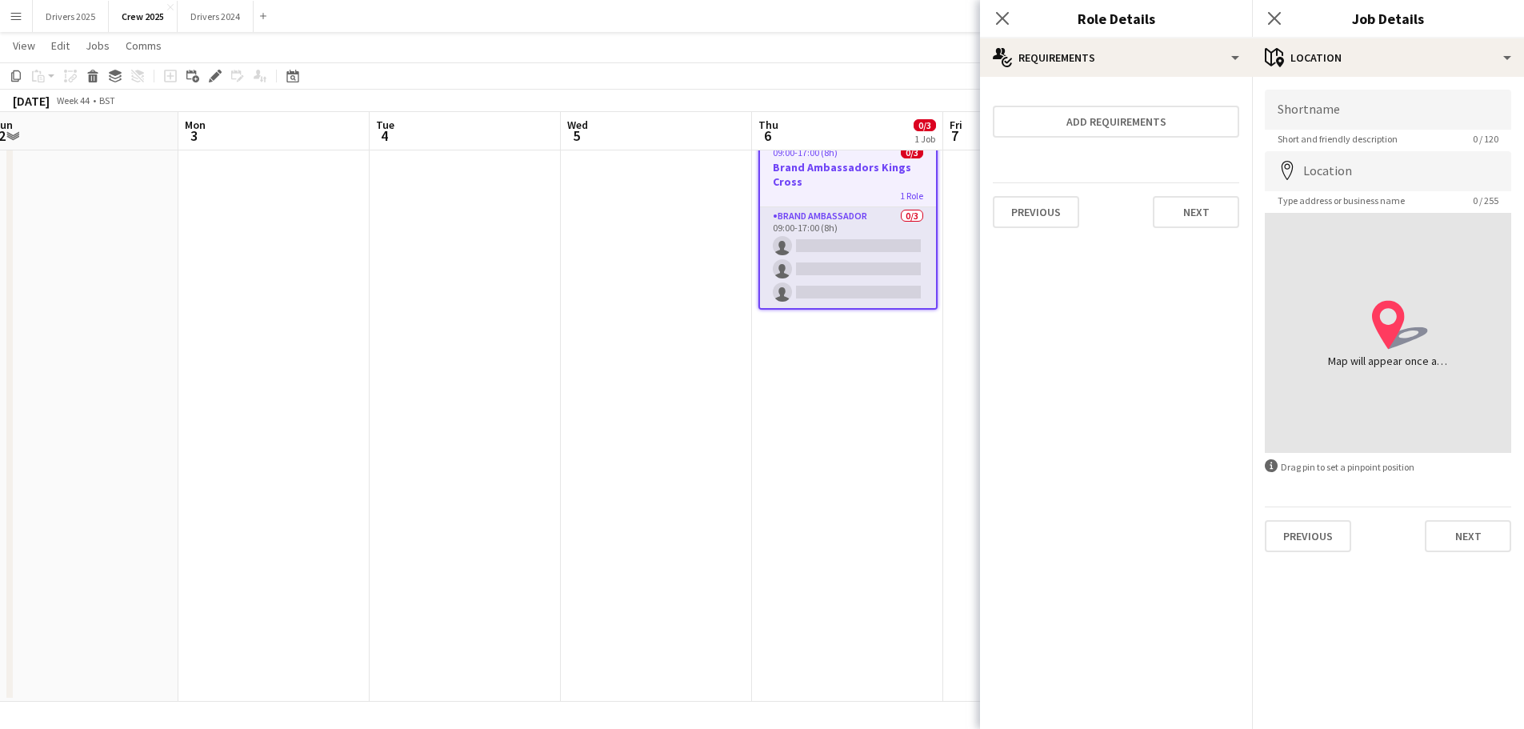
click at [1380, 86] on div "Shortname Short and friendly description 0 / 120 Location map-marker Type addre…" at bounding box center [1388, 321] width 272 height 488
click at [1378, 100] on input "Shortname" at bounding box center [1388, 110] width 246 height 40
paste input "**********"
type input "**********"
drag, startPoint x: 1447, startPoint y: 113, endPoint x: 613, endPoint y: 48, distance: 836.9
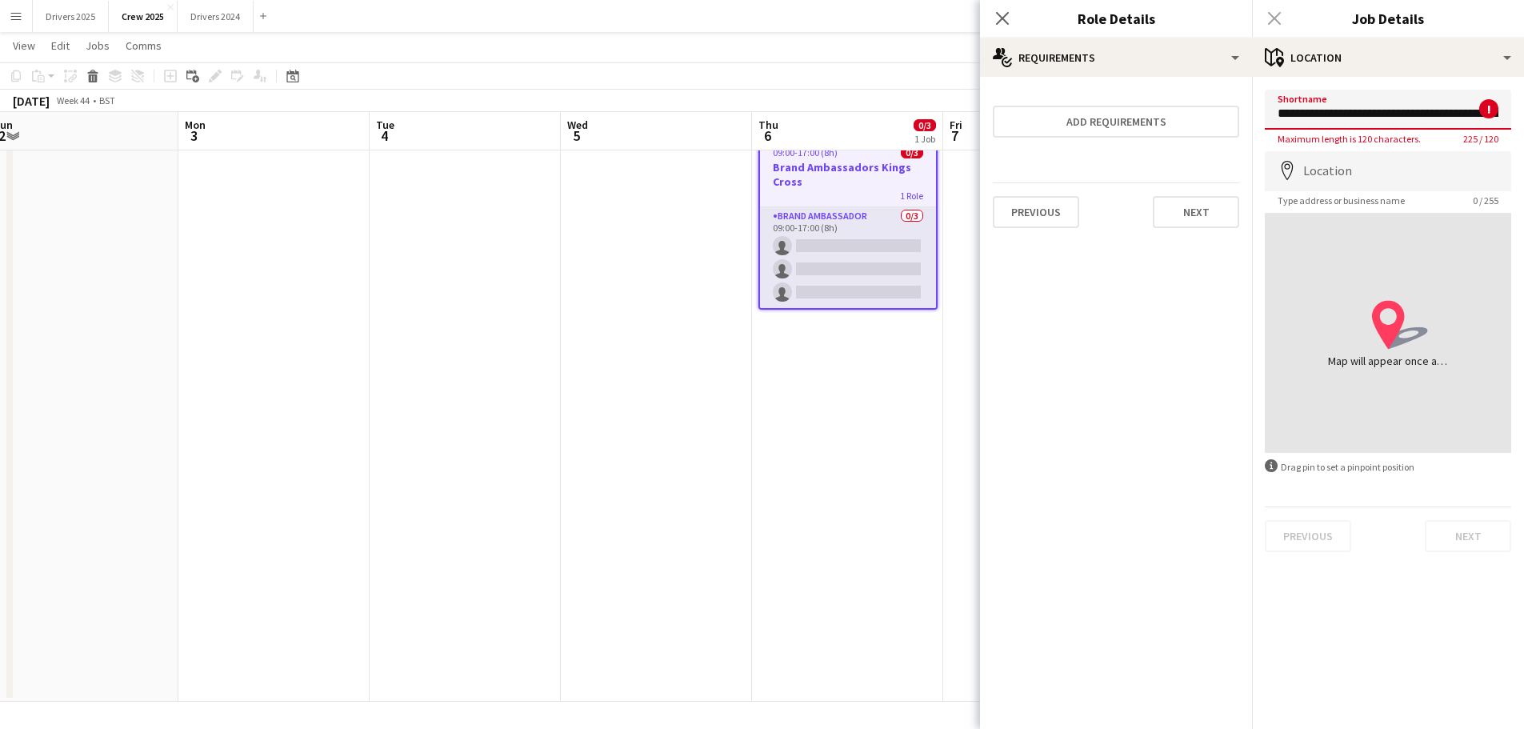
click at [615, 50] on body "Menu Boards Boards Boards All jobs Status Workforce Workforce My Workforce Recr…" at bounding box center [762, 333] width 1524 height 792
type input "**********"
click at [1362, 172] on input "Location" at bounding box center [1388, 171] width 246 height 40
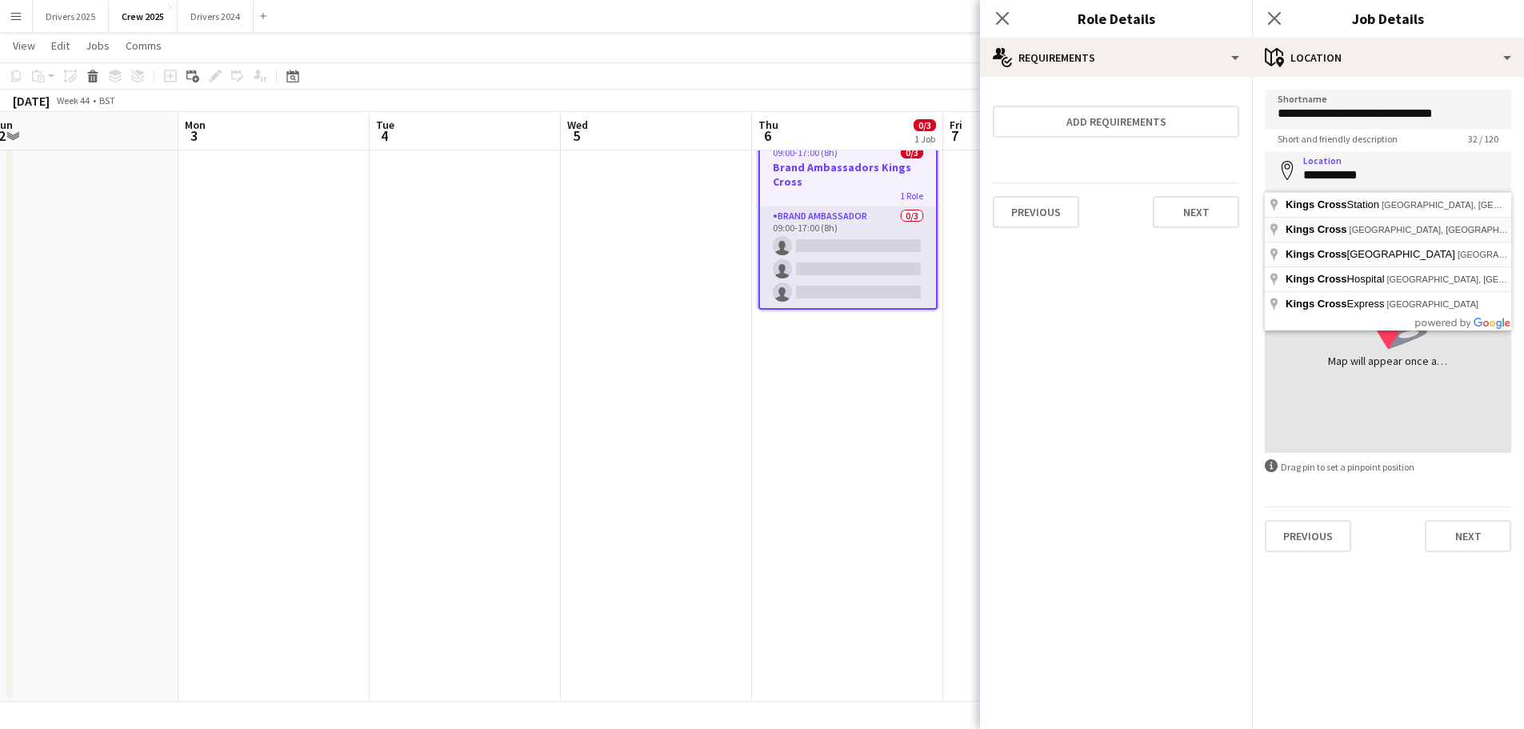
type input "**********"
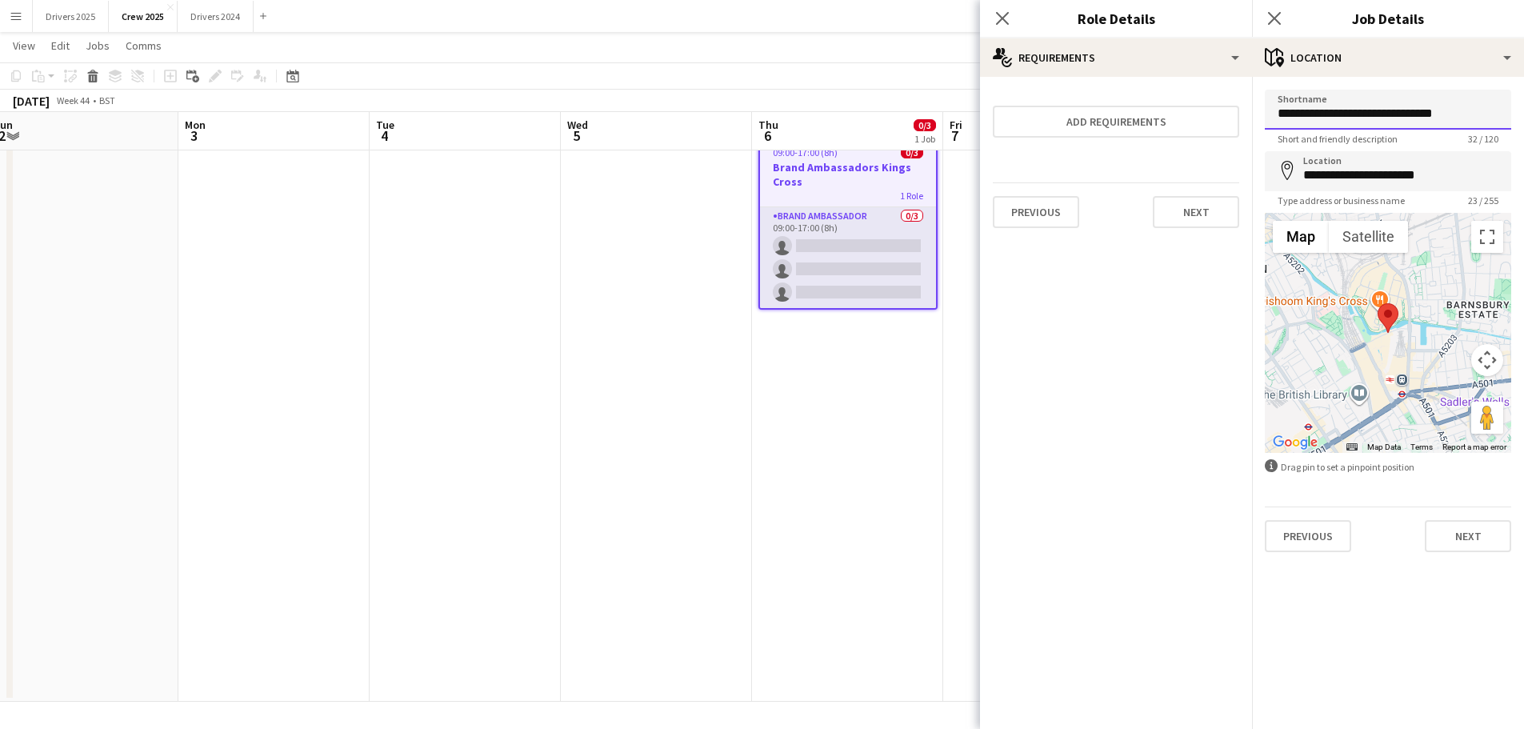
click at [1381, 115] on input "**********" at bounding box center [1388, 110] width 246 height 40
click at [1482, 534] on button "Next" at bounding box center [1468, 536] width 86 height 32
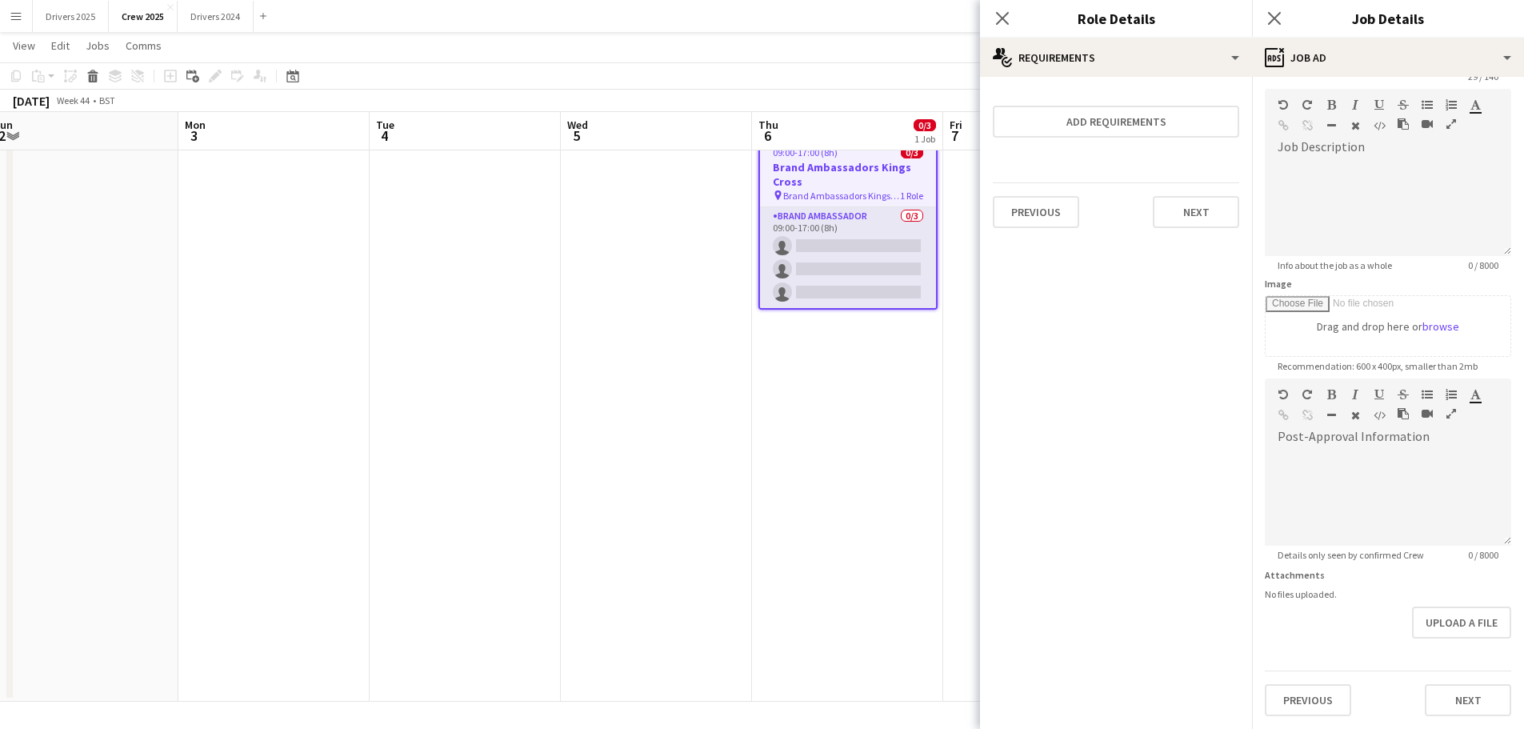
scroll to position [113, 0]
click at [1466, 648] on form "**********" at bounding box center [1388, 371] width 272 height 689
click at [1464, 693] on button "Next" at bounding box center [1468, 700] width 86 height 32
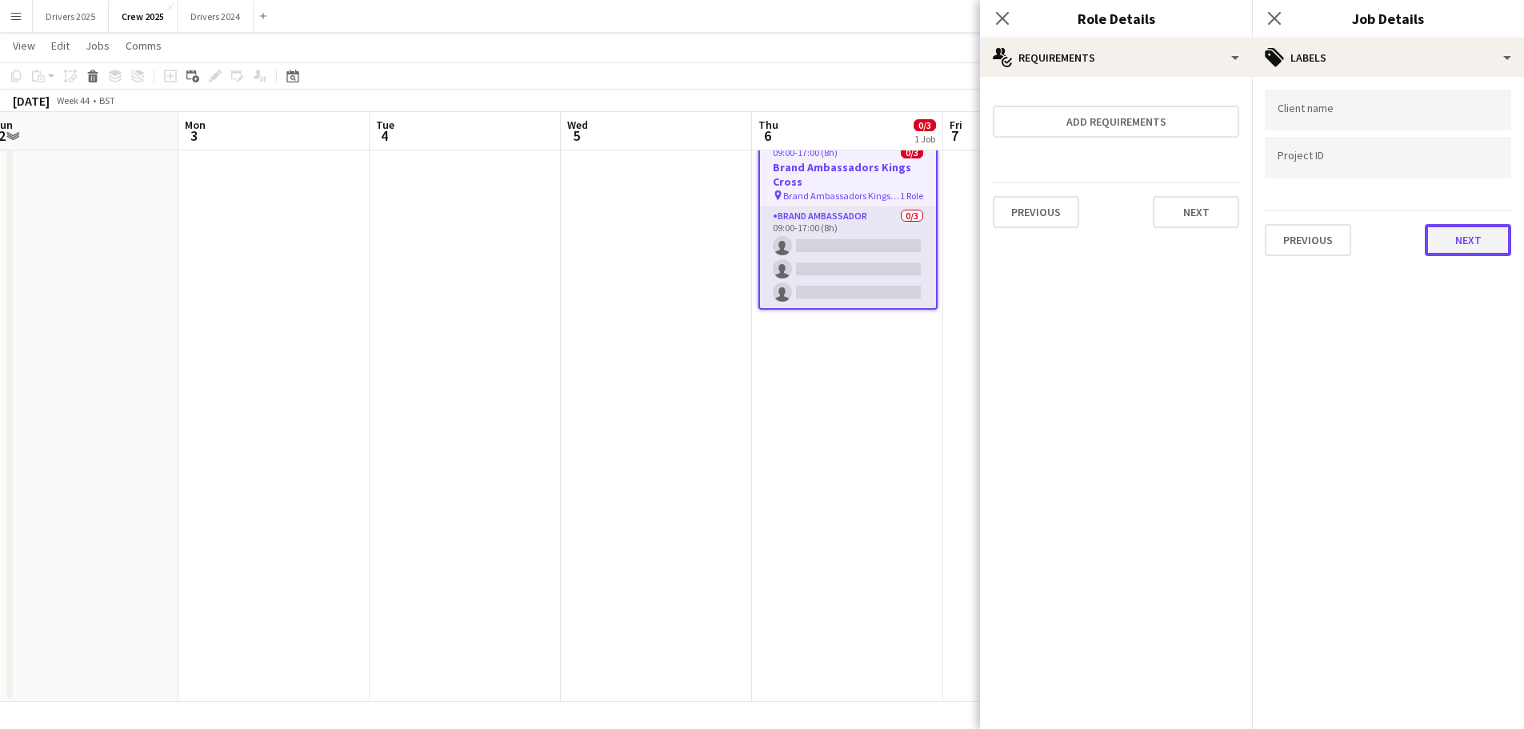
click at [1446, 238] on button "Next" at bounding box center [1468, 240] width 86 height 32
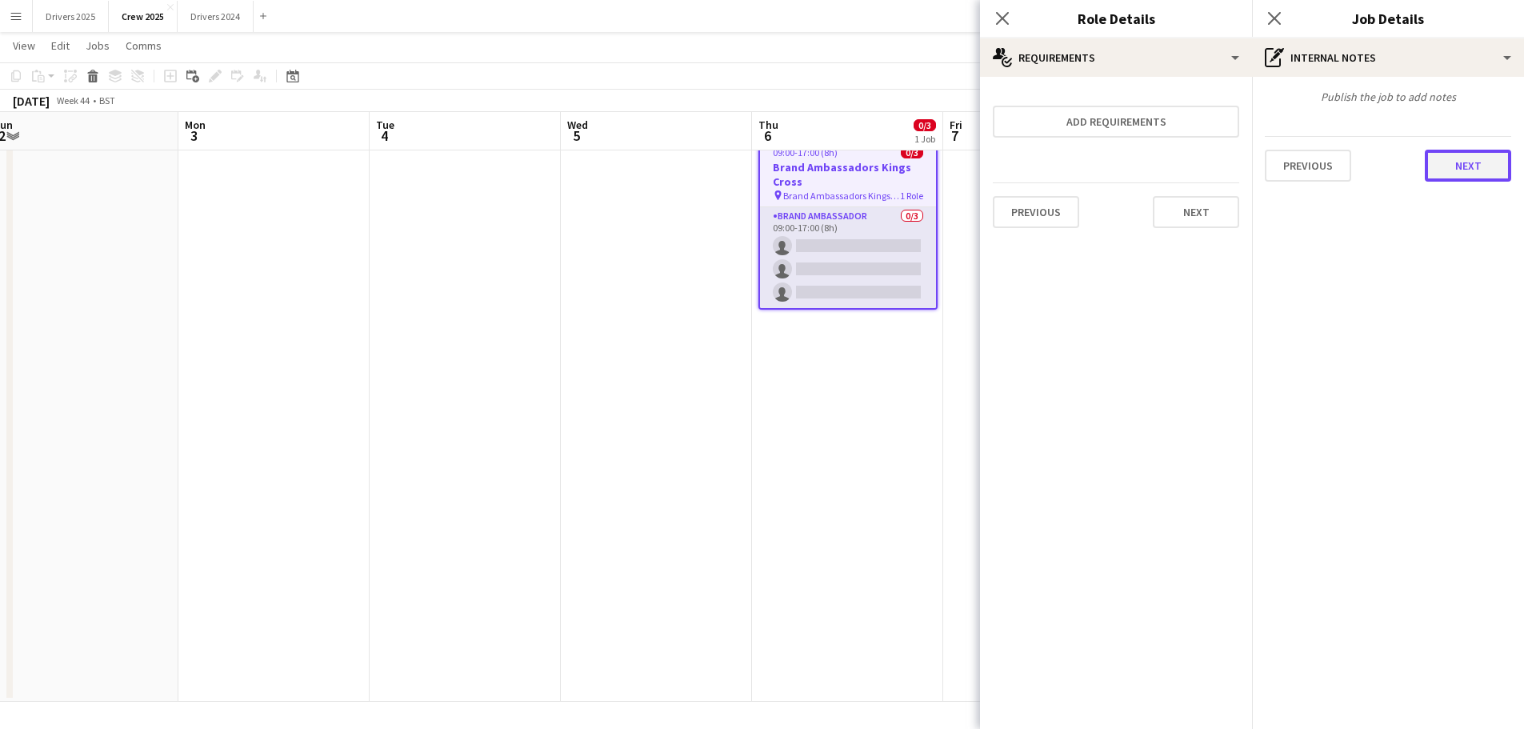
click at [1471, 152] on button "Next" at bounding box center [1468, 166] width 86 height 32
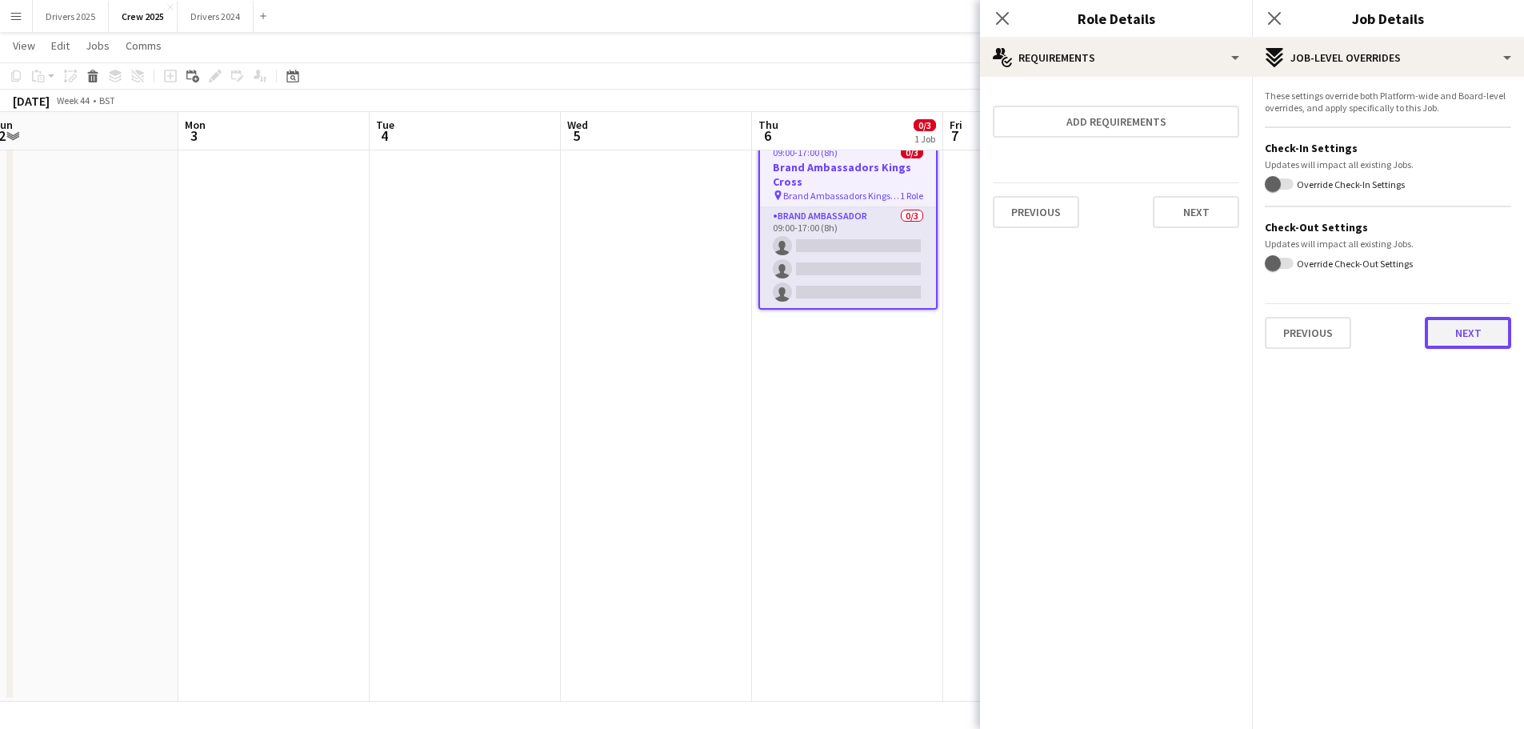
click at [1462, 337] on button "Next" at bounding box center [1468, 333] width 86 height 32
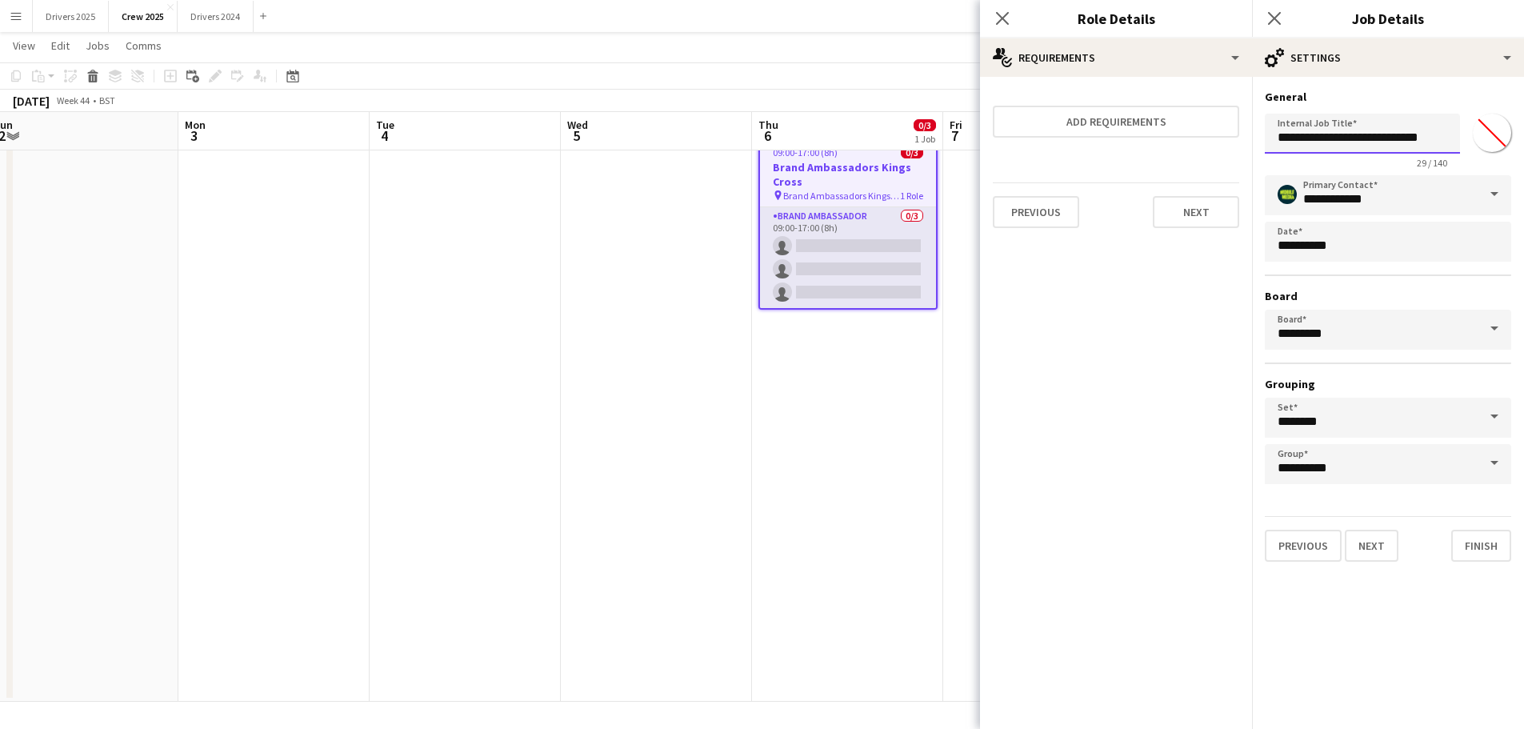
click at [1382, 142] on input "**********" at bounding box center [1362, 134] width 195 height 40
click at [1282, 138] on input "**********" at bounding box center [1362, 134] width 195 height 40
click at [1278, 141] on input "**********" at bounding box center [1362, 134] width 195 height 40
type input "**********"
click at [1475, 548] on button "Finish" at bounding box center [1481, 546] width 60 height 32
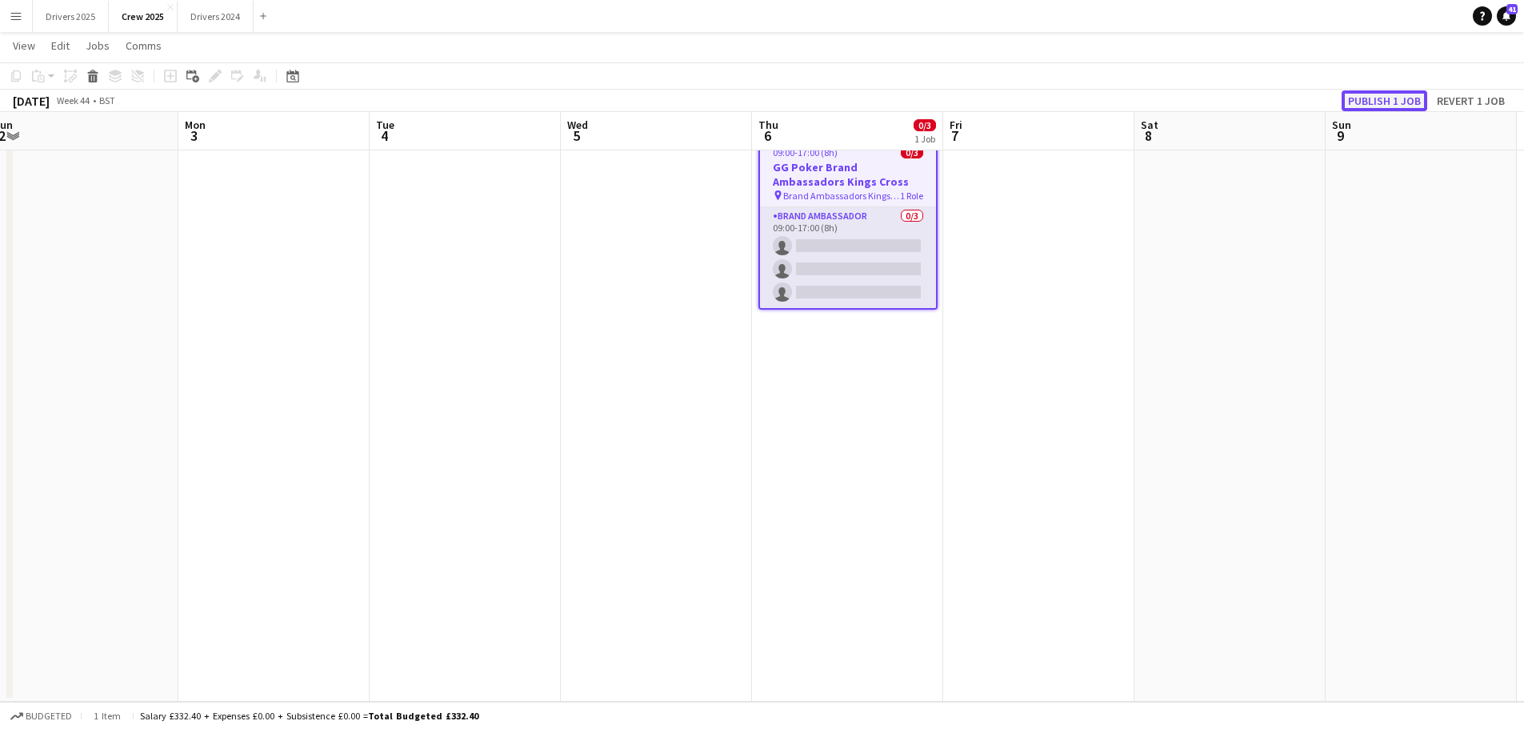
click at [1395, 91] on button "Publish 1 job" at bounding box center [1385, 100] width 86 height 21
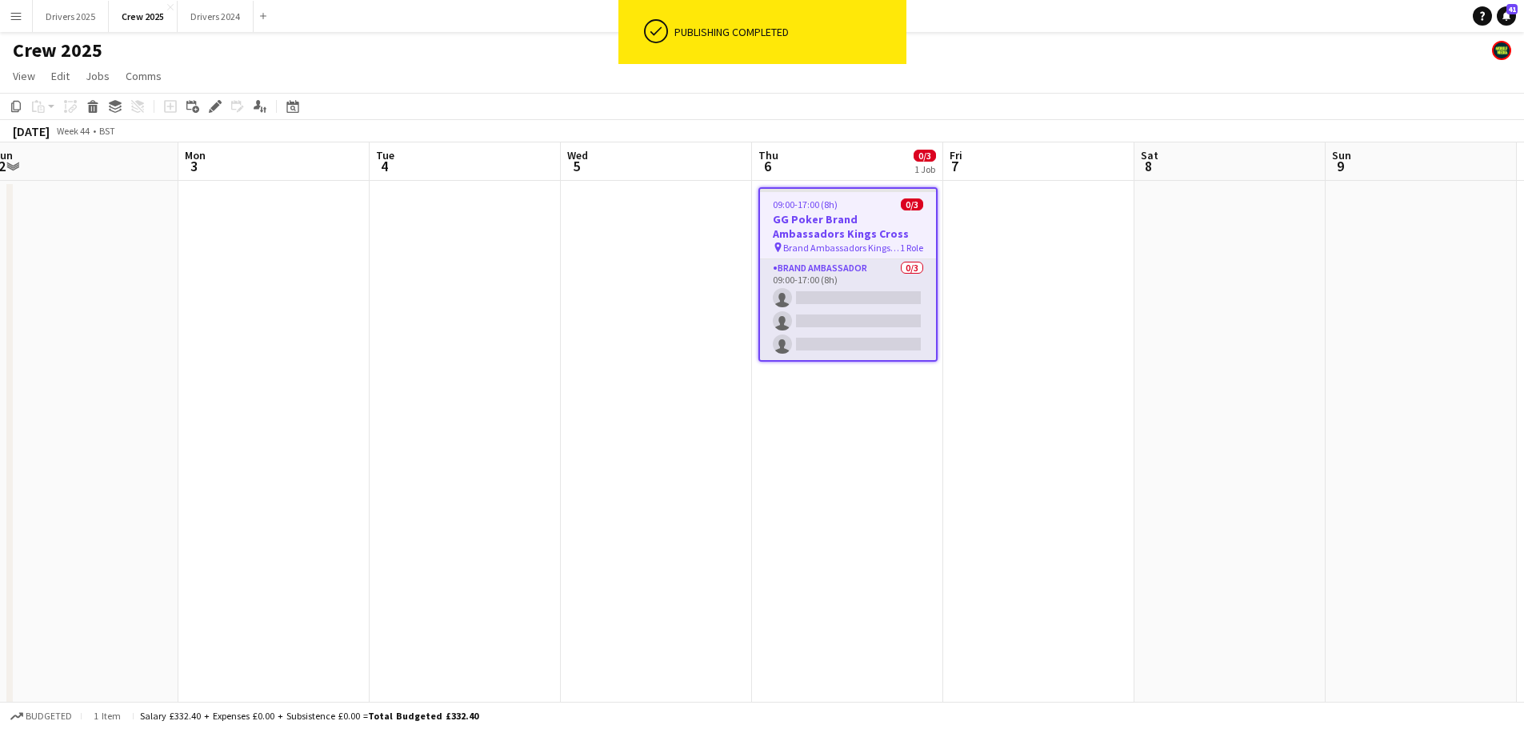
click at [858, 218] on h3 "GG Poker Brand Ambassadors Kings Cross" at bounding box center [848, 226] width 176 height 29
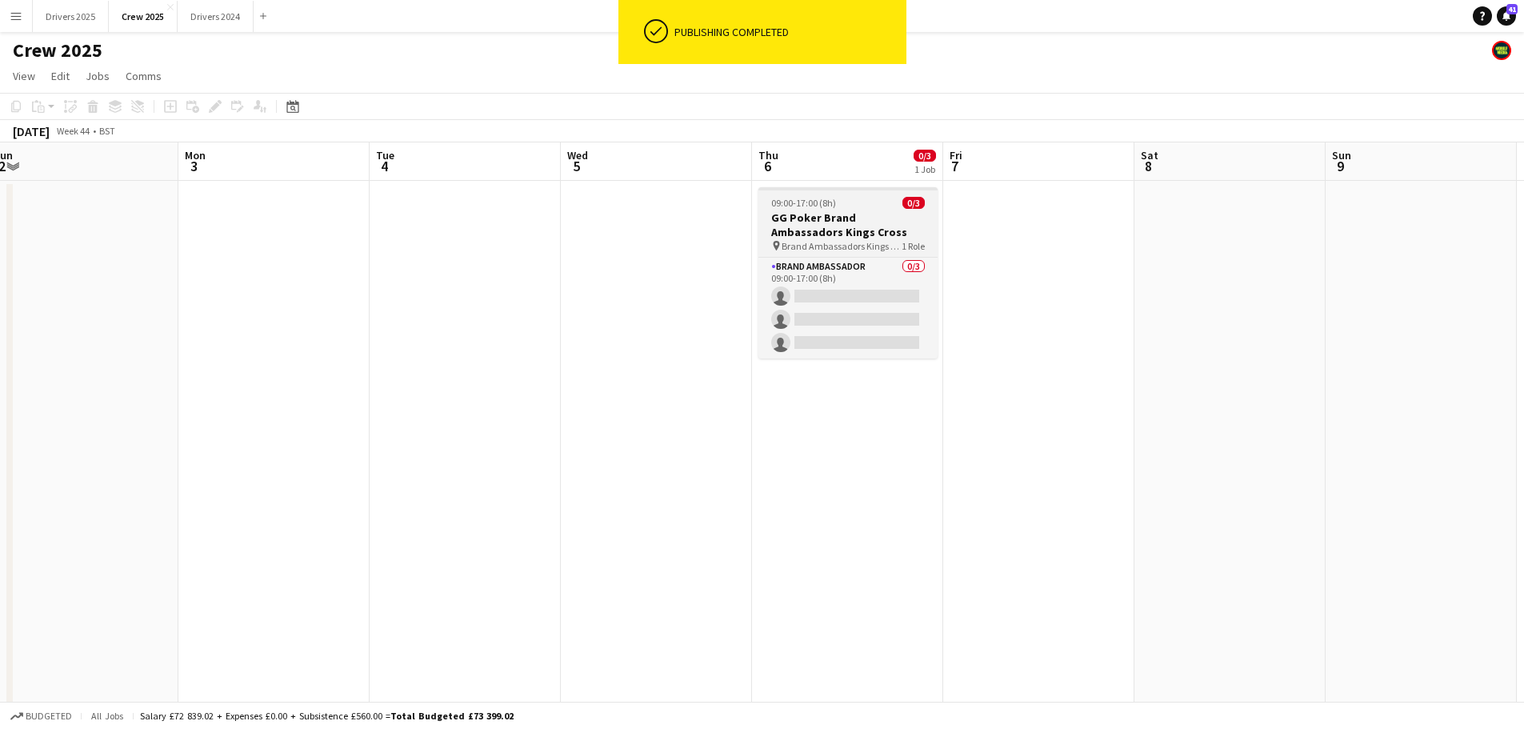
click at [858, 218] on h3 "GG Poker Brand Ambassadors Kings Cross" at bounding box center [847, 224] width 179 height 29
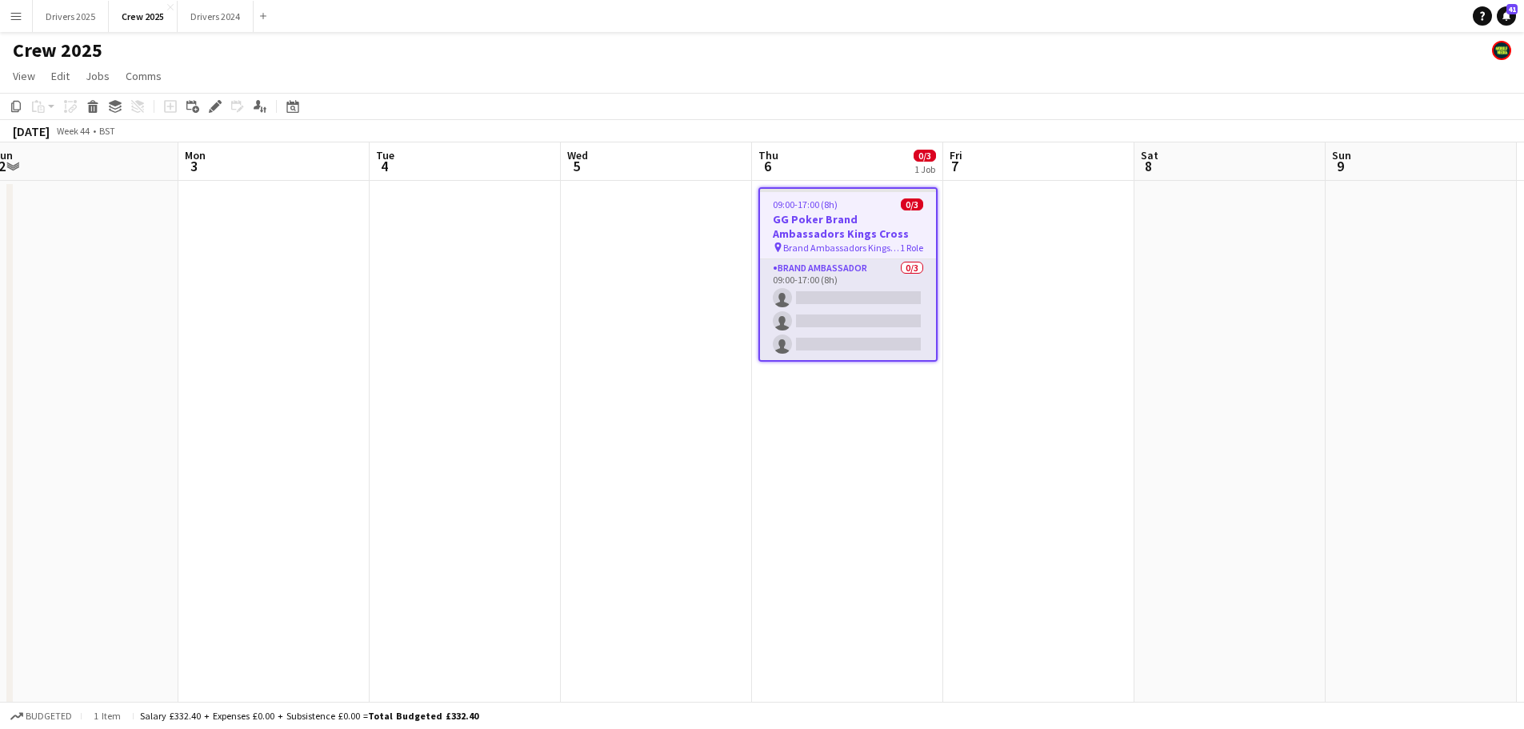
click at [838, 252] on span "Brand Ambassadors Kings Cross" at bounding box center [841, 248] width 117 height 12
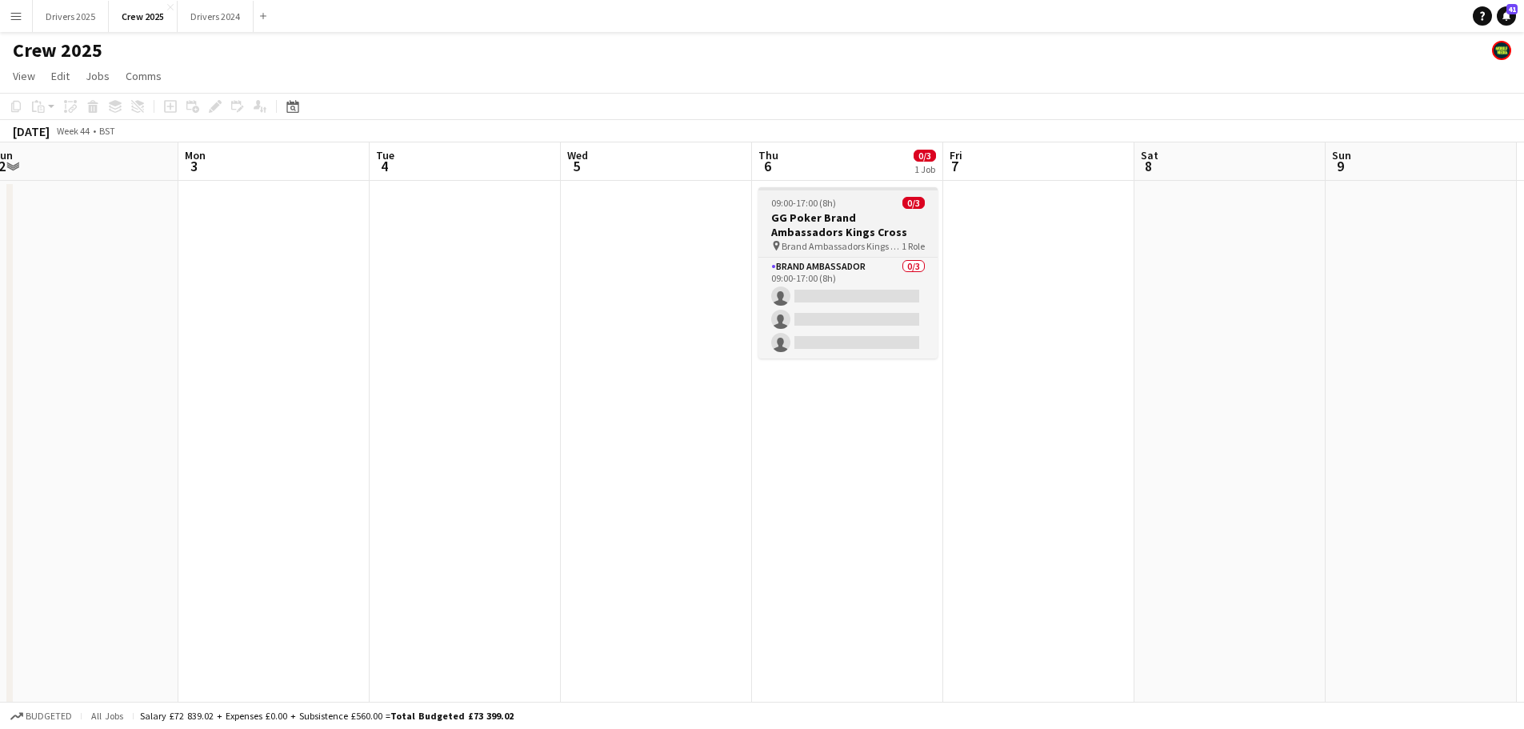
click at [855, 202] on div "09:00-17:00 (8h) 0/3" at bounding box center [847, 203] width 179 height 12
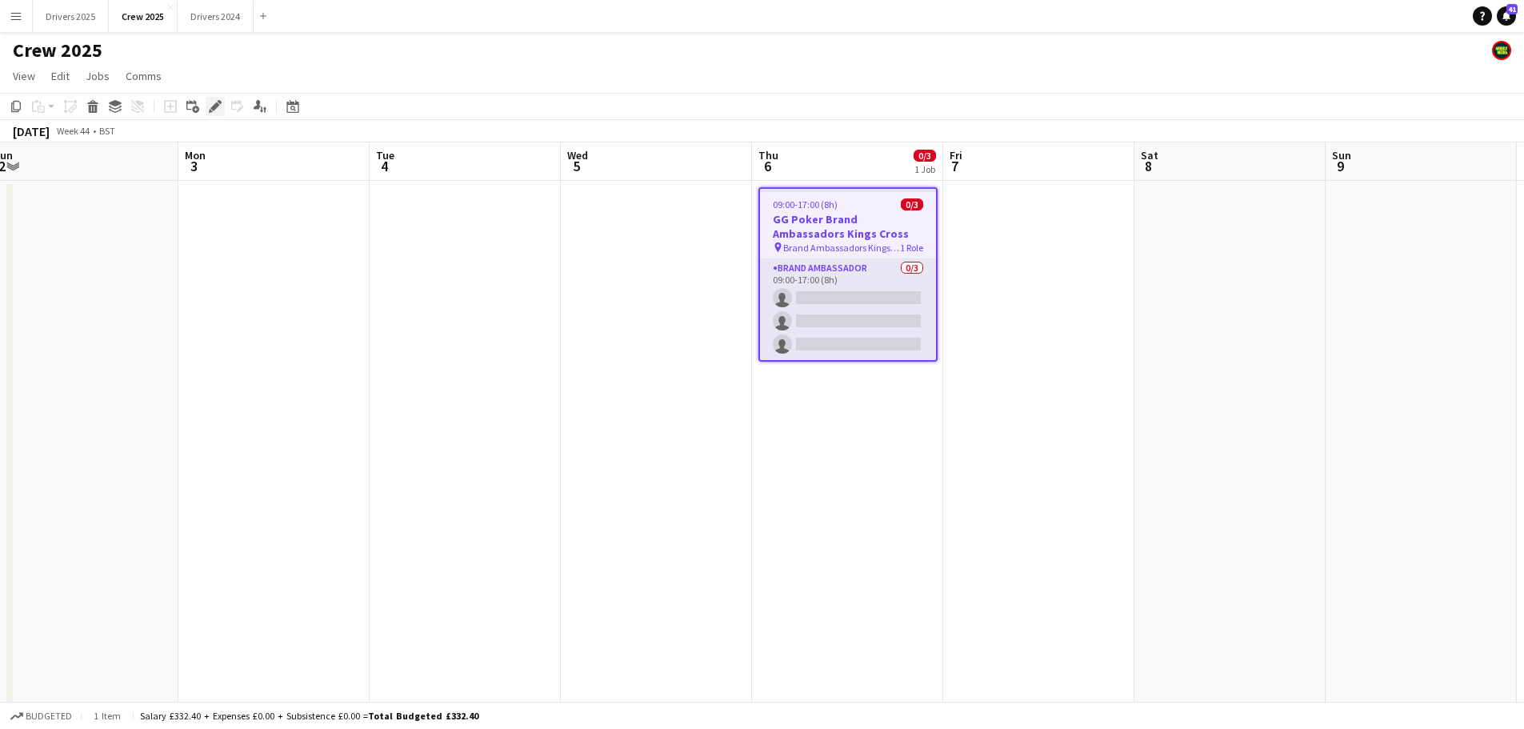
click at [219, 107] on icon "Edit" at bounding box center [215, 106] width 13 height 13
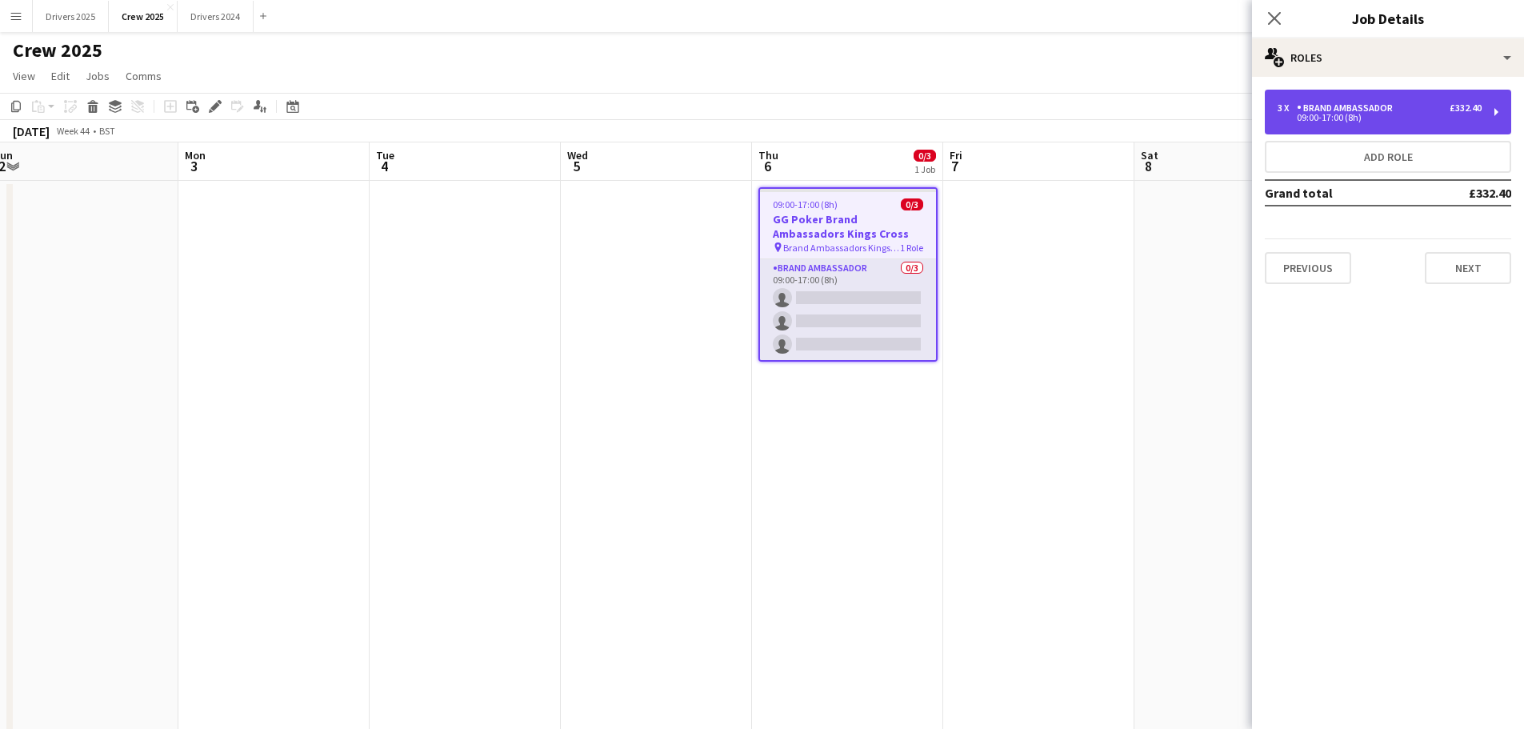
click at [1381, 104] on div "Brand Ambassador" at bounding box center [1348, 107] width 102 height 11
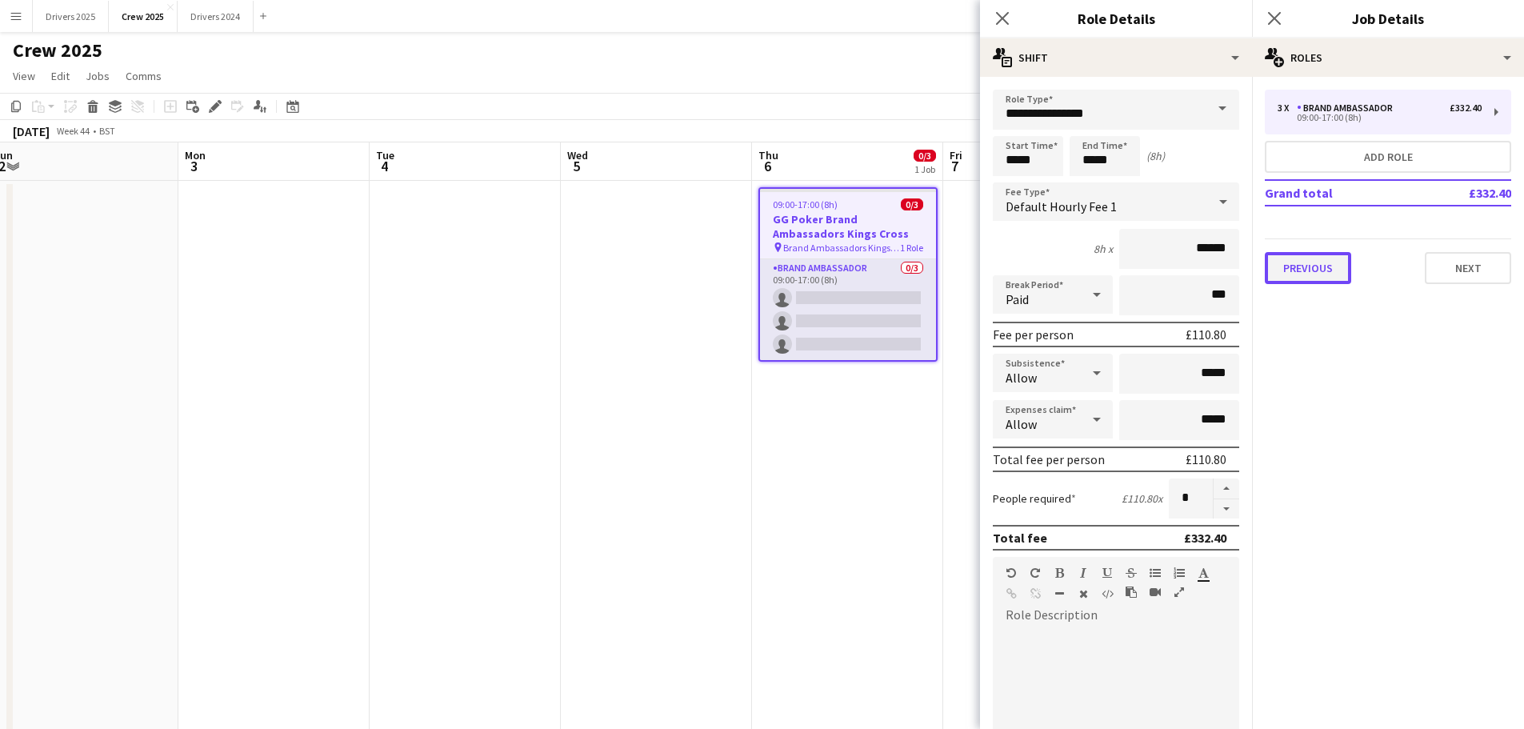
click at [1303, 273] on button "Previous" at bounding box center [1308, 268] width 86 height 32
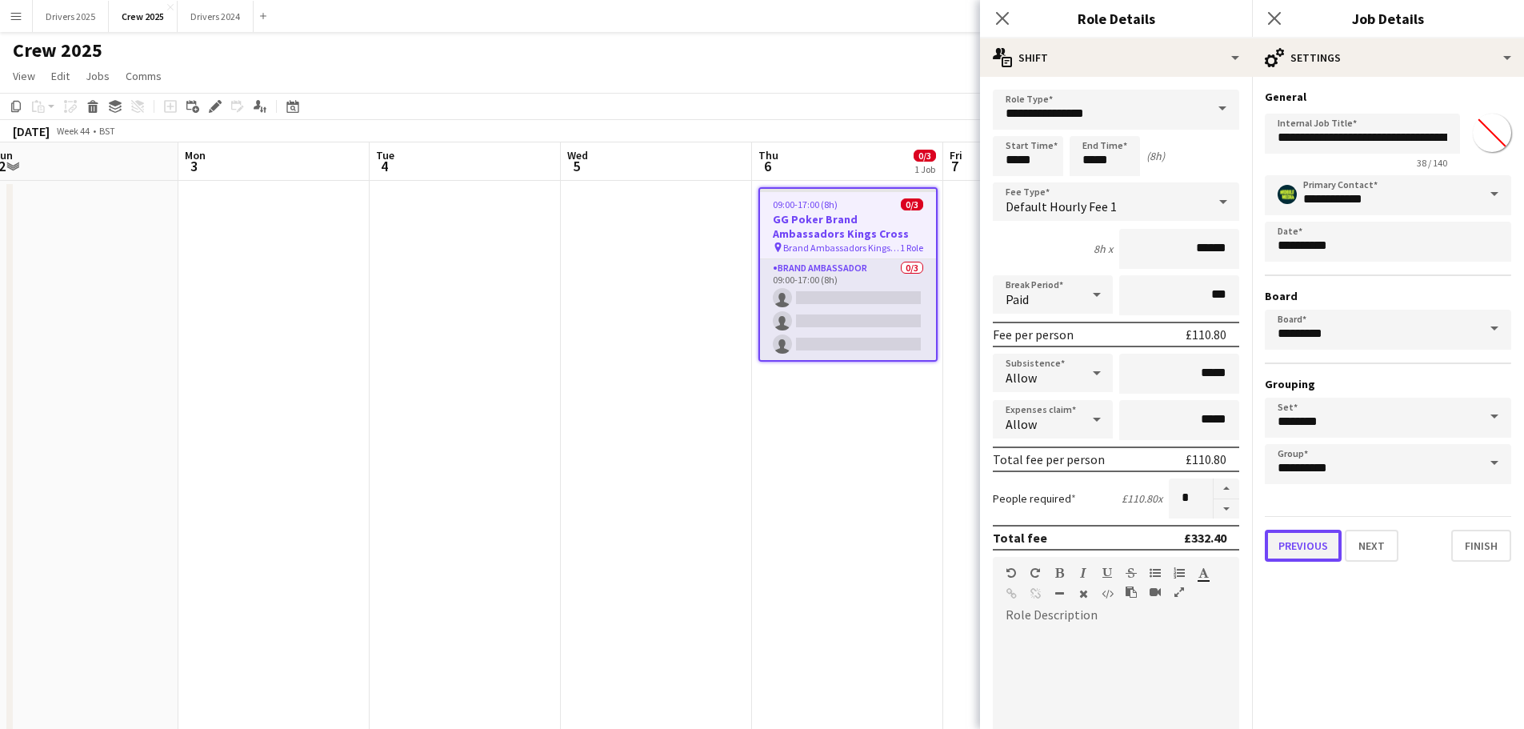
click at [1303, 552] on button "Previous" at bounding box center [1303, 546] width 77 height 32
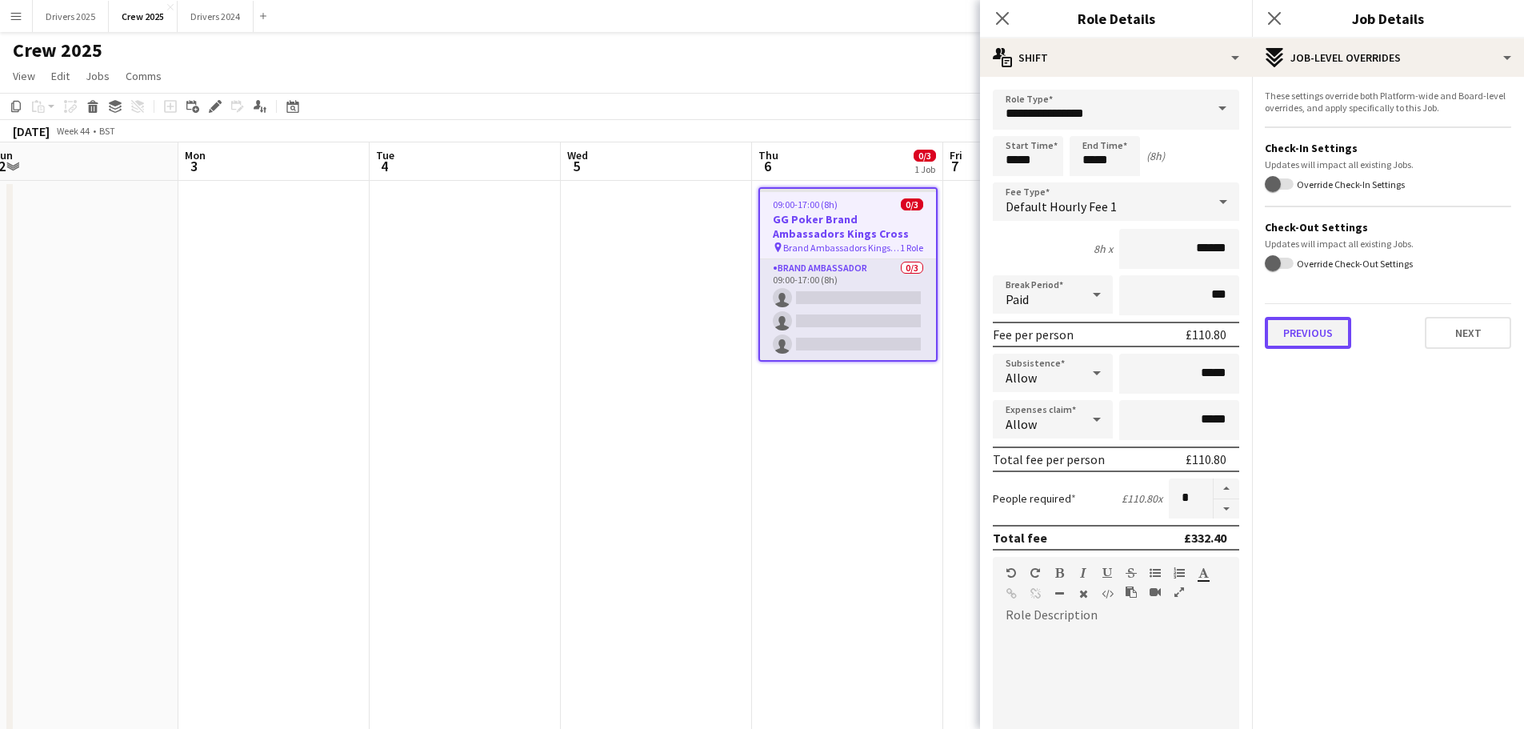
click at [1317, 326] on button "Previous" at bounding box center [1308, 333] width 86 height 32
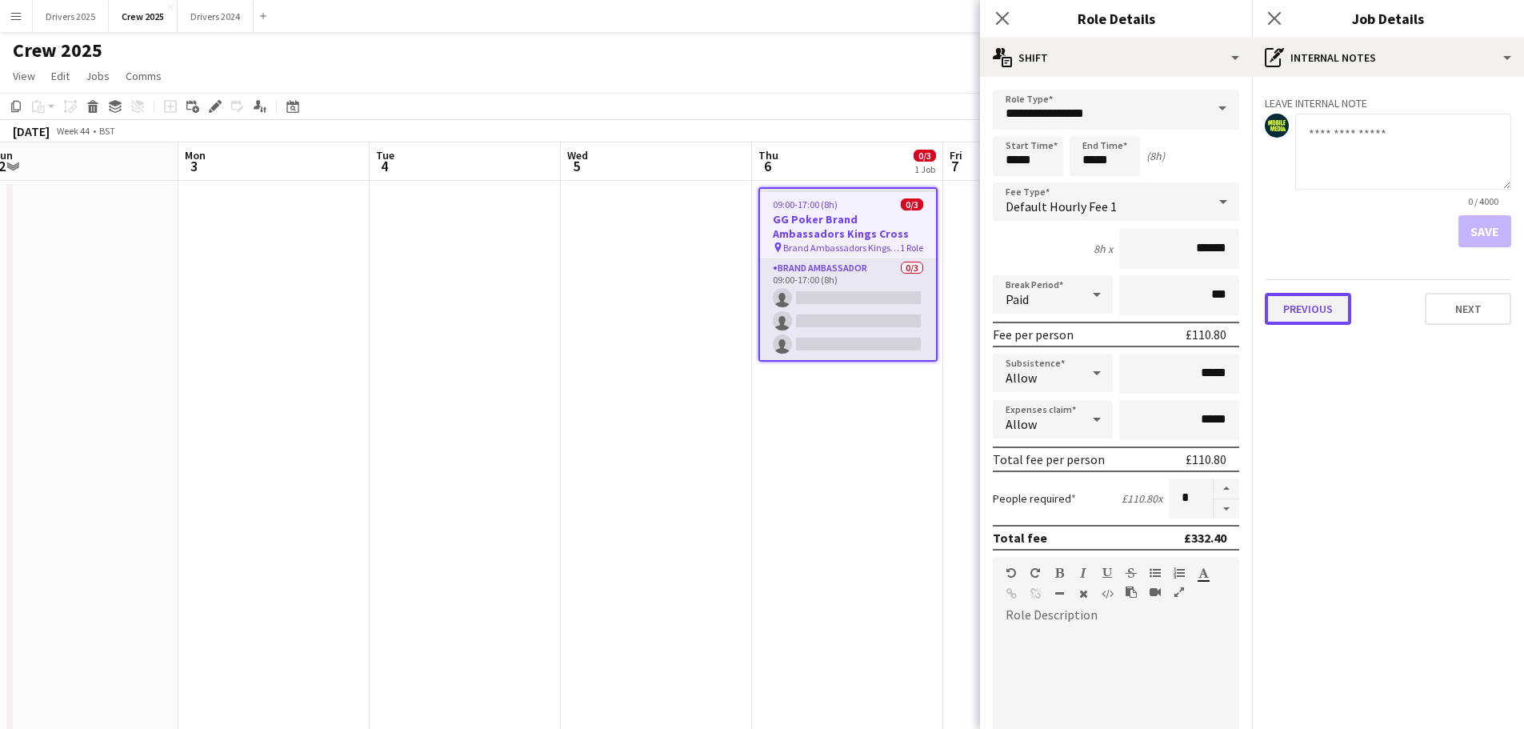
click at [1326, 298] on button "Previous" at bounding box center [1308, 309] width 86 height 32
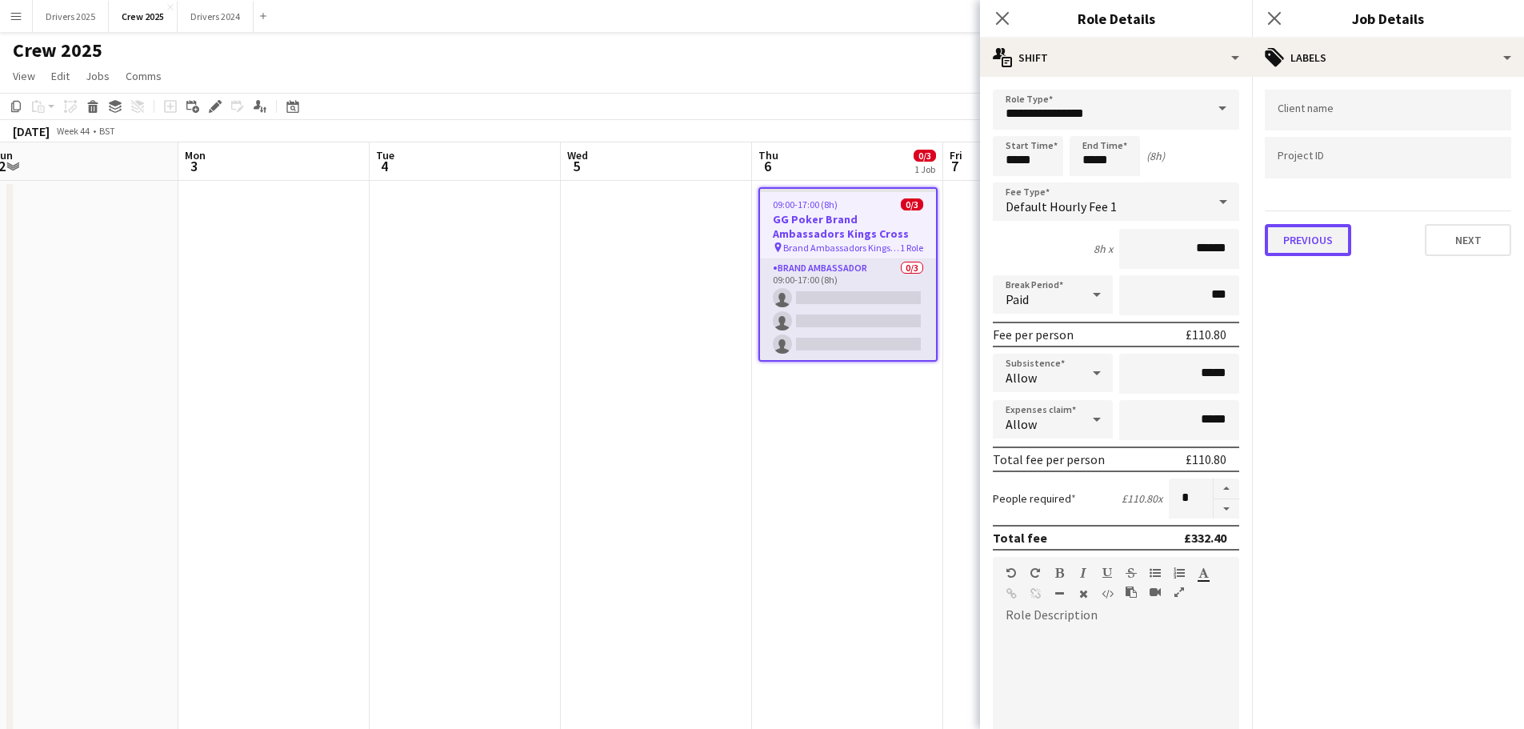
click at [1322, 238] on button "Previous" at bounding box center [1308, 240] width 86 height 32
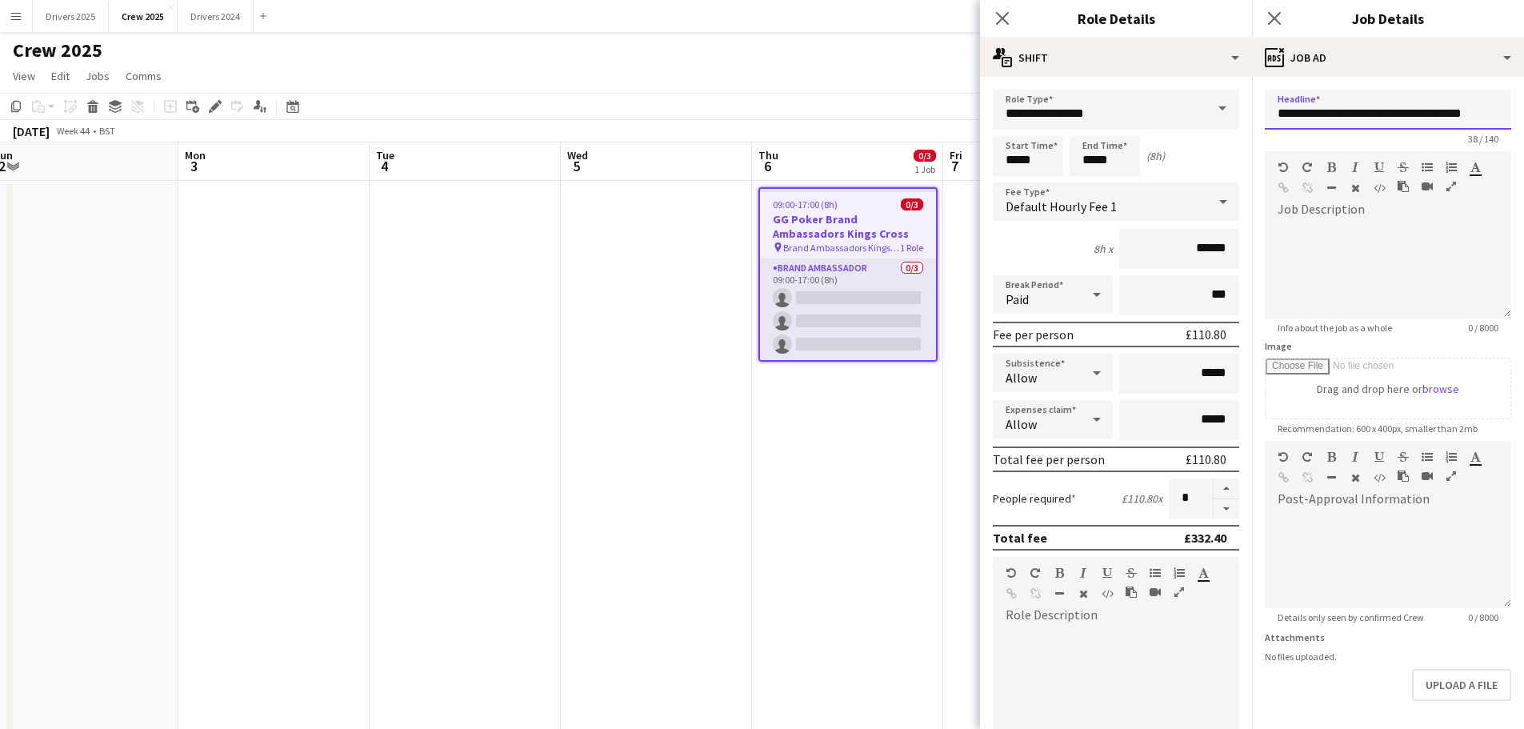
drag, startPoint x: 1329, startPoint y: 112, endPoint x: 1218, endPoint y: 113, distance: 111.2
click at [1218, 113] on body "Menu Boards Boards Boards All jobs Status Workforce Workforce My Workforce Recr…" at bounding box center [762, 397] width 1524 height 794
click at [1311, 111] on input "**********" at bounding box center [1388, 110] width 246 height 40
drag, startPoint x: 1329, startPoint y: 115, endPoint x: 1254, endPoint y: 110, distance: 74.5
click at [1254, 110] on form "**********" at bounding box center [1388, 434] width 272 height 689
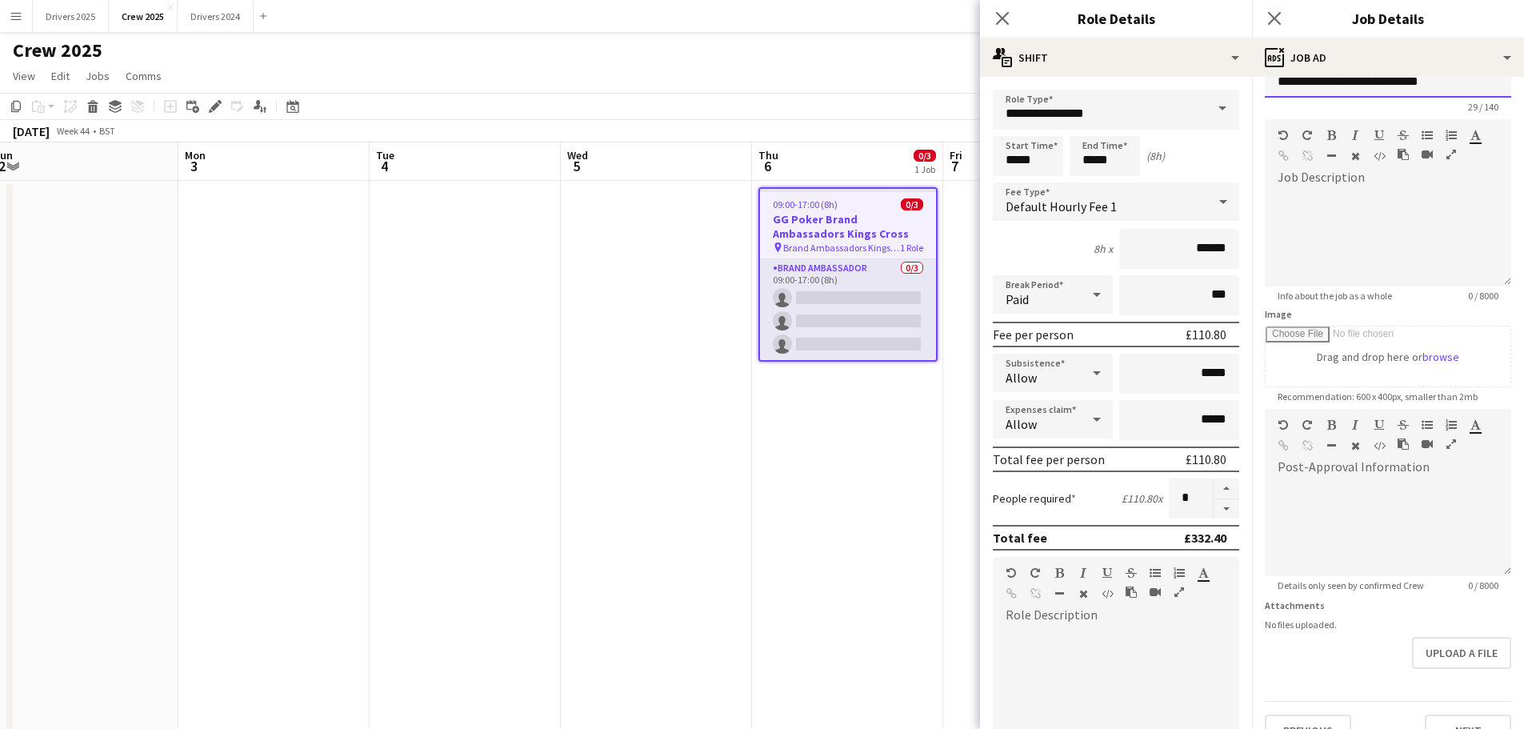
scroll to position [62, 0]
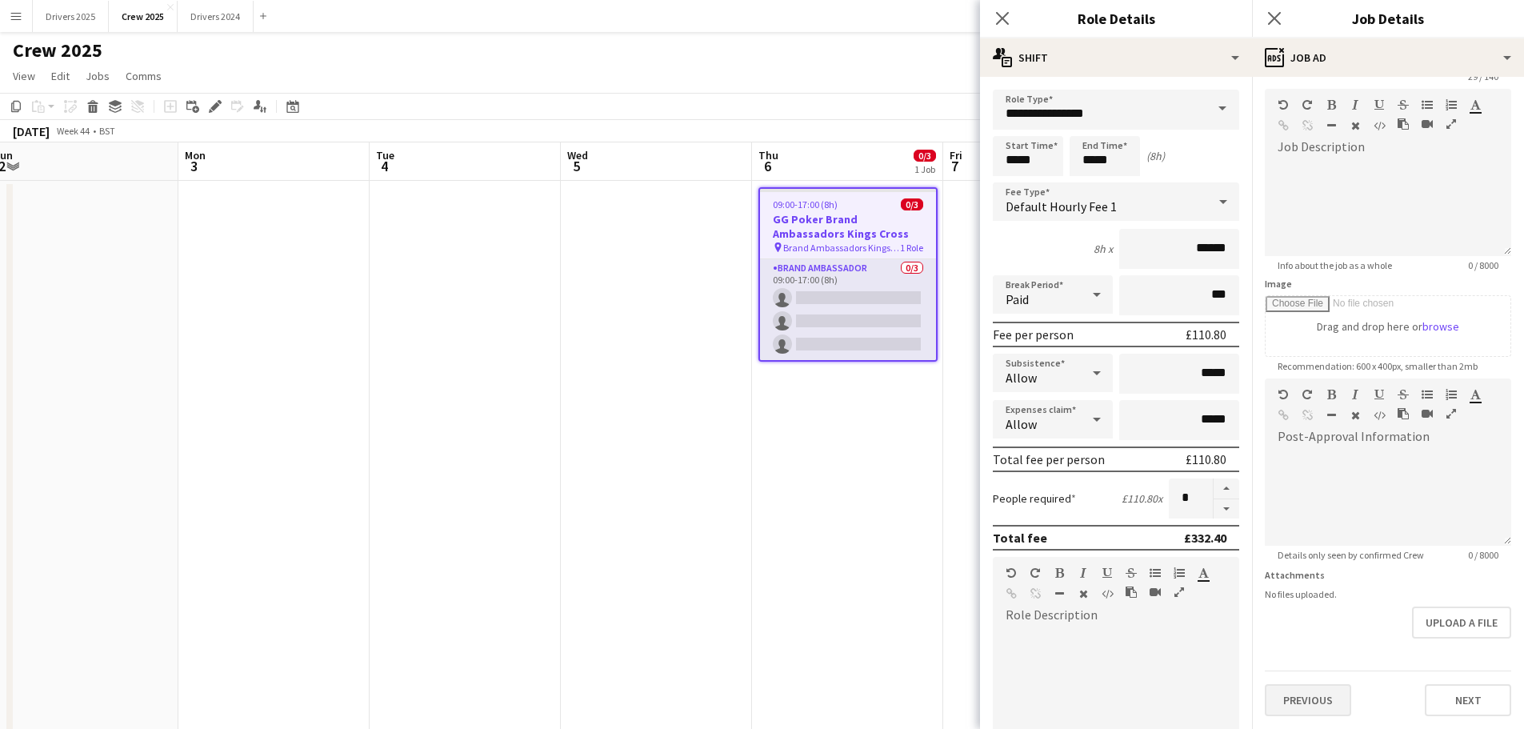
type input "**********"
click at [1295, 707] on button "Previous" at bounding box center [1308, 700] width 86 height 32
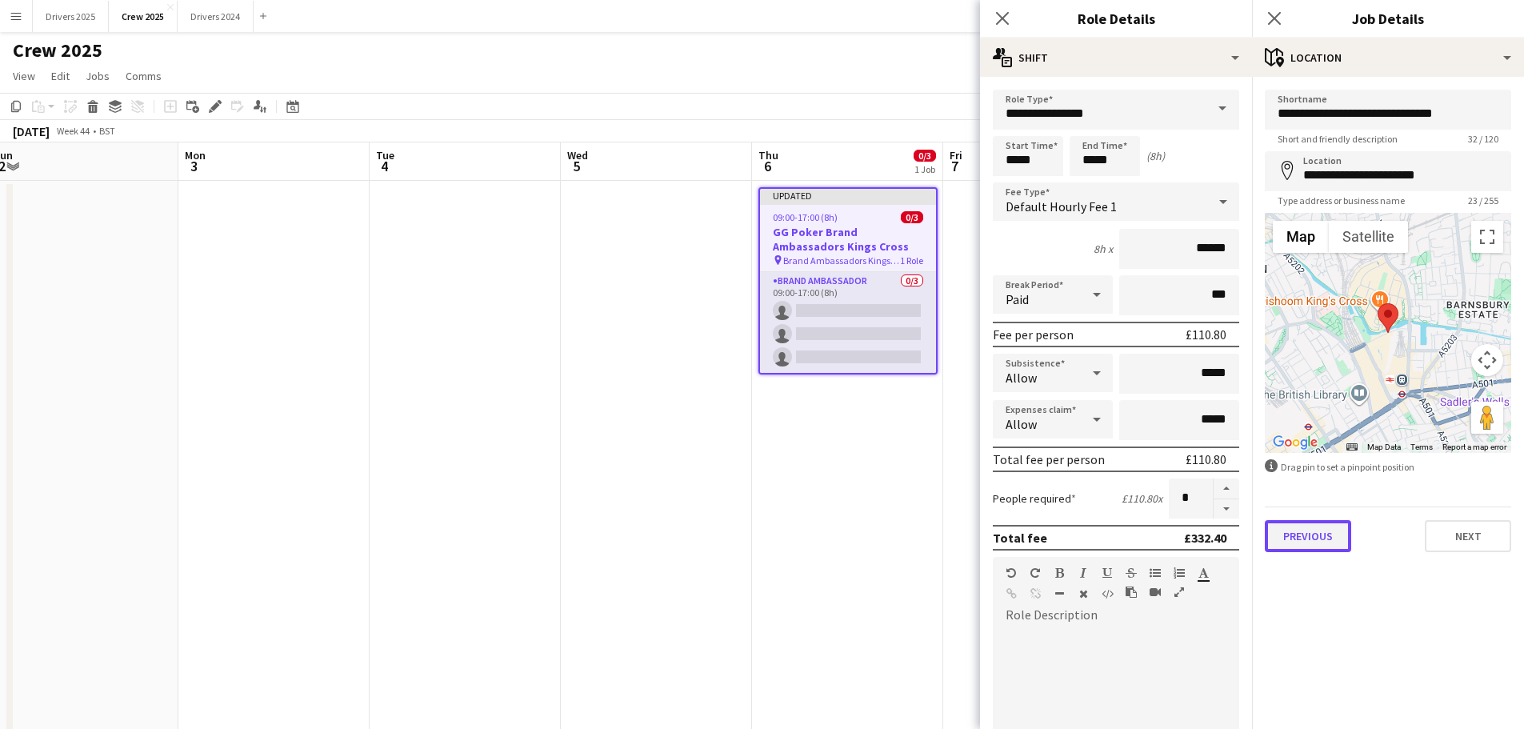
click at [1316, 532] on button "Previous" at bounding box center [1308, 536] width 86 height 32
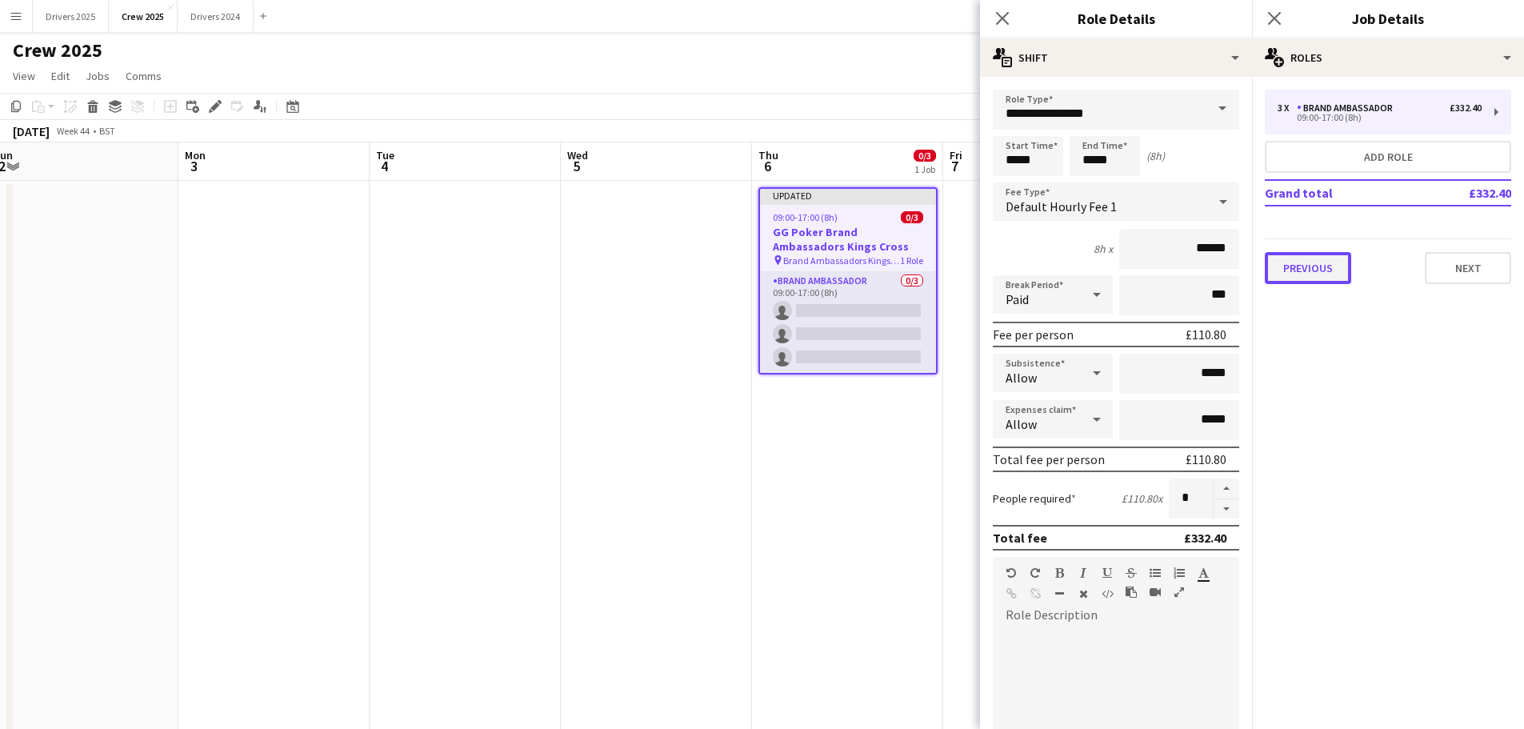
click at [1319, 272] on button "Previous" at bounding box center [1308, 268] width 86 height 32
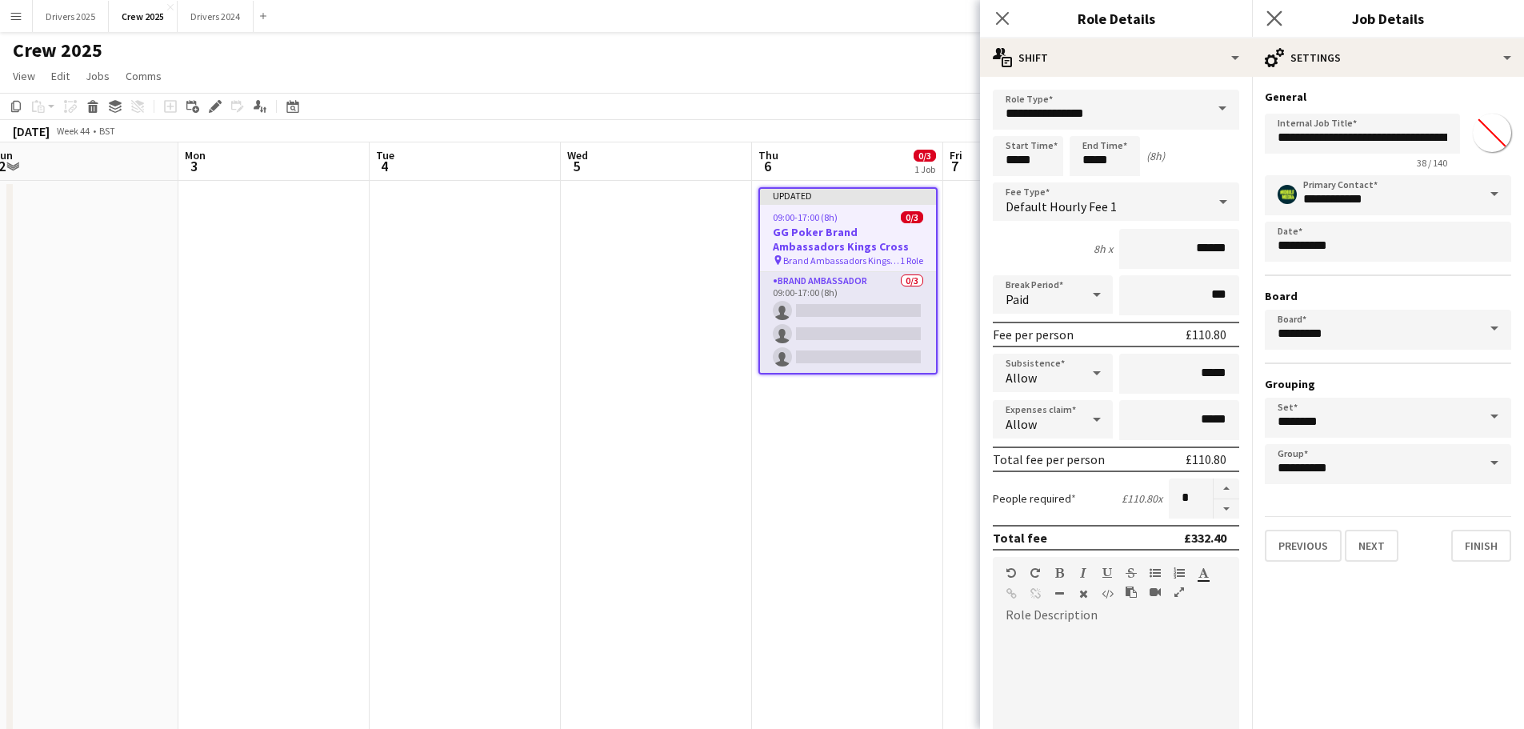
click at [1266, 12] on app-icon "Close pop-in" at bounding box center [1274, 18] width 23 height 23
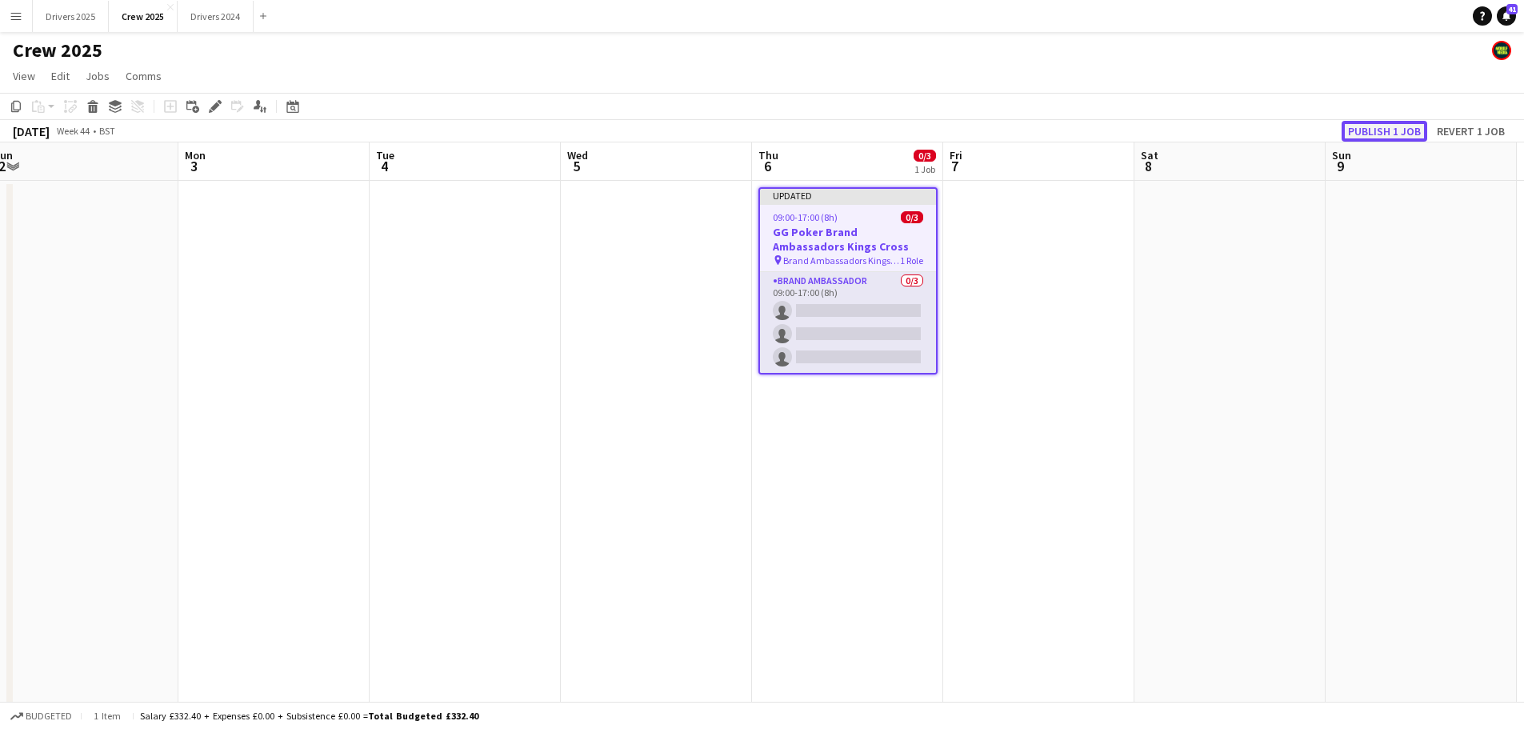
click at [1382, 125] on button "Publish 1 job" at bounding box center [1385, 131] width 86 height 21
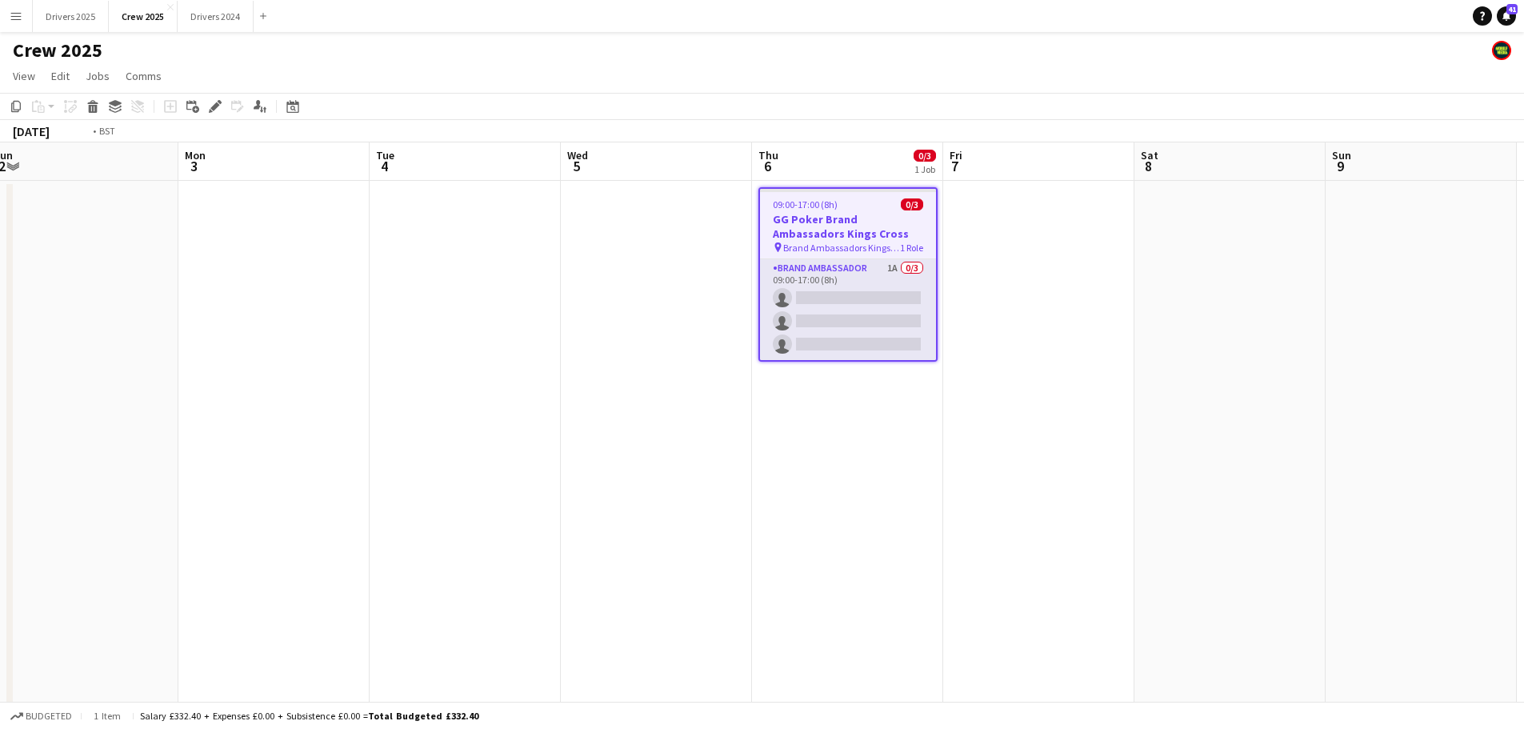
click at [260, 407] on app-calendar-viewport "Thu 30 Fri 31 Sat 1 Sun 2 Mon 3 Tue 4 Wed 5 Thu 6 0/3 1 Job Fri 7 Sat 8 Sun 9 M…" at bounding box center [762, 454] width 1524 height 624
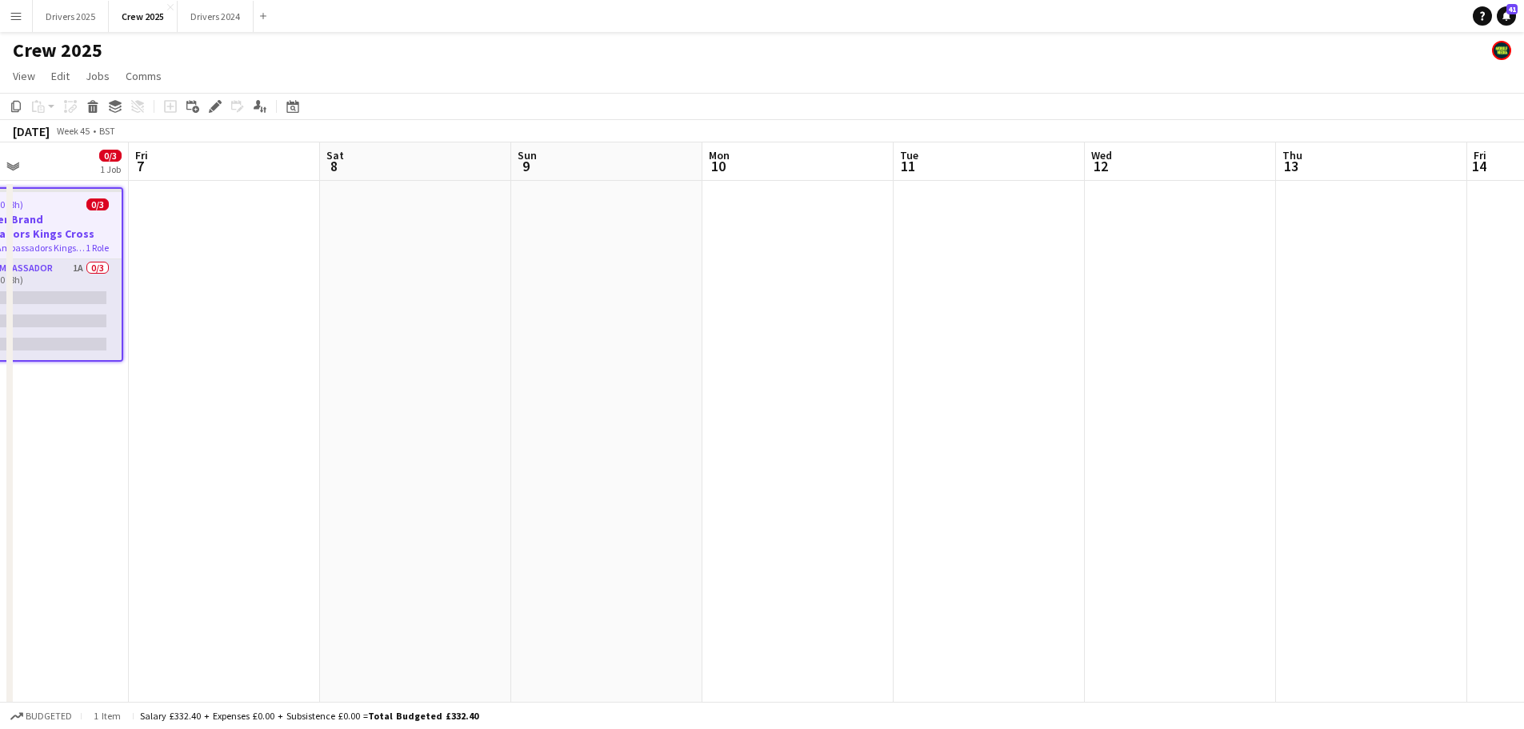
drag, startPoint x: 852, startPoint y: 339, endPoint x: 476, endPoint y: 336, distance: 376.0
click at [476, 336] on app-calendar-viewport "Mon 3 Tue 4 Wed 5 Thu 6 0/3 1 Job Fri 7 Sat 8 Sun 9 Mon 10 Tue 11 Wed 12 Thu 13…" at bounding box center [762, 454] width 1524 height 624
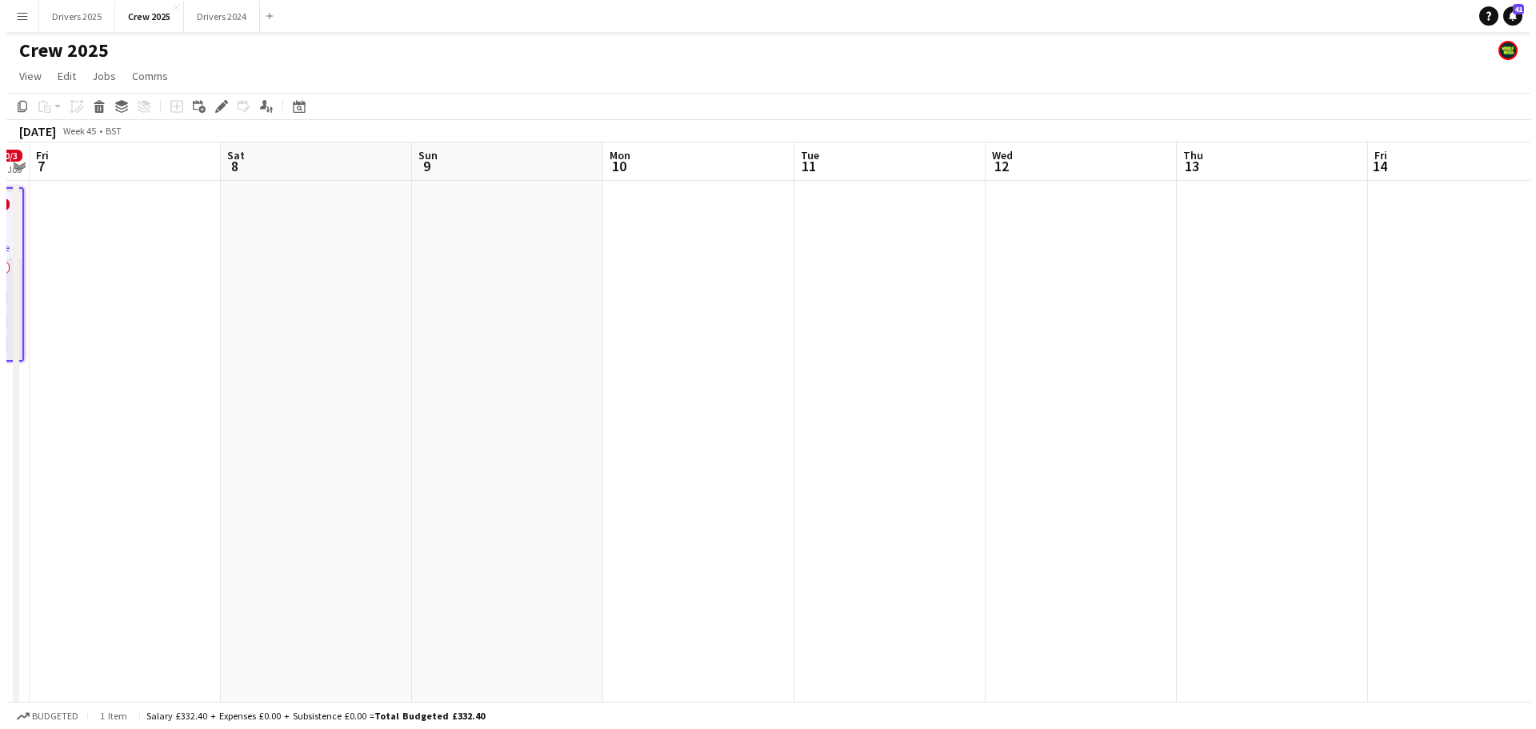
scroll to position [0, 525]
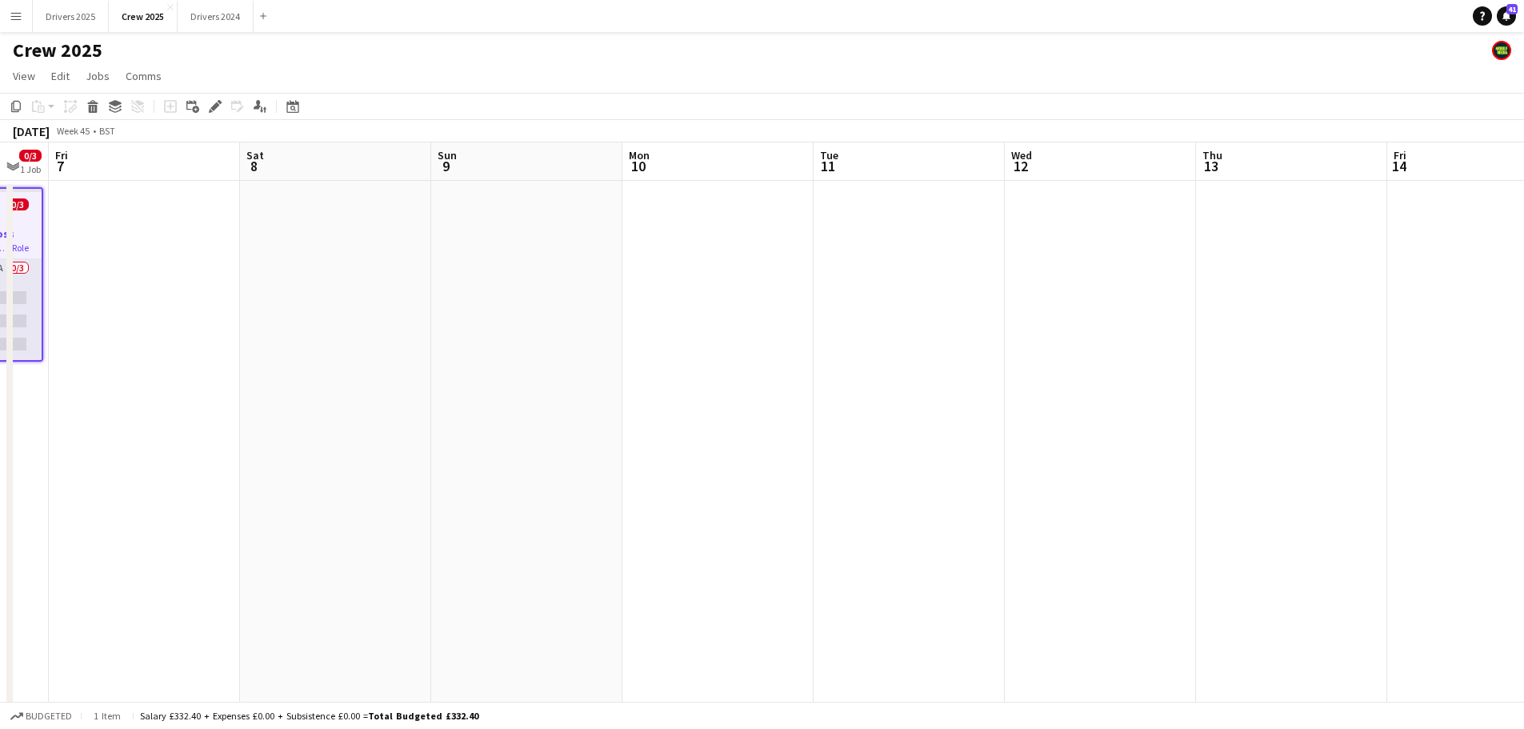
drag, startPoint x: 346, startPoint y: 300, endPoint x: 458, endPoint y: 330, distance: 115.8
click at [458, 330] on app-calendar-viewport "Tue 4 Wed 5 Thu 6 0/3 1 Job Fri 7 Sat 8 Sun 9 Mon 10 Tue 11 Wed 12 Thu 13 Fri 1…" at bounding box center [762, 454] width 1524 height 624
click at [304, 246] on app-date-cell at bounding box center [335, 474] width 191 height 586
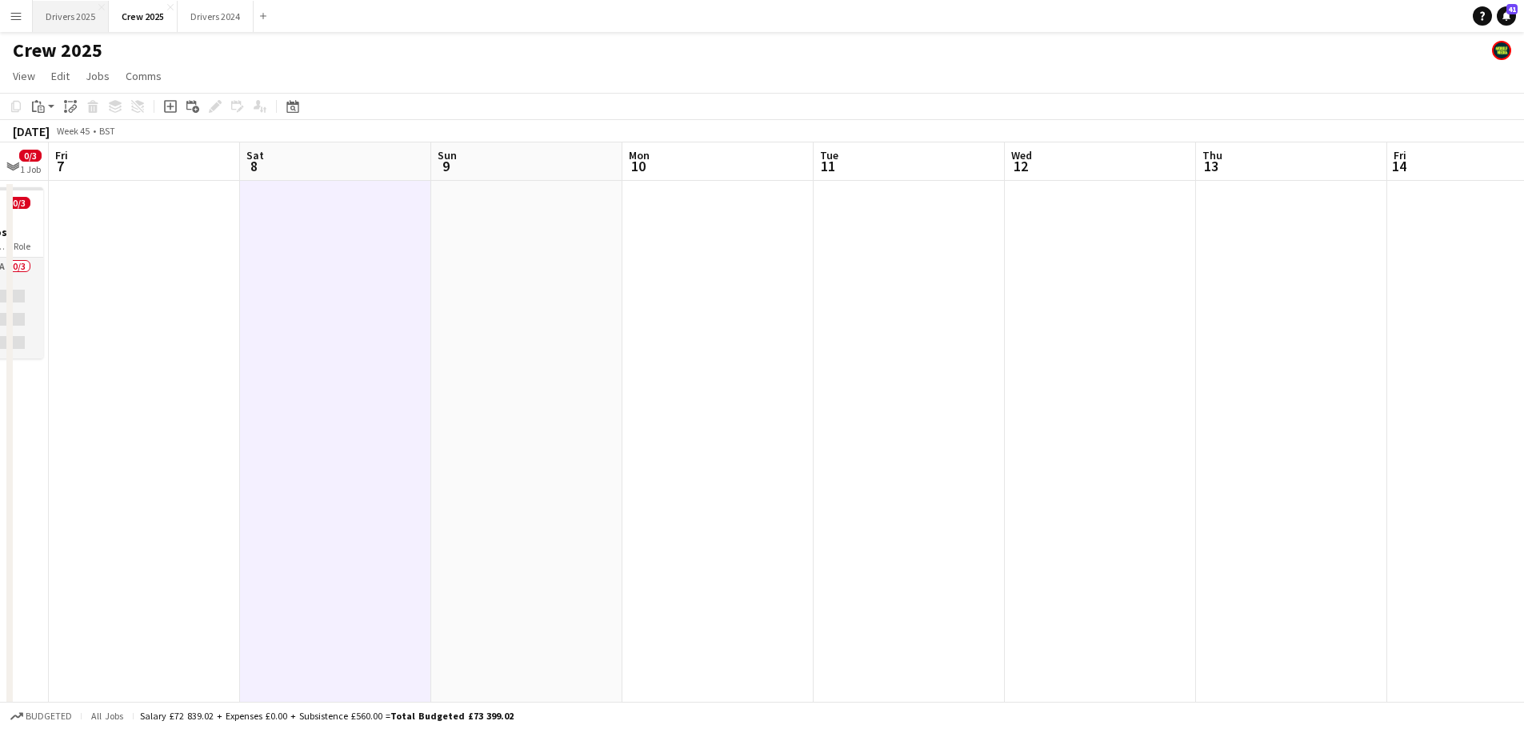
click at [64, 13] on button "Drivers 2025 Close" at bounding box center [71, 16] width 76 height 31
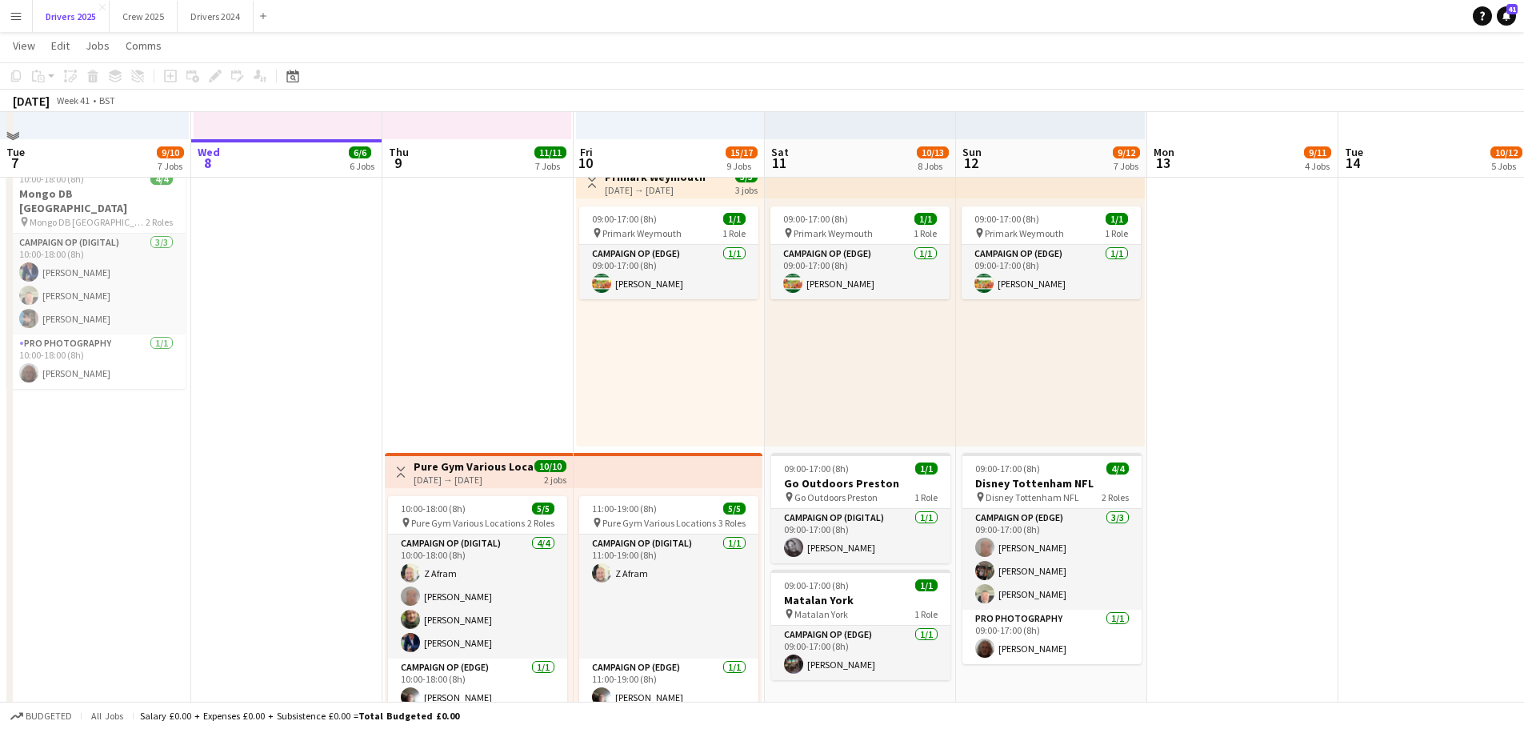
scroll to position [1920, 0]
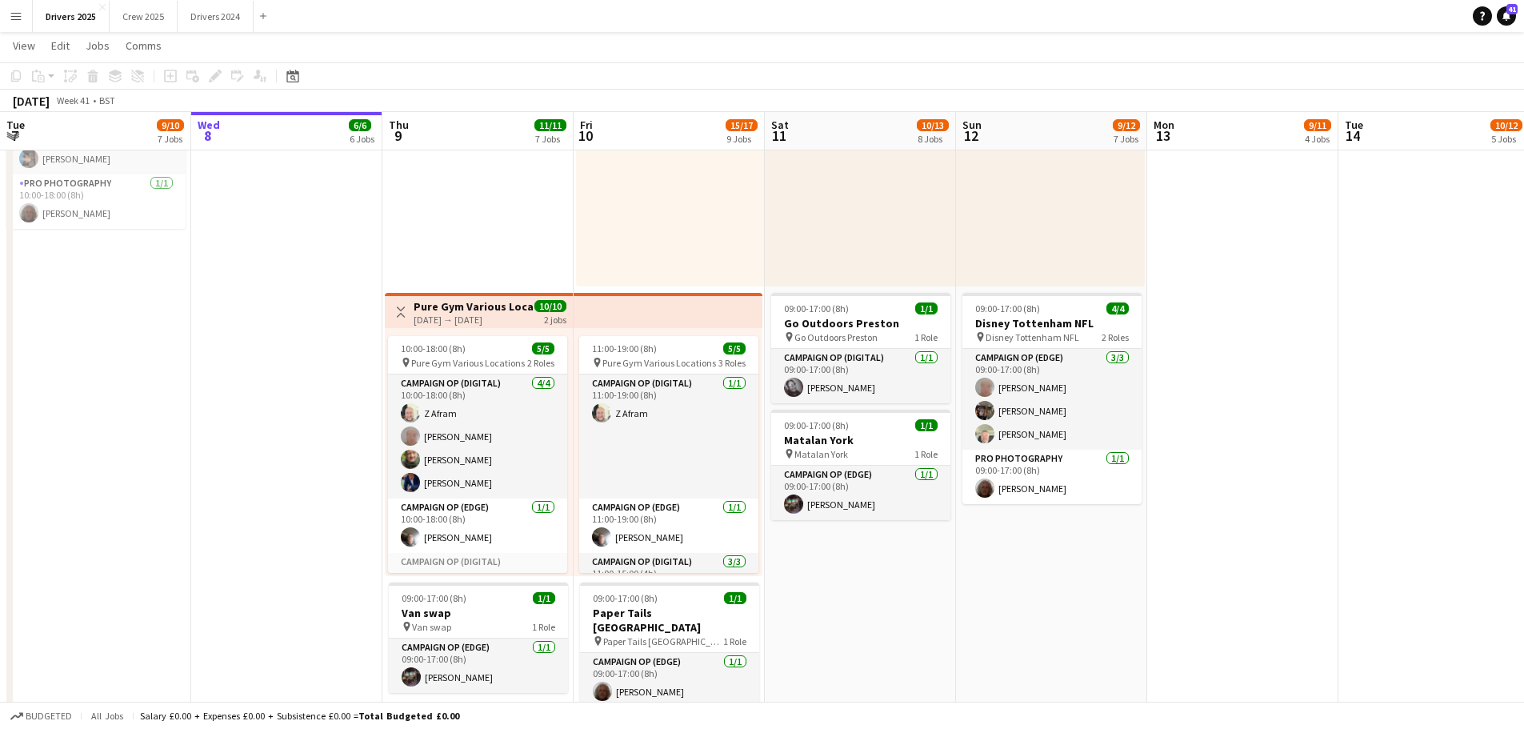
click at [470, 303] on h3 "Pure Gym Various Locations" at bounding box center [473, 306] width 119 height 14
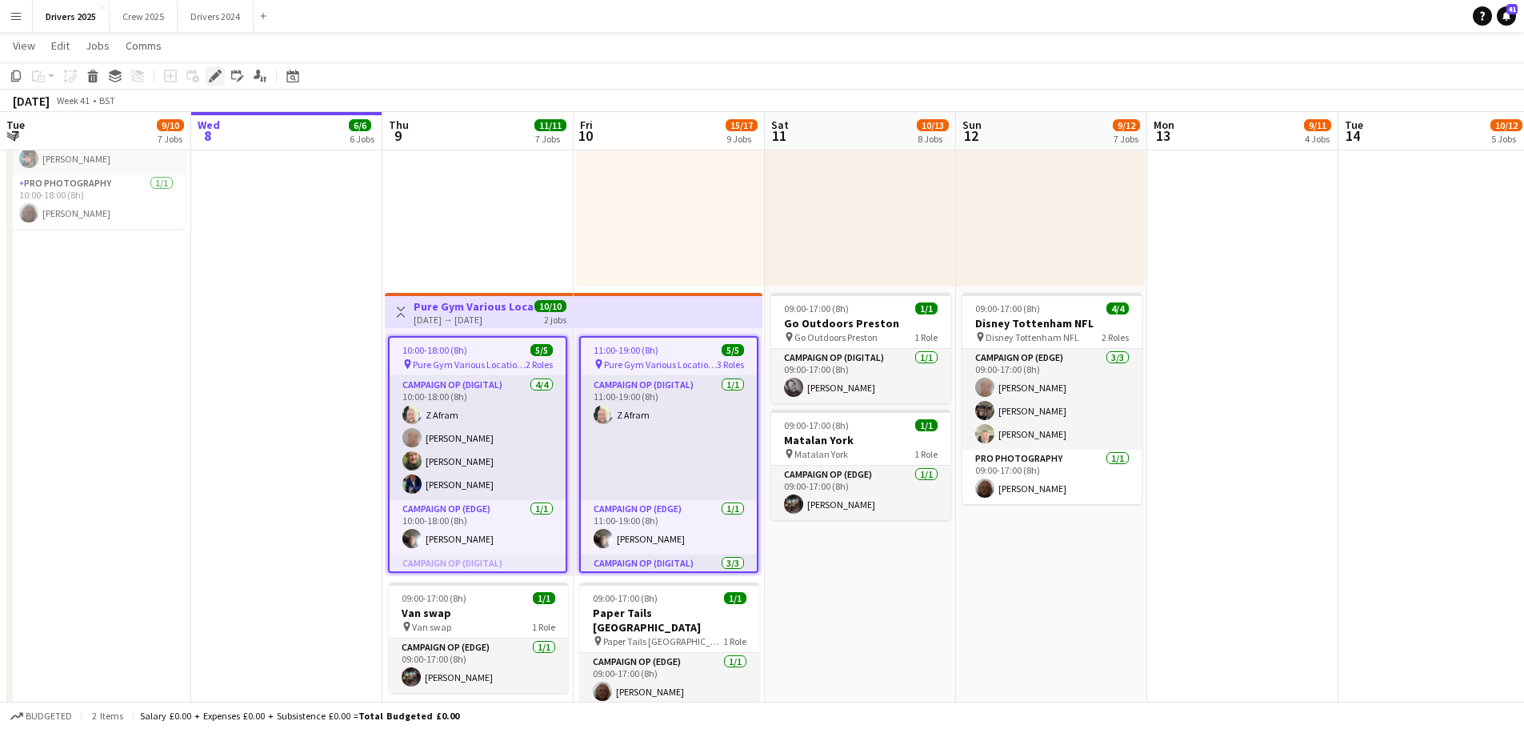
click at [224, 76] on div "Edit" at bounding box center [215, 75] width 19 height 19
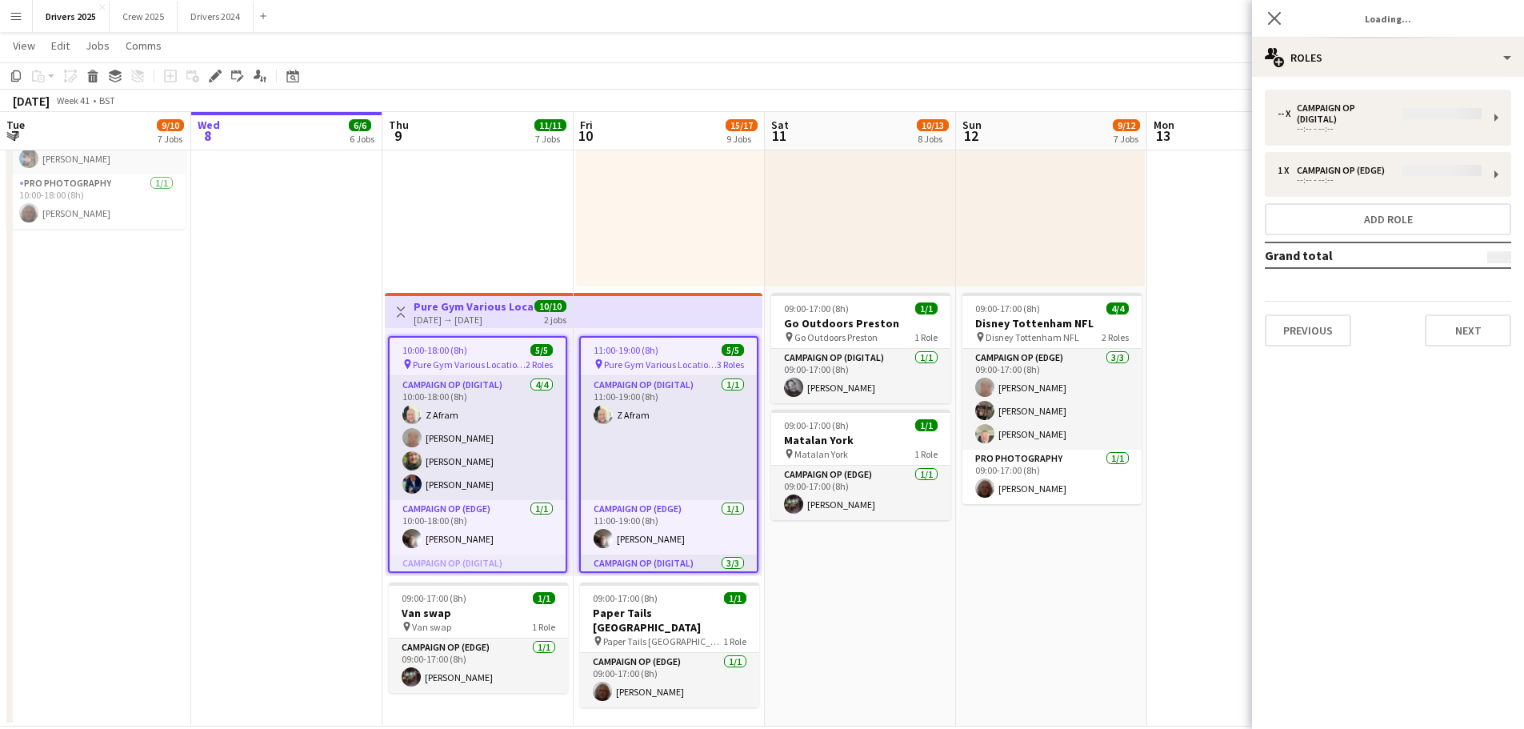
type input "**********"
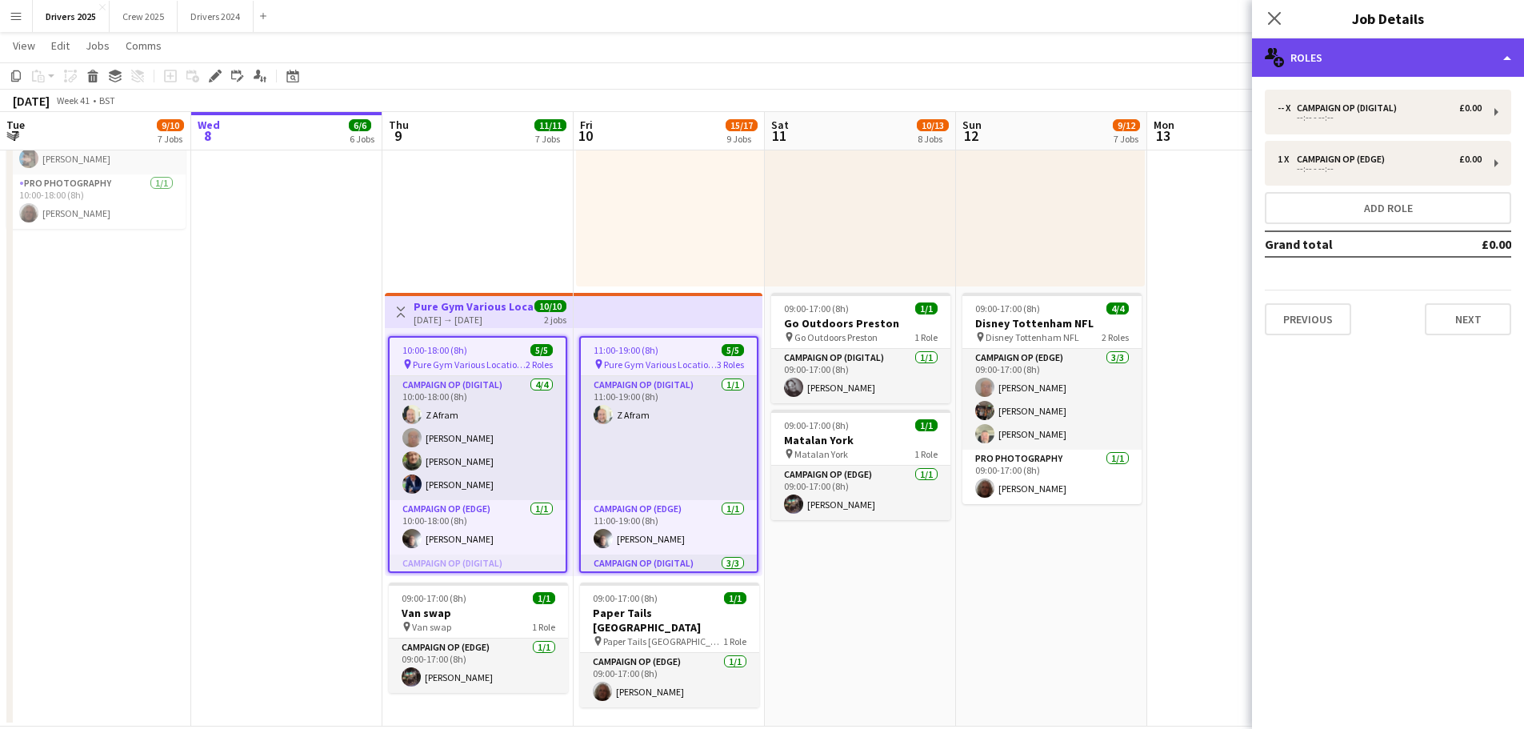
click at [1375, 58] on div "multiple-users-add Roles" at bounding box center [1388, 57] width 272 height 38
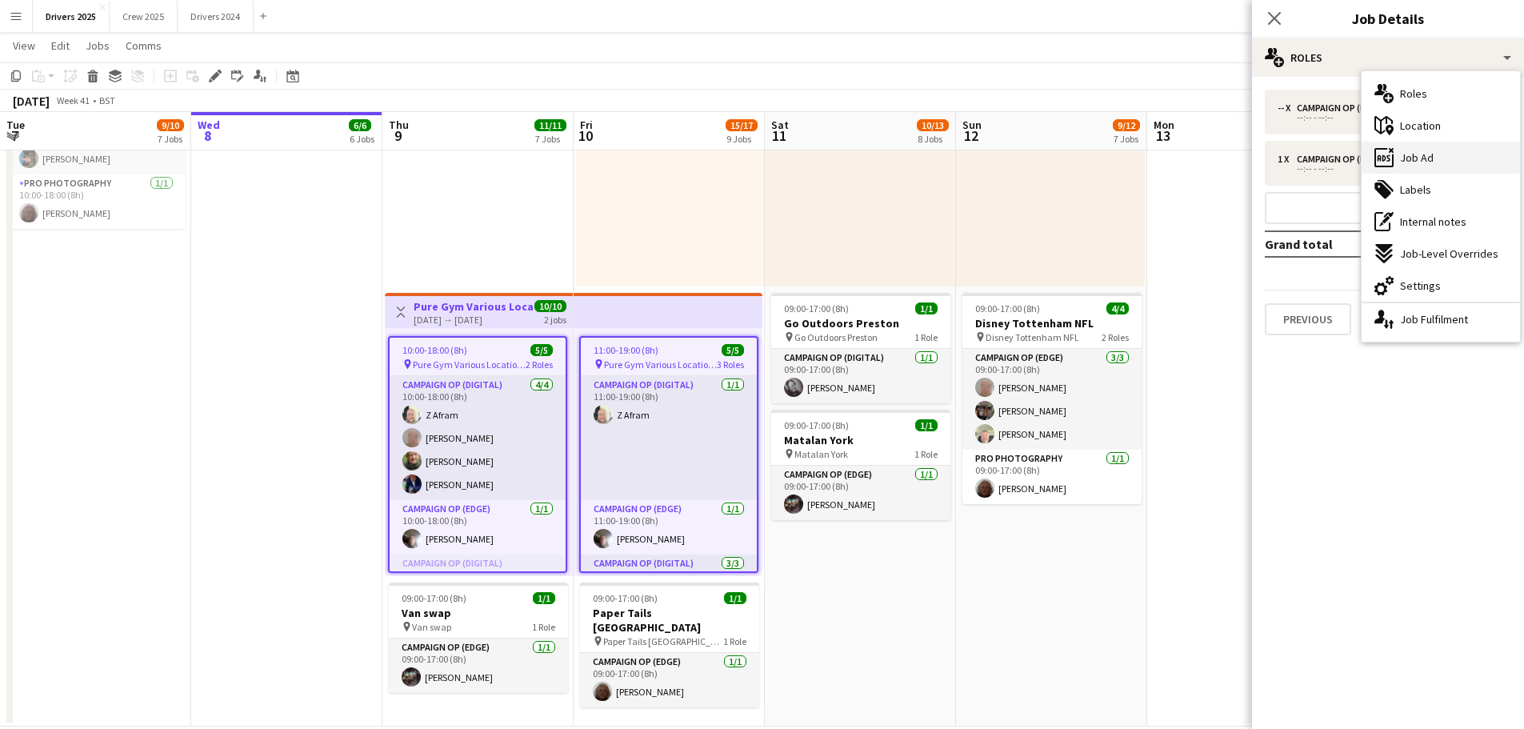
click at [1402, 150] on span "Job Ad" at bounding box center [1417, 157] width 34 height 14
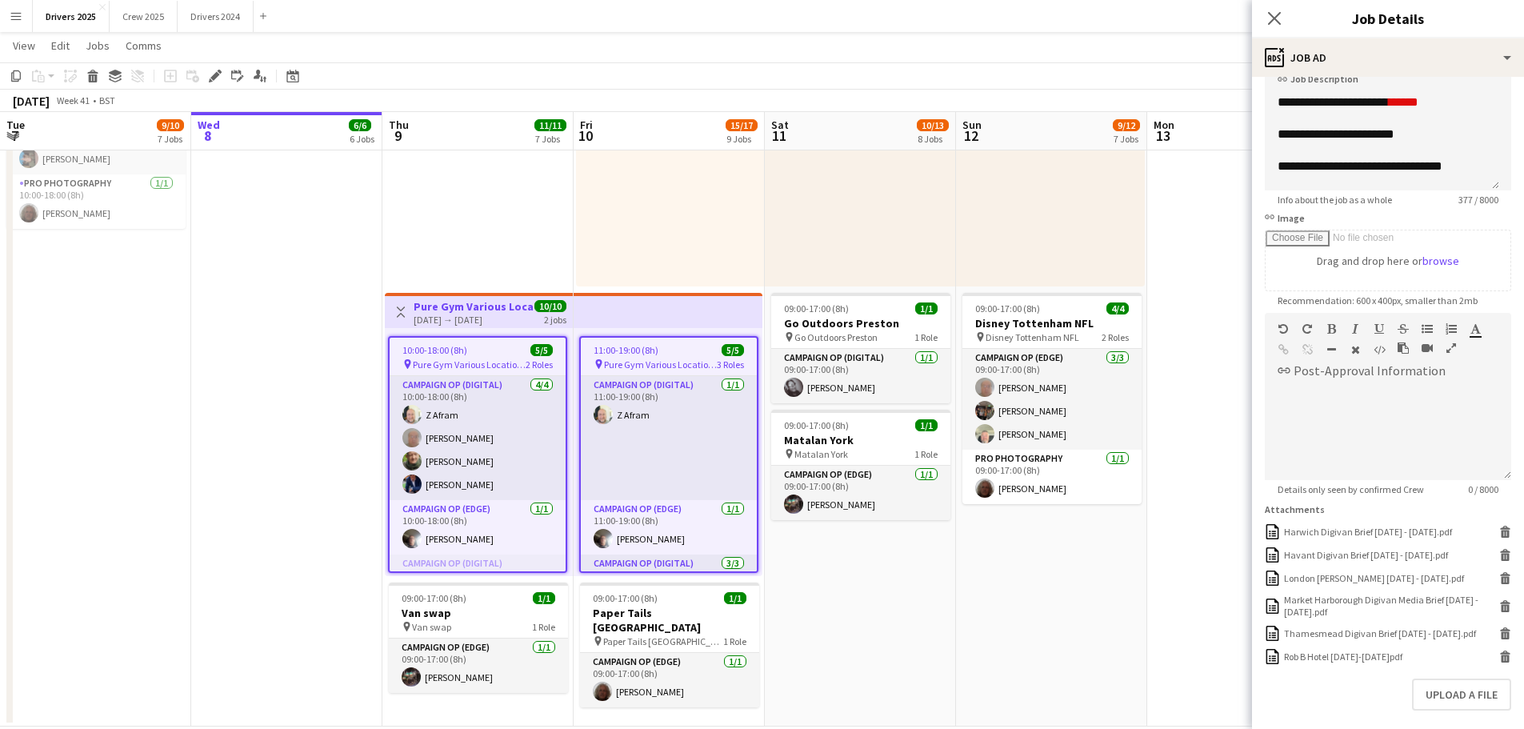
scroll to position [200, 0]
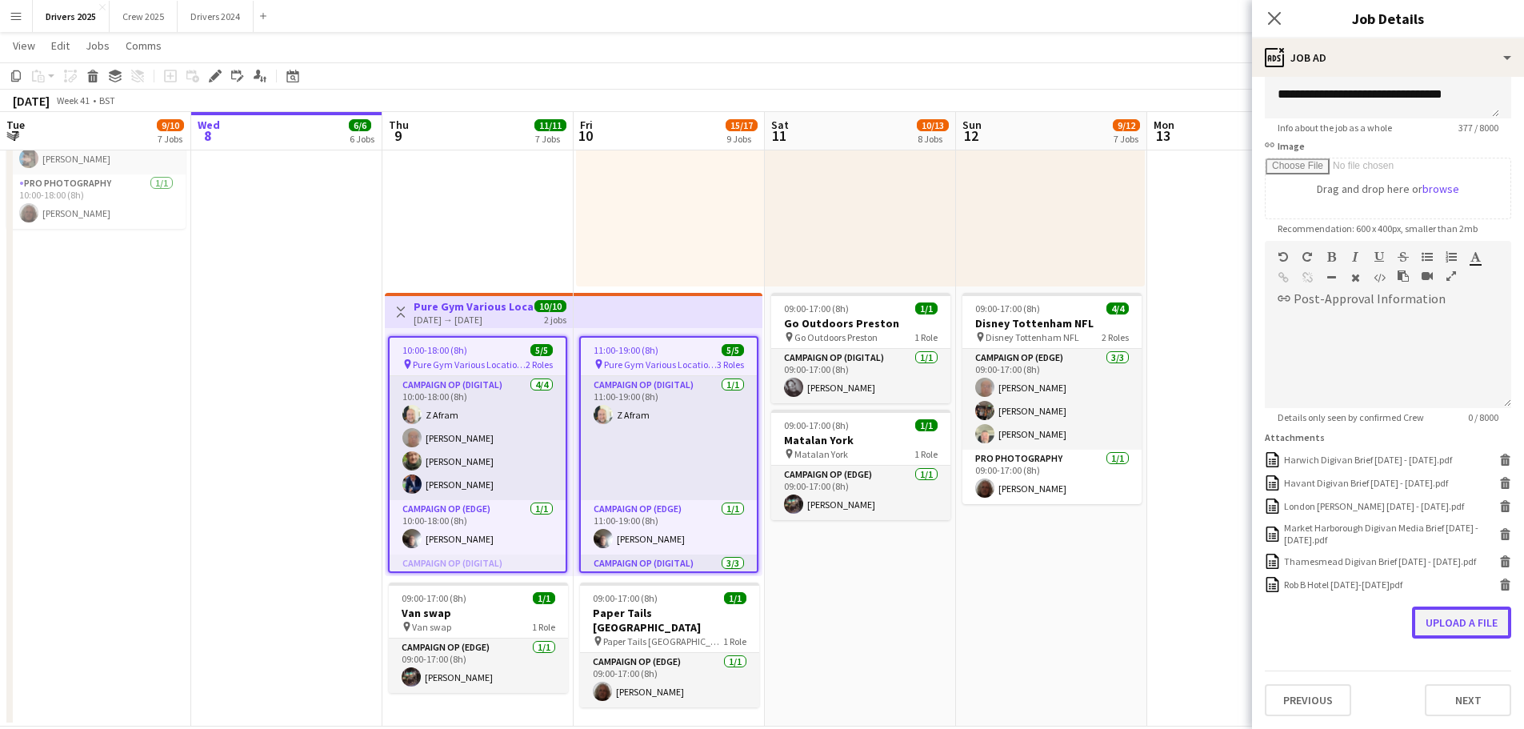
click at [1452, 626] on button "Upload a file" at bounding box center [1461, 622] width 99 height 32
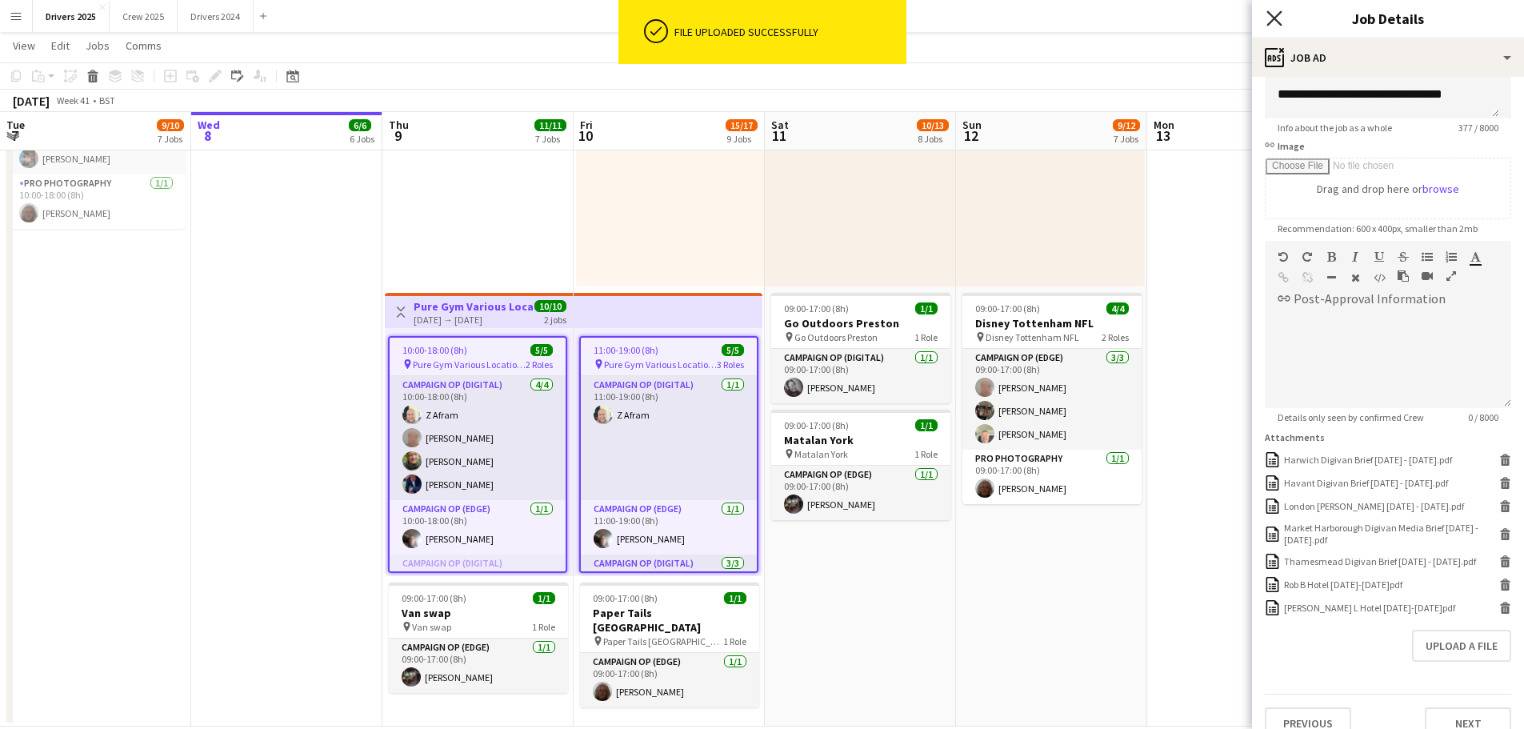
click at [1274, 16] on icon "Close pop-in" at bounding box center [1273, 17] width 15 height 15
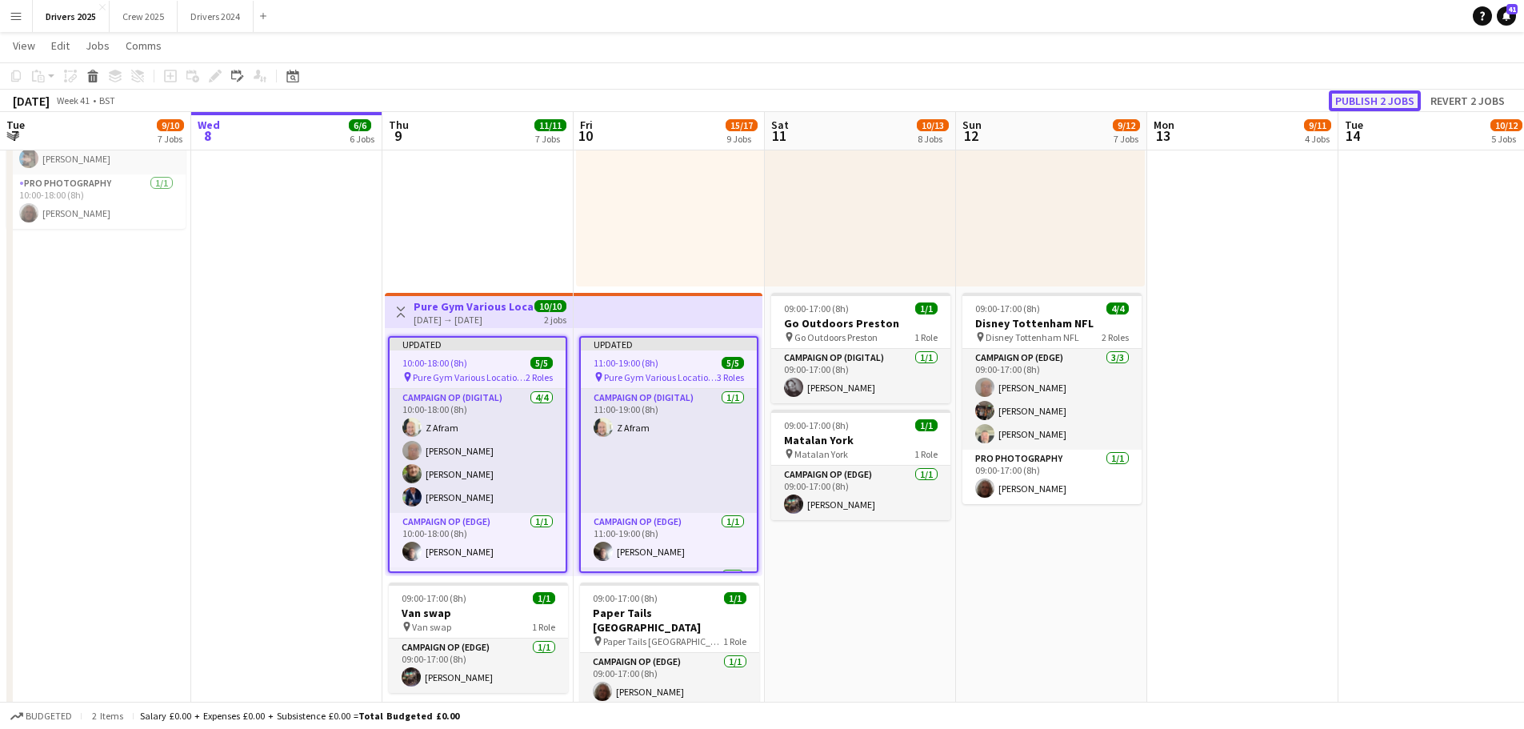
click at [1376, 98] on button "Publish 2 jobs" at bounding box center [1375, 100] width 92 height 21
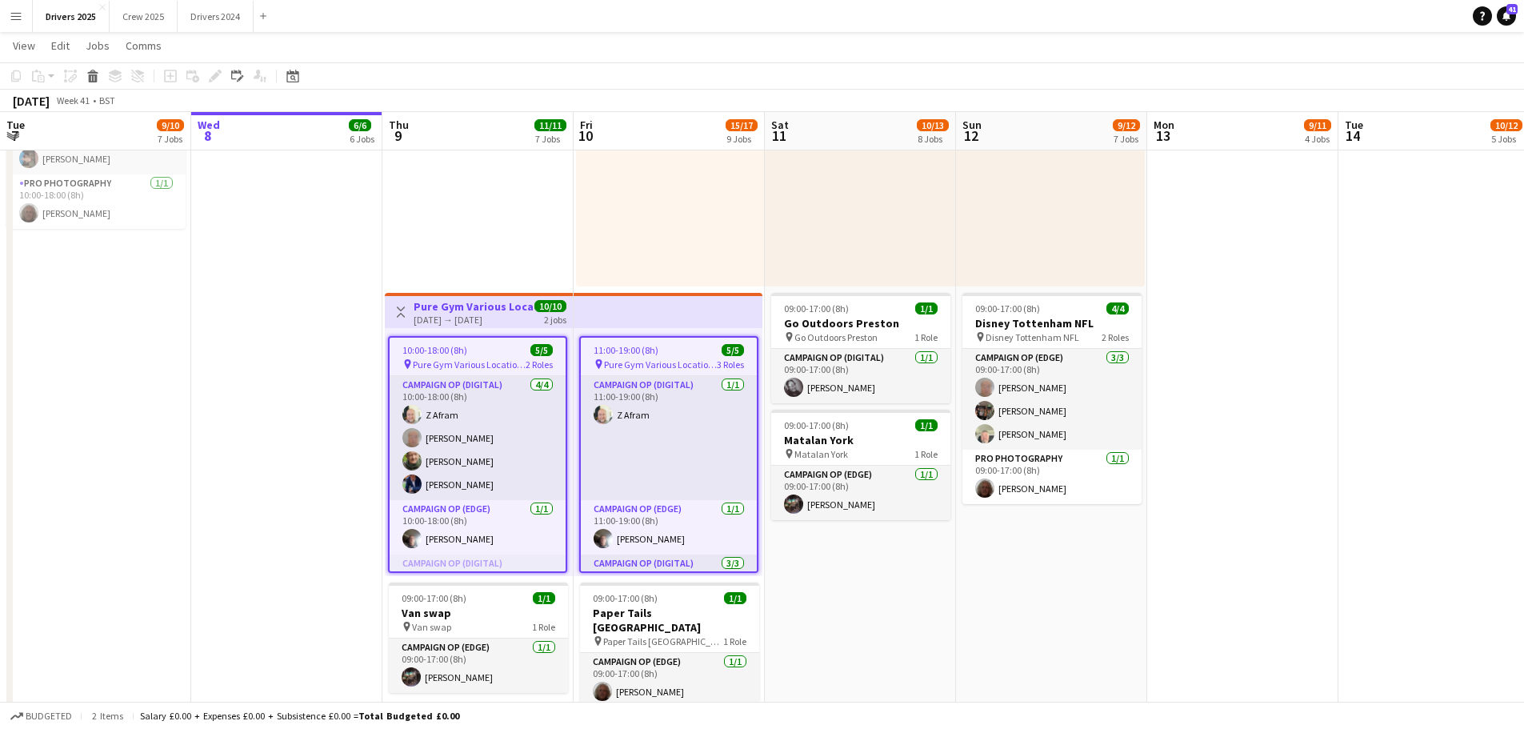
click at [468, 309] on h3 "Pure Gym Various Locations" at bounding box center [473, 306] width 119 height 14
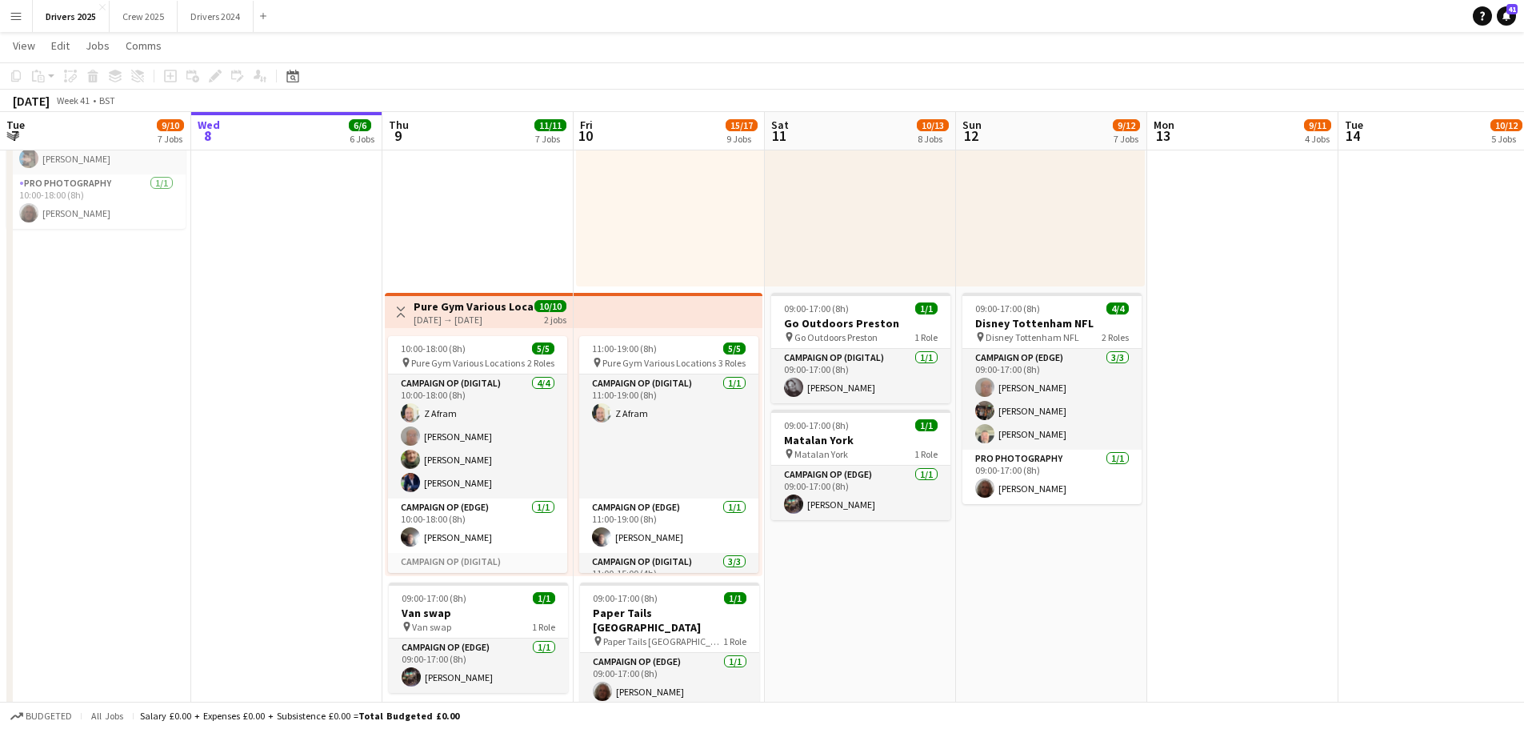
click at [486, 310] on h3 "Pure Gym Various Locations" at bounding box center [473, 306] width 119 height 14
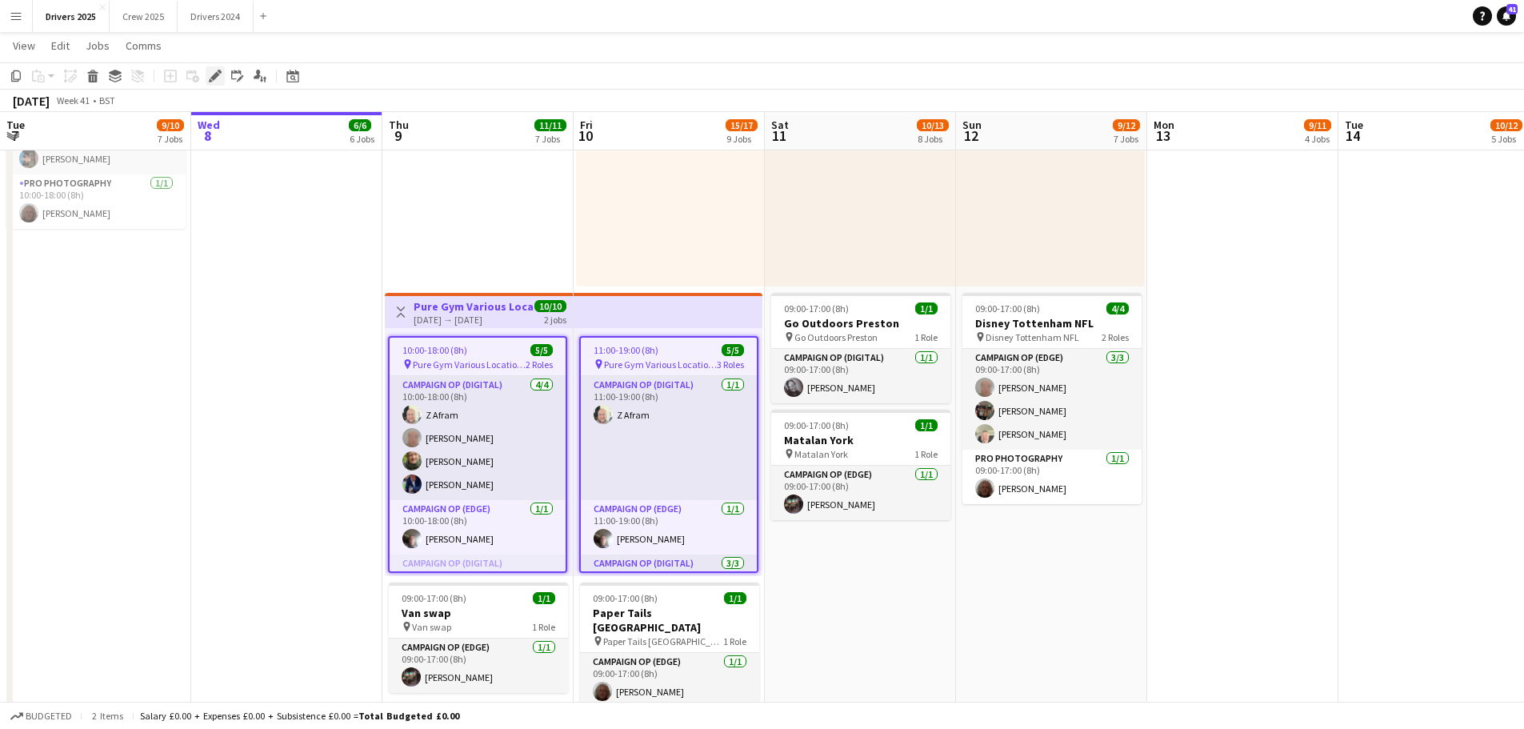
click at [218, 79] on icon "Edit" at bounding box center [215, 76] width 13 height 13
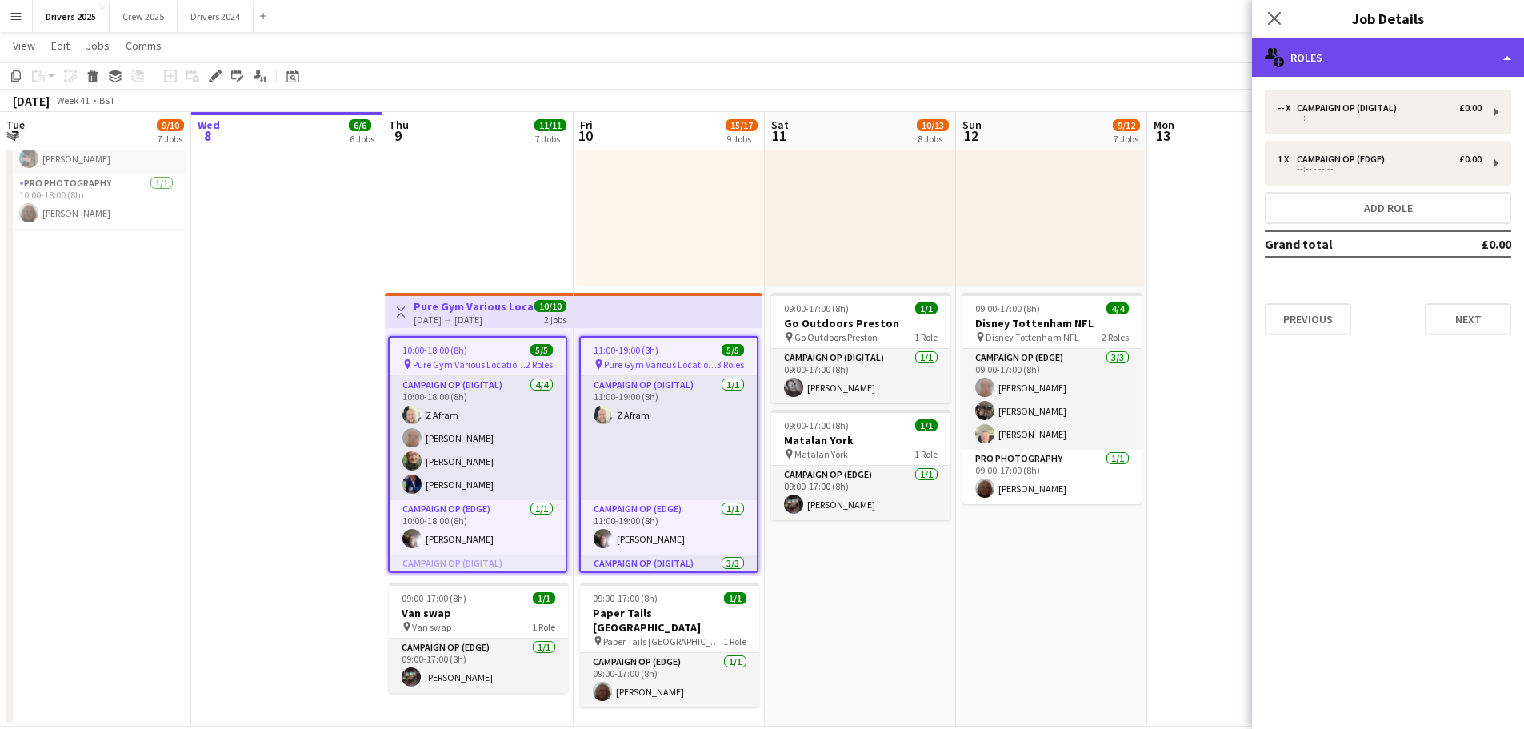
click at [1377, 58] on div "multiple-users-add Roles" at bounding box center [1388, 57] width 272 height 38
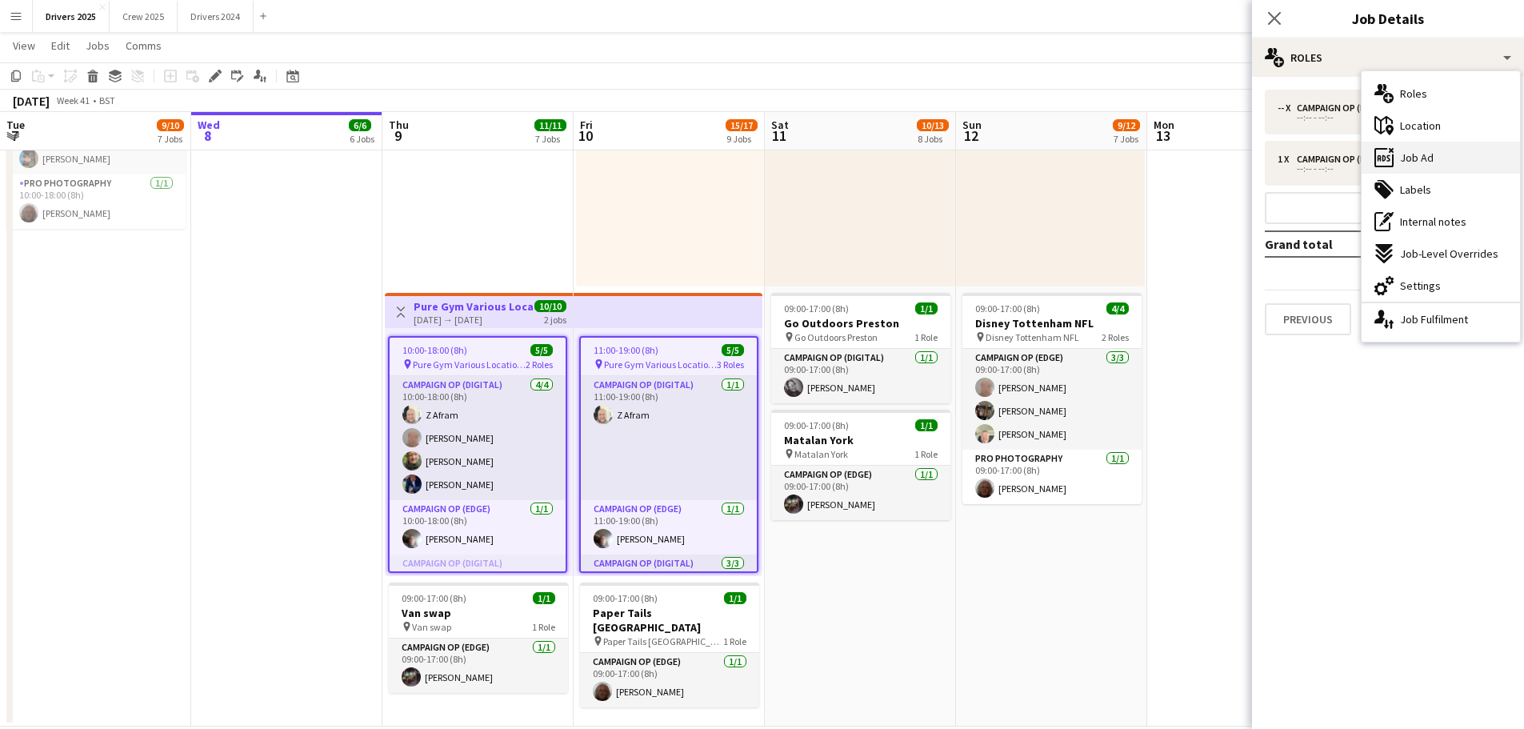
click at [1434, 150] on div "ads-window Job Ad" at bounding box center [1441, 158] width 158 height 32
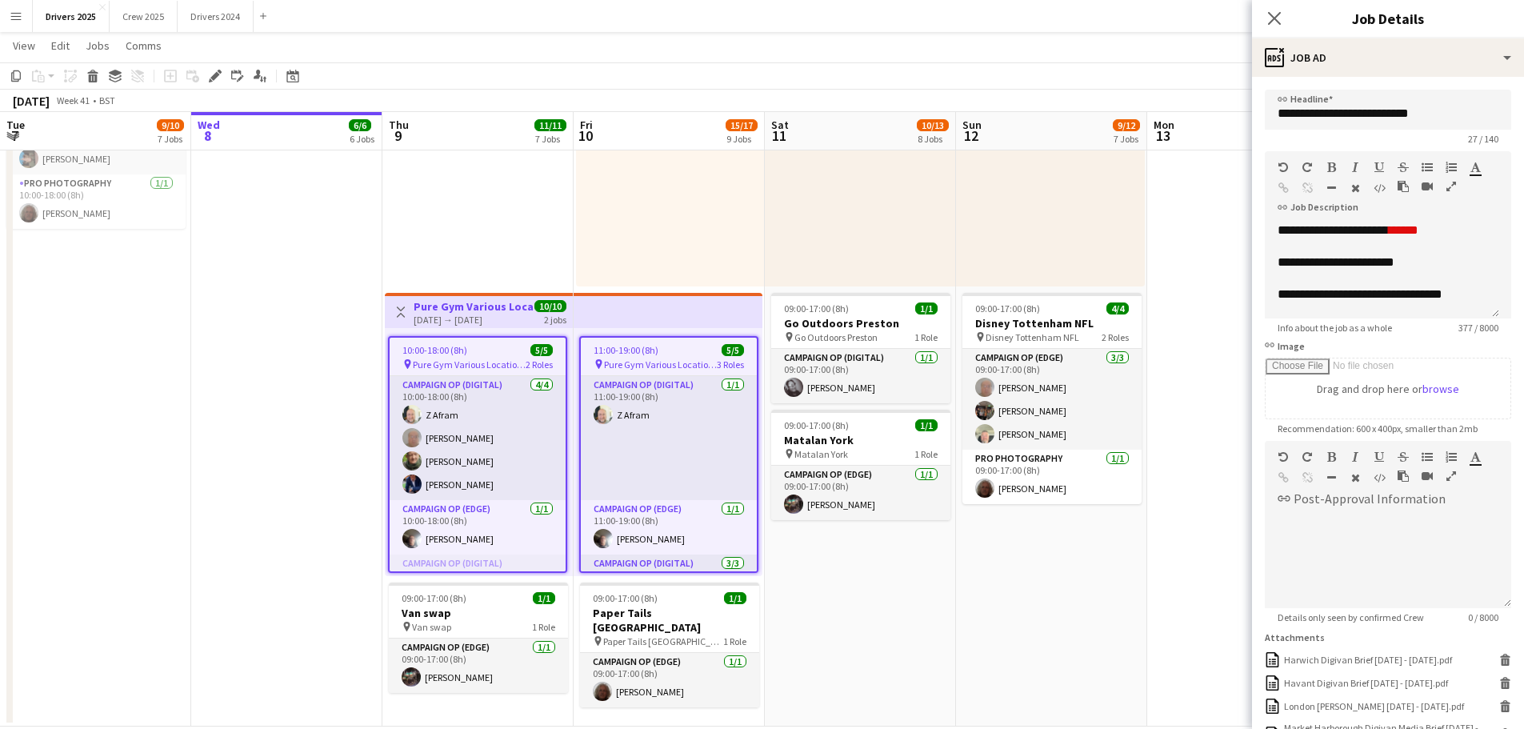
scroll to position [223, 0]
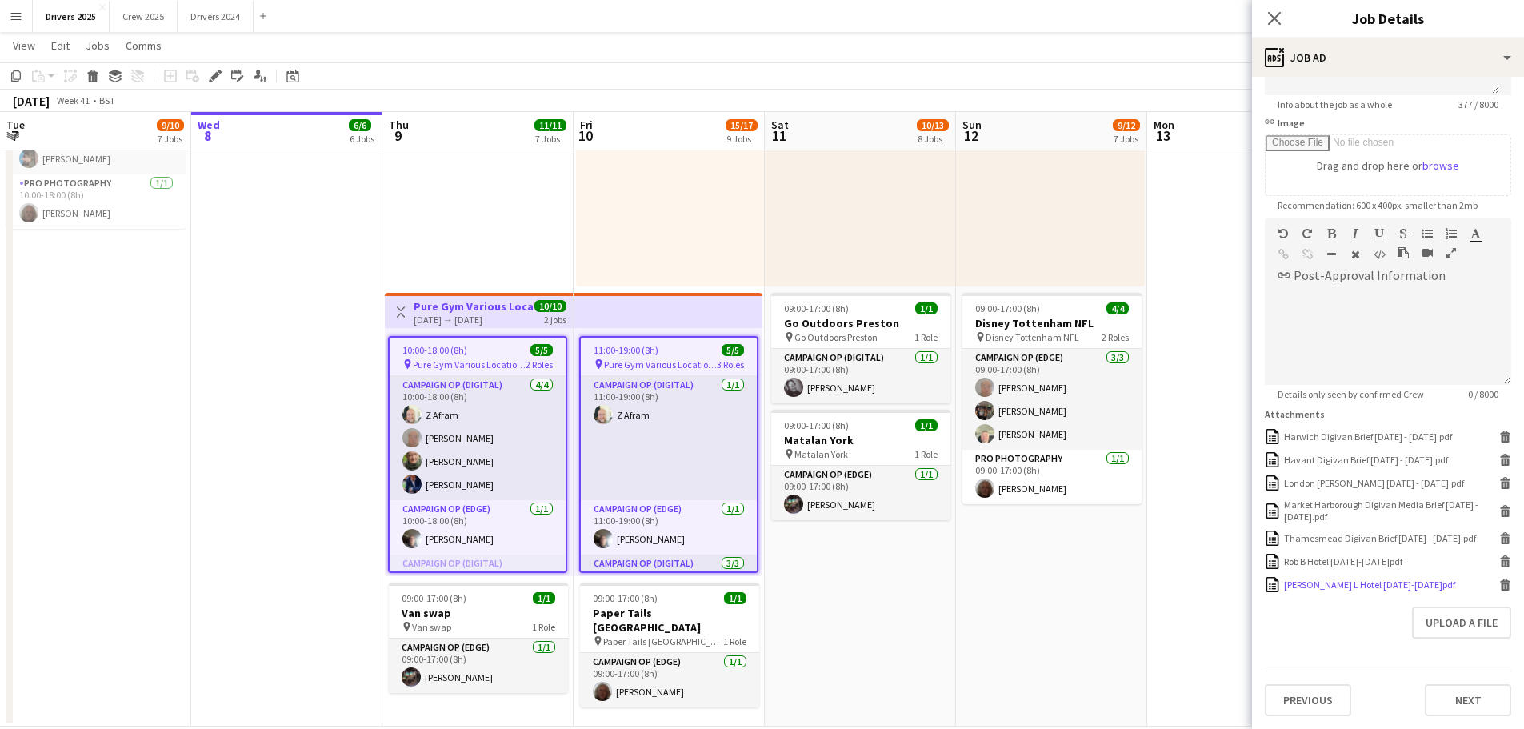
click at [1341, 585] on div "[PERSON_NAME] L Hotel [DATE]-[DATE]pdf" at bounding box center [1369, 584] width 171 height 12
click at [452, 311] on h3 "Pure Gym Various Locations" at bounding box center [473, 306] width 119 height 14
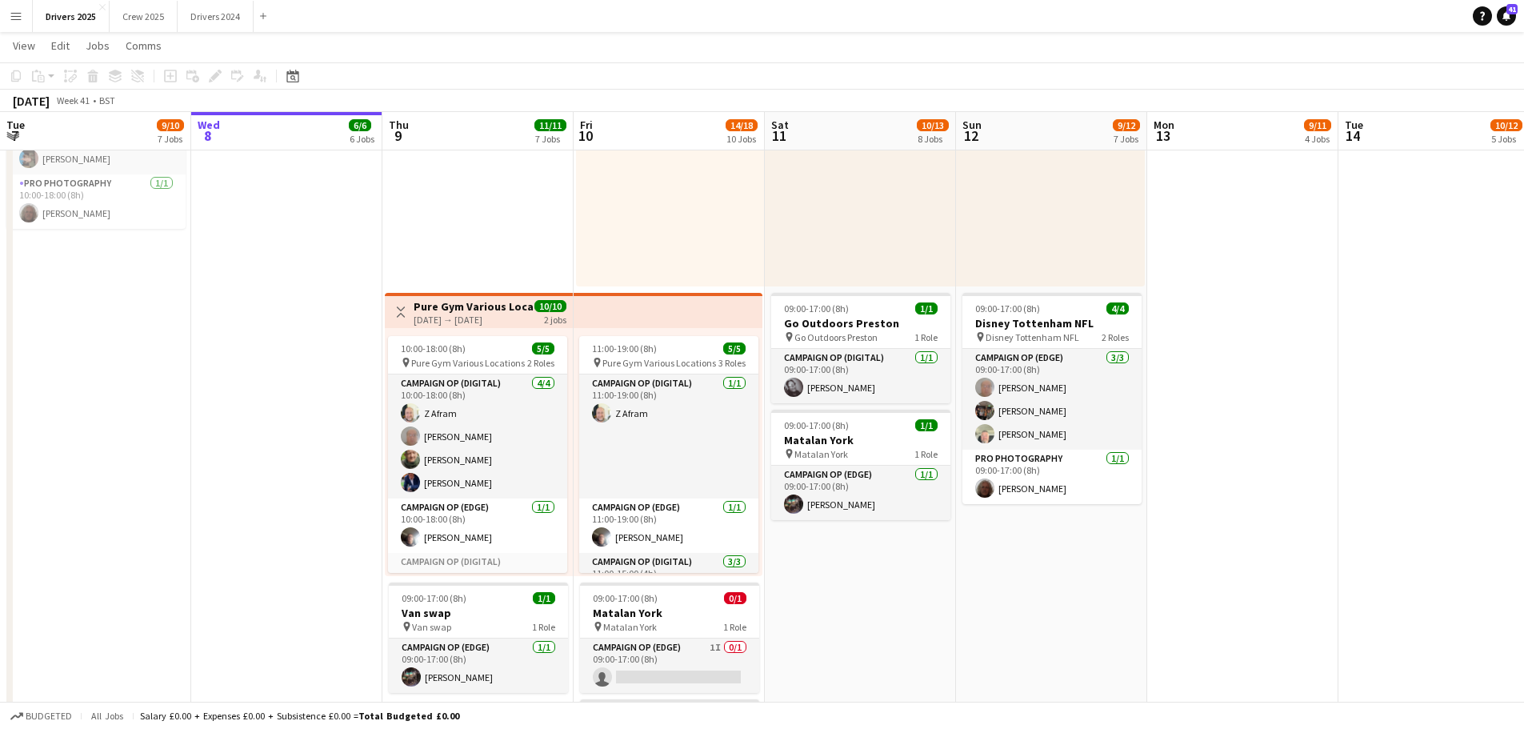
click at [452, 311] on h3 "Pure Gym Various Locations" at bounding box center [473, 306] width 119 height 14
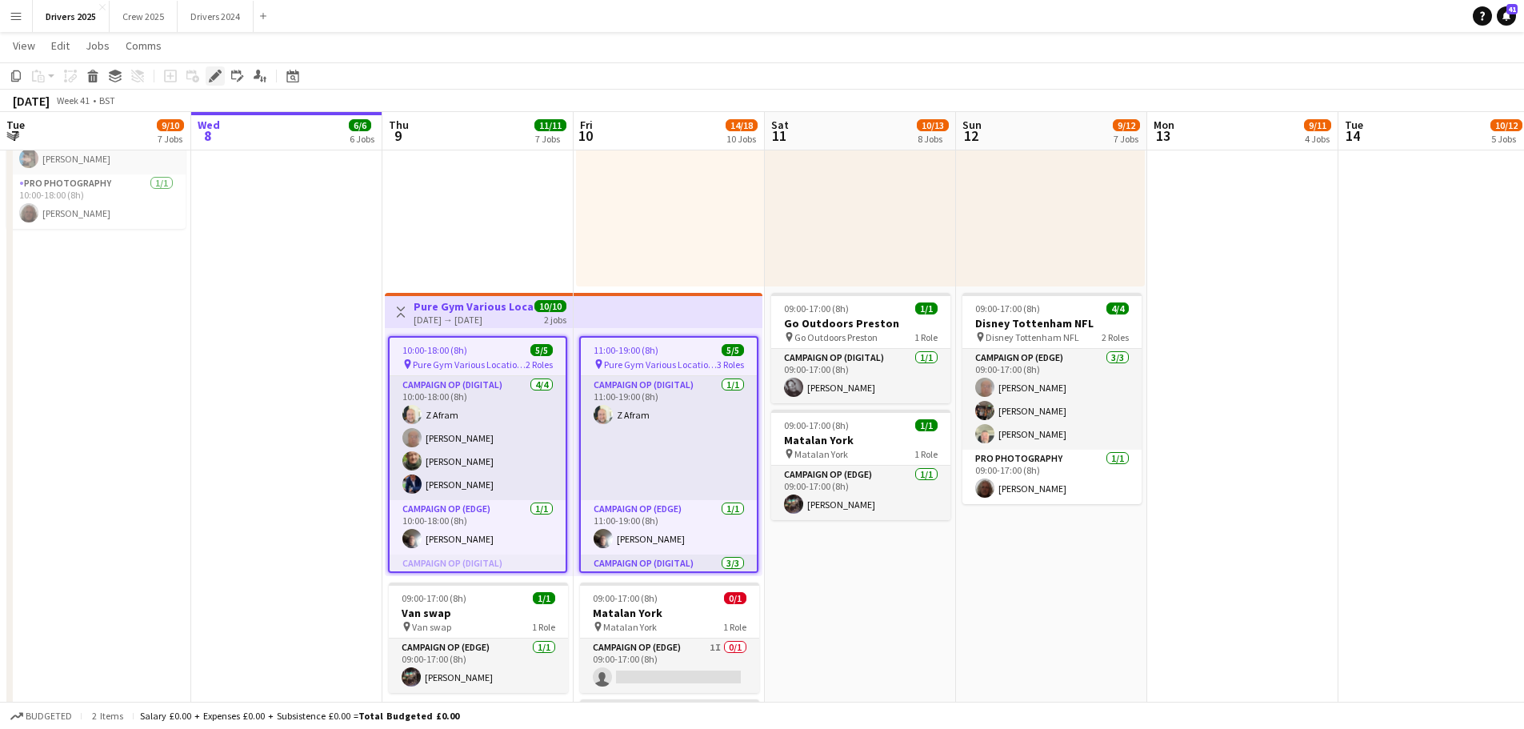
click at [211, 78] on icon at bounding box center [214, 76] width 9 height 9
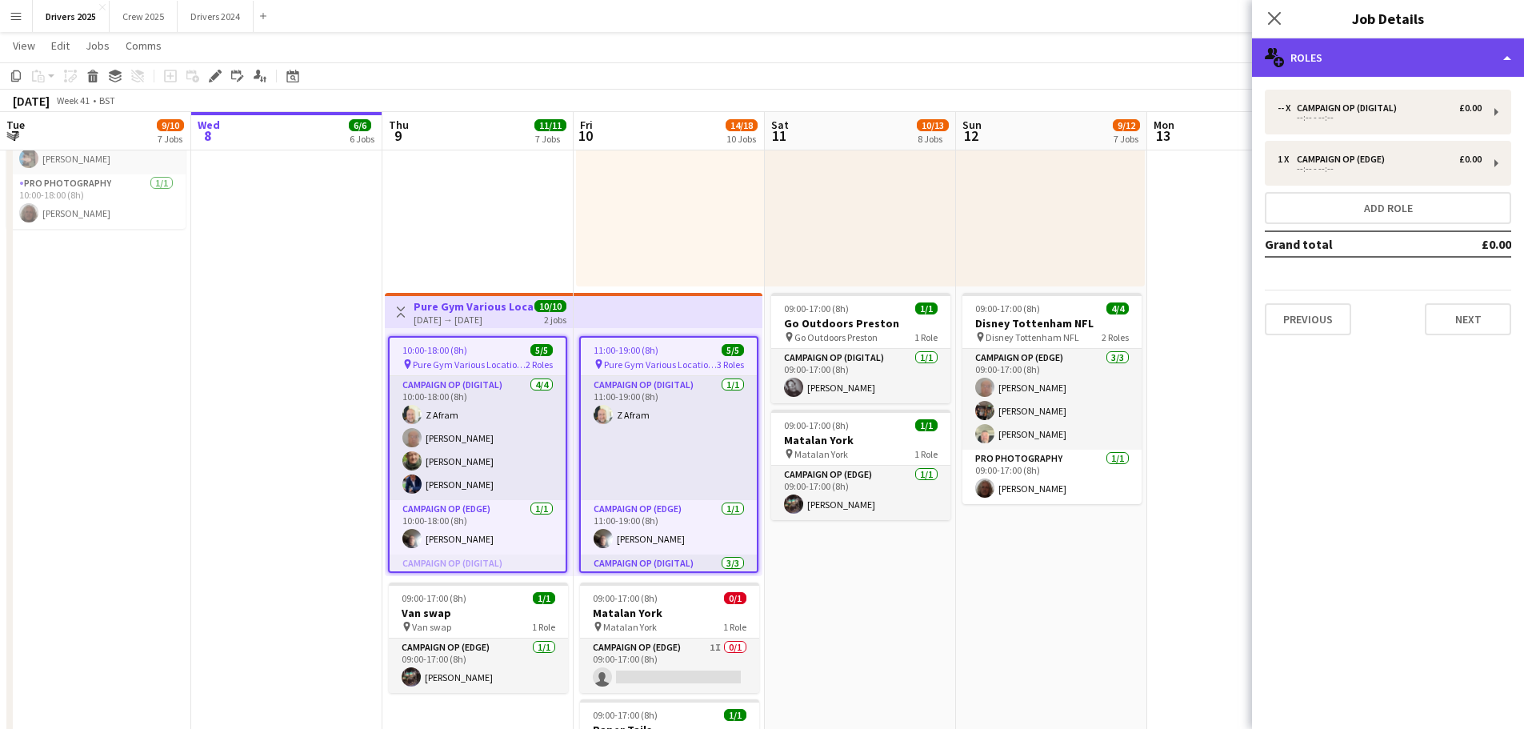
click at [1339, 49] on div "multiple-users-add Roles" at bounding box center [1388, 57] width 272 height 38
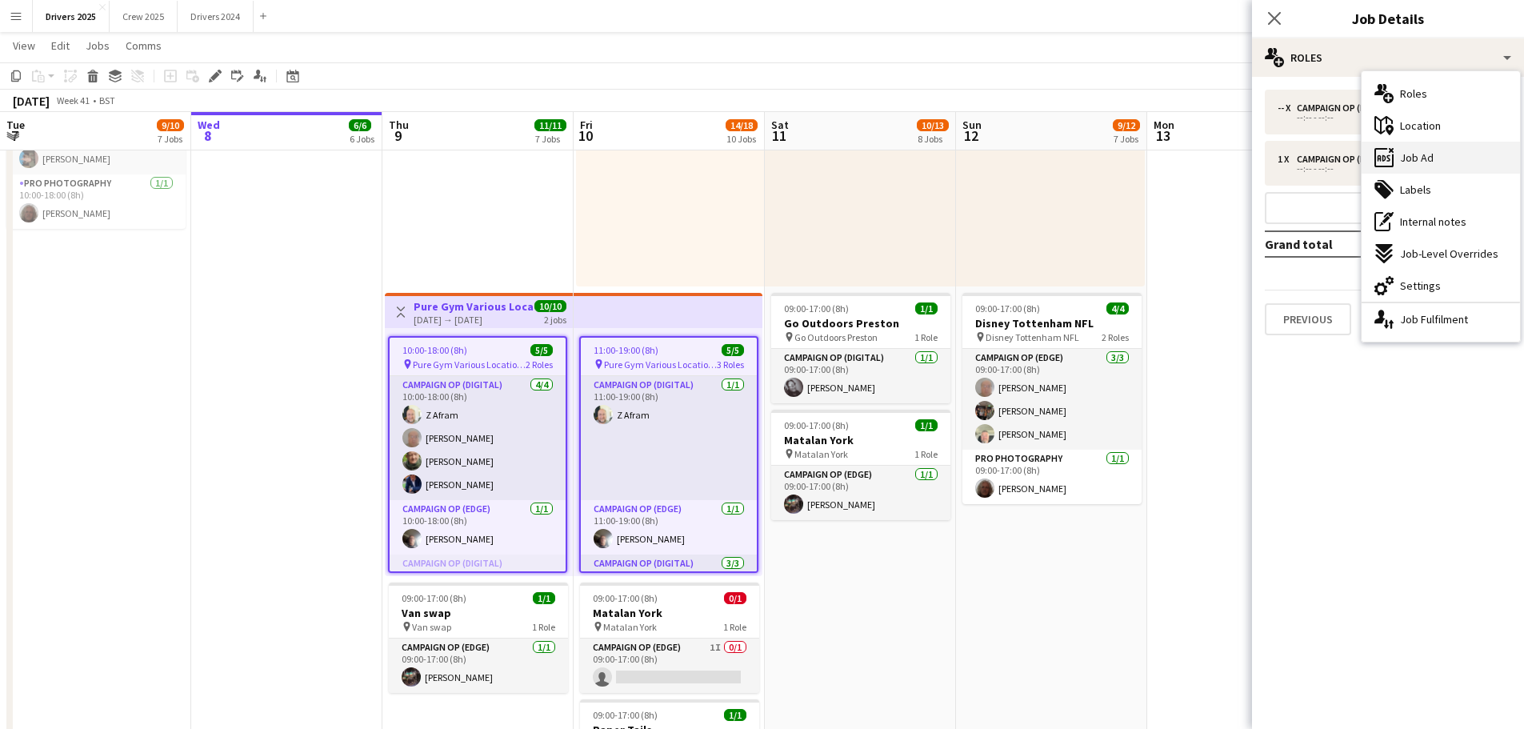
click at [1418, 146] on div "ads-window Job Ad" at bounding box center [1441, 158] width 158 height 32
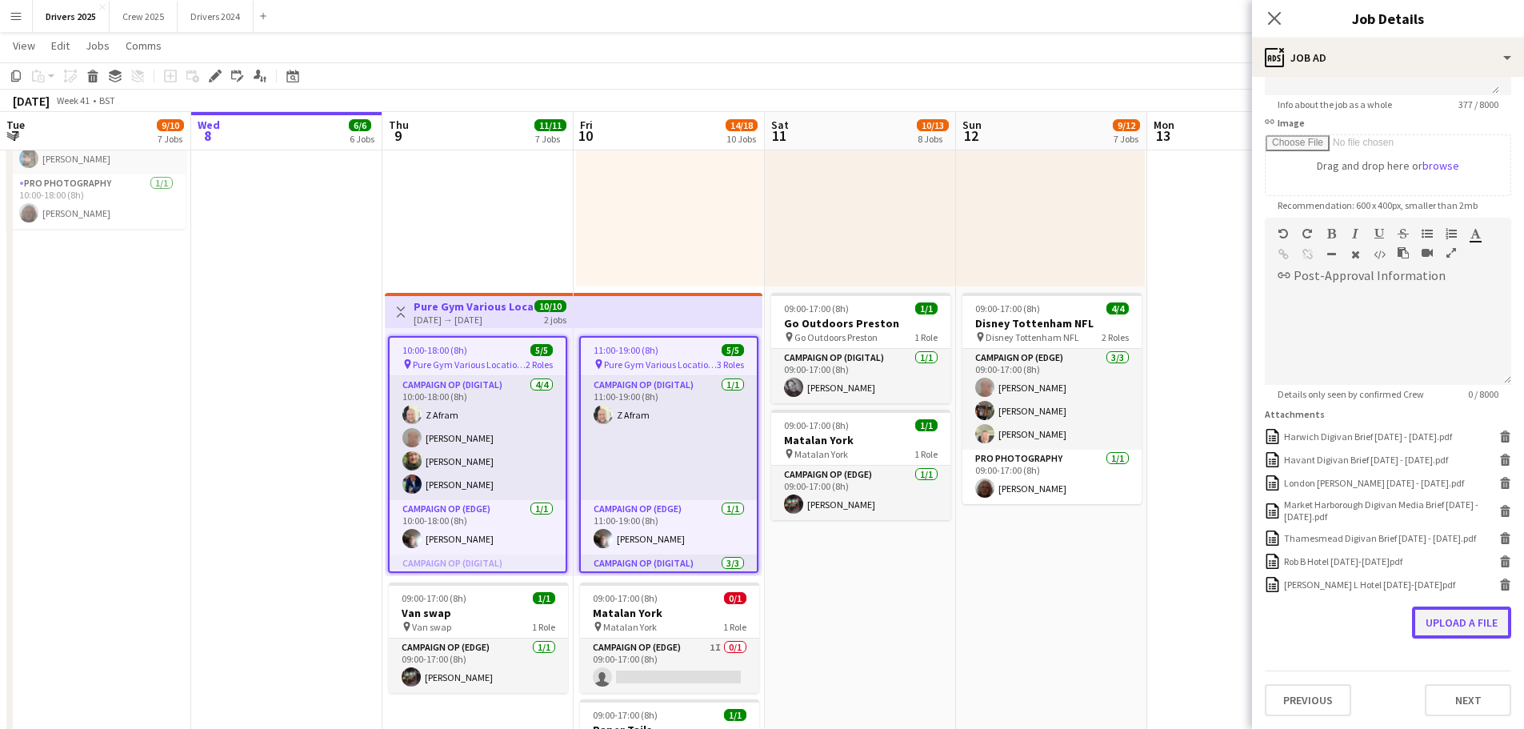
click at [1447, 621] on button "Upload a file" at bounding box center [1461, 622] width 99 height 32
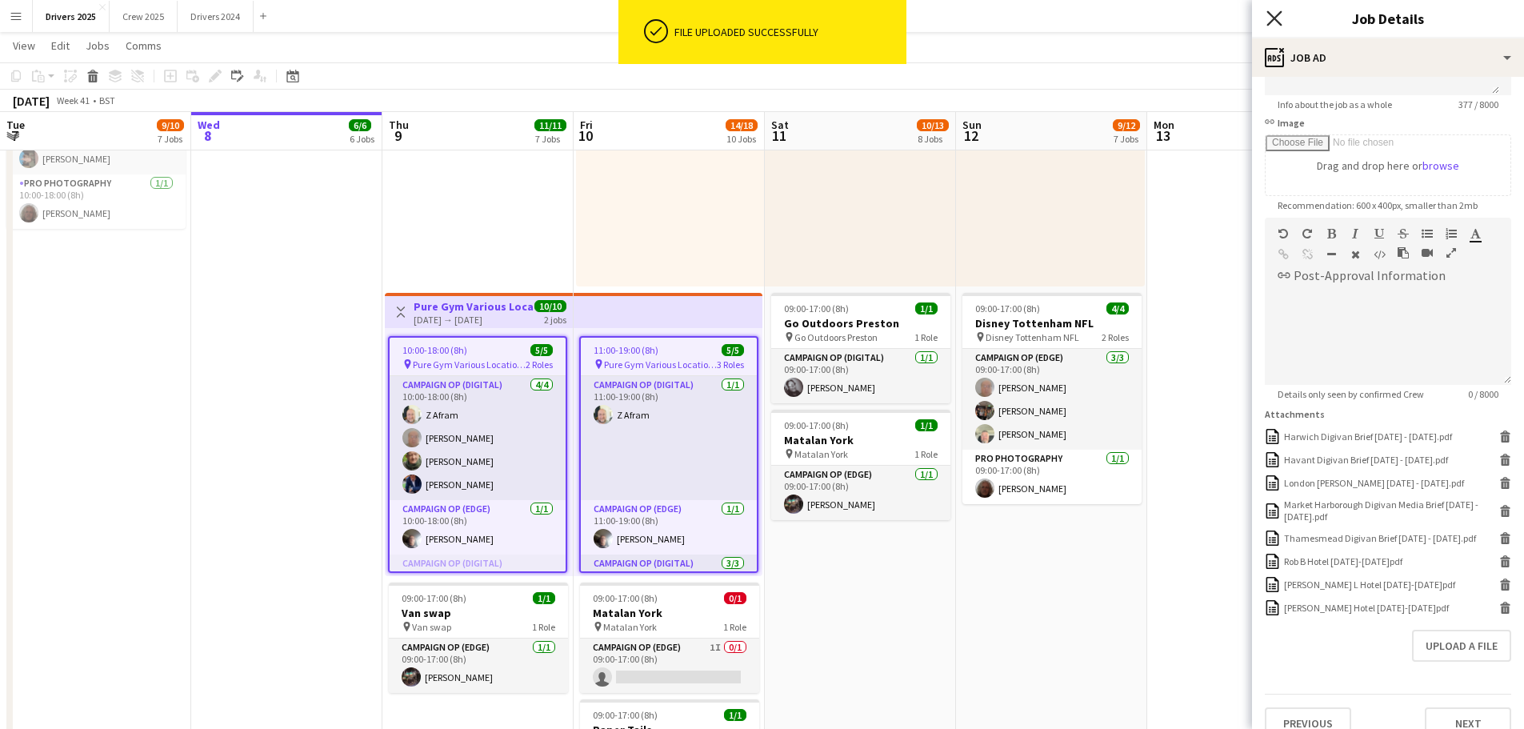
click at [1278, 12] on icon "Close pop-in" at bounding box center [1273, 17] width 15 height 15
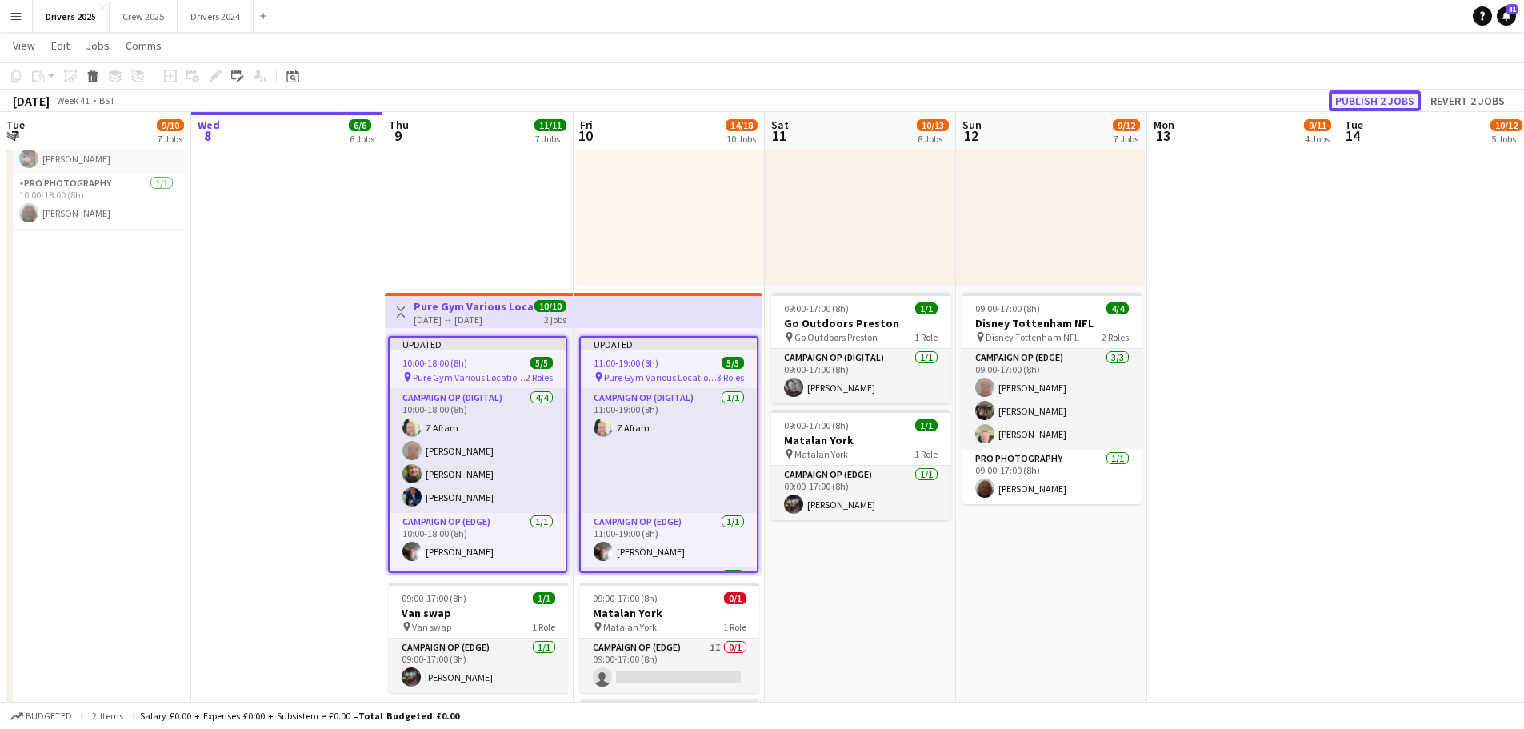
click at [1395, 98] on button "Publish 2 jobs" at bounding box center [1375, 100] width 92 height 21
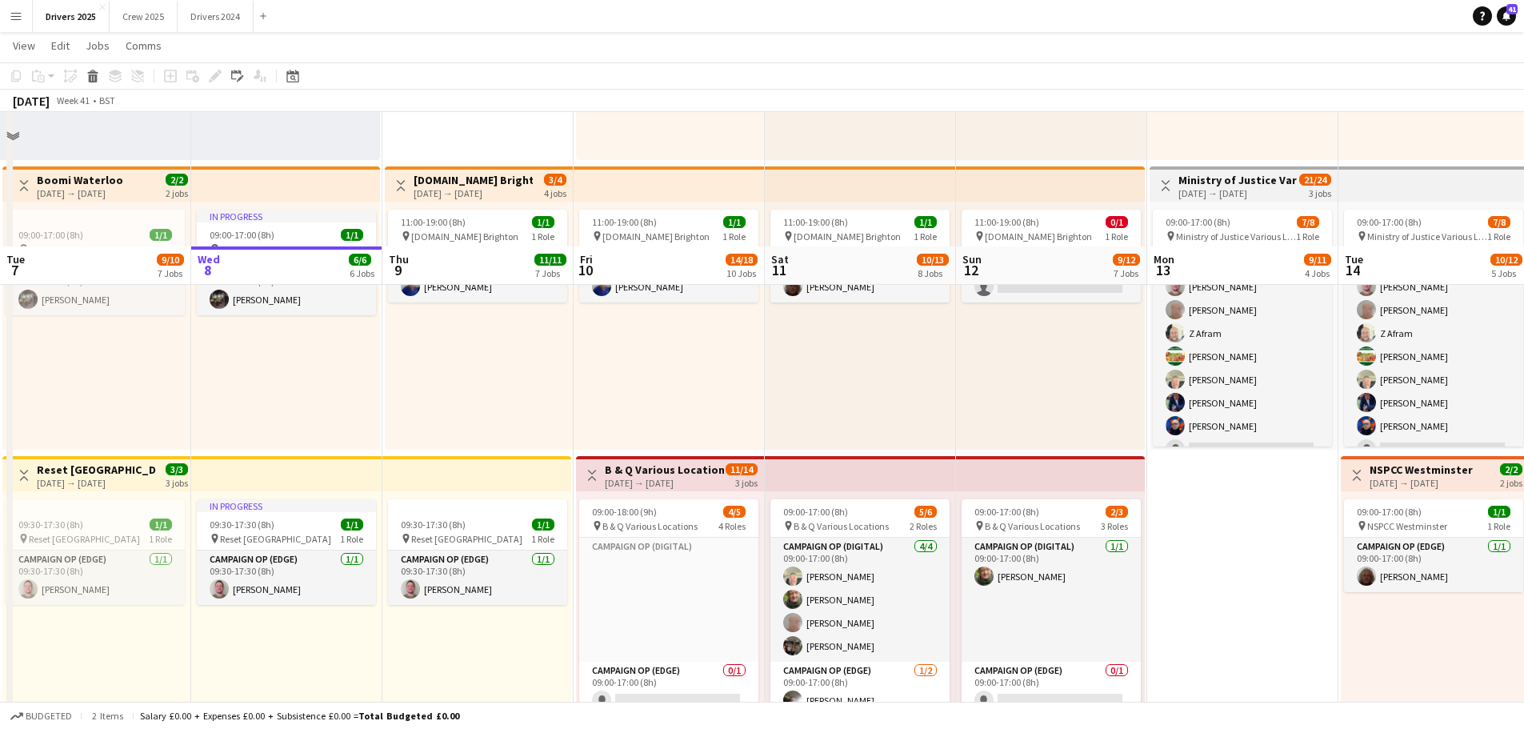
scroll to position [702, 0]
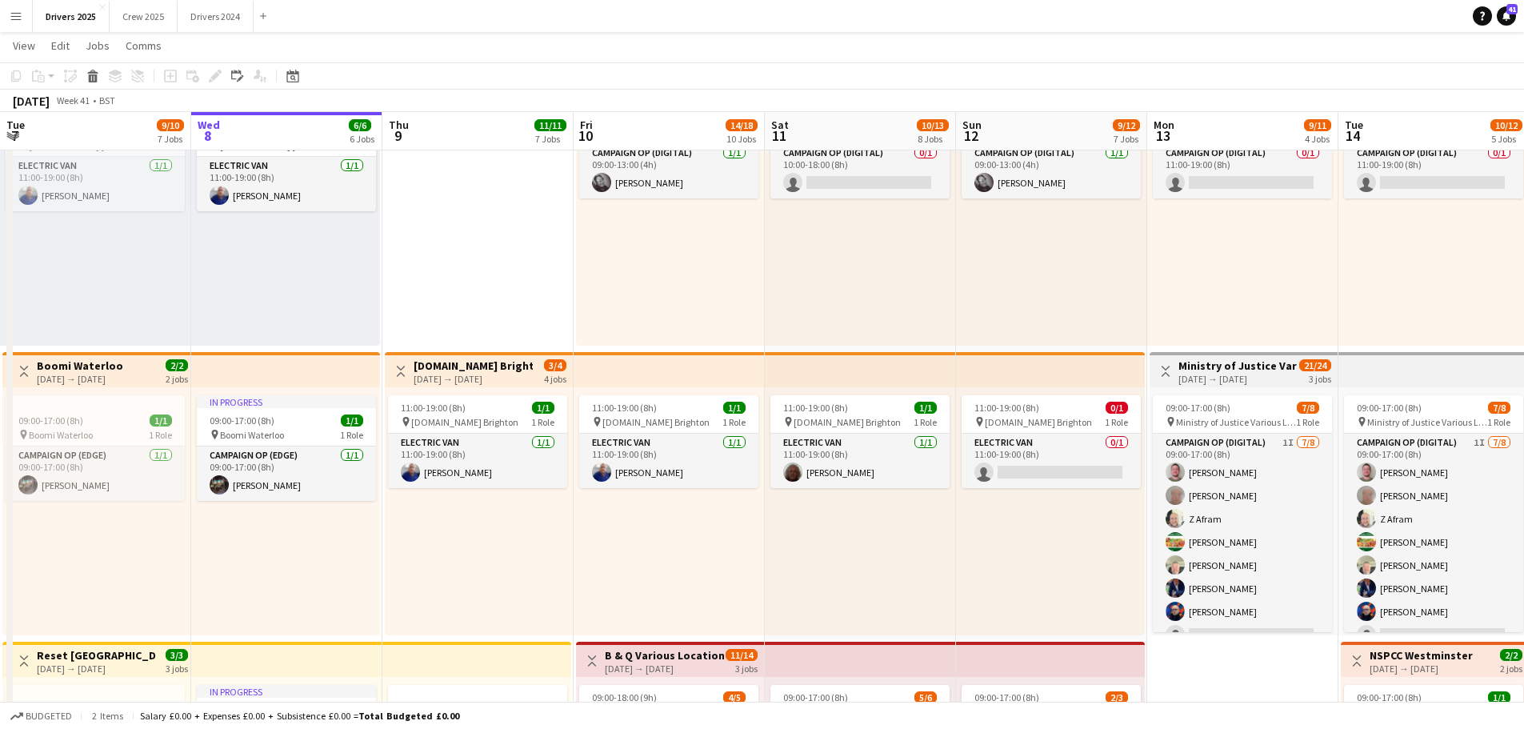
click at [497, 375] on div "[DATE] → [DATE]" at bounding box center [473, 379] width 119 height 12
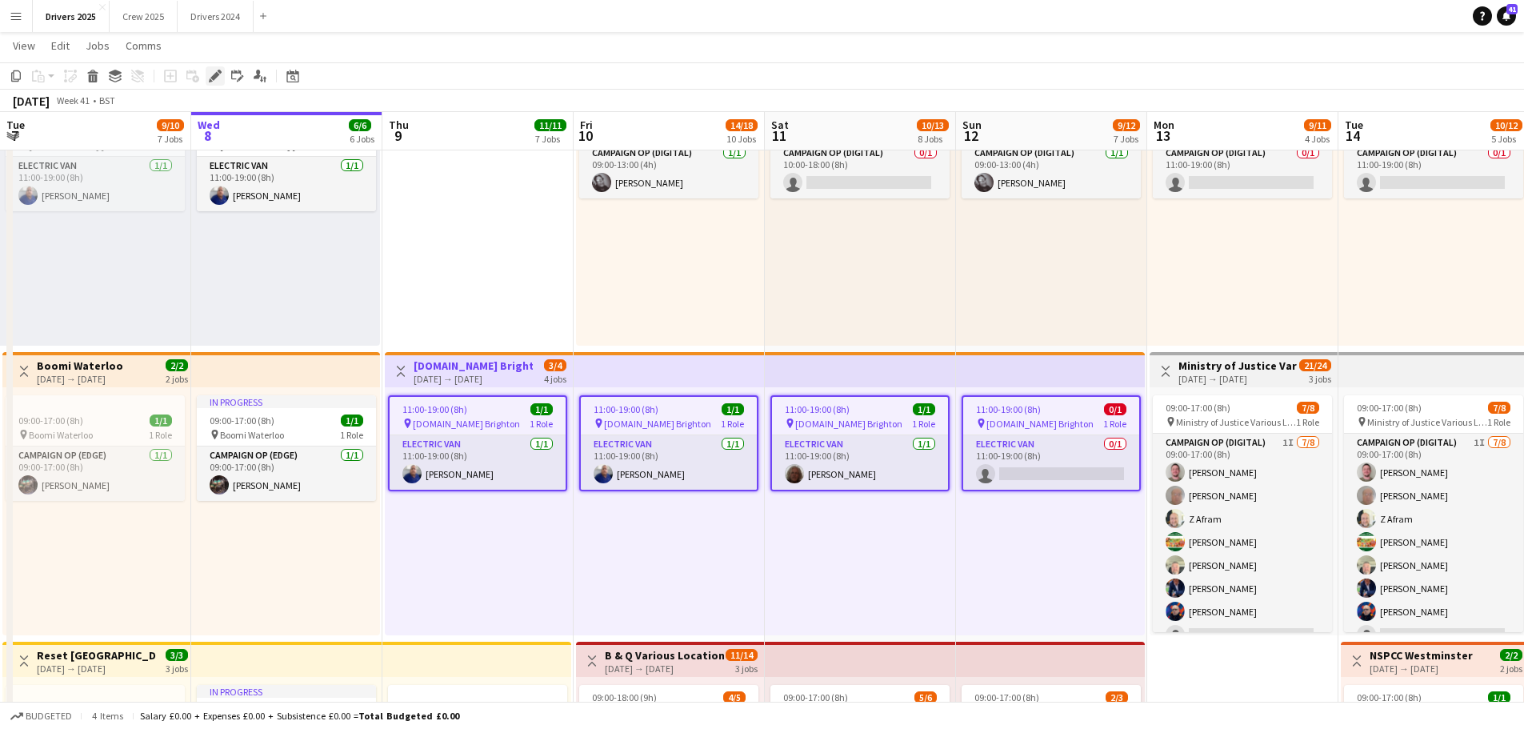
click at [212, 75] on icon "Edit" at bounding box center [215, 76] width 13 height 13
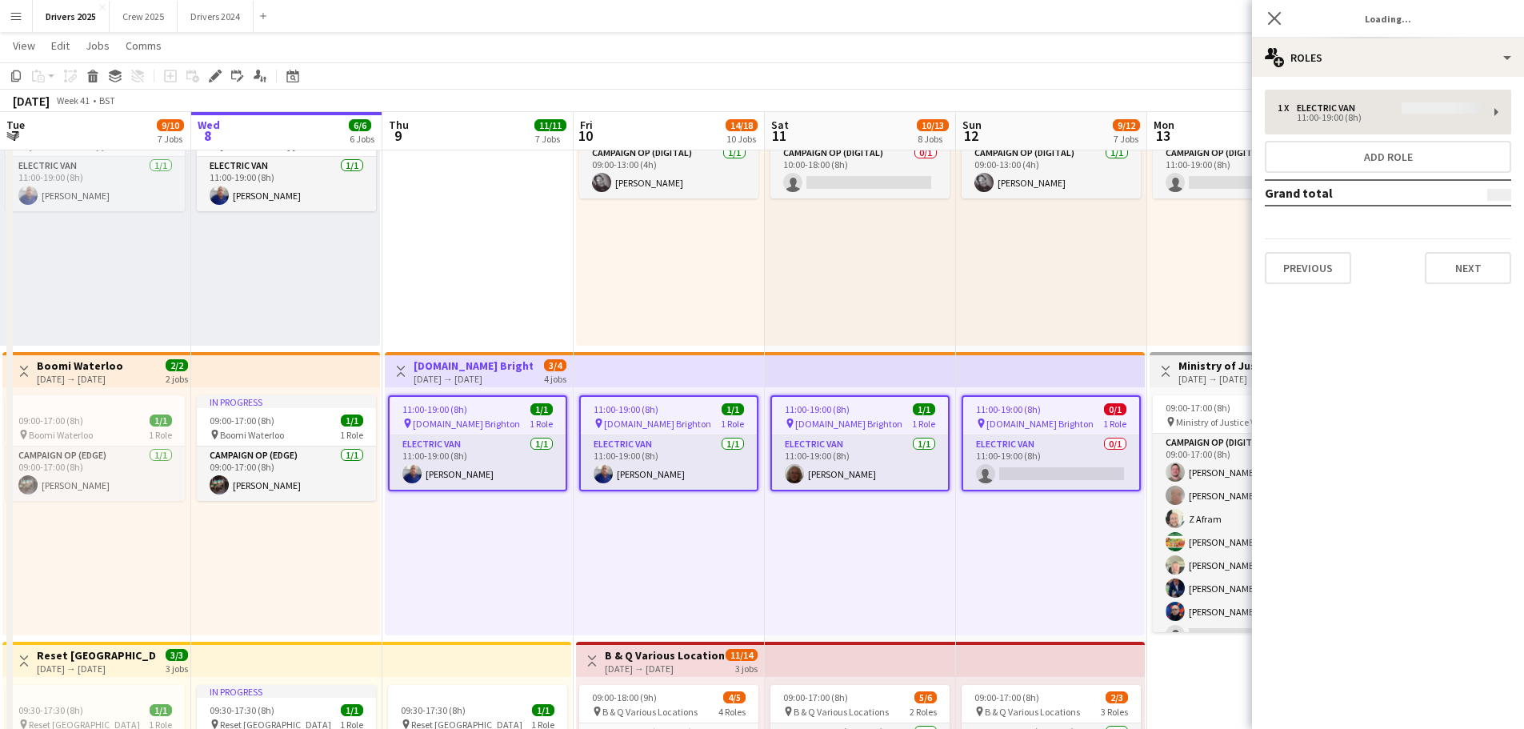
type input "**********"
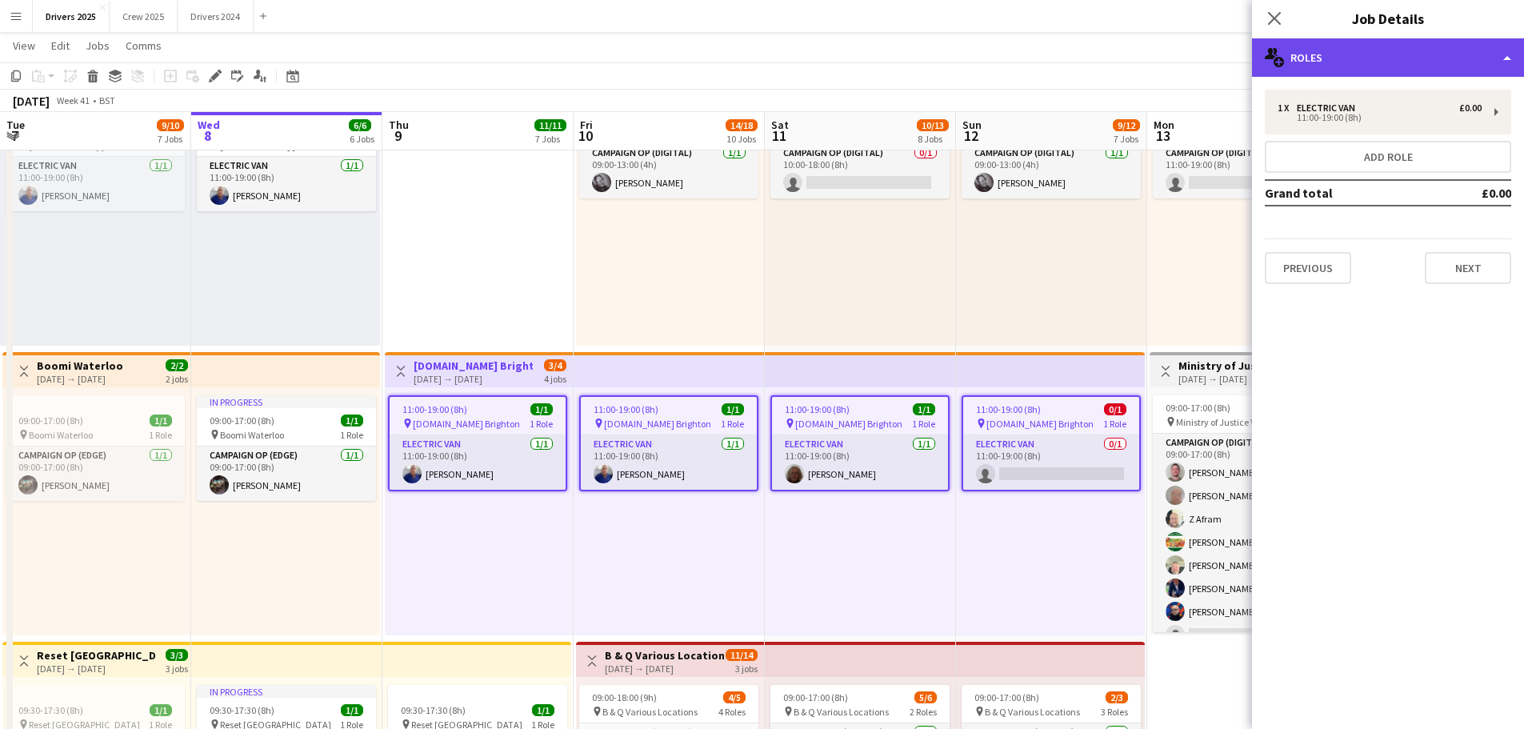
click at [1372, 62] on div "multiple-users-add Roles" at bounding box center [1388, 57] width 272 height 38
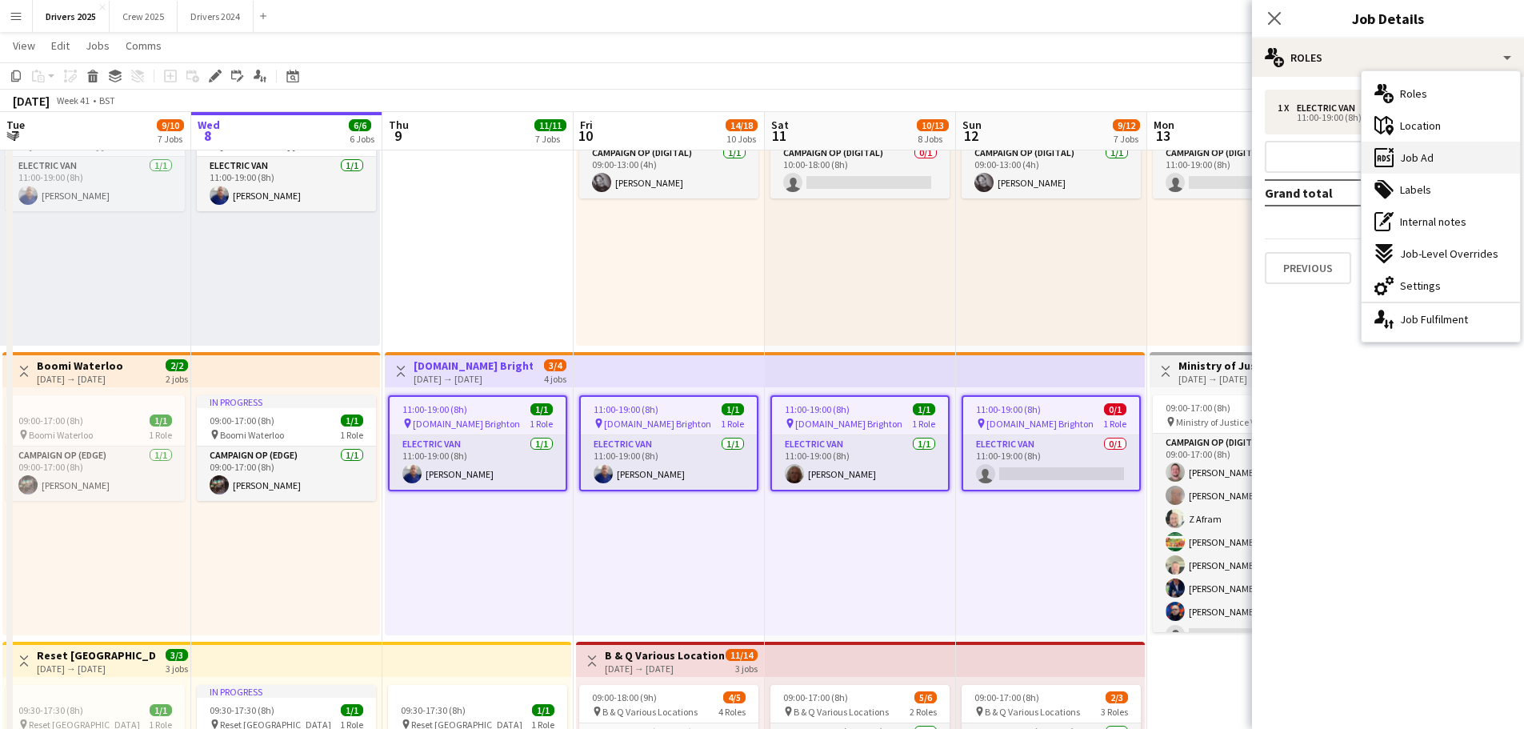
click at [1395, 161] on div "ads-window Job Ad" at bounding box center [1441, 158] width 158 height 32
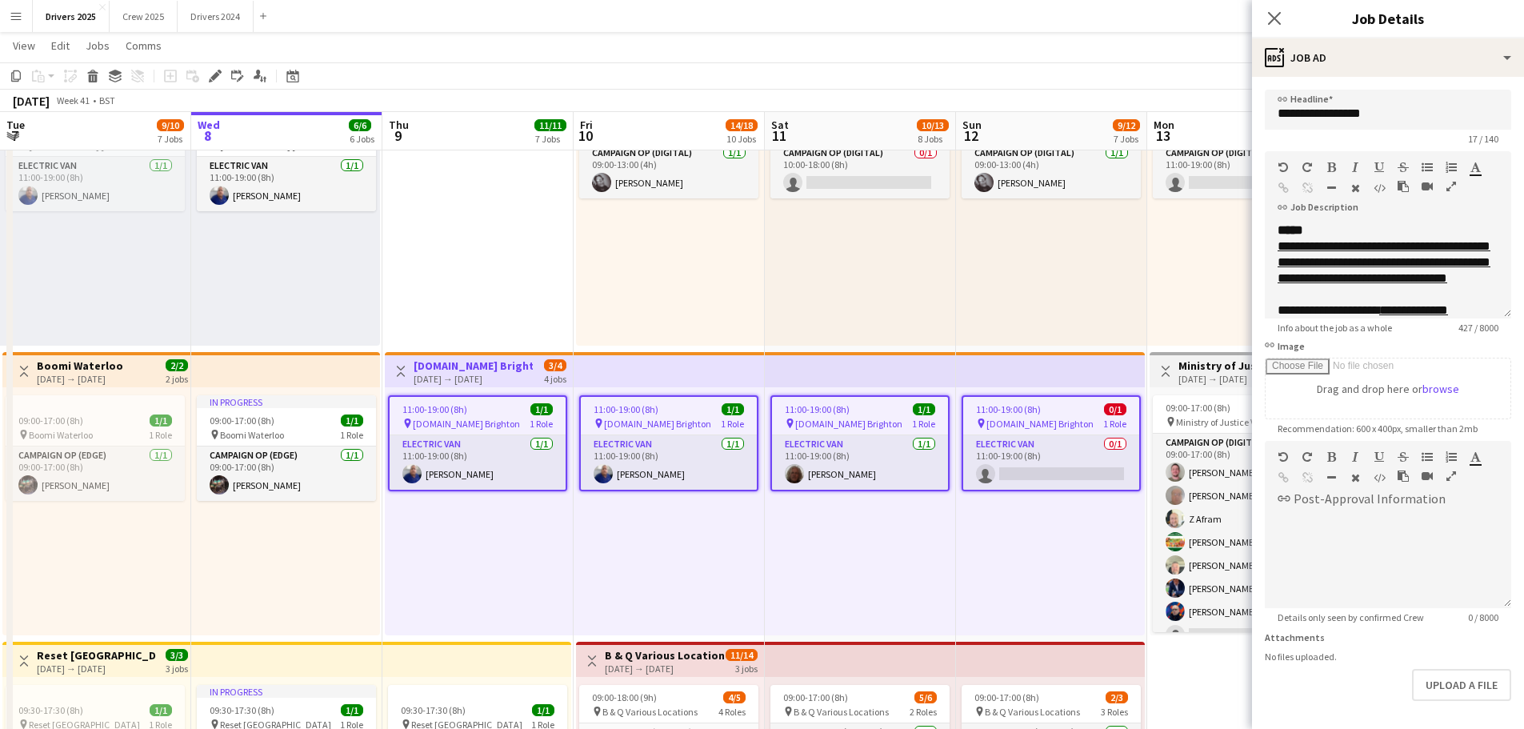
scroll to position [50, 0]
click at [1425, 691] on button "Upload a file" at bounding box center [1461, 685] width 99 height 32
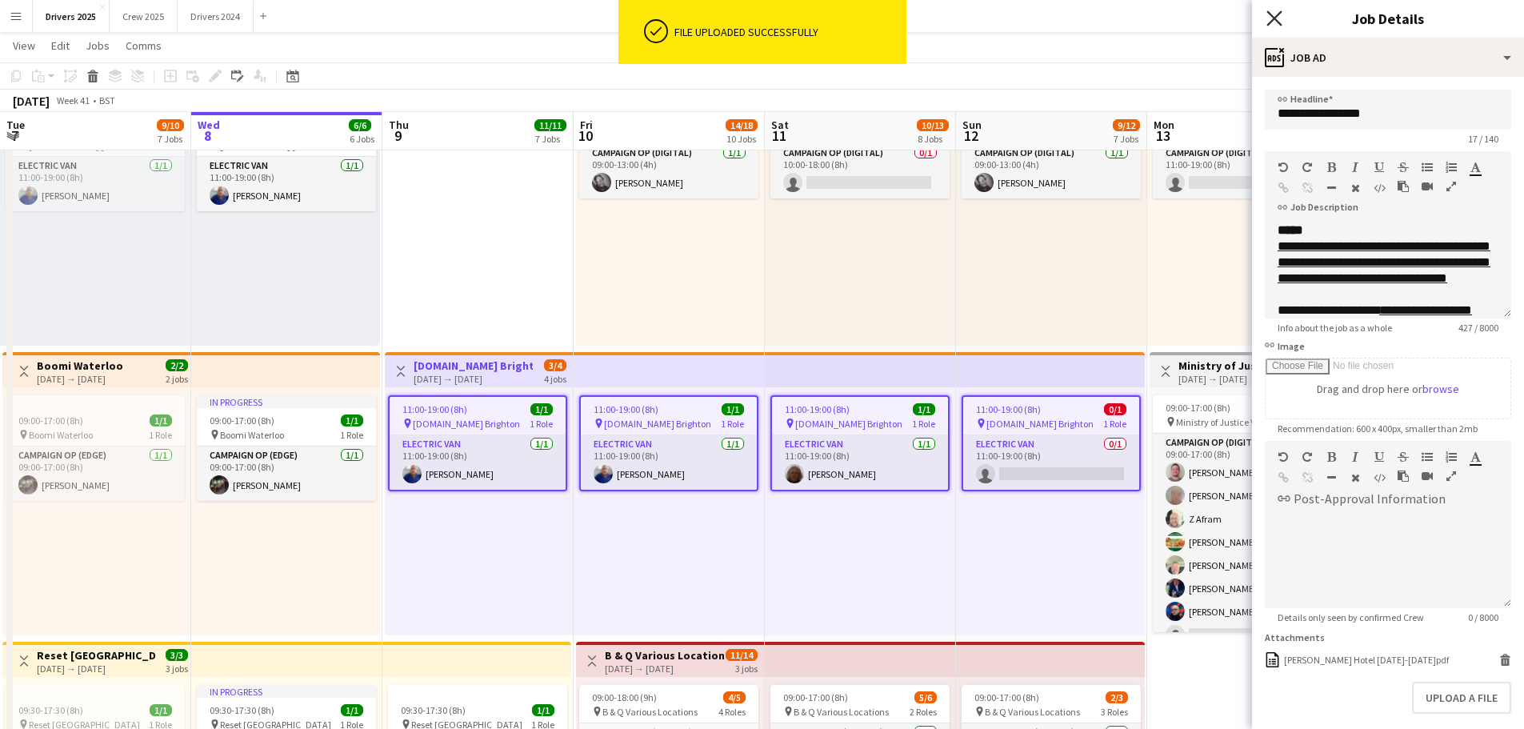
click at [1270, 16] on icon "Close pop-in" at bounding box center [1273, 17] width 15 height 15
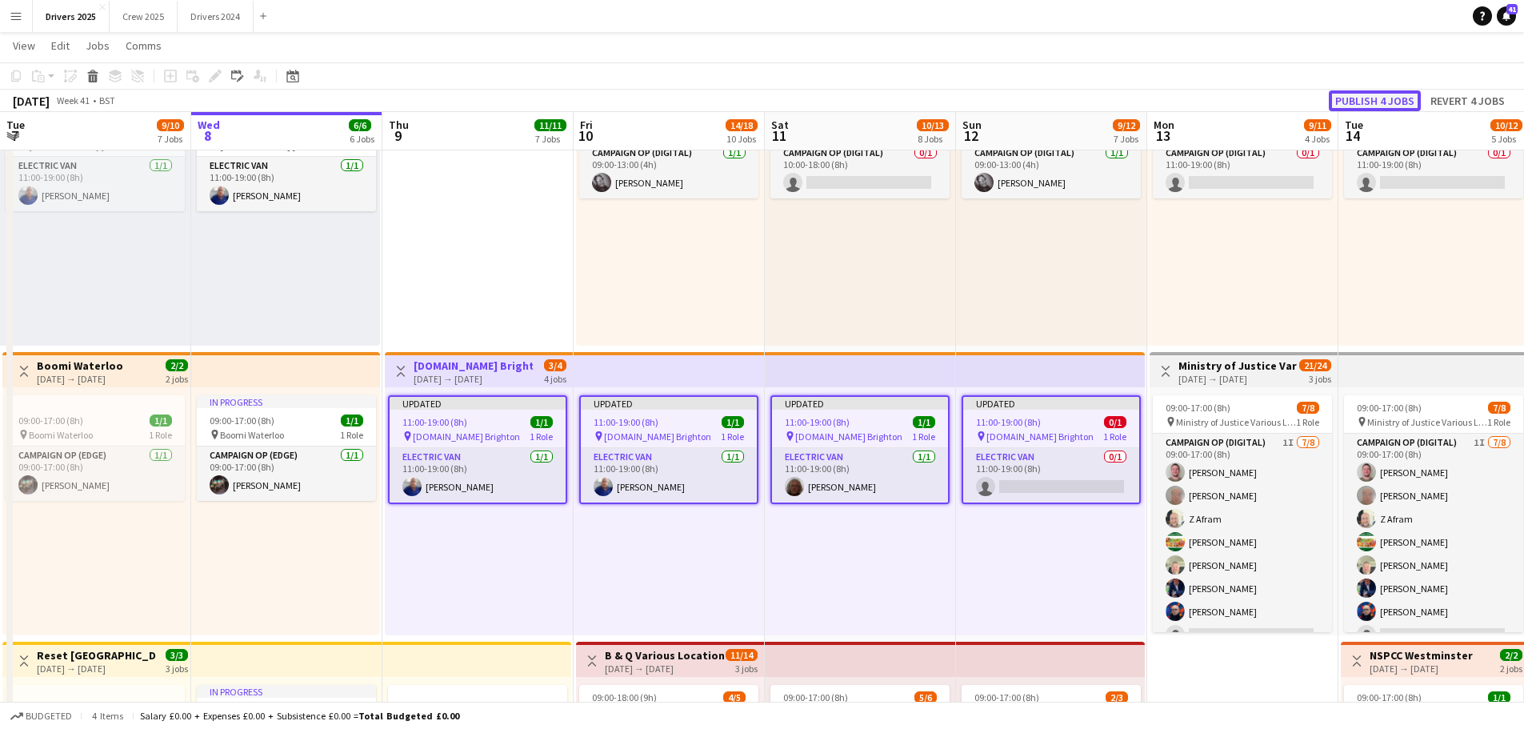
click at [1394, 105] on button "Publish 4 jobs" at bounding box center [1375, 100] width 92 height 21
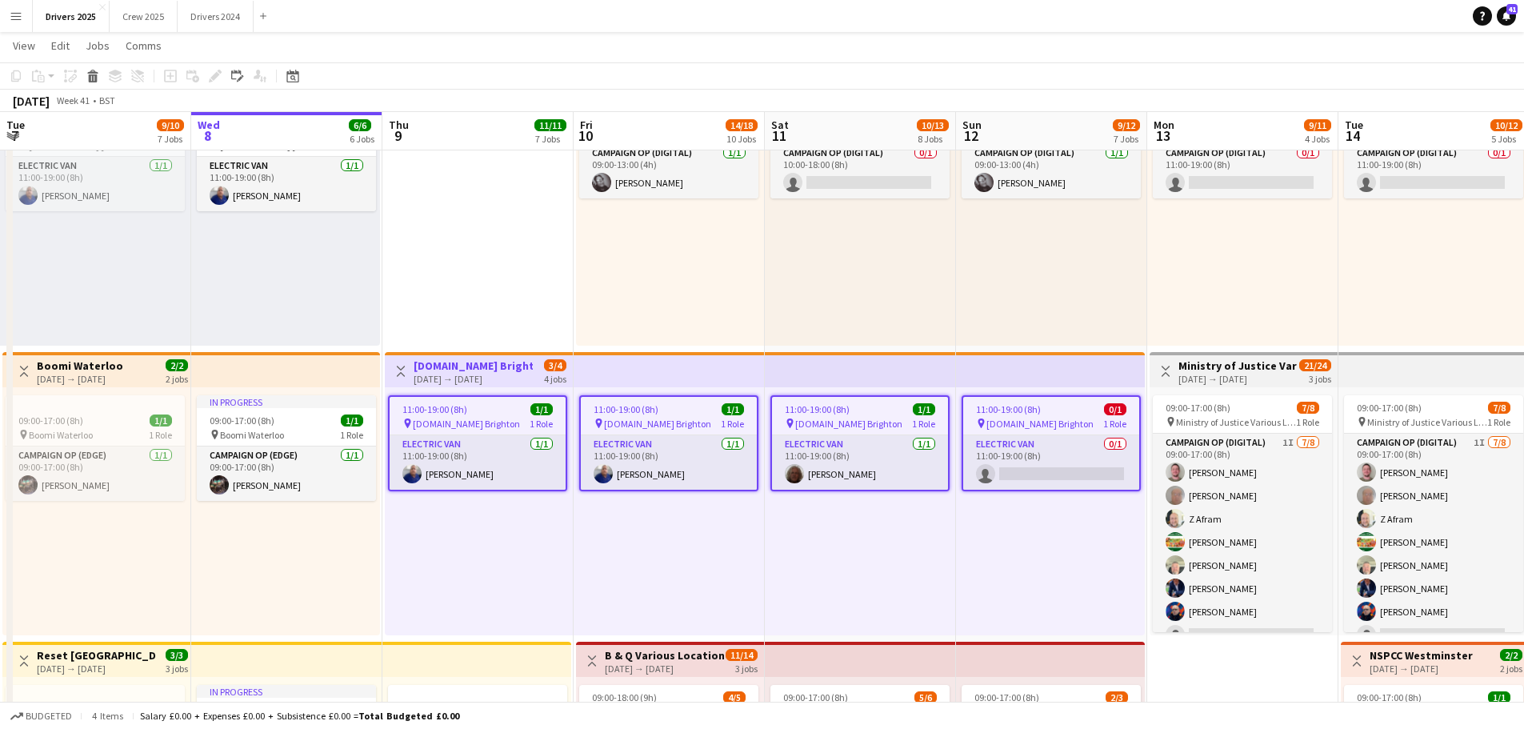
click at [489, 383] on div "[DATE] → [DATE]" at bounding box center [473, 379] width 119 height 12
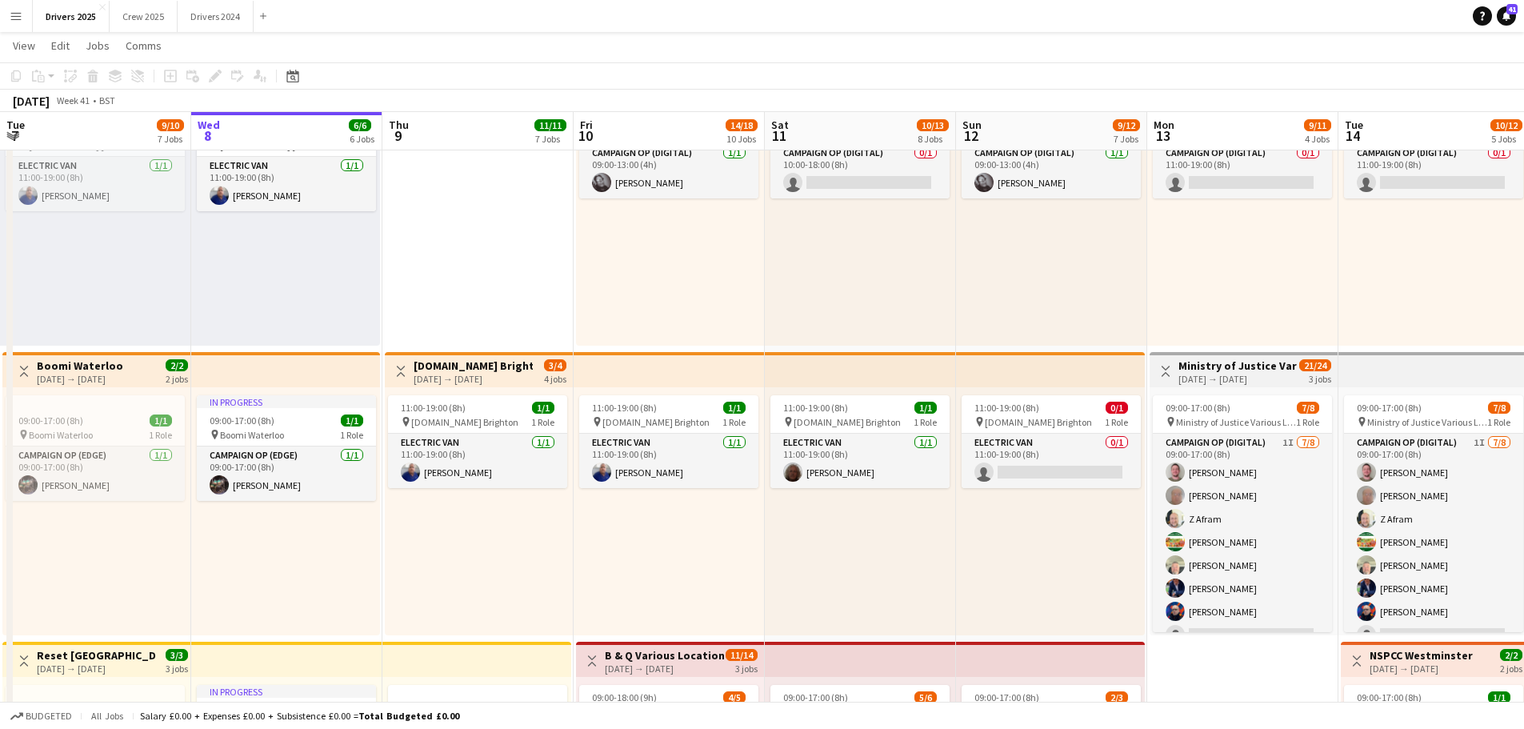
click at [489, 383] on div "[DATE] → [DATE]" at bounding box center [473, 379] width 119 height 12
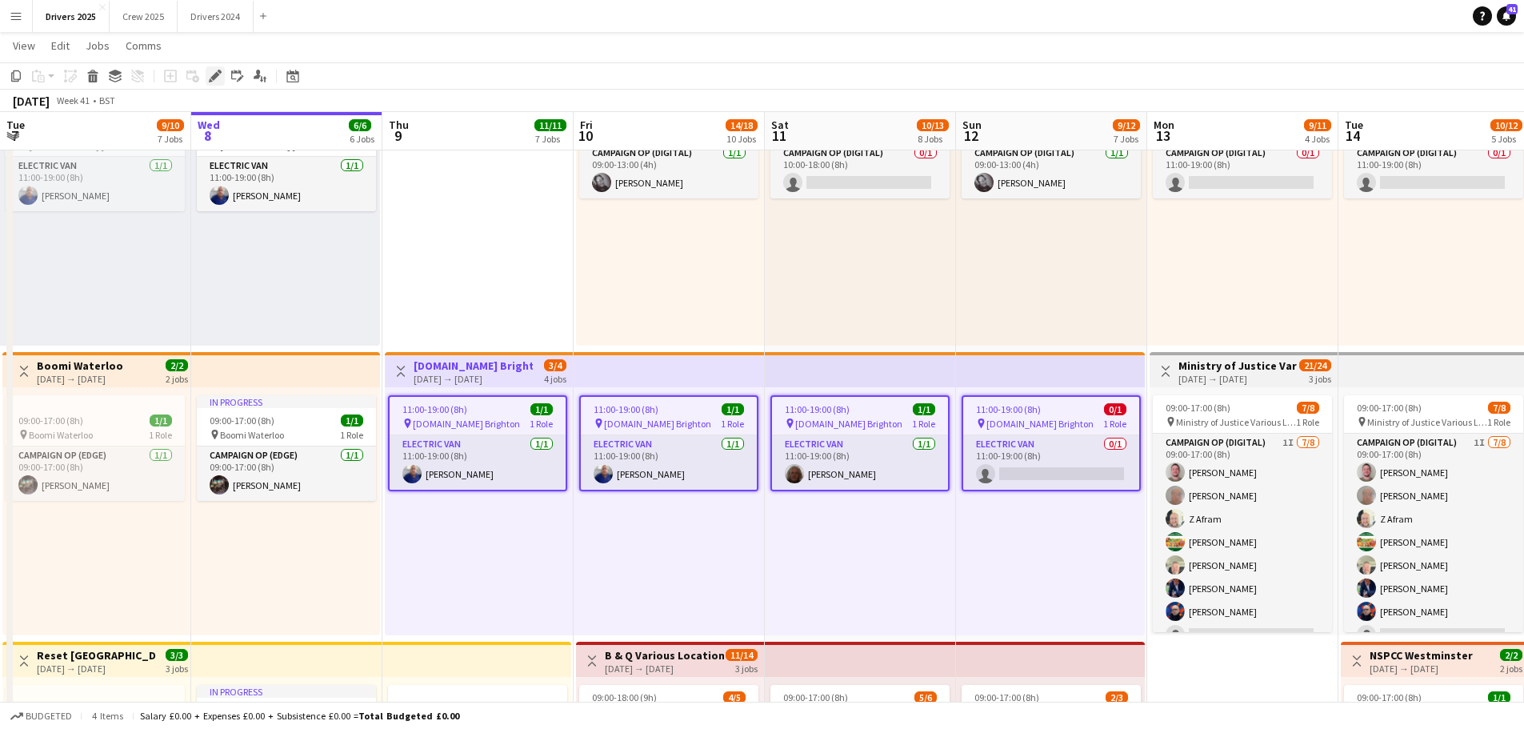
click at [213, 73] on icon "Edit" at bounding box center [215, 76] width 13 height 13
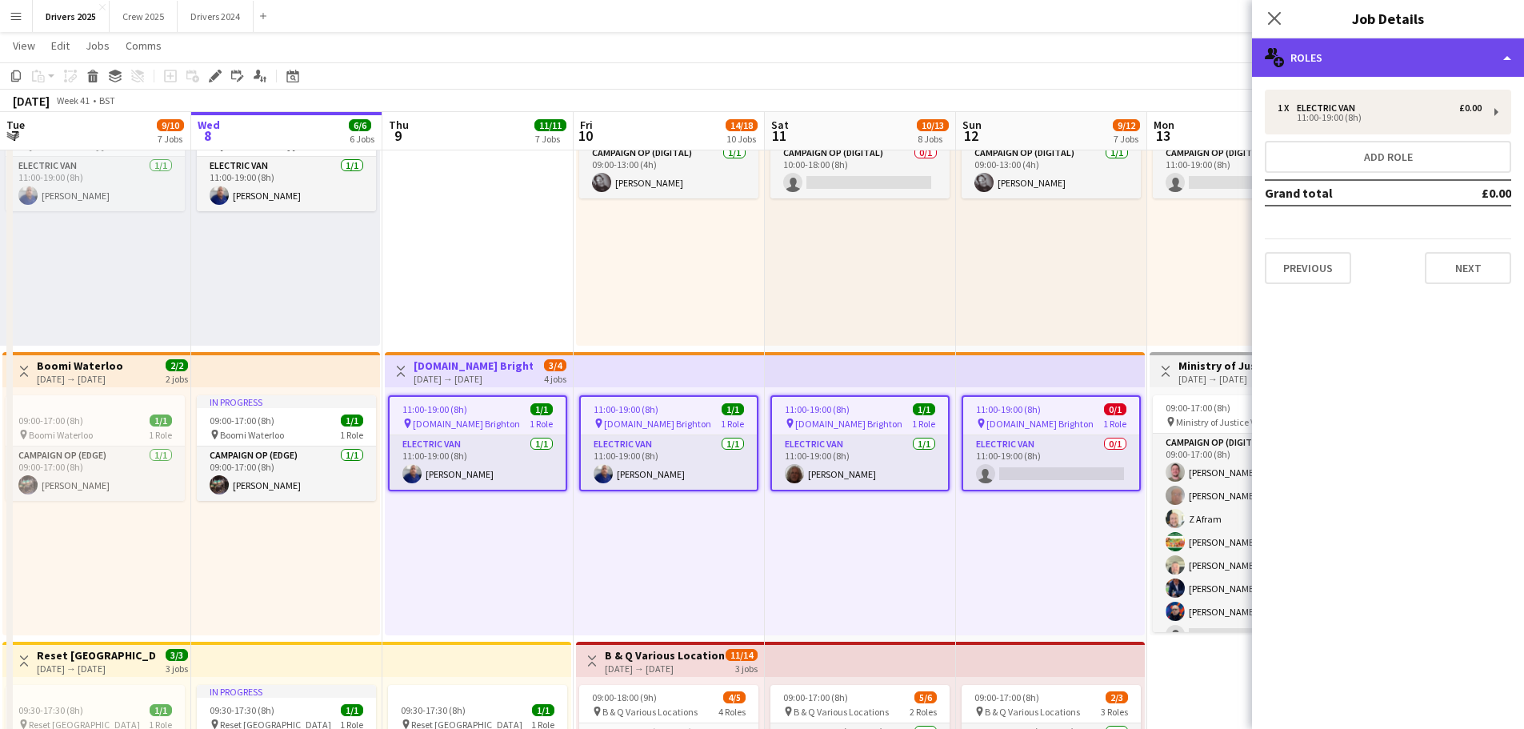
click at [1328, 54] on div "multiple-users-add Roles" at bounding box center [1388, 57] width 272 height 38
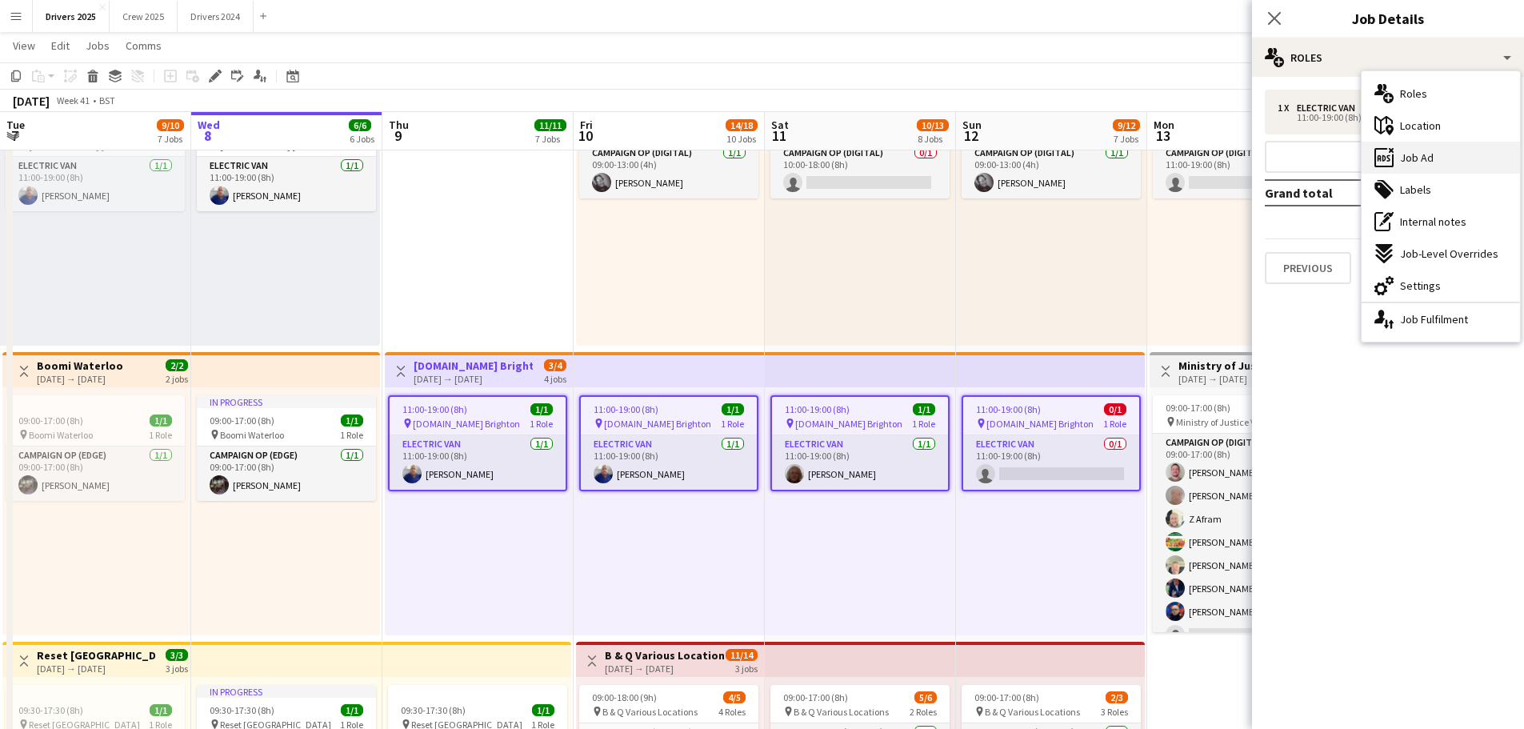
click at [1422, 155] on span "Job Ad" at bounding box center [1417, 157] width 34 height 14
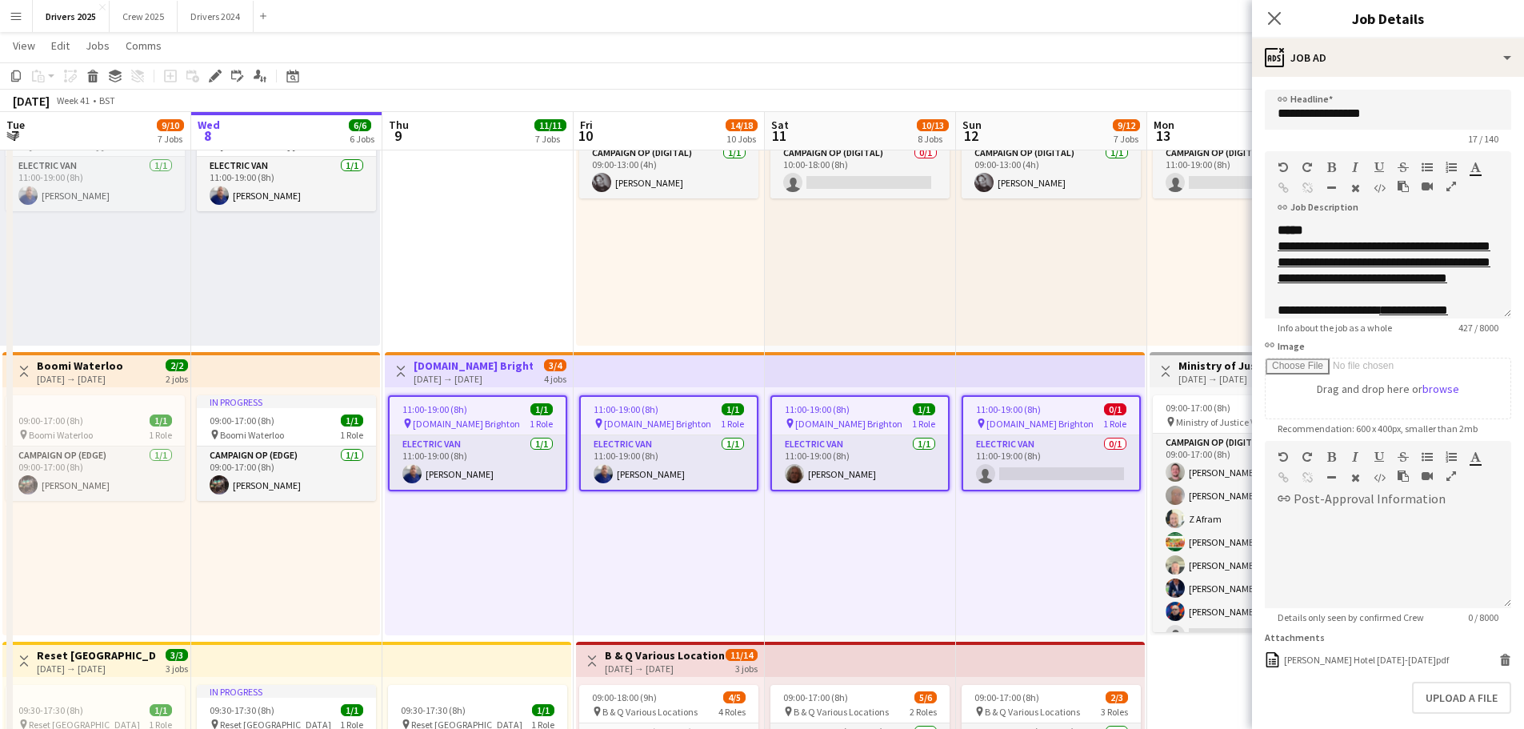
scroll to position [50, 0]
click at [1499, 658] on icon "Delete" at bounding box center [1505, 660] width 12 height 12
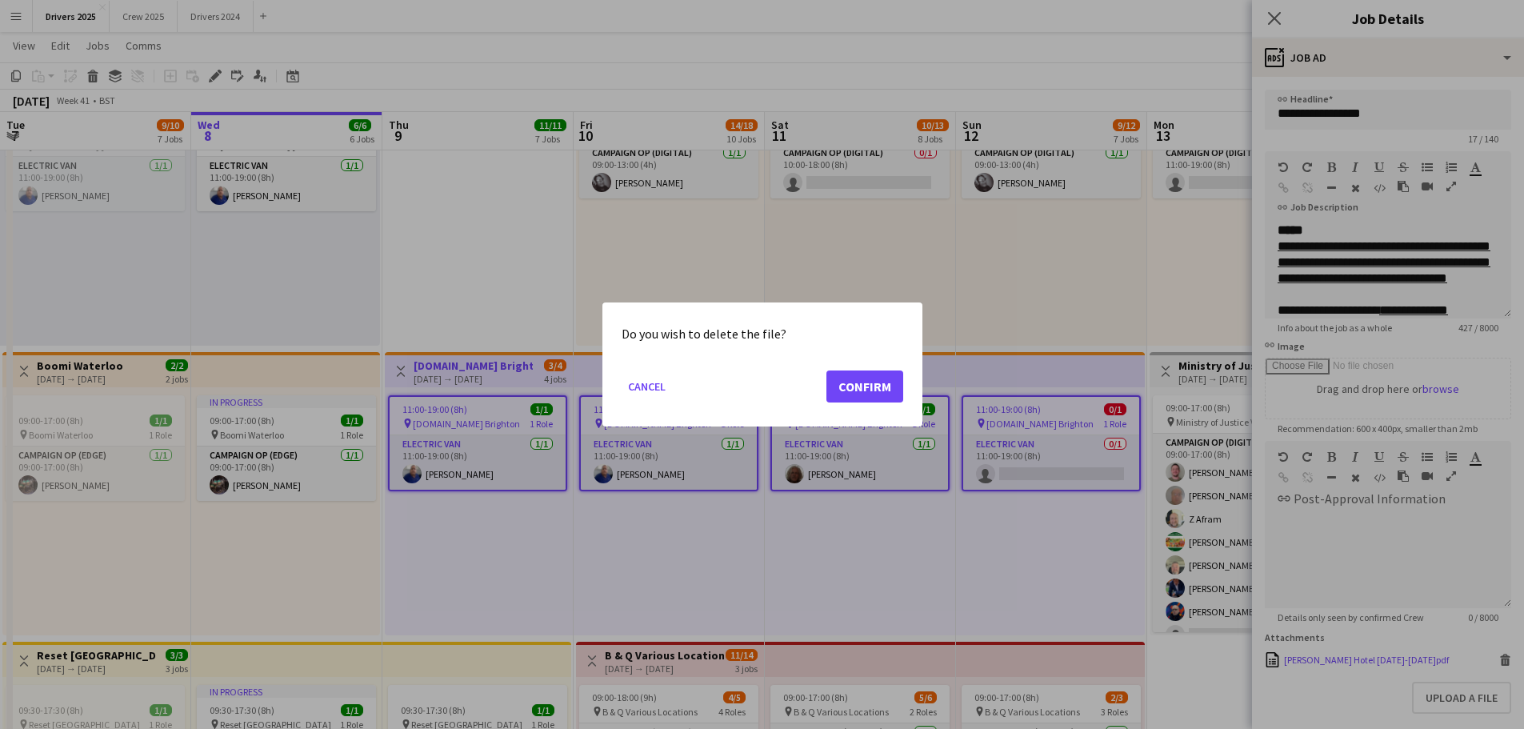
scroll to position [0, 0]
click at [850, 386] on button "Confirm" at bounding box center [864, 386] width 77 height 32
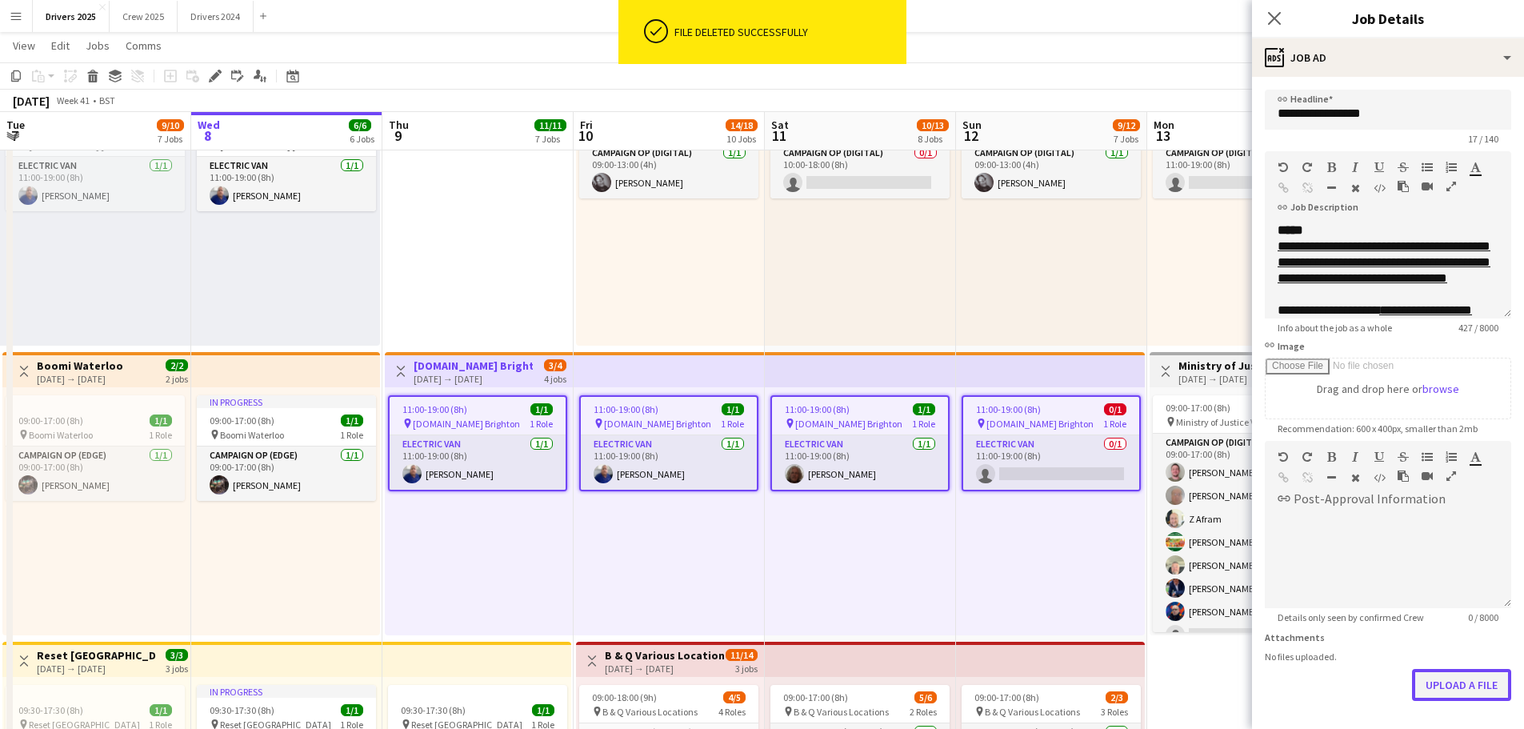
click at [1450, 677] on button "Upload a file" at bounding box center [1461, 685] width 99 height 32
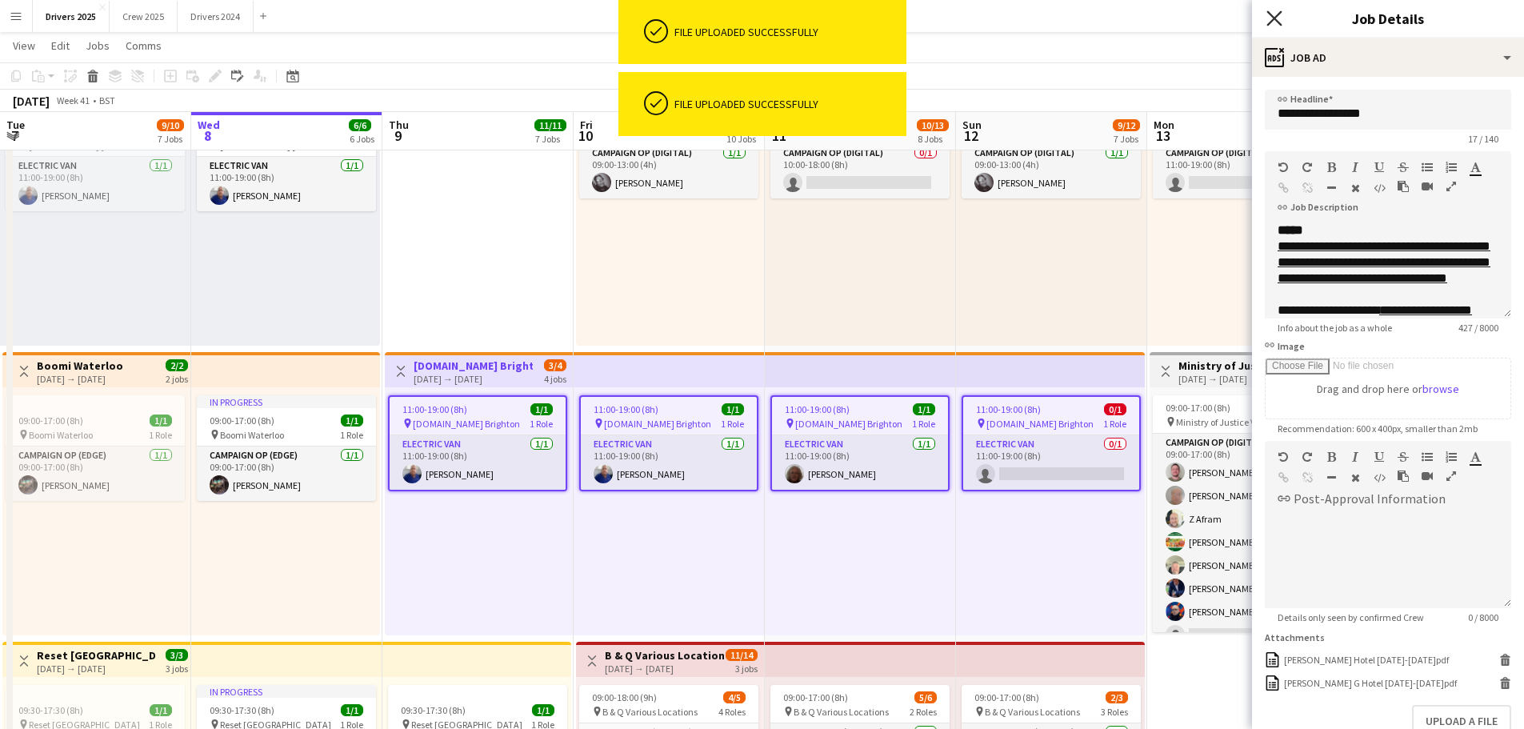
click at [1273, 14] on icon "Close pop-in" at bounding box center [1273, 17] width 15 height 15
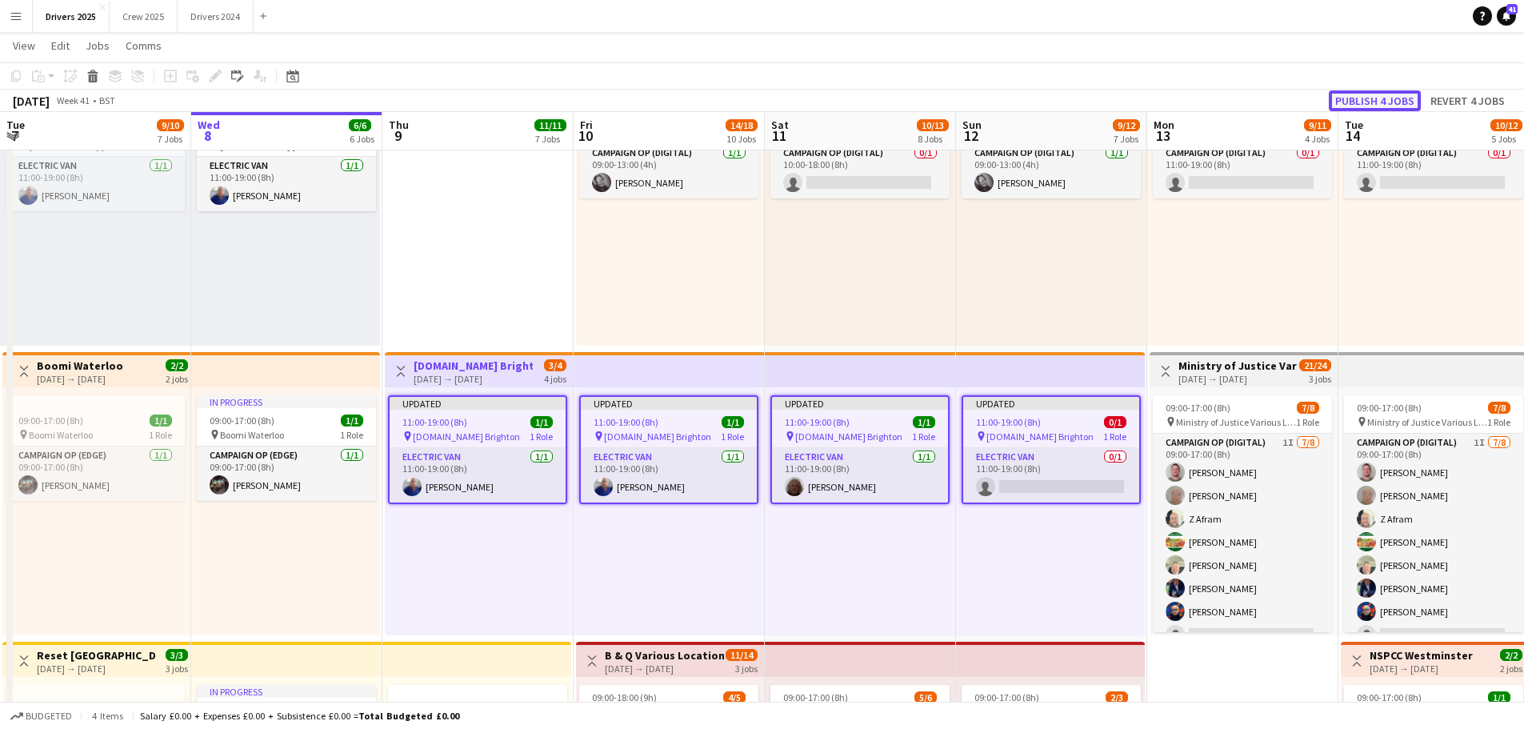
click at [1382, 102] on button "Publish 4 jobs" at bounding box center [1375, 100] width 92 height 21
